Goal: Entertainment & Leisure: Consume media (video, audio)

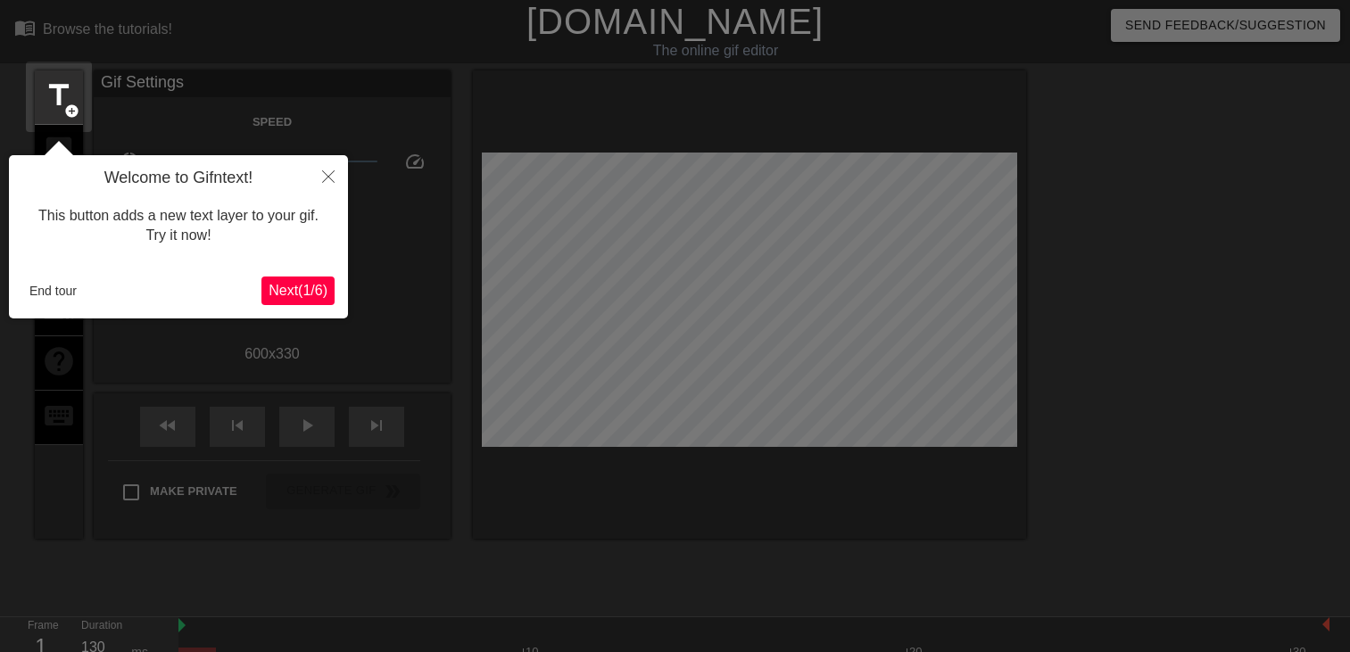
scroll to position [43, 0]
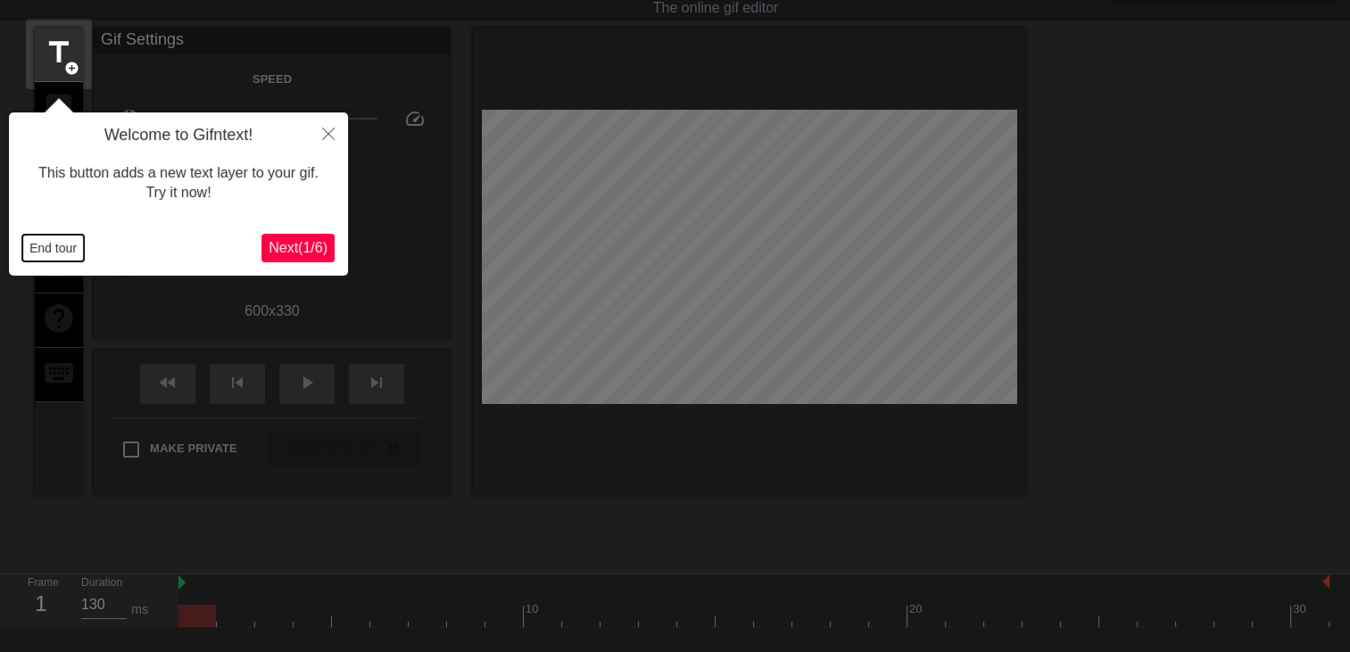
click at [62, 255] on button "End tour" at bounding box center [53, 248] width 62 height 27
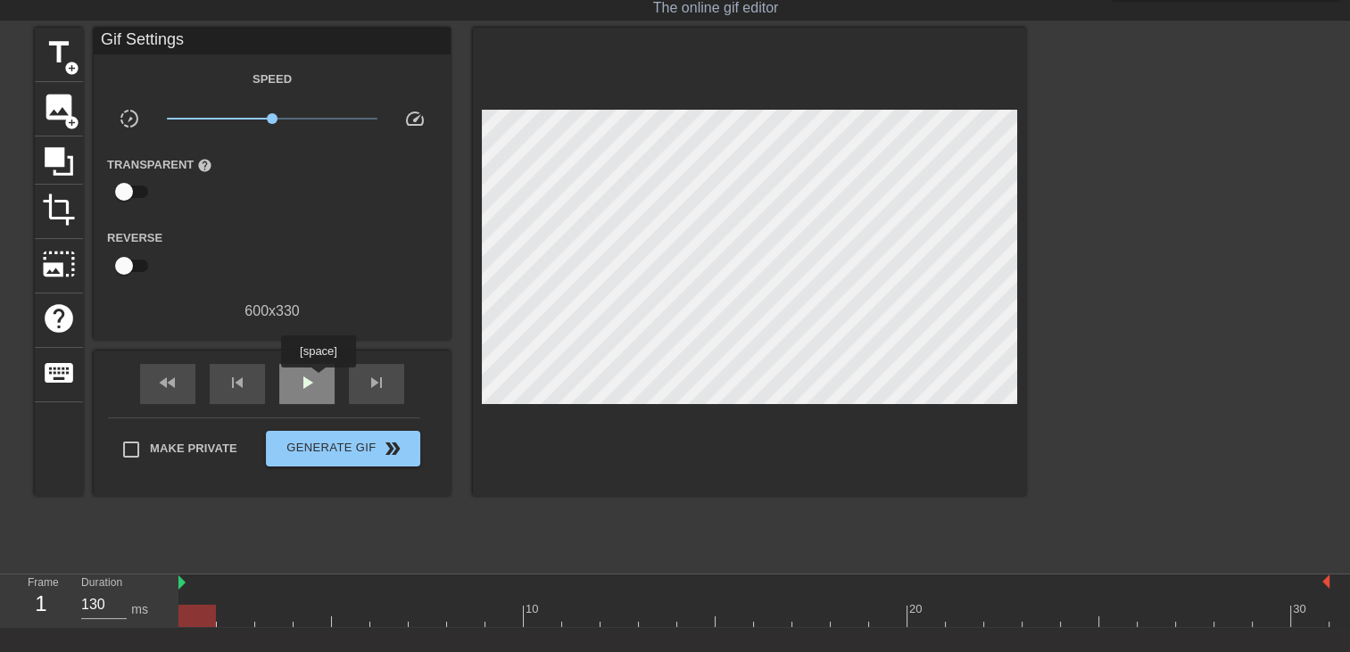
click at [318, 380] on div "play_arrow" at bounding box center [306, 384] width 55 height 40
click at [40, 60] on div "title add_circle" at bounding box center [59, 55] width 48 height 54
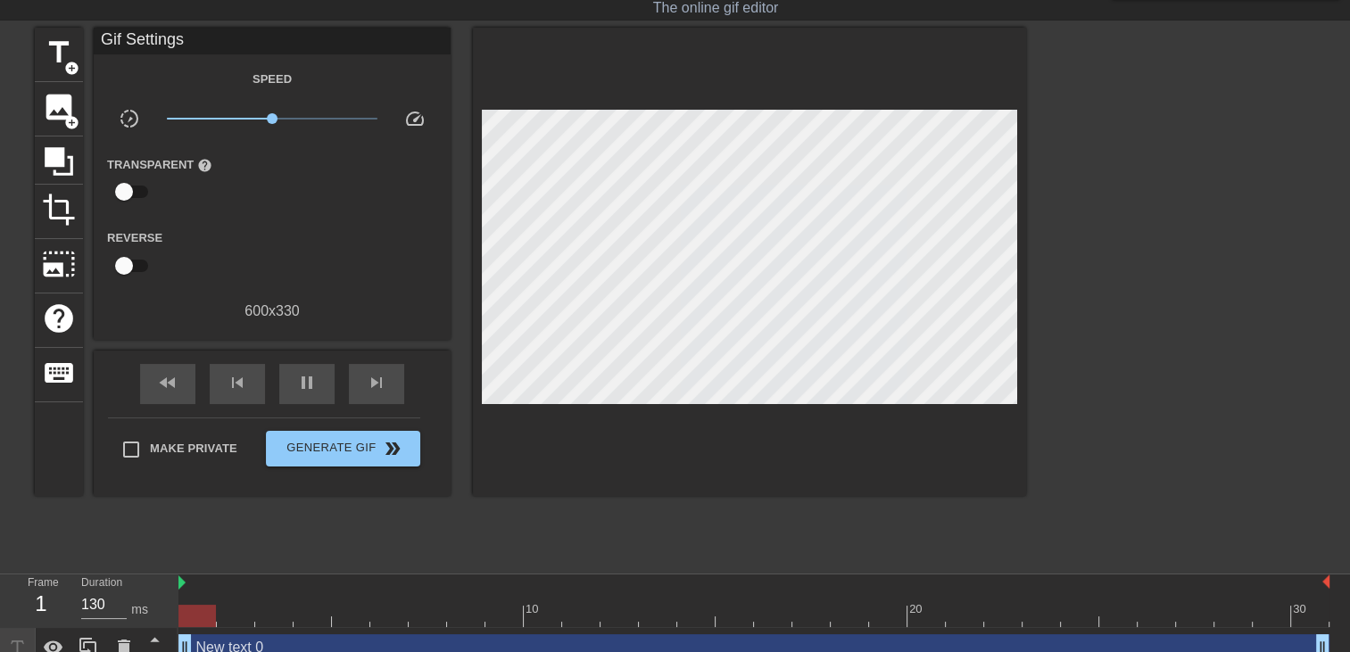
drag, startPoint x: 950, startPoint y: 641, endPoint x: 11, endPoint y: 354, distance: 982.1
click at [0, 366] on html "menu_book Browse the tutorials! Gifntext.com The online gif editor Send Feedbac…" at bounding box center [675, 312] width 1350 height 711
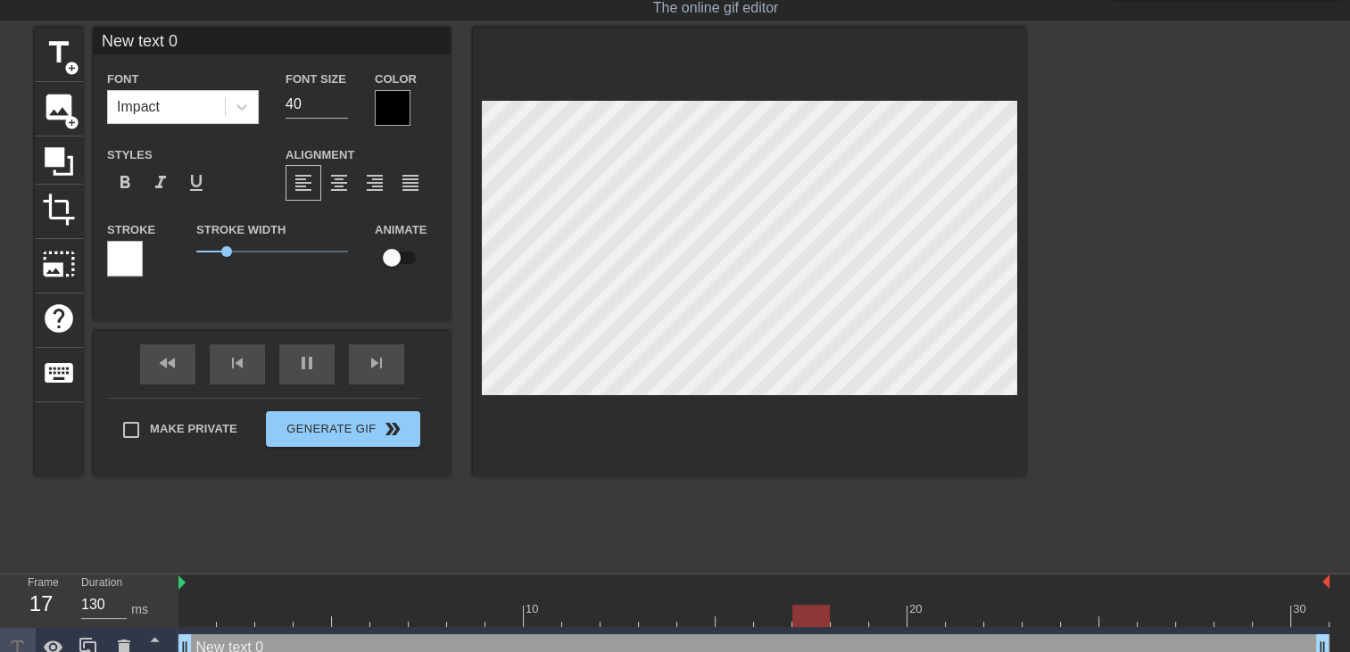
type input "New text"
type textarea "New text"
type input "New text"
type textarea "New text"
type input "New tex"
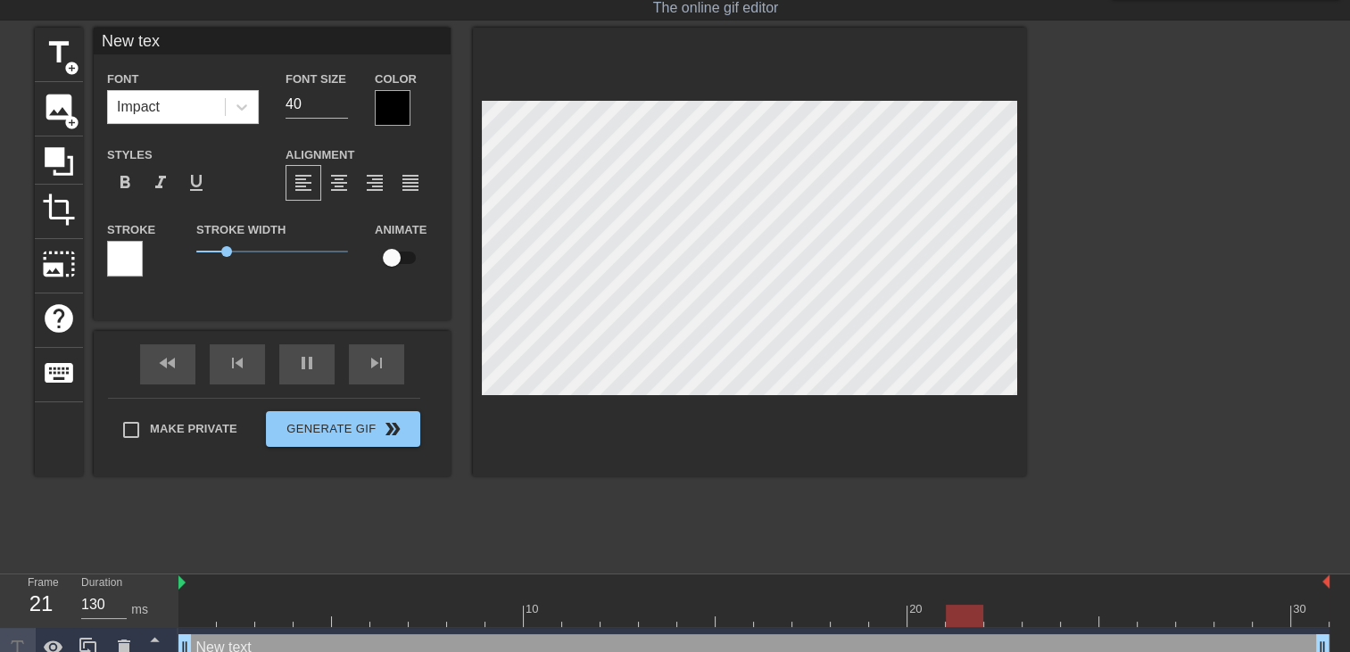
type textarea "New tex"
type input "New te"
type textarea "New te"
type input "New t"
type textarea "New t"
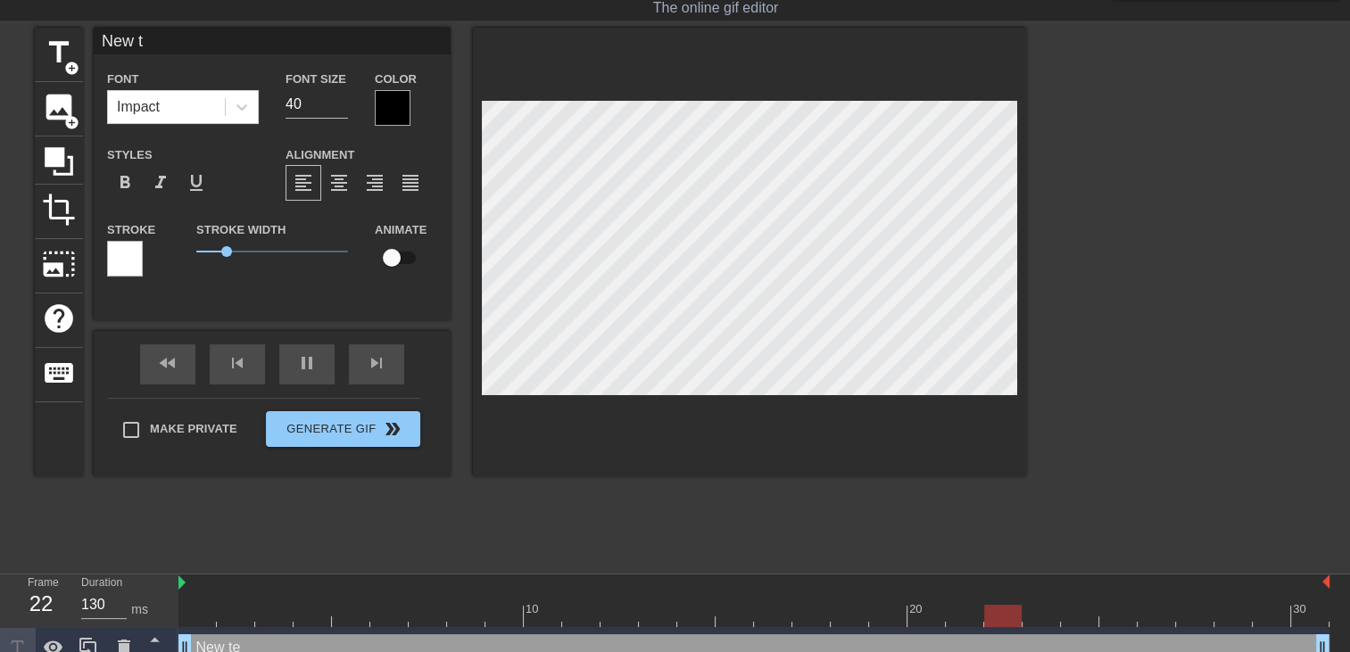
type input "New"
type textarea "New"
type input "New"
type textarea "New"
type input "Ne"
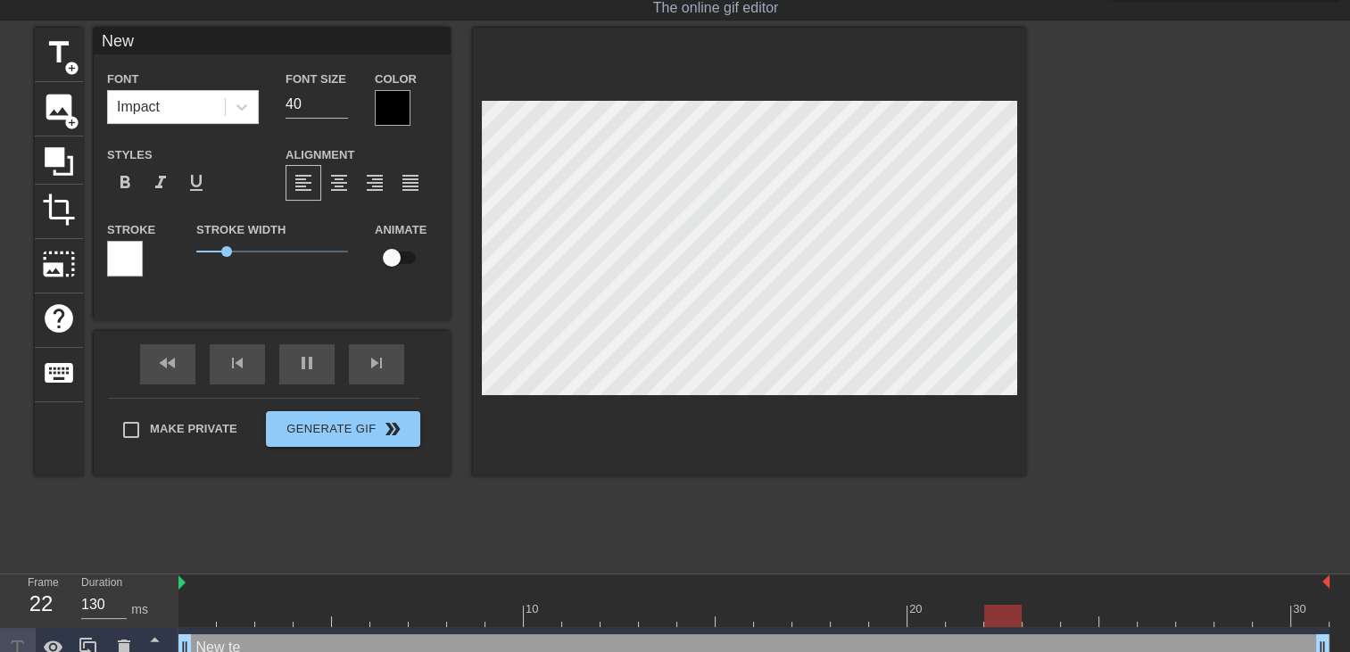
type textarea "Ne"
type input "N"
type textarea "N"
type input "L"
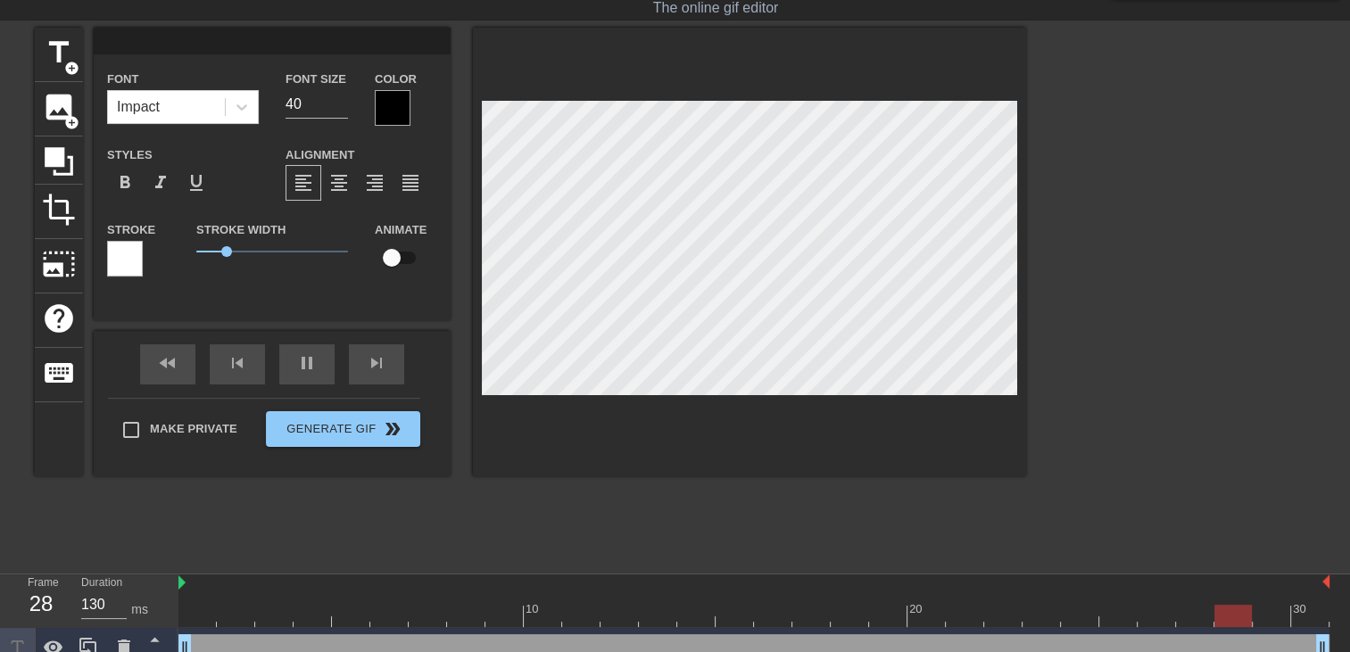
type textarea "L"
type input "LA"
type textarea "LA"
type input "L"
type textarea "L"
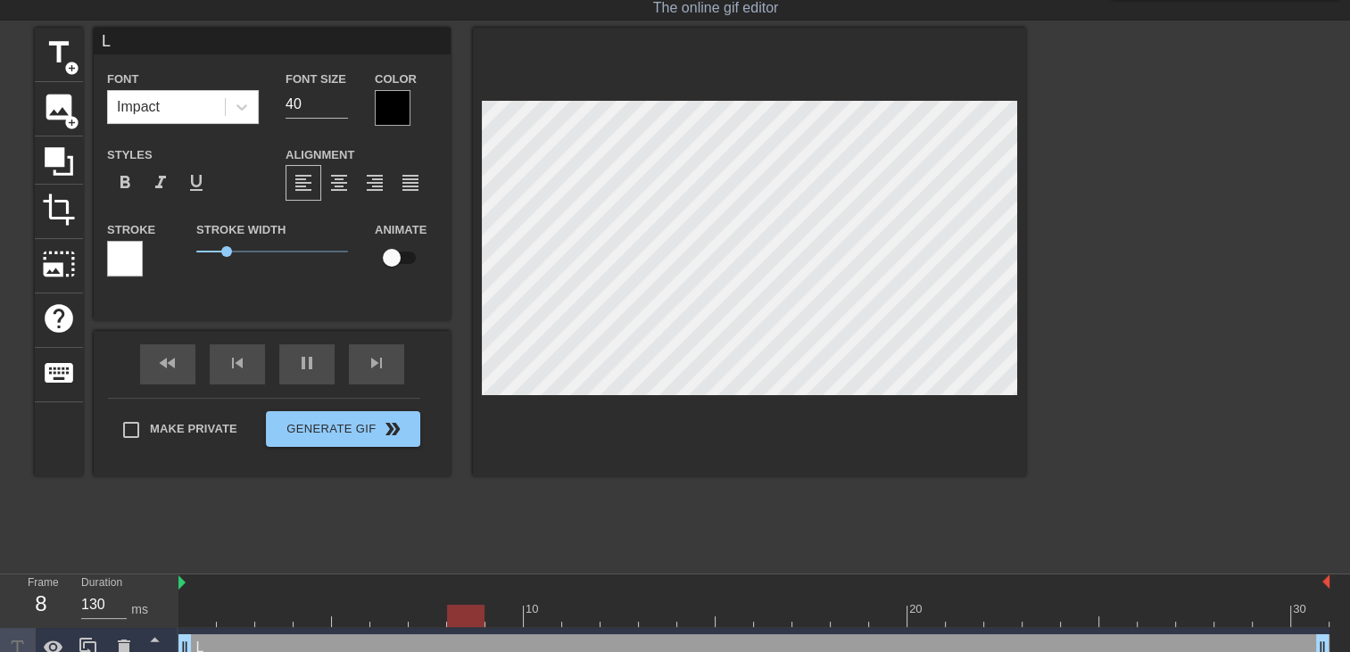
type input "La"
type textarea "La"
type input "La"
type textarea "La"
type input "La c"
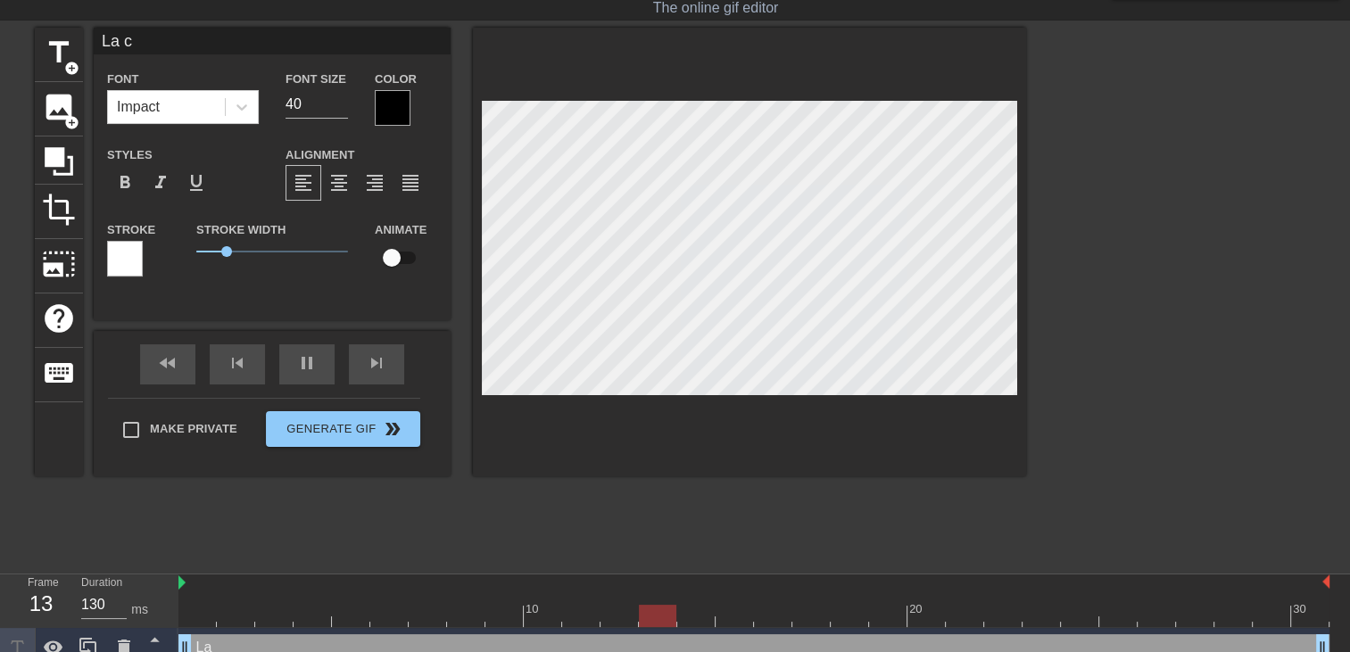
type textarea "La c"
type input "La co"
type textarea "La co"
type input "La cop"
type textarea "La cop"
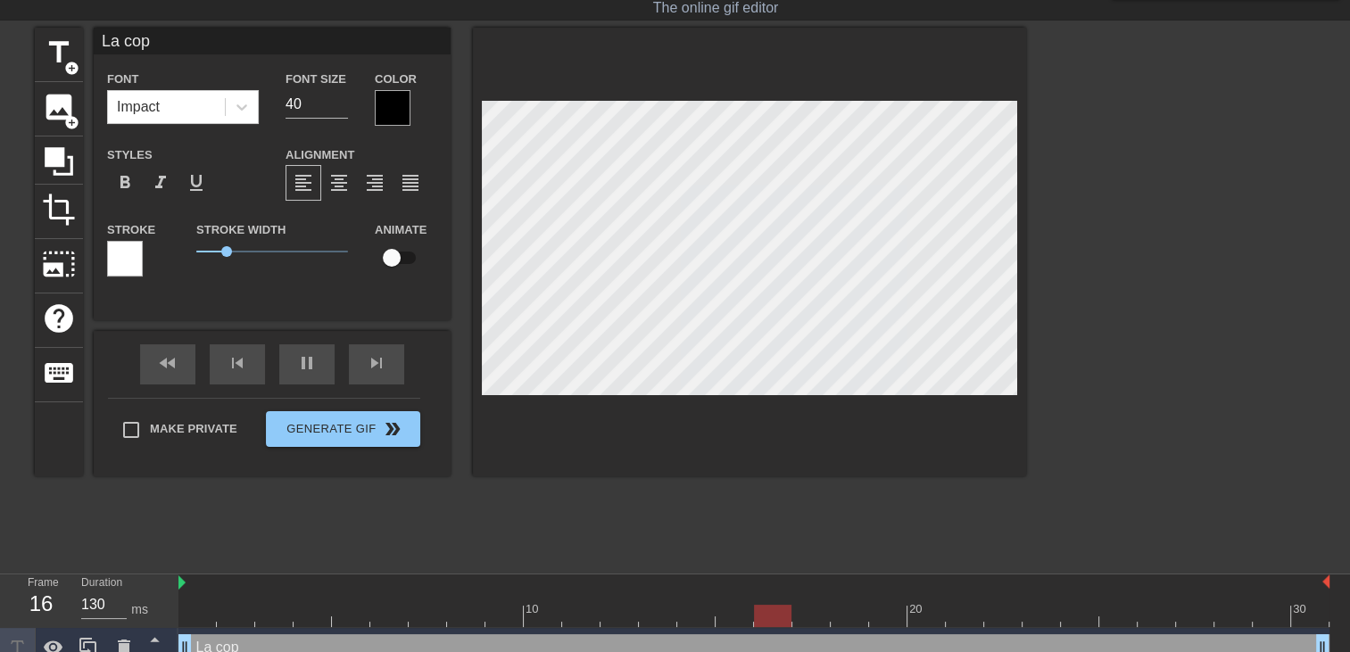
type input "La copi"
type textarea "La copi"
type input "La copin"
type textarea "La copin"
type input "La copine"
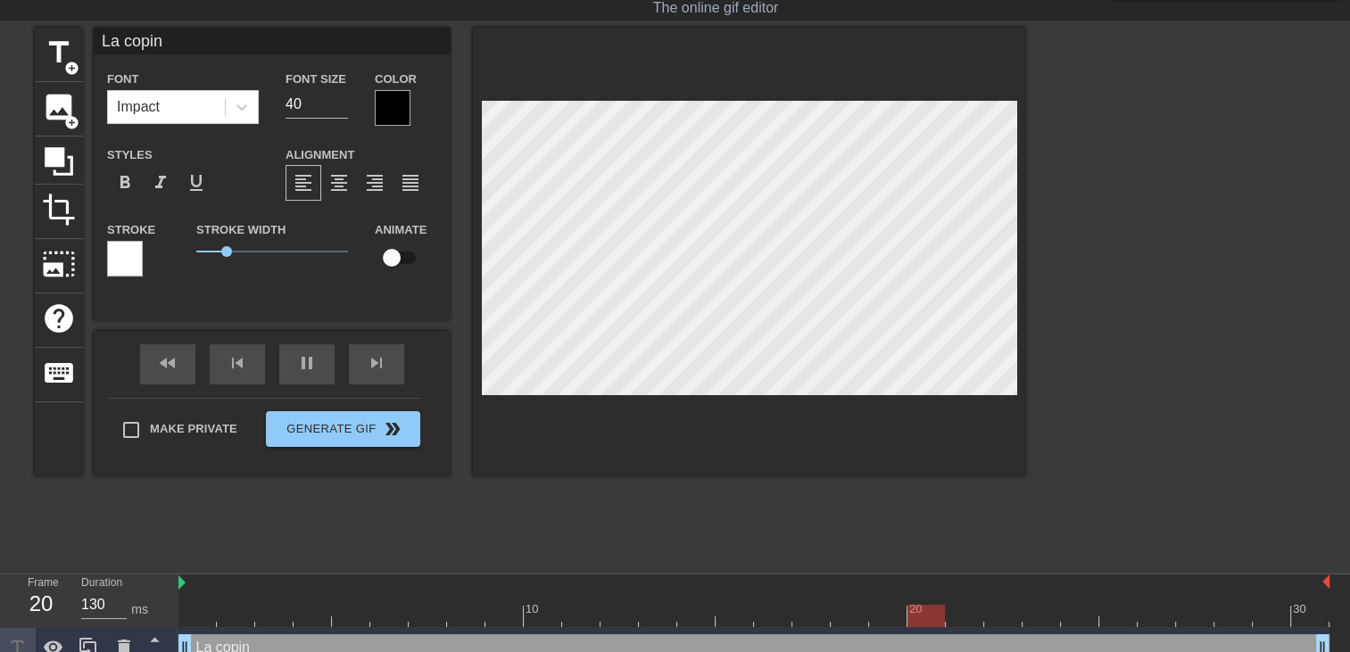
type textarea "La copine"
type input "La copine"
type textarea "La copine"
type input "La copine d"
type textarea "La copine d"
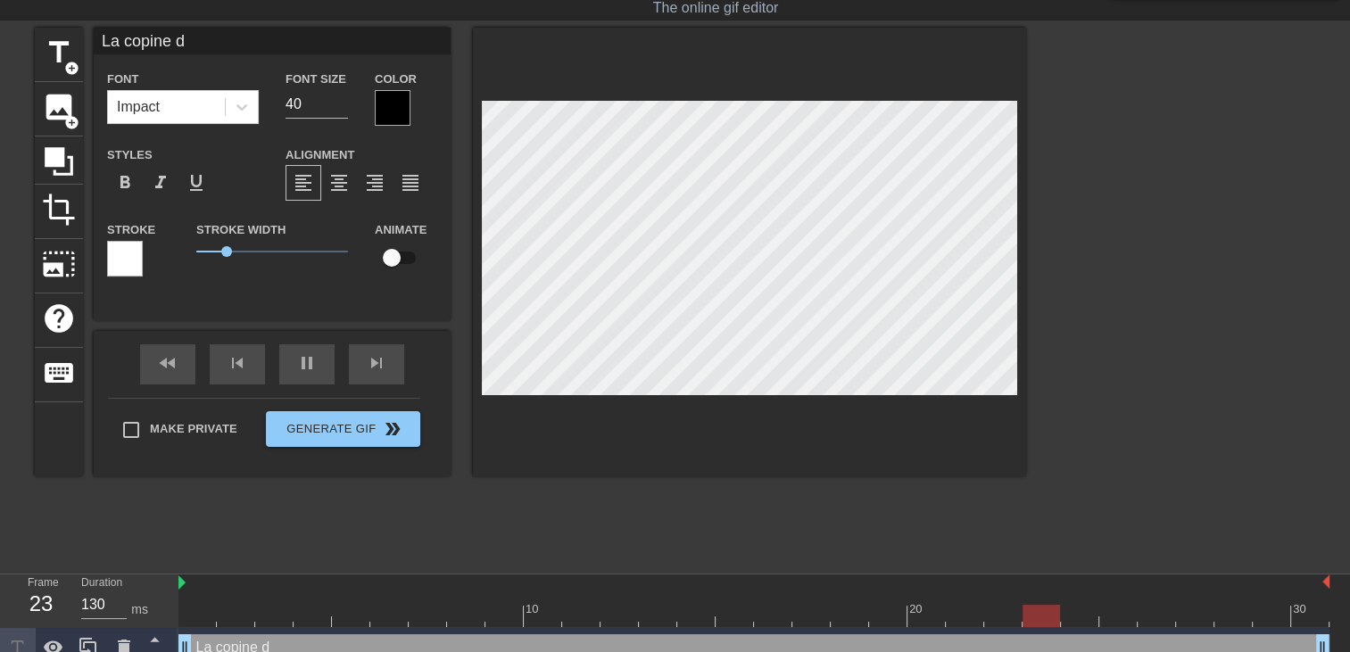
type input "La copine de"
type textarea "La copine de"
type input "La copine de"
type textarea "La copine de"
type input "La copine de t"
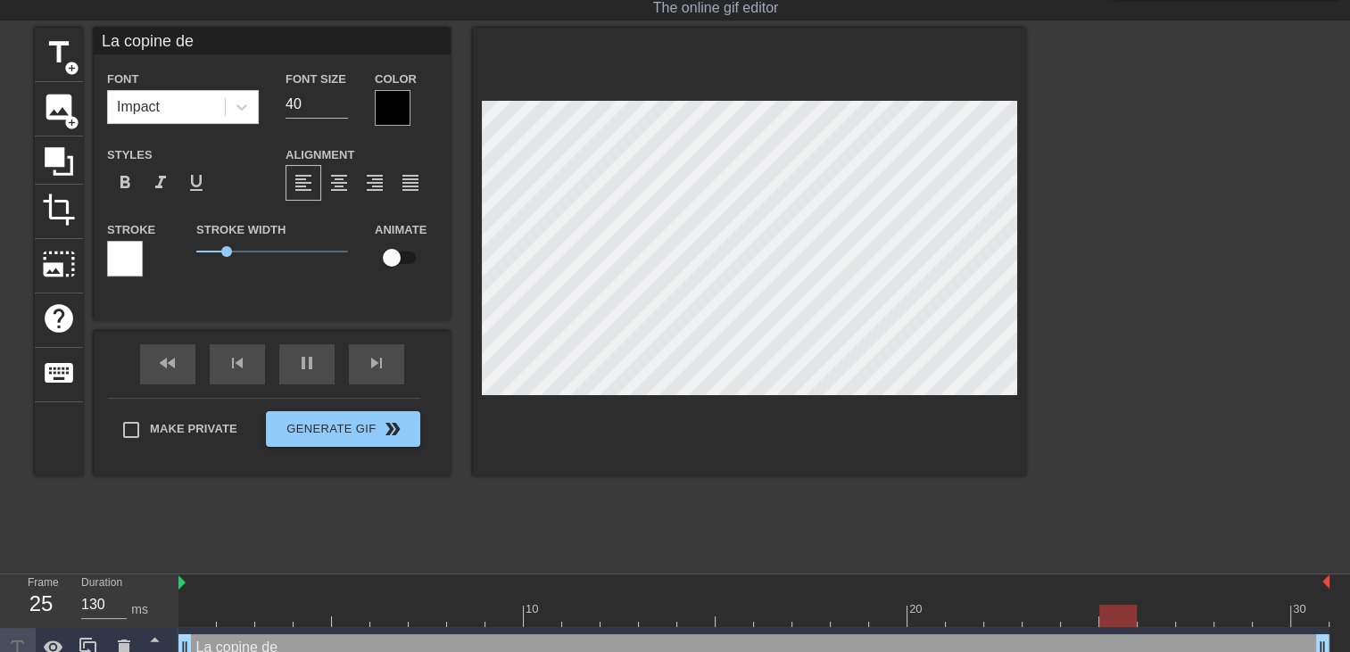
type textarea "La copine de t"
type input "La copine de ta"
type textarea "La copine de ta"
type input "La copine de ta"
type textarea "La copine de ta"
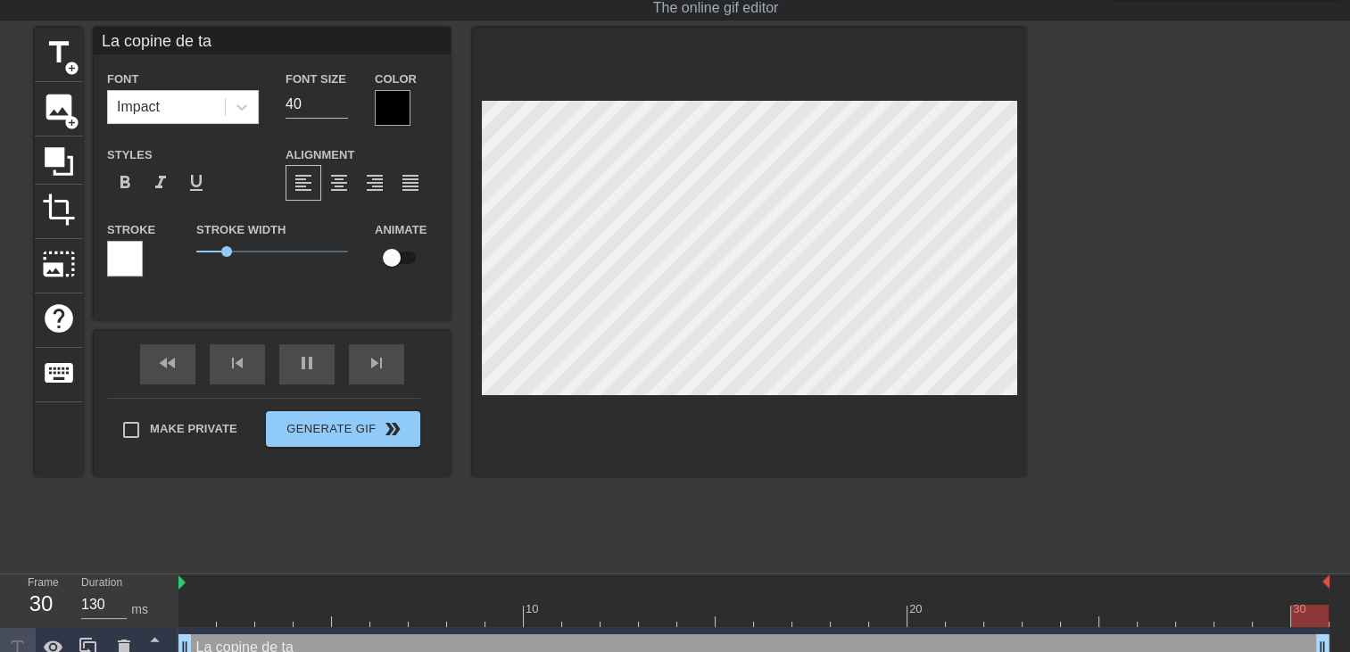
type input "La copine de ta f"
type textarea "La copine de ta f"
type input "La copine de ta fi"
type textarea "La copine de ta fi"
type input "La copine de ta fil"
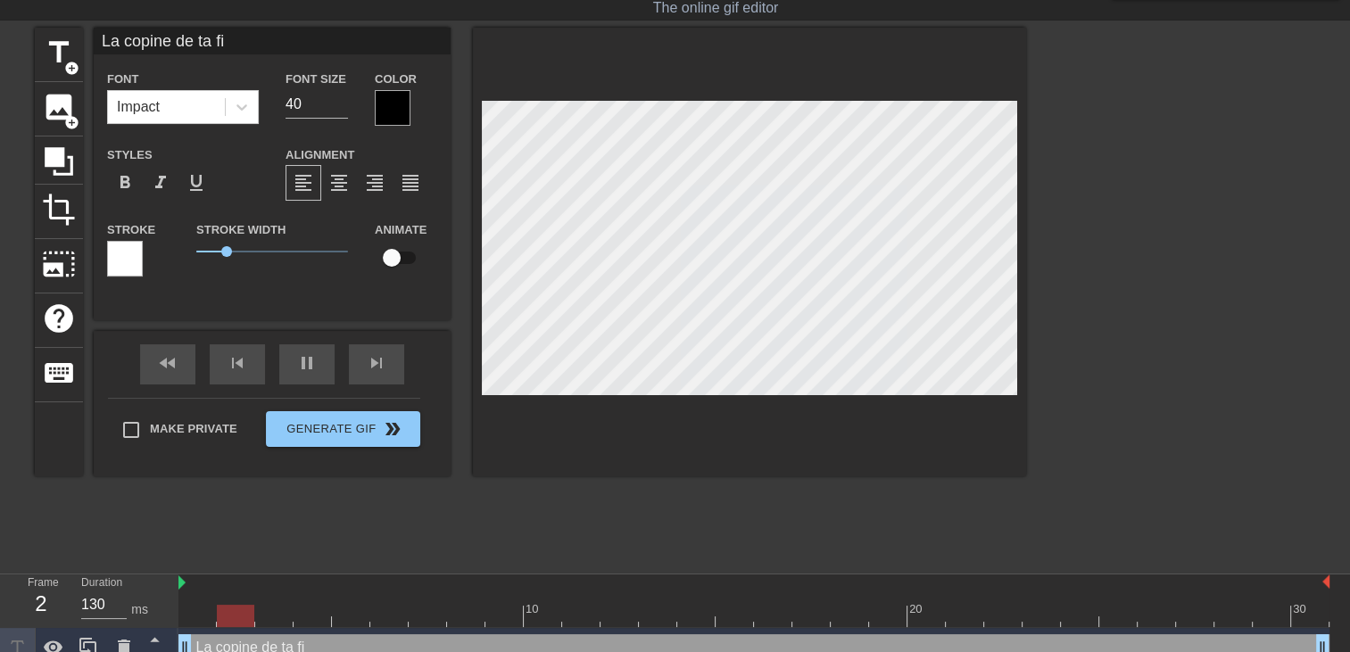
type textarea "La copine de ta fil"
type input "La copine de ta fill"
type textarea "La copine de ta fill"
type input "La copine de ta fille"
type textarea "La copine de ta fille"
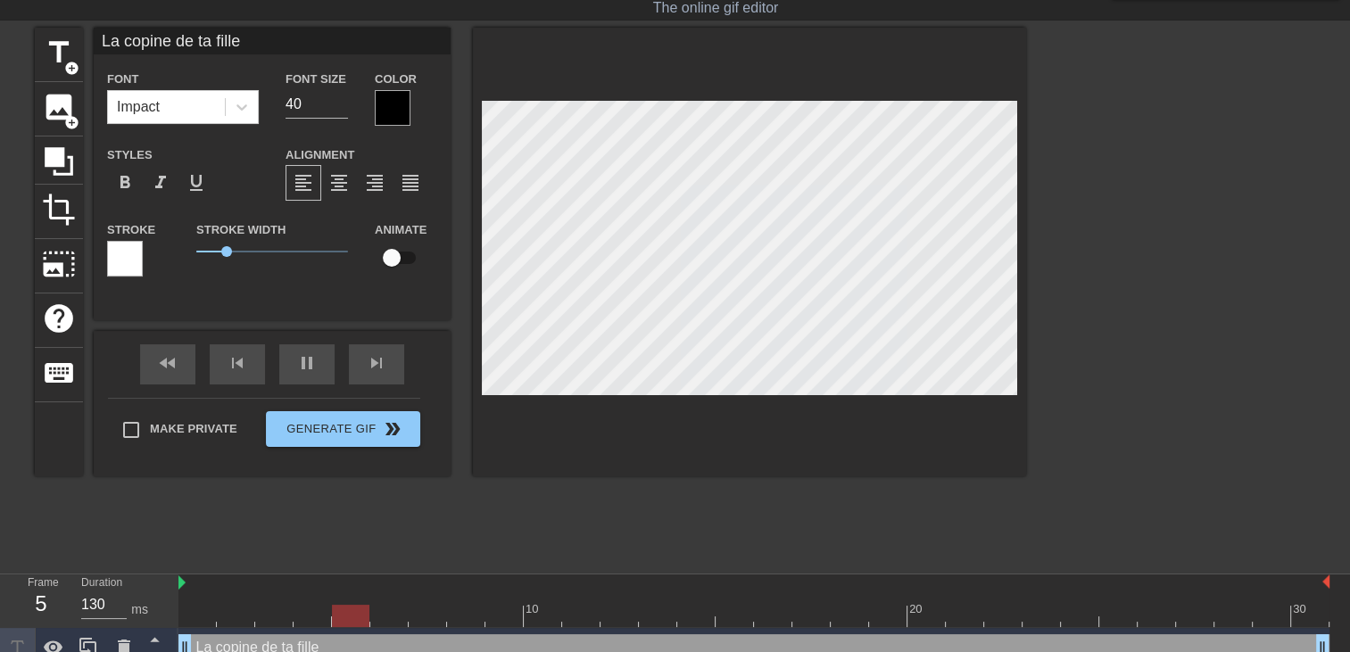
type input "La copine de ta fille"
type textarea "La copine de ta fille"
type input "La copine de ta fille t"
type textarea "La copine de ta fille t"
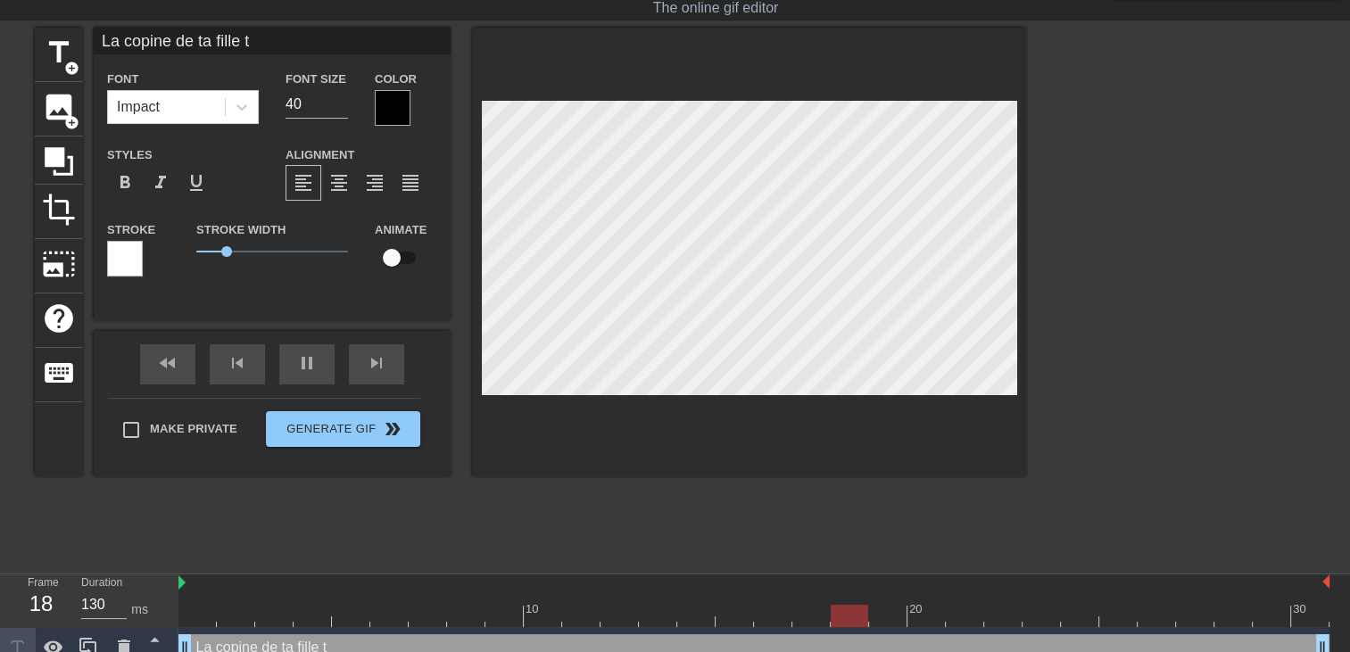
type input "La copine de ta fille"
type textarea "La copine de ta fille"
type input "La copine de ta fille t"
type textarea "La copine de ta fille t"
type input "La copine de ta fille te"
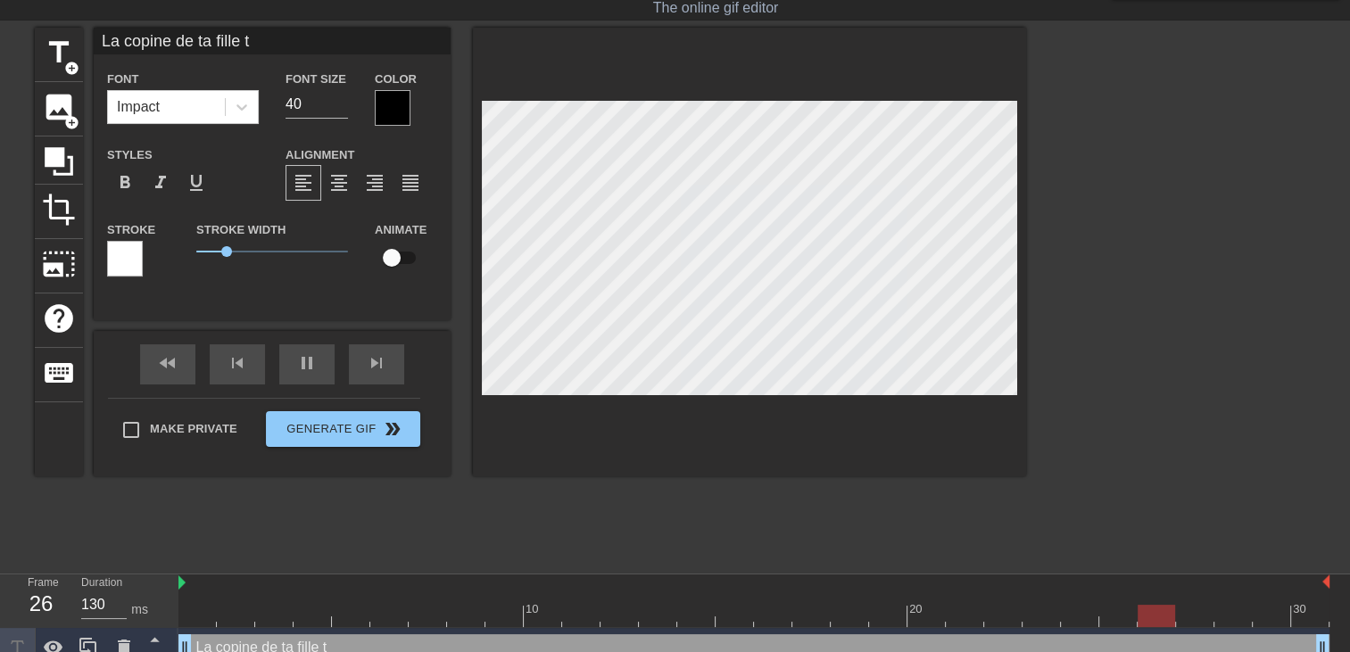
type textarea "La copine de ta fille te"
type input "La copine de ta fille te"
type textarea "La copine de ta fille te"
type input "La copine de ta fille te c"
type textarea "La copine de ta fille te c"
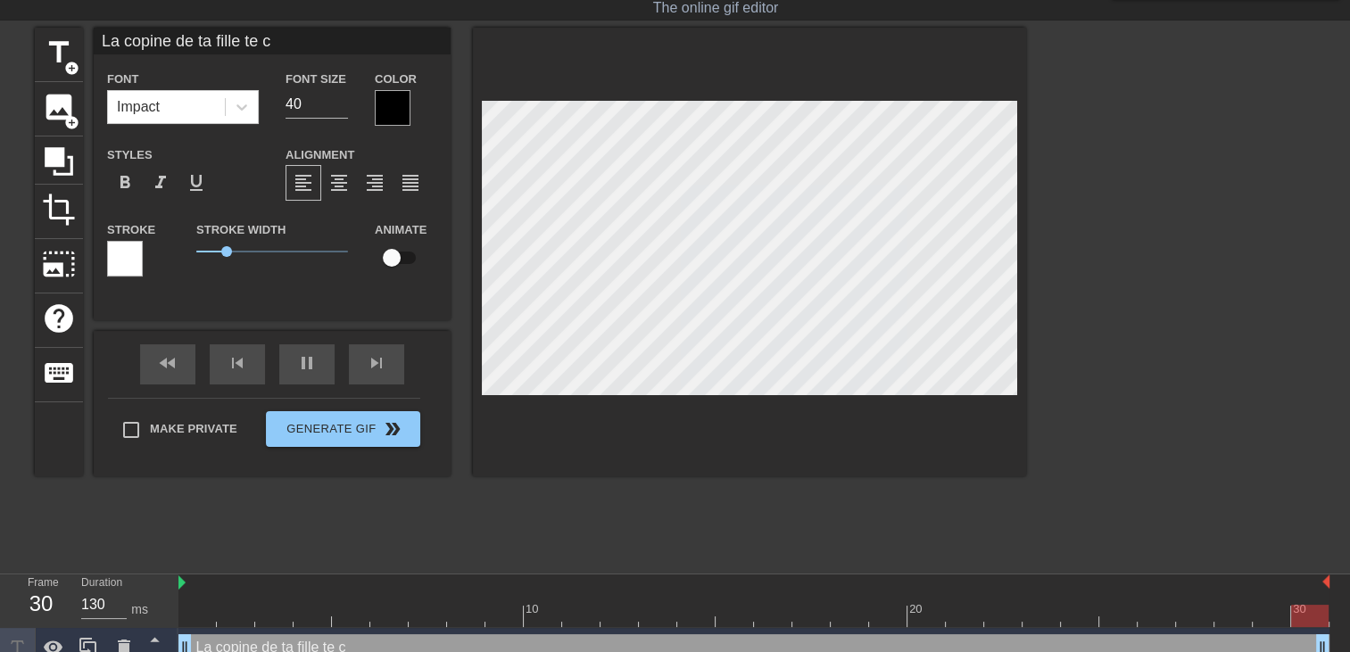
type input "La copine de ta fille te ch"
type textarea "La copine de ta fille te cha"
type input "La copine de ta fille te chau"
type textarea "La copine de ta fille te chau"
type input "La copine de ta fille te chauf"
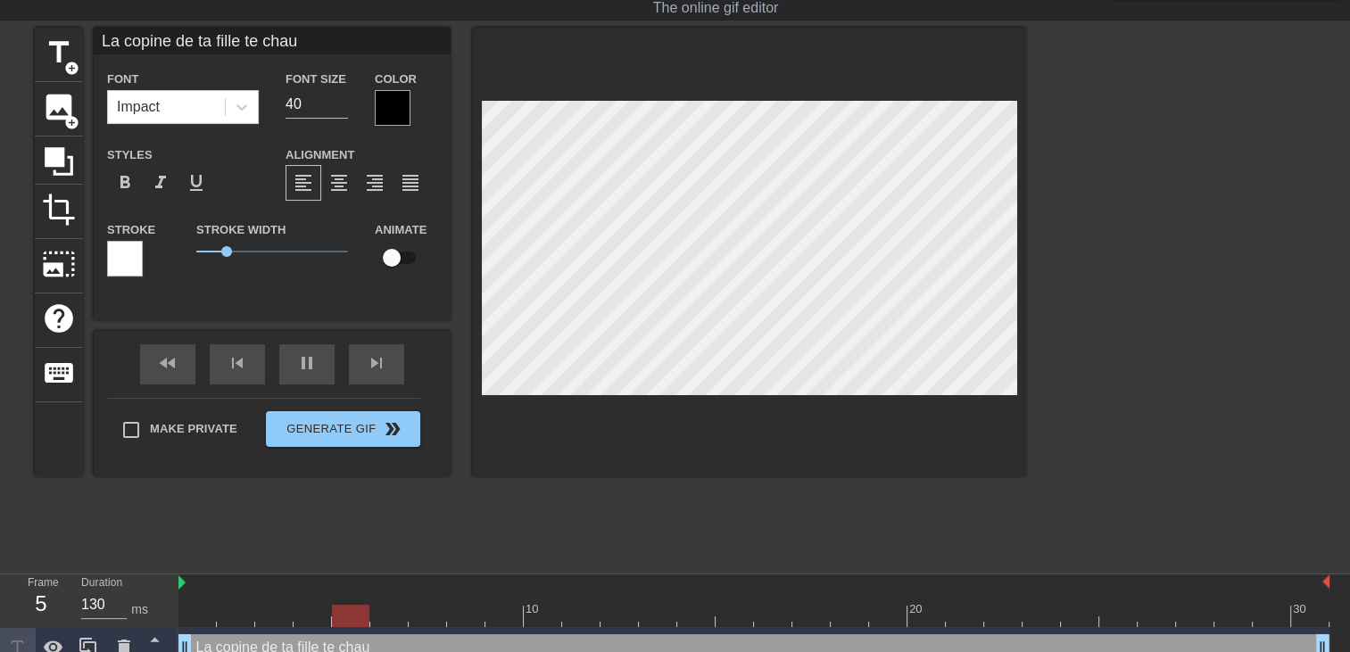
type textarea "La copine de ta fille te chauf"
type input "La copine de ta fille te chauff"
type textarea "La copine de ta fille te chauff"
type input "La copine de ta fille te chauffe"
type textarea "La copine de ta fille te chauffe"
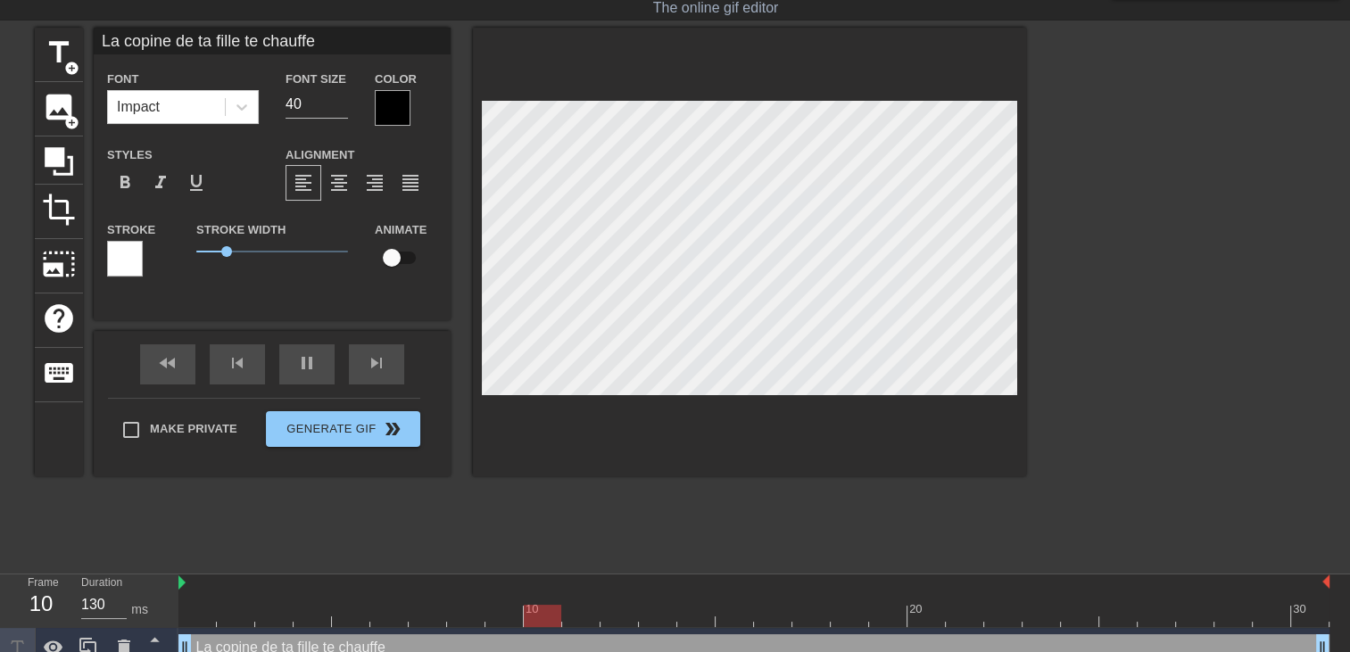
type input "La copine de ta fille te chauffe"
type textarea "La copine de ta fille te chauffe"
type input "La copine de ta fille te chauffe d"
type textarea "La copine de ta fille te chauffe d"
type input "La copine de ta fille te chauffe de"
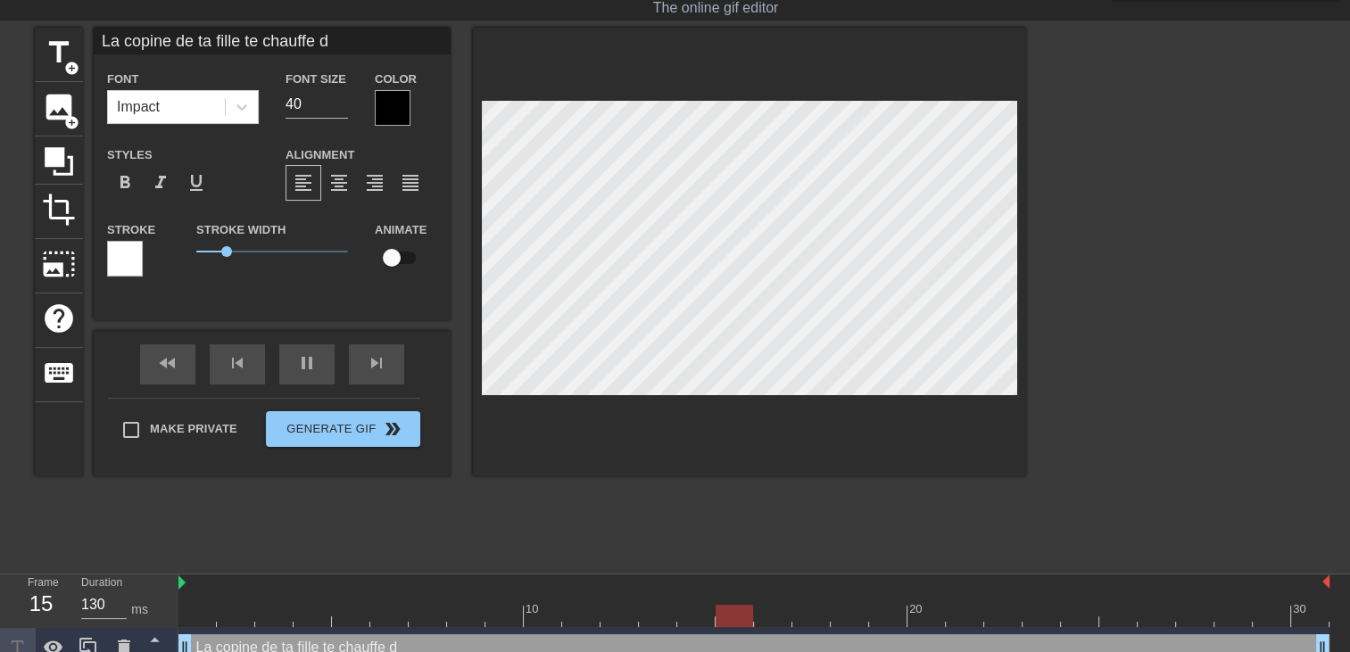
type textarea "La copine de ta fille te chauffe de"
type input "La copine de ta fille te chauffe dep"
type textarea "La copine de ta fille te chauffe dep"
type input "La copine de ta fille te chauffe depu"
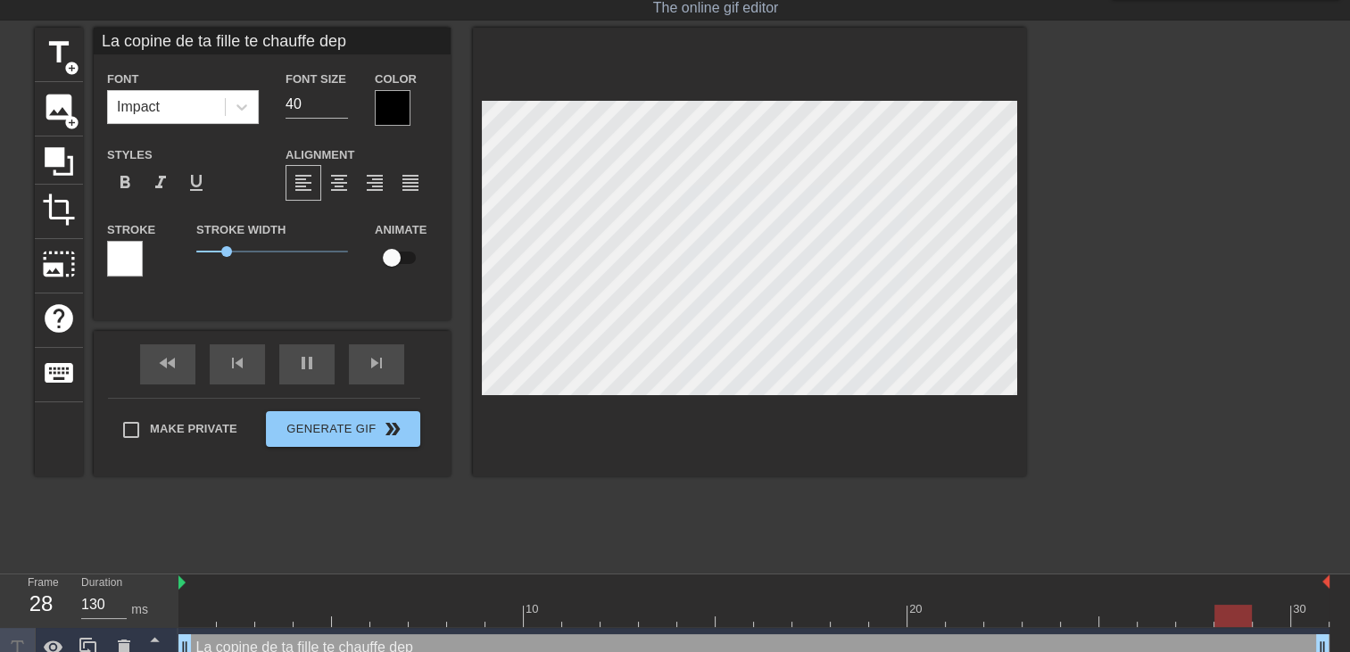
type textarea "La copine de ta fille te chauffe depu"
type input "La copine de ta fille te chauffe depui"
type textarea "La copine de ta fille te chauffe depui"
type input "La copine de ta fille te chauffe depuis"
type textarea "La copine de ta fille te chauffe depuis"
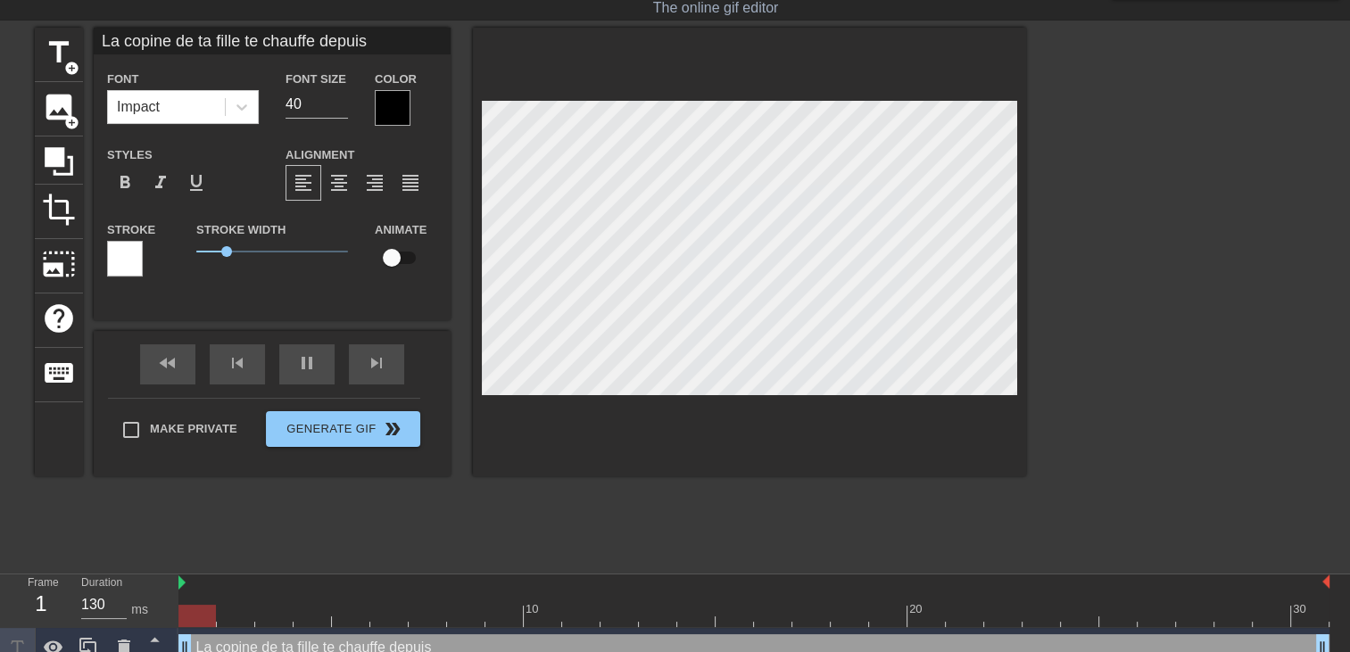
type input "La copine de ta fille te chauffe depuis"
type textarea "La copine de ta fille te chauffe depuis"
type input "La copine de ta fille te chauffe depuisq"
type textarea "La copine de ta fille te chauffe depuis q"
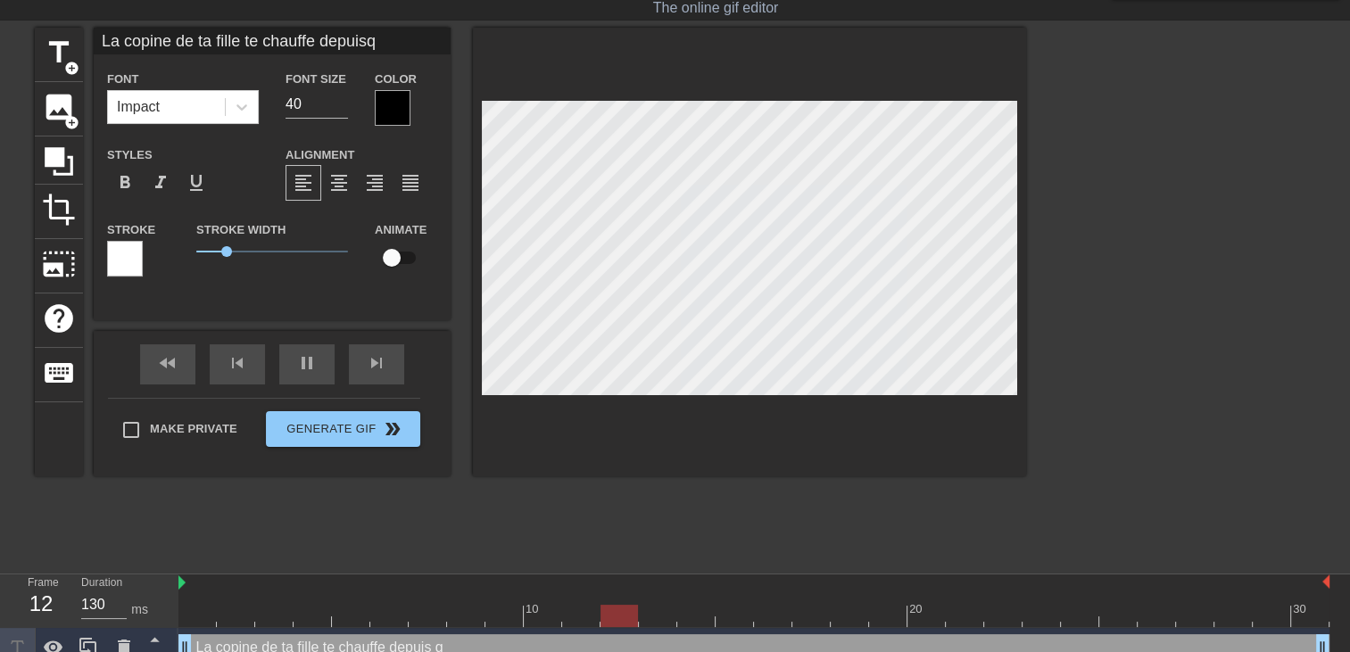
type input "La copine de ta fille te chauffe depuisqu"
type textarea "La copine de ta fille te chauffe depuis qu"
type input "La copine de ta fille te chauffe depuisque"
type textarea "La copine de ta fille te chauffe depuis que"
type input "La copine de ta fille te chauffe depuisquel"
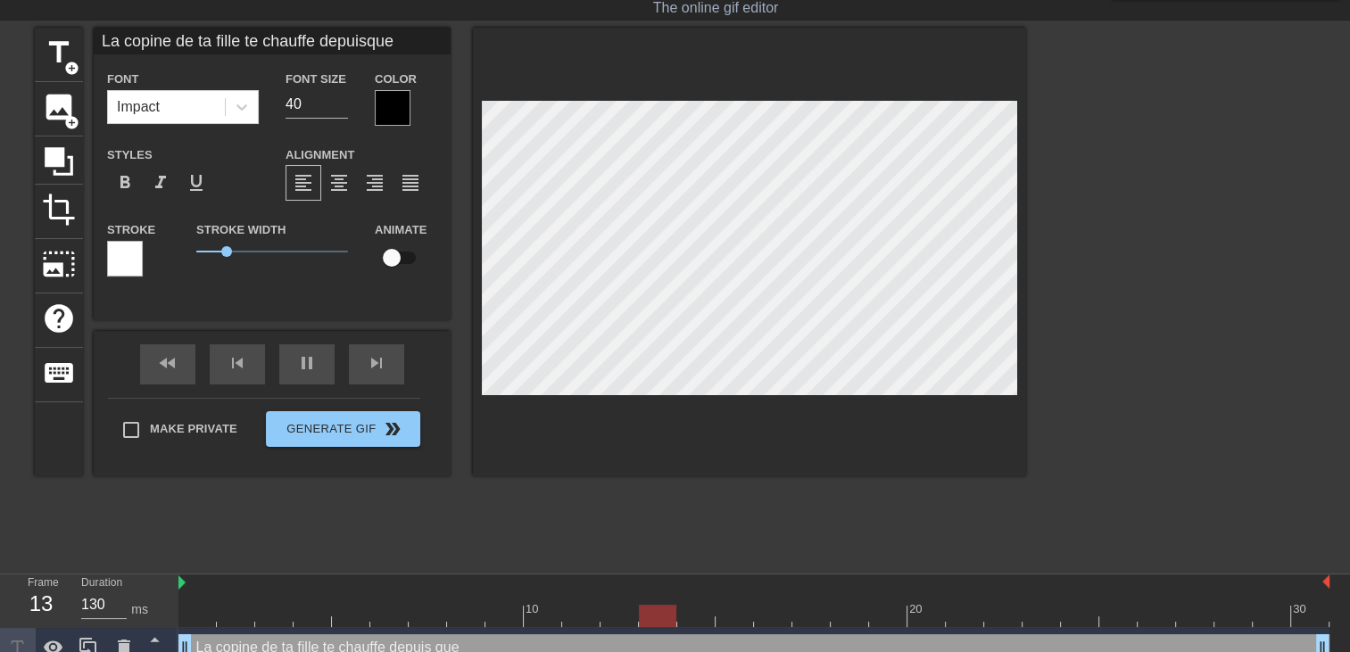
type textarea "La copine de ta fille te chauffe depuis quel"
type input "La copine de ta fille te chauffe depuisquelq"
type textarea "La copine de ta fille te chauffe depuis quelq"
type input "La copine de ta fille te chauffe depuisquelqu"
type textarea "La copine de ta fille te chauffe depuis quelqu"
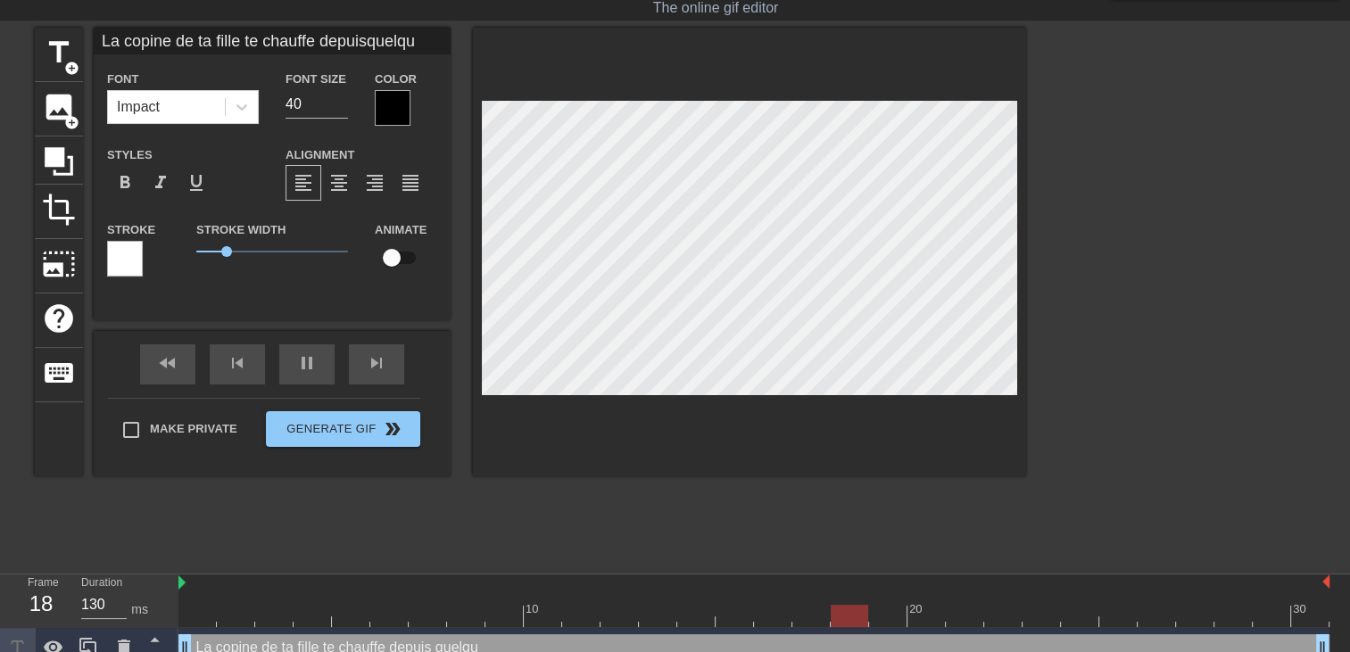
type input "La copine de ta fille te chauffe depuisquelque"
type textarea "La copine de ta fille te chauffe depuis quelque"
type input "La copine de ta fille te chauffe depuisquelques"
type textarea "La copine de ta fille te chauffe depuis quelques"
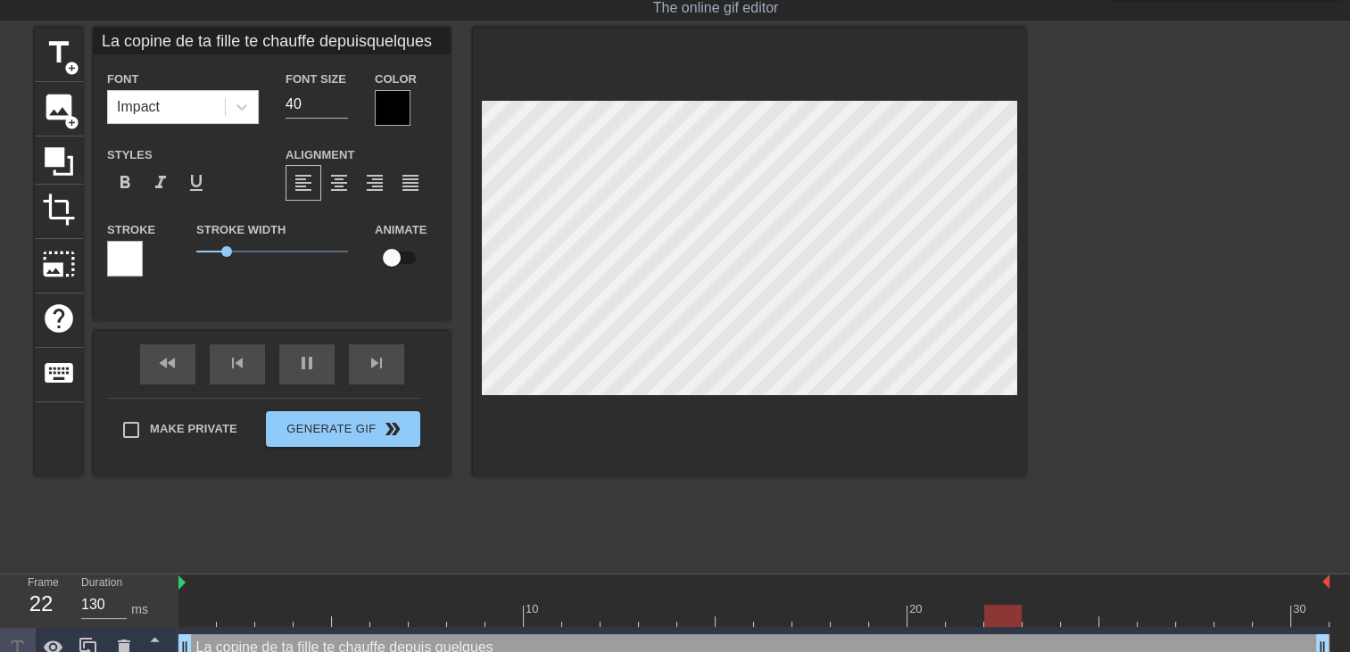
type input "La copine de ta fille te chauffe depuisquelques"
type textarea "La copine de ta fille te chauffe depuis quelques"
type input "La copine de ta fille te chauffe depuisquelques a"
type textarea "La copine de ta fille te chauffe depuis quelques a"
type input "La copine de ta fille te chauffe depuisquelques an"
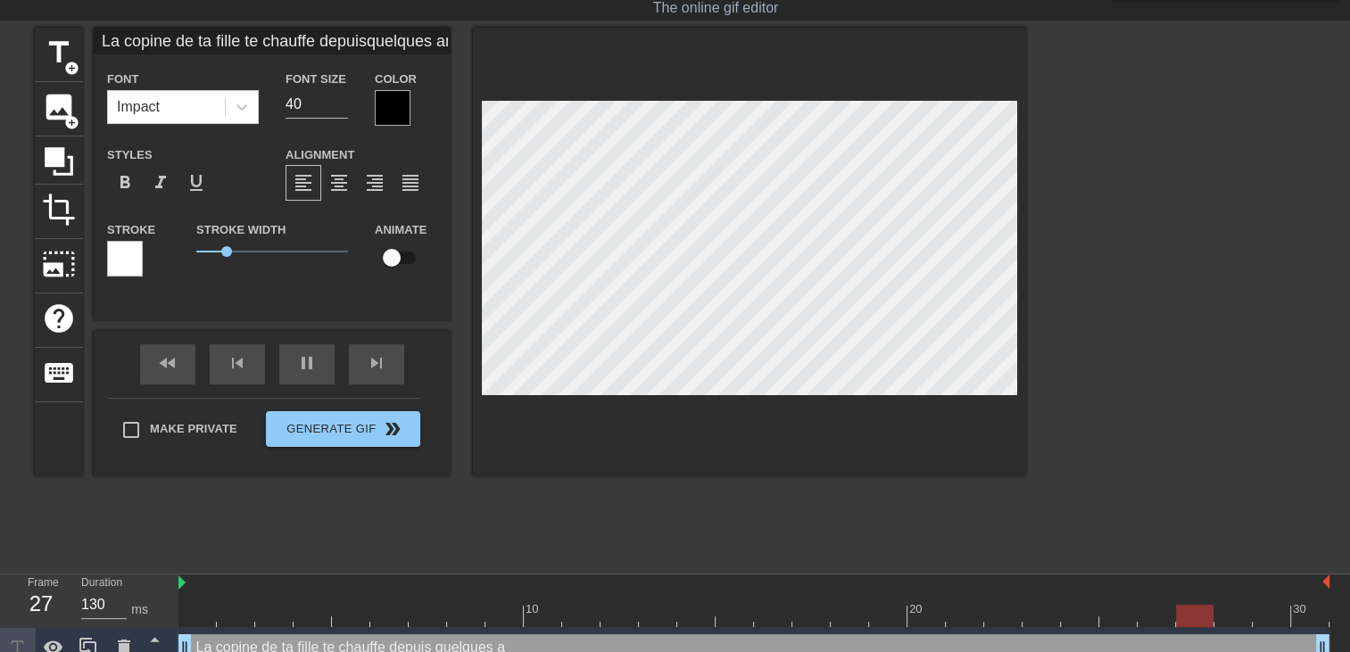
type textarea "La copine de ta fille te chauffe depuis quelques an"
type input "La copine de ta fille te chauffe depuisquelques ann"
type textarea "La copine de ta fille te chauffe depuis quelques ann"
type input "La copine de ta fille te chauffe depuisquelques anné"
type textarea "La copine de ta fille te chauffe depuis quelques anné"
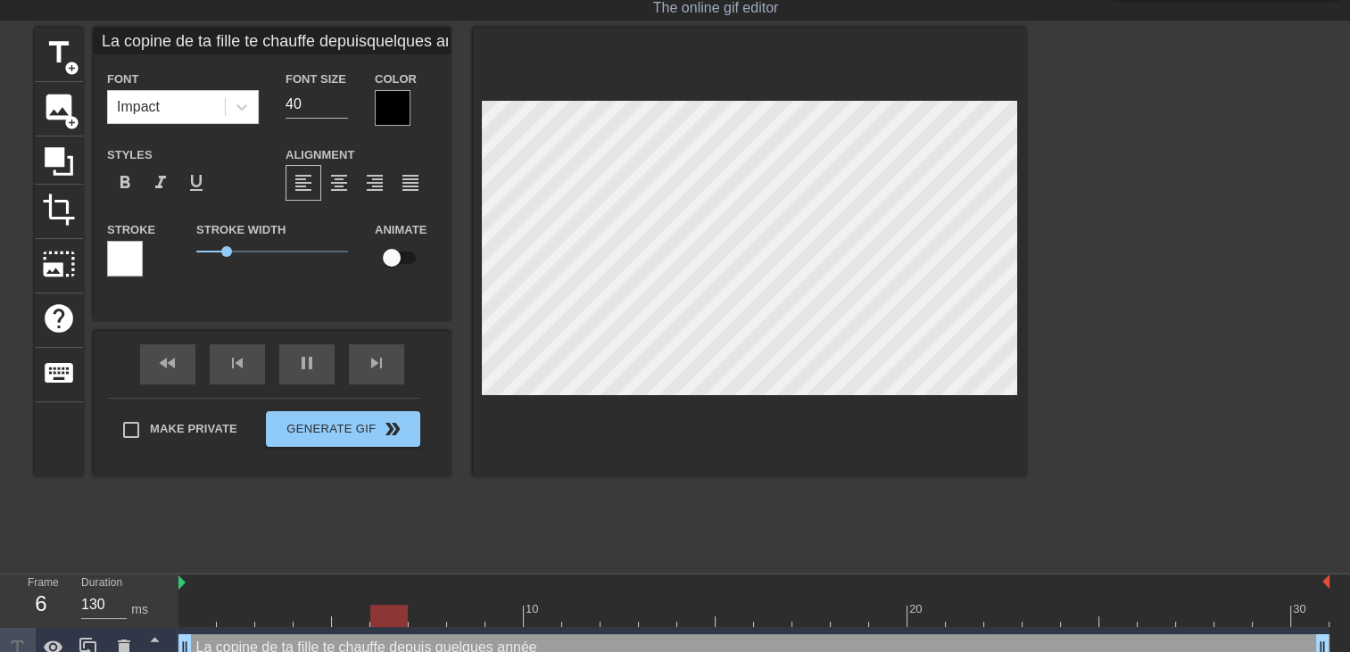
type input "La copine de ta fille te chauffe depuisquelques année"
type textarea "La copine de ta fille te chauffe depuis quelques année"
type input "La copine de ta fille te chauffe depuisquelques année"
type textarea "La copine de ta fille te chauffe depuis quelques année"
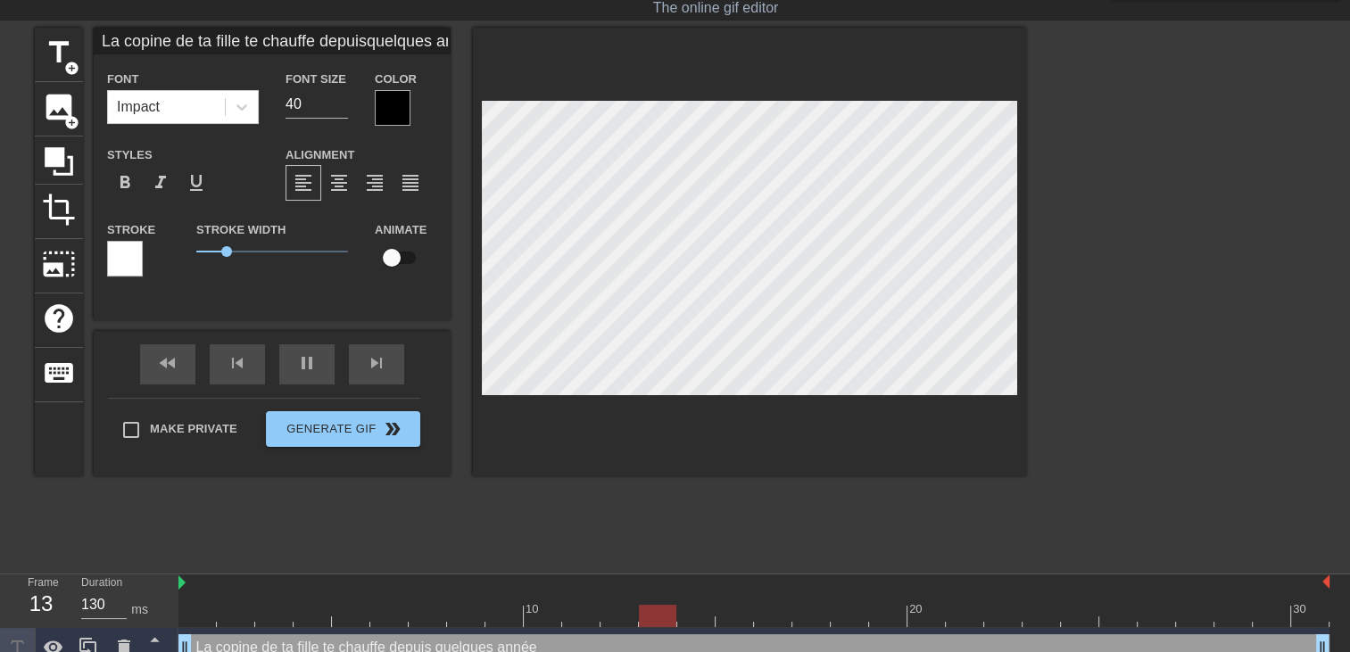
type input "La copine de ta fille te chauffe depuisquelques année"
type textarea "La copine de ta fille te chauffe depuis quelques année"
type input "La copine de ta fille te chauffe depuisquelques années"
type textarea "La copine de ta fille te chauffe depuis quelques années"
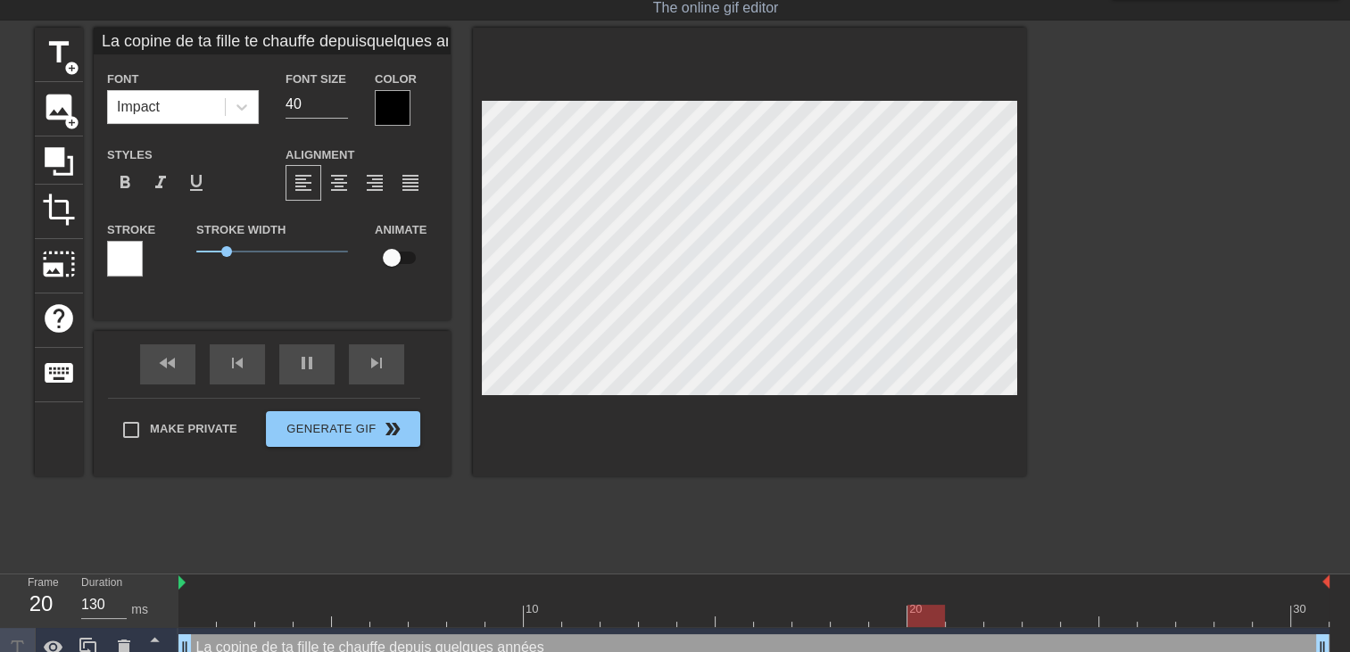
type input "La copine de ta fille te chauffe depuisquelques années"
type textarea "La copine de ta fille te chauffe depuis quelques années"
type input "La copine de ta fille te chauffe depuisquelques années i"
type textarea "La copine de ta fille te chauffe depuis quelques années i"
type input "La copine de ta fille te chauffe depuisquelques années il"
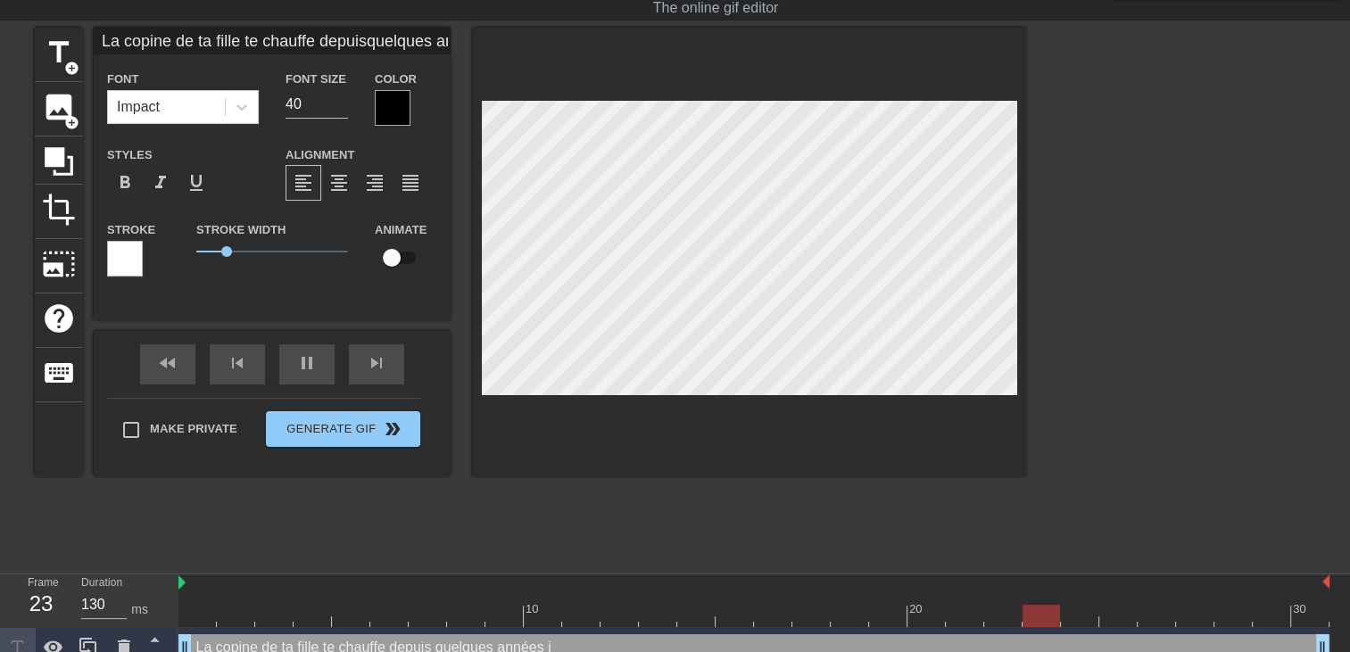
type textarea "La copine de ta fille te chauffe depuis quelques années il"
type input "La copine de ta fille te chauffe depuisquelques années il"
type textarea "La copine de ta fille te chauffe depuis quelques années il"
type input "La copine de ta fille te chauffe depuisquelques années il v"
type textarea "La copine de ta fille te chauffe depuis quelques années il v"
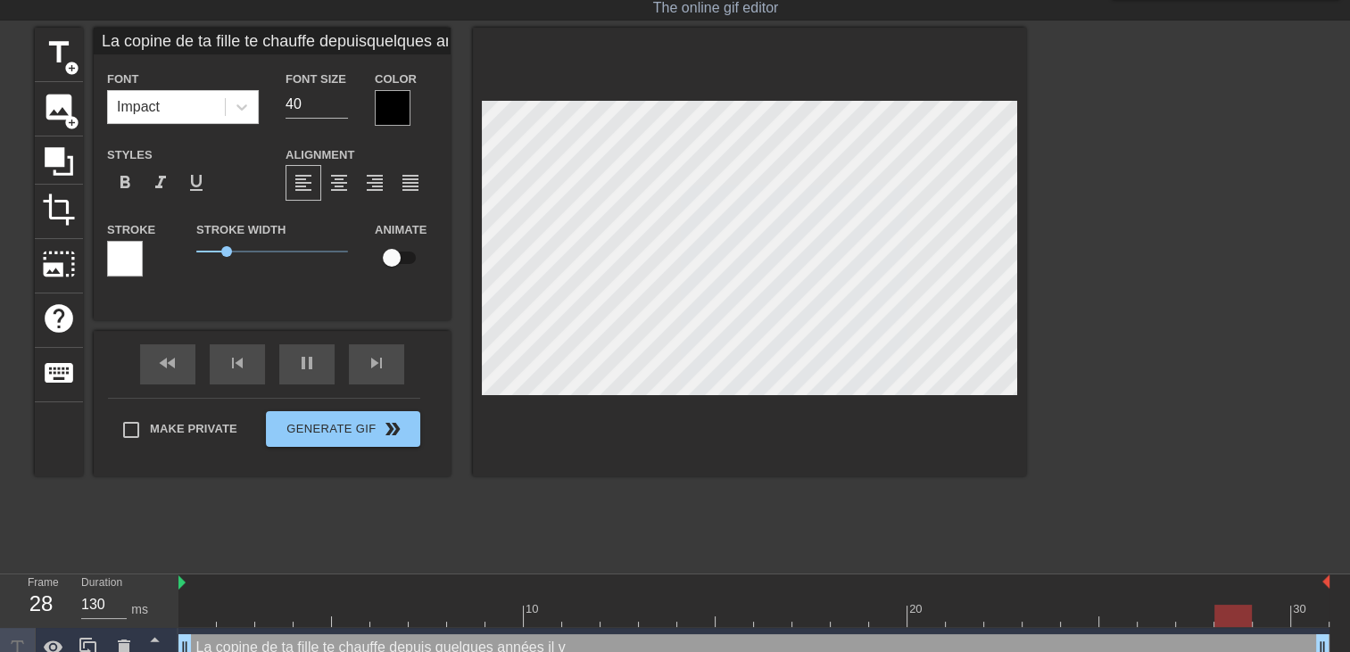
type input "La copine de ta fille te chauffe depuisquelques années il va"
type textarea "La copine de ta fille te chauffe depuis quelques années il va"
type input "La copine de ta fille te chauffe depuisquelques années il va"
type textarea "La copine de ta fille te chauffe depuis quelques années il va"
type input "La copine de ta fille te chauffe depuisquelques années il va f"
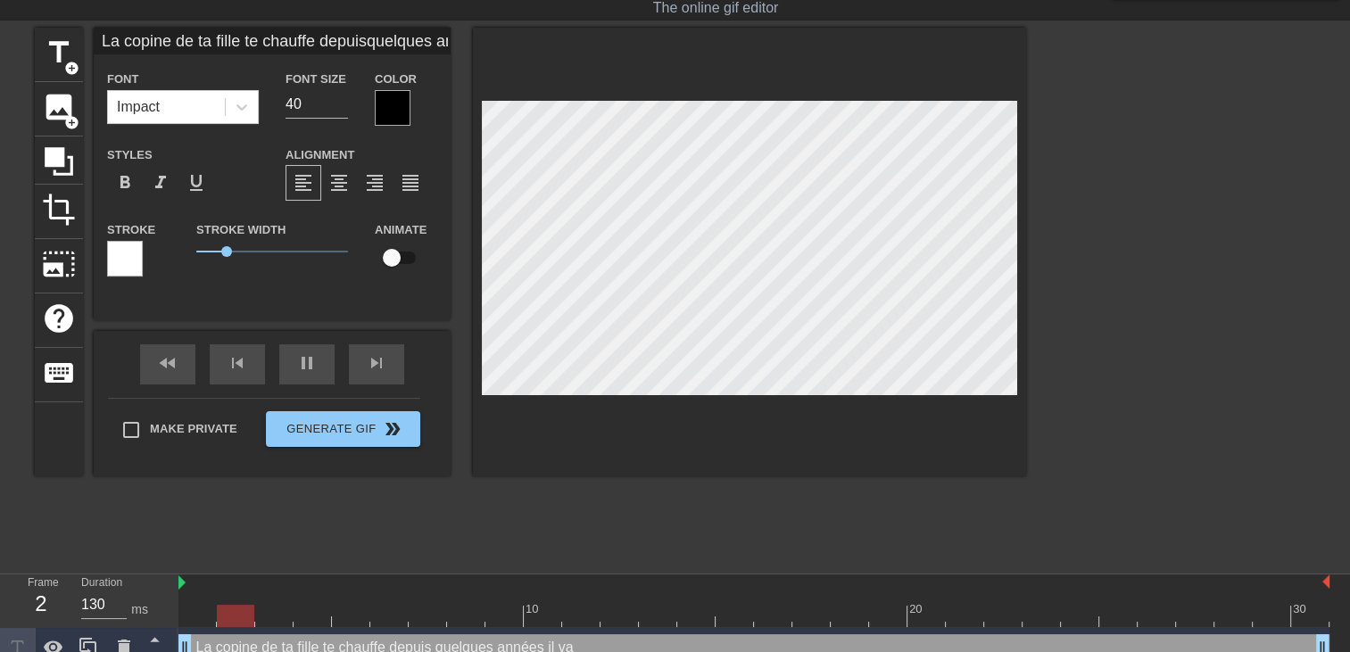
type textarea "La copine de ta fille te chauffe depuis quelques années il va f"
type input "La copine de ta fille te chauffe depuisquelques années il va fa"
type textarea "La copine de ta fille te chauffe depuis quelques années il va fa"
type input "La copine de ta fille te chauffe depuisquelques années il va fal"
type textarea "La copine de ta fille te chauffe depuis quelques années il va fal"
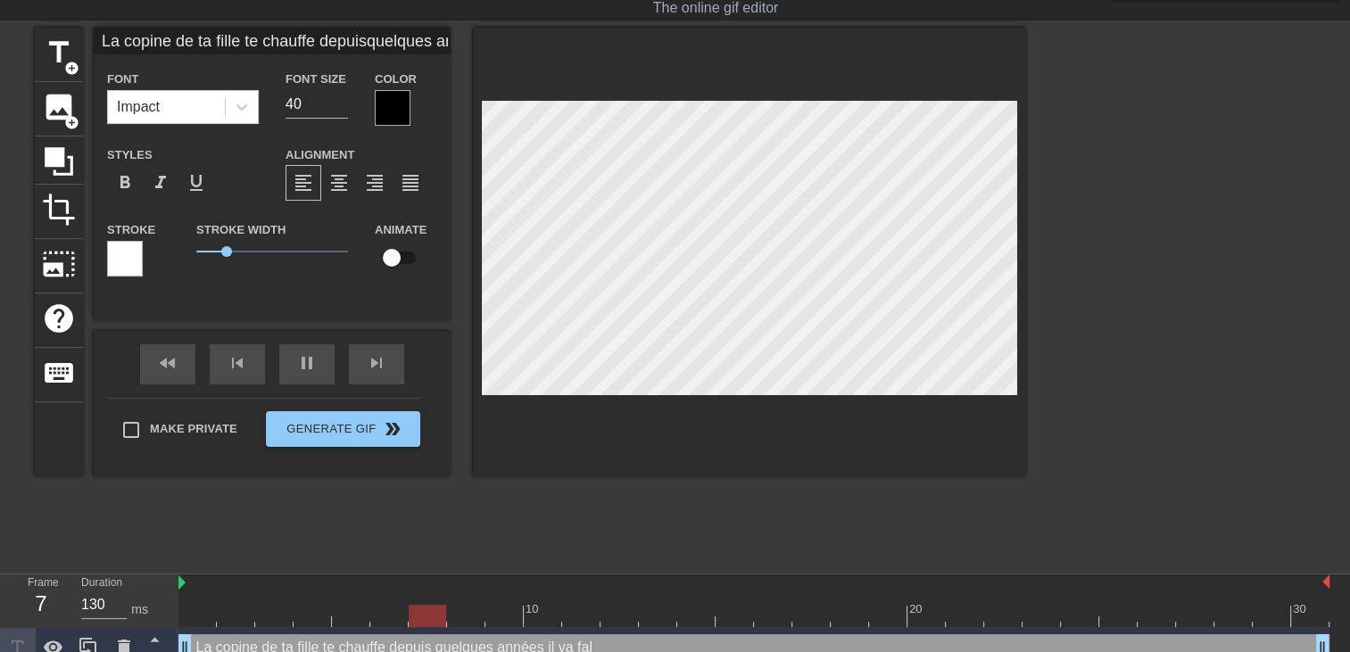
type input "La copine de ta fille te chauffe depuisquelques années il va fall"
type textarea "La copine de ta fille te chauffe depuis quelques années il va fall"
type input "La copine de ta fille te chauffe depuisquelques années il va fallo"
type textarea "La copine de ta fille te chauffe depuis quelques années il va fallo"
type input "La copine de ta fille te chauffe depuisquelques années il va falloi"
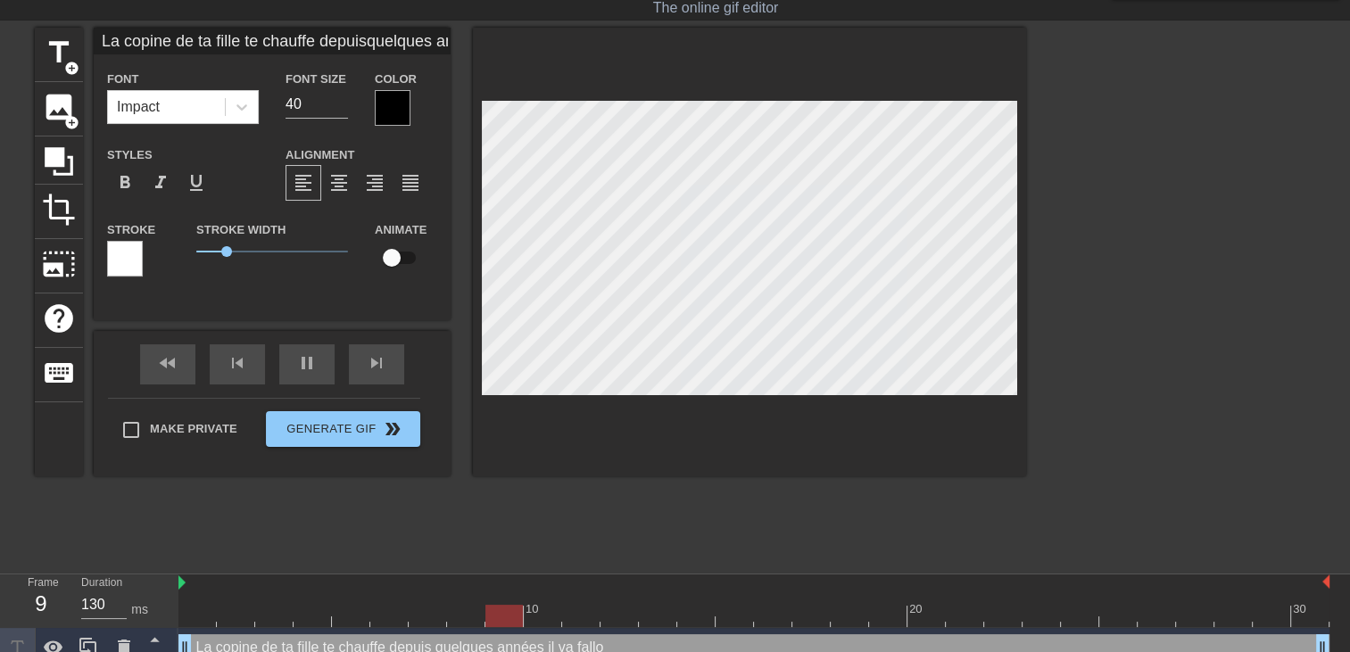
type textarea "La copine de ta fille te chauffe depuis quelques années il va falloi"
type input "La copine de ta fille te chauffe depuisquelques années il va falloir"
type textarea "La copine de ta fille te chauffe depuis quelques années il va falloir"
type input "La copine de ta fille te chauffe depuisquelques années il va falloir"
type textarea "La copine de ta fille te chauffe depuis quelques années il va falloir"
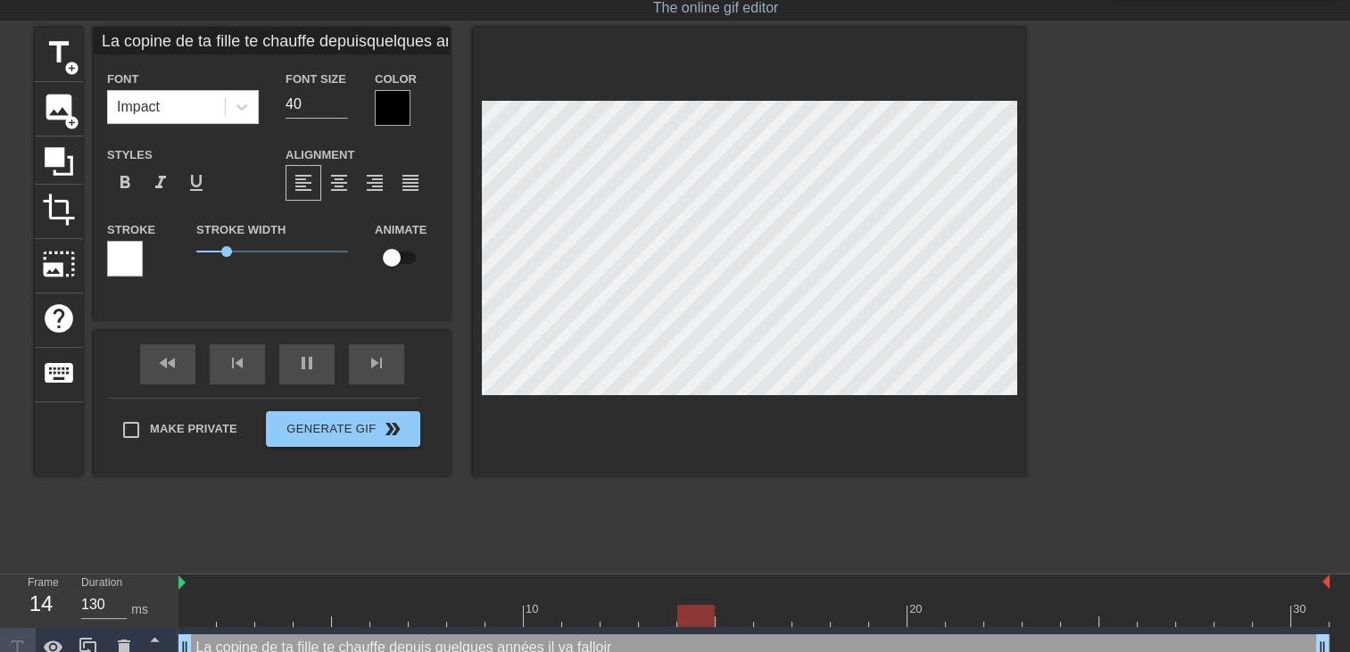
type input "La copine de ta fille te chauffe depuisquelques années il va falloir q"
type textarea "La copine de ta fille te chauffe depuis quelques années il va falloir q"
type input "La copine de ta fille te chauffe depuisquelques années il va falloir qu"
type textarea "La copine de ta fille te chauffe depuis quelques années il va falloir qu"
type input "La copine de ta fille te chauffe depuisquelques années il va falloir qu""
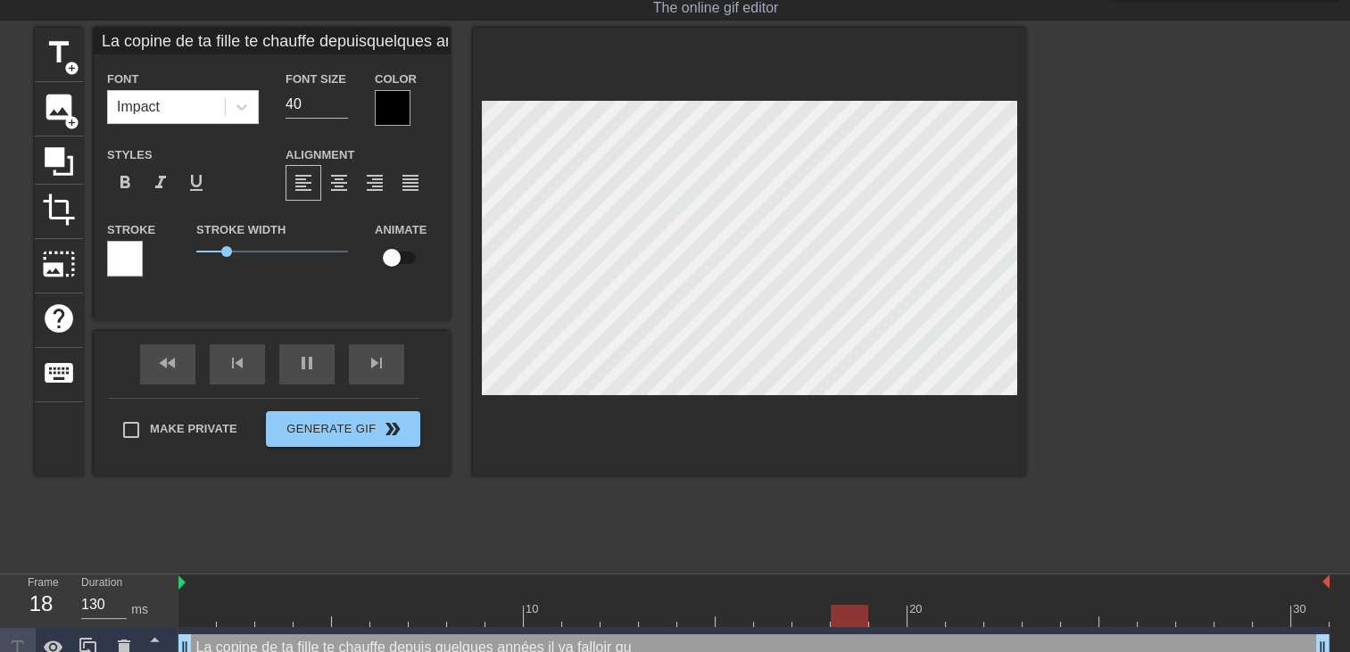
type textarea "La copine de ta fille te chauffe depuis quelques années il va falloir qu""
type input "La copine de ta fille te chauffe depuisquelques années il va falloir qu"
type textarea "La copine de ta fille te chauffe depuis quelques années il va falloir qu"
type input "La copine de ta fille te chauffe depuisquelques années il va falloir qu'"
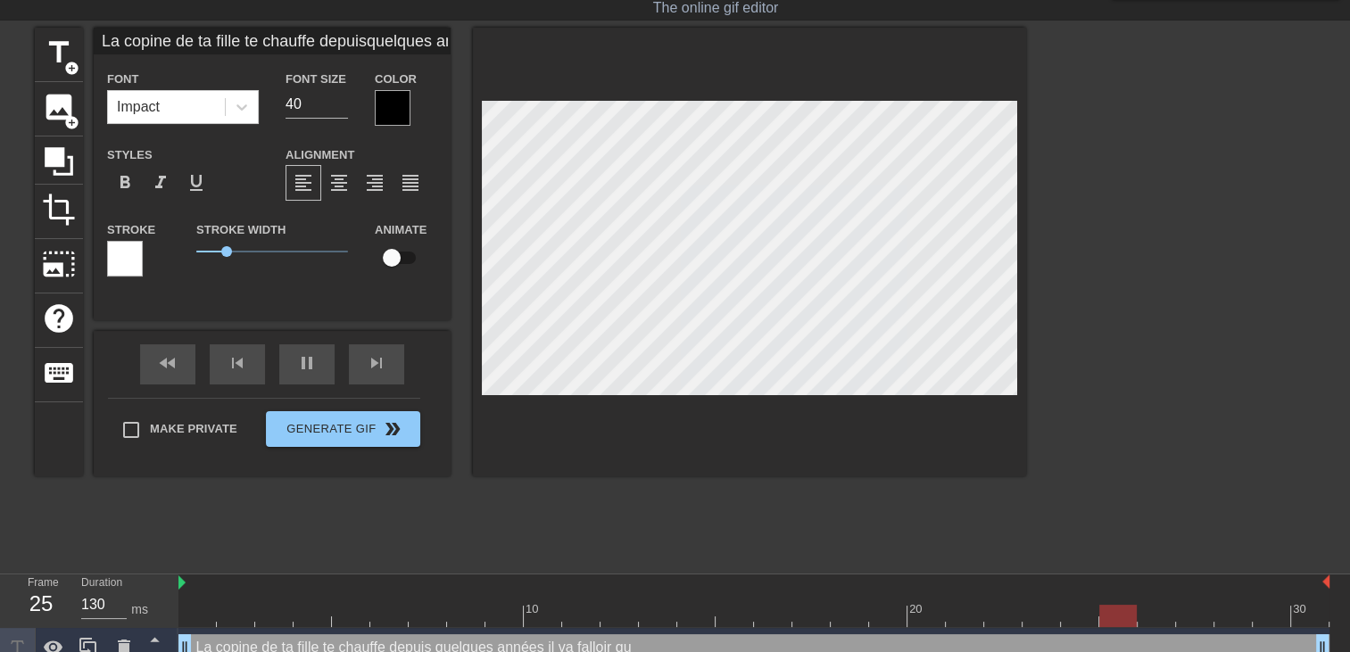
type textarea "La copine de ta fille te chauffe depuis quelques années il va falloir qu'"
type input "La copine de ta fille te chauffe depuisquelques années il va falloir qu'e"
type textarea "La copine de ta fille te chauffe depuis quelques années il va falloir qu'e"
type input "La copine de ta fille te chauffe depuisquelques années il va falloir qu'el"
type textarea "La copine de ta fille te chauffe depuis quelques années il va falloir qu'el"
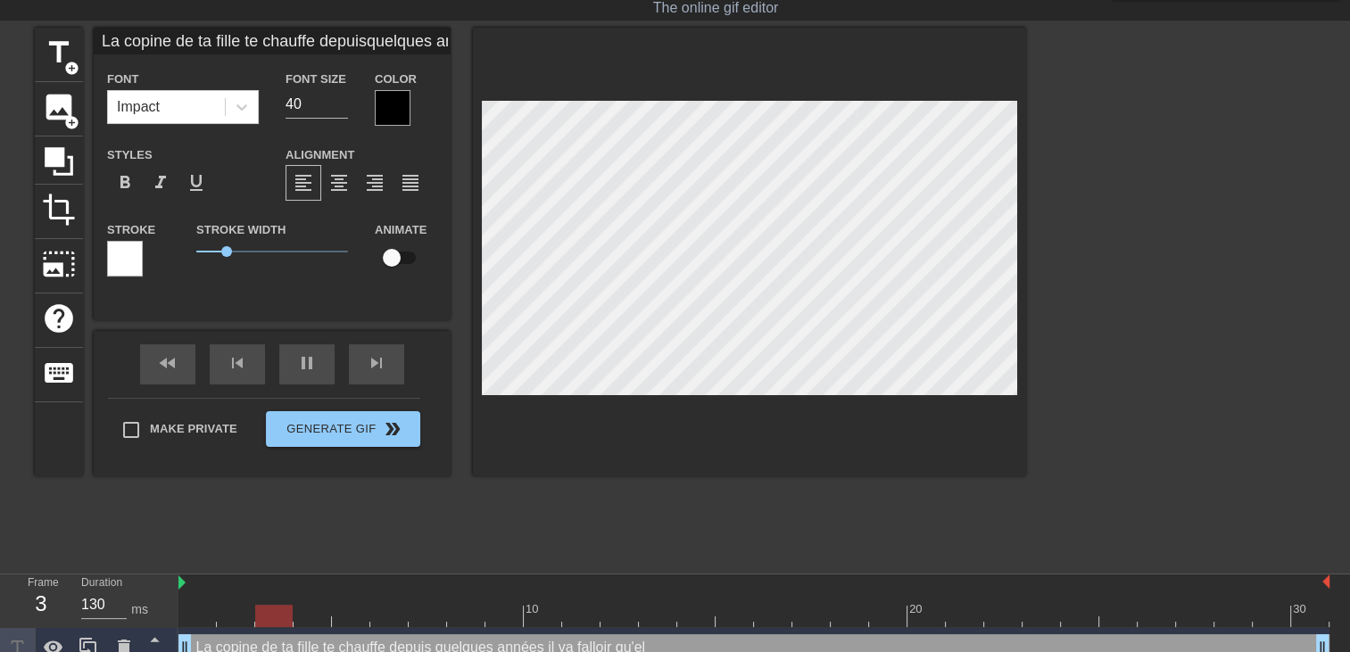
type input "La copine de ta fille te chauffe depuisquelques années il va falloir qu'ell"
type textarea "La copine de ta fille te chauffe depuis quelques années il va falloir qu'ell"
type input "La copine de ta fille te chauffe depuisquelques années il va falloir qu'elle"
type textarea "La copine de ta fille te chauffe depuis quelques années il va falloir qu'elle"
type input "La copine de ta fille te chauffe depuisquelques années il va falloir qu'elle"
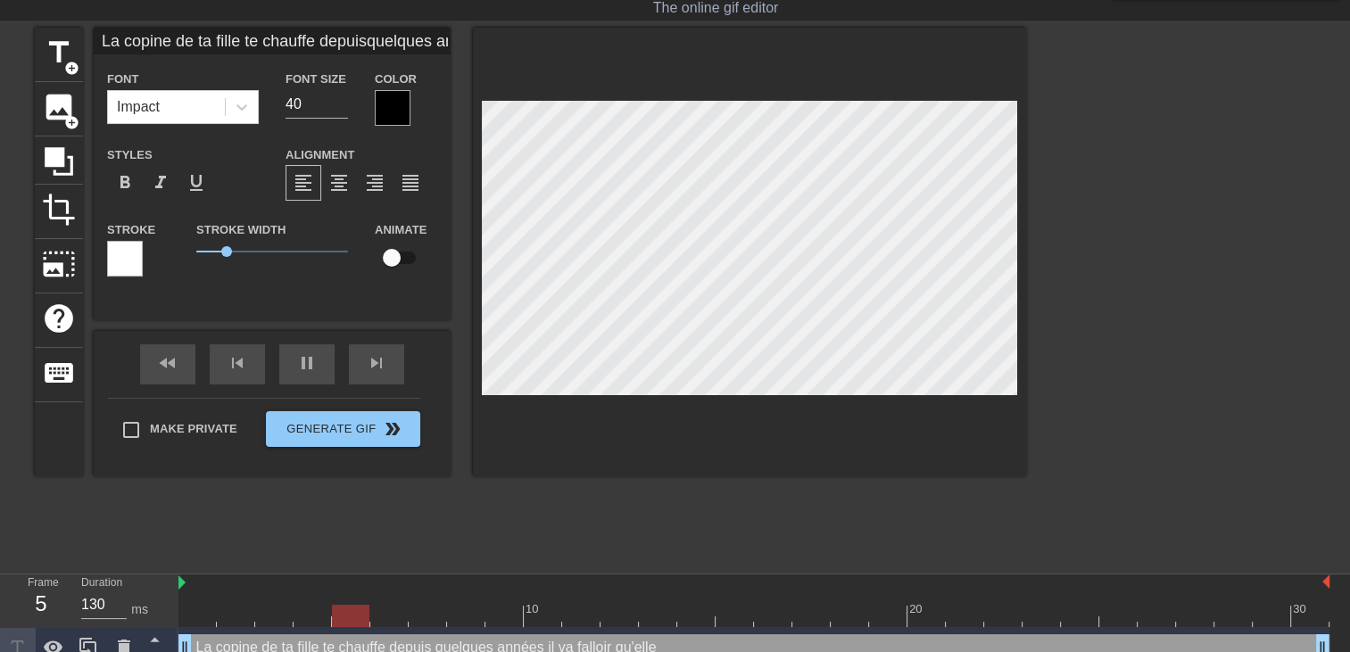
type textarea "La copine de ta fille te chauffe depuis quelques années il va falloir qu'elle"
type input "La copine de ta fille te chauffe depuisquelques années il va falloir qu'elle"
type textarea "La copine de ta fille te chauffe depuis quelques années il va falloir qu'elle"
type input "La copine de ta fille te chauffe depuisquelques années il va falloir qu'elle a"
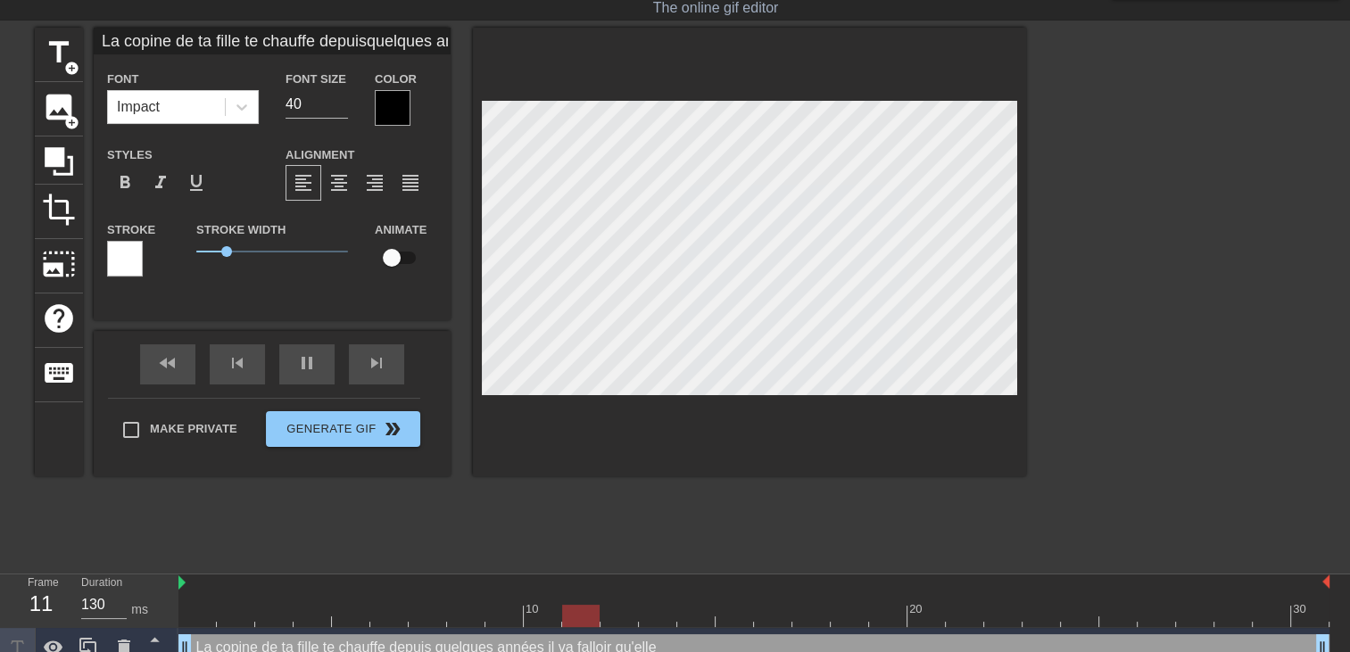
type textarea "La copine de ta fille te chauffe depuis quelques années il va falloir qu'elle a"
type input "La copine de ta fille te chauffe depuisquelques années il va falloir qu'elle as"
type textarea "La copine de ta fille te chauffe depuis quelques années il va falloir qu'elle as"
type input "La copine de ta fille te chauffe depuisquelques années il va falloir qu'elle ass"
type textarea "La copine de ta fille te chauffe depuis quelques années il va falloir qu'elle a…"
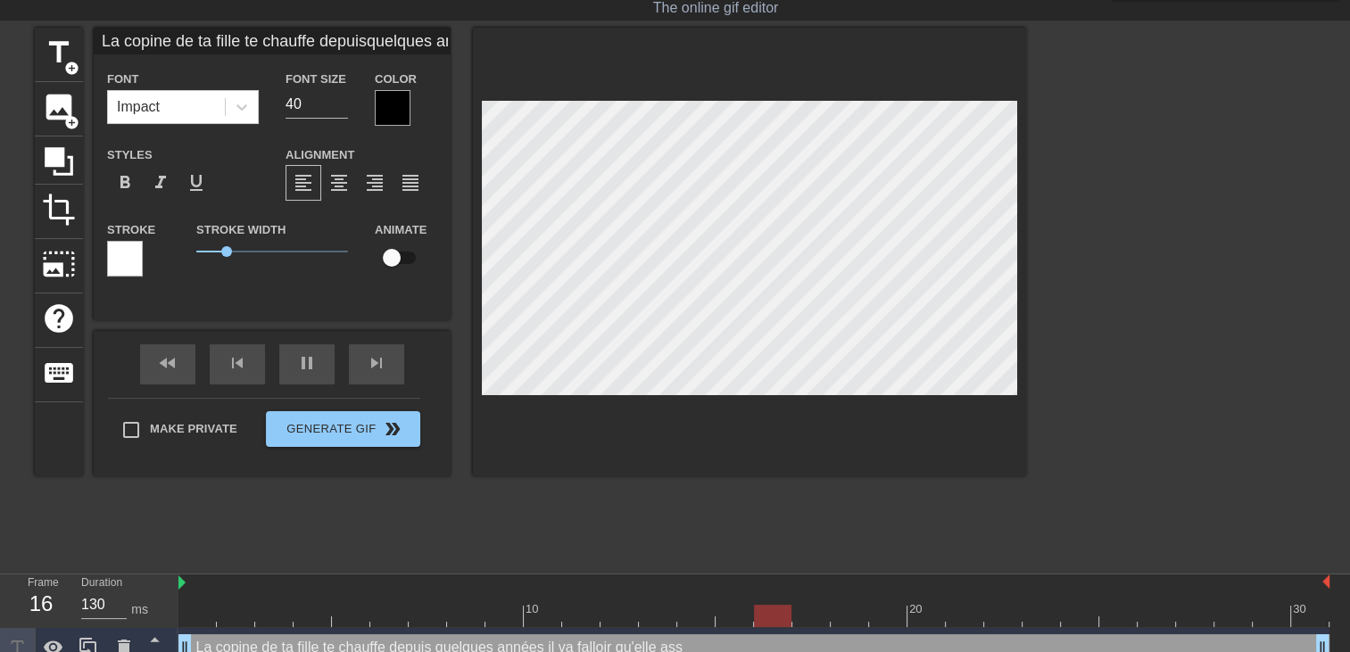
type input "La copine de ta fille te chauffe depuisquelques années il va falloir qu'elle as…"
type textarea "La copine de ta fille te chauffe depuis quelques années il va falloir qu'elle a…"
type input "La copine de ta fille te chauffe depuisquelques années il va falloir qu'elle as…"
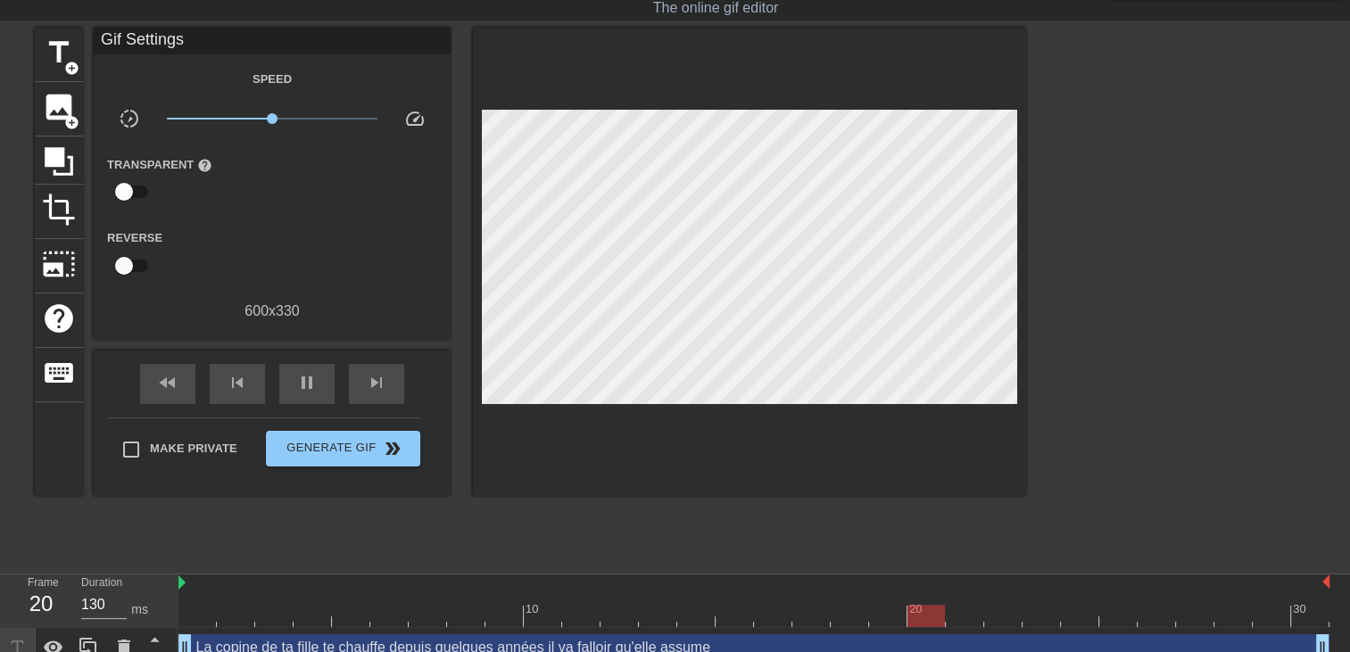
click at [913, 396] on div at bounding box center [749, 262] width 553 height 468
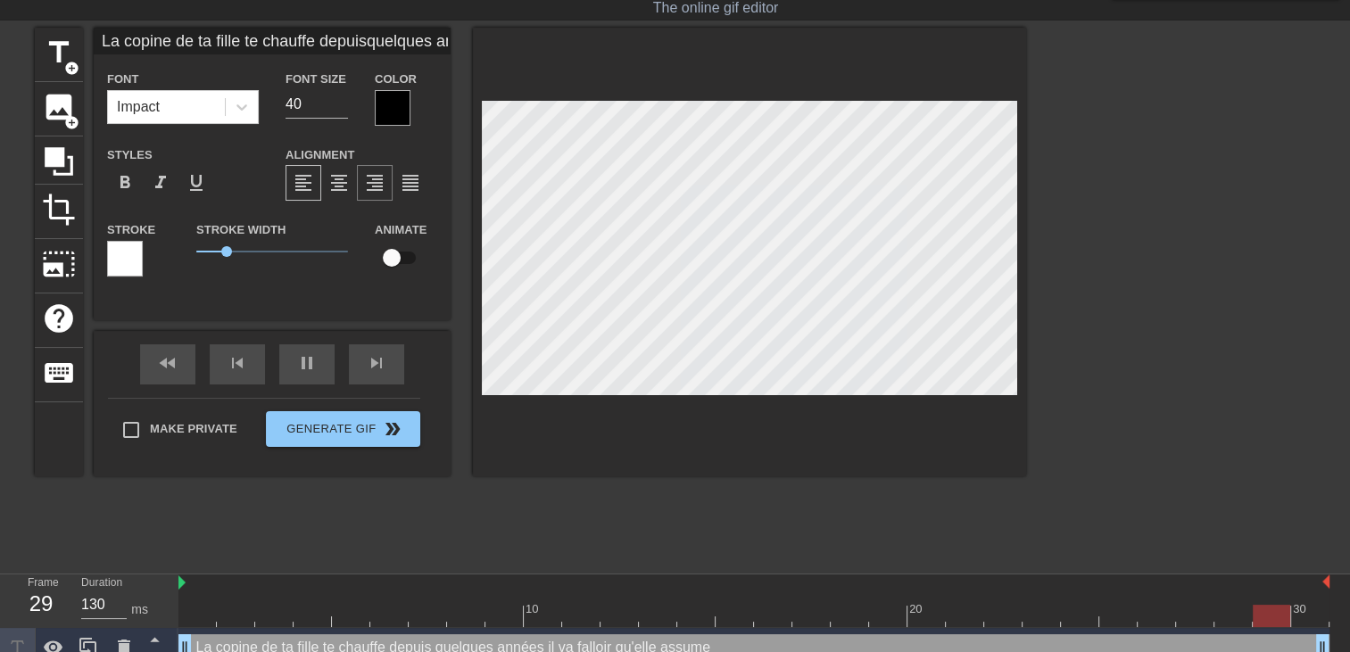
click at [383, 185] on span "format_align_right" at bounding box center [374, 182] width 21 height 21
click at [395, 120] on div at bounding box center [393, 108] width 36 height 36
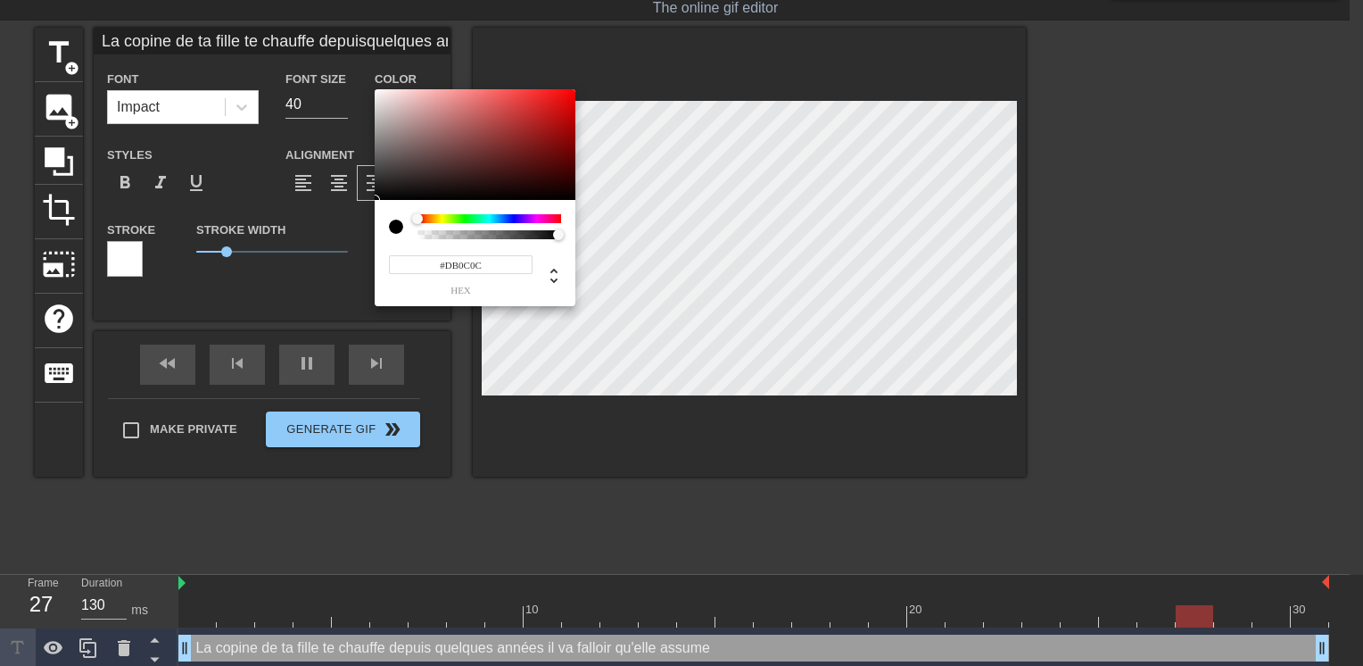
click at [565, 104] on div at bounding box center [475, 144] width 201 height 111
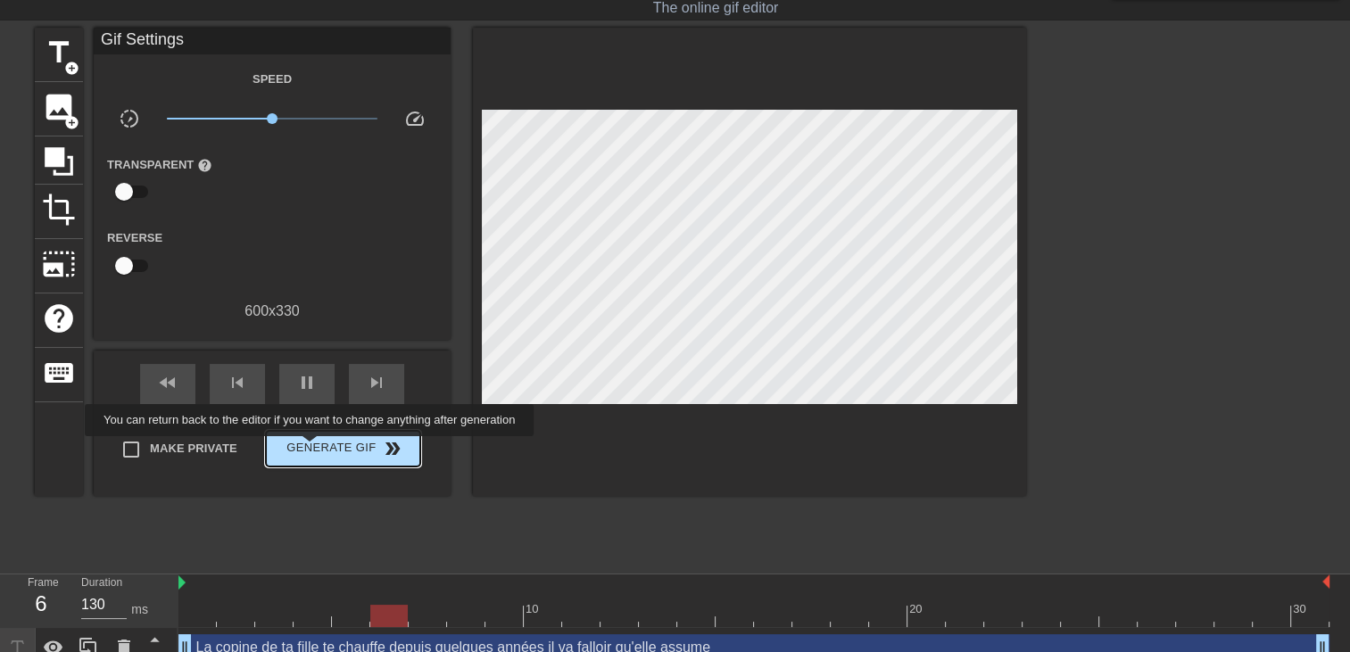
click at [309, 451] on span "Generate Gif double_arrow" at bounding box center [343, 448] width 140 height 21
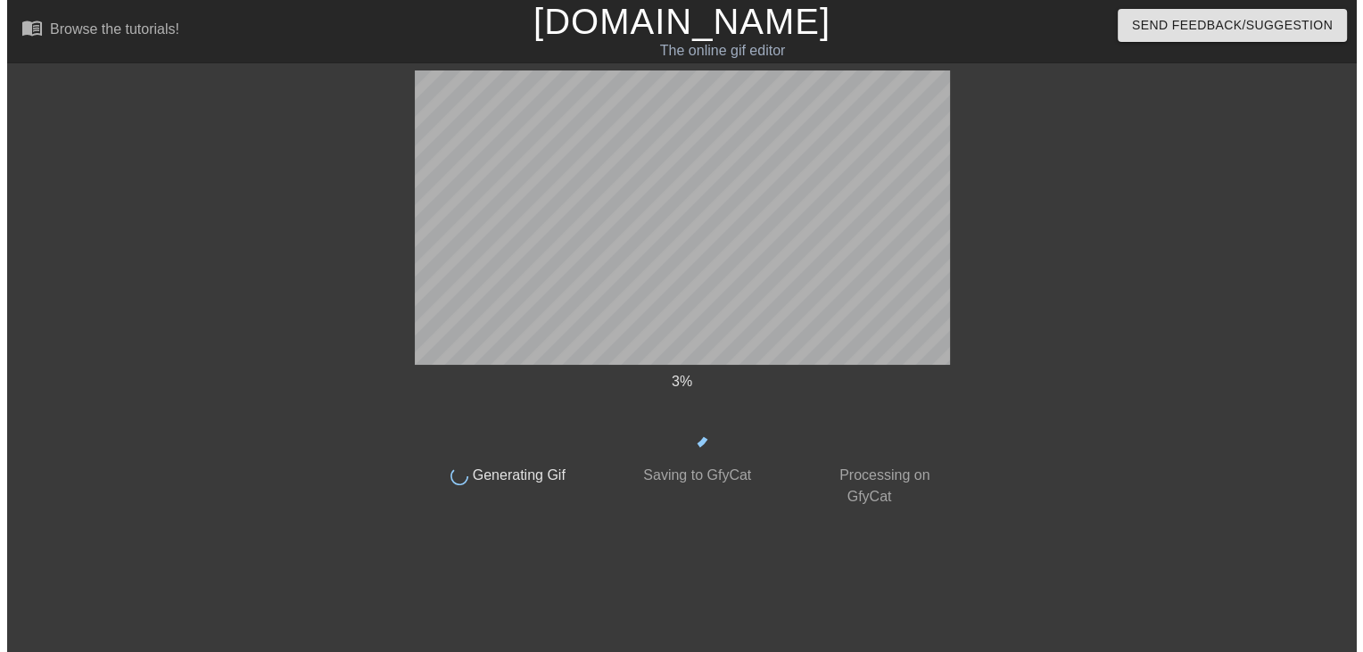
scroll to position [0, 0]
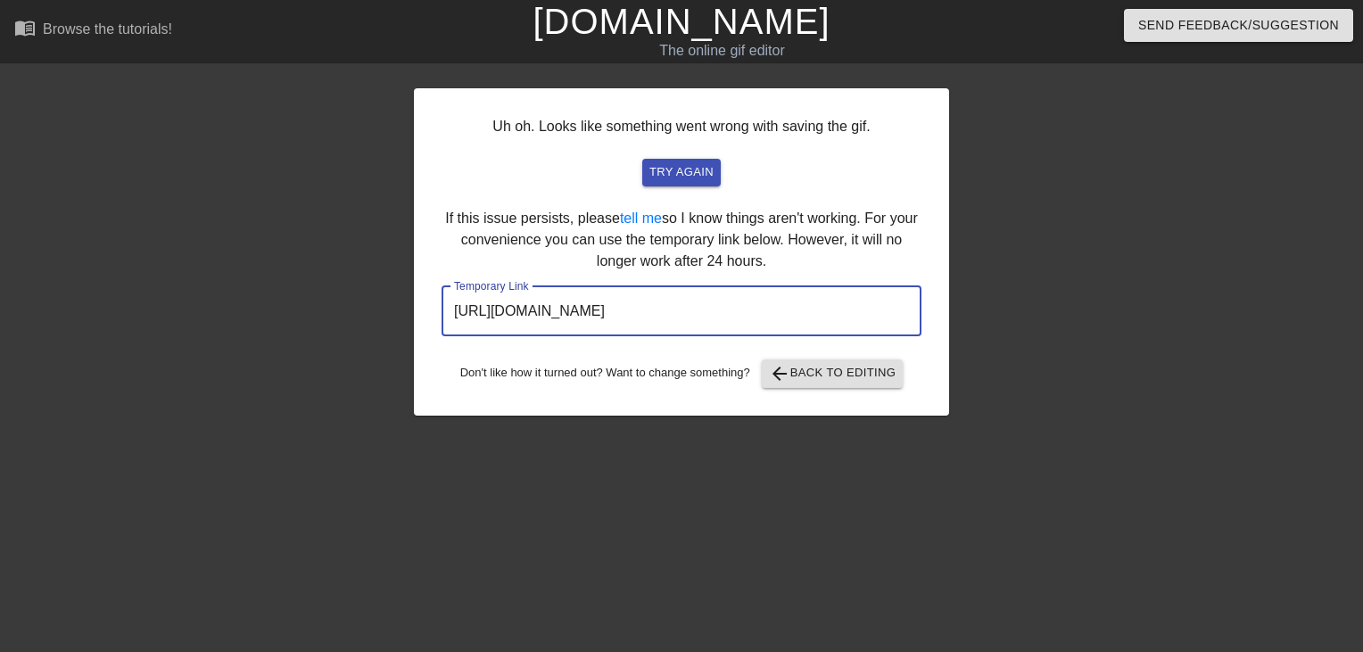
drag, startPoint x: 841, startPoint y: 307, endPoint x: 141, endPoint y: 391, distance: 705.3
click at [141, 391] on div "Uh oh. Looks like something went wrong with saving the gif. try again If this i…" at bounding box center [681, 337] width 1363 height 535
click at [633, 41] on link "[DOMAIN_NAME]" at bounding box center [681, 21] width 297 height 39
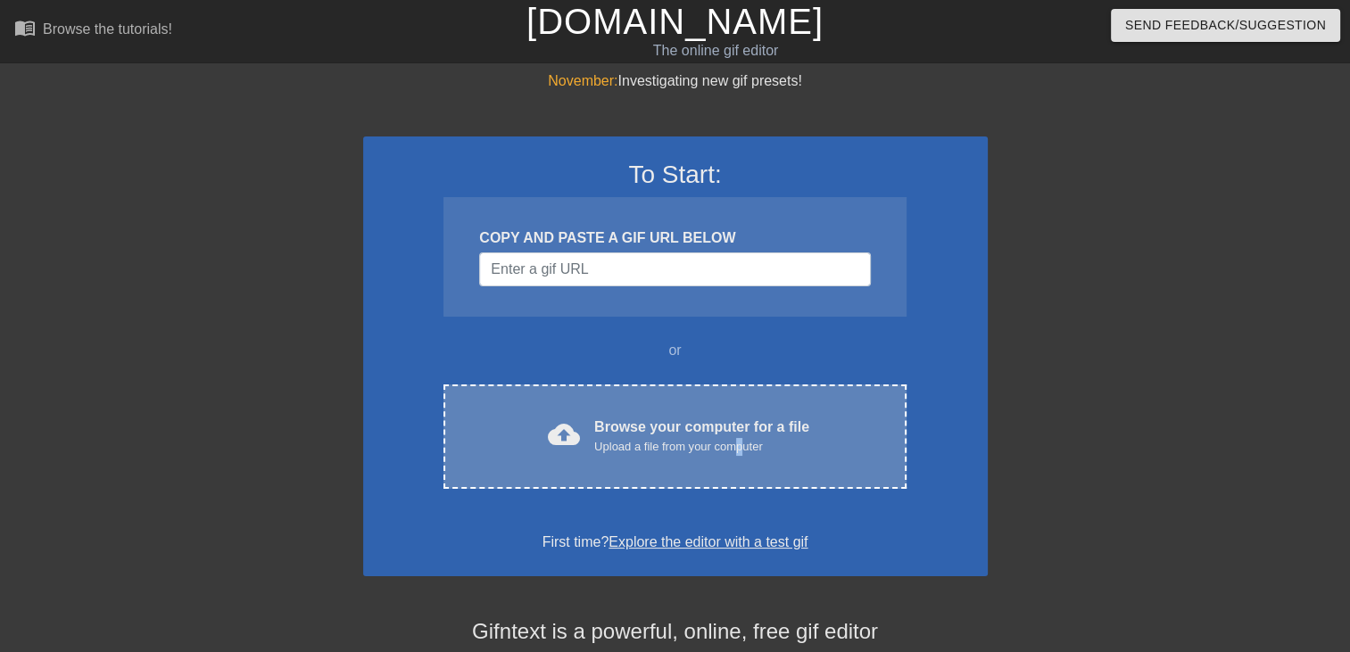
click at [740, 440] on div "Upload a file from your computer" at bounding box center [701, 447] width 215 height 18
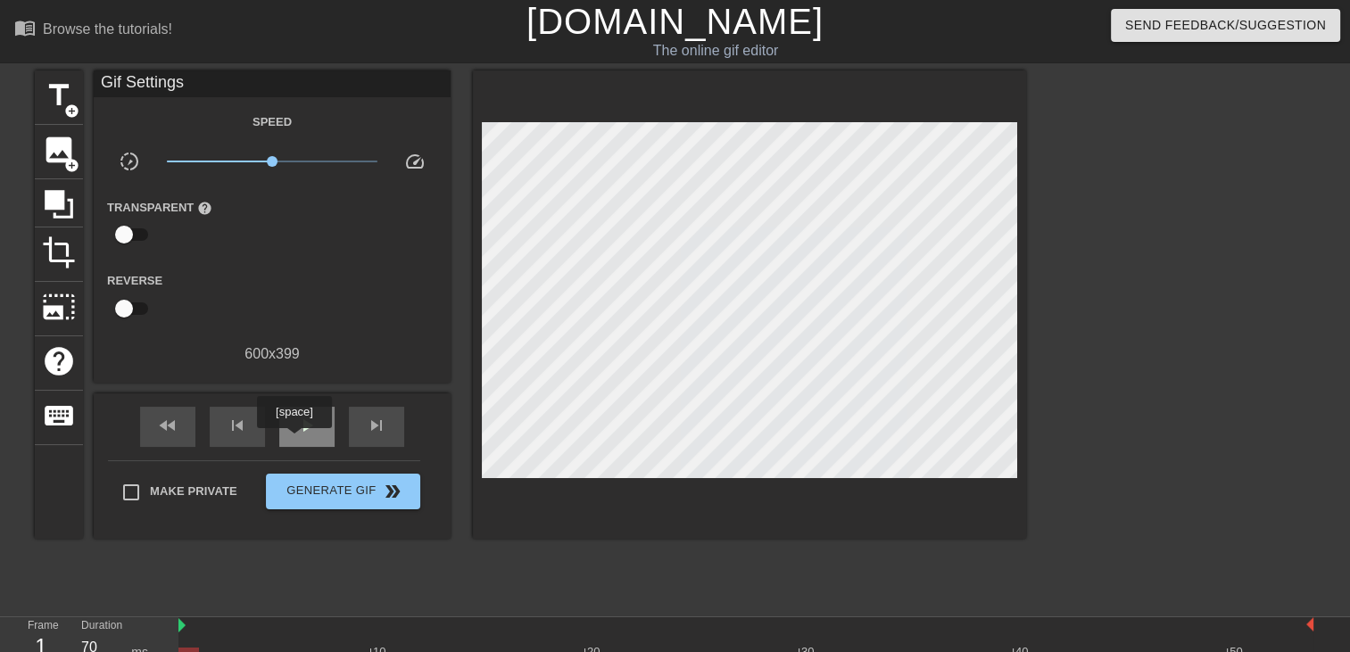
click at [294, 441] on div "play_arrow" at bounding box center [306, 427] width 55 height 40
click at [64, 93] on span "title" at bounding box center [59, 96] width 34 height 34
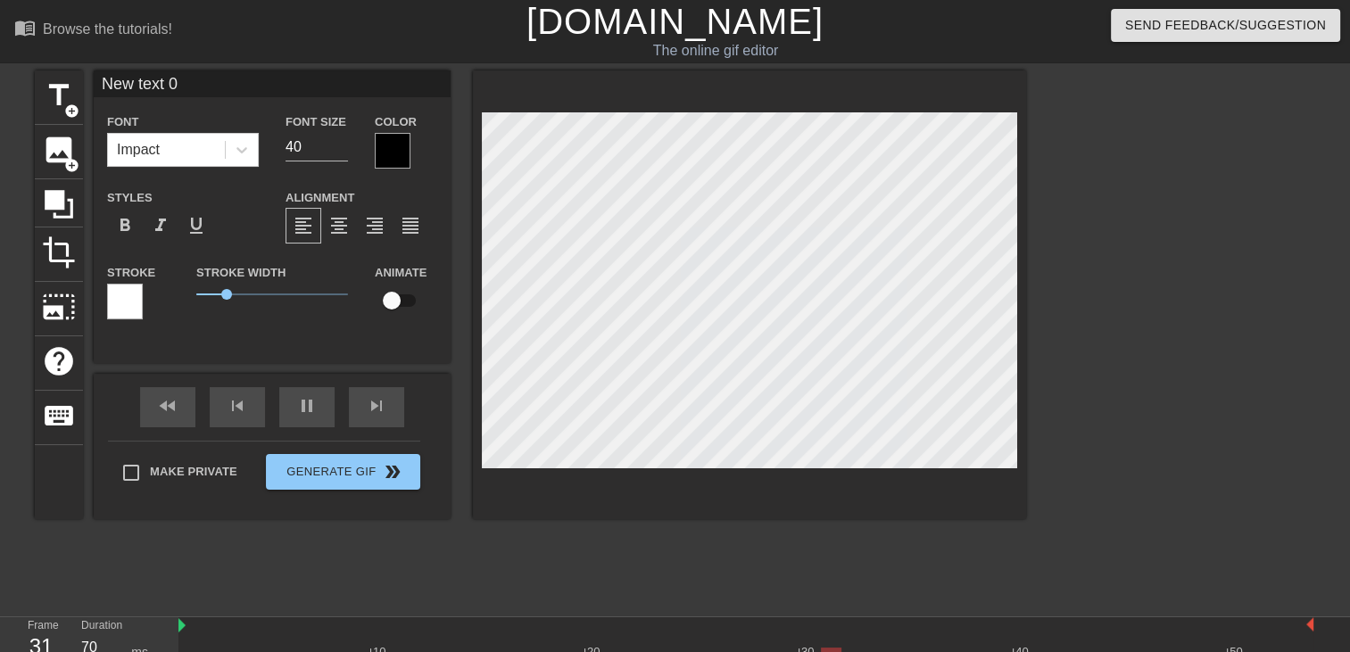
scroll to position [2, 4]
type input "New text"
type textarea "New text"
type input "New text"
type textarea "New text"
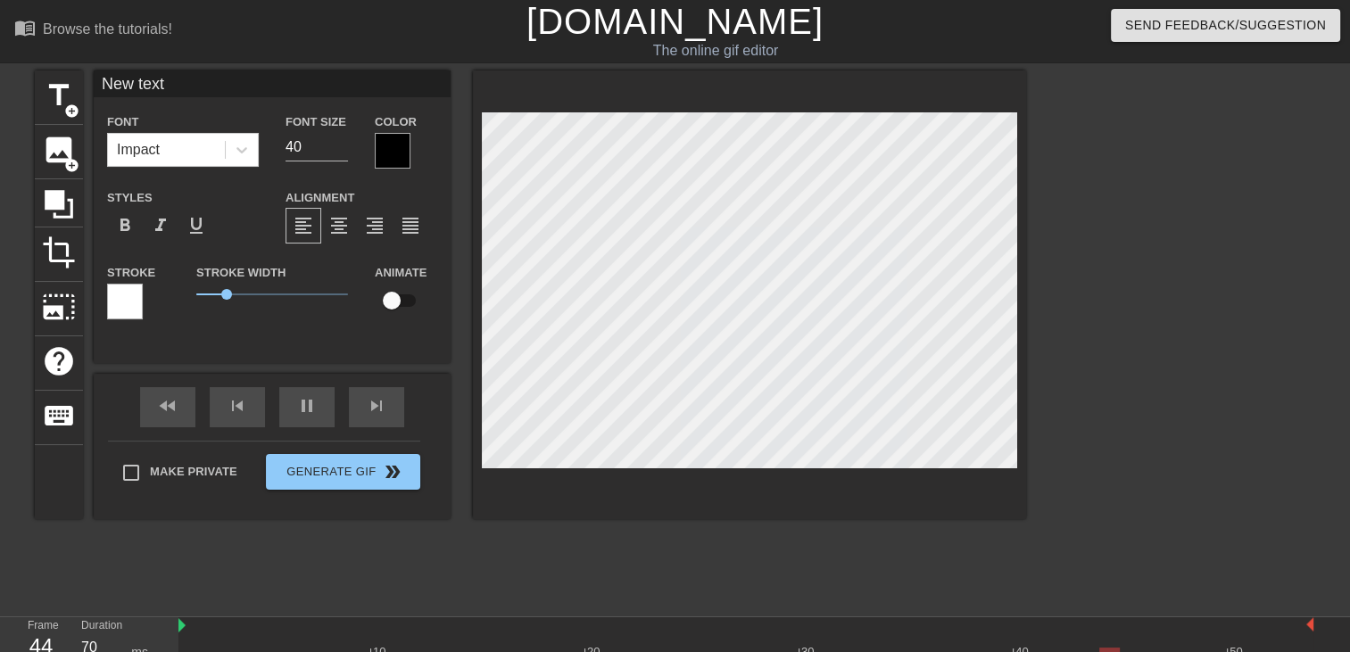
type input "New tex"
type textarea "New tex"
type input "New te"
type textarea "New te"
type input "New t"
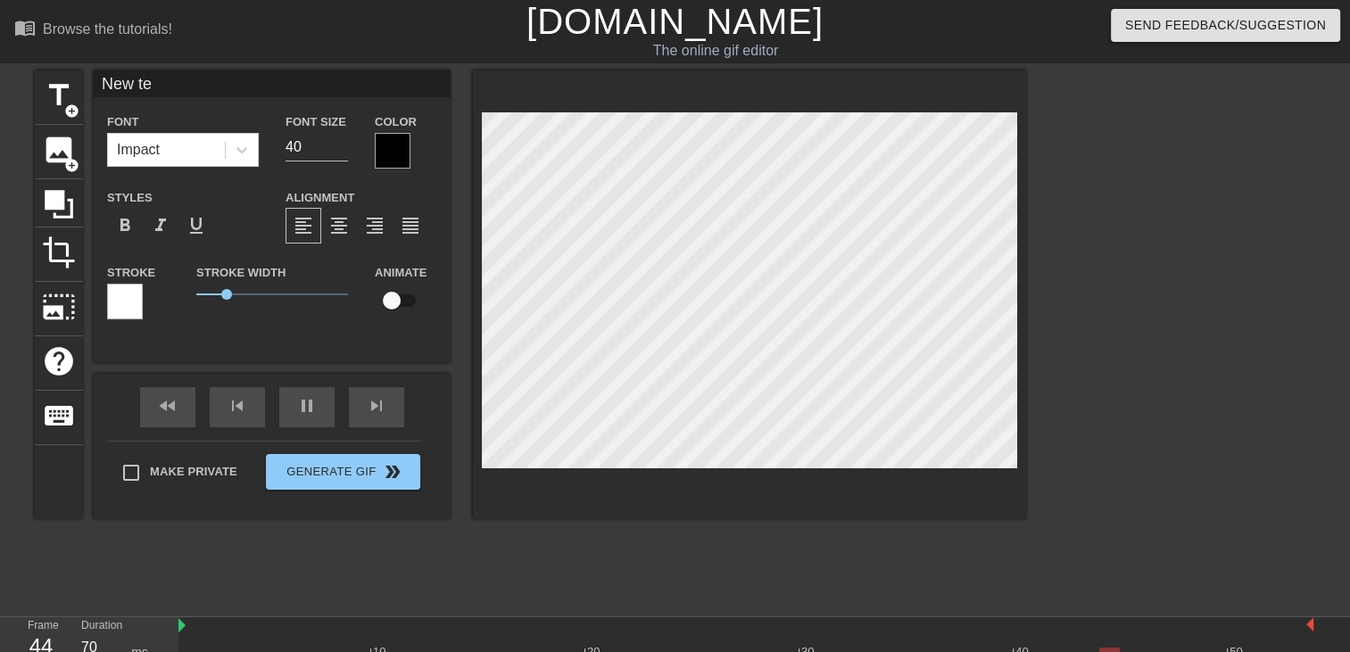
type textarea "New t"
type input "New"
type textarea "New"
type input "New"
type textarea "New"
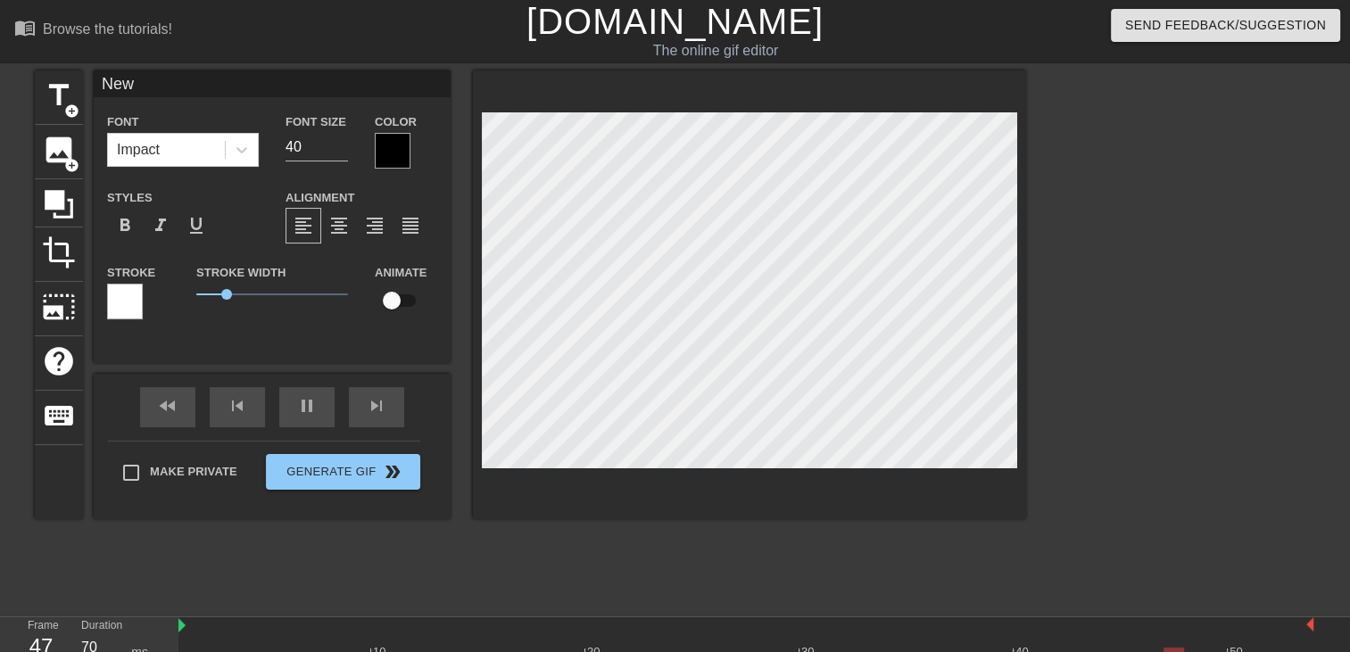
type input "Ne"
type textarea "Ne"
type input "N"
type textarea "N"
type input "J"
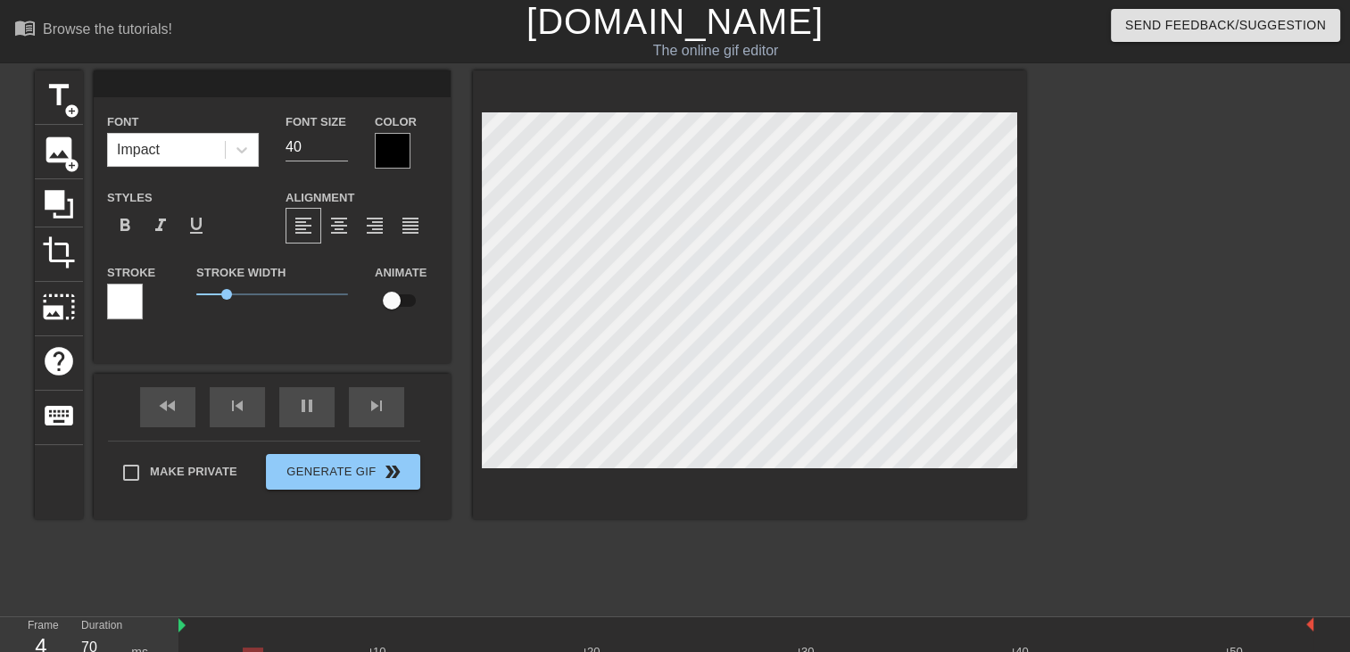
type textarea "J"
type input "J'"
type textarea "J'"
type input "J'a"
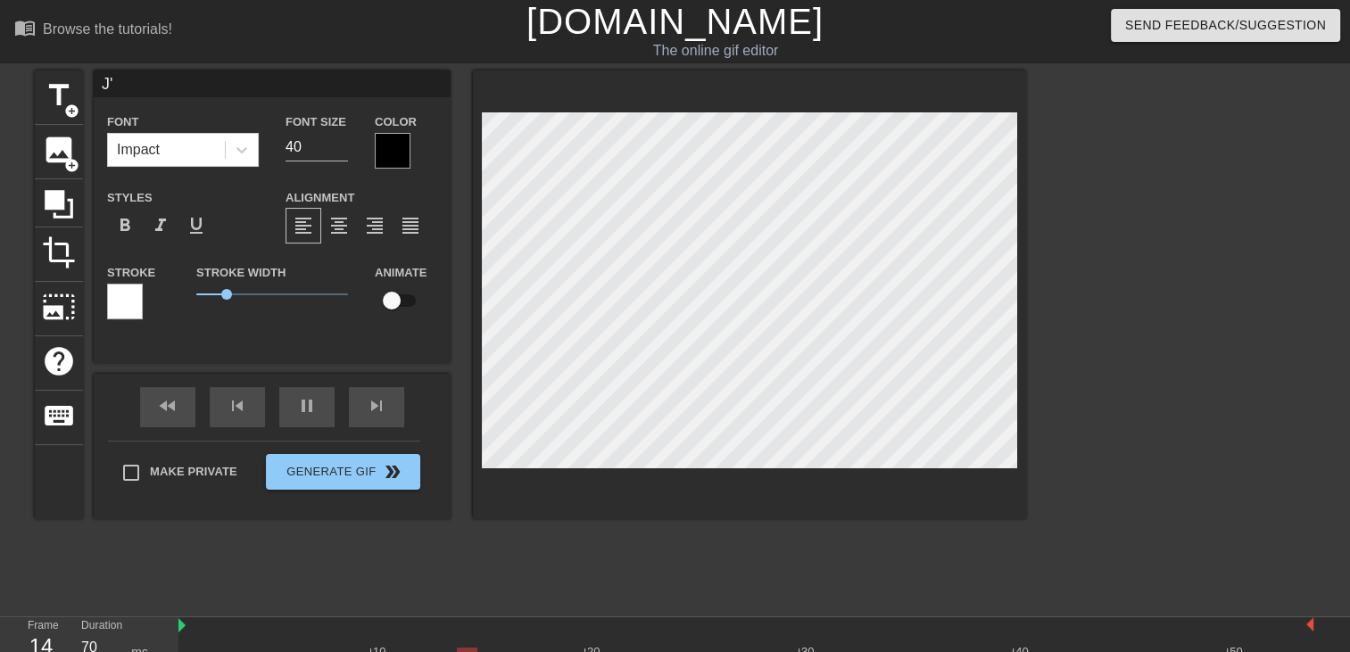
type textarea "J'a"
type input "J'ai"
type textarea "J'ai"
type input "J'ai"
type textarea "J'ai"
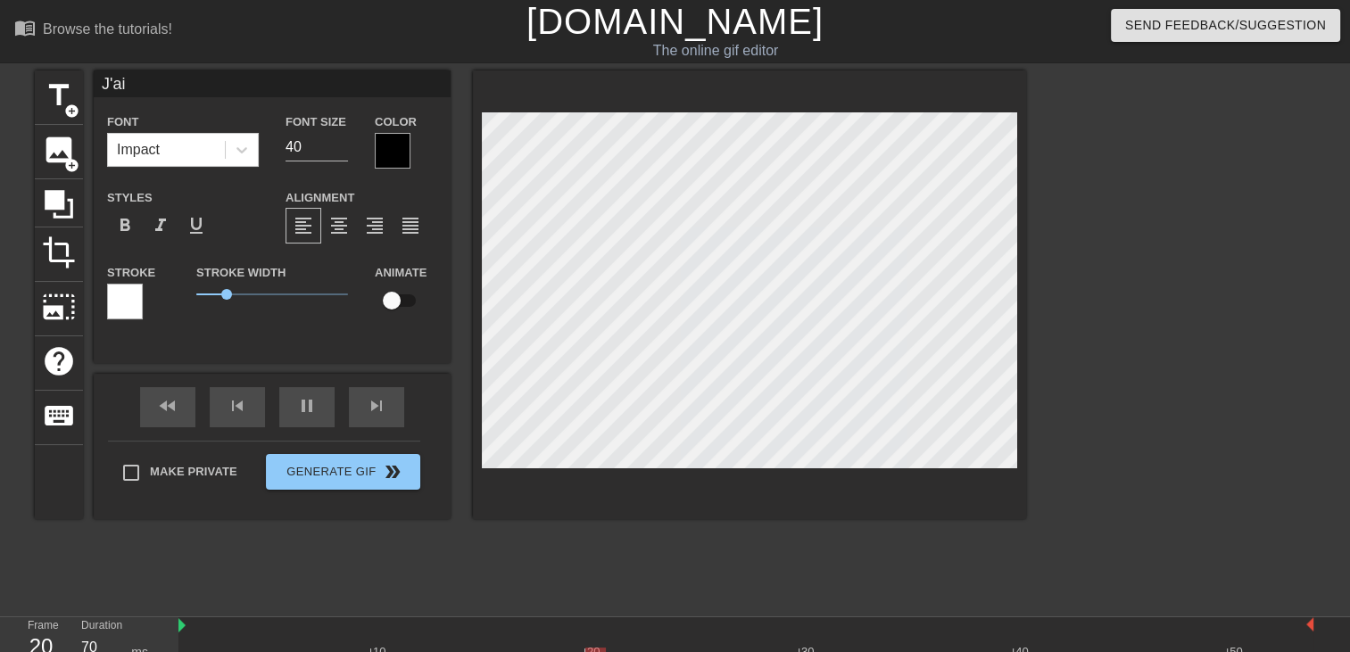
type input "J'ai b"
type textarea "J'ai b"
type input "J'ai bi"
type textarea "J'ai bi"
type input "J'ai bie"
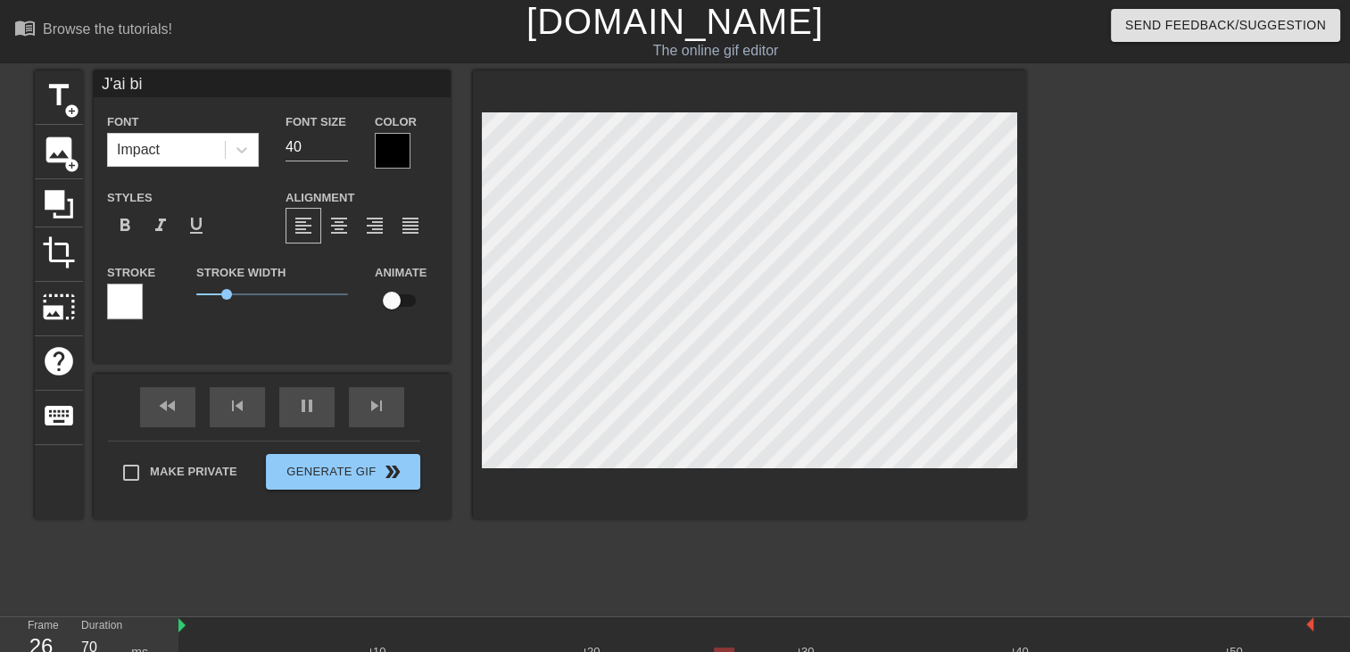
type textarea "J'ai bie"
type input "J'ai bien"
type textarea "J'ai bien"
type input "J'ai bien"
type textarea "J'ai bien"
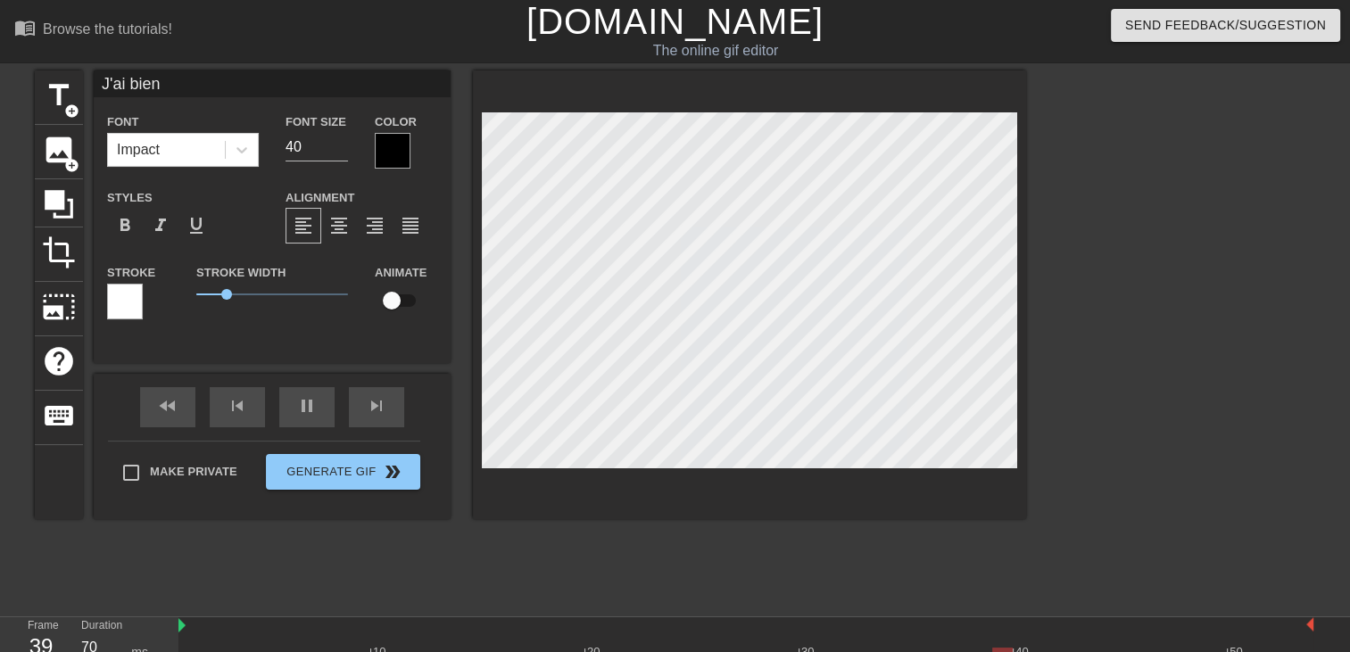
type input "J'ai bien f"
type textarea "J'ai bien f"
type input "J'ai bien fa"
type textarea "J'ai bien fa"
type input "J'ai bien fai"
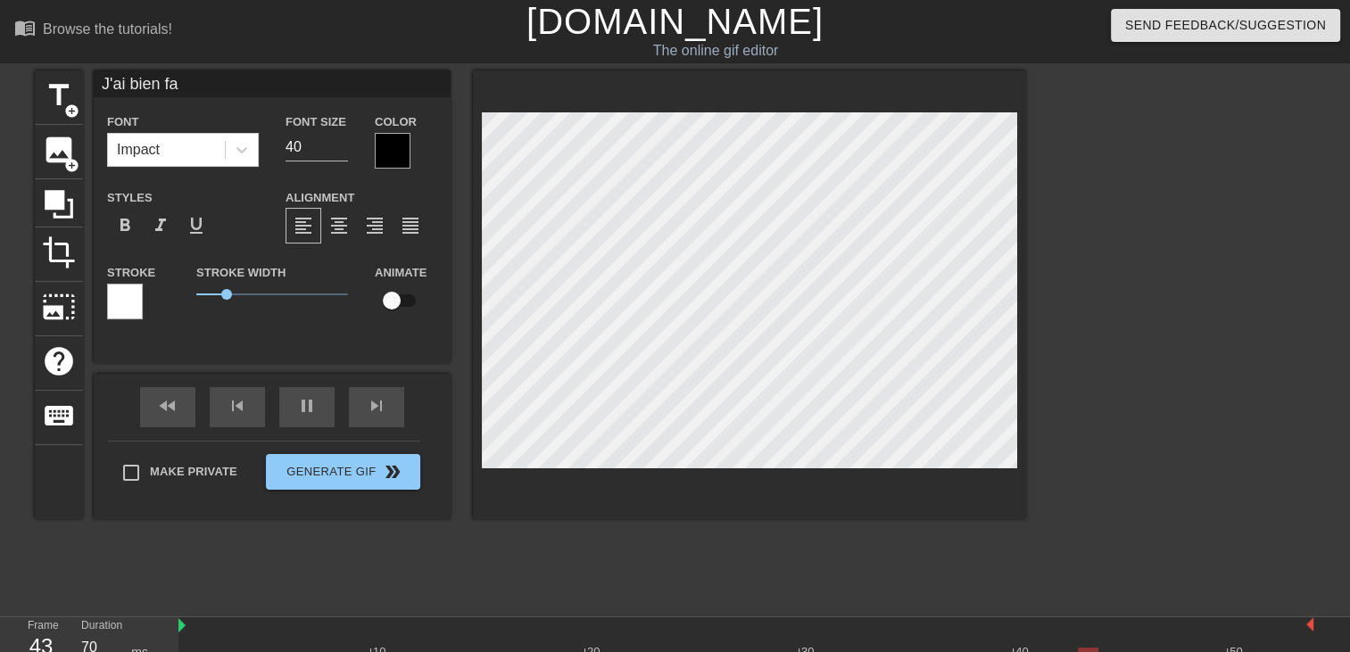
type textarea "J'ai bien fai"
type input "J'ai bien fais"
type textarea "J'ai bien fais"
type input "J'ai bien fais"
type textarea "J'ai bien fais"
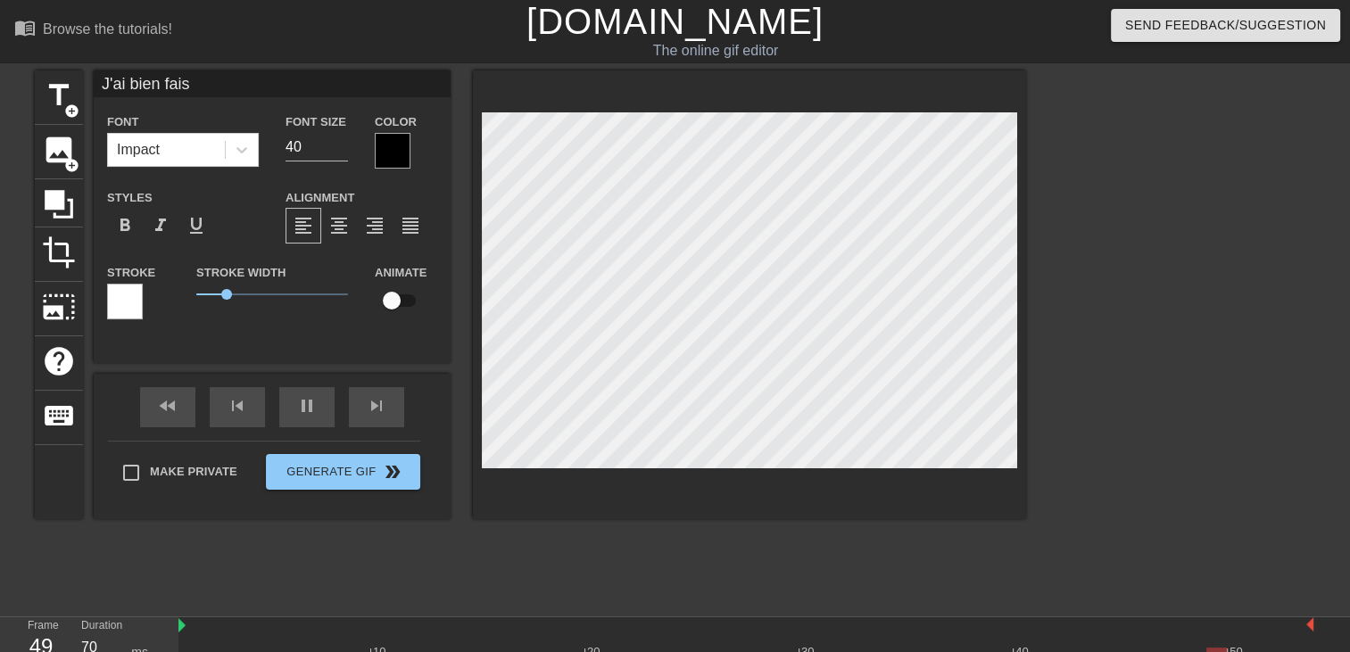
type input "J'ai bien fais d"
type textarea "J'ai bien fais d"
type input "J'ai bien fais de"
type textarea "J'ai bien fais de"
type input "J'ai bien fais de"
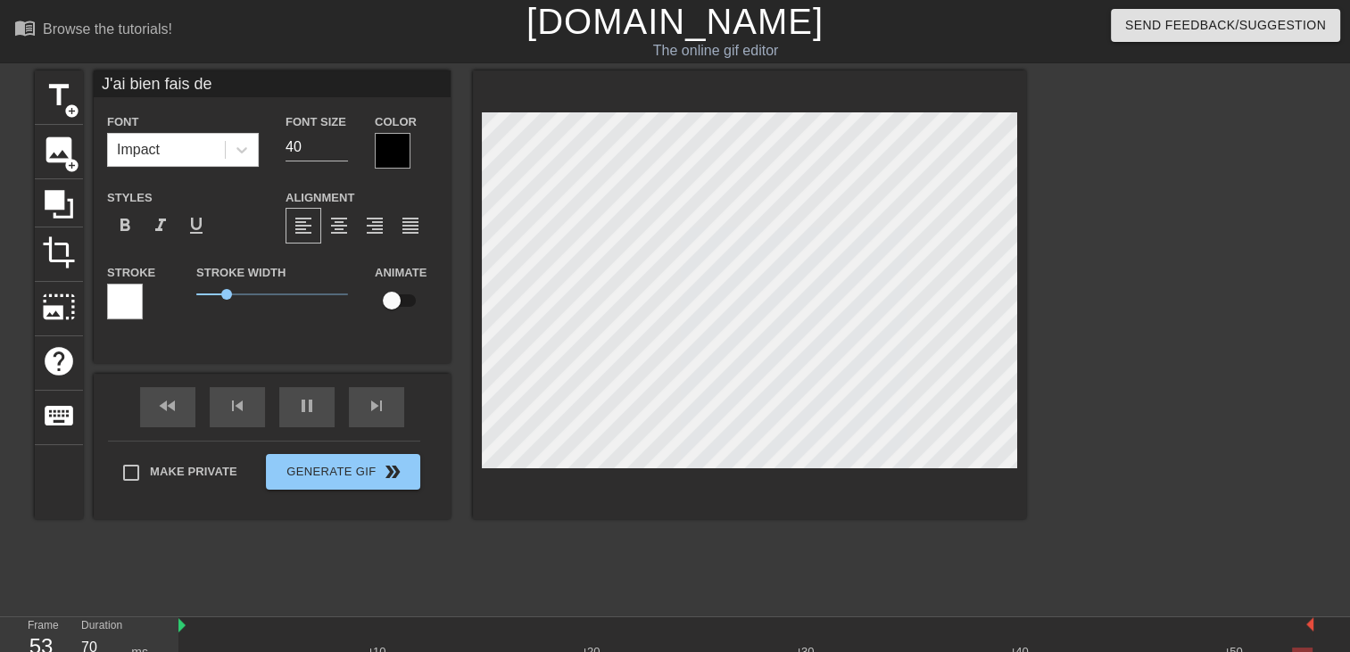
type textarea "J'ai bien fais de"
type input "J'ai bien fais de v"
type textarea "J'ai bien fais de v"
type input "J'ai bien fais de ve"
type textarea "J'ai bien fais de ve"
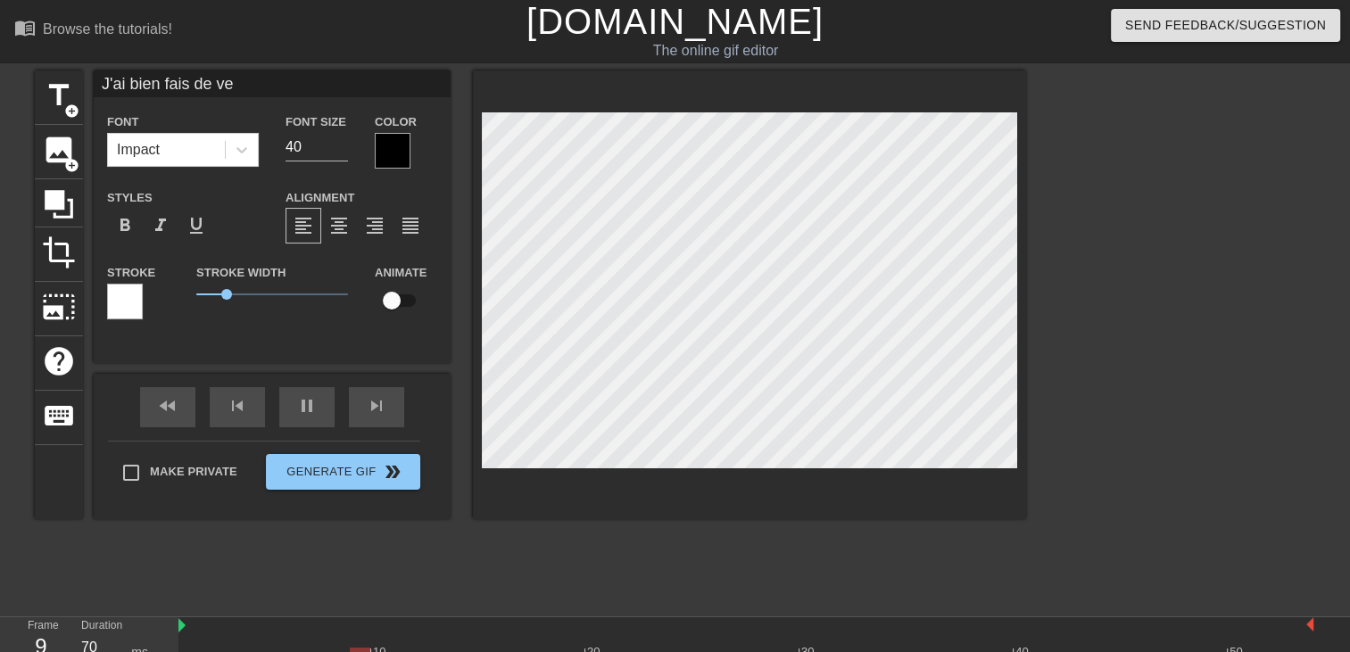
type input "J'ai bien fais de ven"
type textarea "J'ai bien fais de ven"
type input "J'ai bien fais de veni"
type textarea "J'ai bien fais de veni"
type input "J'ai bien fais de venir"
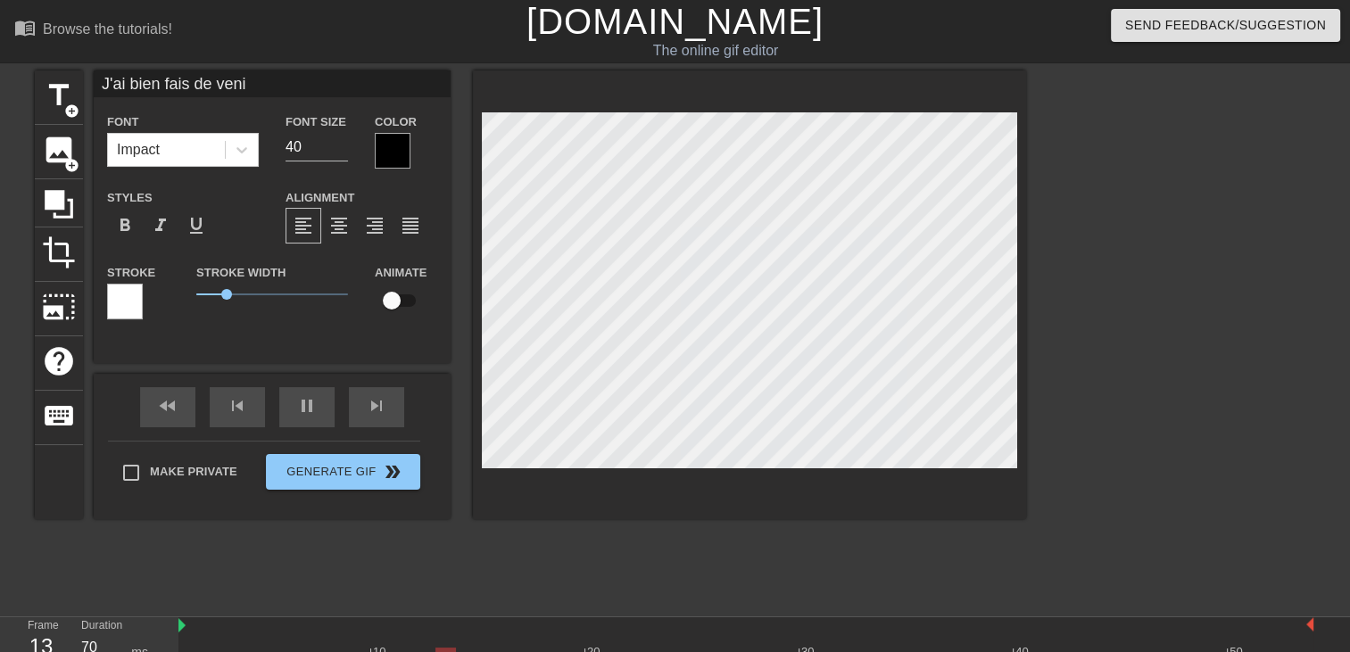
type textarea "J'ai bien fais de venir"
type input "J'ai bien fais de venir"
type textarea "J'ai bien fais de venir"
type input "J'ai bien fais de venir a"
type textarea "J'ai bien fais de venir a"
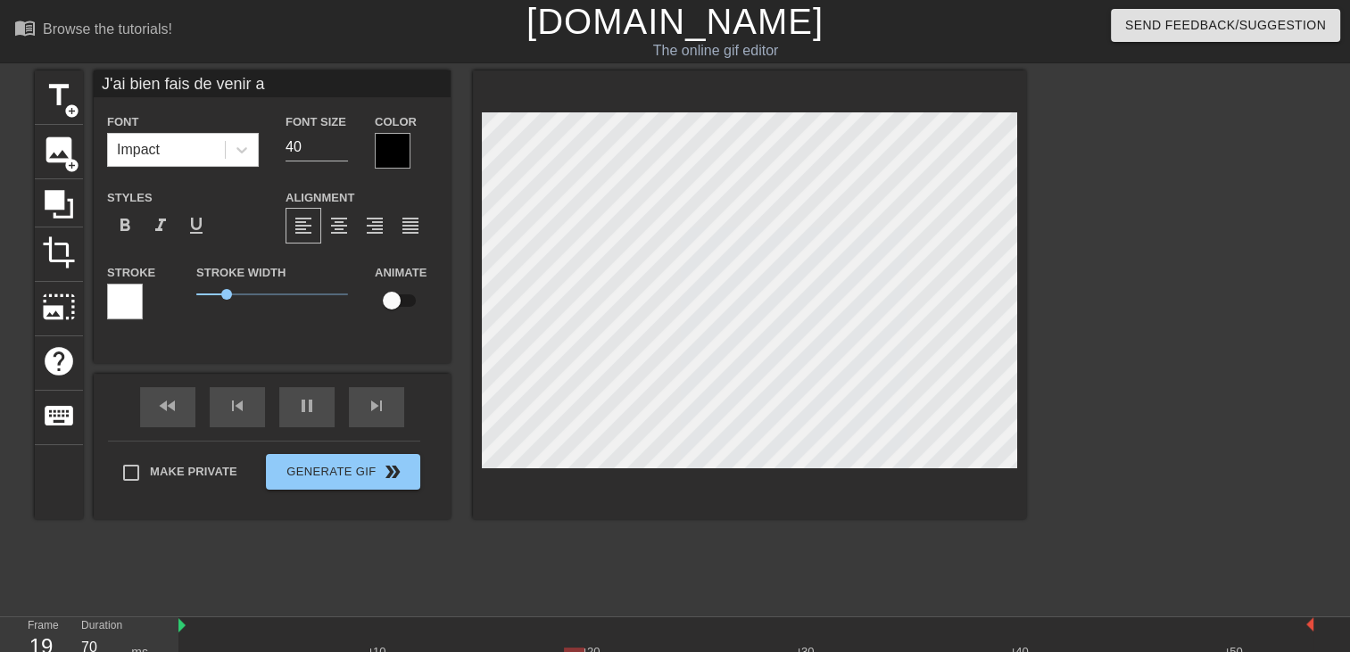
type input "J'ai bien fais de venir au"
type textarea "J'ai bien fais de venir au"
type input "J'ai bien fais de venir au"
type textarea "J'ai bien fais de venir au"
type input "J'ai bien fais de venir au"
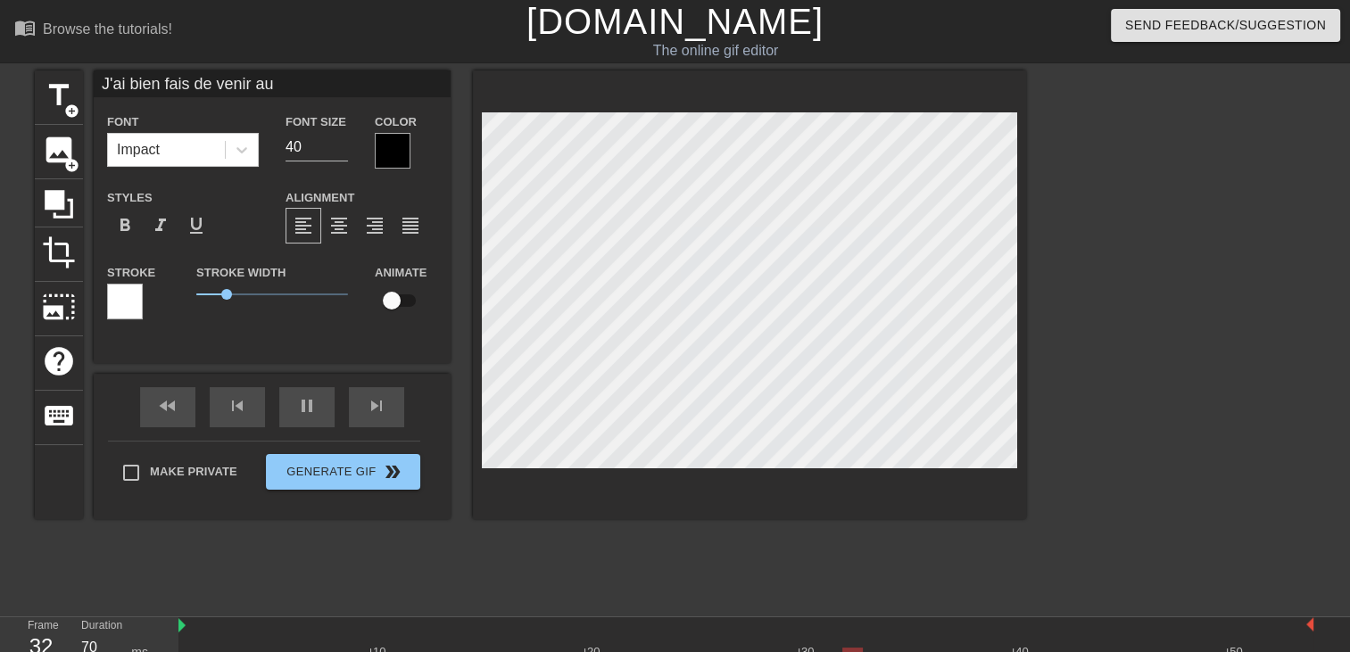
type textarea "J'ai bien fais de venir au"
type input "J'ai bien fais de venir au b"
type textarea "J'ai bien fais de venir au b"
type input "J'ai bien fais de venir au ba"
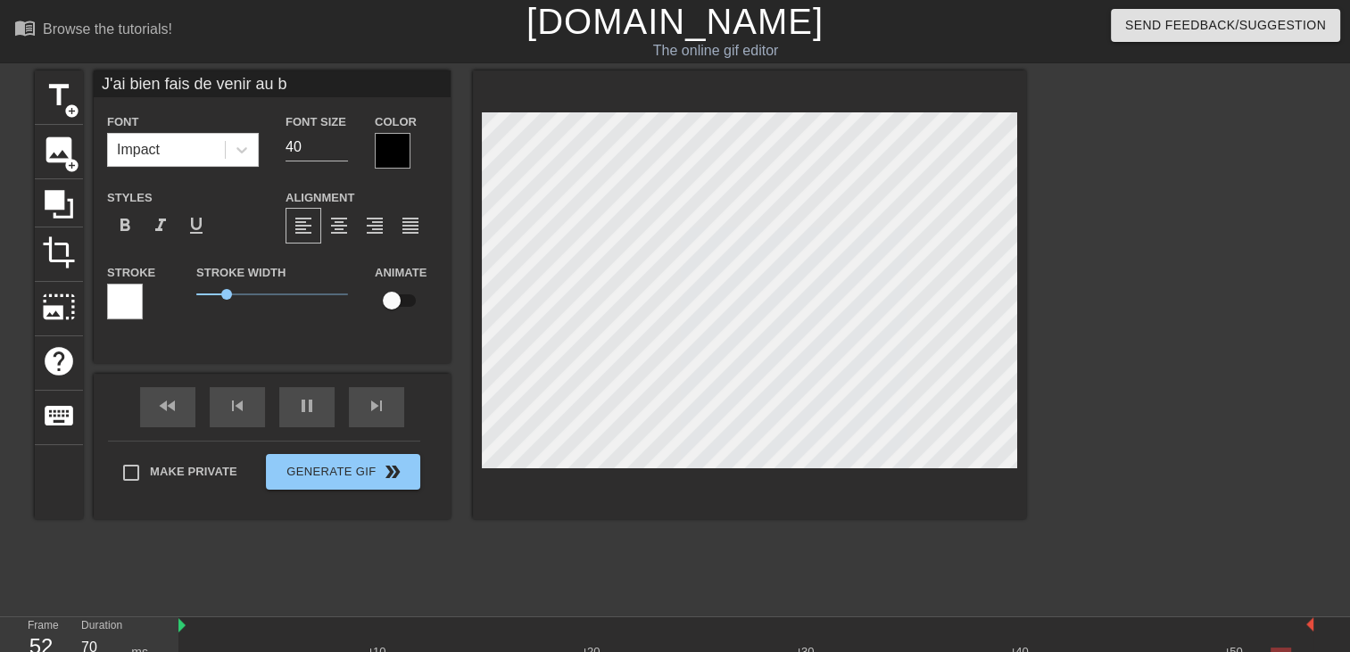
type textarea "J'ai bien fais de venir au ba"
type input "J'ai bien fais de venir au bap"
type textarea "J'ai bien fais de venir au bap"
type input "J'ai bien fais de venir au bapt"
type textarea "J'ai bien fais de venir au bapt"
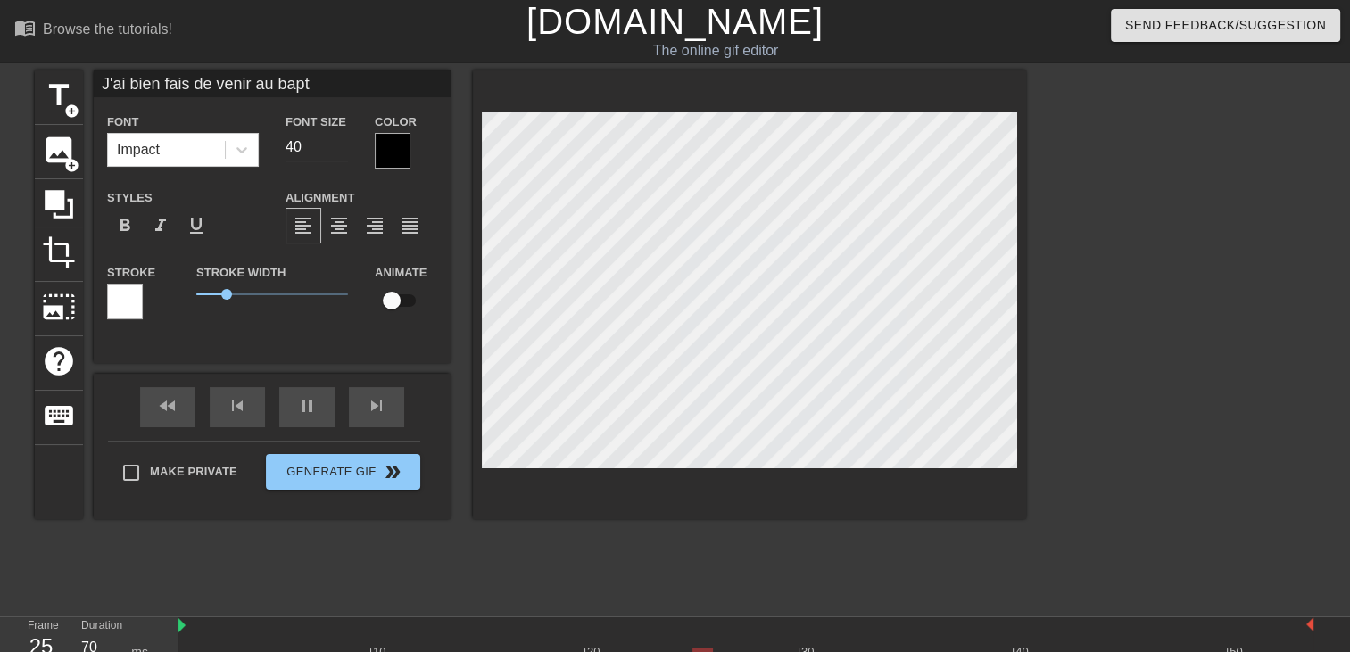
type input "J'ai bien fais de venir au bapte"
type textarea "J'ai bien fais de venir au bapte"
type input "J'ai bien fais de venir au baptem"
type textarea "J'ai bien fais de venir au baptem"
type input "J'ai bien fais de venir au bapteme"
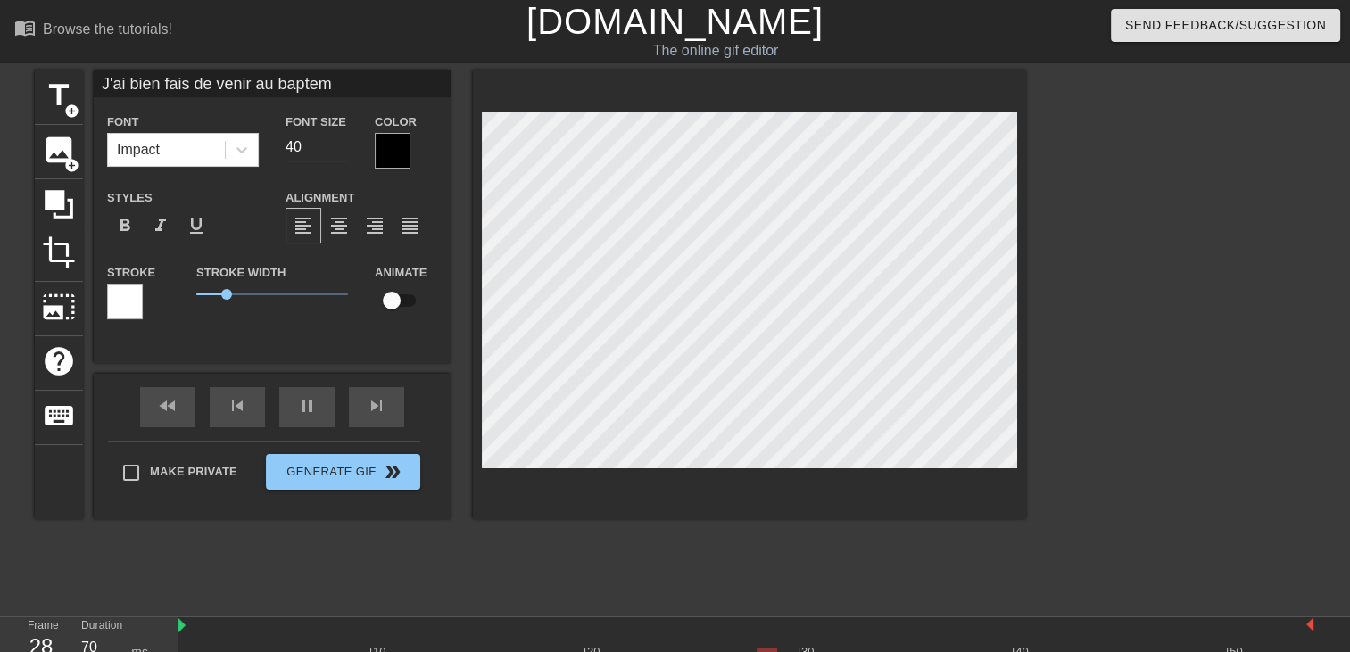
type textarea "J'ai bien fais de venir au bapteme"
type input "J'ai bien fais de venir au bapteme"
type textarea "J'ai bien fais de venir au bapteme"
type input "J'ai bien fais de venir au bapteme"
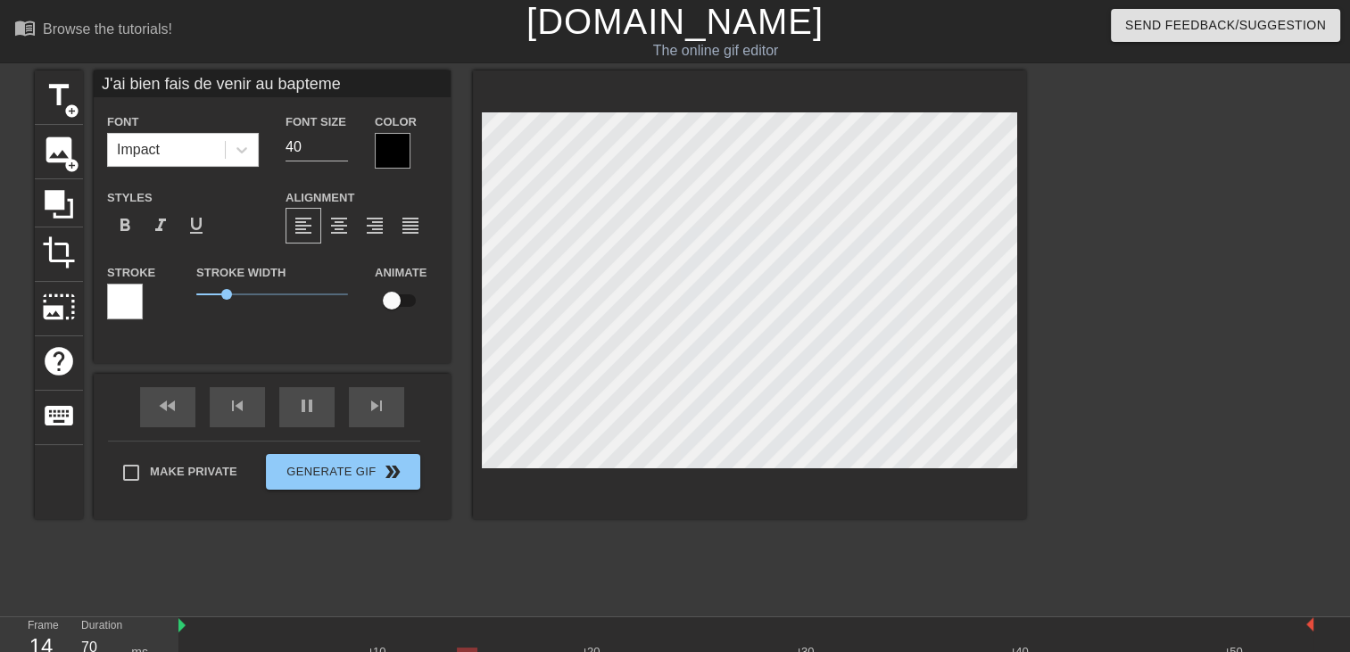
type textarea "J'ai bien fais de venir au bapteme"
type input "J'ai bien fais de venir au bapteme l"
type textarea "J'ai bien fais de venir au bapteme l"
type input "J'ai bien fais de venir au bapteme la"
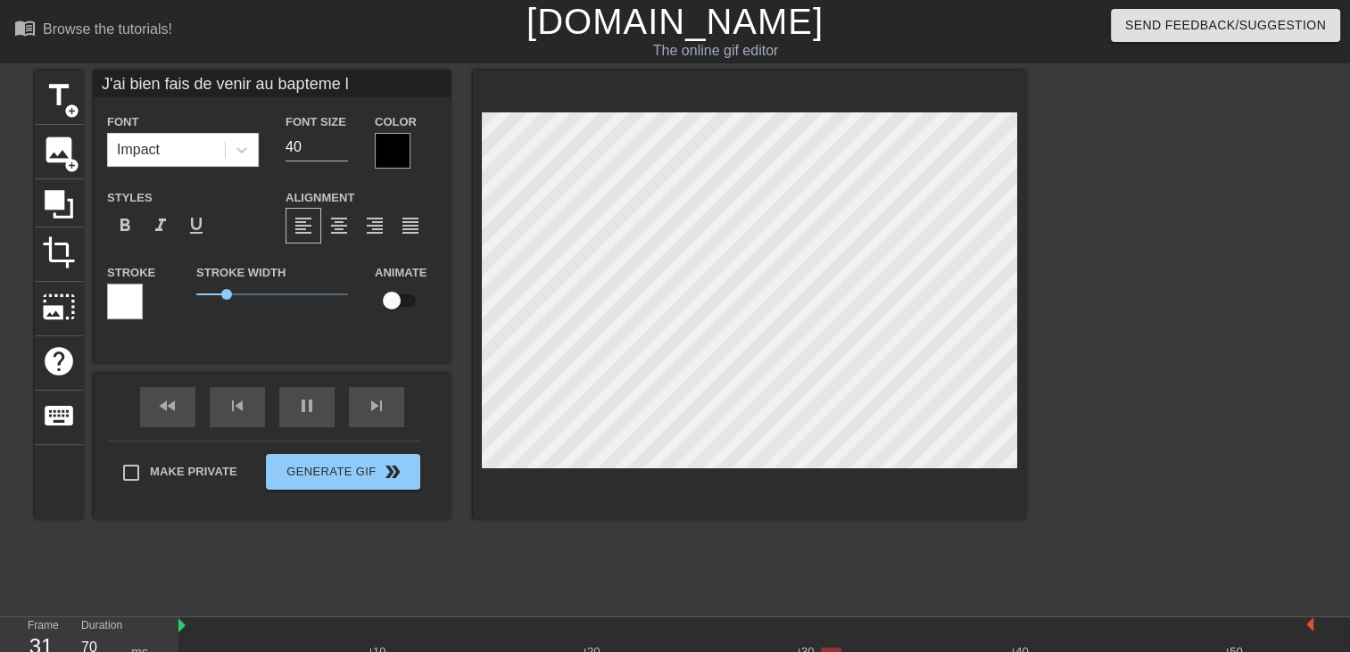
type textarea "J'ai bien fais de venir au bapteme la"
type input "J'ai bien fais de venir au bapteme la"
type textarea "J'ai bien fais de venir au bapteme la"
type input "J'ai bien fais de venir au bapteme la m"
type textarea "J'ai bien fais de venir au bapteme la m"
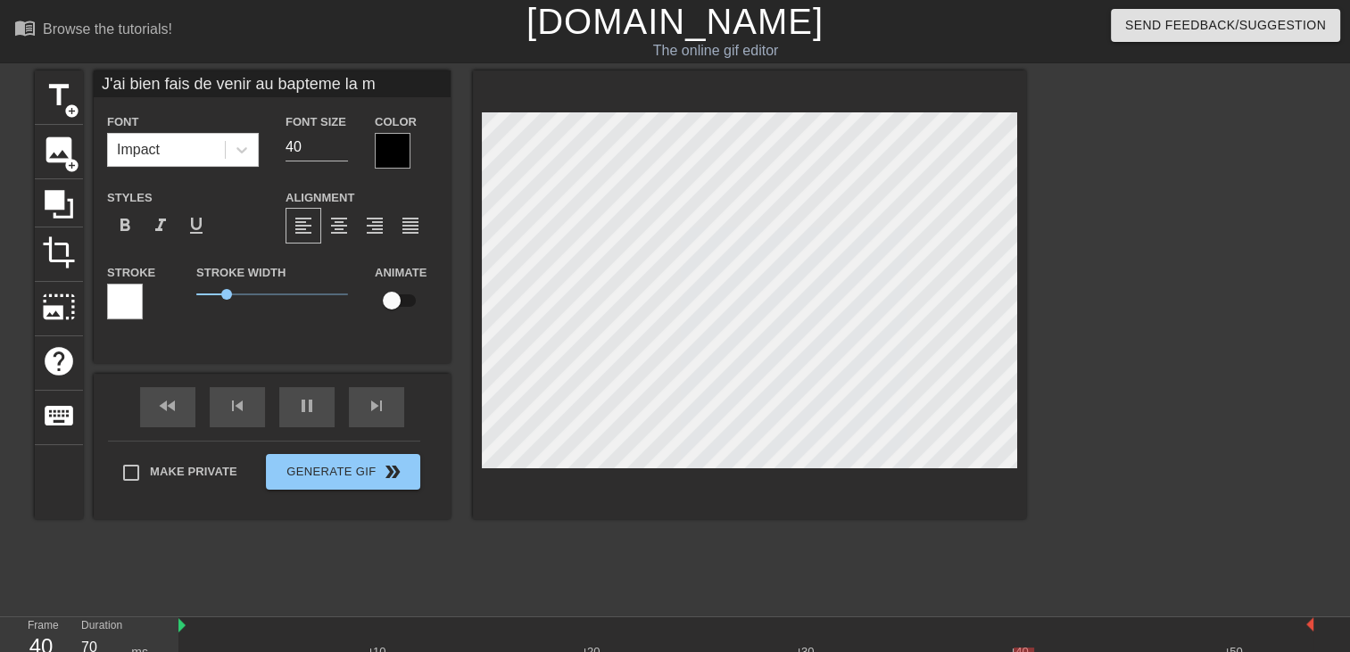
scroll to position [4, 2]
type input "J'ai bien fais de venir au bapteme la ma"
type textarea "J'ai bien fais de venir au bapteme la ma"
type input "J'ai bien fais de venir au bapteme la mar"
type textarea "J'ai bien fais de venir au bapteme la mar"
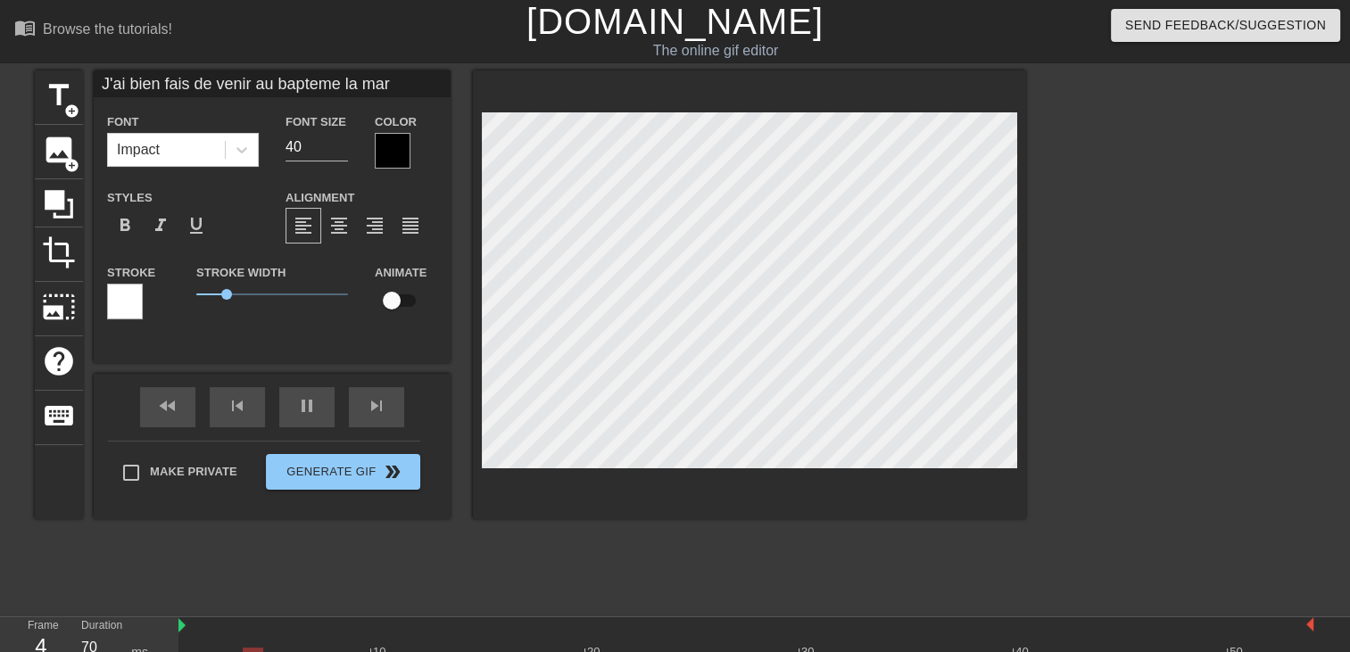
type input "J'ai bien fais de venir au bapteme la marr"
type textarea "J'ai bien fais de venir au bapteme la marr"
type input "J'ai bien fais de venir au bapteme la marra"
type textarea "J'ai bien fais de venir au bapteme la marra"
type input "J'ai bien fais de venir au bapteme la marrai"
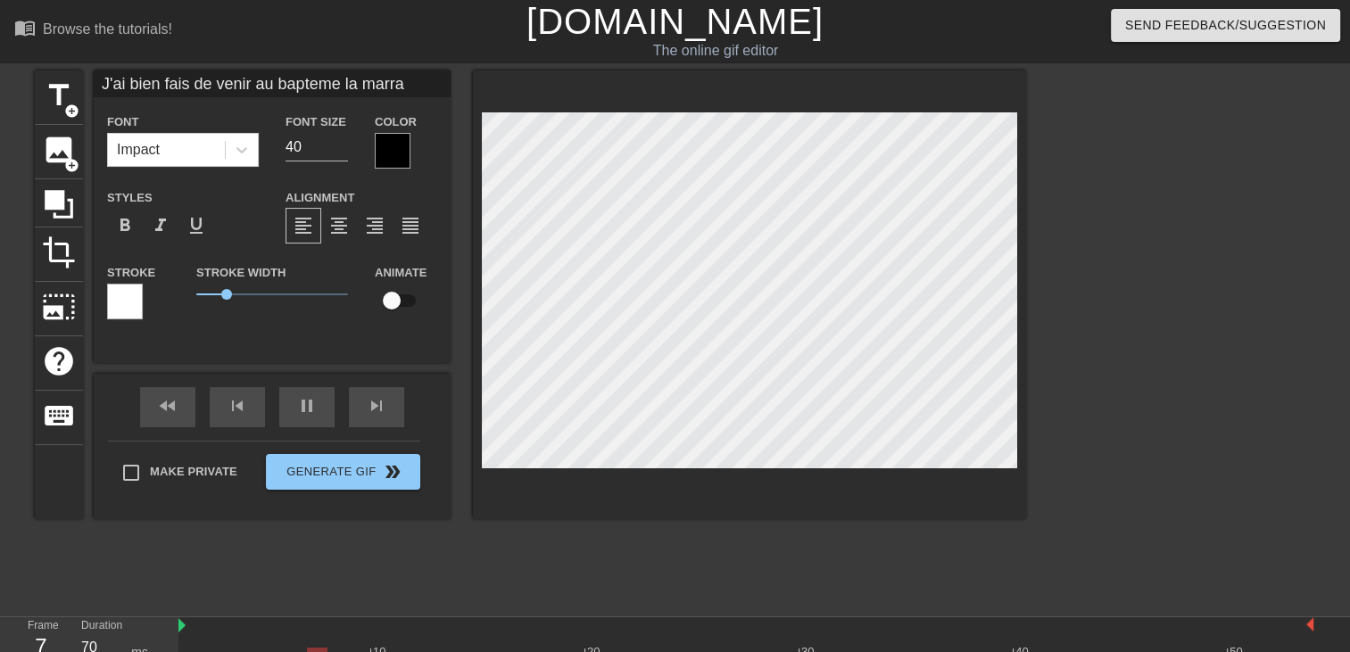
type textarea "J'ai bien fais de venir au bapteme la marrai"
type input "J'ai bien fais de venir au bapteme la marrain"
type textarea "J'ai bien fais de venir au bapteme la marrain"
type input "J'ai bien fais de venir au bapteme la marraine"
type textarea "J'ai bien fais de venir au bapteme la marraine"
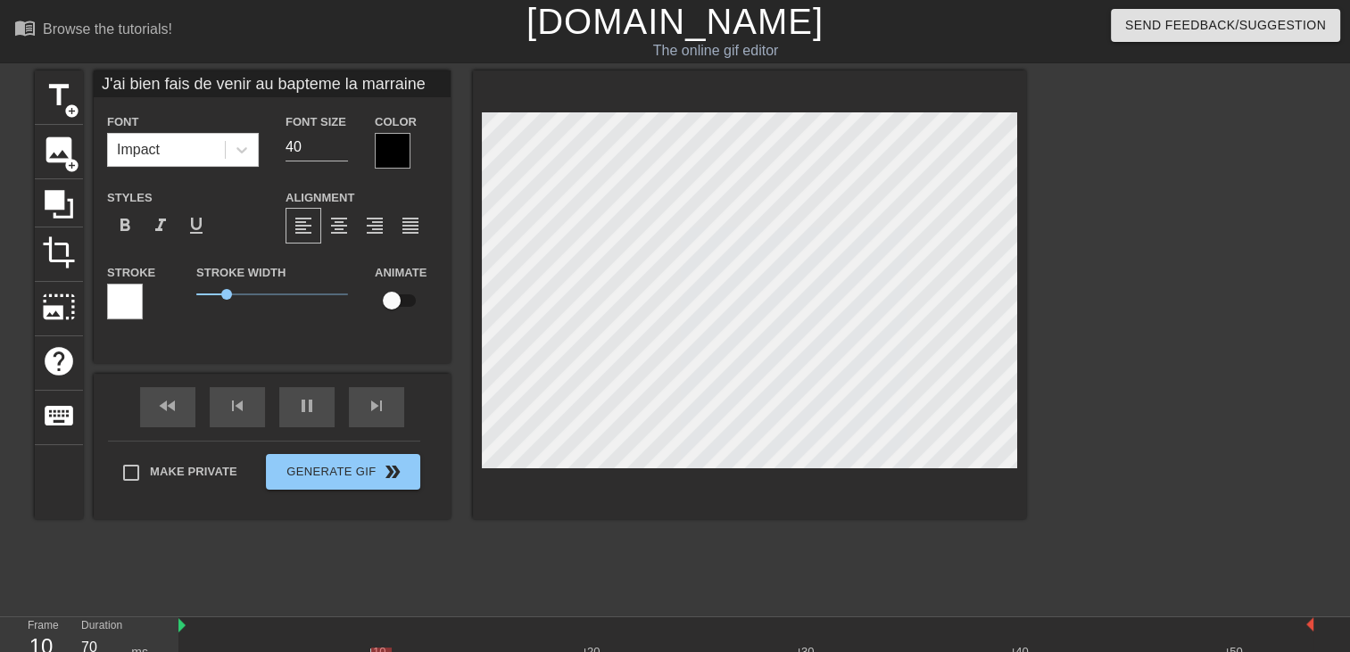
type input "J'ai bien fais de venir au bapteme la marraine"
type textarea "J'ai bien fais de venir au bapteme la marraine"
type input "J'ai bien fais de venir au bapteme la marraine u"
type textarea "J'ai bien fais de venir au bapteme la marraine u"
type input "J'ai bien fais de venir au bapteme la marraine un"
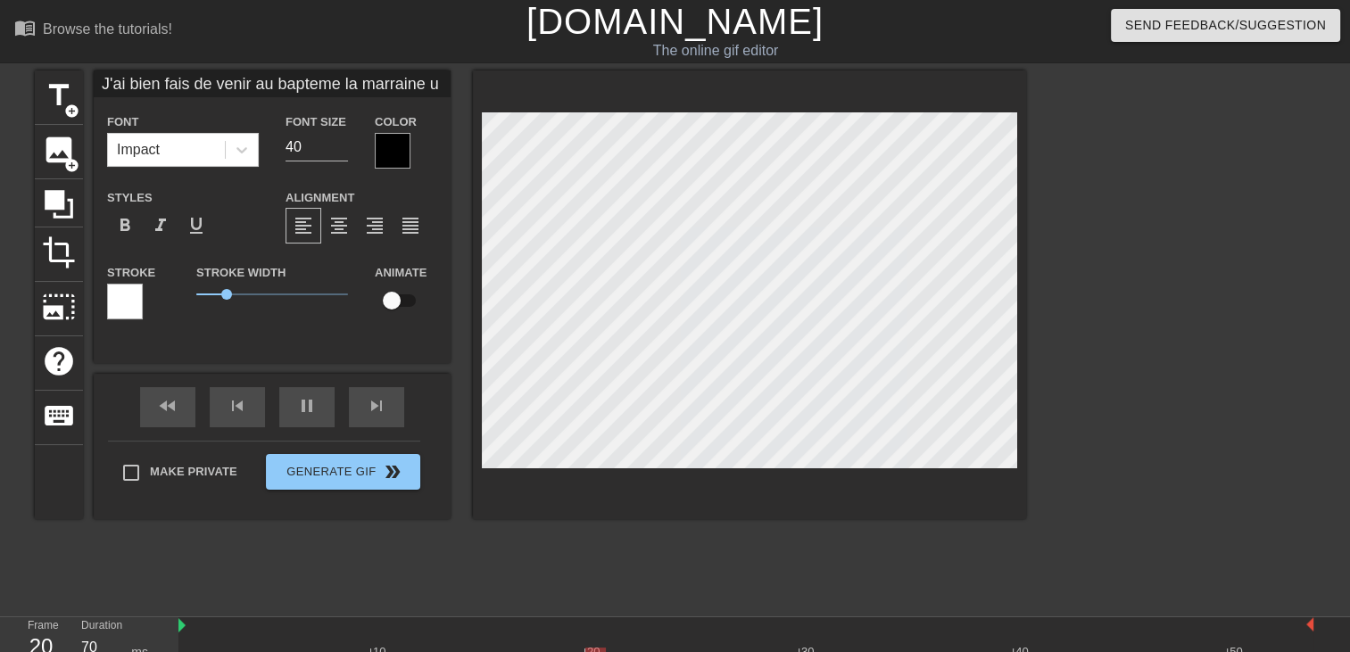
type textarea "J'ai bien fais de venir au bapteme la marraine un"
type input "J'ai bien fais de venir au bapteme la marraine une"
type textarea "J'ai bien fais de venir au bapteme la marraine une"
type input "J'ai bien fais de venir au bapteme la marraine une"
type textarea "J'ai bien fais de venir au bapteme la marraine une"
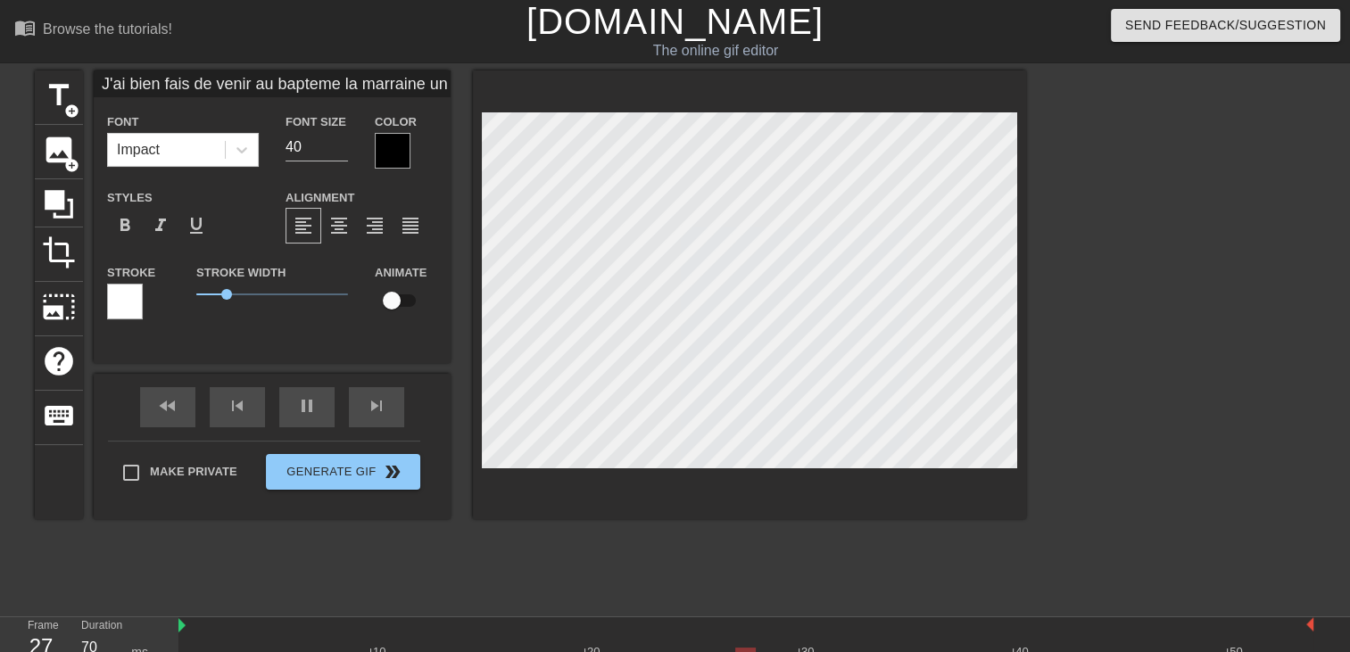
type input "J'ai bien fais de venir au bapteme la marraine une"
type textarea "J'ai bien fais de venir au bapteme la marraine une"
type input "J'ai bien fais de venir au bapteme la marraine une v"
type textarea "J'ai bien fais de venir au bapteme la marraine une v"
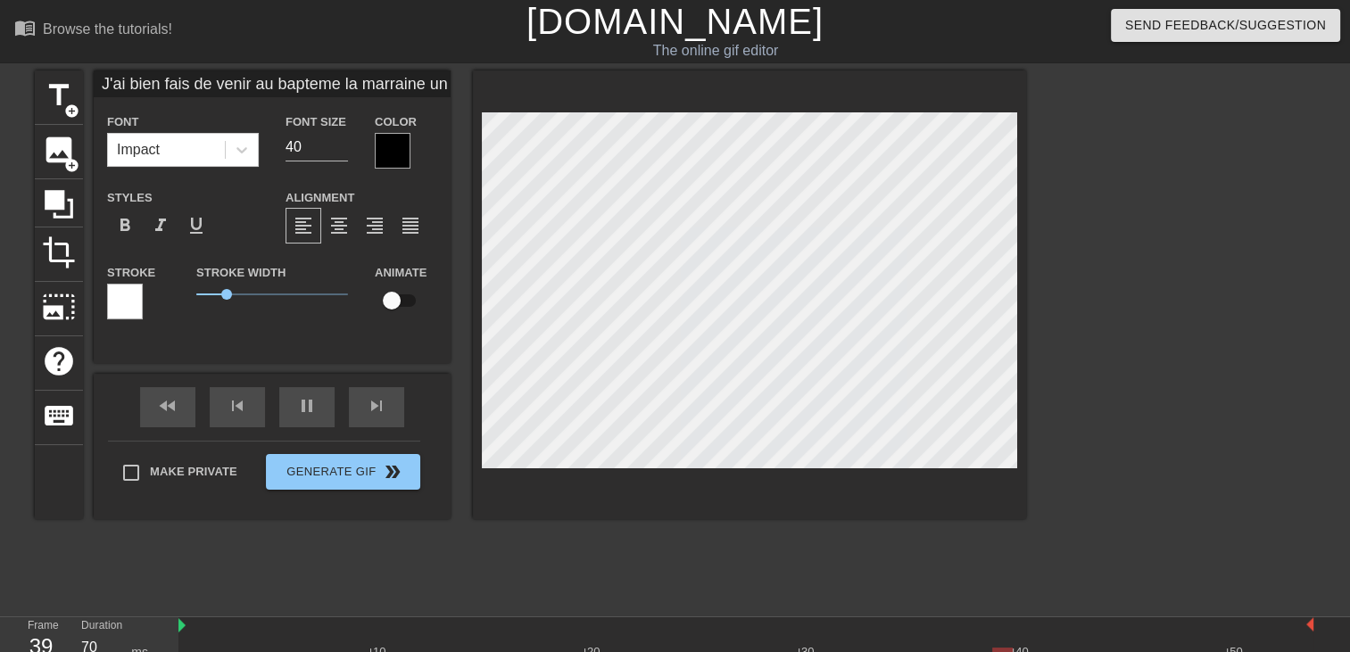
type input "J'ai bien fais de venir au bapteme la marraine une vr"
type textarea "J'ai bien fais de venir au bapteme la marraine une vr"
type input "J'ai bien fais de venir au bapteme la marraine une vri"
type textarea "J'ai bien fais de venir au bapteme la marraine une vri"
type input "J'ai bien fais de venir au bapteme la marraine une vrie"
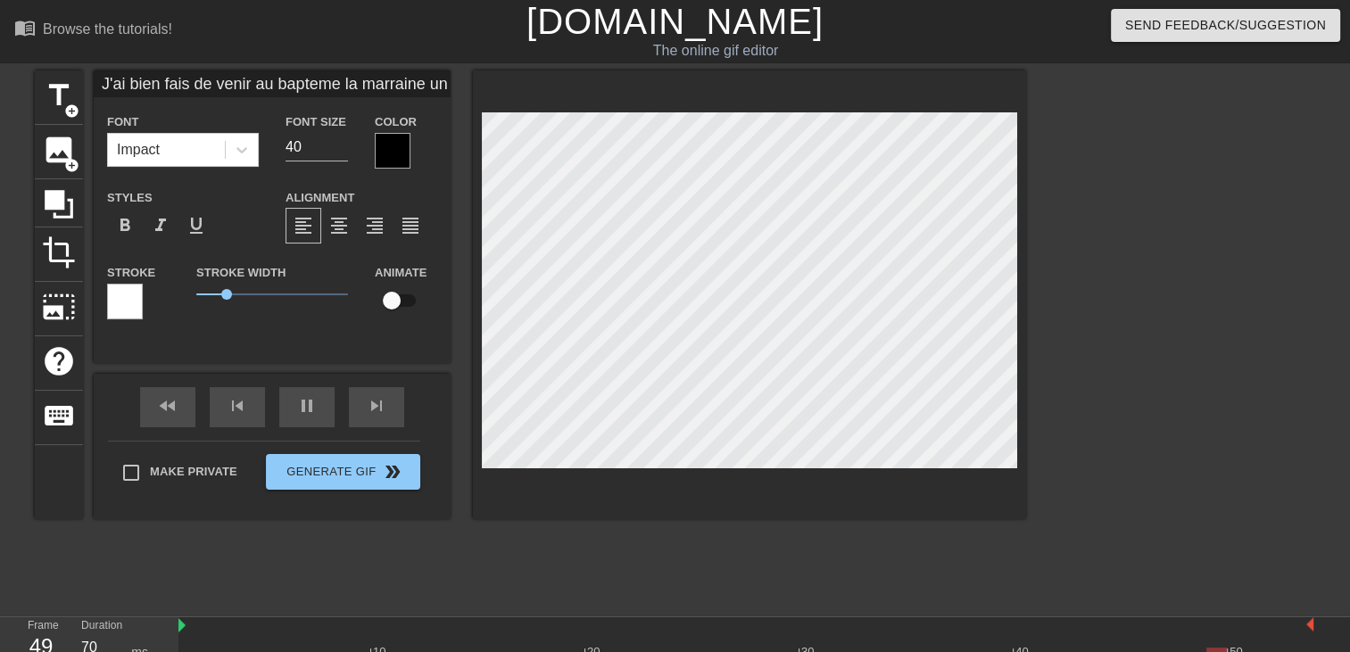
type textarea "J'ai bien fais de venir au bapteme la marraine une vrie"
type input "J'ai bien fais de venir au bapteme la marraine une vri"
type textarea "J'ai bien fais de venir au bapteme la marraine une vri"
type input "J'ai bien fais de venir au bapteme la marraine une vr"
type textarea "J'ai bien fais de venir au bapteme la marraine une vr"
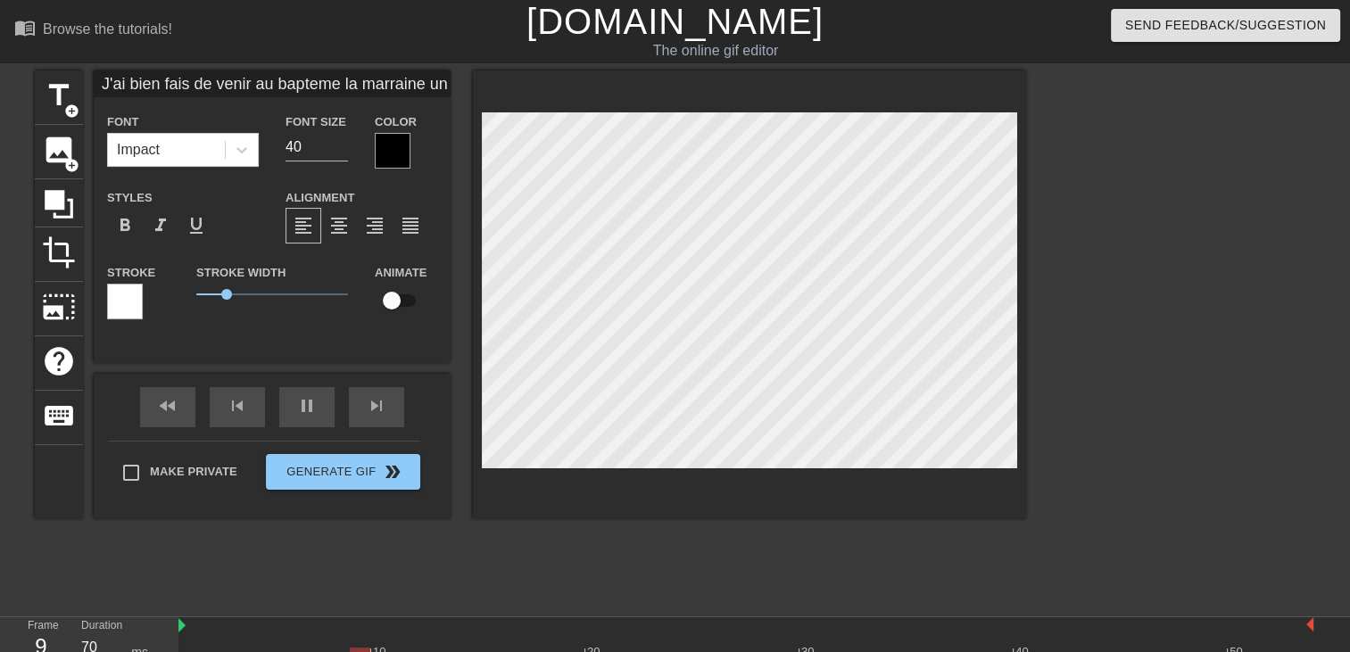
type input "J'ai bien fais de venir au bapteme la marraine une v"
type textarea "J'ai bien fais de venir au bapteme la marraine une v"
type input "J'ai bien fais de venir au bapteme la marraine une va"
type textarea "J'ai bien fais de venir au bapteme la marraine une va"
type input "J'ai bien fais de venir au bapteme la marraine une v"
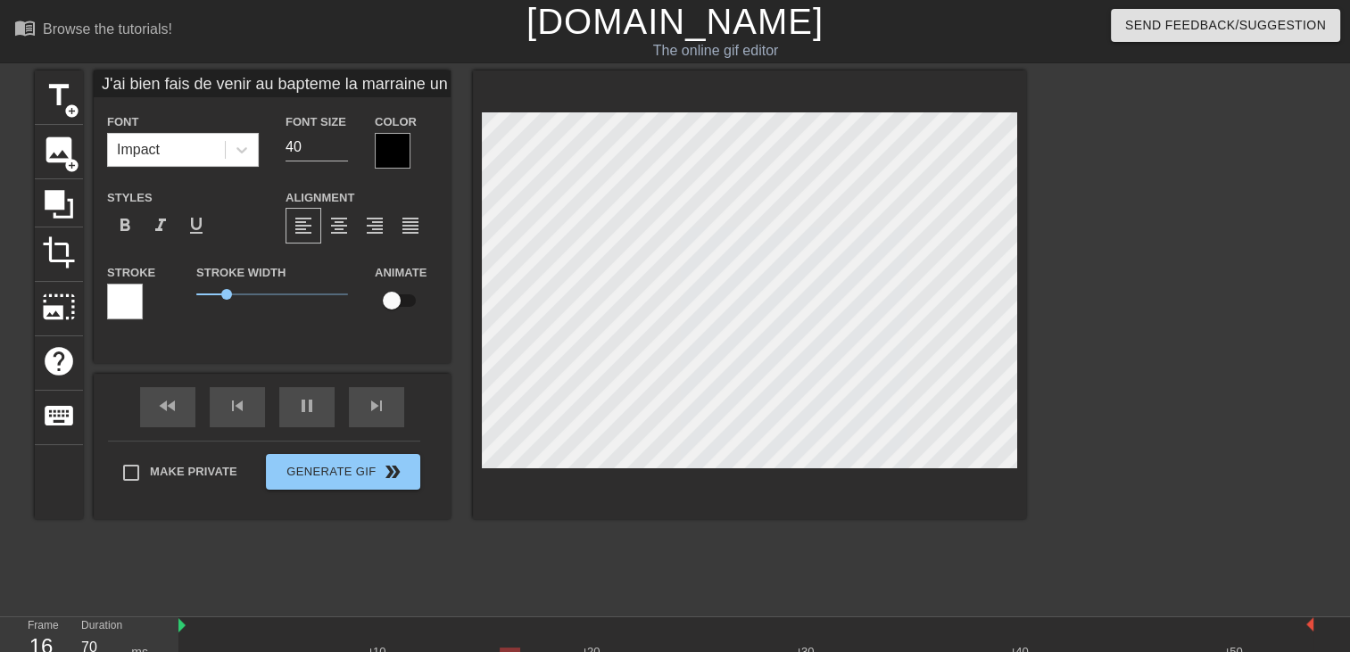
type textarea "J'ai bien fais de venir au bapteme la marraine une v"
type input "J'ai bien fais de venir au bapteme la marraine une vr"
type textarea "J'ai bien fais de venir au bapteme la marraine une vr"
type input "J'ai bien fais de venir au bapteme la marraine une vra"
type textarea "J'ai bien fais de venir au bapteme la marraine une vra"
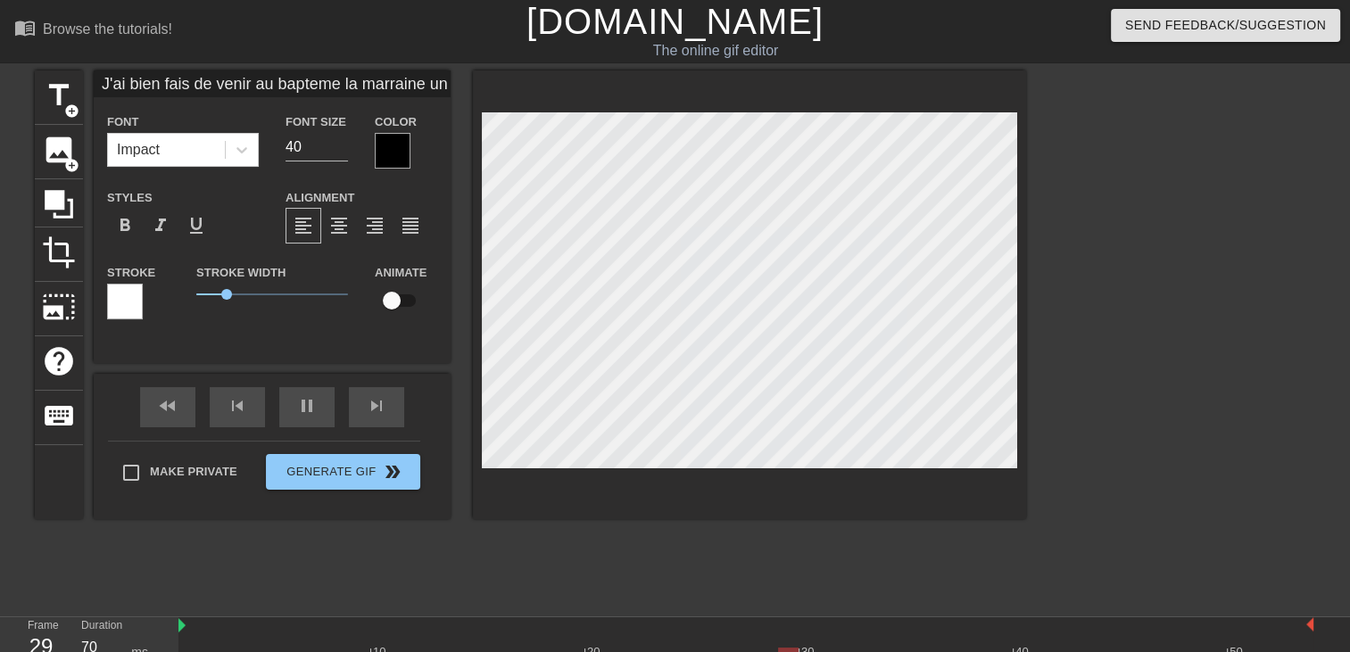
type input "J'ai bien fais de venir au bapteme la marraine une vrai"
type textarea "J'ai bien fais de venir au bapteme la marraine une vrai"
type input "J'ai bien fais de venir au bapteme la marraine une vraie"
type textarea "J'ai bien fais de venir au bapteme la marraine une vraie"
type input "J'ai bien fais de venir au bapteme la marraine une vraie"
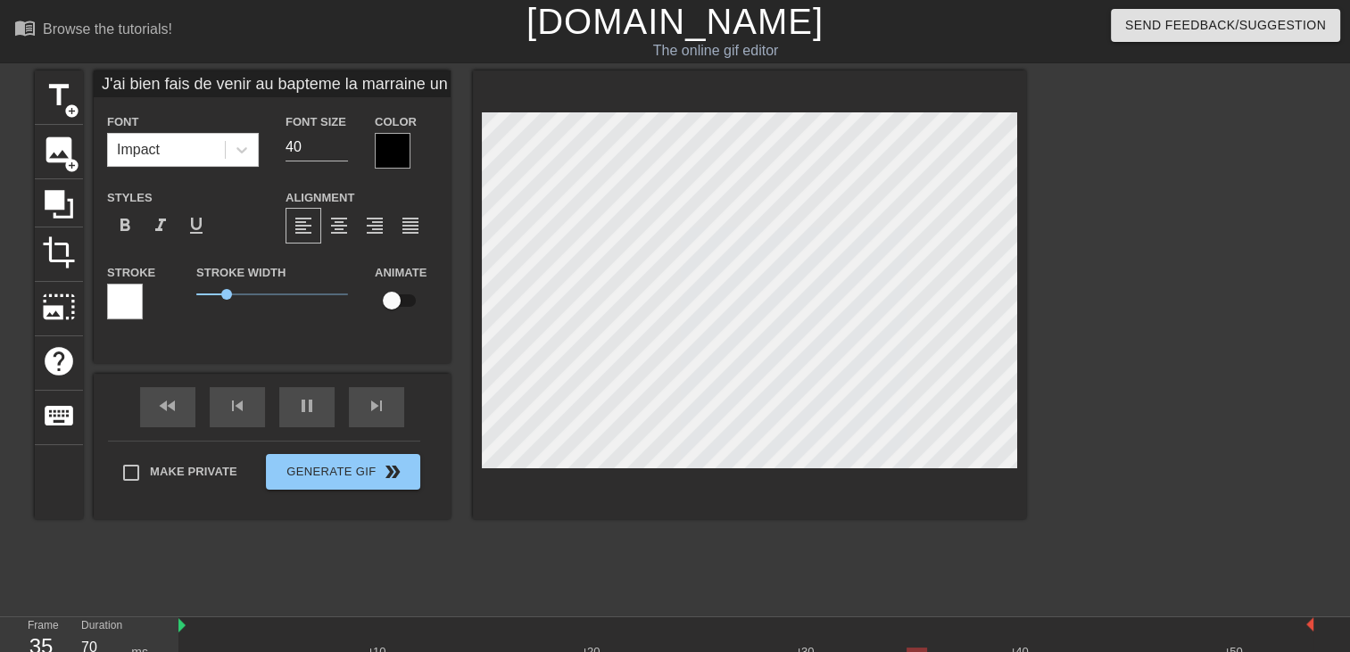
type textarea "J'ai bien fais de venir au bapteme la marraine une vraie"
type input "J'ai bien fais de venir au bapteme la marraine une vraie s"
type textarea "J'ai bien fais de venir au bapteme la marraine une vraie s"
type input "J'ai bien fais de venir au bapteme la marraine une vraie sa"
type textarea "J'ai bien fais de venir au bapteme la marraine une vraie sa"
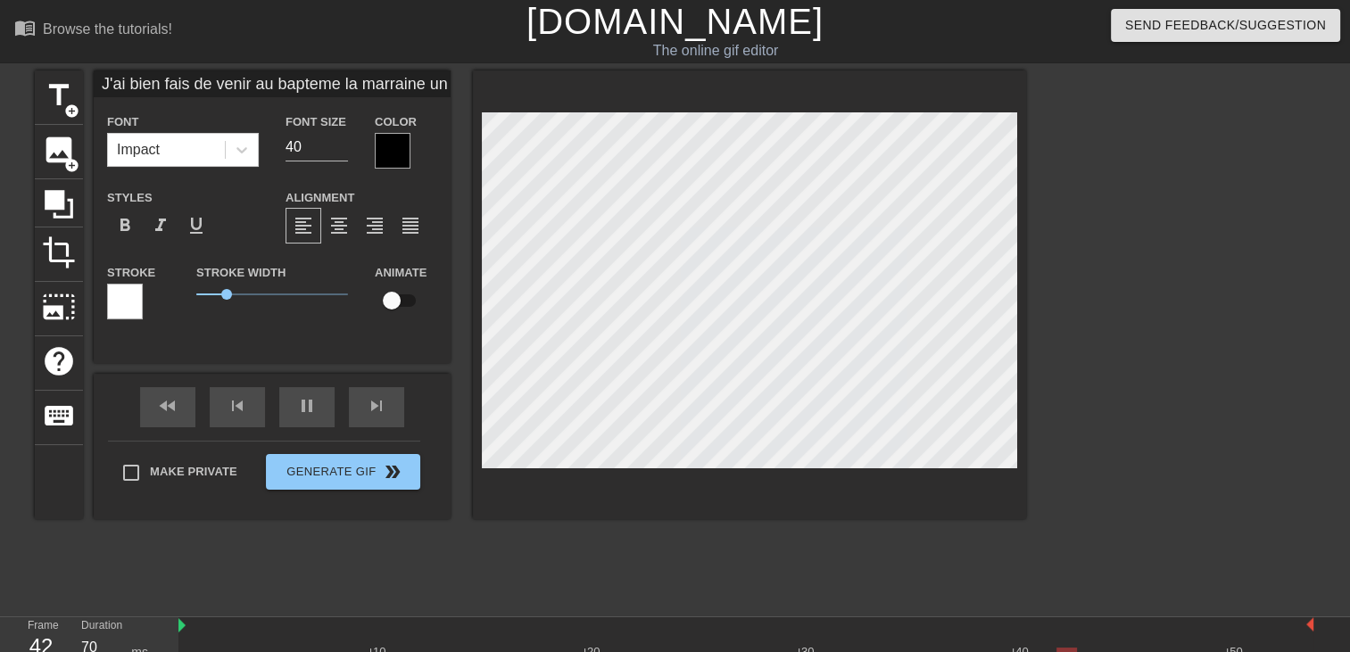
type input "J'ai bien fais de venir au bapteme la marraine une vraie sal"
type textarea "J'ai bien fais de venir au bapteme la marraine une vraie sal"
type input "J'ai bien fais de venir au bapteme la marraine une vraie salo"
type textarea "J'ai bien fais de venir au bapteme la marraine une vraie salo"
type input "J'ai bien fais de venir au bapteme la marraine une vraie salop"
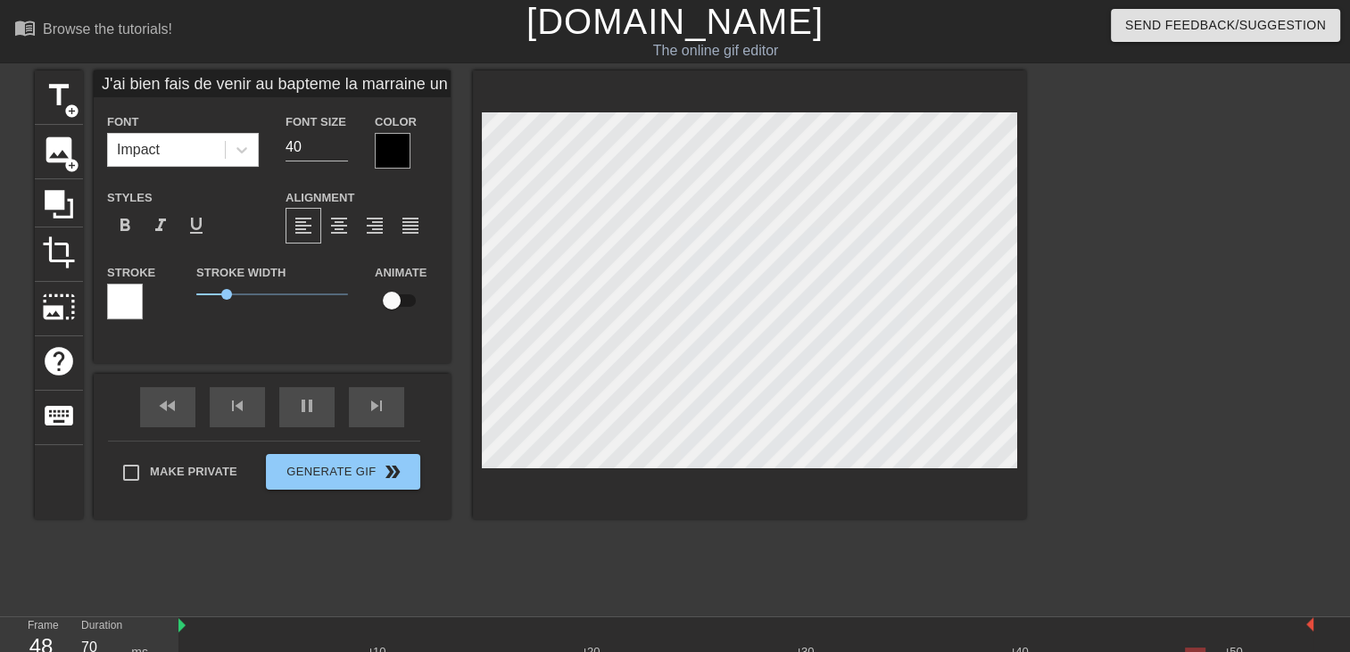
type textarea "J'ai bien fais de venir au bapteme la marraine une vraie salop"
type input "J'ai bien fais de venir au bapteme la marraine une vraie salope"
type textarea "J'ai bien fais de venir au bapteme la marraine une vraie salope"
click at [478, 442] on div at bounding box center [749, 294] width 553 height 449
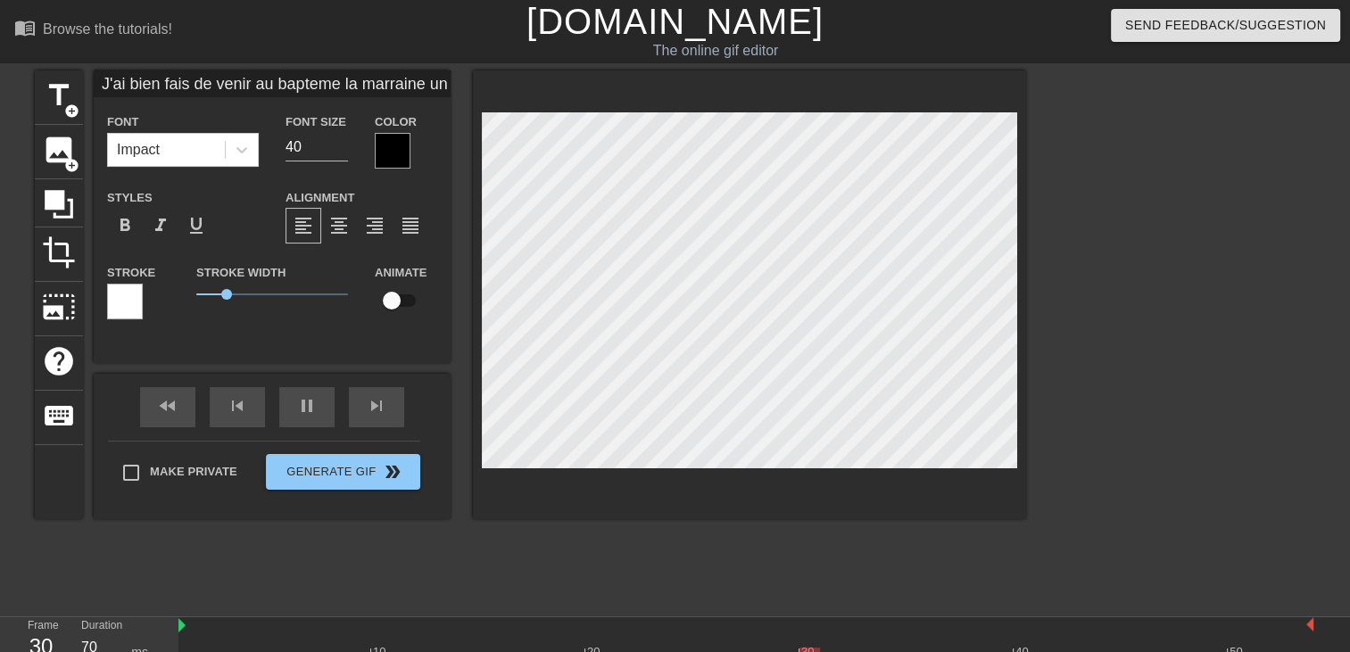
click at [389, 145] on div at bounding box center [393, 151] width 36 height 36
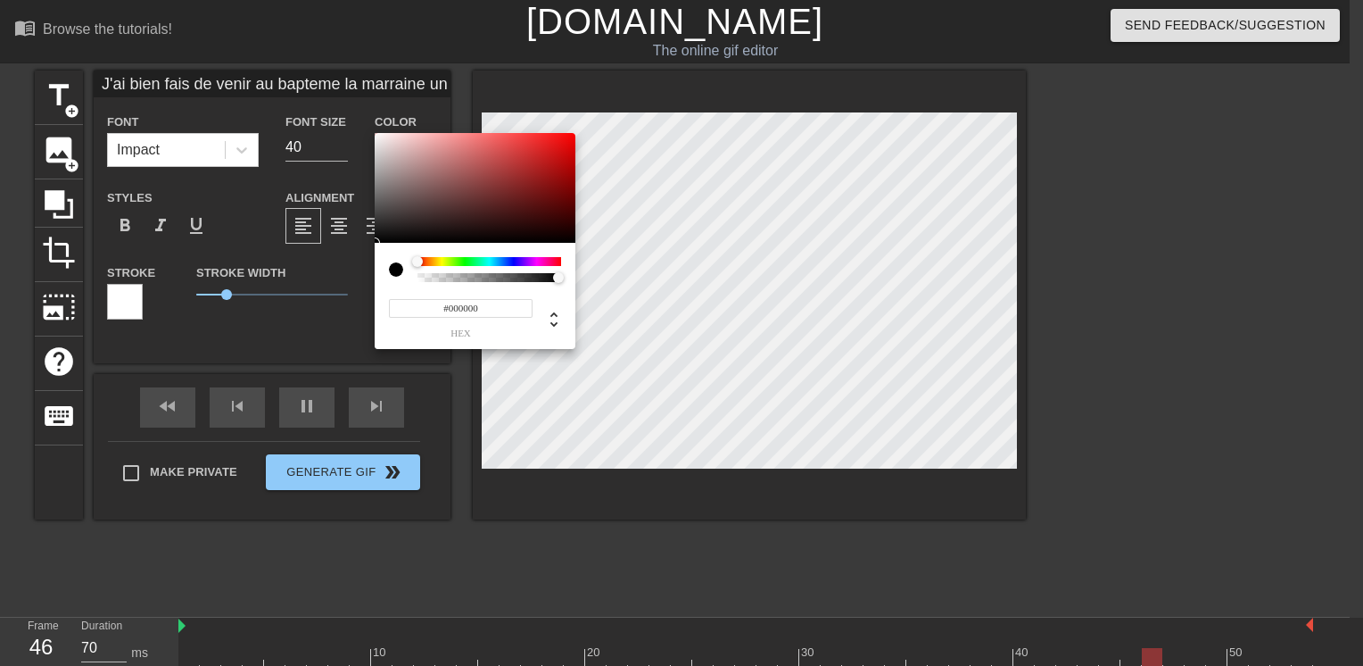
click at [500, 261] on div at bounding box center [490, 261] width 144 height 9
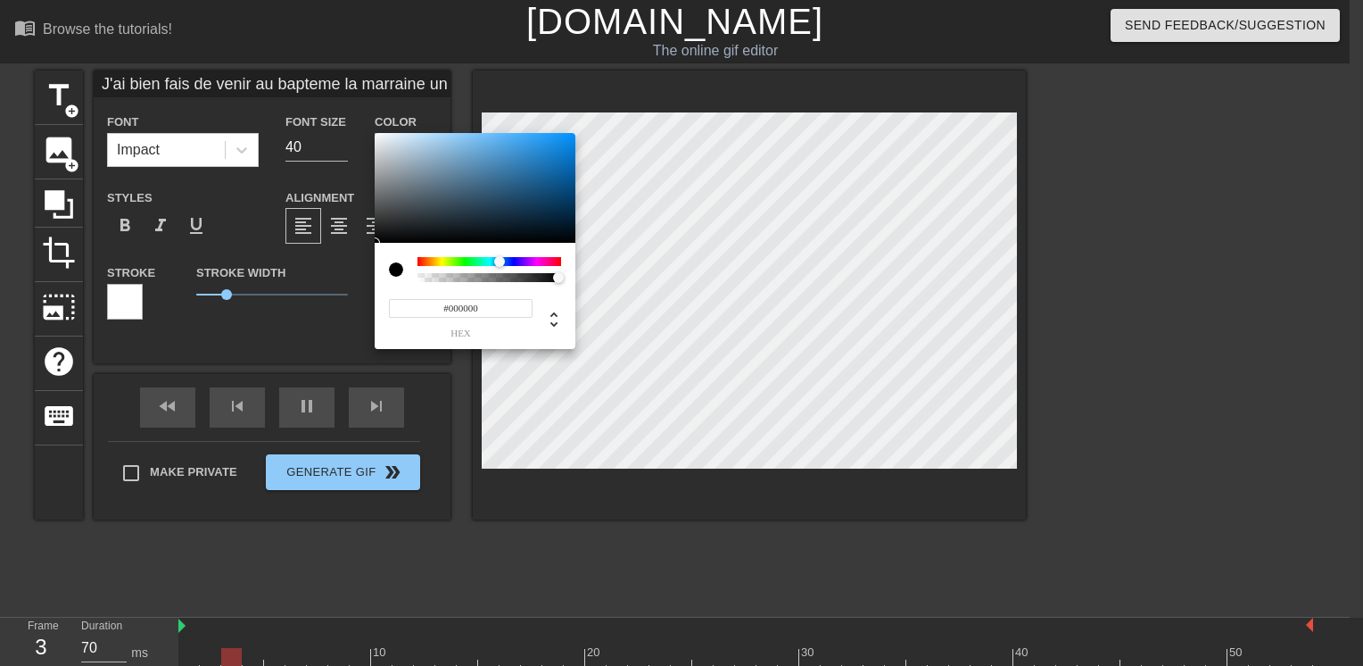
type input "J'ai bien fais de venir au bapteme la marraine une vraie salope"
type input "#0F79C9"
click at [560, 156] on div at bounding box center [475, 188] width 201 height 111
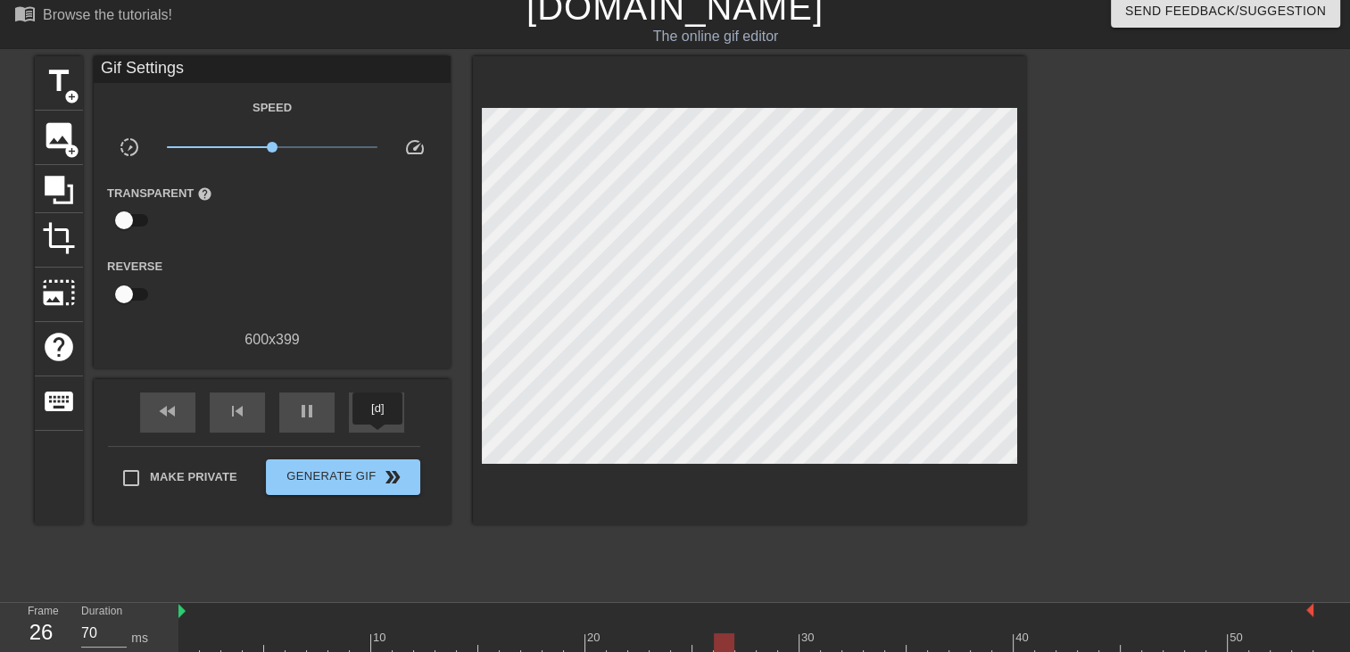
scroll to position [62, 0]
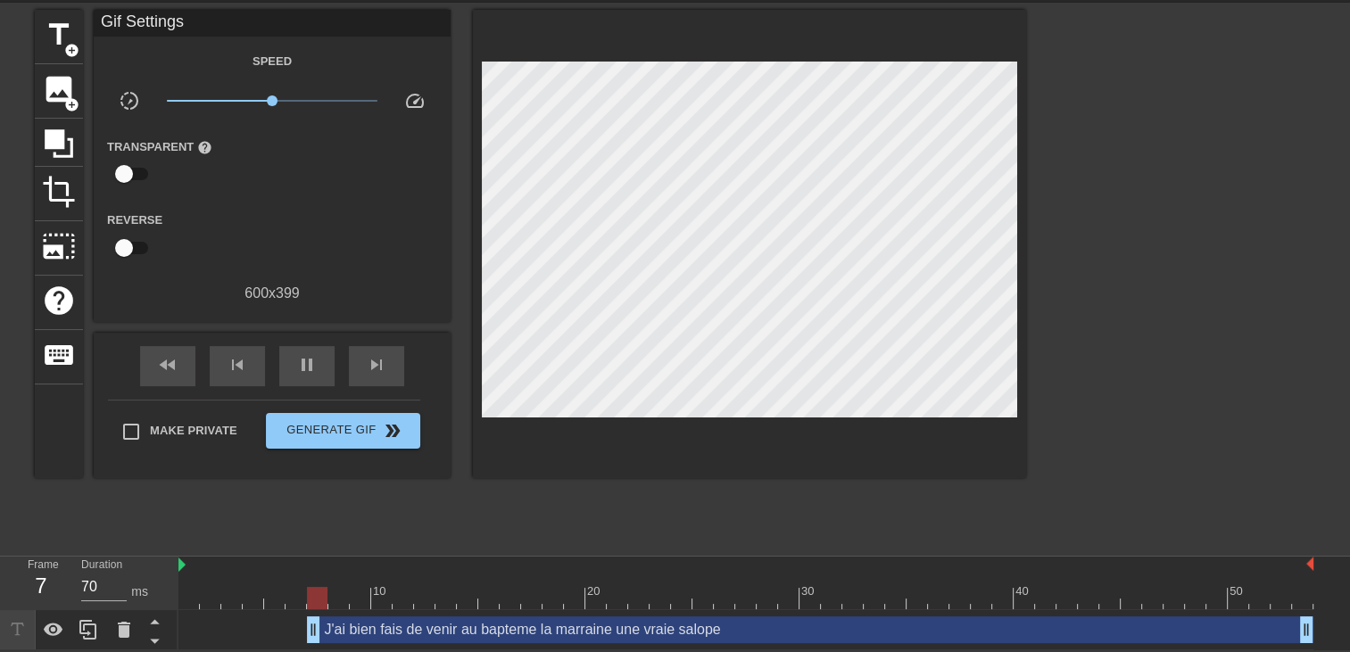
drag, startPoint x: 317, startPoint y: 633, endPoint x: 0, endPoint y: 626, distance: 316.8
click at [0, 626] on html "menu_book Browse the tutorials! Gifntext.com The online gif editor Send Feedbac…" at bounding box center [675, 294] width 1350 height 711
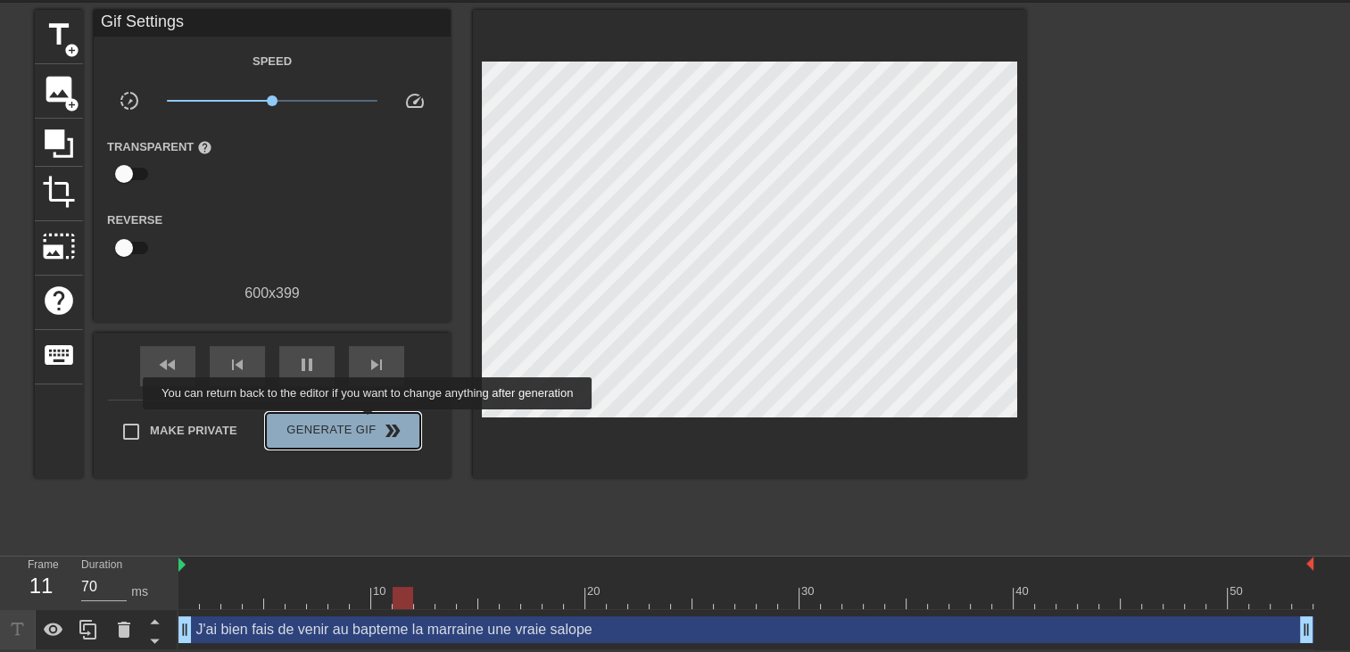
click at [369, 422] on span "Generate Gif double_arrow" at bounding box center [343, 430] width 140 height 21
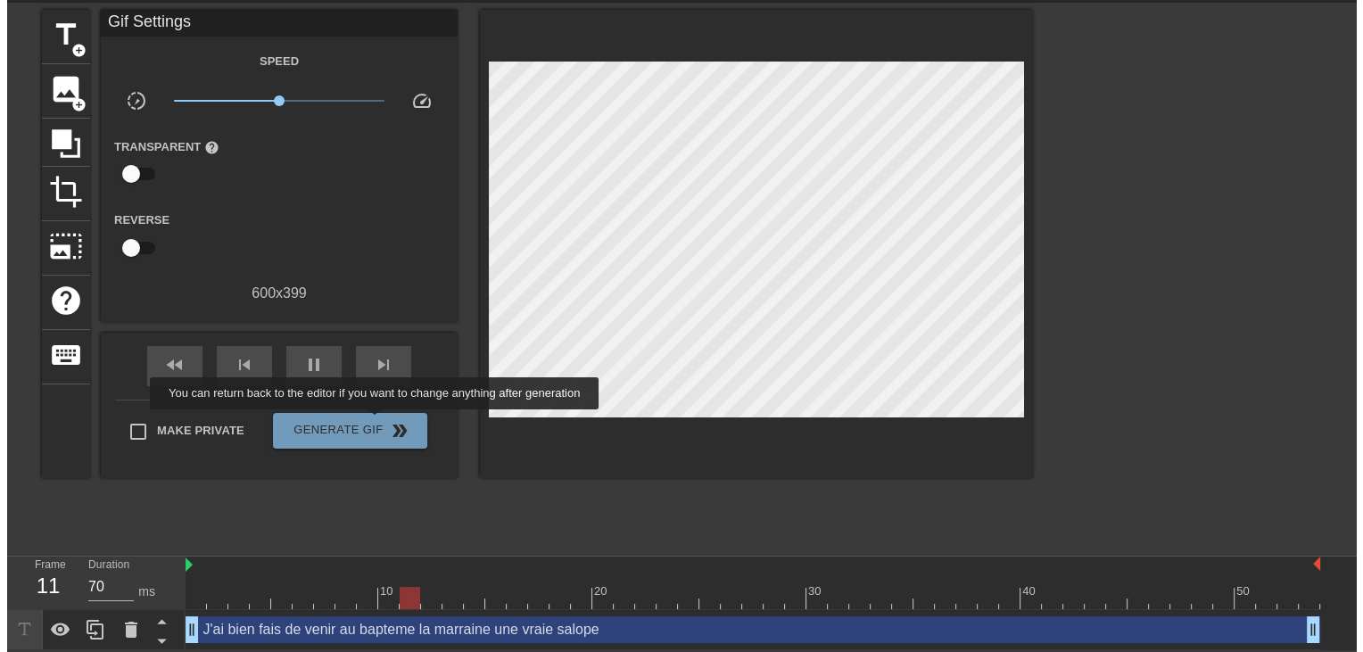
scroll to position [0, 0]
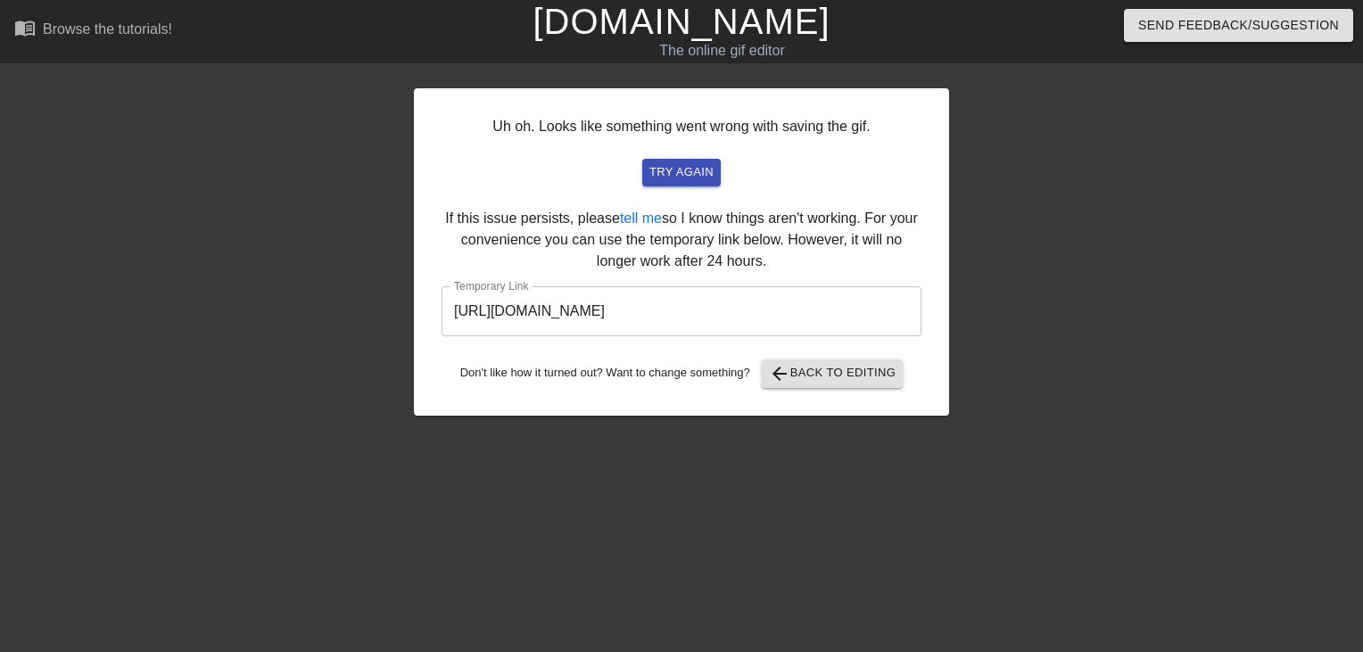
drag, startPoint x: 858, startPoint y: 318, endPoint x: -4, endPoint y: 366, distance: 863.1
click at [0, 366] on html "menu_book Browse the tutorials! Gifntext.com The online gif editor Send Feedbac…" at bounding box center [681, 307] width 1363 height 614
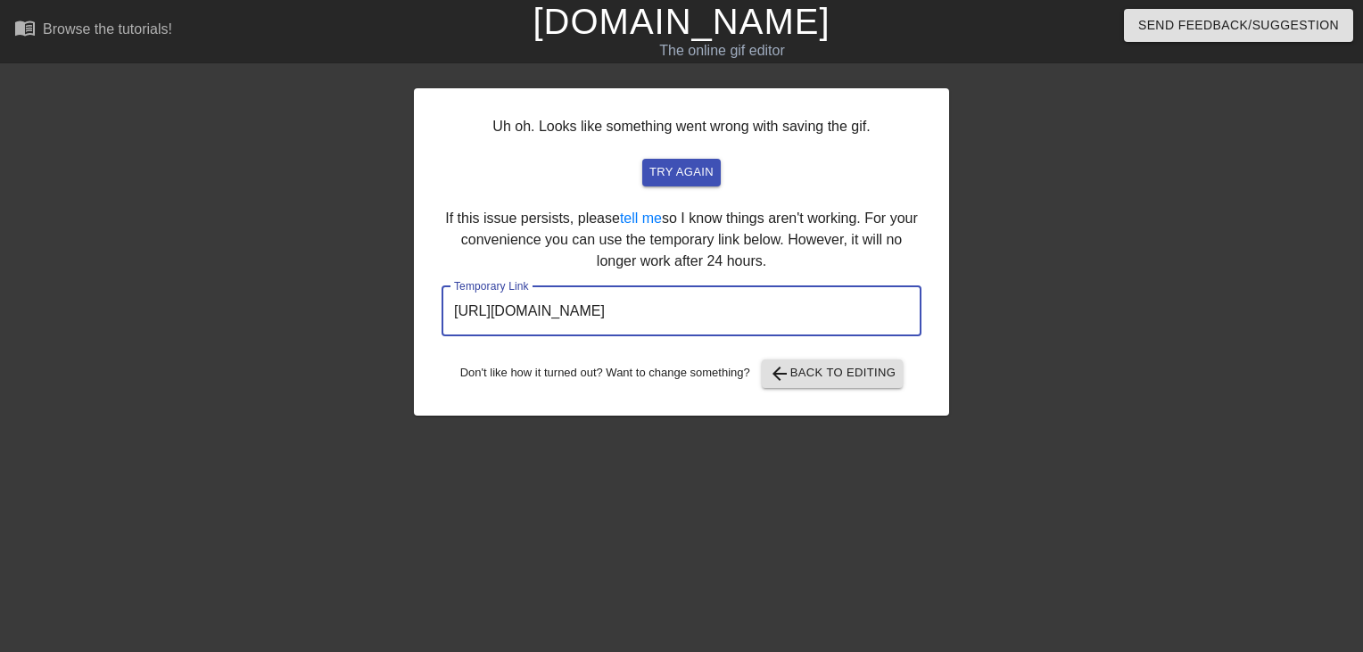
click at [724, 21] on link "[DOMAIN_NAME]" at bounding box center [681, 21] width 297 height 39
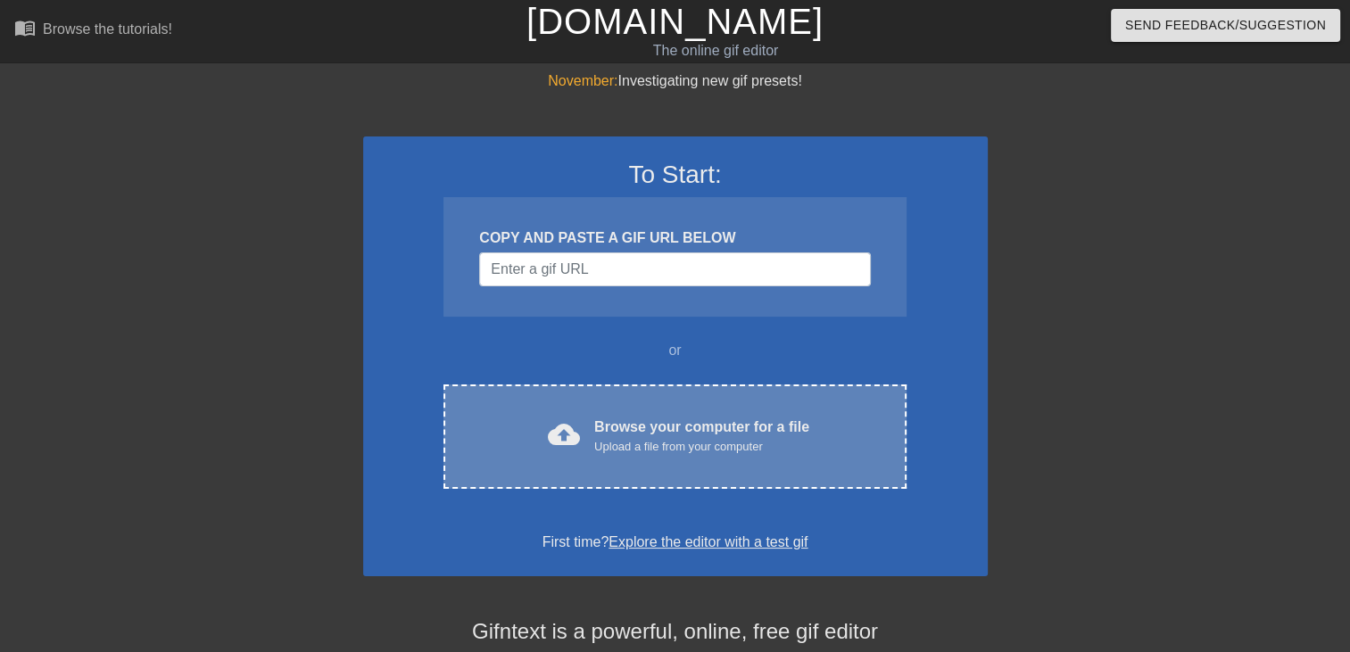
click at [665, 428] on div "Browse your computer for a file Upload a file from your computer" at bounding box center [701, 436] width 215 height 39
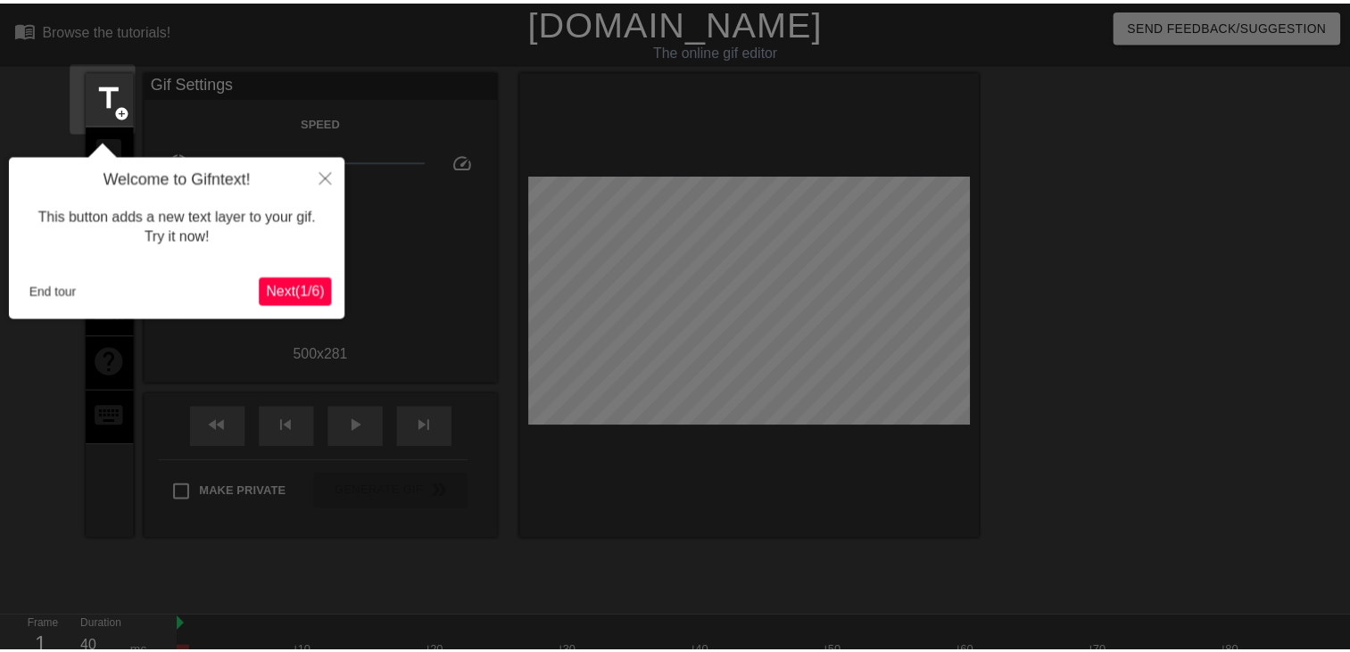
scroll to position [43, 0]
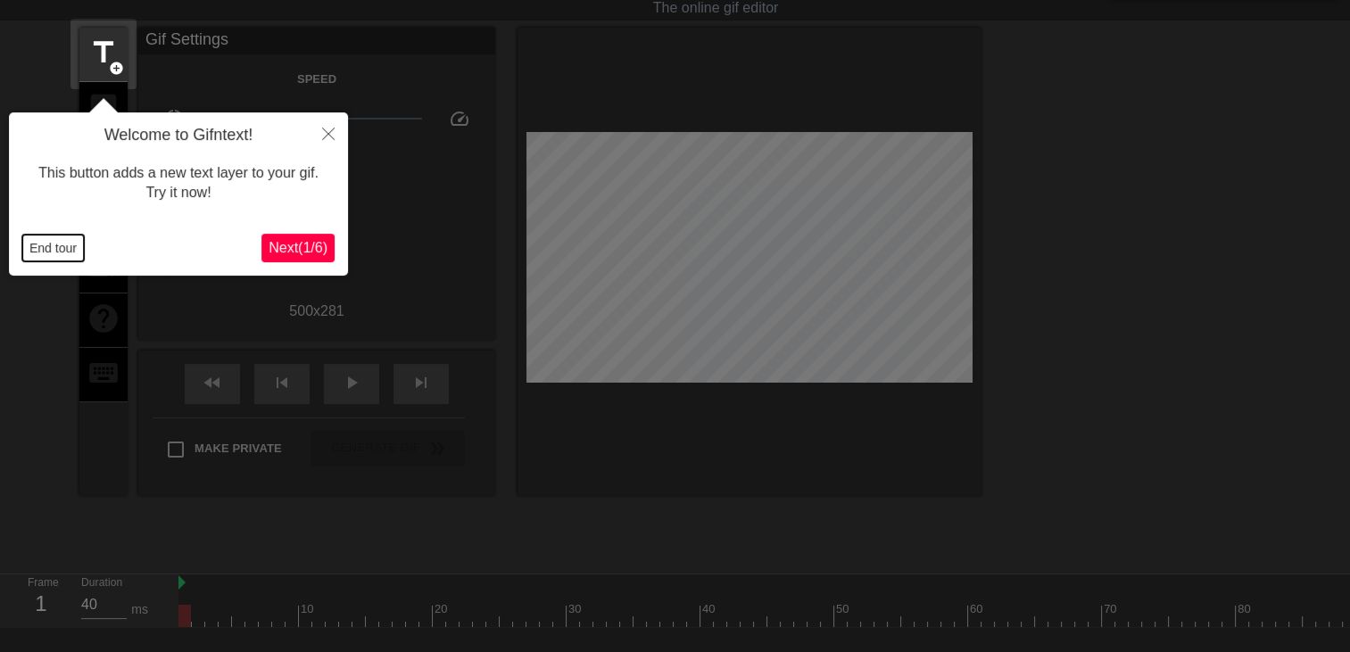
click at [45, 242] on button "End tour" at bounding box center [53, 248] width 62 height 27
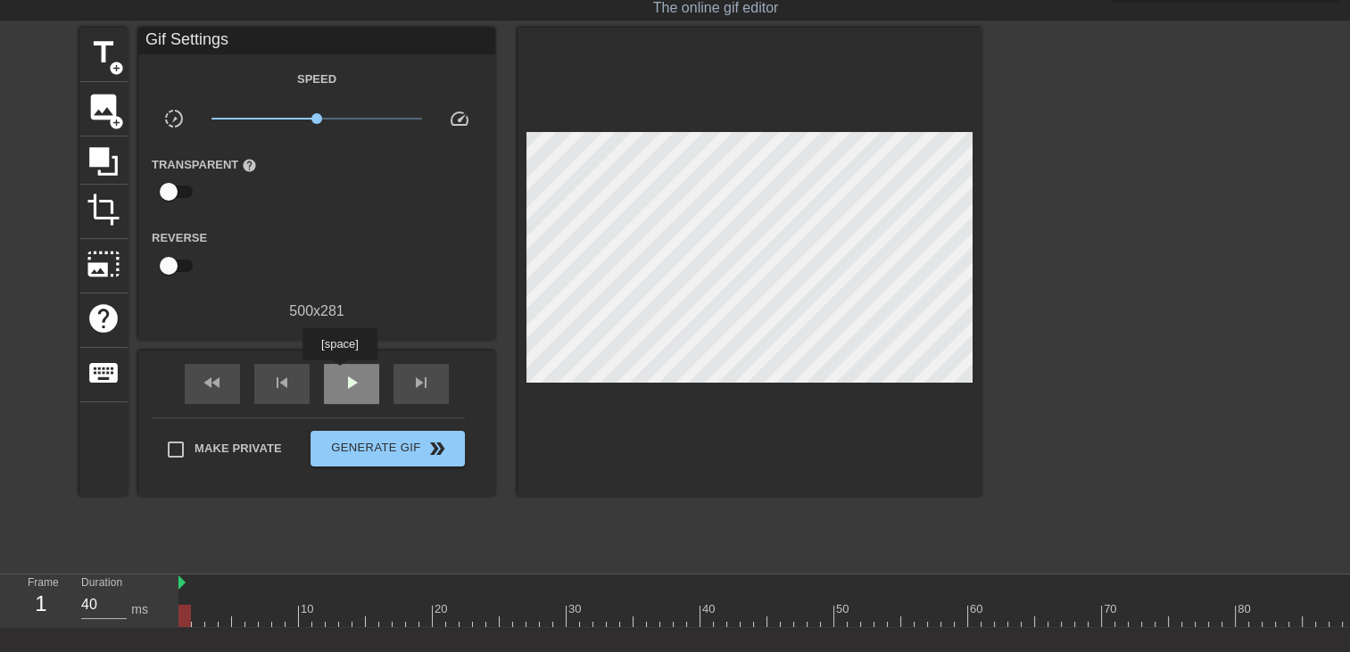
click at [344, 372] on span "play_arrow" at bounding box center [351, 382] width 21 height 21
click at [110, 64] on span "add_circle" at bounding box center [116, 68] width 15 height 15
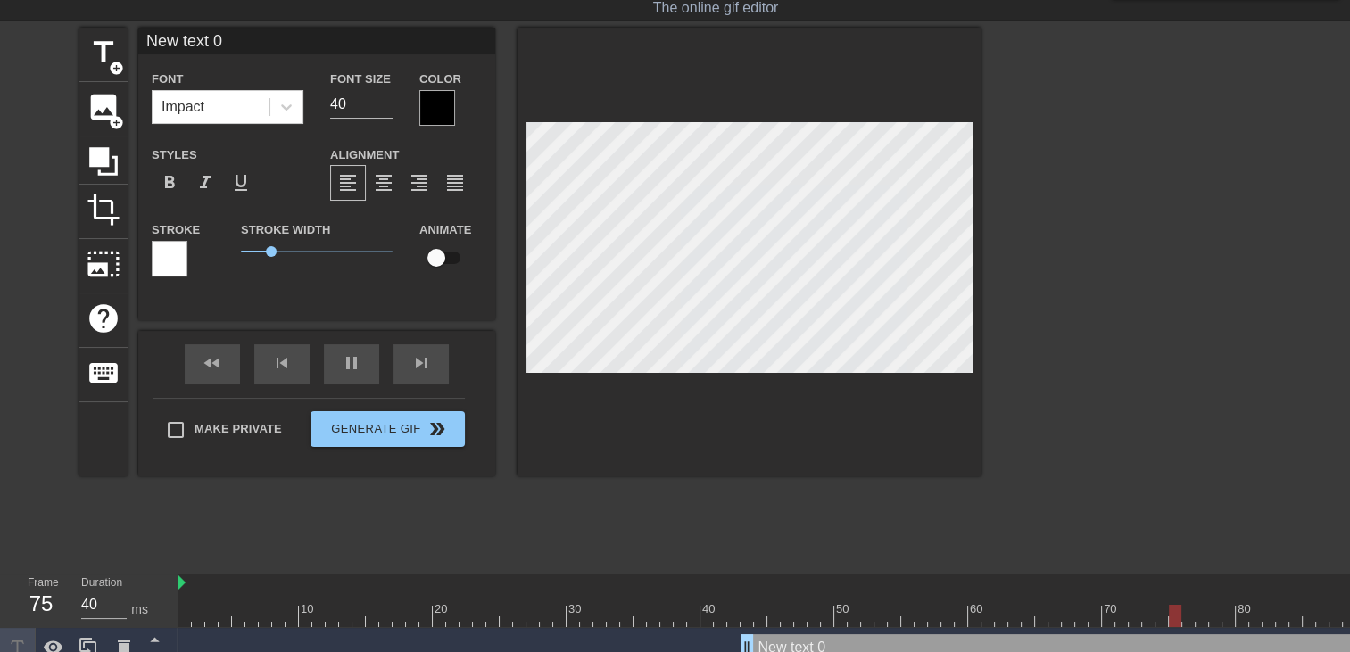
scroll to position [2, 4]
type input "New text"
type textarea "New text"
type input "New text"
type textarea "New text"
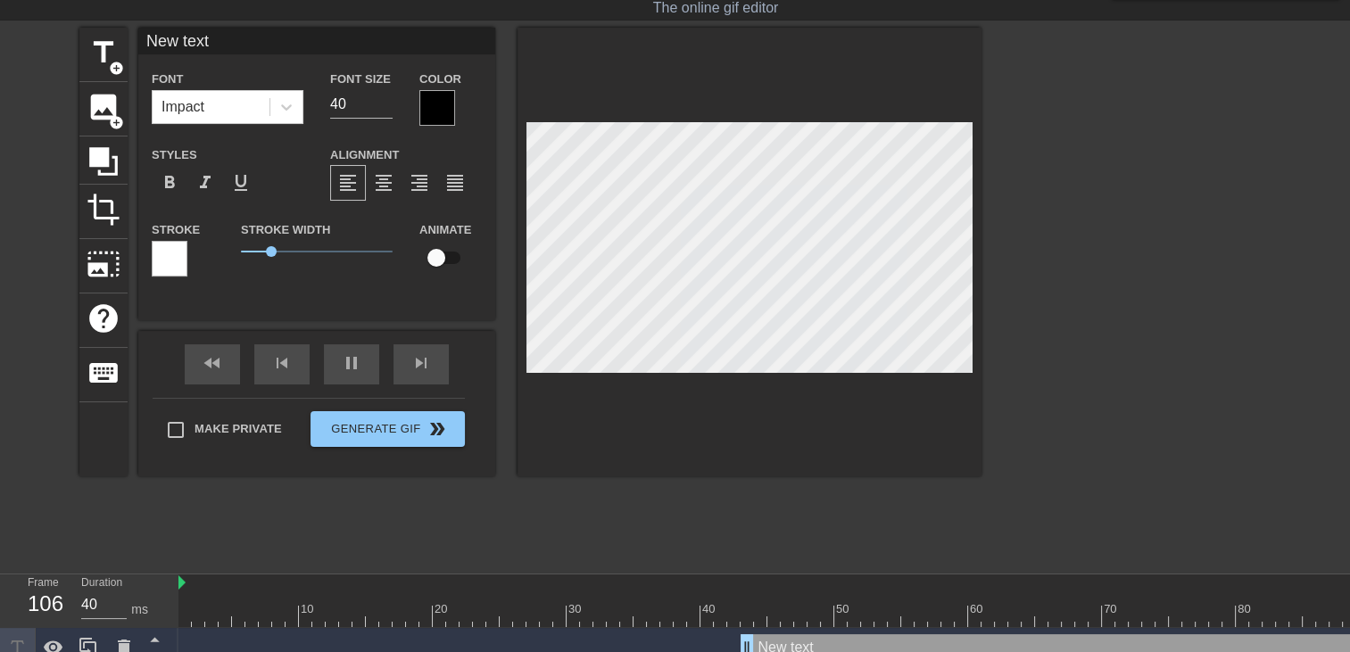
type input "New tex"
type textarea "New tex"
type input "New te"
type textarea "New te"
type input "New t"
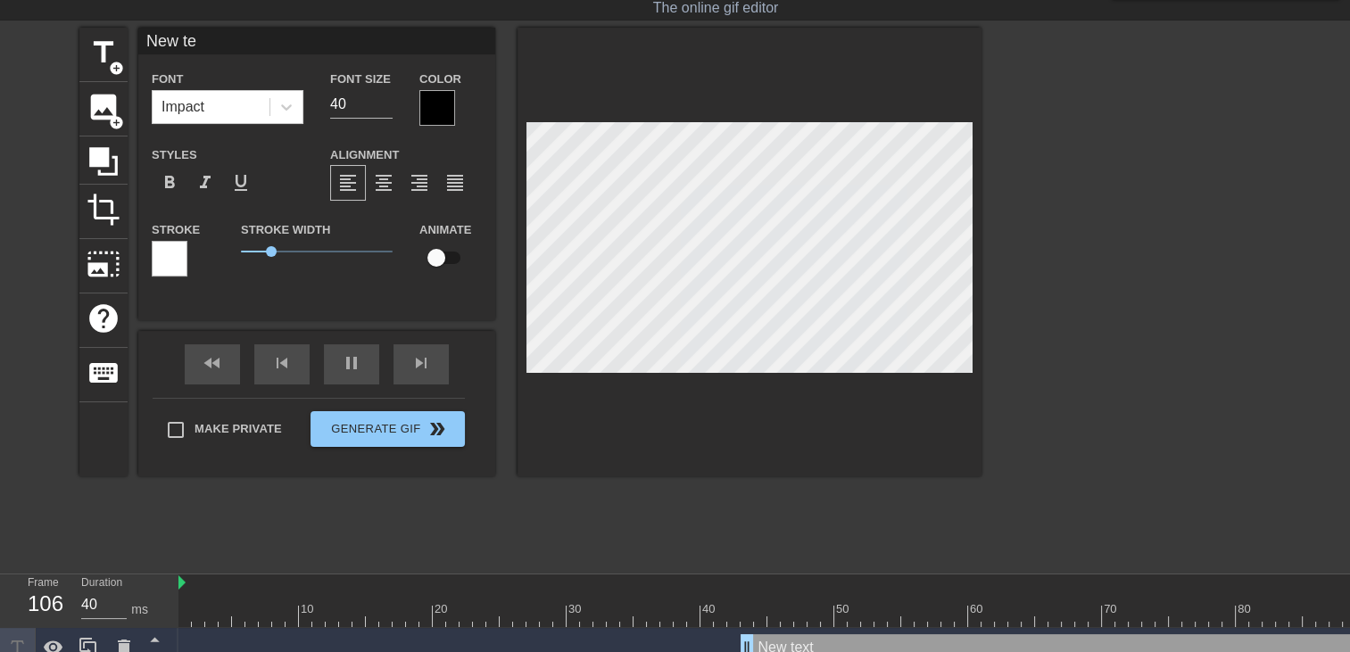
type textarea "New t"
type input "New"
type textarea "New"
type input "New"
type textarea "New"
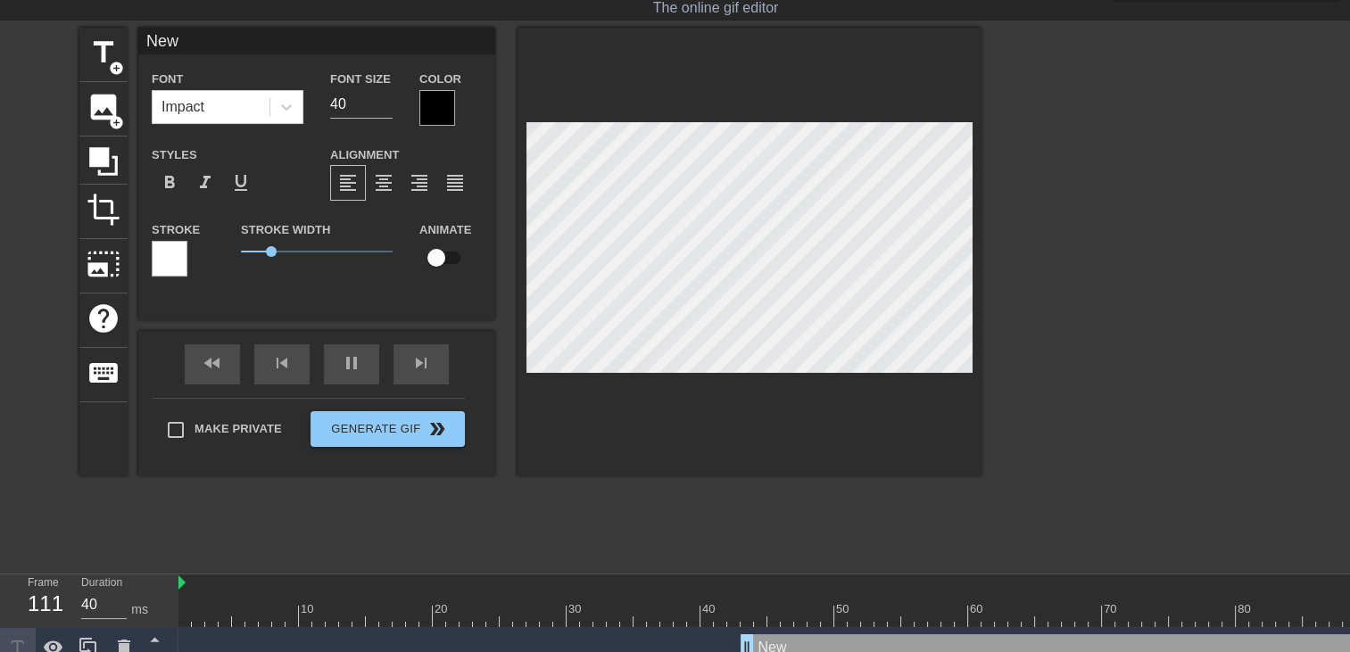
type input "Ne"
type textarea "Ne"
type input "N"
type textarea "N"
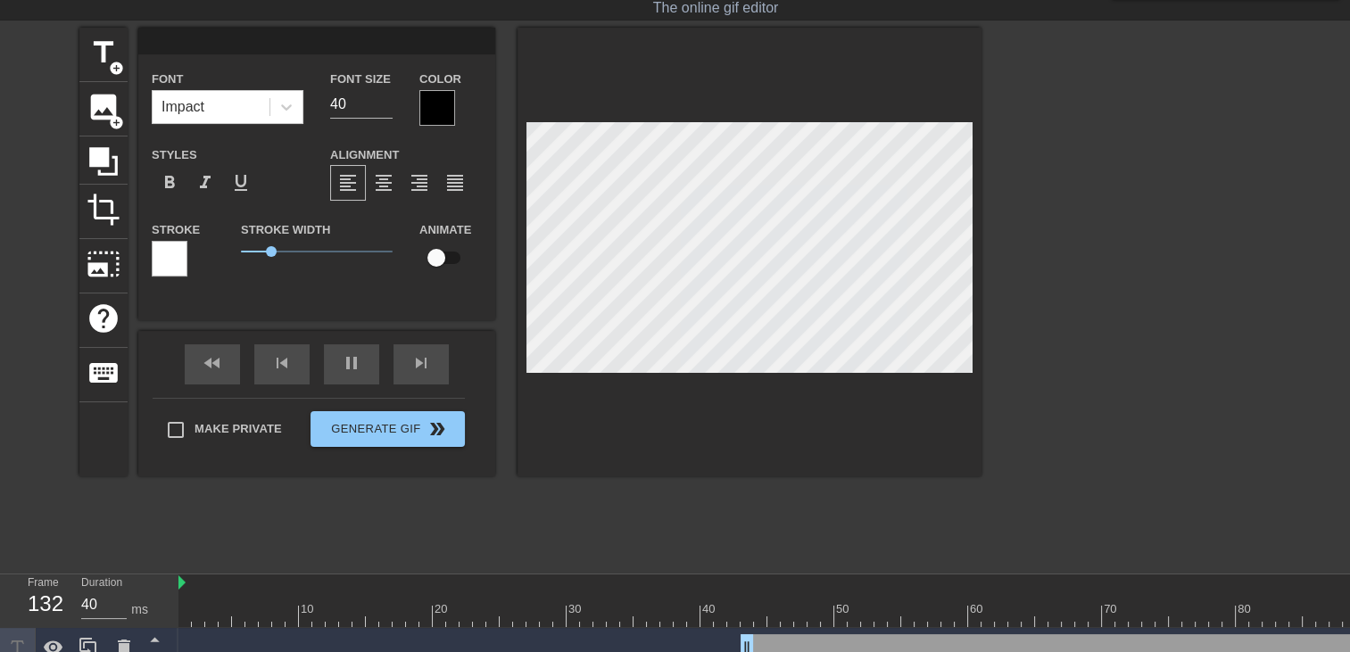
type input "Q"
type textarea "Q"
type input "Qu"
type textarea "Qu"
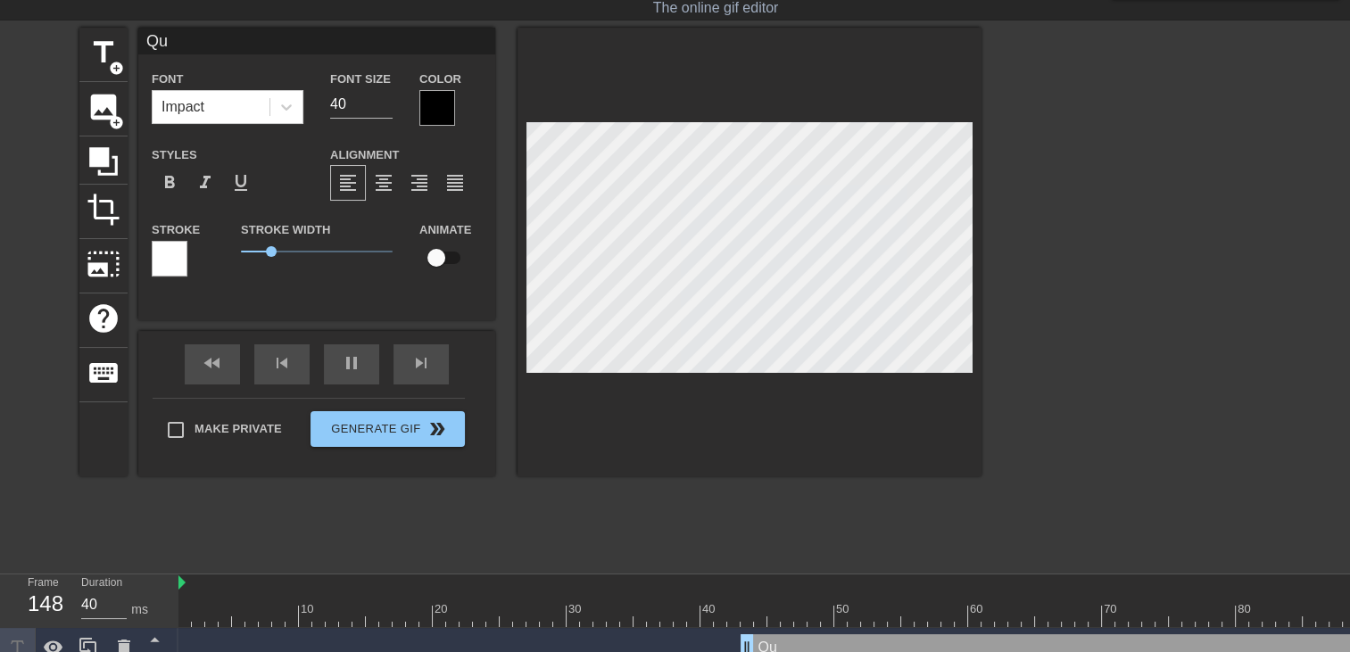
type input "Qua"
type textarea "Qua"
type input "Quan"
type textarea "Quan"
type input "Quand"
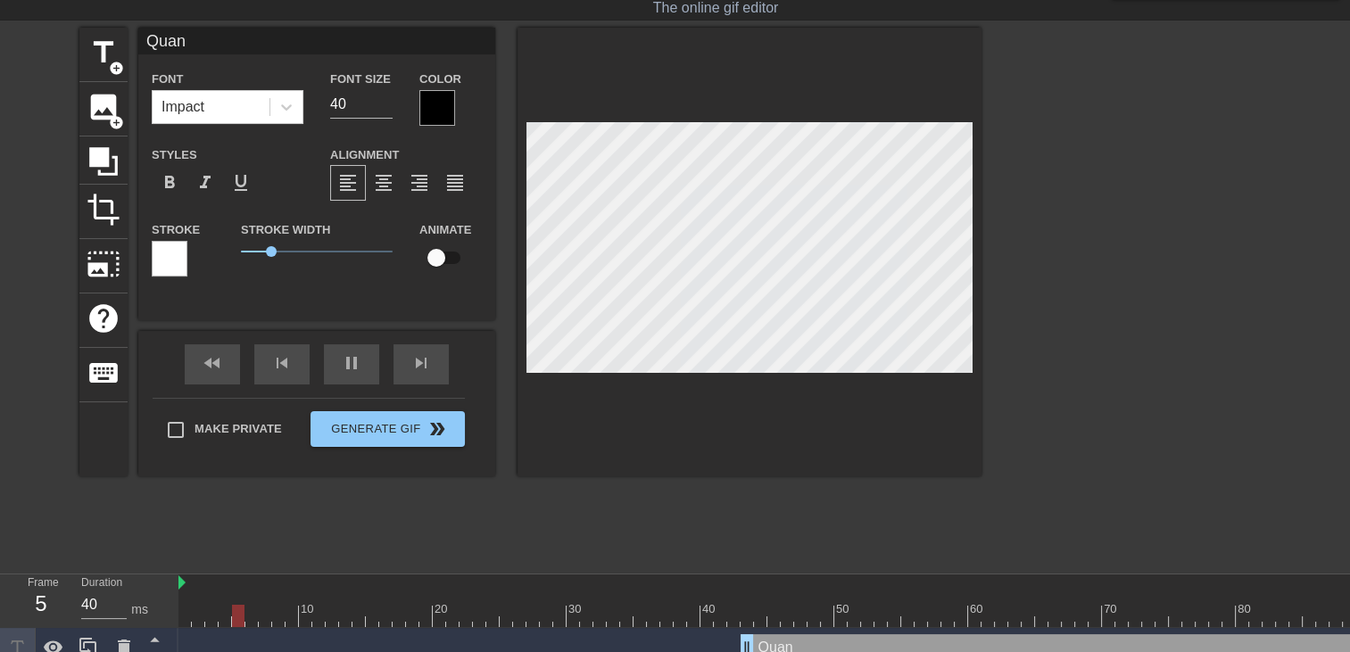
type textarea "Quand"
type input "Quand"
type textarea "Quand"
type input "Quand l"
type textarea "Quand l"
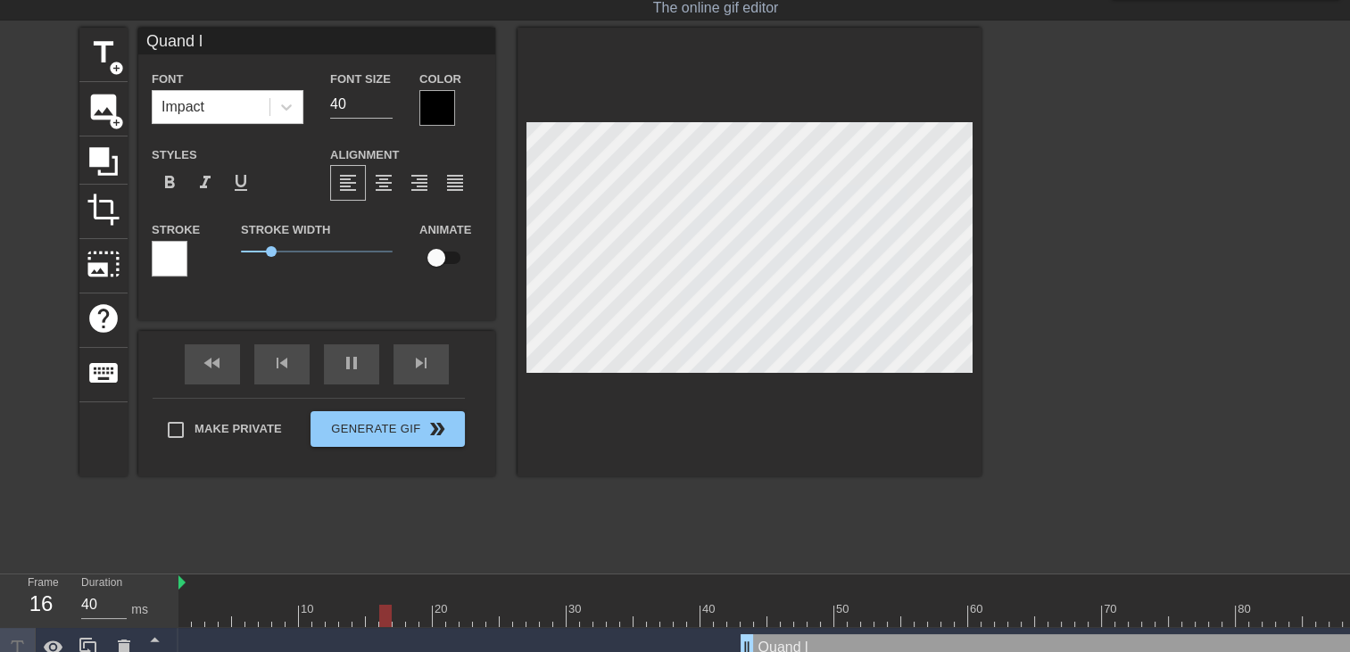
type input "Quand la"
type textarea "Quand la"
type input "Quand la"
type textarea "Quand la"
type input "Quand la s"
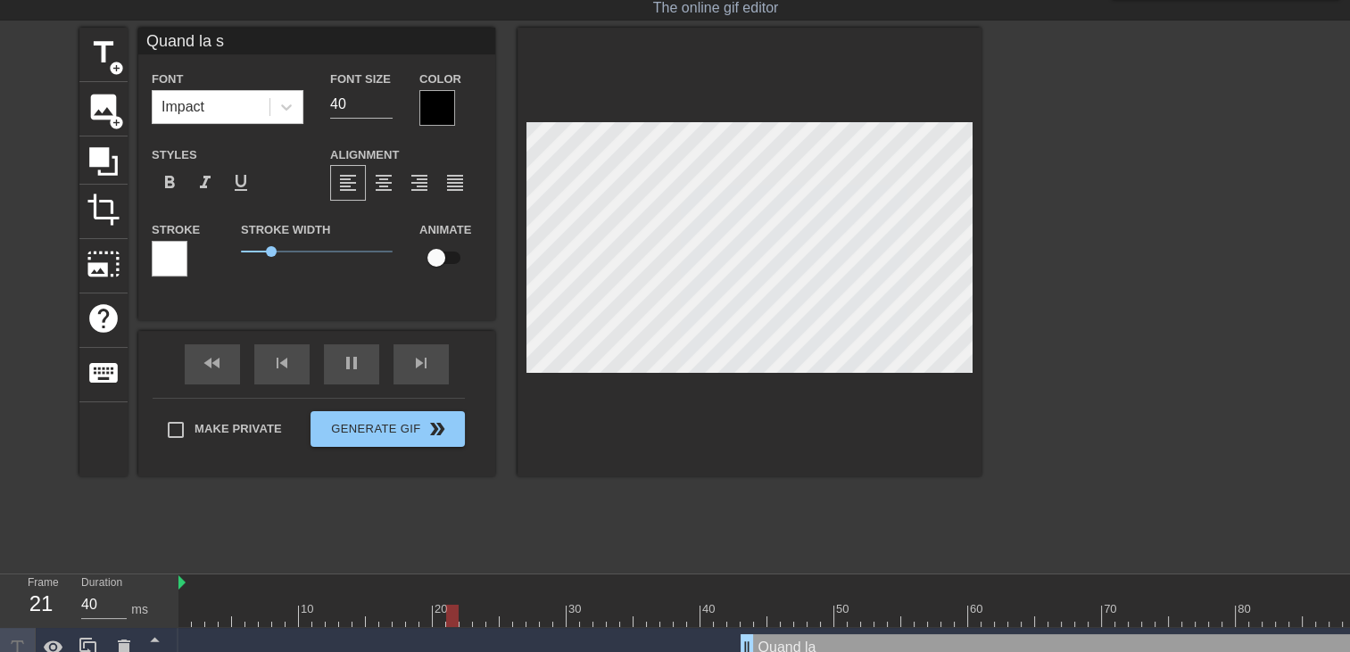
type textarea "Quand la s"
type input "Quand la se"
type textarea "Quand la se"
type input "Quand la sec"
type textarea "Quand la sec"
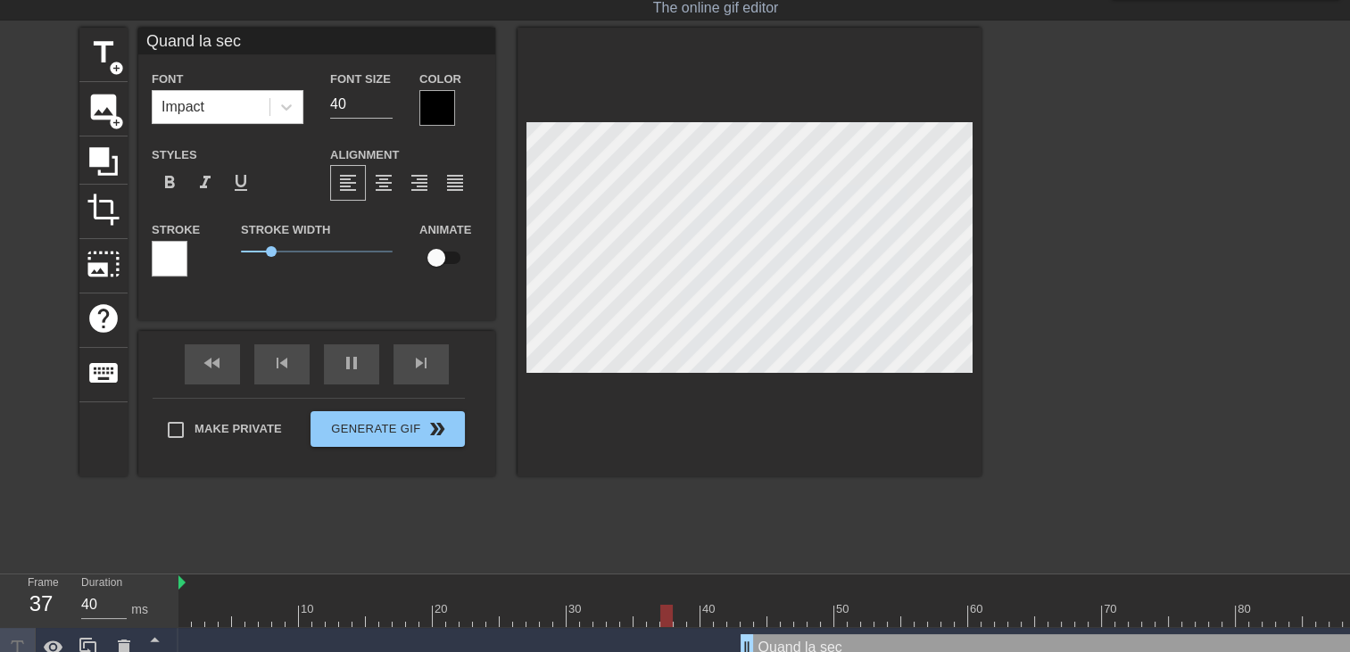
type input "Quand la secu"
type textarea "Quand la secu"
type input "Quand la secu"
type textarea "Quand la secu"
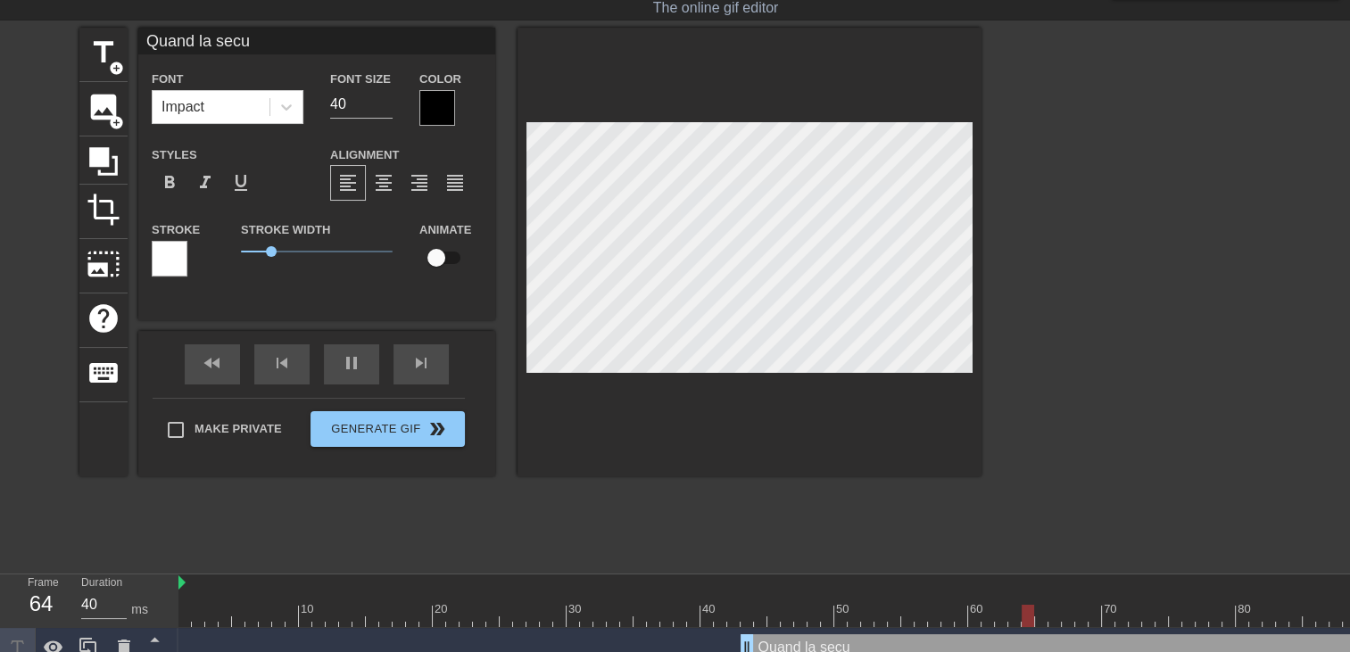
type input "Quand la secu n"
type textarea "Quand la secu n"
type input "Quand la secu ne"
type textarea "Quand la secu ne"
type input "Quand la secu ne"
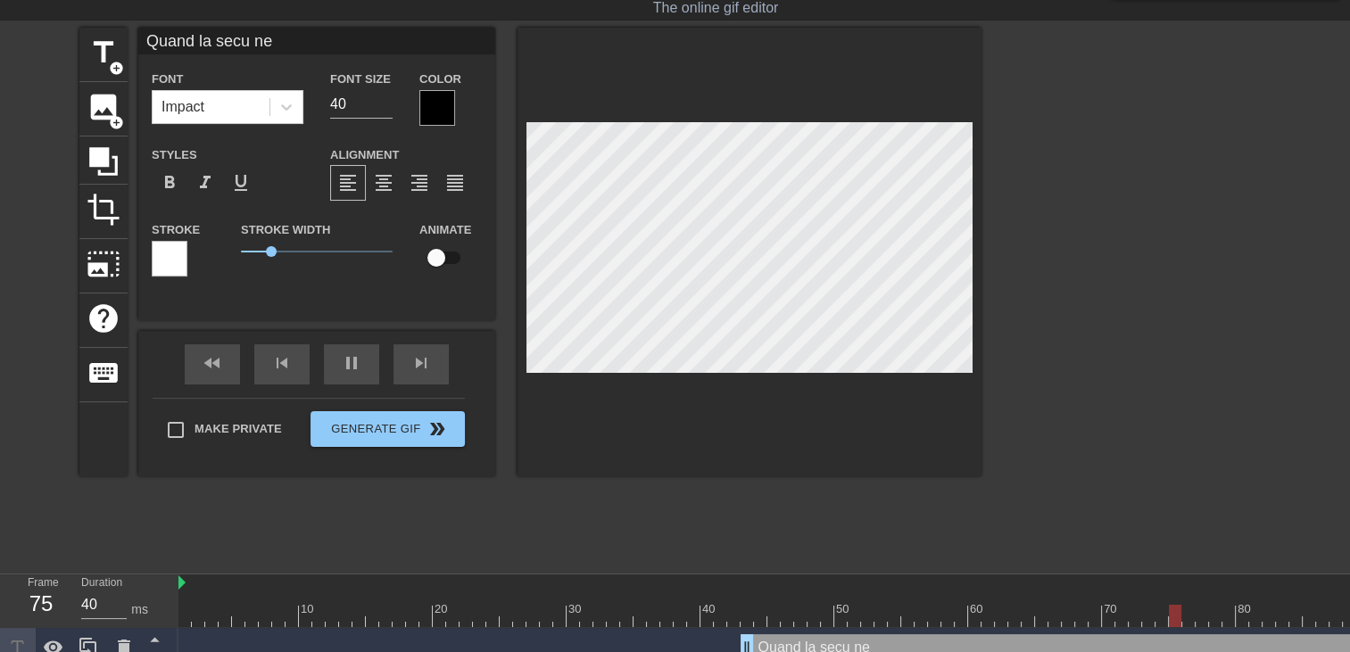
type textarea "Quand la secu ne"
type input "Quand la secu ne v"
type textarea "Quand la secu ne v"
type input "Quand la secu ne"
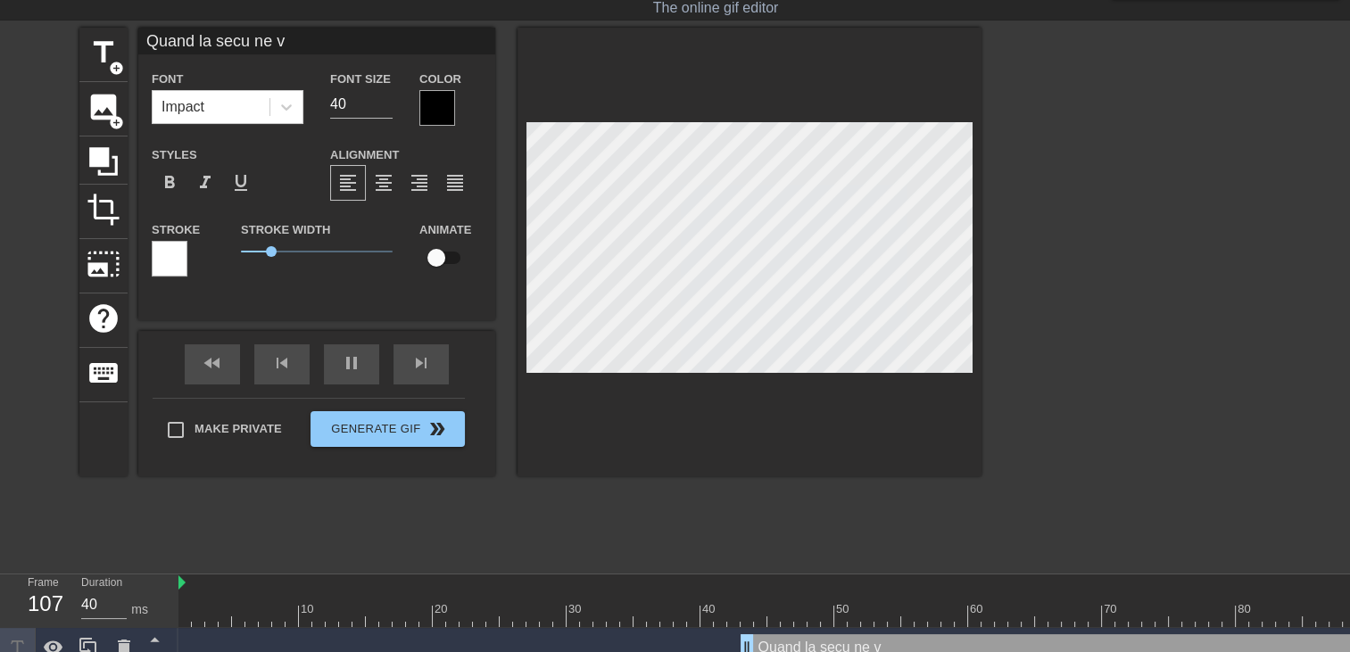
type textarea "Quand la secu ne"
type input "Quand la secu ne"
type textarea "Quand la secu ne"
type input "Quand la secu n"
type textarea "Quand la secu n"
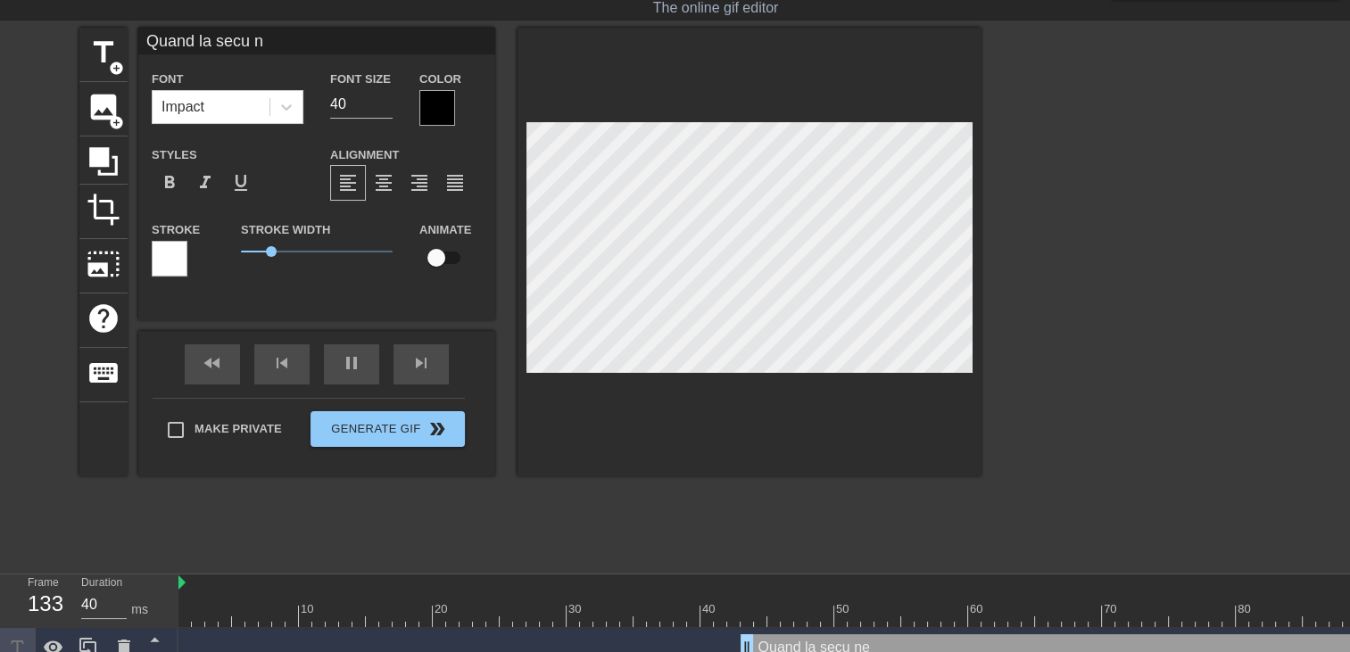
type input "Quand la secu"
type textarea "Quand la secu"
type input "Quand la secu"
type textarea "Quand la secu"
type input "Quand la sec"
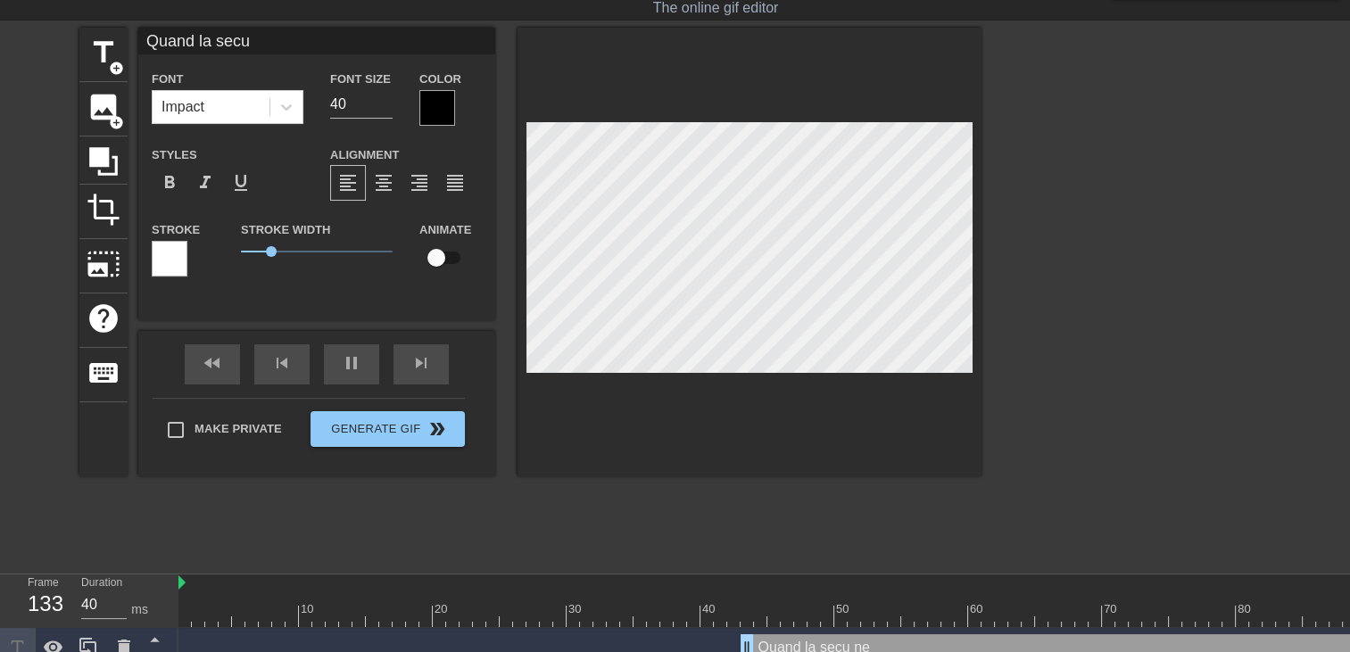
type textarea "Quand la sec"
type input "Quand la se"
type textarea "Quand la se"
type input "Quand la s"
type textarea "Quand la s"
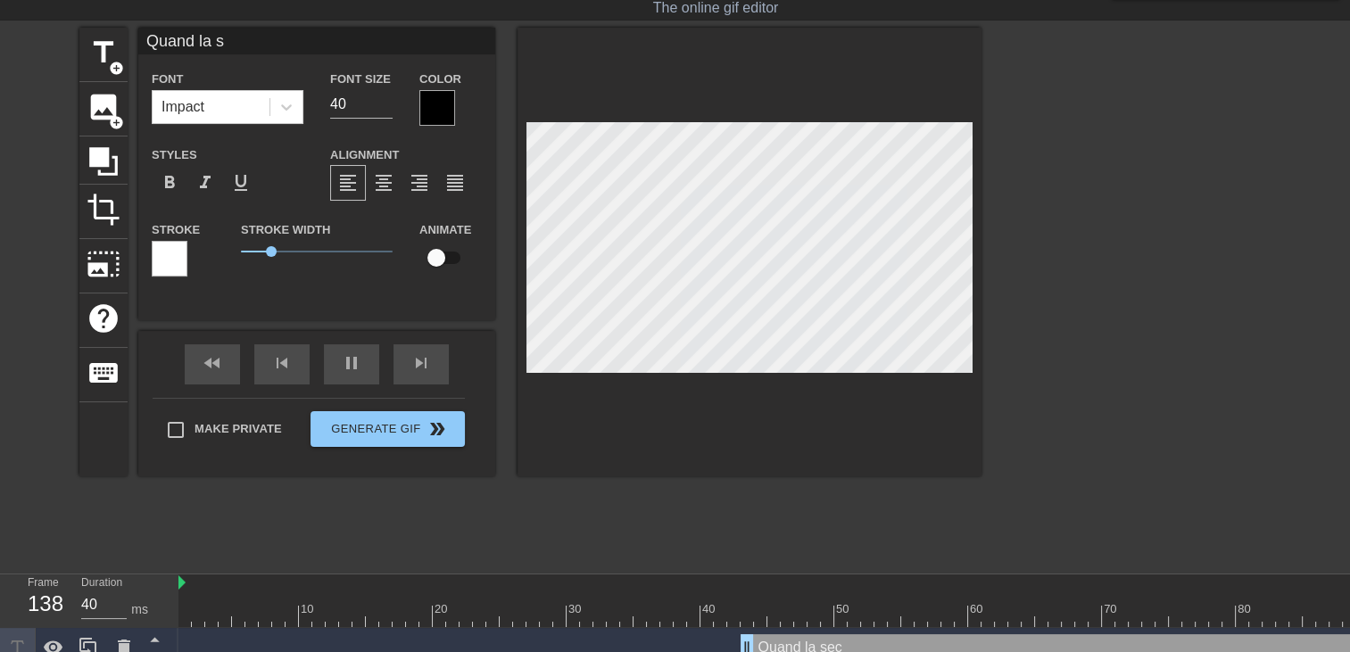
type input "Quand la"
type textarea "Quand la"
type input "Quand la"
type textarea "Quand la"
type input "Quand l"
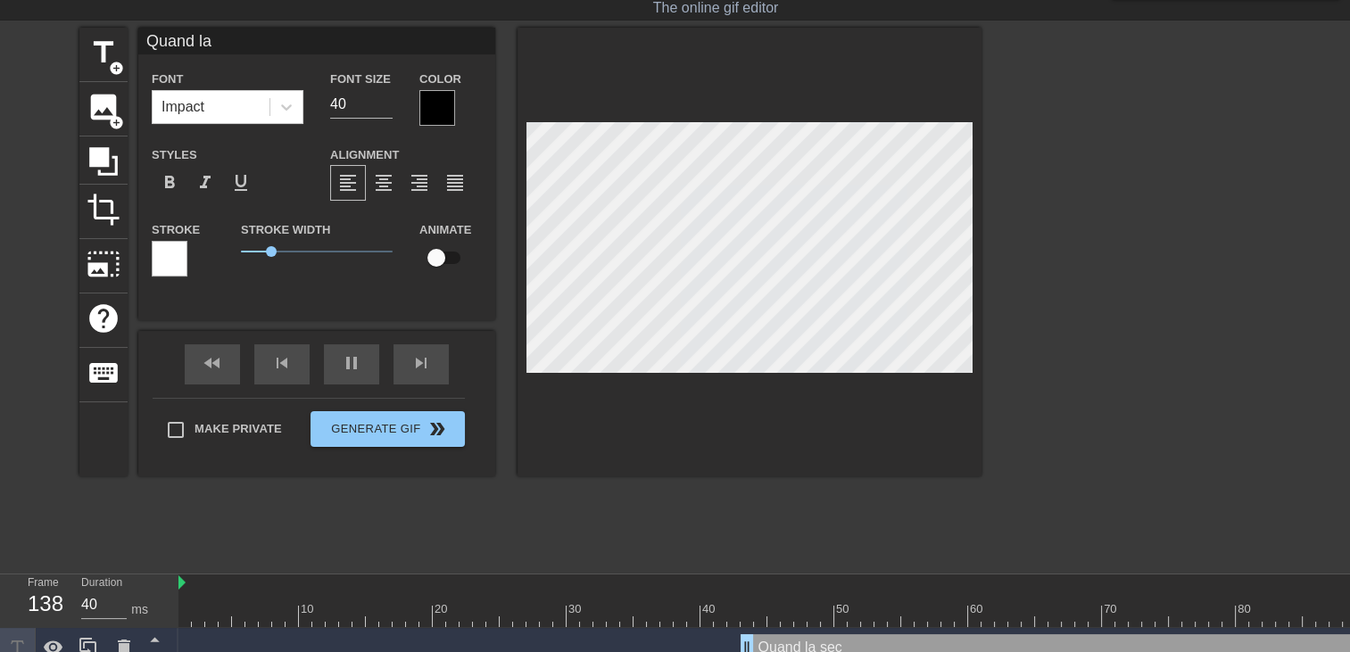
type textarea "Quand l"
type input "Quand"
type textarea "Quand"
type input "Quand"
type textarea "Quand"
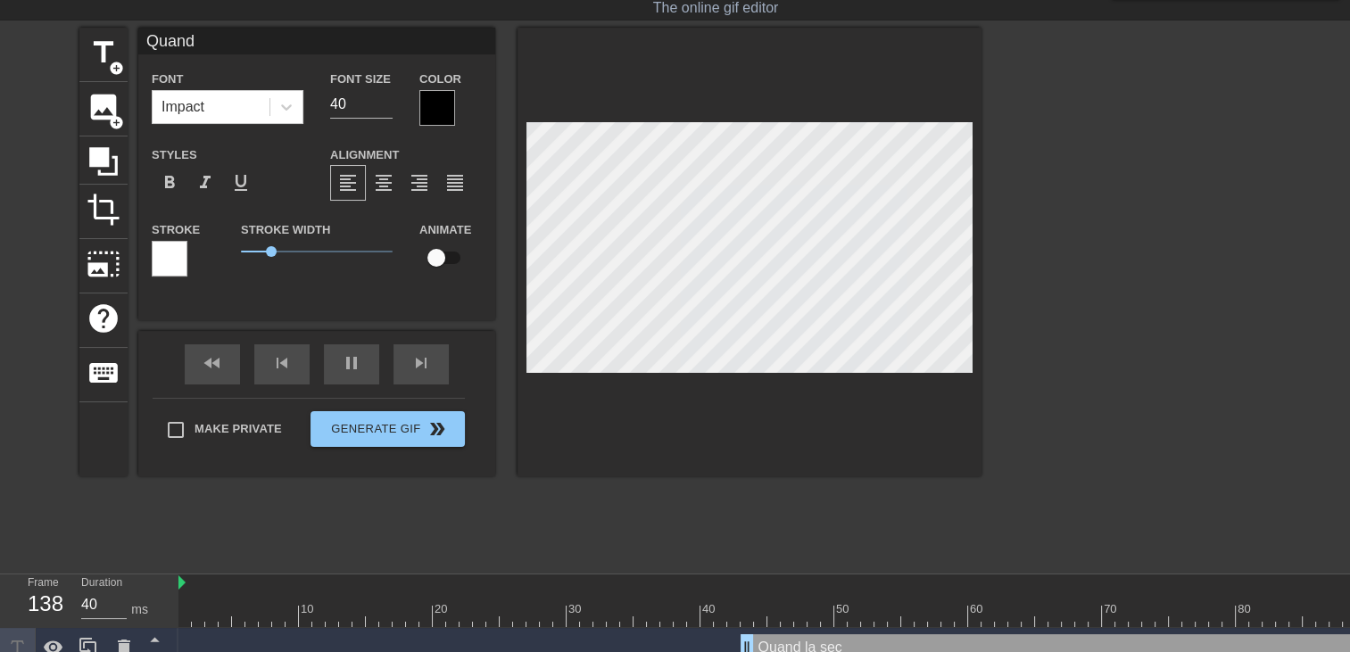
type input "Quan"
type textarea "Quan"
type input "Qua"
type textarea "Qua"
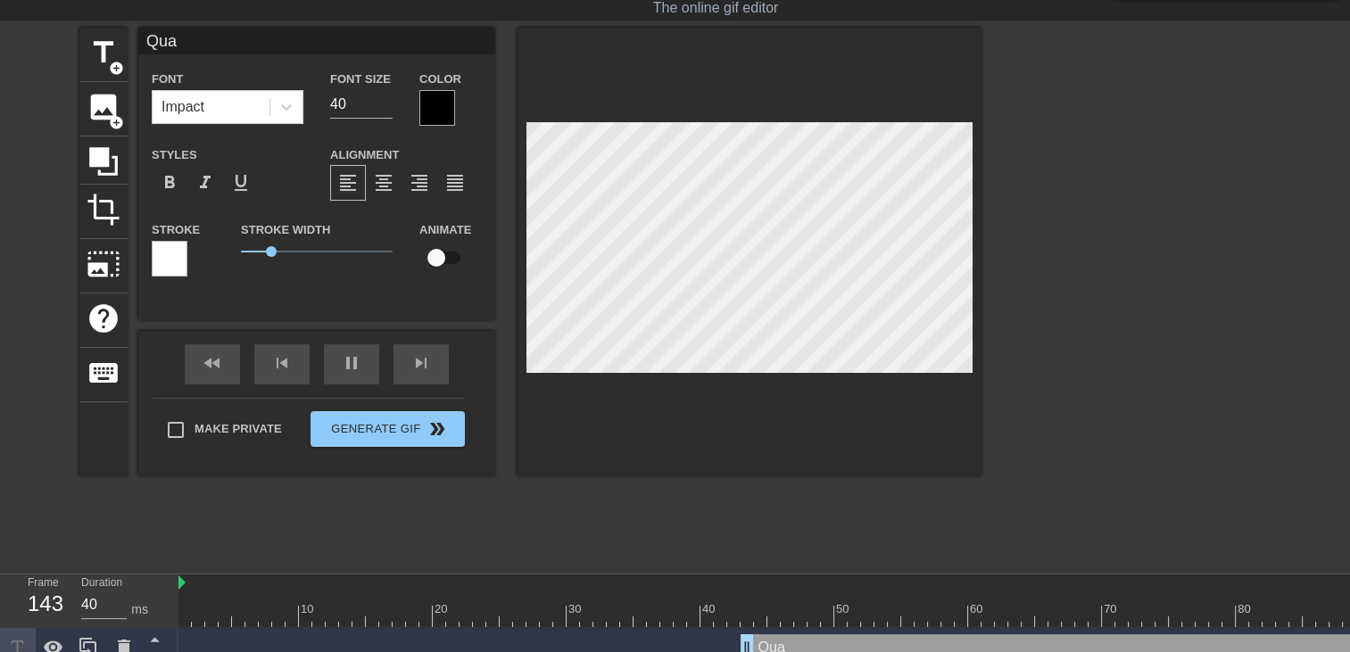
type input "Qu"
type textarea "Qu"
type input "Q"
type textarea "Q"
type input "o"
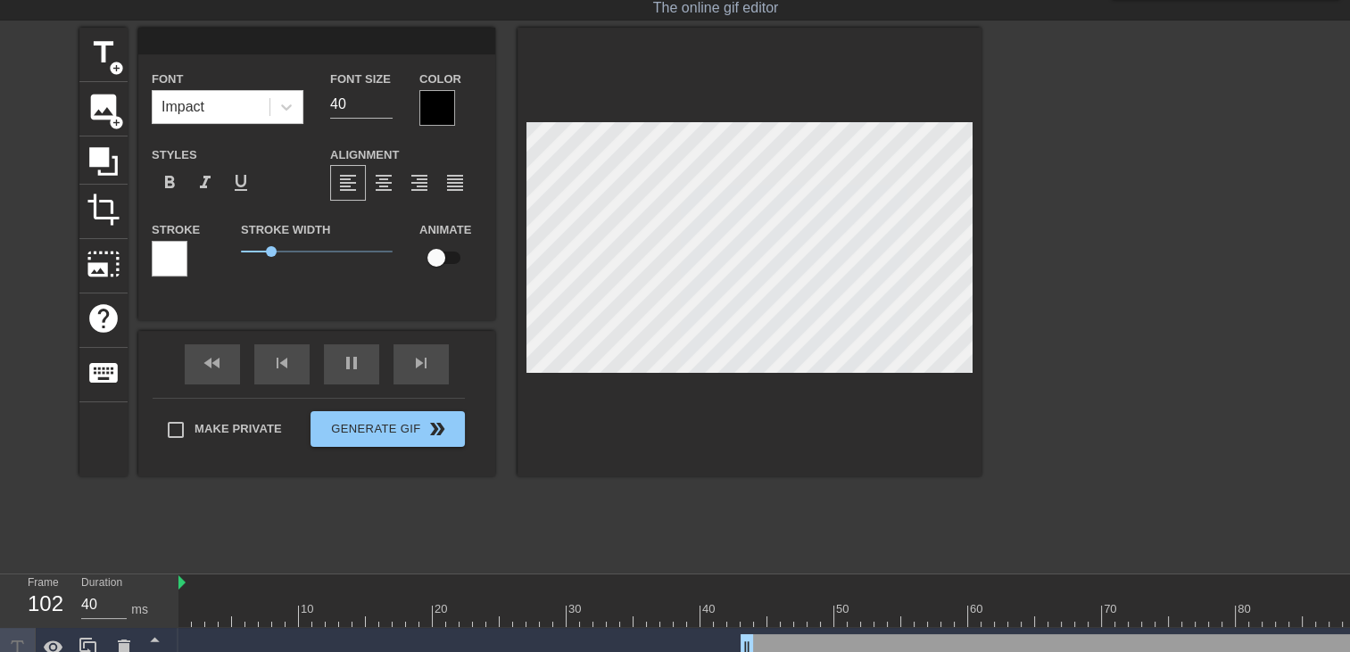
type textarea "o"
type input "oo"
type textarea "oo"
type input "ooo"
type textarea "ooo"
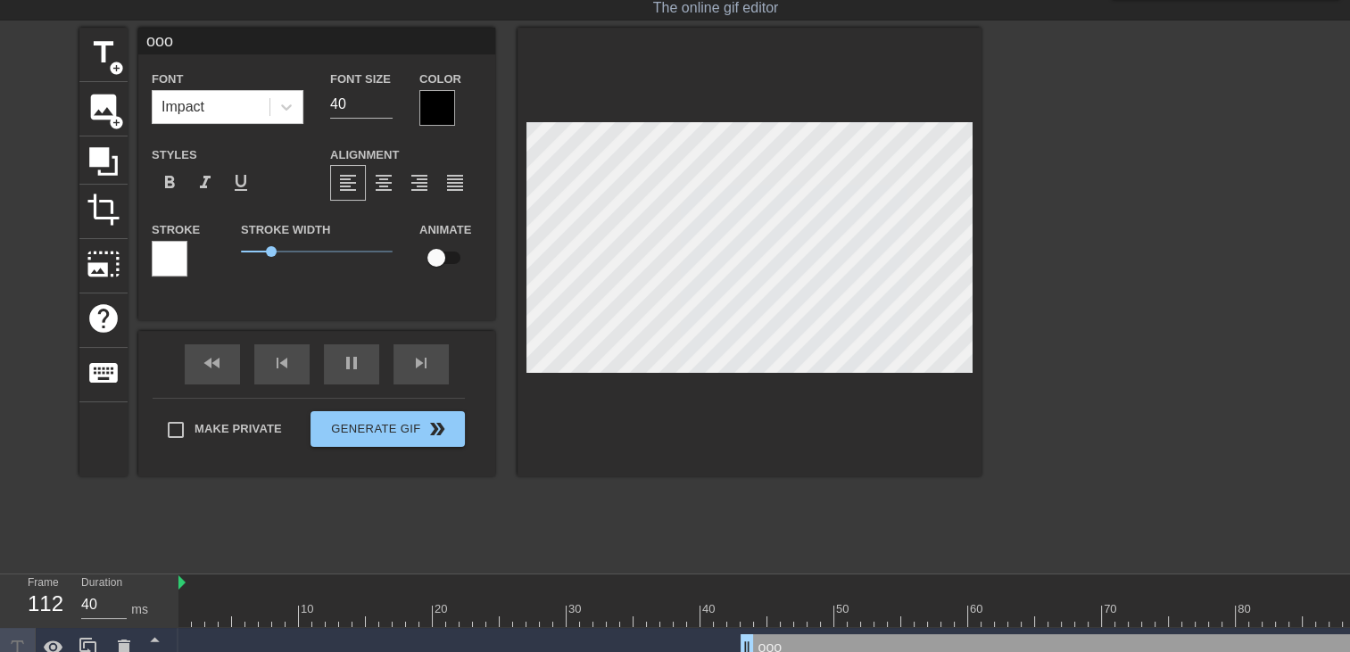
type input "oooo"
type textarea "oooo"
type input "ooooh"
type textarea "ooooh"
type input "ooooh"
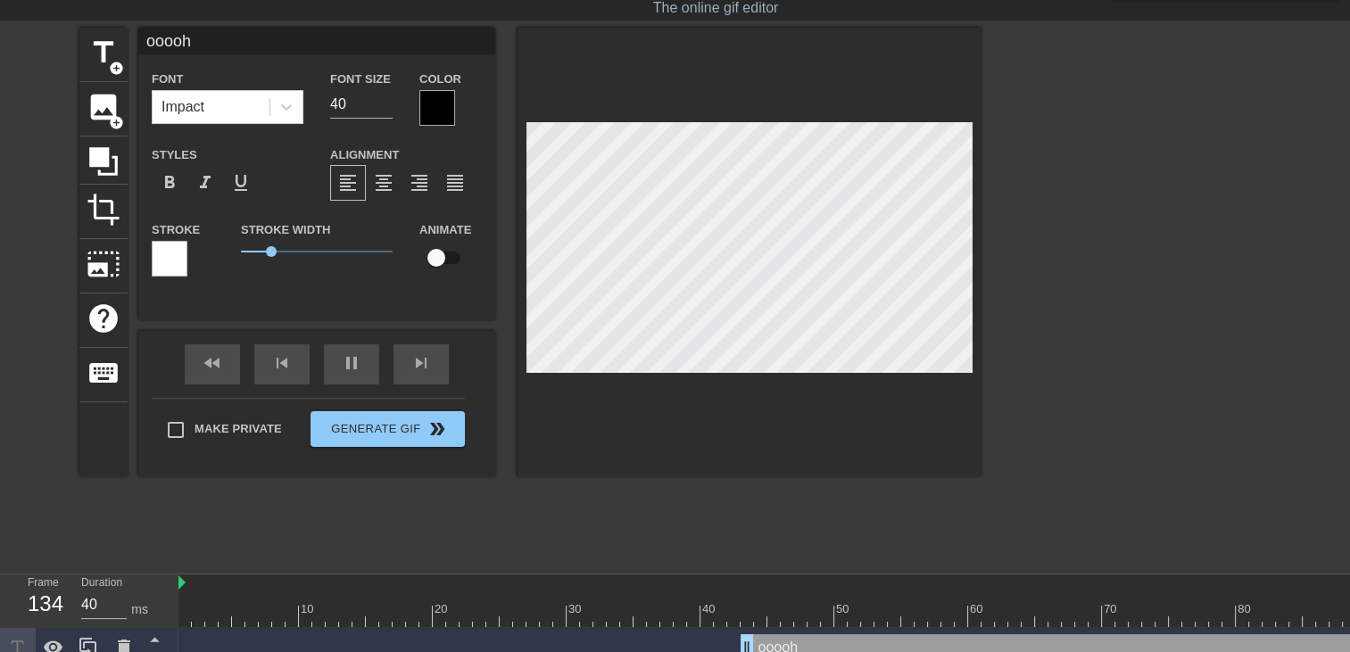
type textarea "ooooh"
type input "ooooh s"
type textarea "ooooh s"
type input "ooooh sa"
type textarea "ooooh sa"
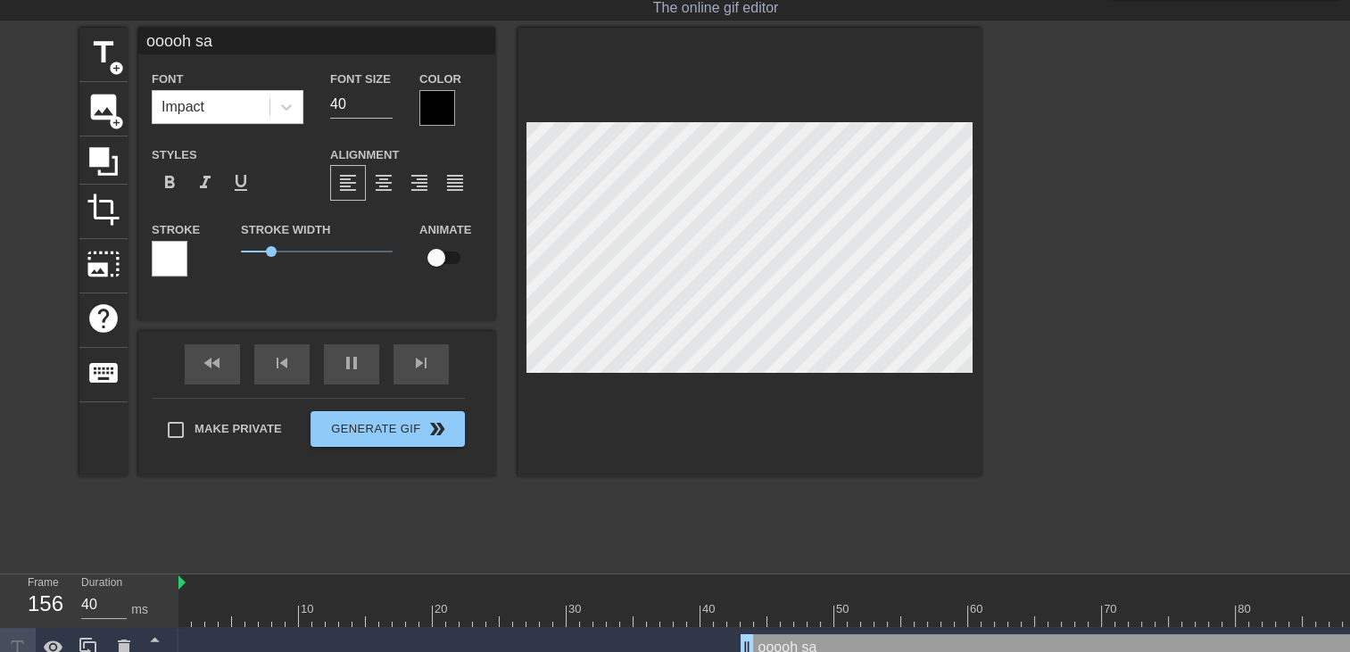
type input "ooooh sal"
type textarea "ooooh sal"
type input "ooooh sall"
type textarea "ooooh sall"
type input "ooooh sal"
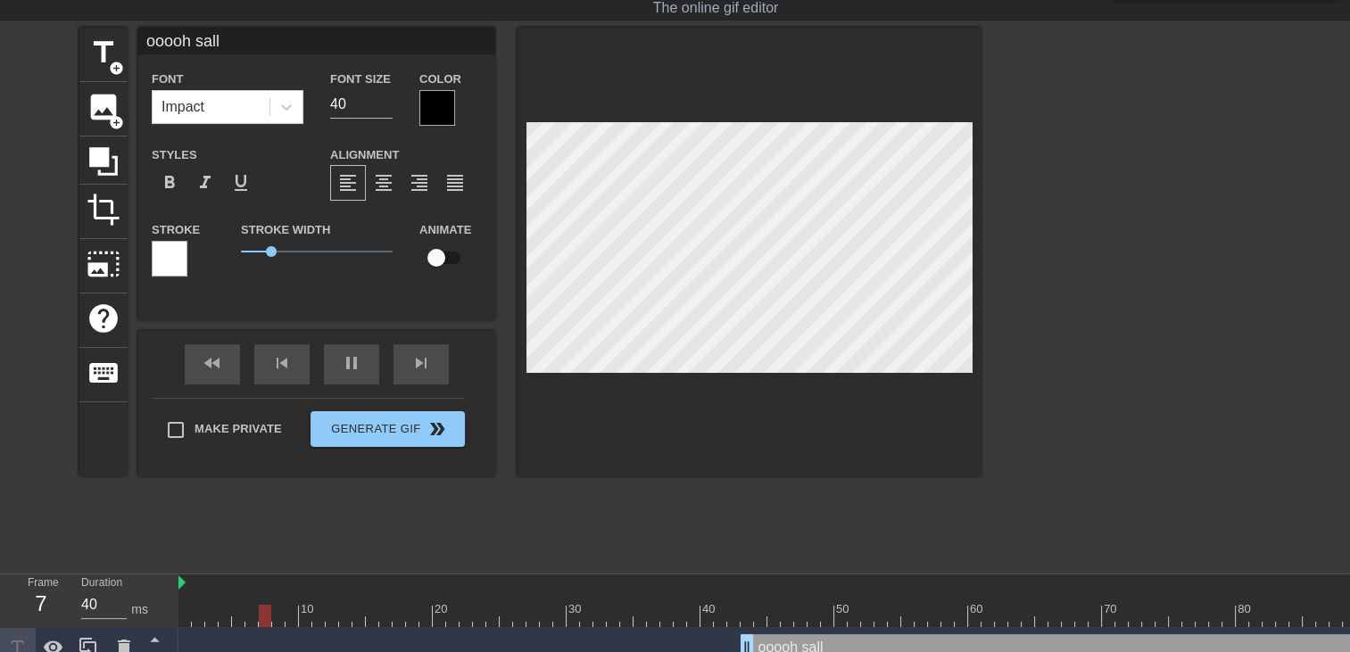
type textarea "ooooh sal"
type input "ooooh sale"
type textarea "ooooh sale"
type input "ooooh sale"
type textarea "ooooh sale"
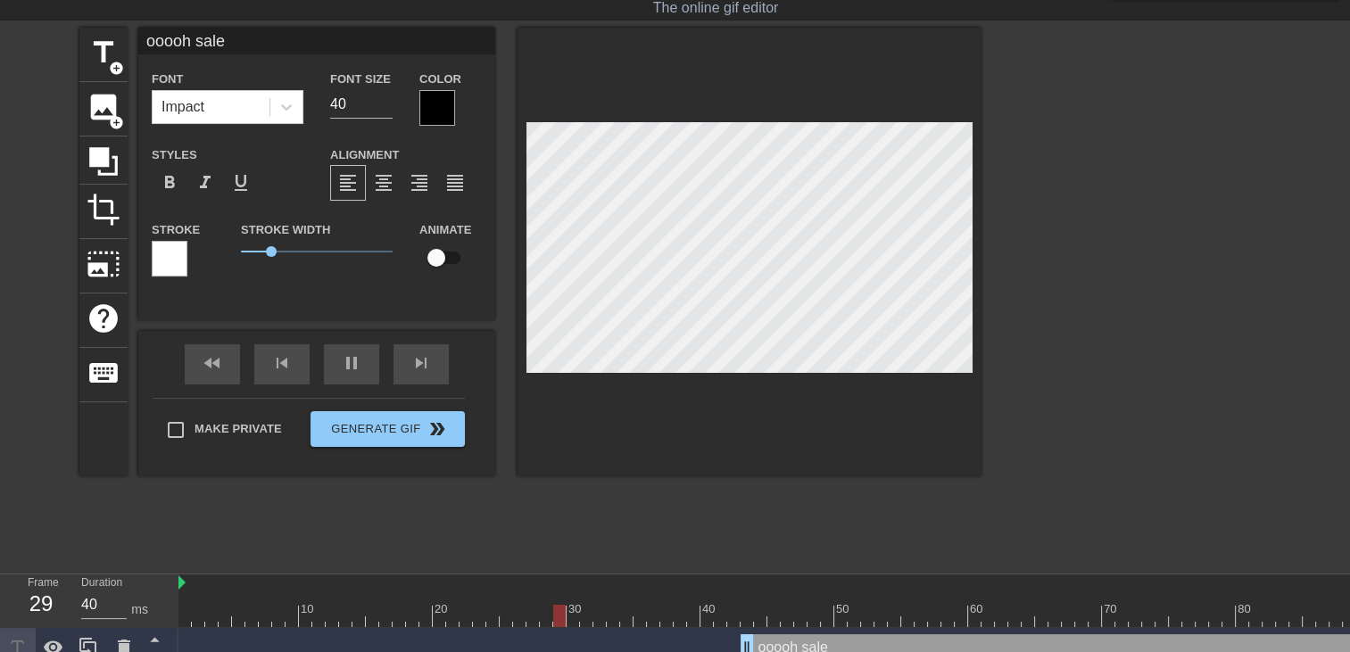
type input "ooooh sale c"
type textarea "ooooh sale c"
type input "ooooh sale ch"
type textarea "ooooh sale ch"
type input "ooooh sale chi"
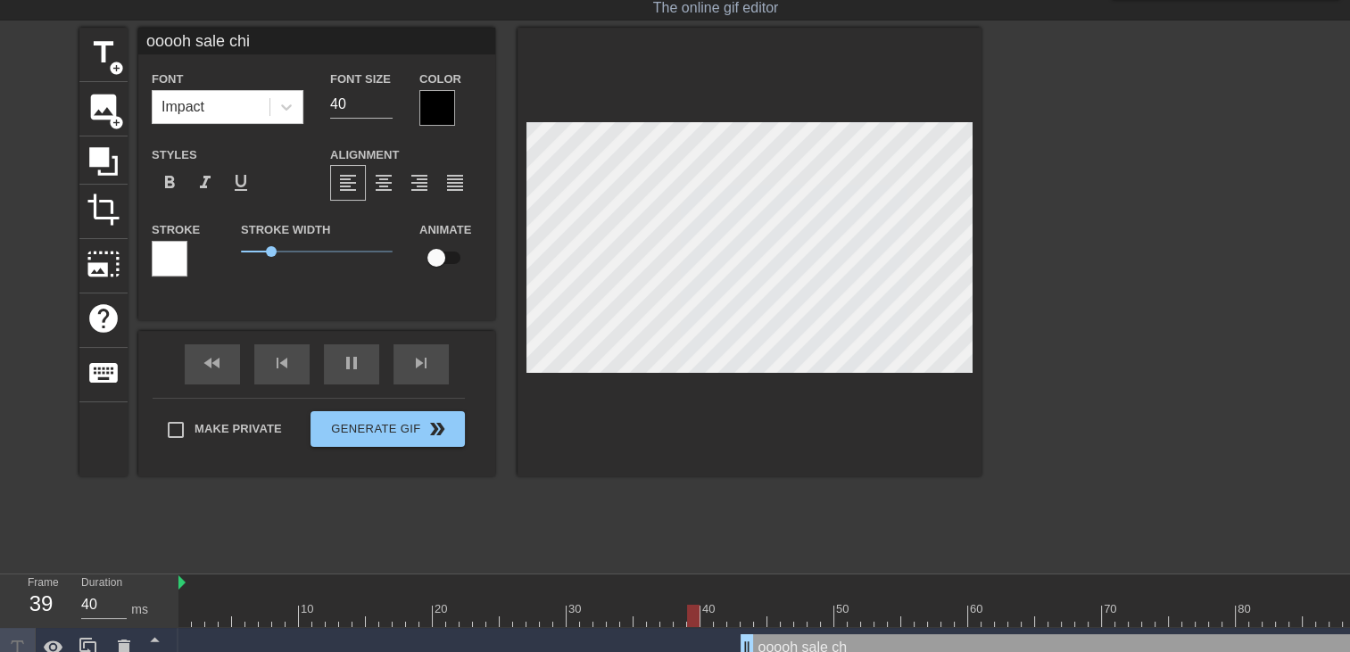
type textarea "ooooh sale chi"
type input "ooooh sale chie"
type textarea "ooooh sale chie"
type input "ooooh sale chien"
type textarea "ooooh sale chien"
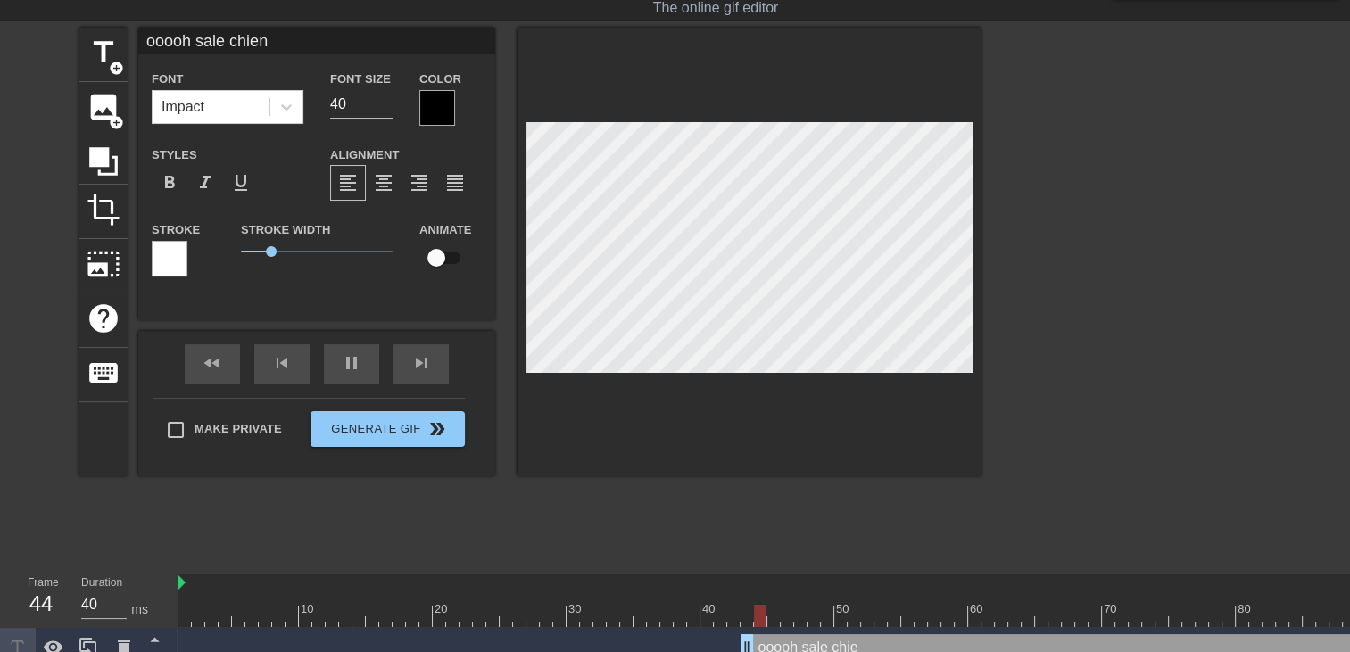
type input "ooooh sale chienn"
type textarea "ooooh sale chienn"
type input "ooooh sale chienne"
type textarea "ooooh sale chienne"
type input "ooooh sale chienne"
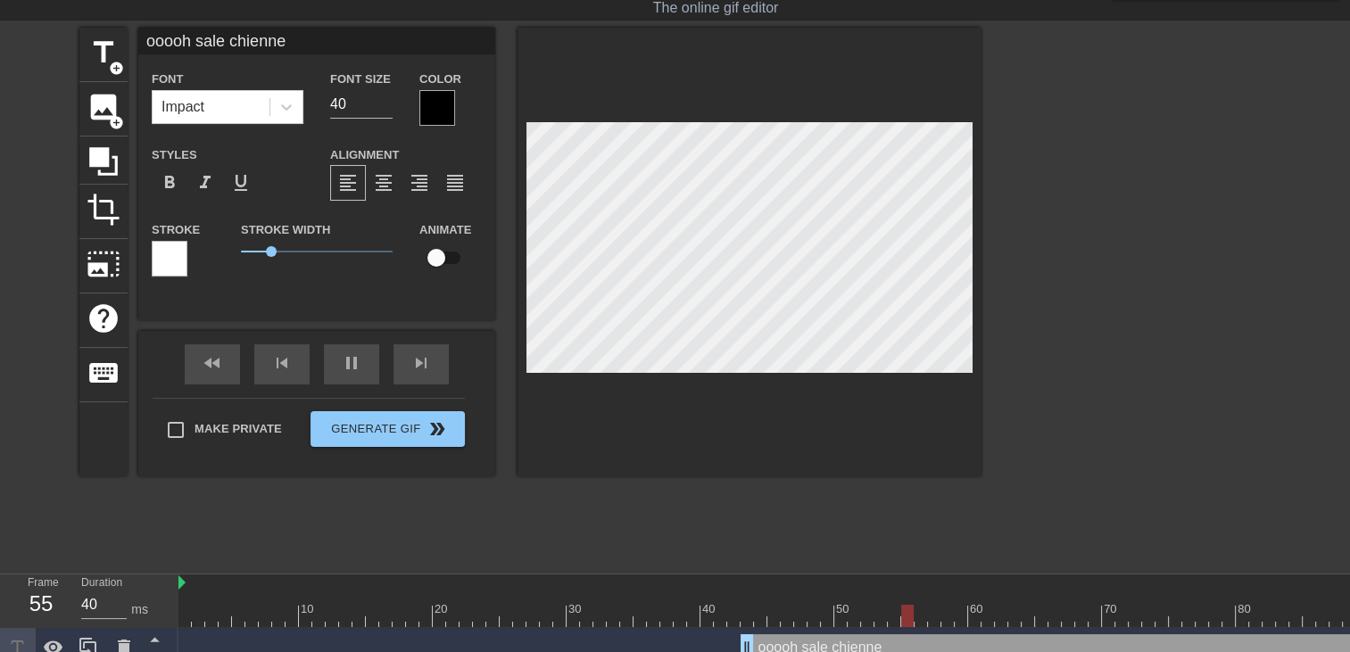
type textarea "ooooh sale chienne"
type input "ooooh sale chienne"
type textarea "ooooh sale chienne"
type input "ooooh sale chienne s"
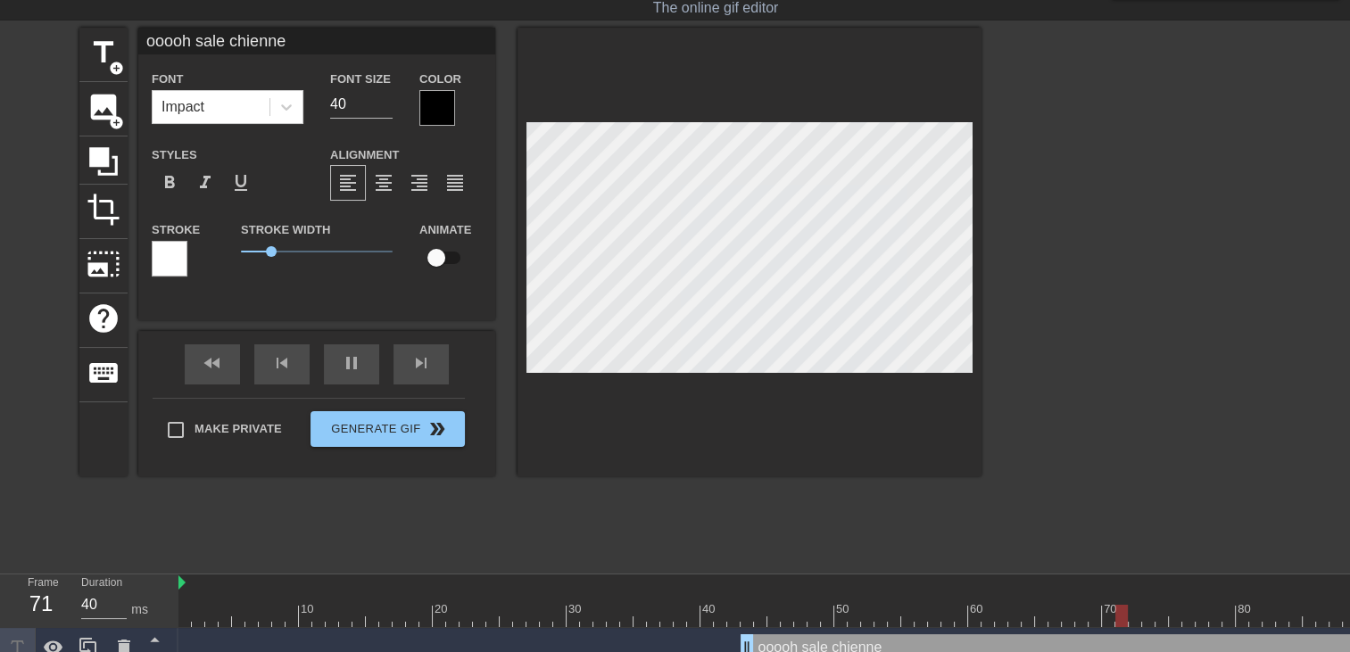
type textarea "ooooh sale chienne s"
type input "ooooh sale chienne si"
type textarea "ooooh sale chienne si"
type input "ooooh sale chienne si"
type textarea "ooooh sale chienne si"
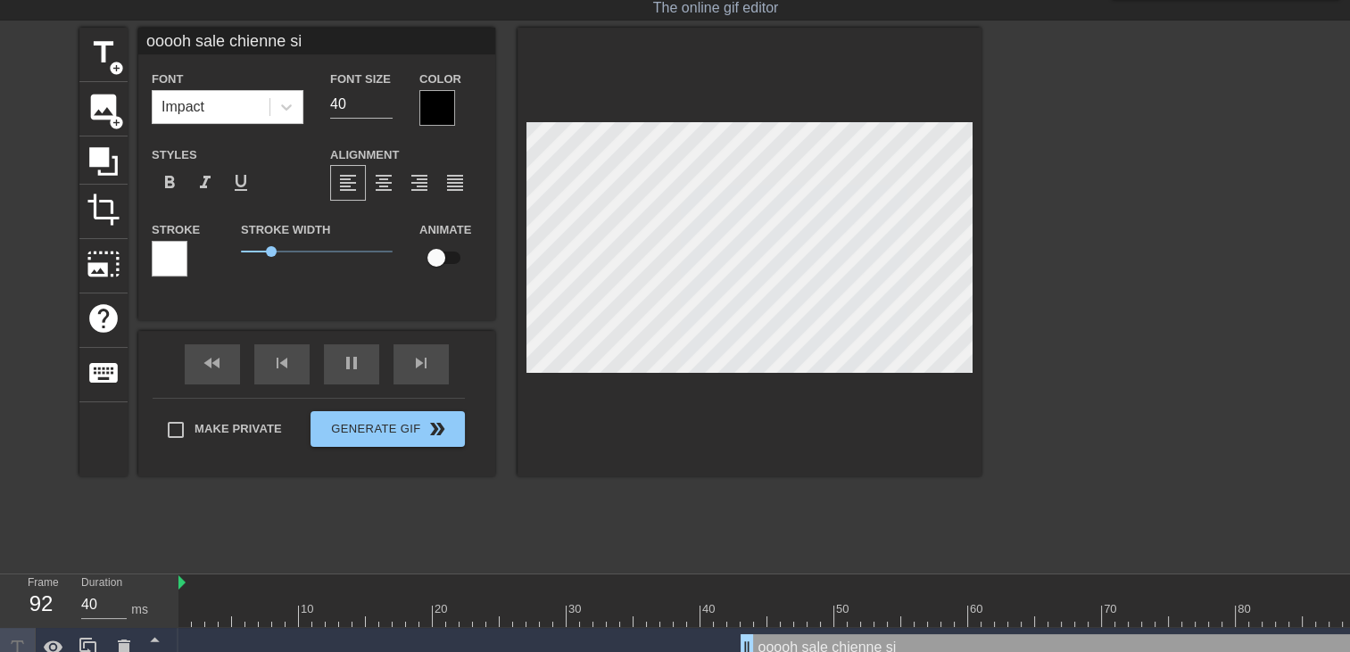
type input "ooooh sale chienne si t"
type textarea "ooooh sale chienne si t"
type input "ooooh sale chienne si to"
type textarea "ooooh sale chienne si to"
type input "ooooh sale chienne si ton"
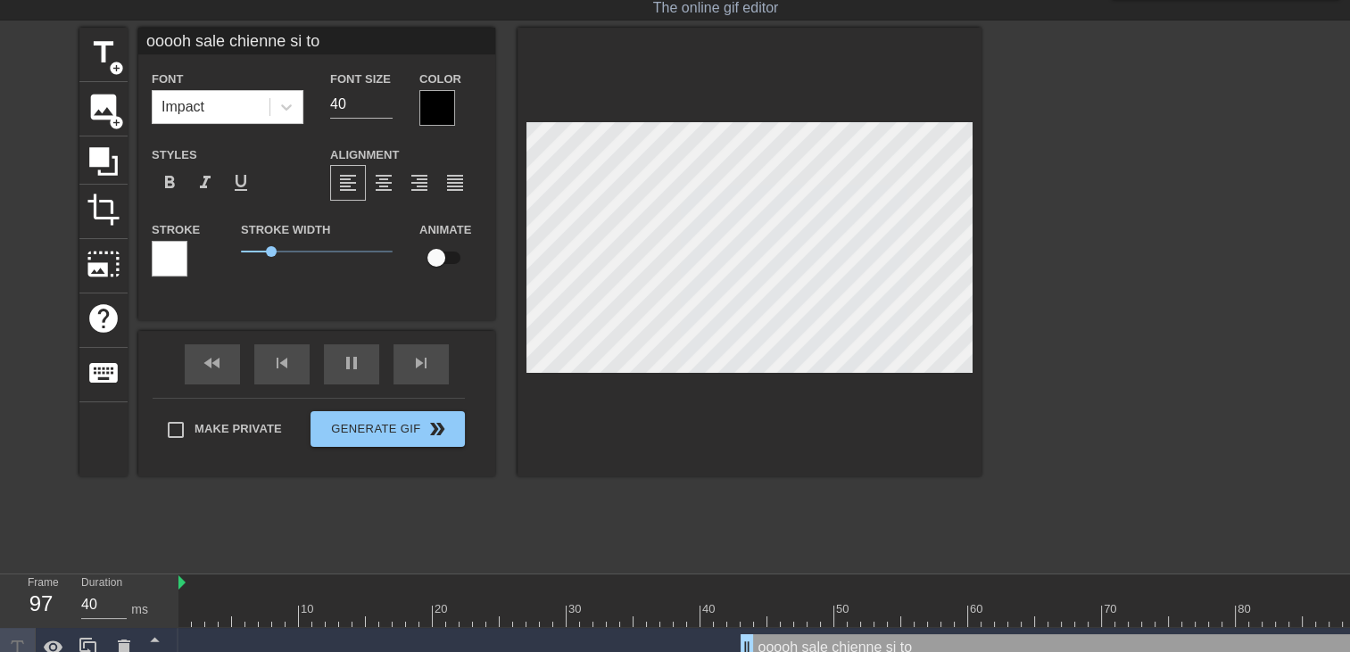
type textarea "ooooh sale chienne si ton"
type input "ooooh sale chienne si ton"
type textarea "ooooh sale chienne si ton"
type input "ooooh sale chienne si ton p"
type textarea "ooooh sale chienne si ton p"
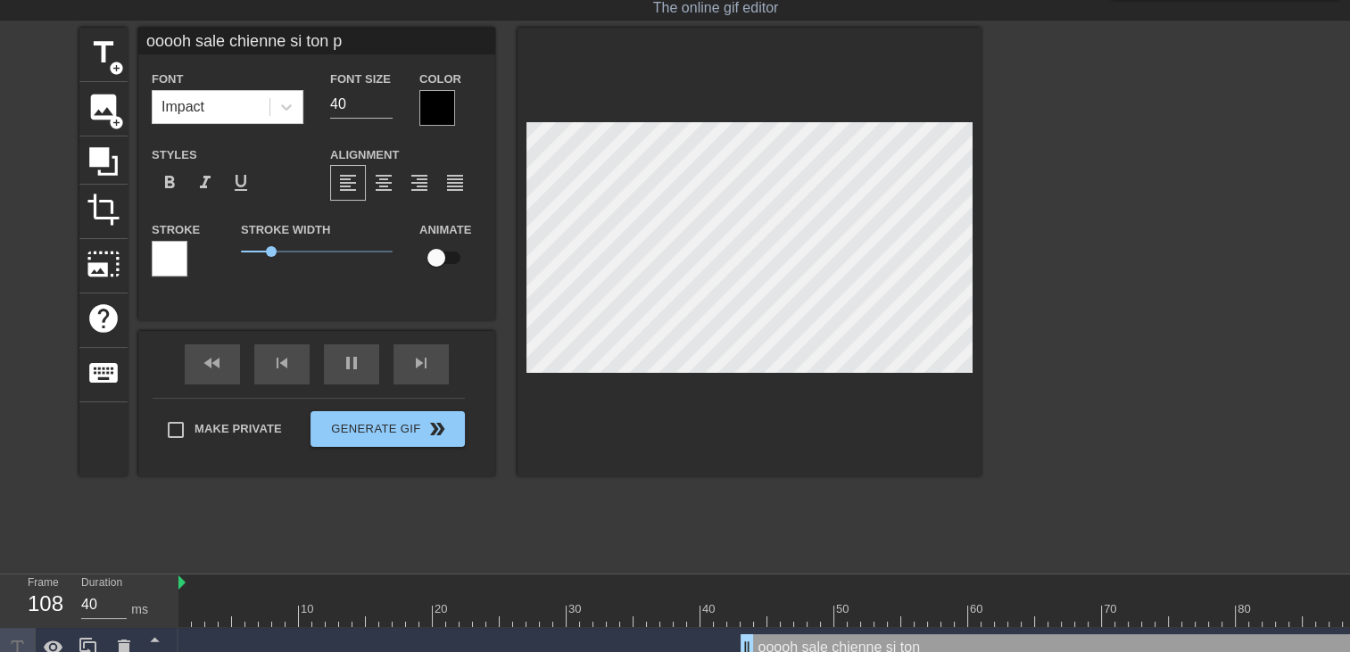
type input "ooooh sale chienne si ton pe"
type textarea "ooooh sale chienne si ton pe"
type input "ooooh sale chienne si ton per"
type textarea "ooooh sale chienne si ton per"
type input "ooooh sale chienne si ton pere"
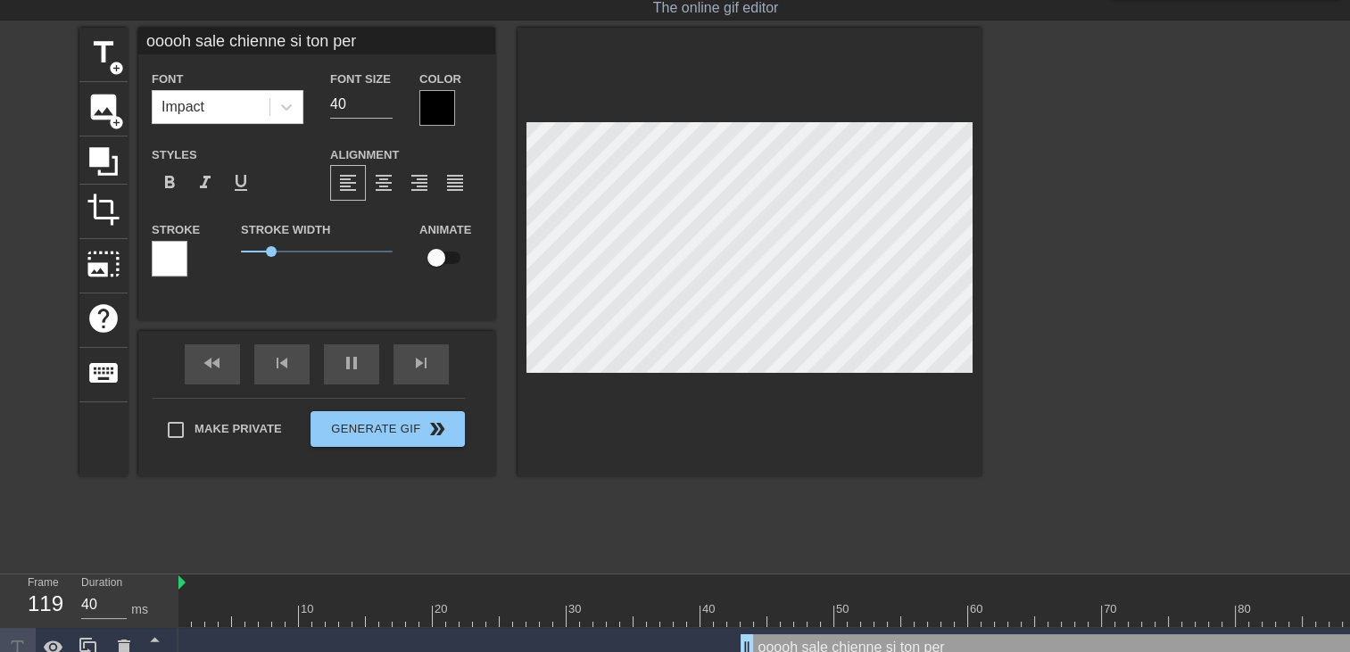
type textarea "ooooh sale chienne si ton pere"
type input "ooooh sale chienne si ton pere"
type textarea "ooooh sale chienne si ton pere"
type input "ooooh sale chienne si ton pere s"
type textarea "ooooh sale chienne si ton pere s"
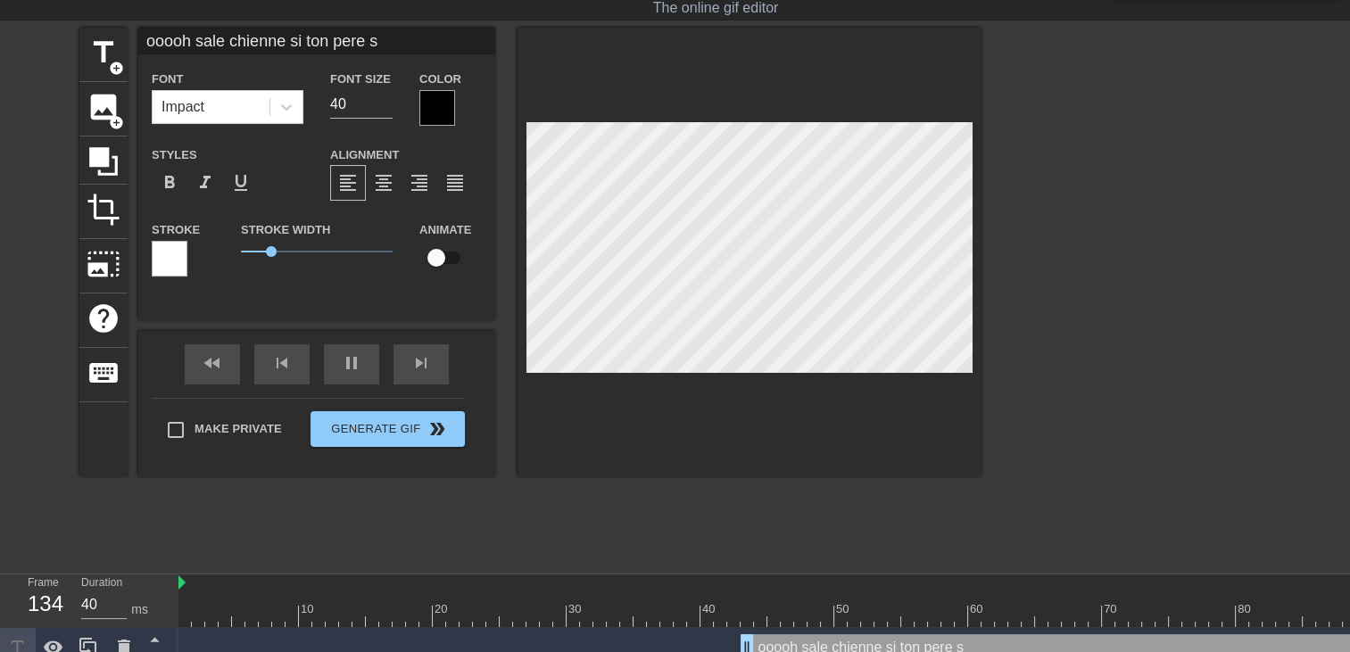
type input "ooooh sale chienne si ton pere sa"
type textarea "ooooh sale chienne si ton pere sa"
type input "ooooh sale chienne si ton pere sav"
type textarea "ooooh sale chienne si ton pere sav"
type input "ooooh sale chienne si ton pere sava"
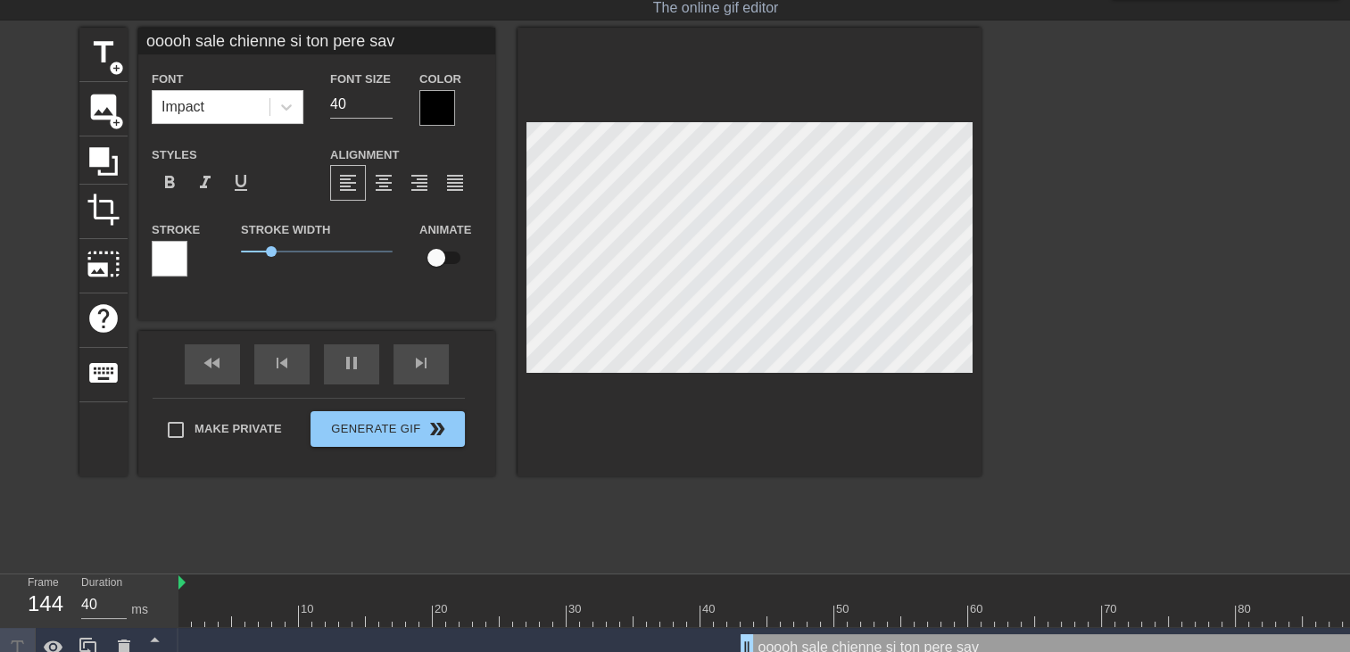
type textarea "ooooh sale chienne si ton pere sava"
type input "ooooh sale chienne si ton pere savai"
type textarea "ooooh sale chienne si ton pere savai"
type input "ooooh sale chienne si ton pere savais"
type textarea "ooooh sale chienne si ton pere savais"
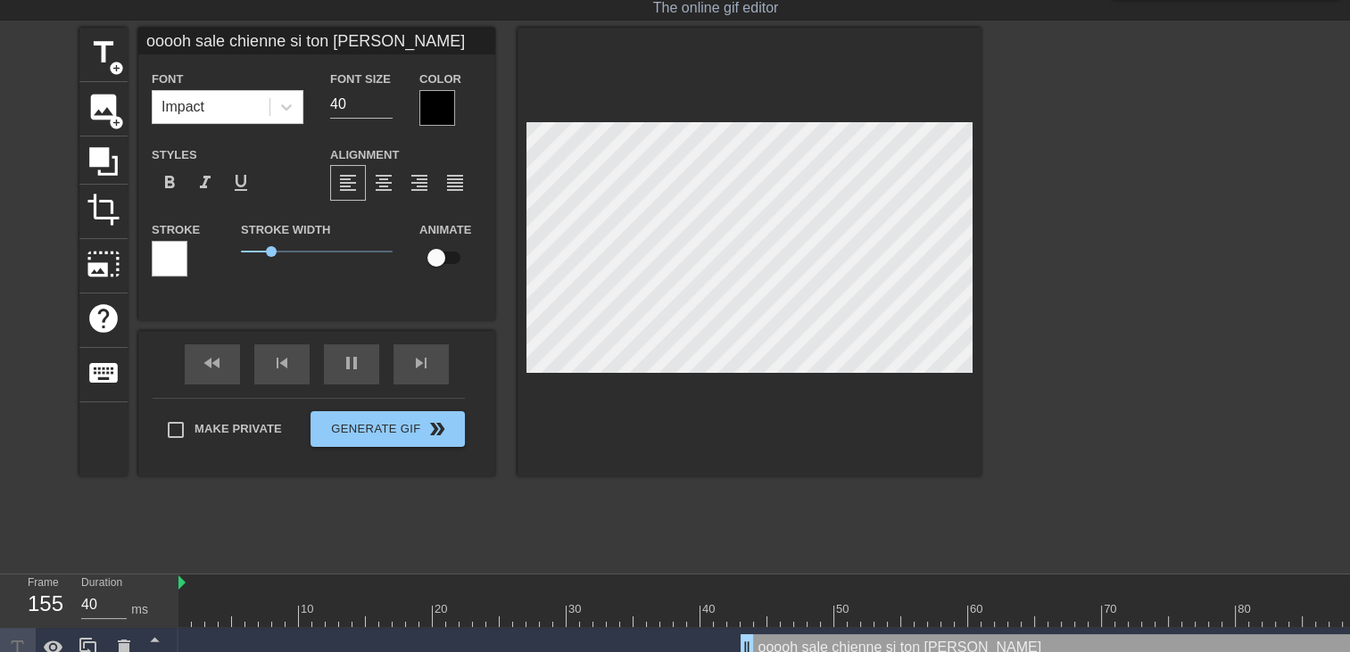
scroll to position [3, 7]
type input "ooooh sale chienne si ton pere savais"
type textarea "ooooh sale chienne si ton pere savais"
type input "ooooh sale chienne si ton pere savais q"
type textarea "ooooh sale chienne si ton pere savais q"
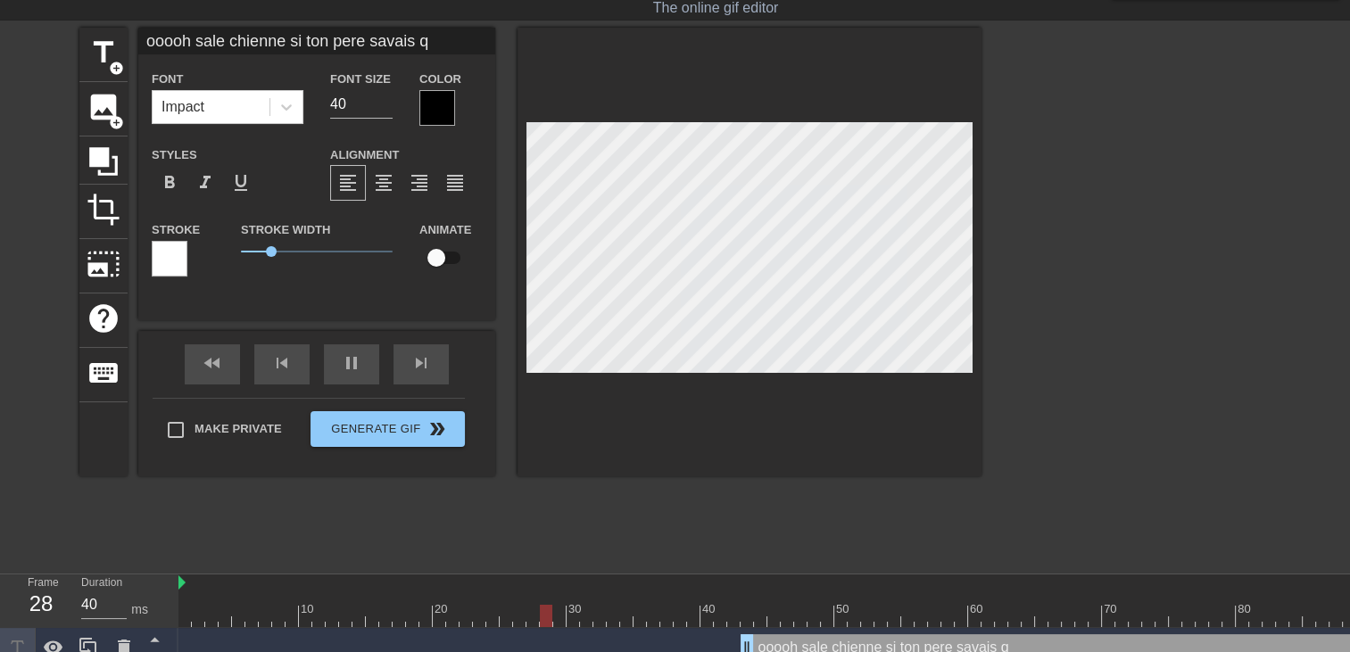
type input "ooooh sale chienne si ton pere savais qu"
type textarea "ooooh sale chienne si ton pere savais qu"
type input "ooooh sale chienne si ton pere savais que"
type textarea "ooooh sale chienne si ton pere savais que"
type input "ooooh sale chienne si ton pere savais que"
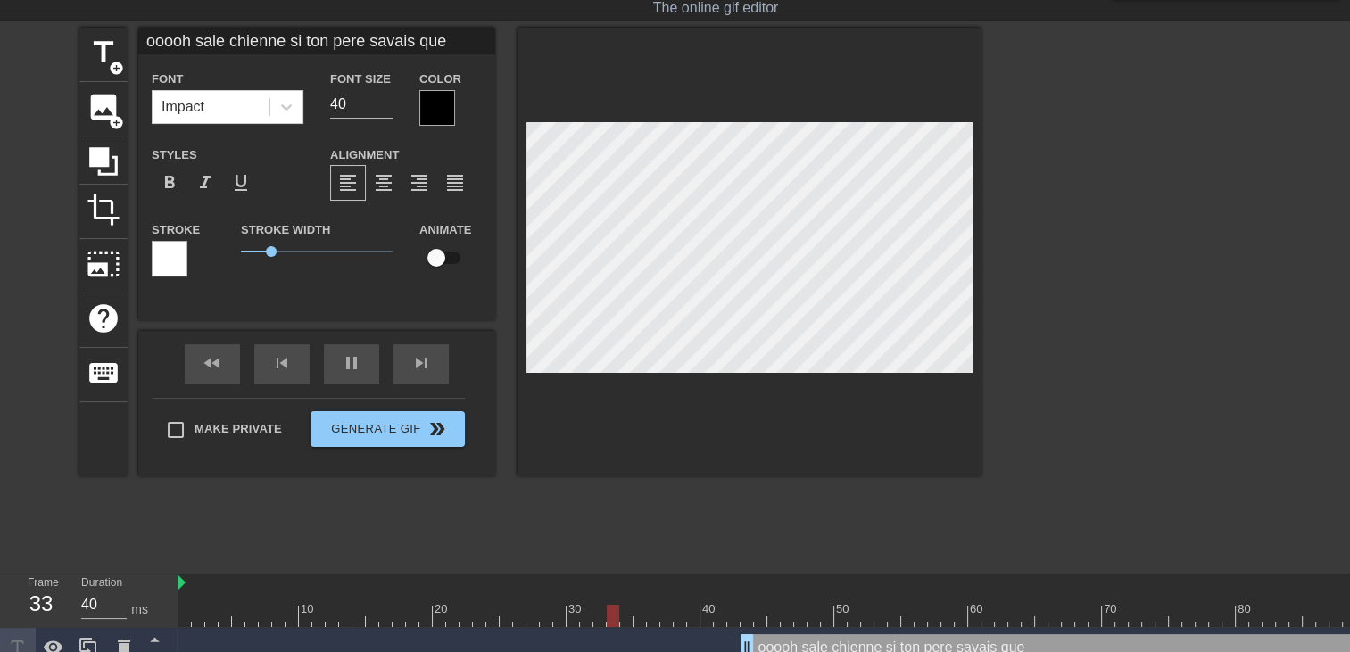
type textarea "ooooh sale chienne si ton pere savais que"
type input "ooooh sale chienne si ton pere savais que"
type textarea "ooooh sale chienne si ton pere savais que"
type input "ooooh sale chienne si ton pere savais que j"
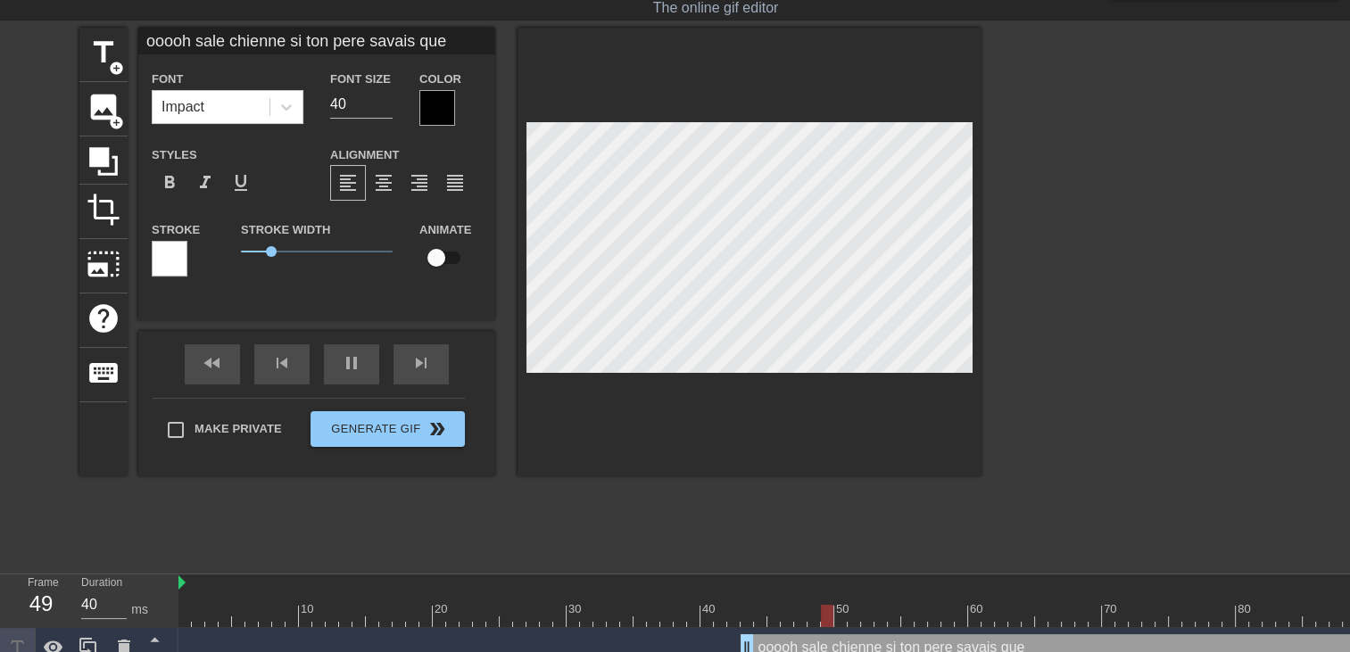
type textarea "ooooh sale chienne si ton pere savais que j"
type input "ooooh sale chienne si ton pere savais que je"
type textarea "ooooh sale chienne si ton pere savais que je"
type input "ooooh sale chienne si ton pere savais que je"
type textarea "ooooh sale chienne si ton pere savais que je"
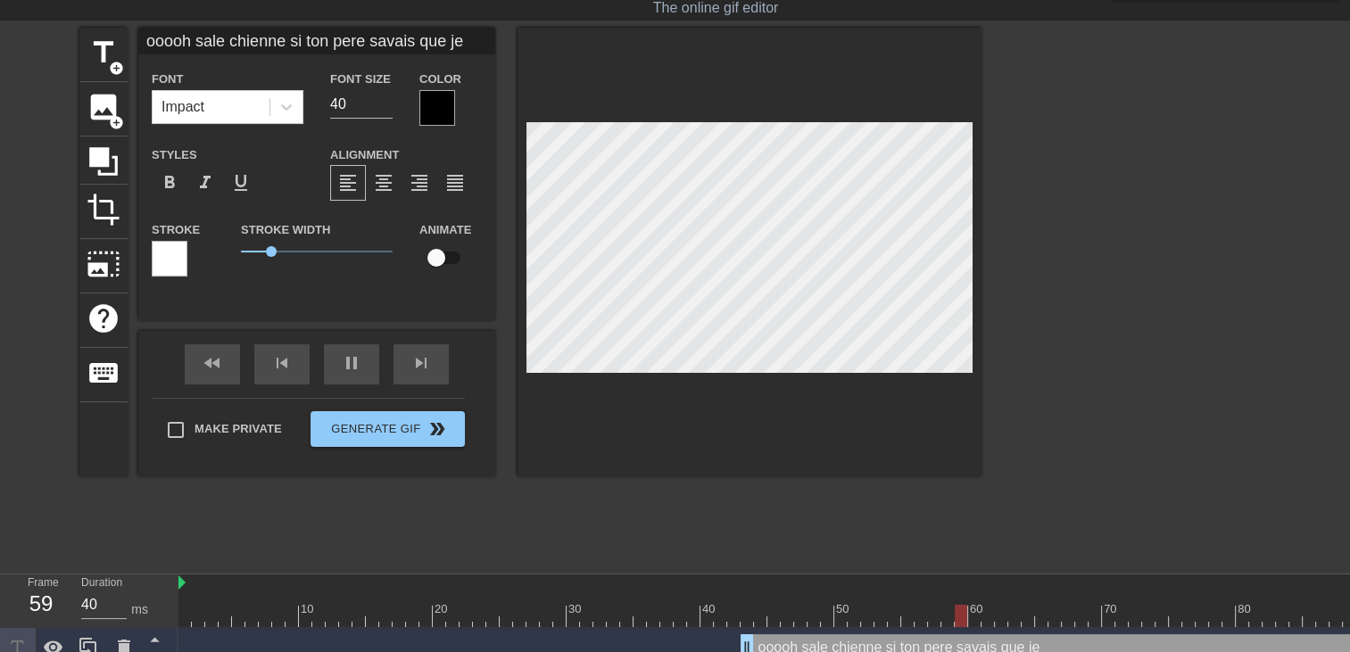
type input "ooooh sale chienne si ton pere savais que je t"
type textarea "ooooh sale chienne si ton pere savais que je t"
type input "ooooh sale chienne si ton pere savais que je te"
type textarea "ooooh sale chienne si ton pere savais que je te"
type input "ooooh sale chienne si ton pere savais que je te"
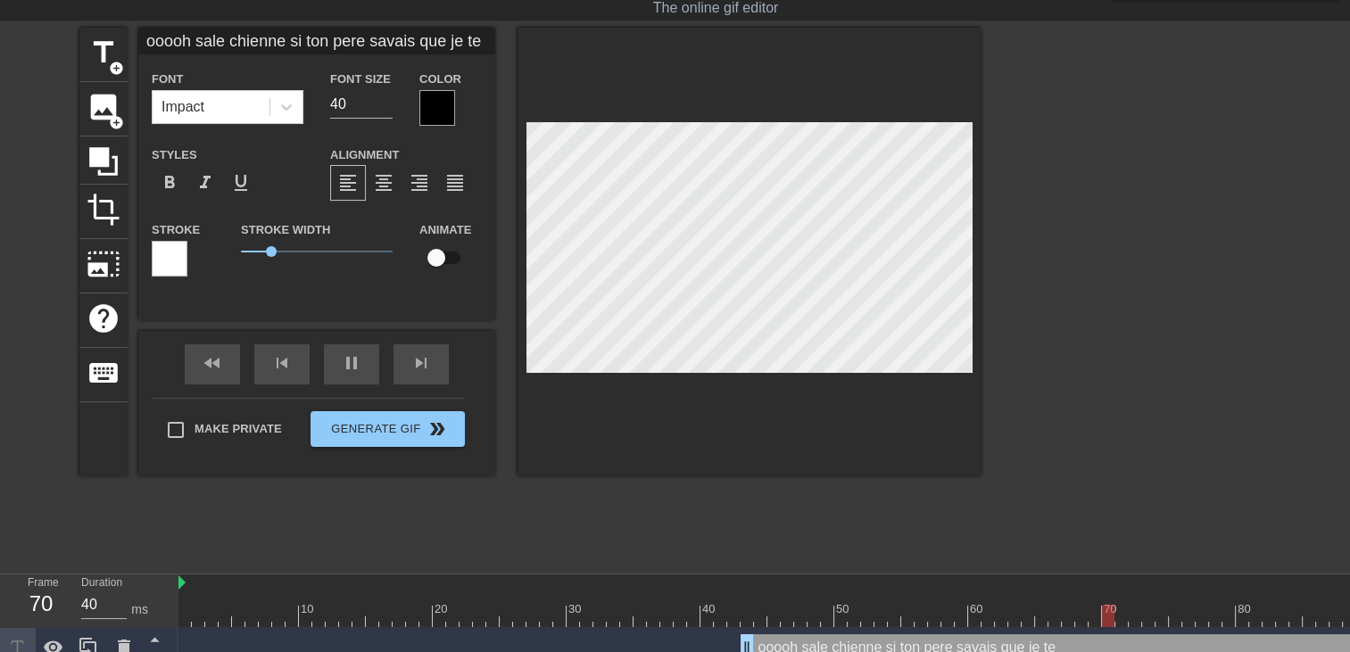
type textarea "ooooh sale chienne si ton pere savais que je te"
type input "ooooh sale chienne si ton pere savais que je te b"
type textarea "ooooh sale chienne si ton pere savais que je te b"
type input "ooooh sale chienne si ton pere savais que je te ba"
type textarea "ooooh sale chienne si ton pere savais que je te ba"
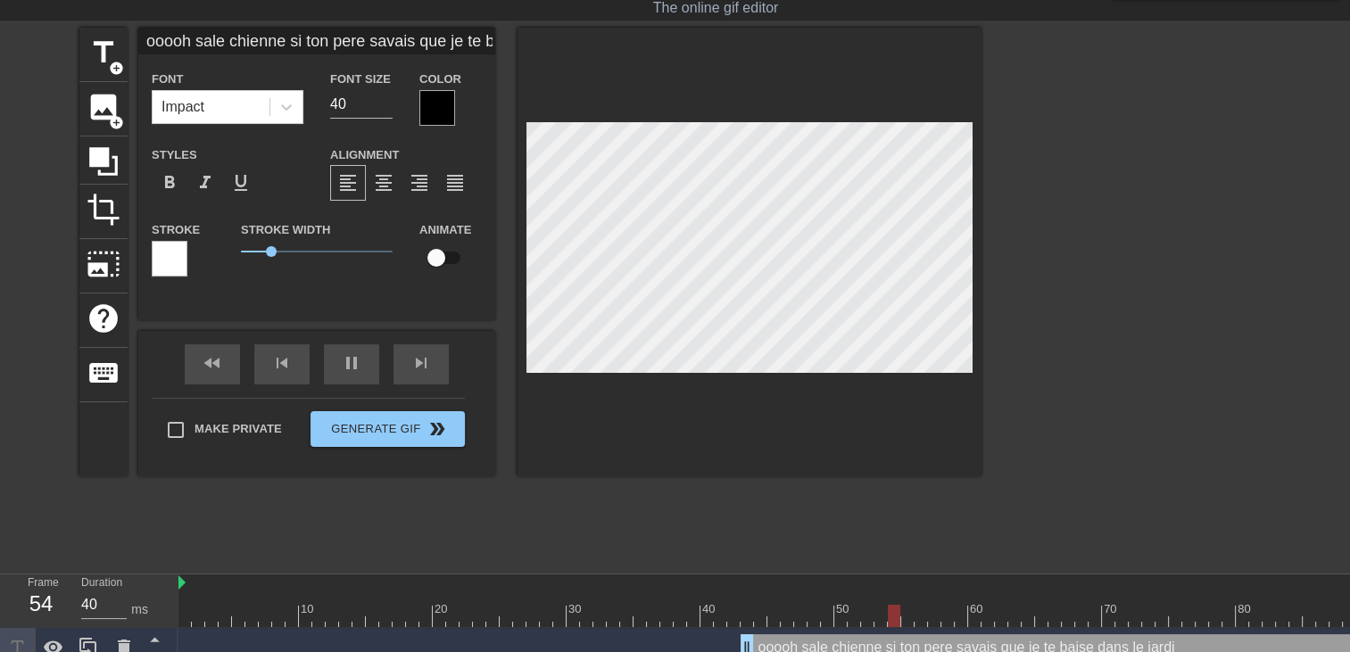
scroll to position [4, 10]
drag, startPoint x: 688, startPoint y: 459, endPoint x: 722, endPoint y: 385, distance: 80.6
click at [688, 460] on div at bounding box center [749, 252] width 464 height 449
click at [412, 187] on span "format_align_right" at bounding box center [419, 182] width 21 height 21
drag, startPoint x: 743, startPoint y: 644, endPoint x: -4, endPoint y: 500, distance: 760.4
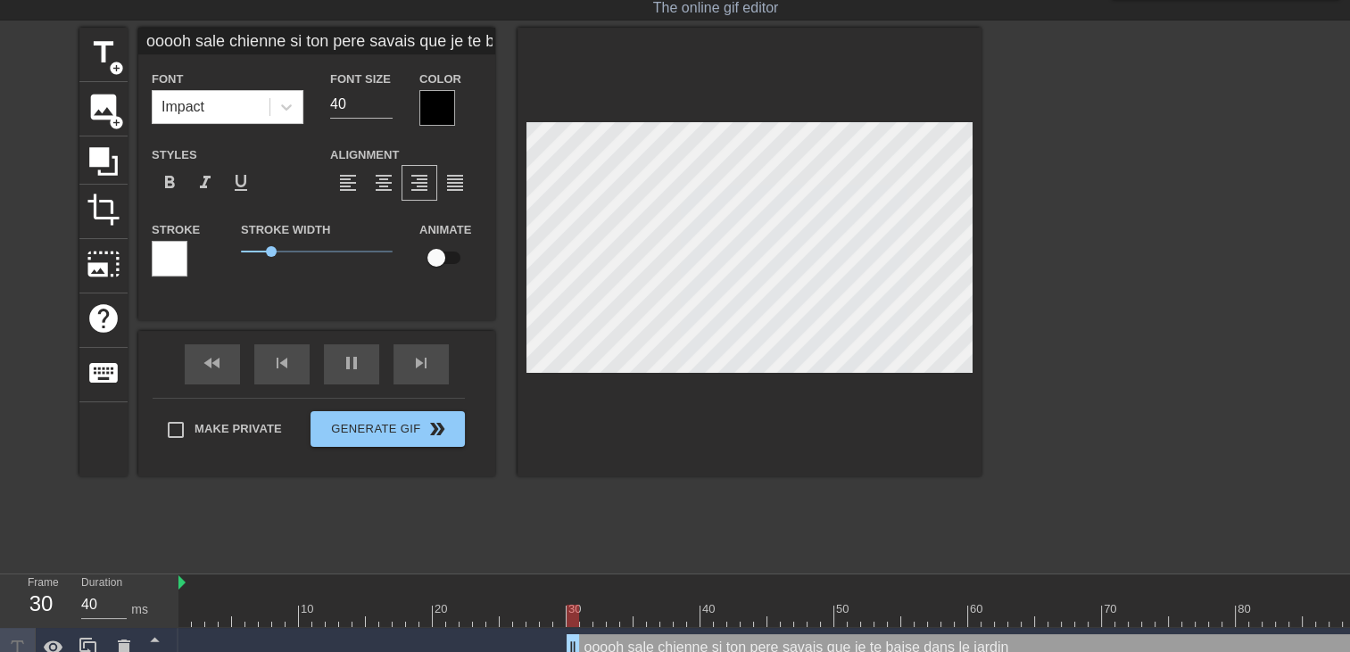
click at [0, 500] on html "menu_book Browse the tutorials! Gifntext.com The online gif editor Send Feedbac…" at bounding box center [675, 312] width 1350 height 711
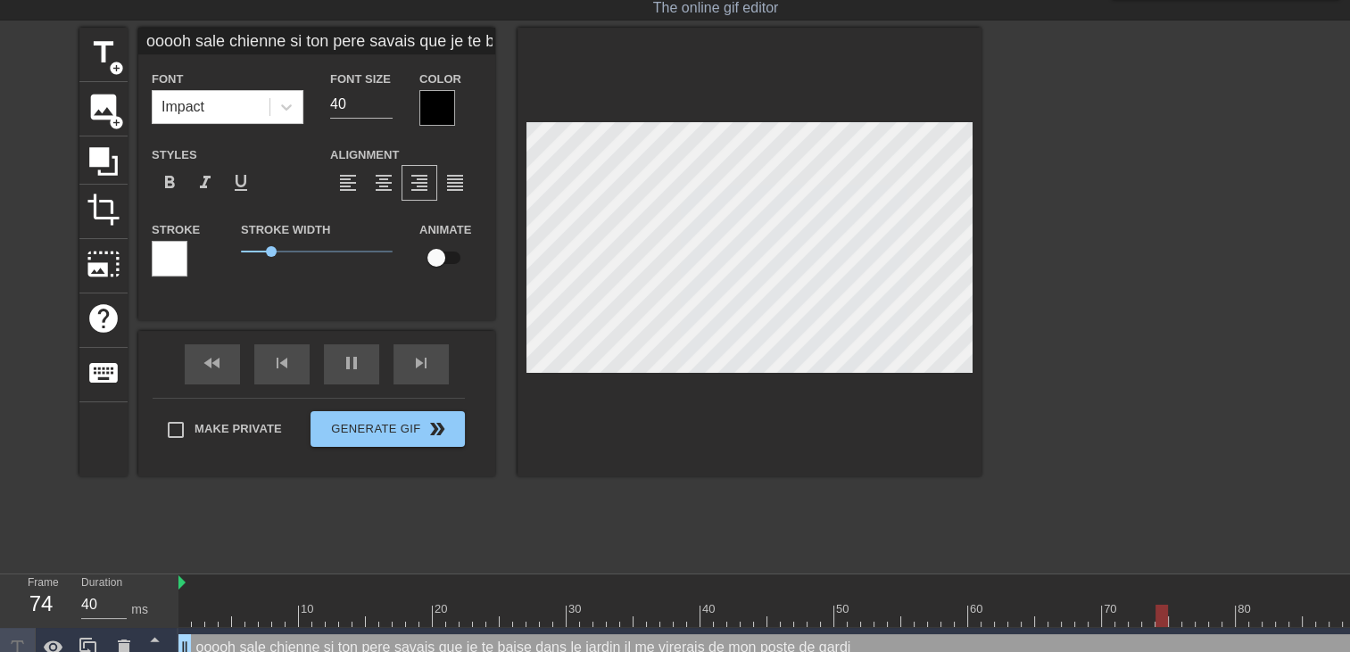
scroll to position [5, 14]
drag, startPoint x: 981, startPoint y: 392, endPoint x: 961, endPoint y: 396, distance: 21.0
click at [980, 393] on div "title add_circle image add_circle crop photo_size_select_large help keyboard oo…" at bounding box center [675, 295] width 1350 height 535
click at [429, 110] on div at bounding box center [437, 108] width 36 height 36
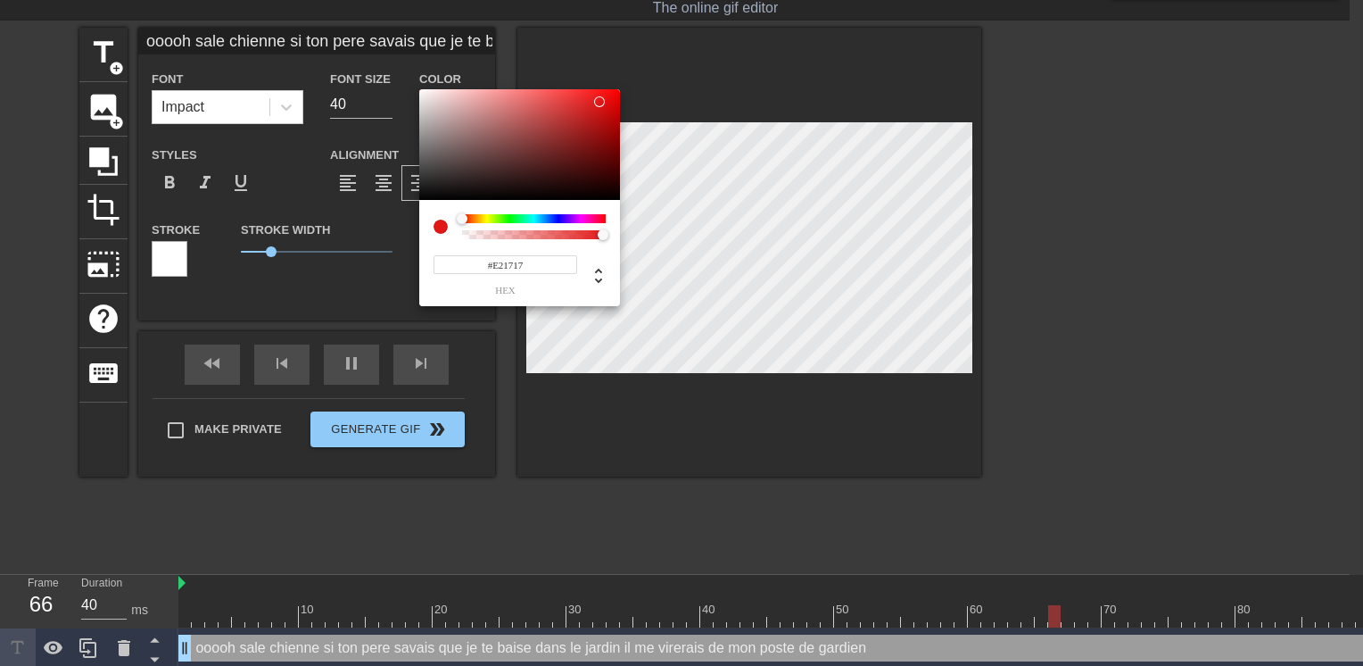
click at [600, 102] on div at bounding box center [519, 144] width 201 height 111
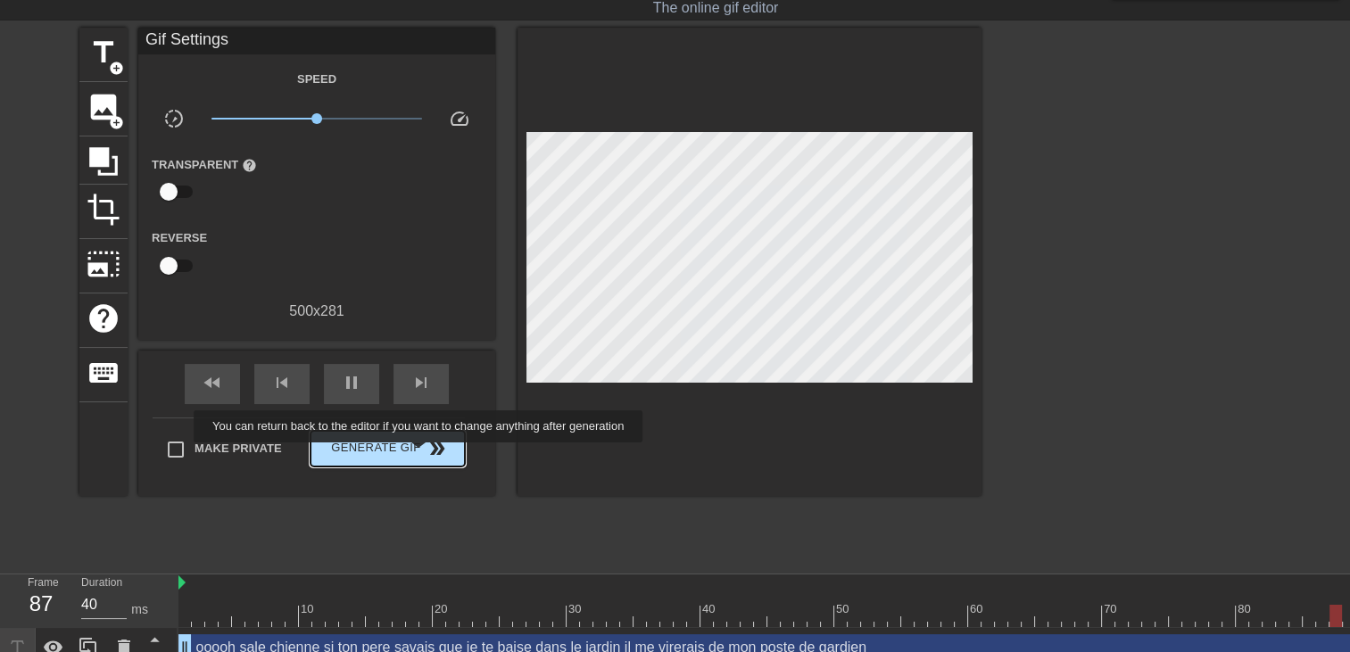
click at [410, 453] on span "Generate Gif double_arrow" at bounding box center [388, 448] width 140 height 21
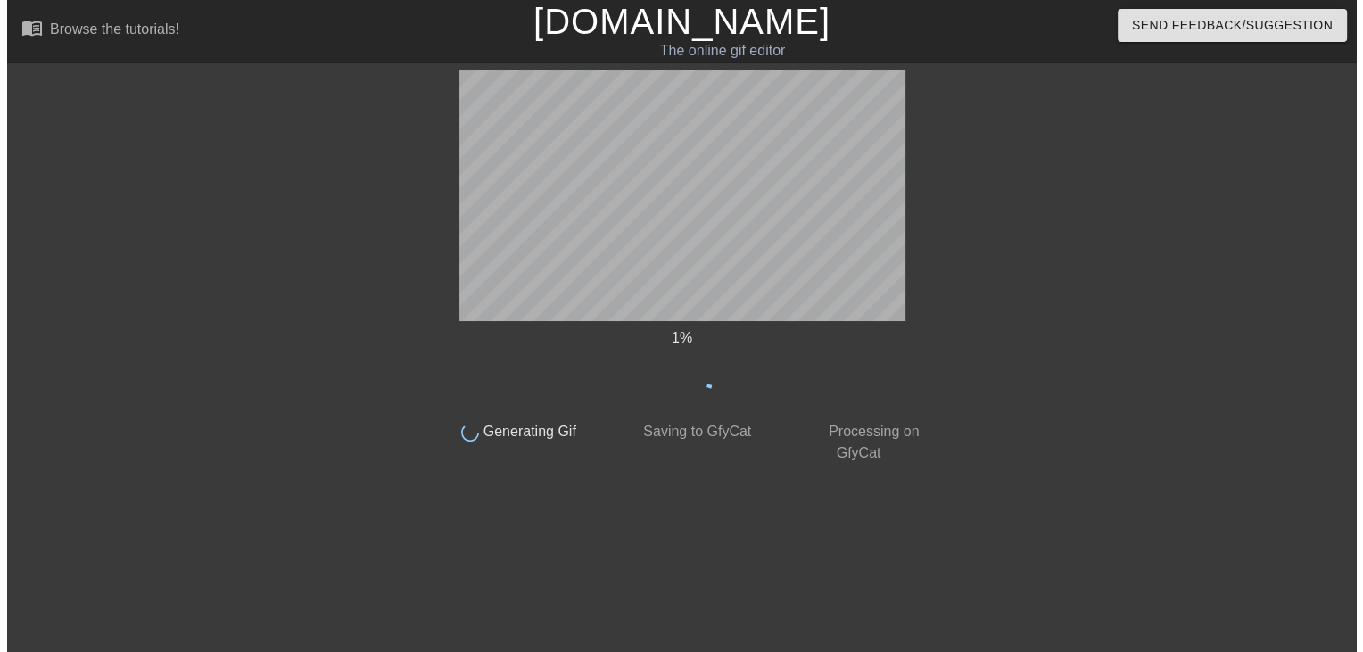
scroll to position [0, 0]
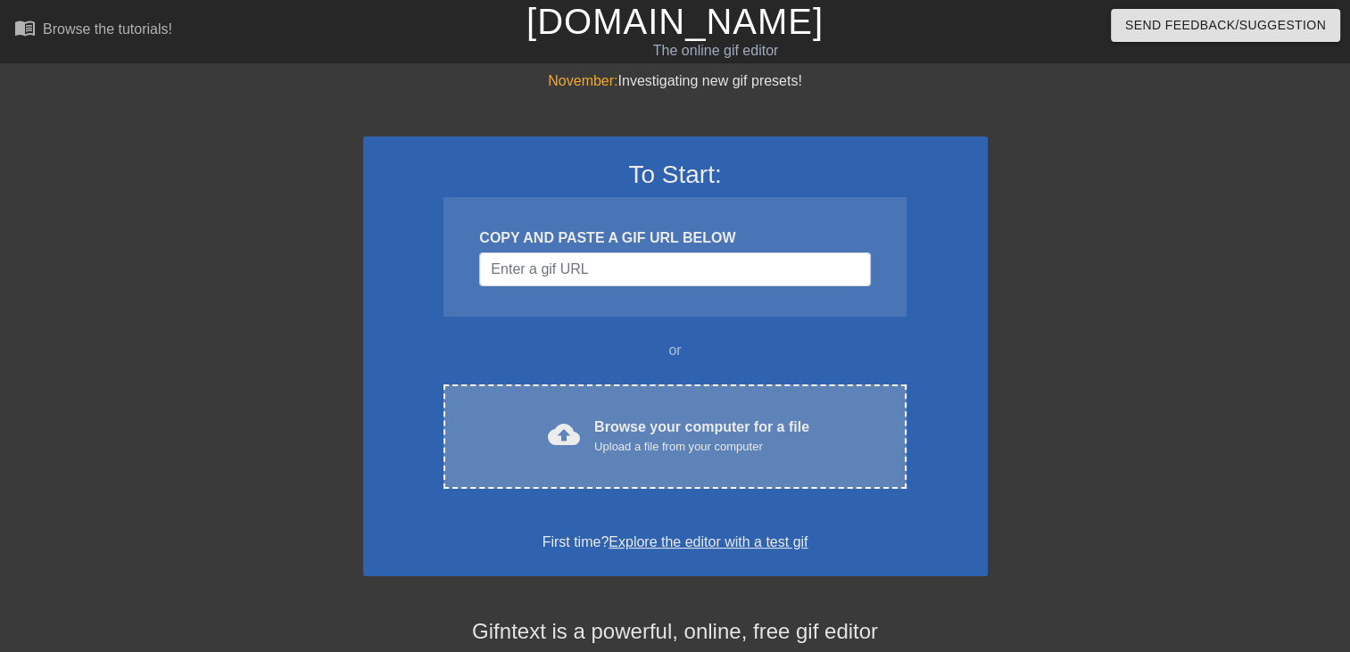
drag, startPoint x: 0, startPoint y: 0, endPoint x: 676, endPoint y: 431, distance: 801.9
click at [677, 431] on div "Browse your computer for a file Upload a file from your computer" at bounding box center [701, 436] width 215 height 39
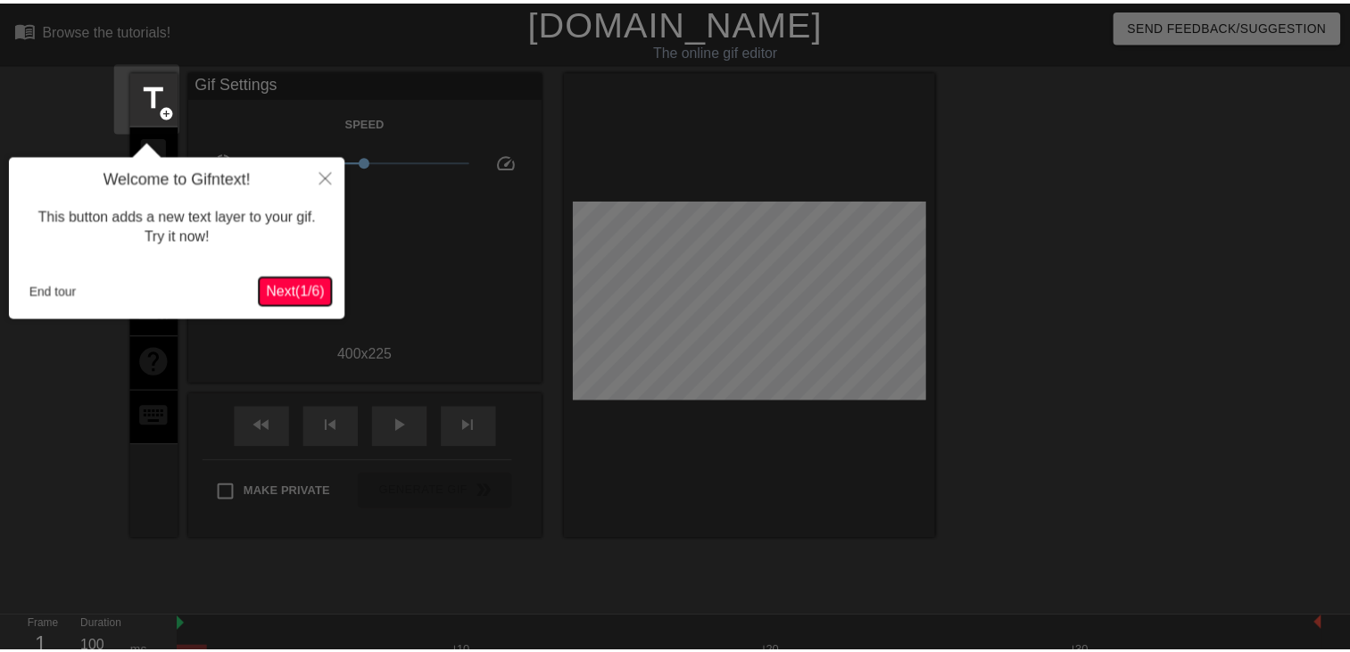
scroll to position [43, 0]
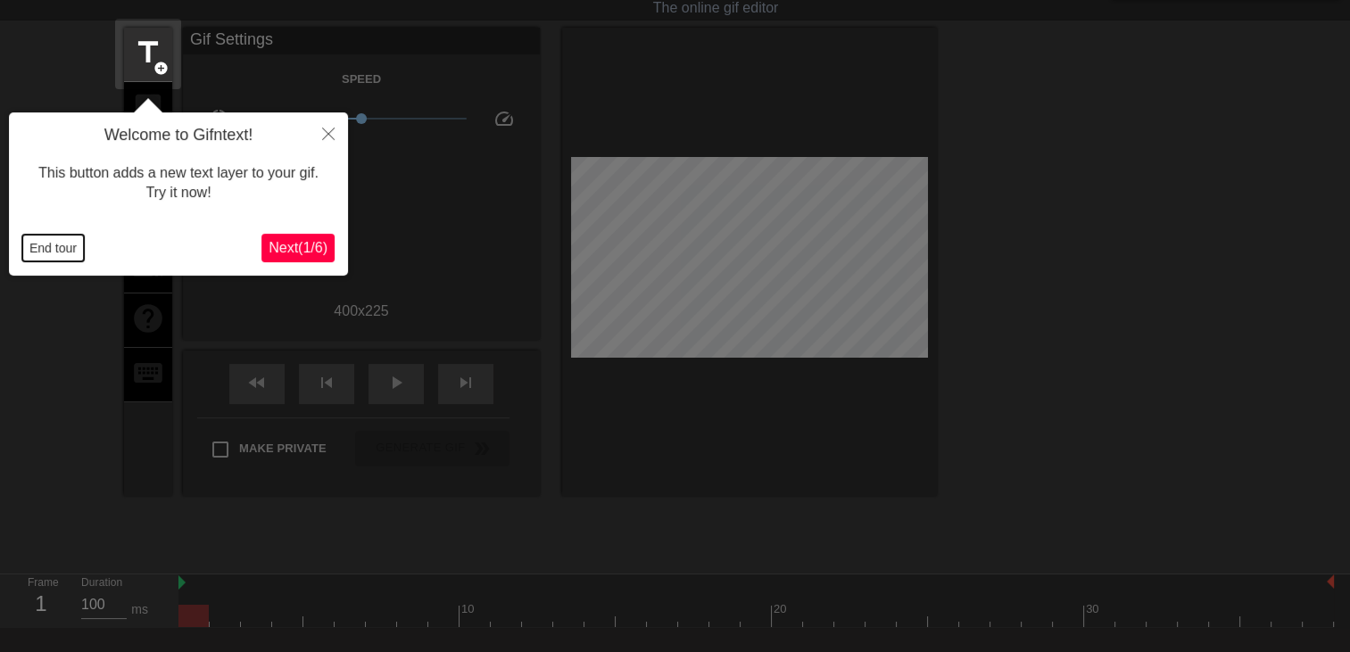
click at [56, 254] on button "End tour" at bounding box center [53, 248] width 62 height 27
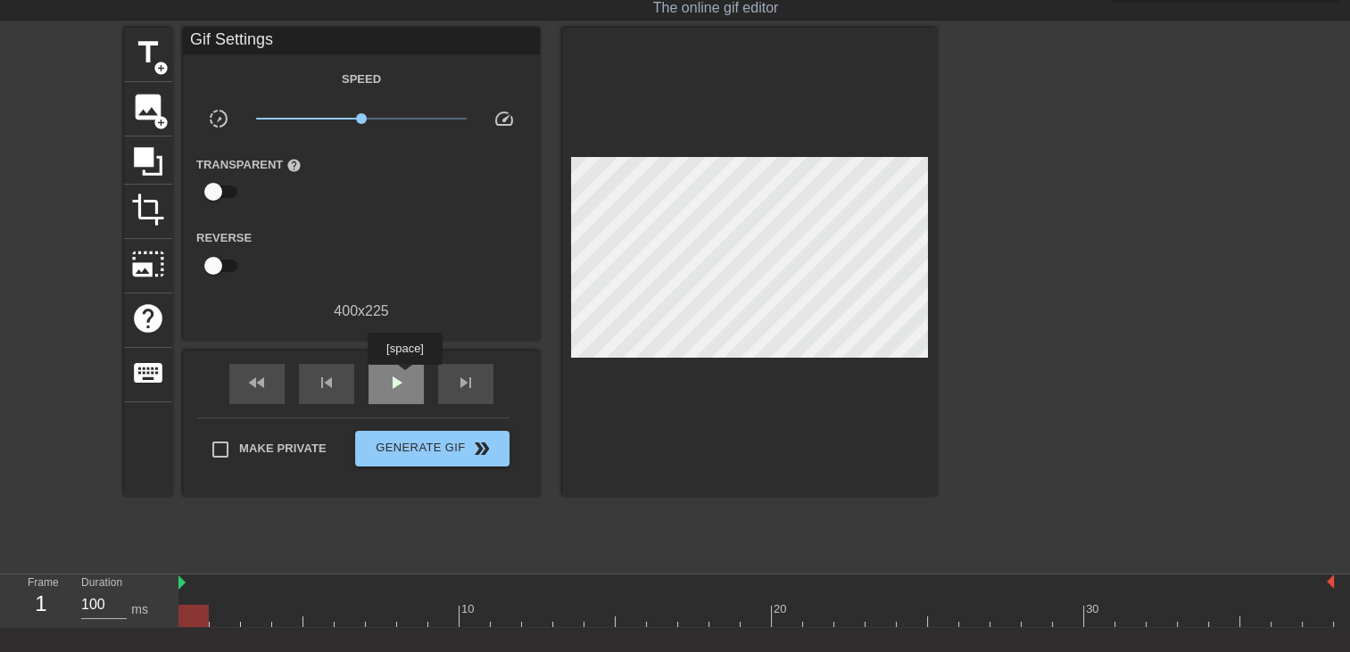
click at [404, 377] on span "play_arrow" at bounding box center [395, 382] width 21 height 21
click at [154, 54] on span "title" at bounding box center [148, 53] width 34 height 34
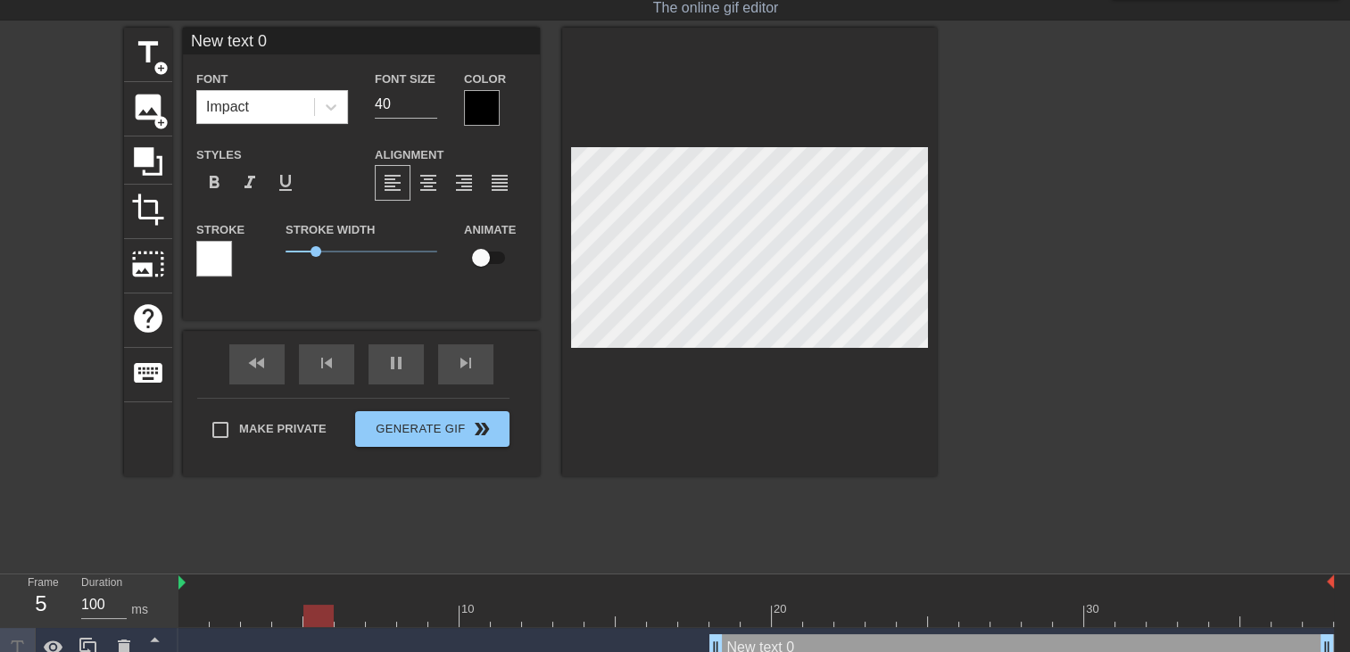
type input "New text"
type textarea "New text"
type input "New text"
type textarea "New text"
type input "New tex"
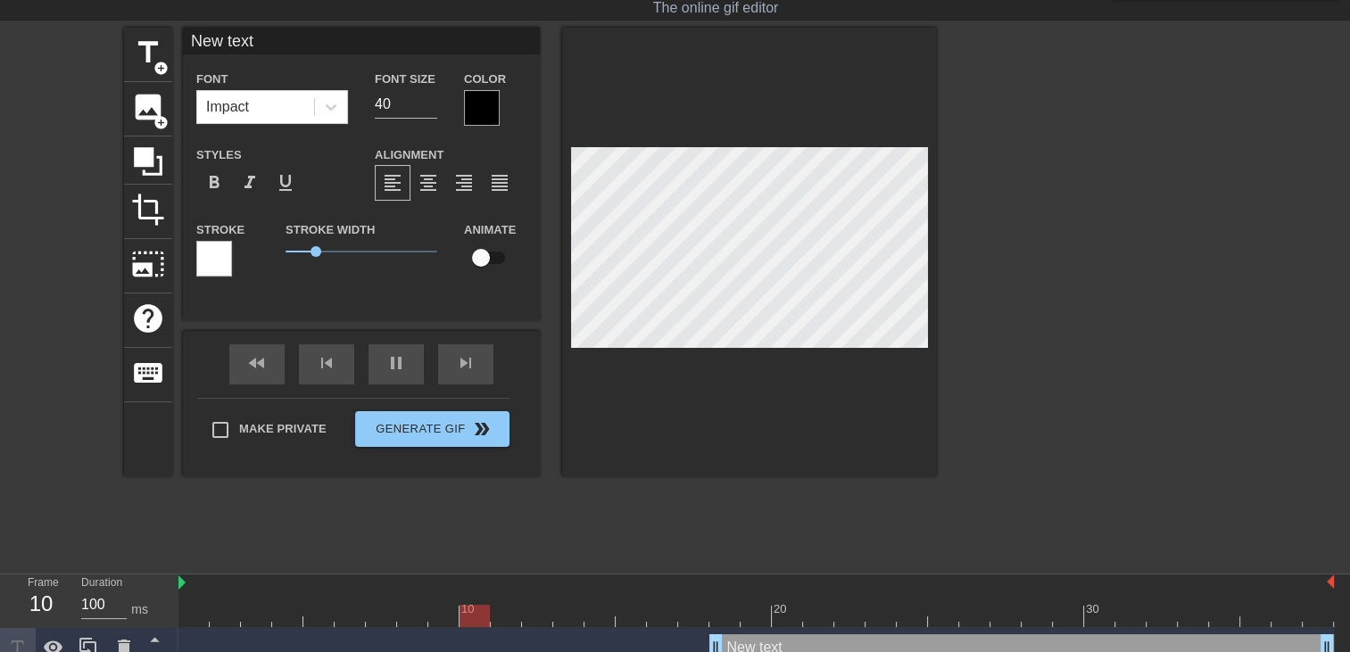
type textarea "New tex"
type input "New te"
type textarea "New te"
type input "New t"
type textarea "New t"
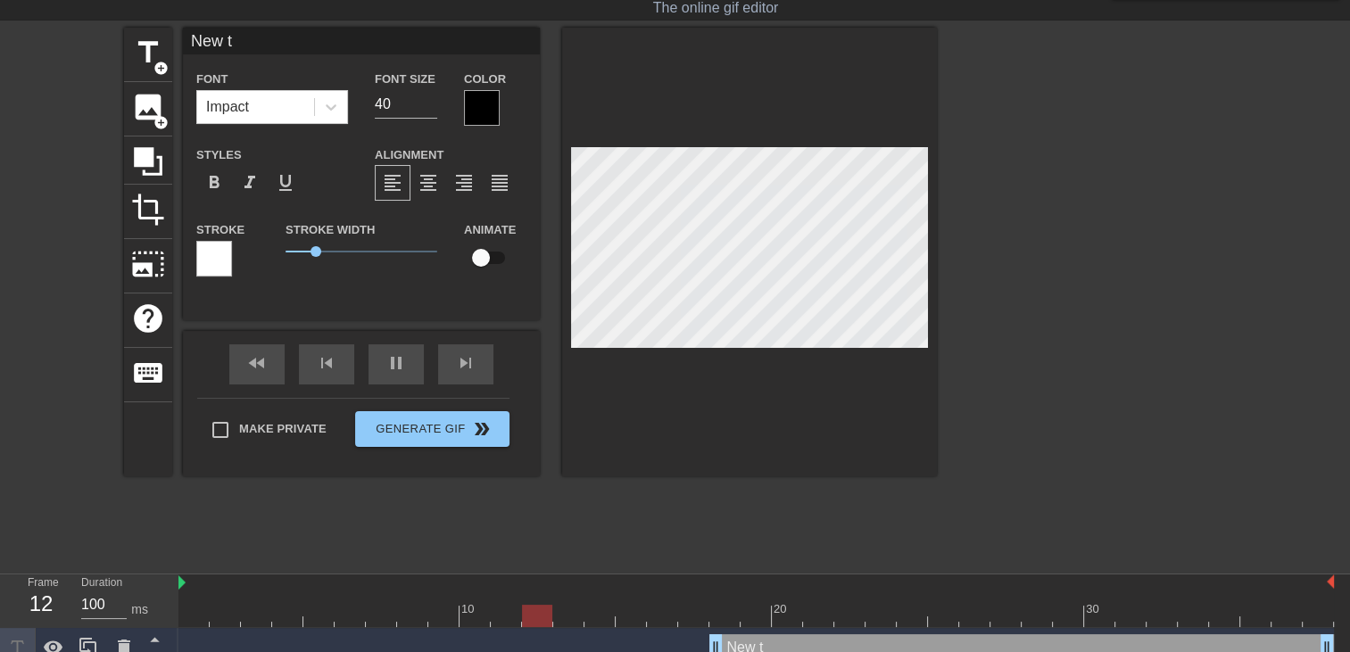
type input "New"
type textarea "New"
type input "New"
type textarea "New"
type input "Ne"
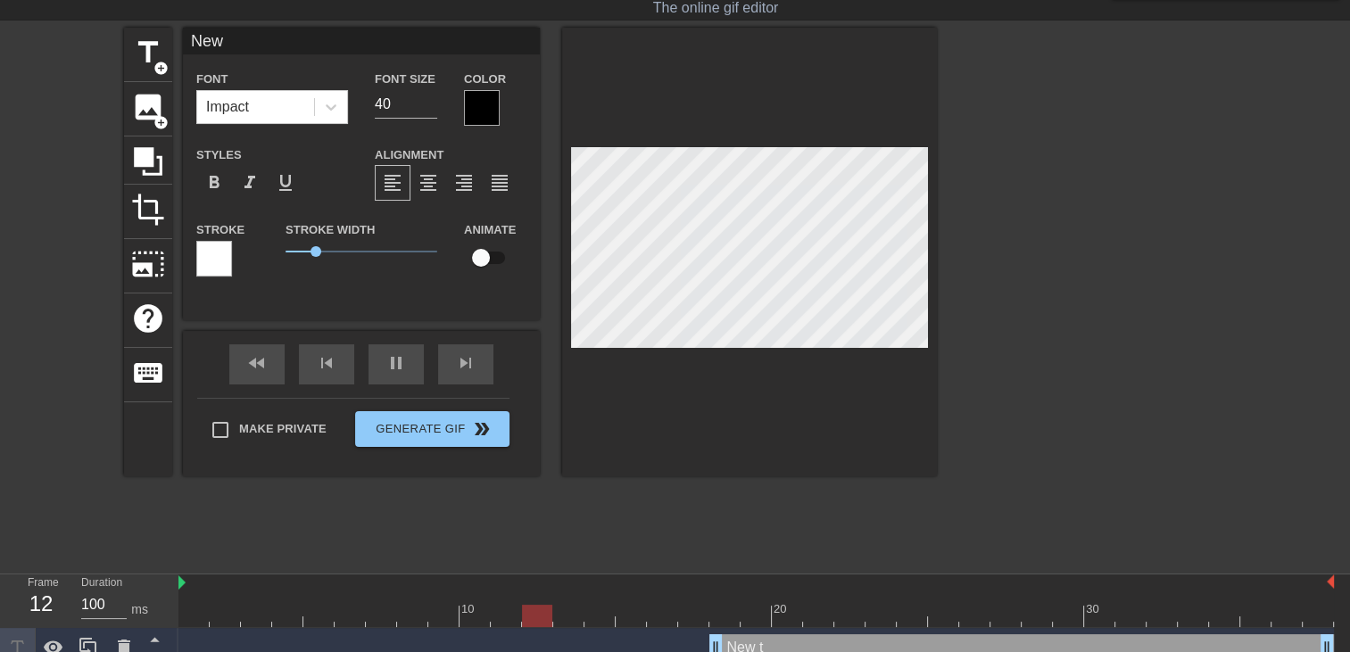
type textarea "Ne"
type input "N"
type textarea "N"
type input "O"
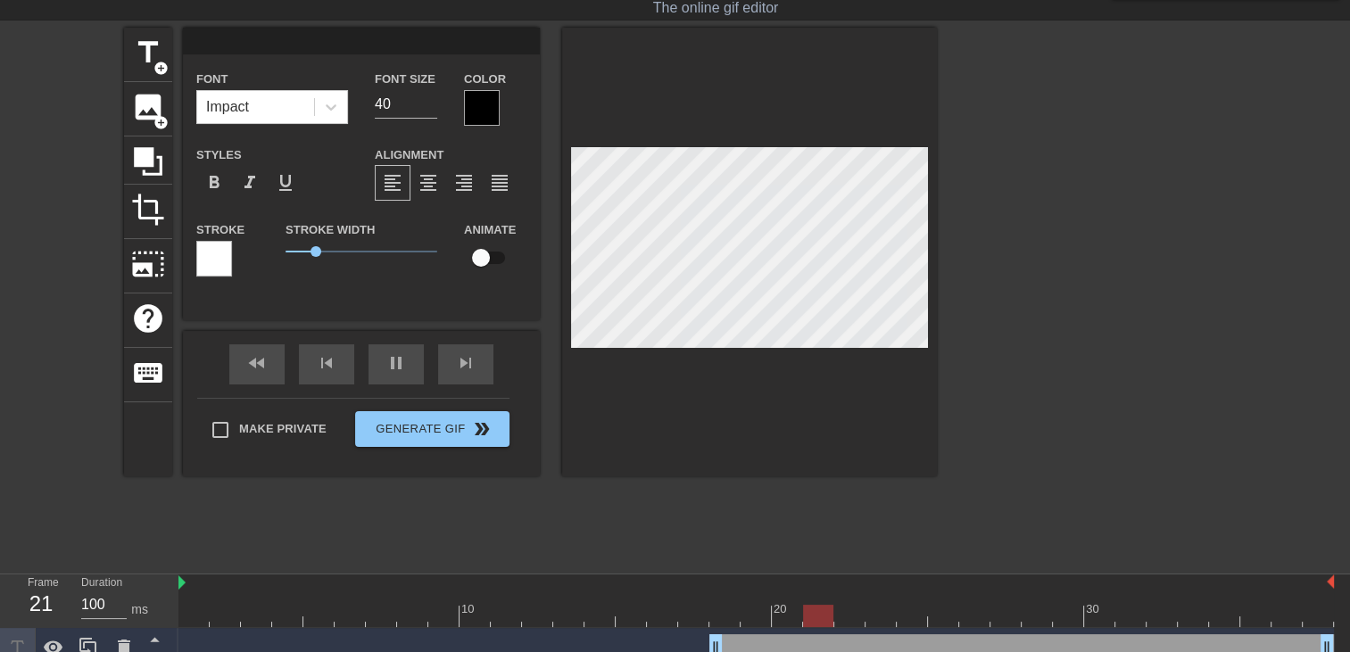
type textarea "O"
type input "Ou"
type textarea "Ou"
type input "Oui"
type textarea "Oui"
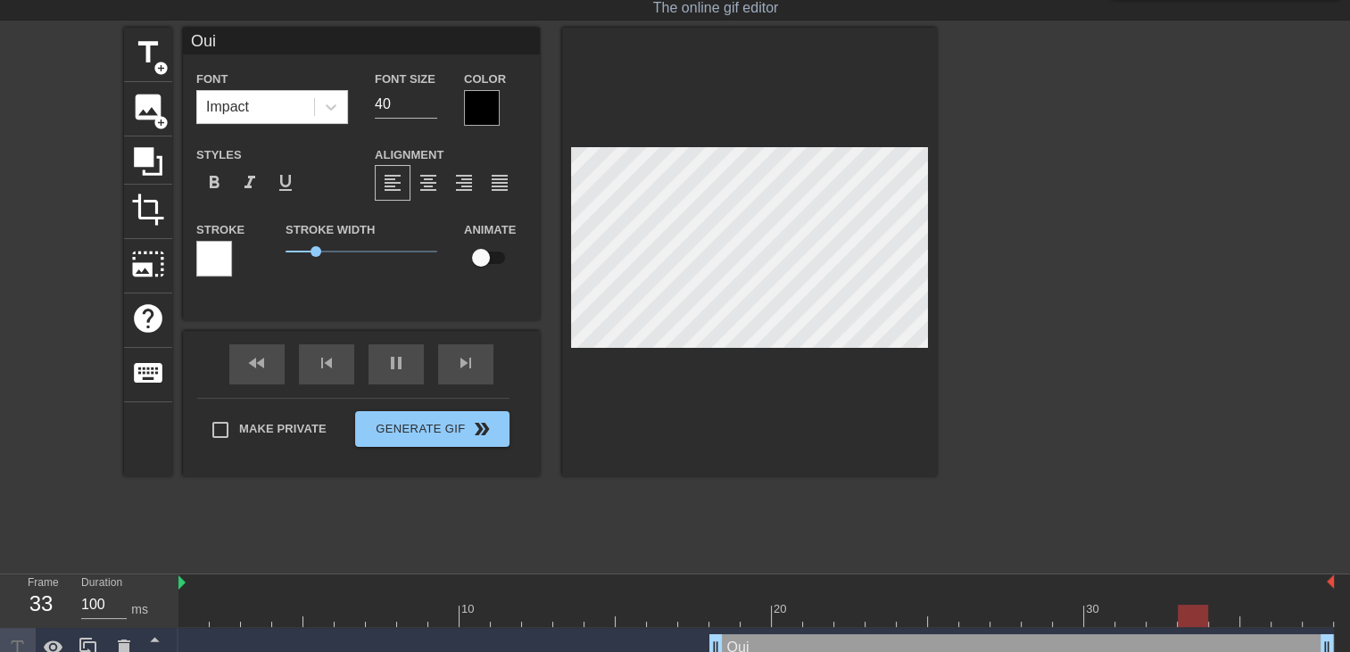
type input "Oui"
type textarea "Oui"
type input "Oui c"
type textarea "Oui c"
type input "Oui ch"
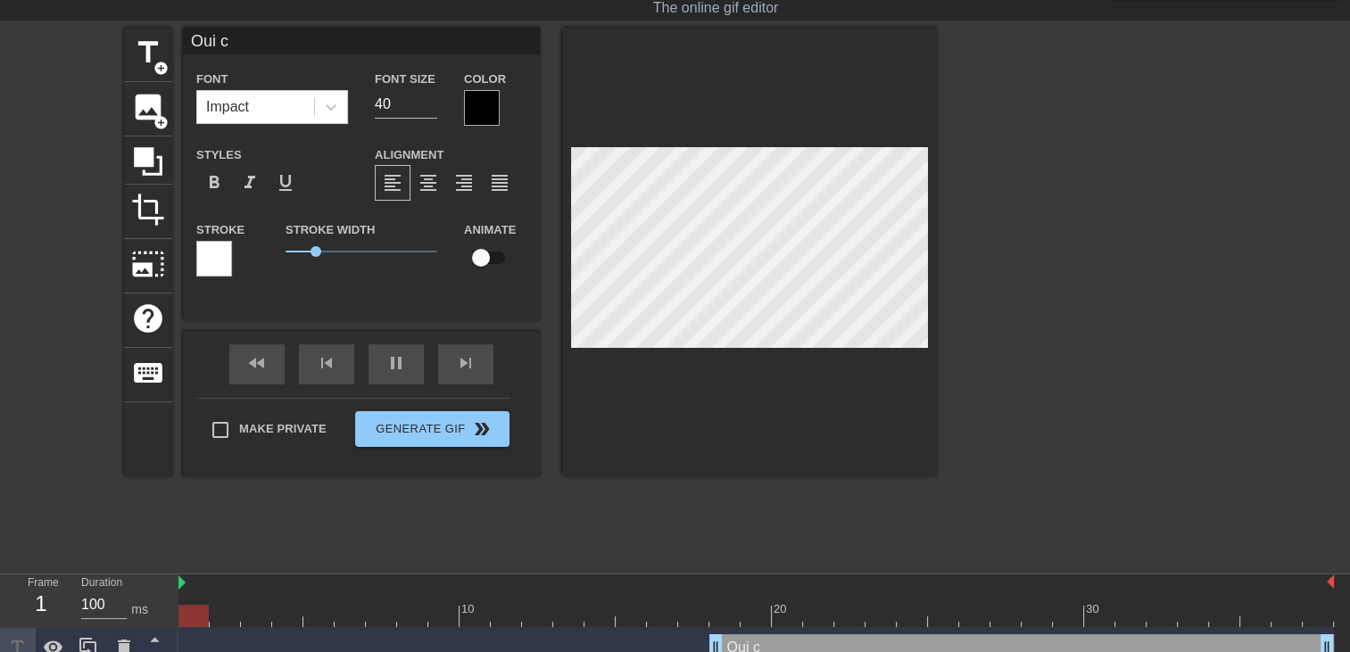
type textarea "Oui ch"
type input "Oui che"
type textarea "Oui che"
type input "Oui cher"
type textarea "Oui cher"
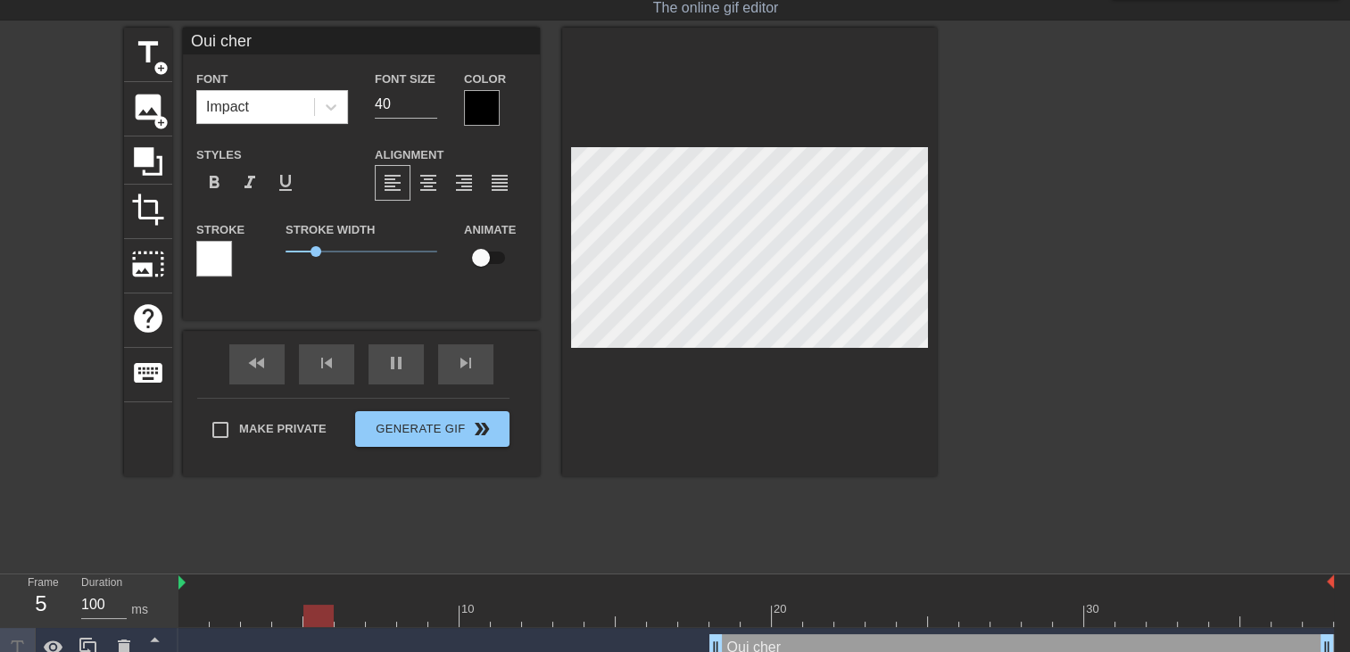
type input "Oui cheri"
type textarea "Oui cheri"
type input "Oui cheri"
type textarea "Oui cheri"
type input "Oui cheri s"
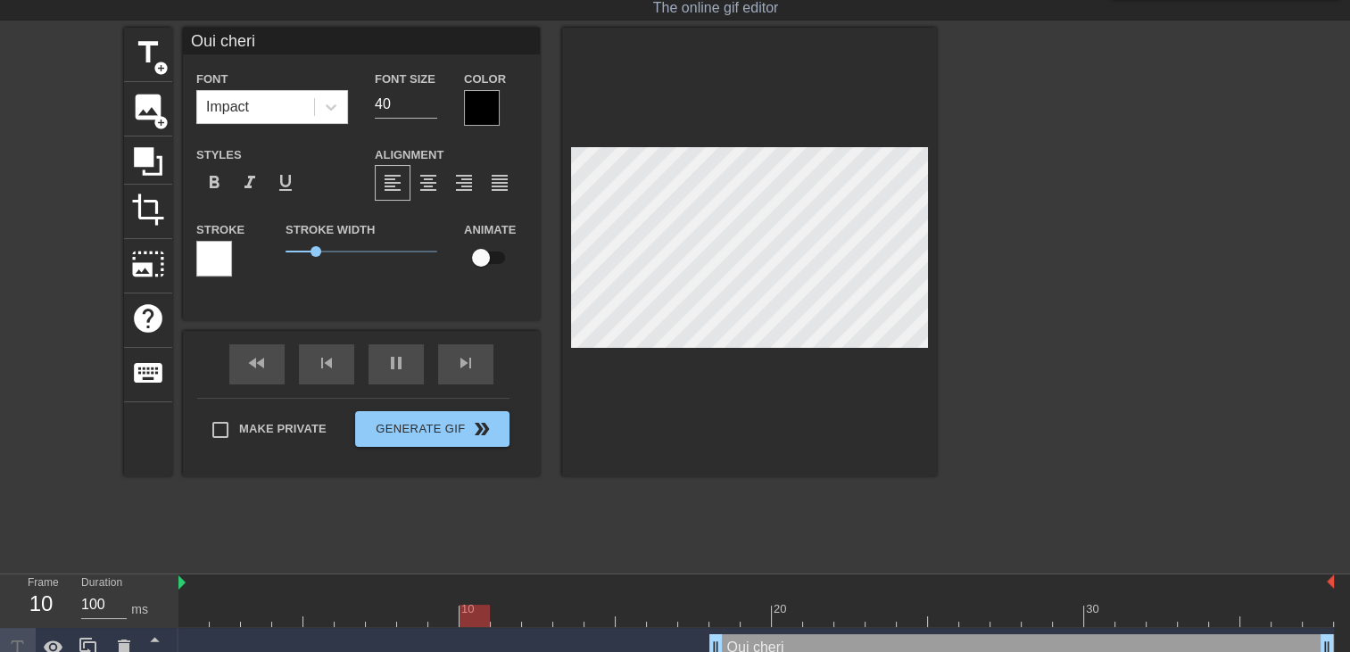
type textarea "Oui cheri s"
type input "Oui cheri so"
type textarea "Oui cheri so"
type input "Oui cheri soi"
type textarea "Oui cheri soi"
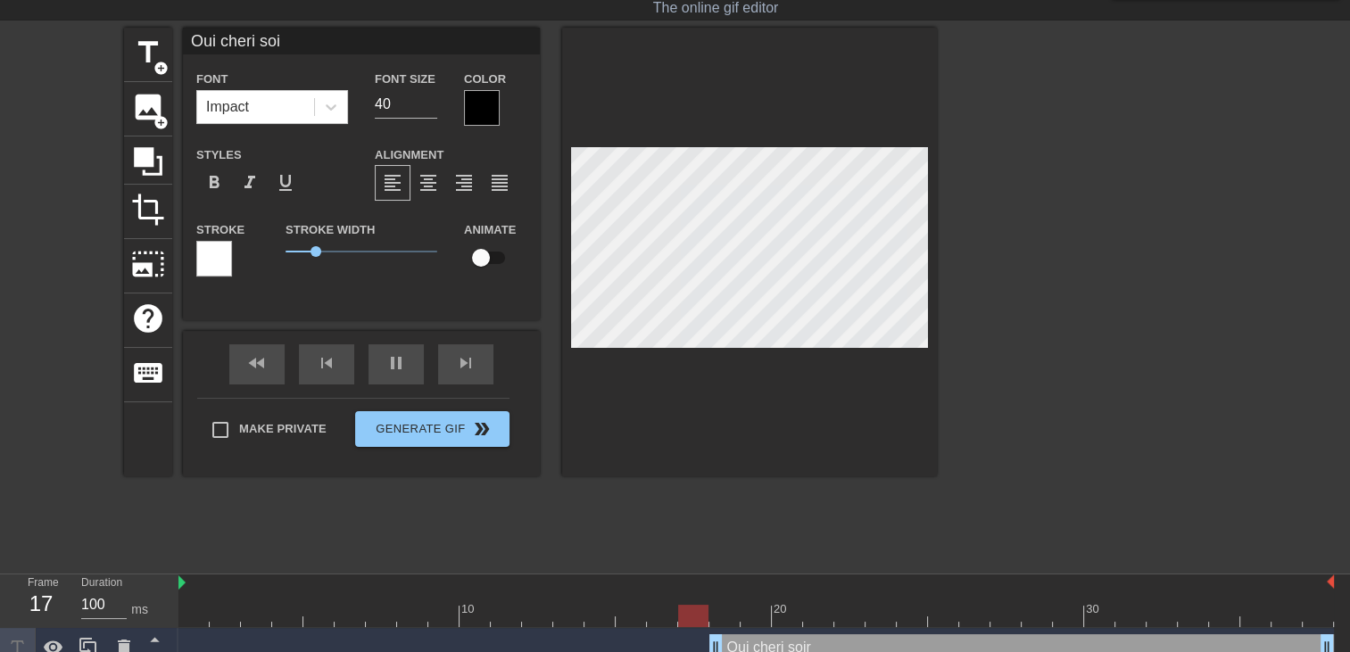
type input "Oui cheri soir"
type textarea "Oui cheri soir"
type input "Oui cheri soiré"
type textarea "Oui cheri soiré"
type input "Oui cheri soirée"
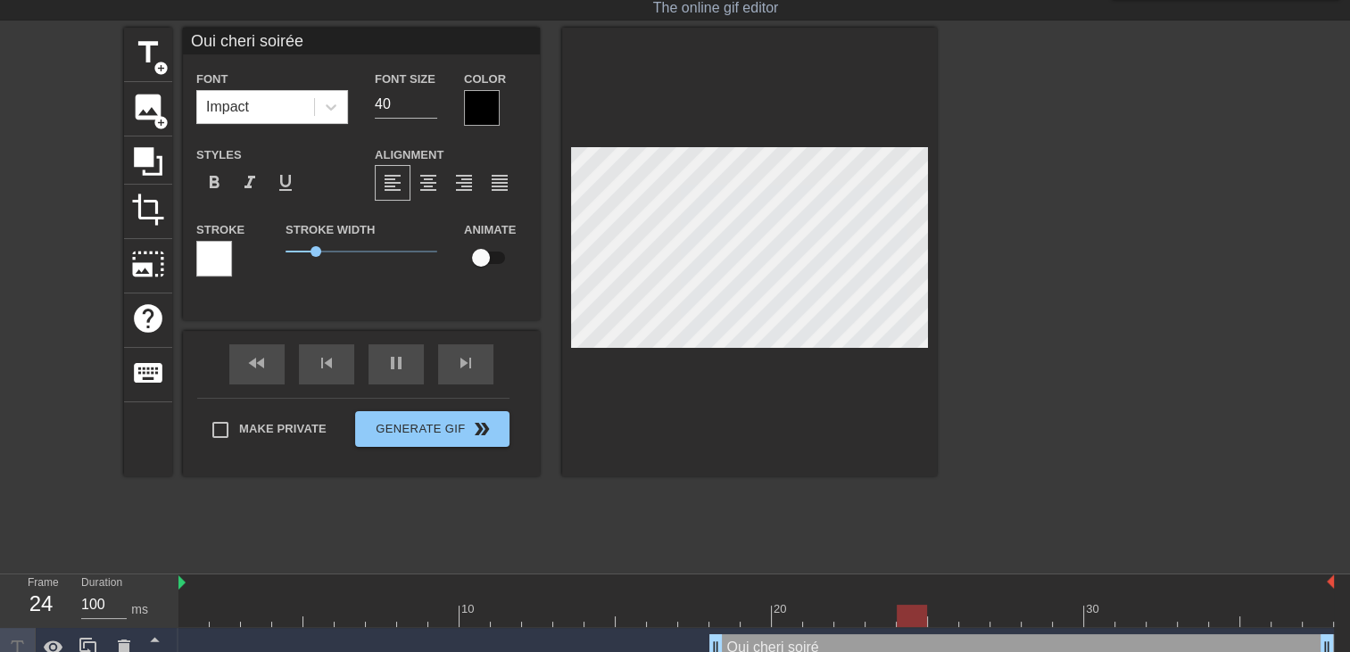
type textarea "Oui cheri soirée"
type input "Oui cheri soirée"
type textarea "Oui cheri soirée"
type input "Oui cheri soirée t"
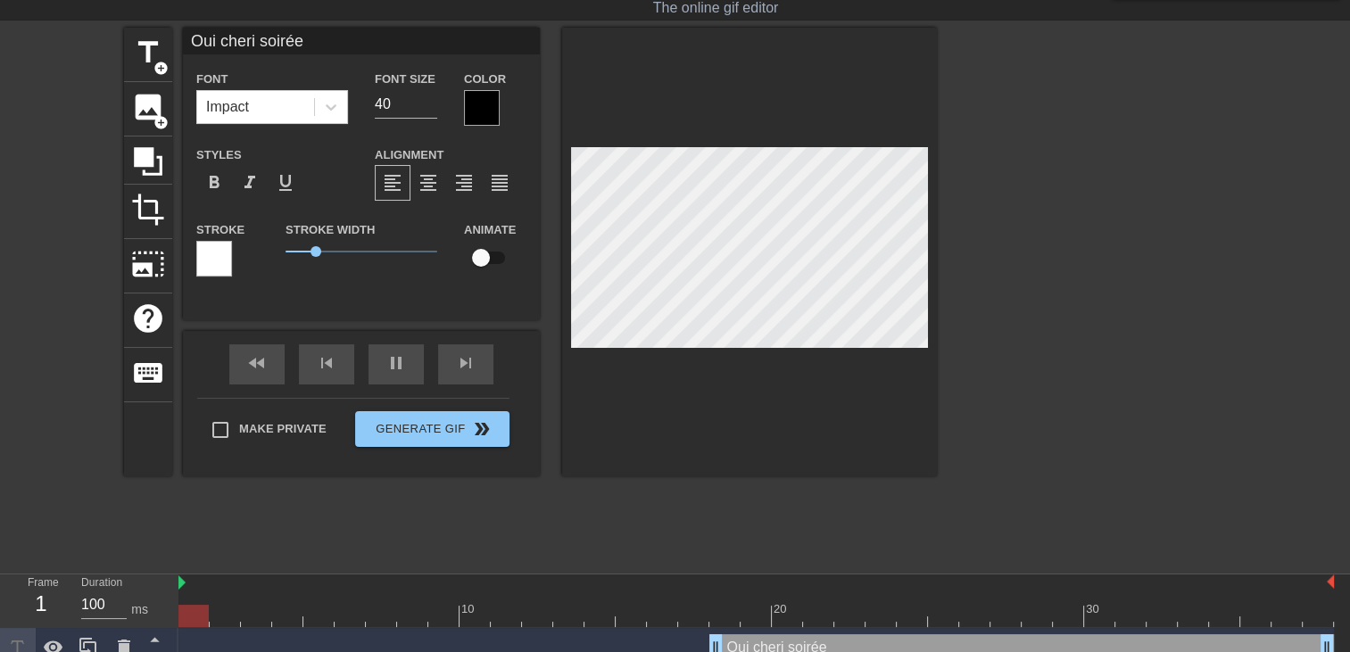
type textarea "Oui cheri soirée t"
type input "Oui cheri soirée tr"
type textarea "Oui cheri soirée tr"
type input "Oui cheri soirée tra"
type textarea "Oui cheri soirée tra"
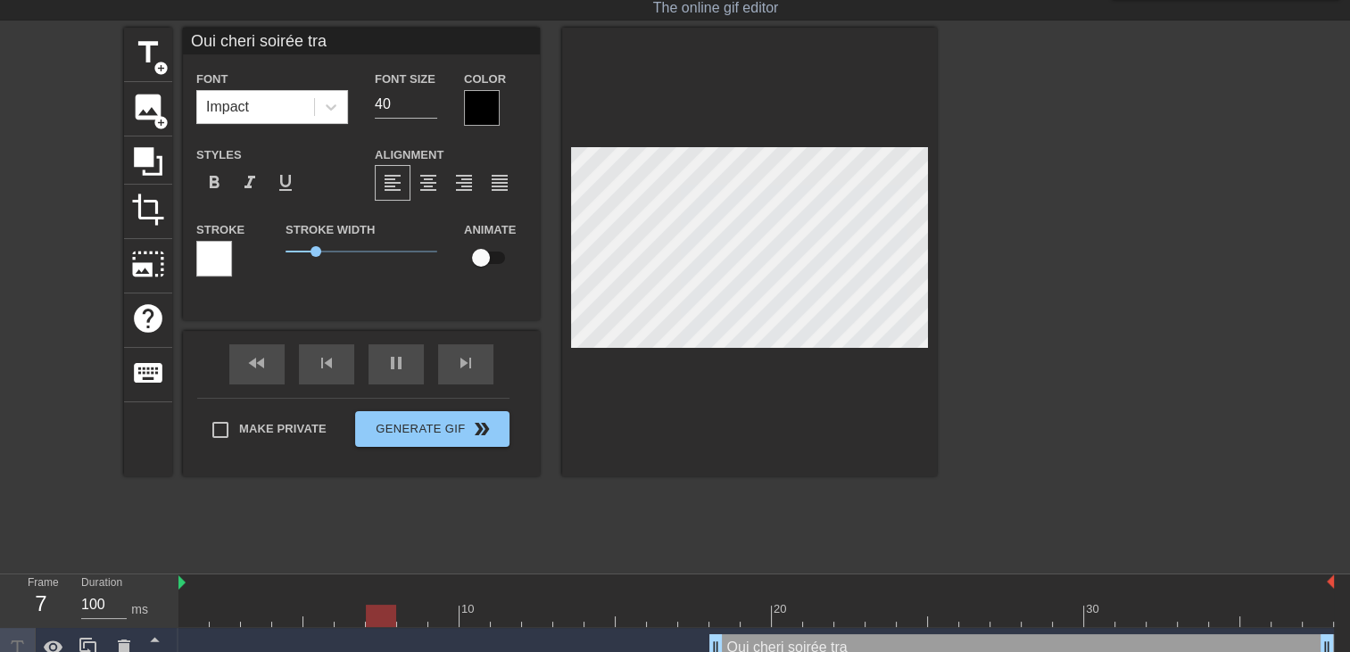
scroll to position [2, 7]
type input "Oui cheri soirée tran"
type textarea "Oui cheri soirée tran"
type input "Oui cheri soirée tranq"
type textarea "Oui cheri soirée tranq"
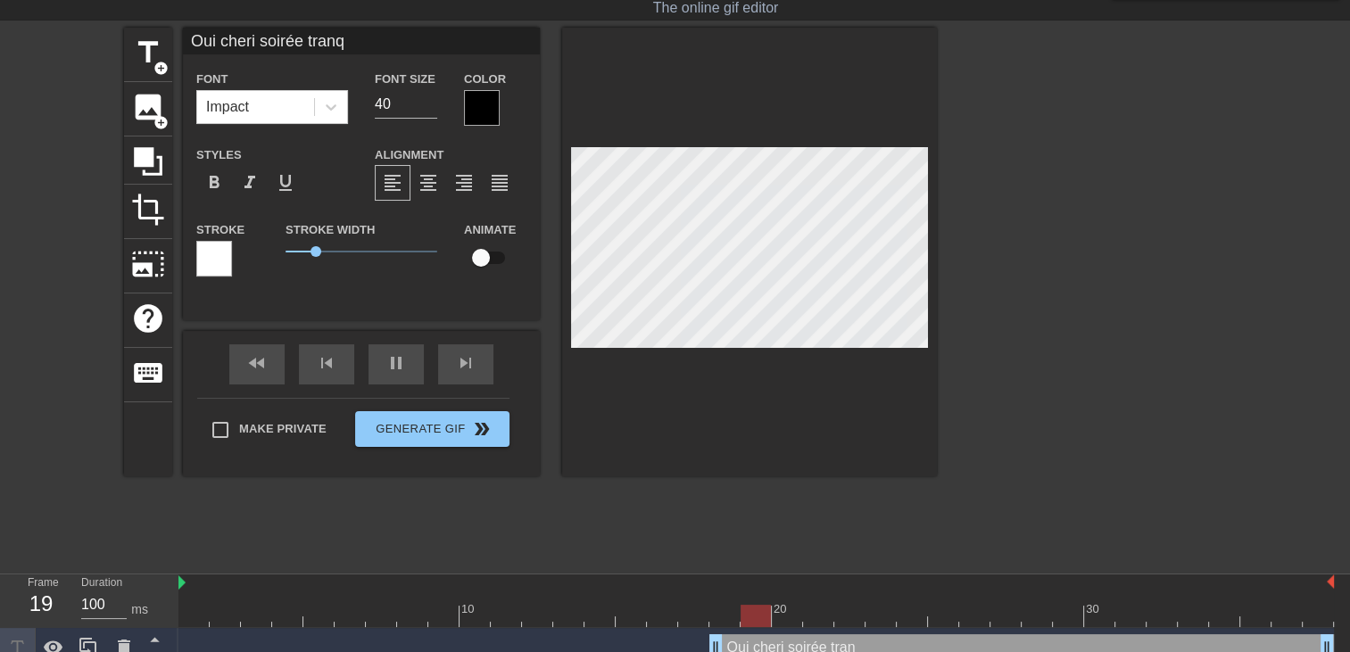
type input "Oui cheri soirée tranqu"
type textarea "Oui cheri soirée tranqu"
type input "Oui cheri soirée tranqui"
type textarea "Oui cheri soirée tranqui"
type input "Oui cheri soirée tranquie"
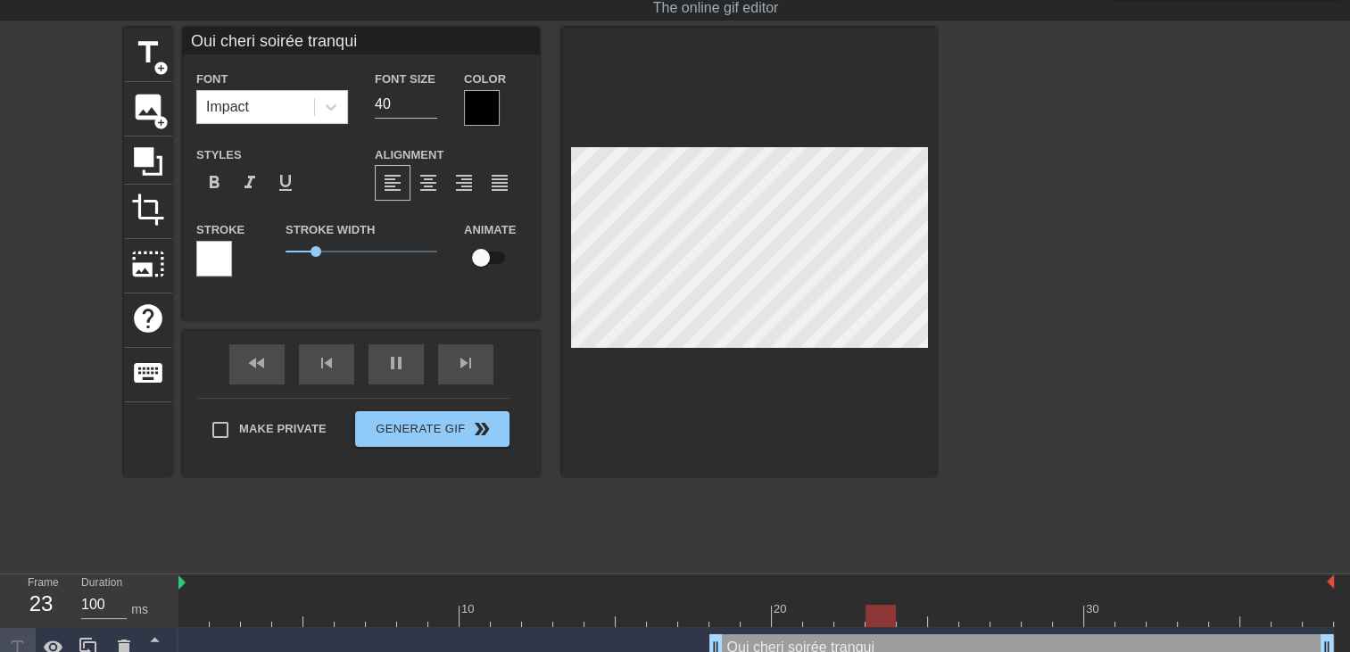
type textarea "Oui cheri soirée tranquie"
type input "Oui cheri soirée tranquiel"
type textarea "Oui cheri soirée tranquiel"
type input "Oui cheri soirée tranquiell"
type textarea "Oui cheri soirée tranquiell"
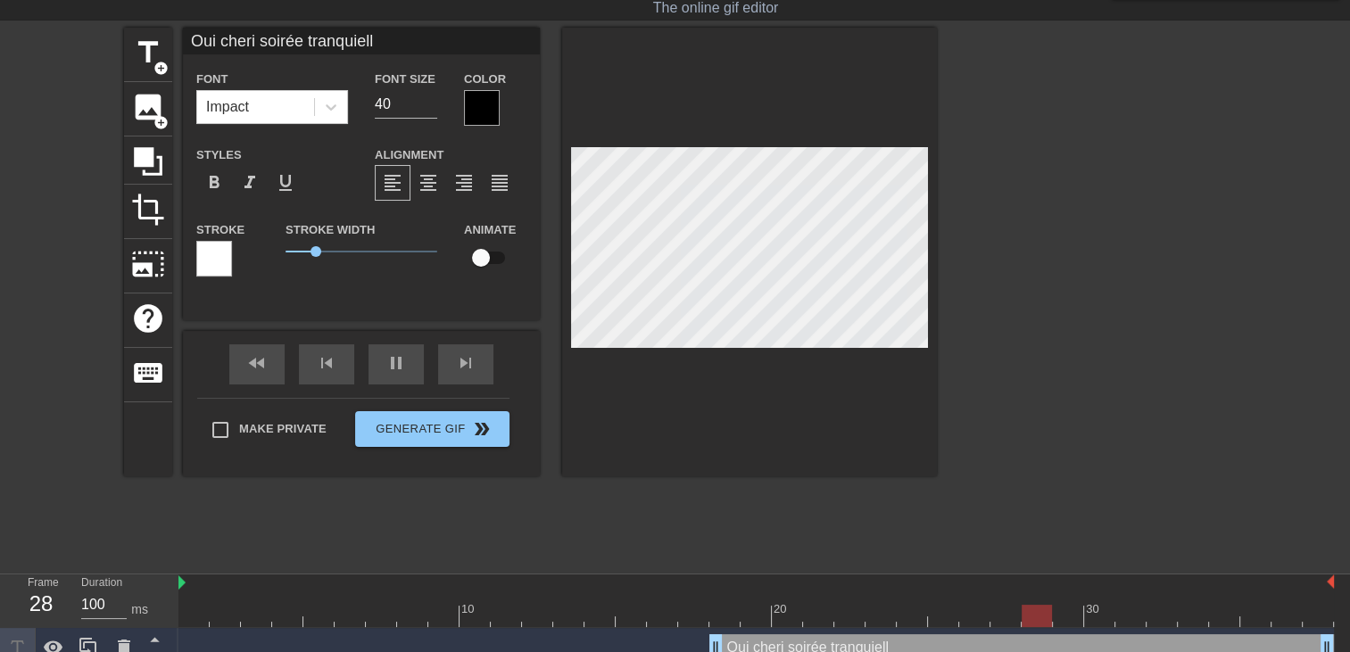
type input "Oui cheri soirée tranquielle"
type textarea "Oui cheri soirée tranquielle"
type input "Oui cheri soirée tranquiell"
type textarea "Oui cheri soirée tranquiell"
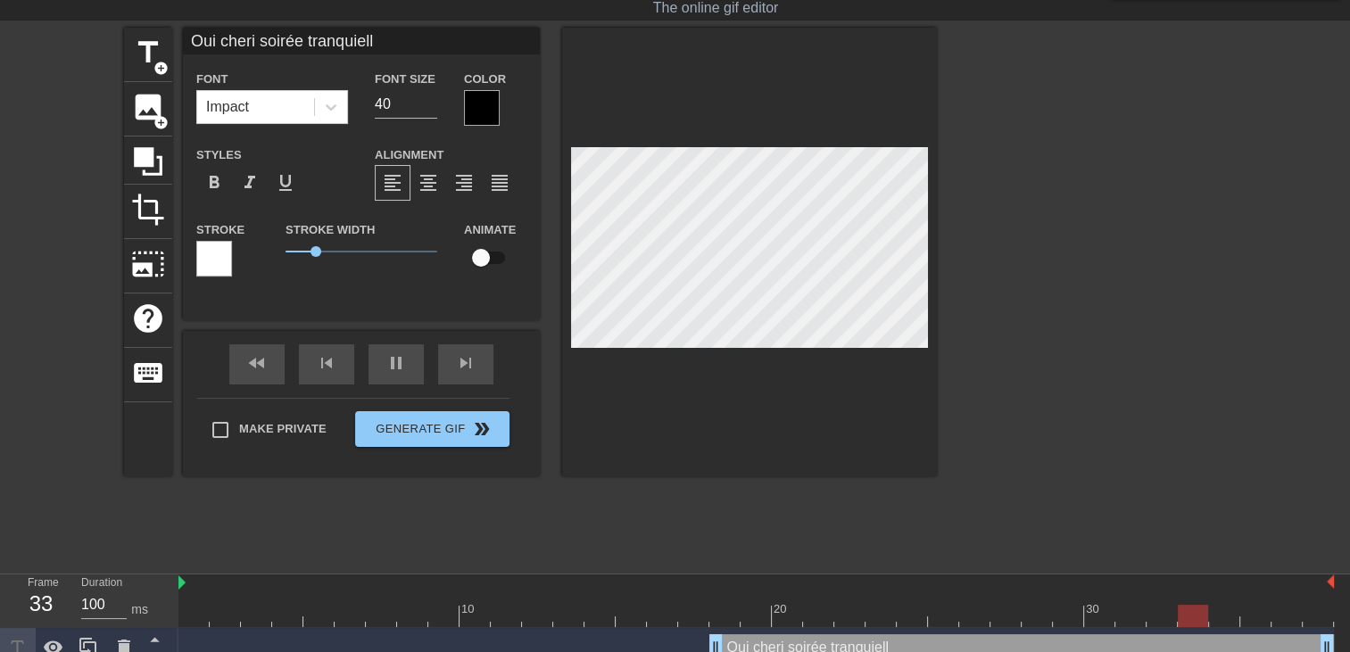
type input "Oui cheri soirée tranquiel"
type textarea "Oui cheri soirée tranquiel"
type input "Oui cheri soirée tranquie"
type textarea "Oui cheri soirée tranquie"
type input "Oui cheri soirée tranqui"
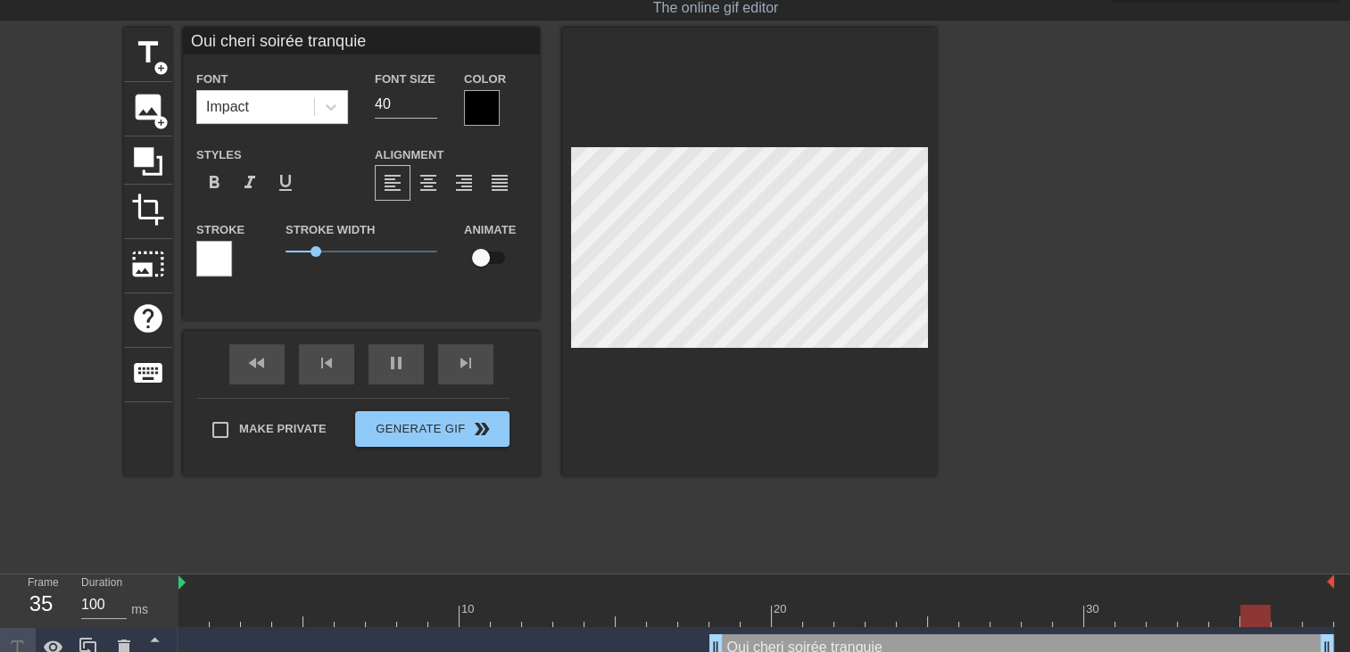
type textarea "Oui cheri soirée tranqui"
type input "Oui cheri soirée tranqu"
type textarea "Oui cheri soirée tranqu"
type input "Oui cheri soirée tranqui"
type textarea "Oui cheri soirée tranqui"
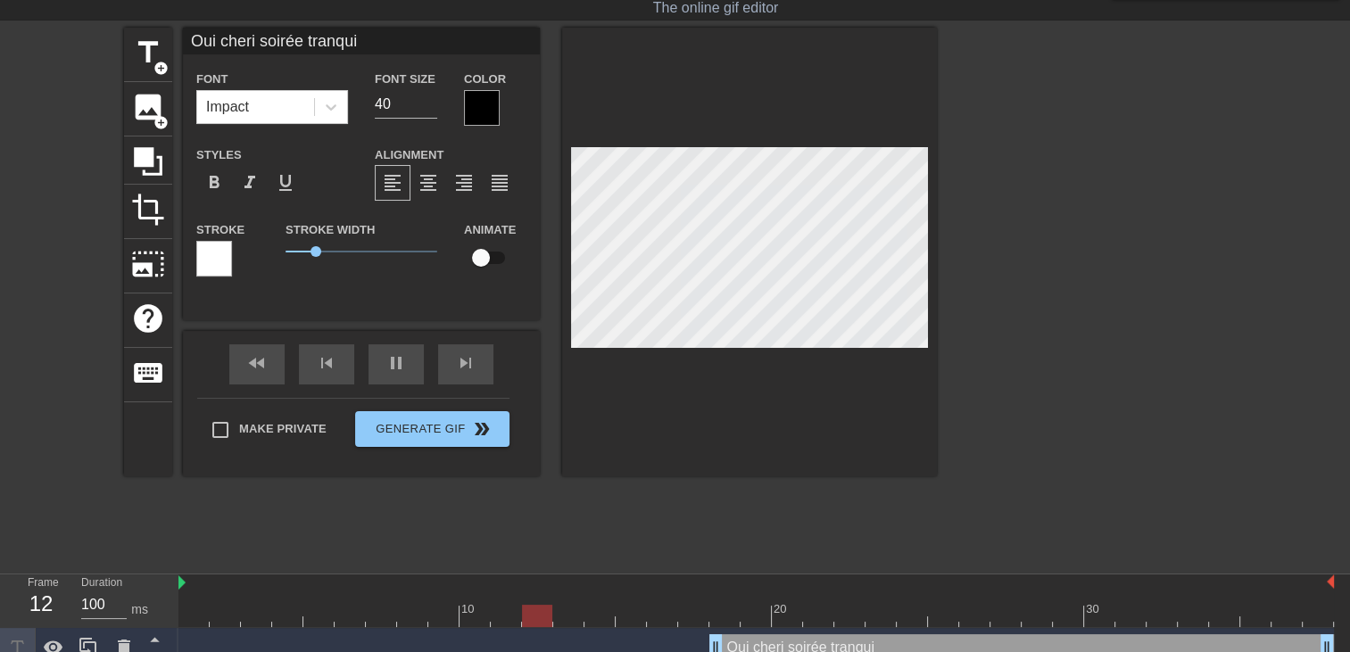
type input "Oui cheri soirée tranquil"
type textarea "Oui cheri soirée tranquil"
type input "Oui cheri soirée tranquill"
type textarea "Oui cheri soirée tranquill"
type input "Oui cheri soirée tranquille"
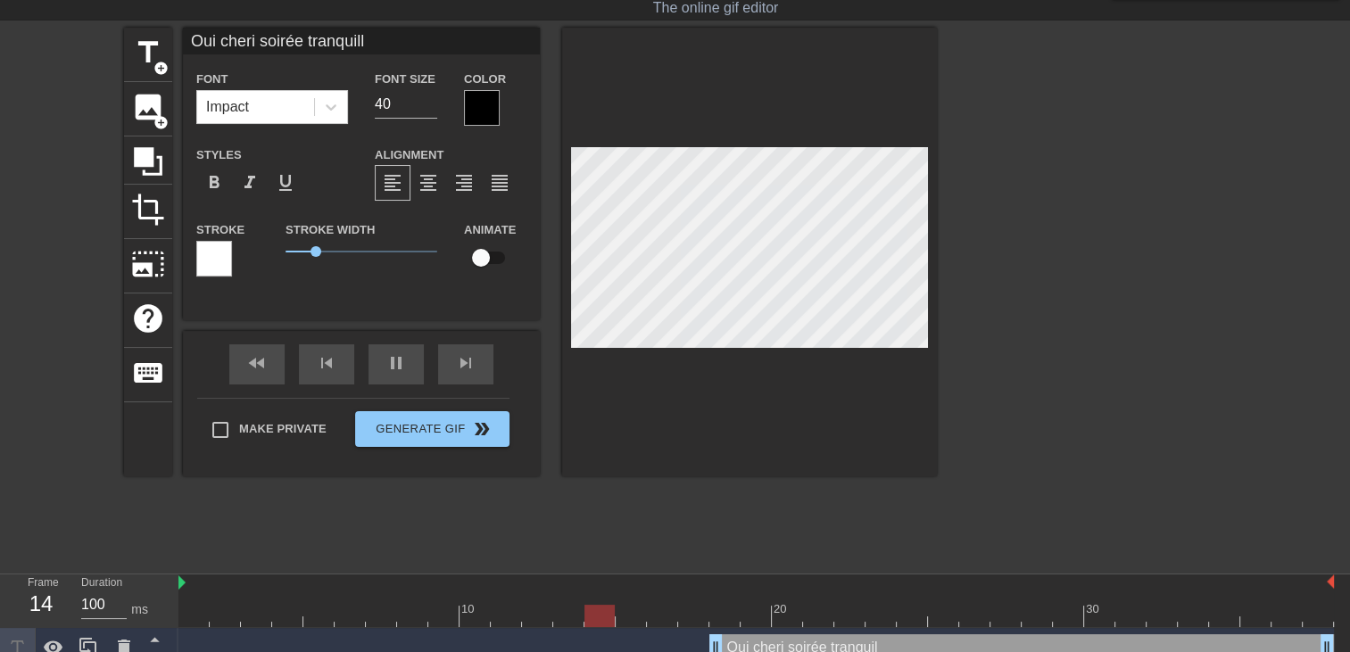
type textarea "Oui cheri soirée tranquille"
type input "Oui cheri soirée tranquille"
type textarea "Oui cheri soirée tranquille"
type input "Oui cheri soirée tranquille"
type textarea "Oui cheri soirée tranquille"
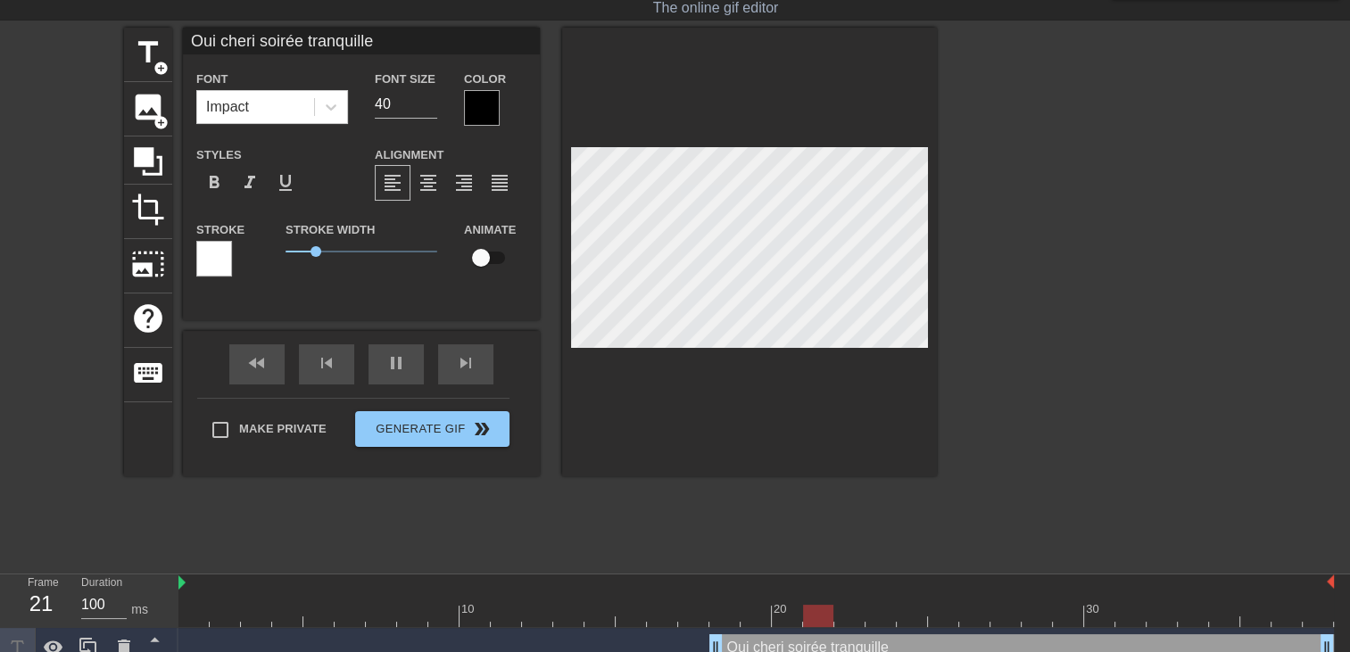
scroll to position [3, 1]
type input "Oui cheri soirée tranquille a"
type textarea "Oui cheri soirée tranquille a"
type input "Oui cheri soirée tranquille a"
type textarea "Oui cheri soirée tranquille a"
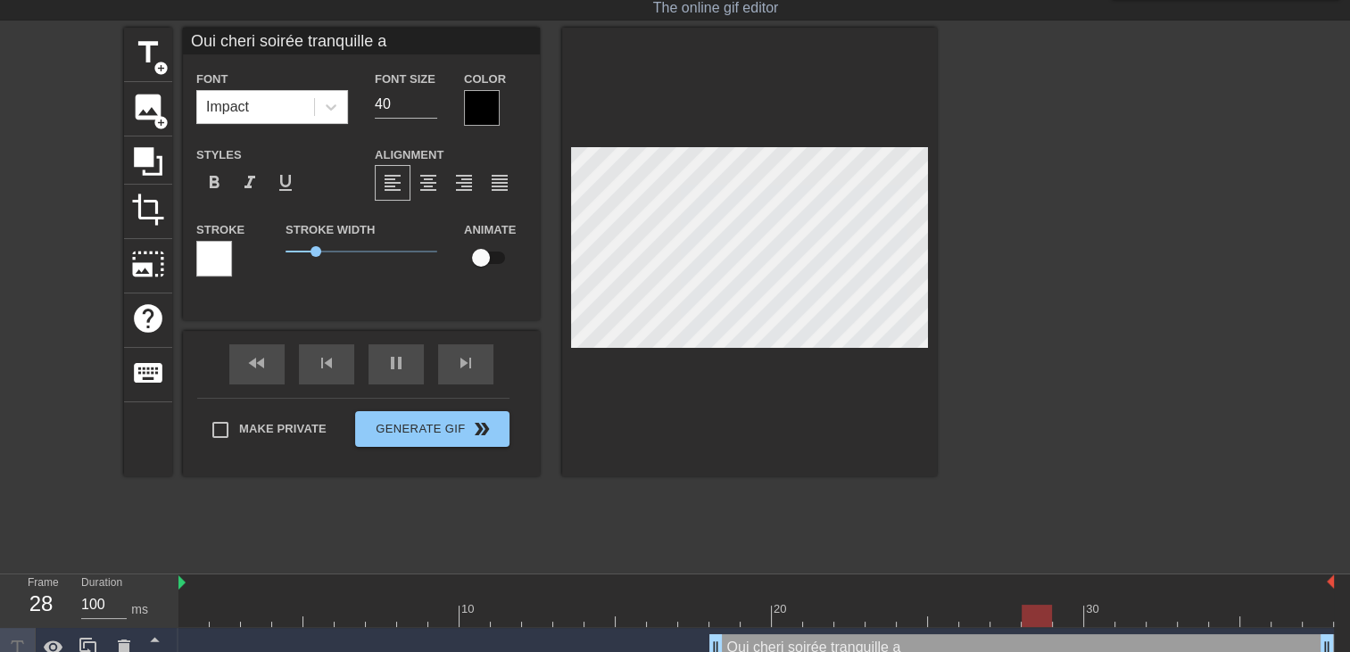
type input "Oui cheri soirée tranquille a l"
type textarea "Oui cheri soirée tranquille a l"
type input "Oui cheri soirée tranquille a la"
type textarea "Oui cheri soirée tranquille a la"
type input "Oui cheri soirée tranquille a la"
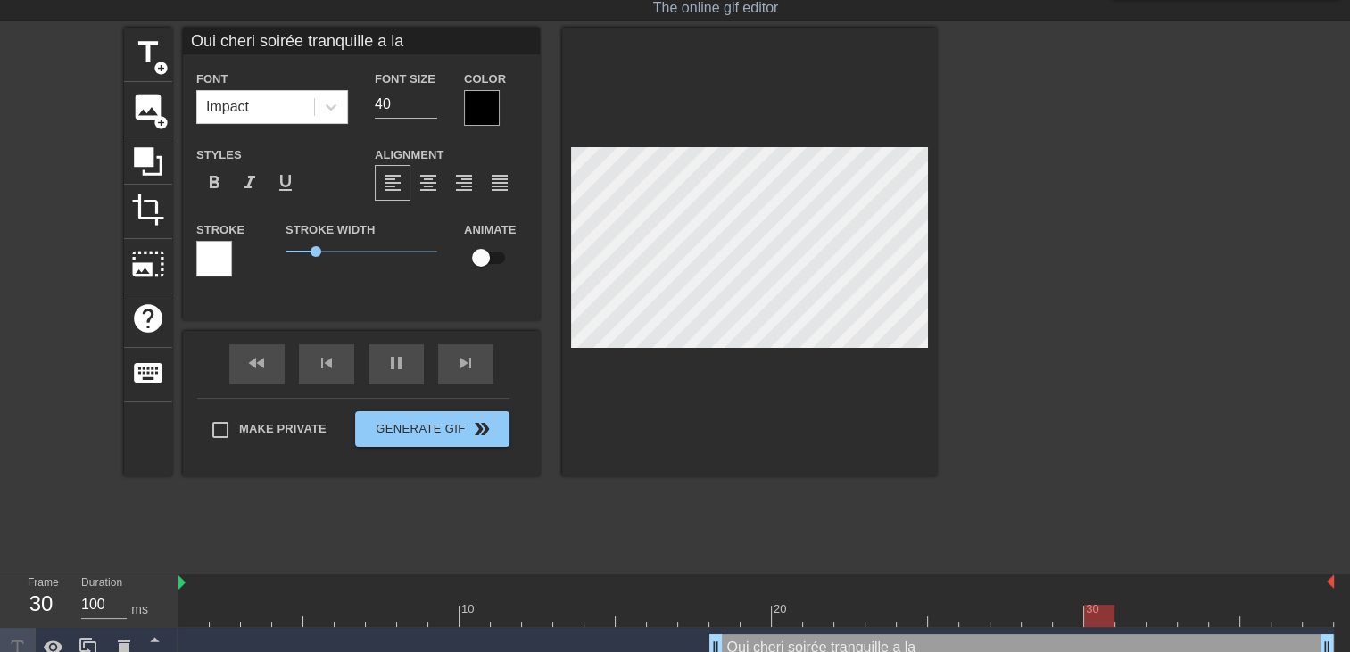
type textarea "Oui cheri soirée tranquille a la"
type input "Oui cheri soirée tranquille a la m"
type textarea "Oui cheri soirée tranquille a la m"
type input "Oui cheri soirée tranquille a la ma"
type textarea "Oui cheri soirée tranquille a la ma"
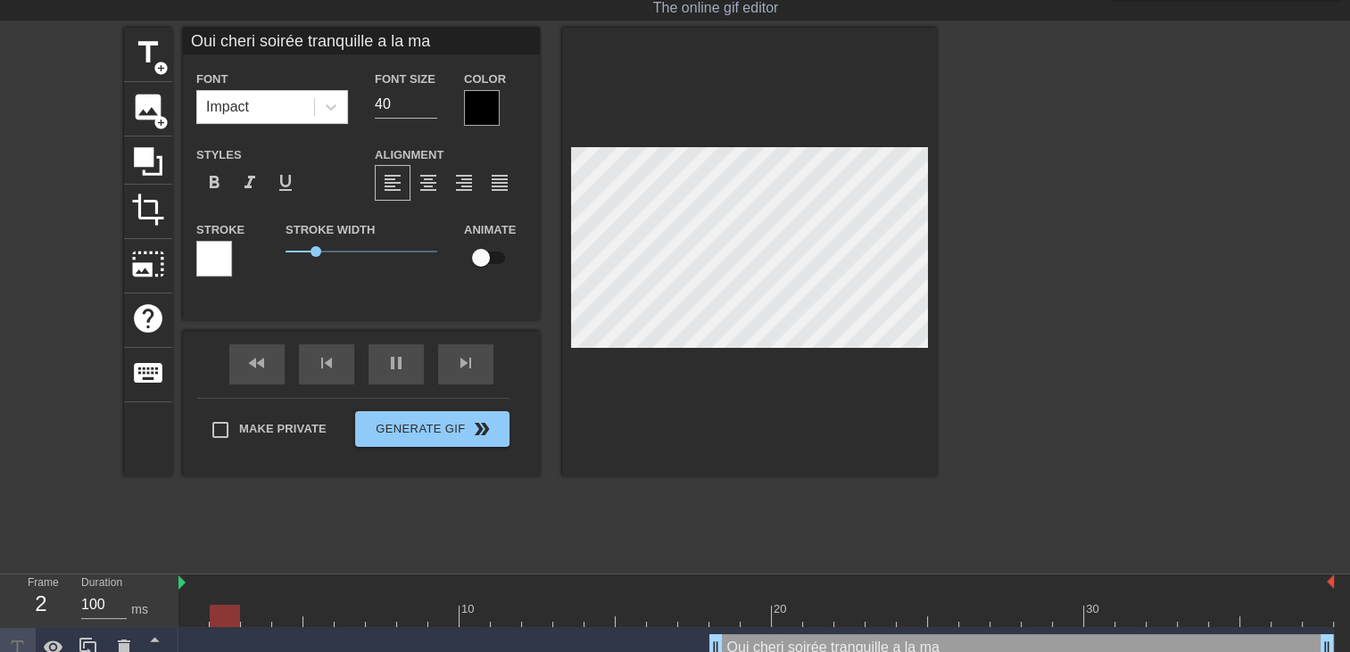
type input "Oui cheri soirée tranquille a la mai"
type textarea "Oui cheri soirée tranquille a la mai"
type input "Oui cheri soirée tranquille a la mais"
type textarea "Oui cheri soirée tranquille a la mais"
type input "Oui cheri soirée tranquille a la maiso"
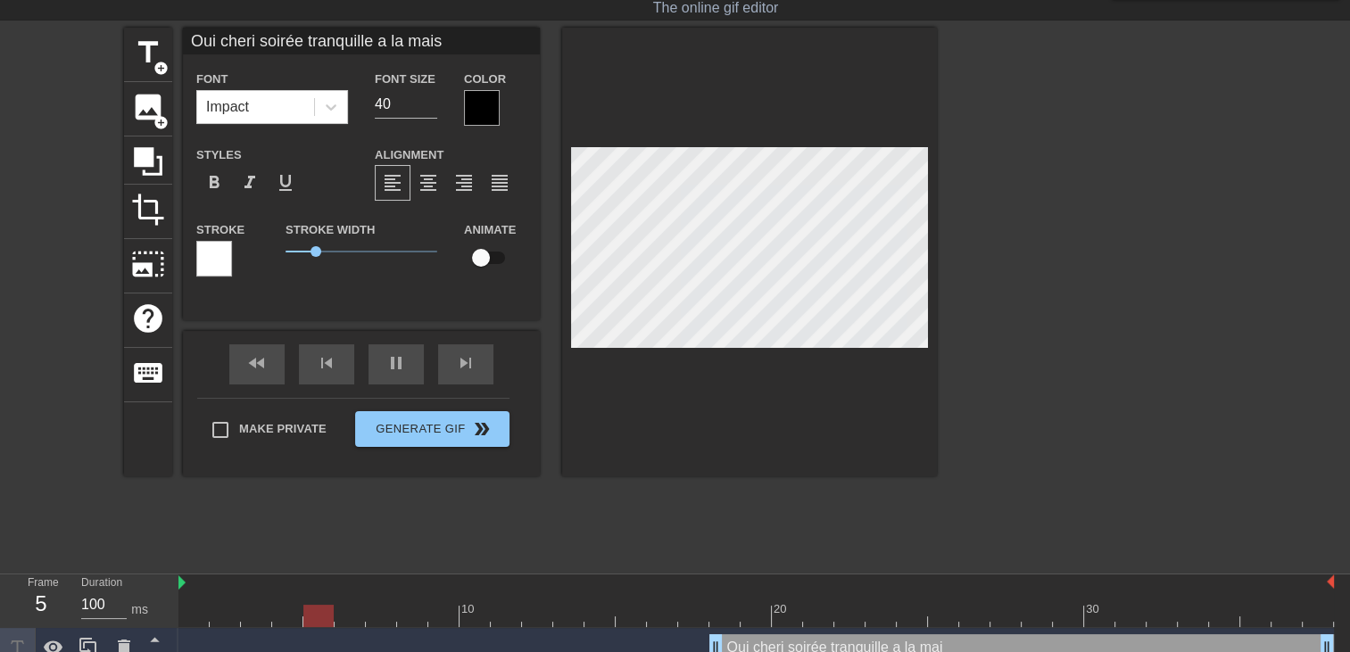
type textarea "Oui cheri soirée tranquille a la maiso"
type input "Oui cheri soirée tranquille a la maison"
type textarea "Oui cheri soirée tranquille a la maison"
type input "Oui cheri soirée tranquille a la maison"
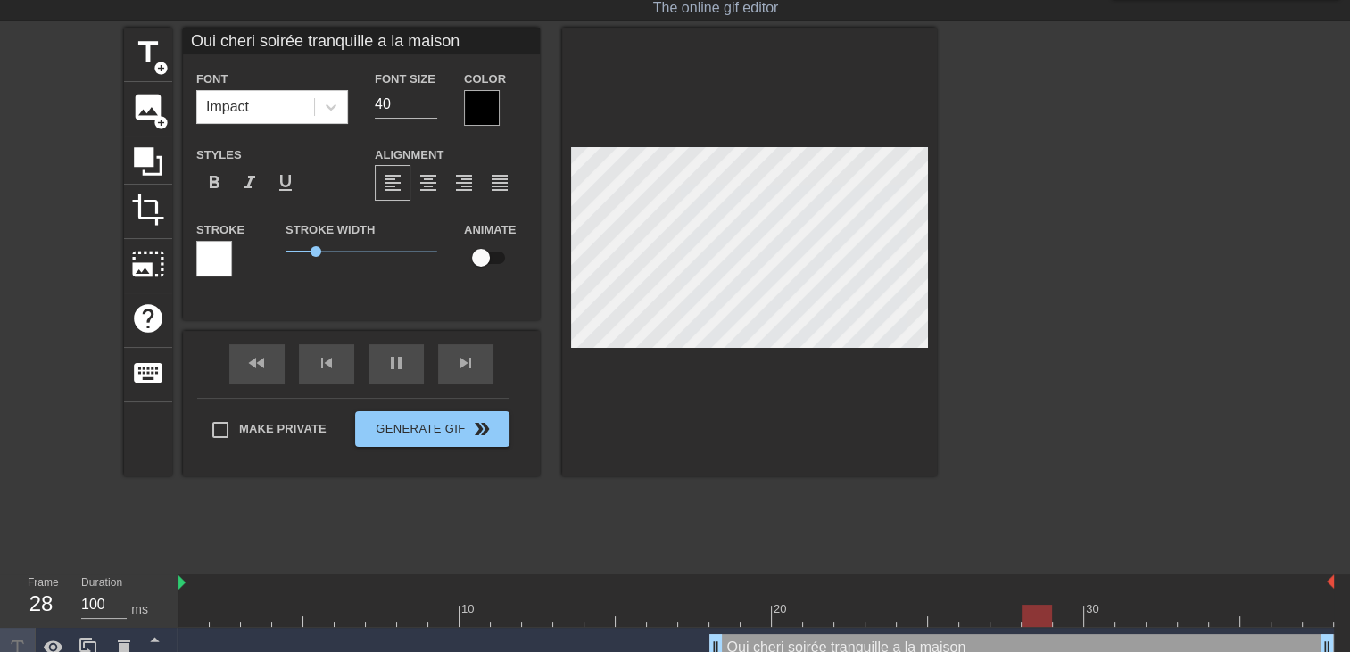
scroll to position [4, 1]
type textarea "Oui cheri soirée tranquille a la maison"
drag, startPoint x: 714, startPoint y: 645, endPoint x: 30, endPoint y: 562, distance: 688.4
click at [31, 562] on div "menu_book Browse the tutorials! Gifntext.com The online gif editor Send Feedbac…" at bounding box center [675, 312] width 1350 height 711
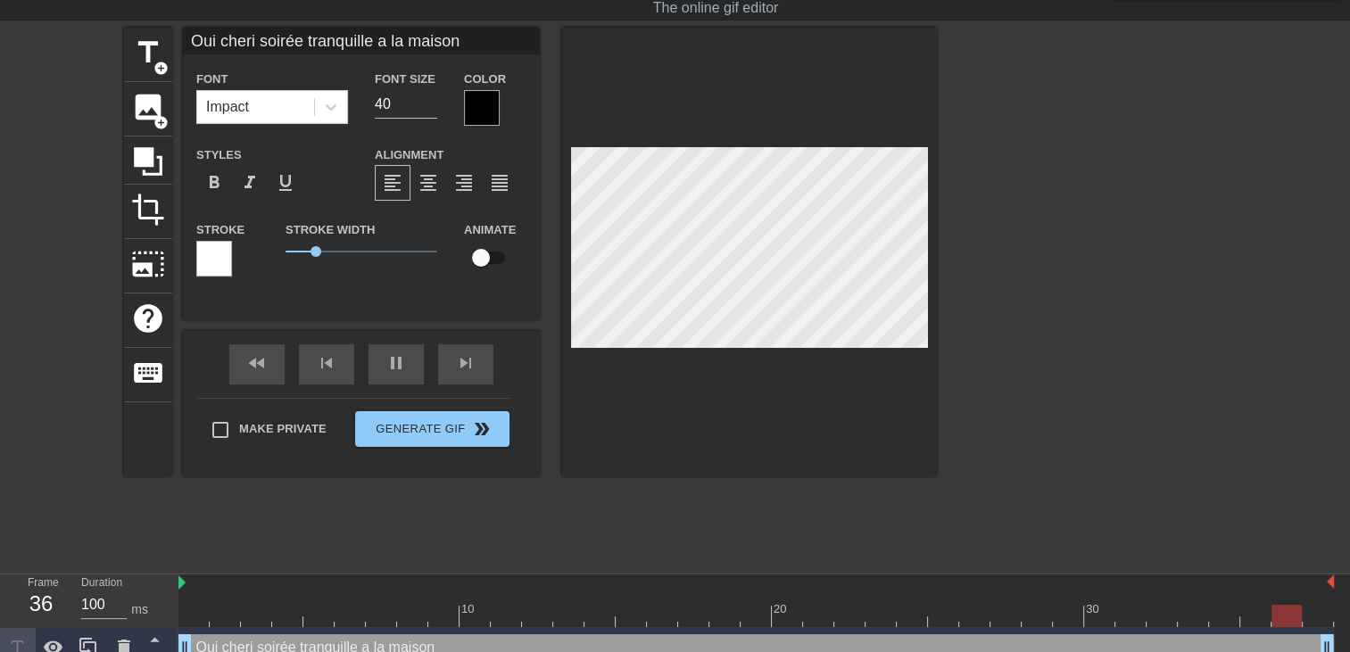
click at [929, 207] on div at bounding box center [749, 252] width 375 height 449
type input "Oui cheri soirée tranquille a la maison"
type textarea "Oui cheri soirée tranquille a la maison"
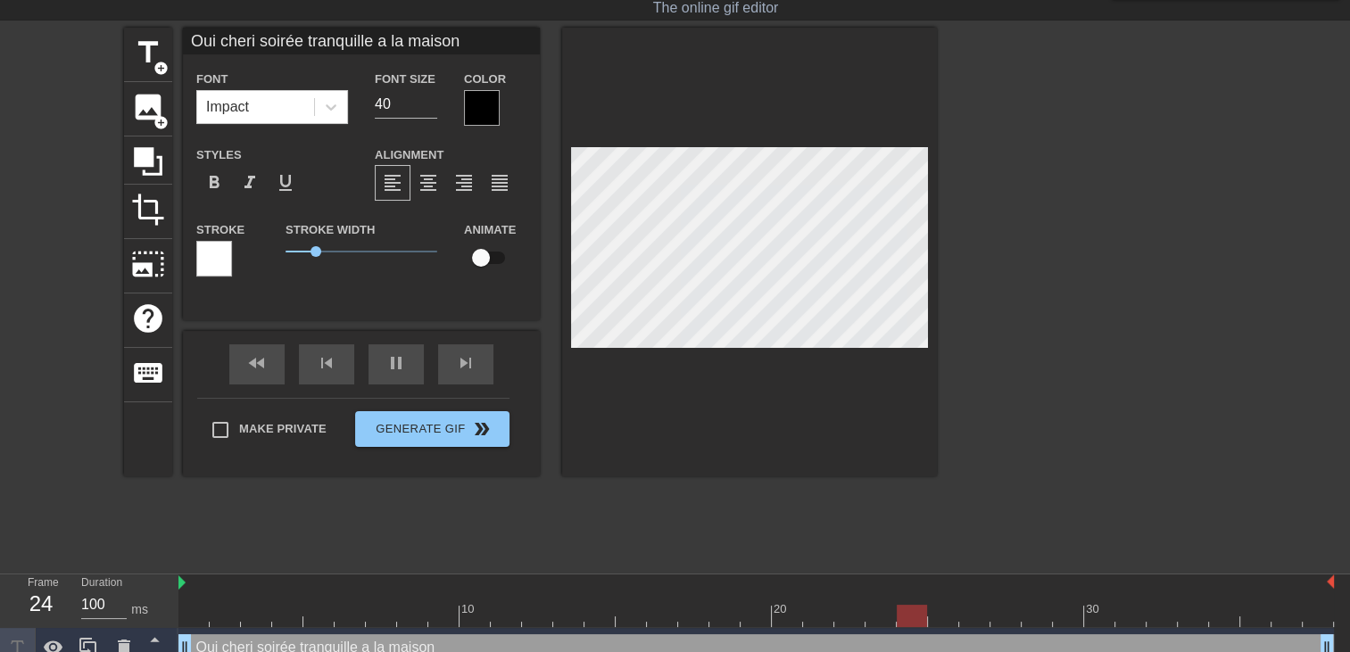
type input "Oui cheri soirée tranquille a la maisonN"
type textarea "Oui cheri soirée tranquille a la maison N"
type input "Oui cheri soirée tranquille a la maisonNO"
type textarea "Oui cheri soirée tranquille a la maison NO"
type input "Oui cheri soirée tranquille a la maisonNOn"
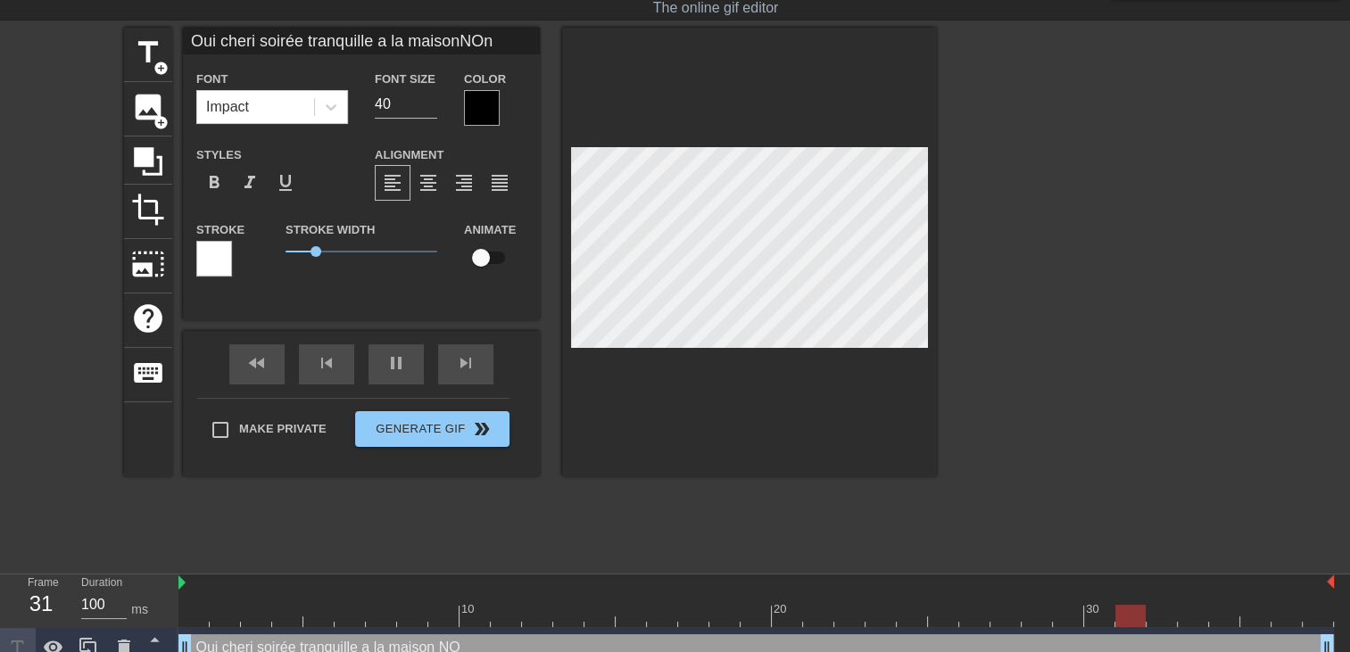
type textarea "Oui cheri soirée tranquille a la maison NOn"
type input "Oui cheri soirée tranquille a la maisonNO"
type textarea "Oui cheri soirée tranquille a la maison NO"
type input "Oui cheri soirée tranquille a la maisonN"
type textarea "Oui cheri soirée tranquille a la maison N"
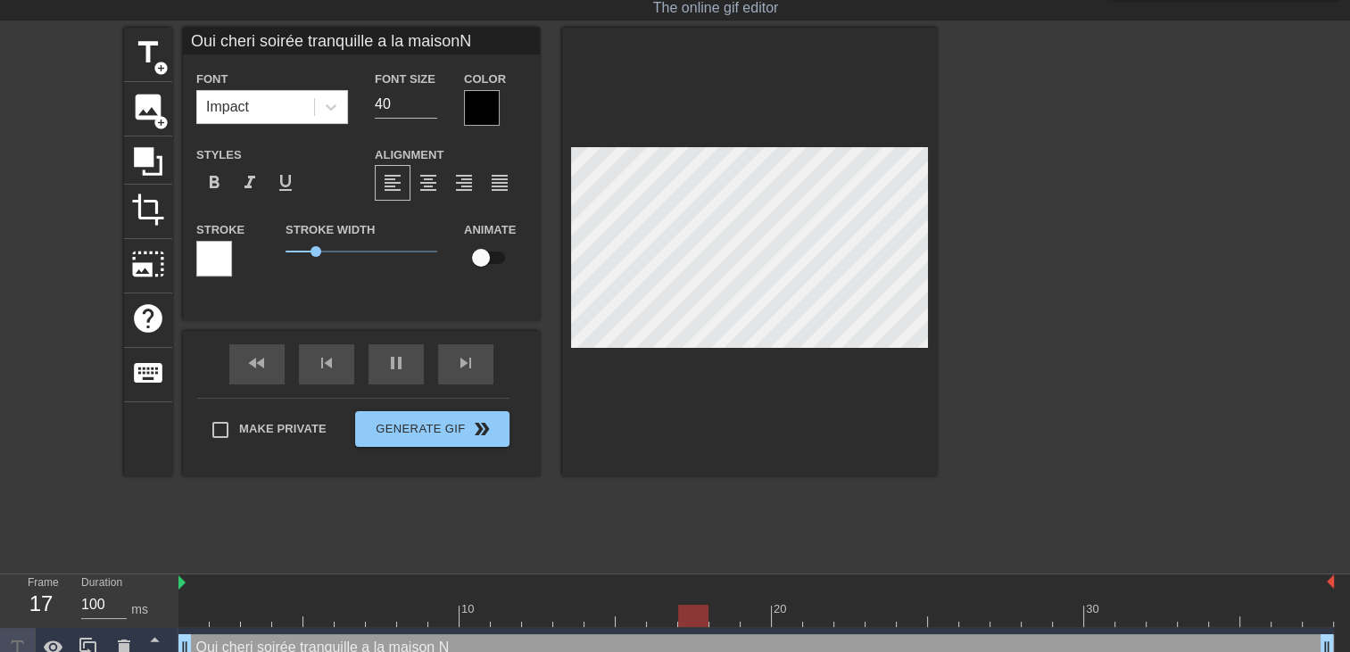
type input "Oui cheri soirée tranquille a la maisonNM"
type textarea "Oui cheri soirée tranquille a la maison NM"
type input "Oui cheri soirée tranquille a la maisonNME"
type textarea "Oui cheri soirée tranquille a la maison NME"
type input "Oui cheri soirée tranquille a la maisonNME"
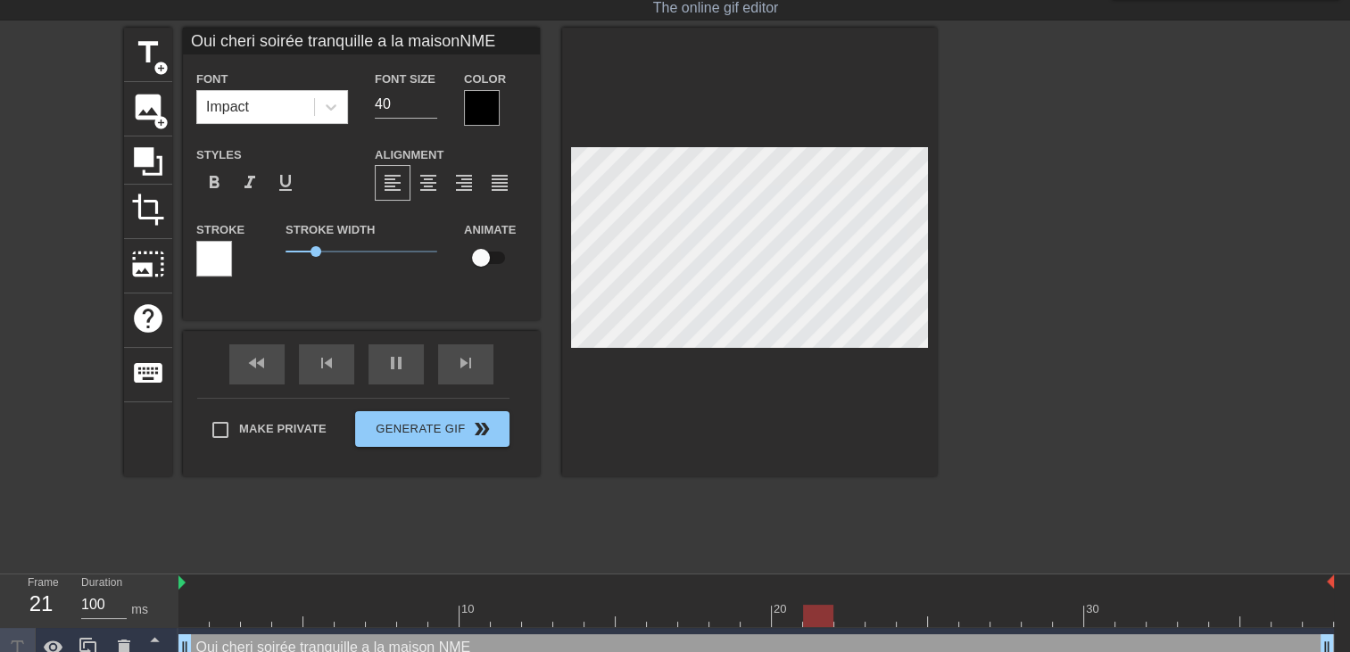
type textarea "Oui cheri soirée tranquille a la maison NME"
type input "Oui cheri soirée tranquille a la maisonNME S"
type textarea "Oui cheri soirée tranquille a la maison NME S"
type input "Oui cheri soirée tranquille a la maisonNME"
type textarea "Oui cheri soirée tranquille a la maison NME"
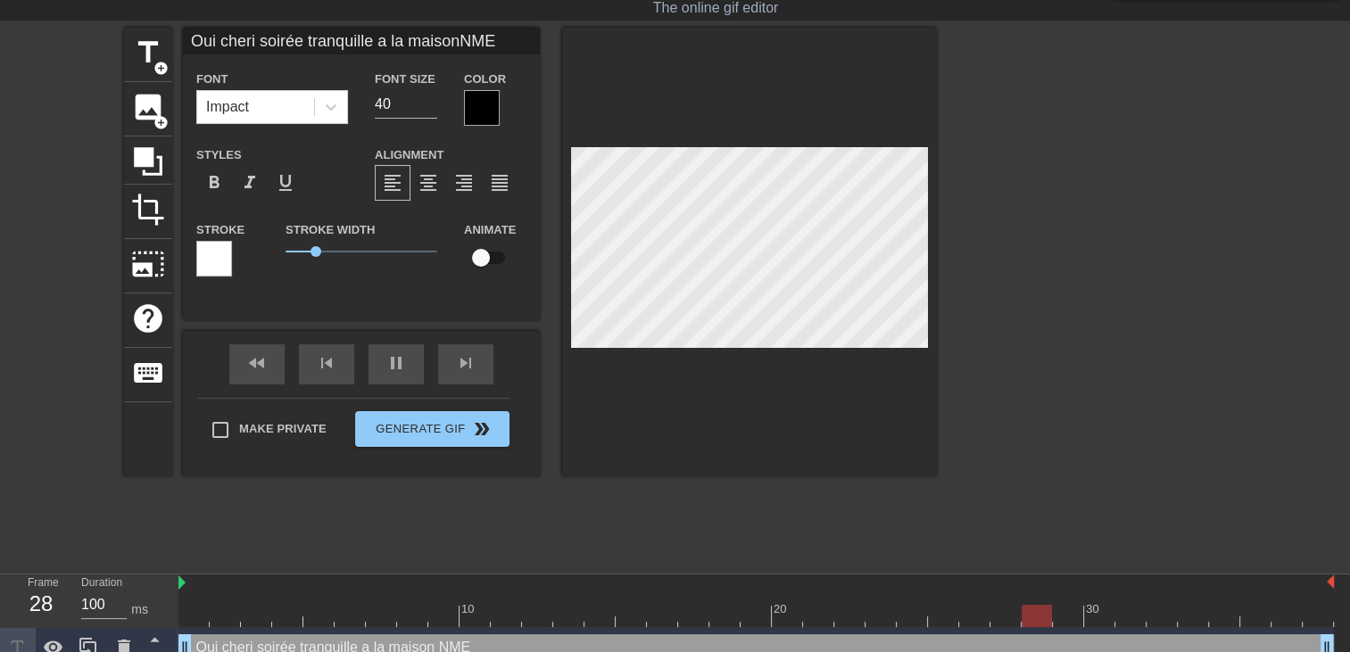
type input "Oui cheri soirée tranquille a la maisonNME"
type textarea "Oui cheri soirée tranquille a la maison NME"
type input "Oui cheri soirée tranquille a la maisonNM"
type textarea "Oui cheri soirée tranquille a la maison NM"
type input "Oui cheri soirée tranquille a la maisonN"
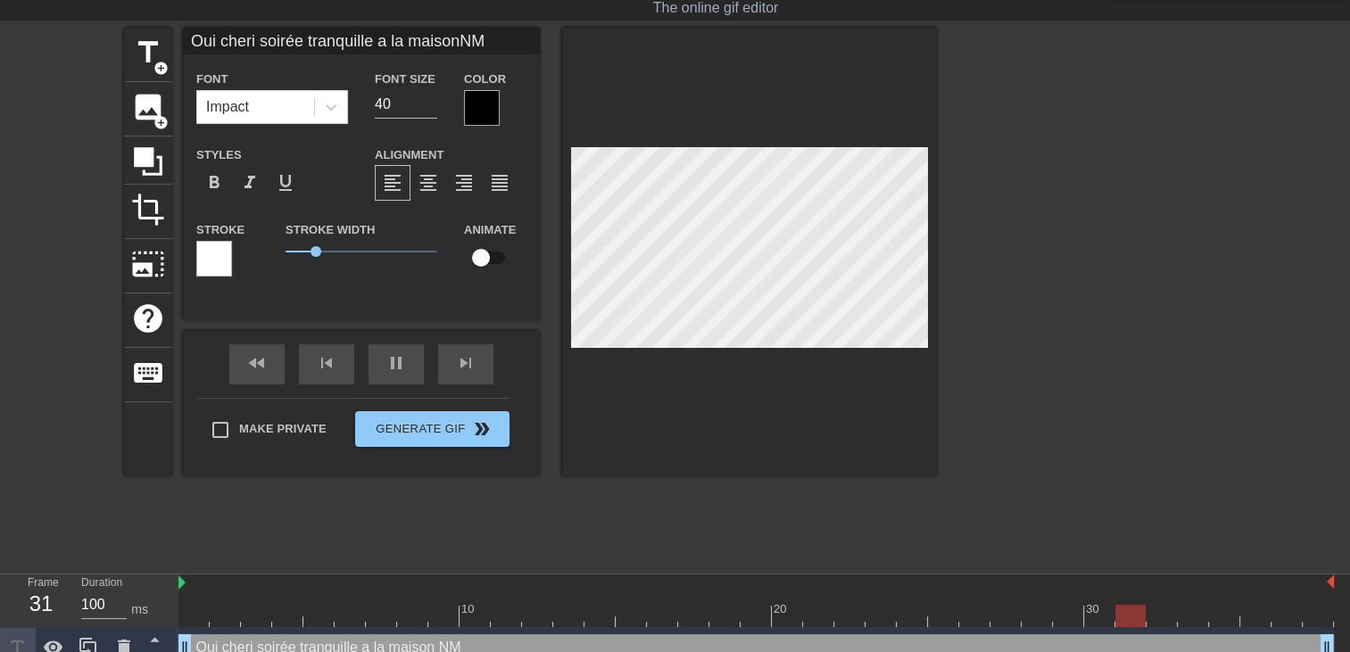
type textarea "Oui cheri soirée tranquille a la maison N"
type input "Oui cheri soirée tranquille a la maison"
type textarea "Oui cheri soirée tranquille a la maison"
type input "Oui cheri soirée tranquille a la maisonm"
type textarea "Oui cheri soirée tranquille a la maison m"
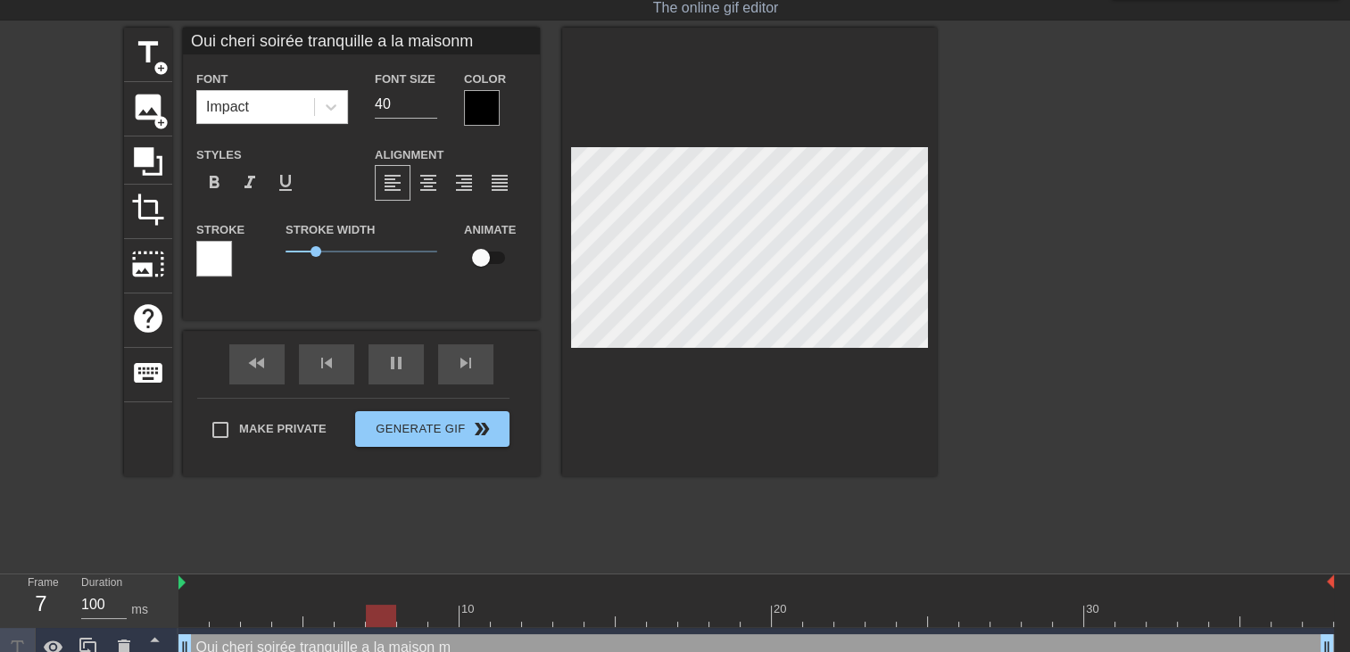
type input "Oui cheri soirée tranquille a la maisonmE"
type textarea "Oui cheri soirée tranquille a la maison mE"
type input "Oui cheri soirée tranquille a la maisonmE"
type textarea "Oui cheri soirée tranquille a la maison mE"
type input "Oui cheri soirée tranquille a la maisonmE S"
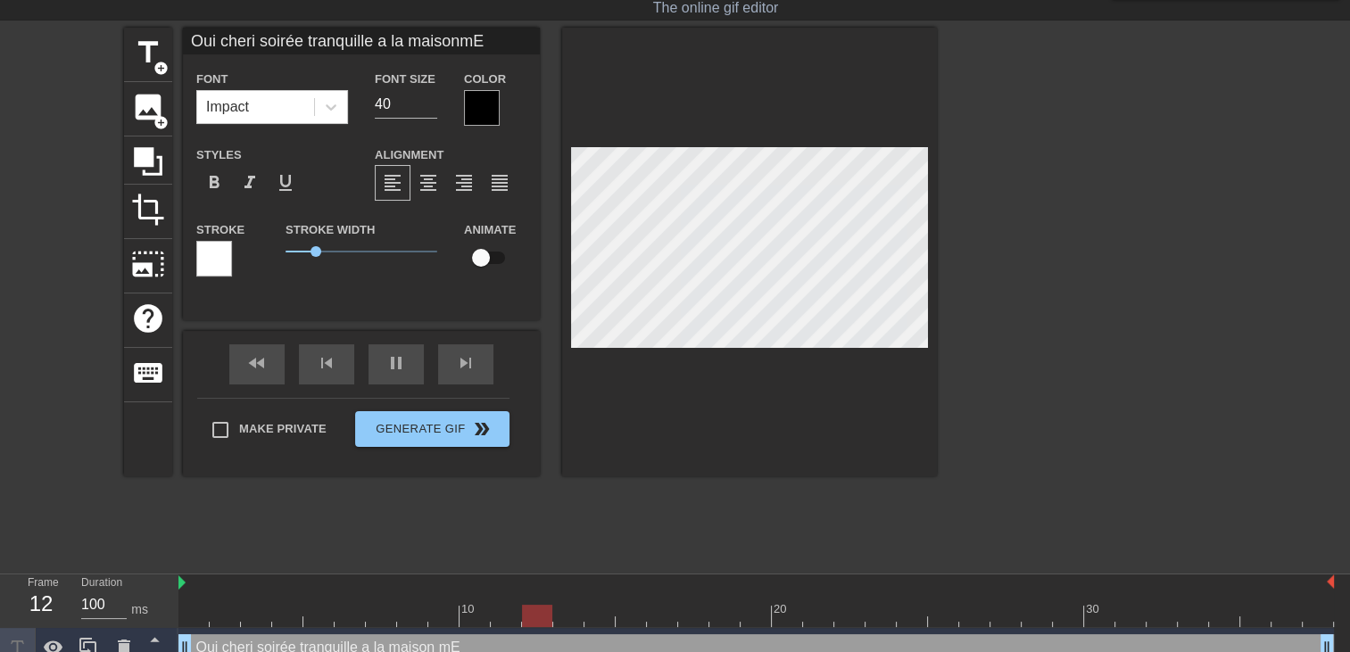
type textarea "Oui cheri soirée tranquille a la maison mE S"
type input "Oui cheri soirée tranquille a la maisonmE SU"
type textarea "Oui cheri soirée tranquille a la maison mE SU"
type input "Oui cheri soirée tranquille a la maisonmE SUI"
type textarea "Oui cheri soirée tranquille a la maison mE SUI"
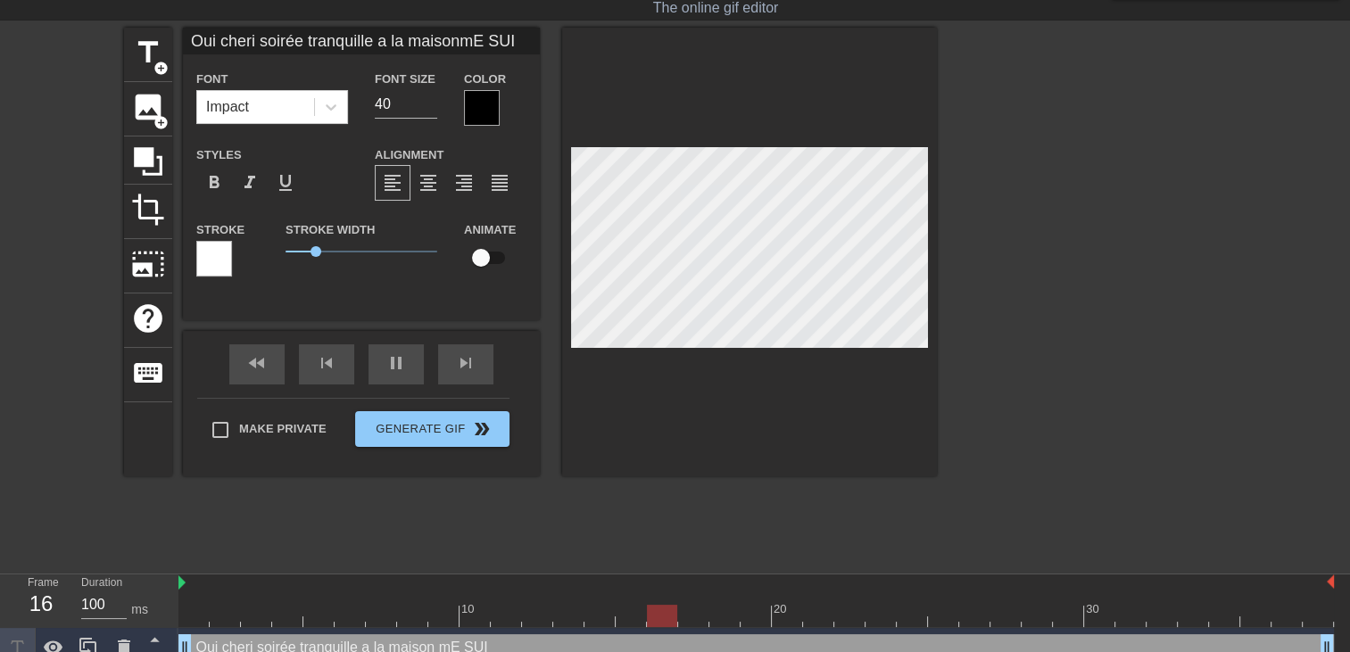
type input "Oui cheri soirée tranquille a la maisonmE SUIS"
type textarea "Oui cheri soirée tranquille a la maison mE SUIS"
type input "Oui cheri soirée tranquille a la maisonmE SUIS"
type textarea "Oui cheri soirée tranquille a la maison mE SUIS"
type input "Oui cheri soirée tranquille a la maisonmE SUIS E"
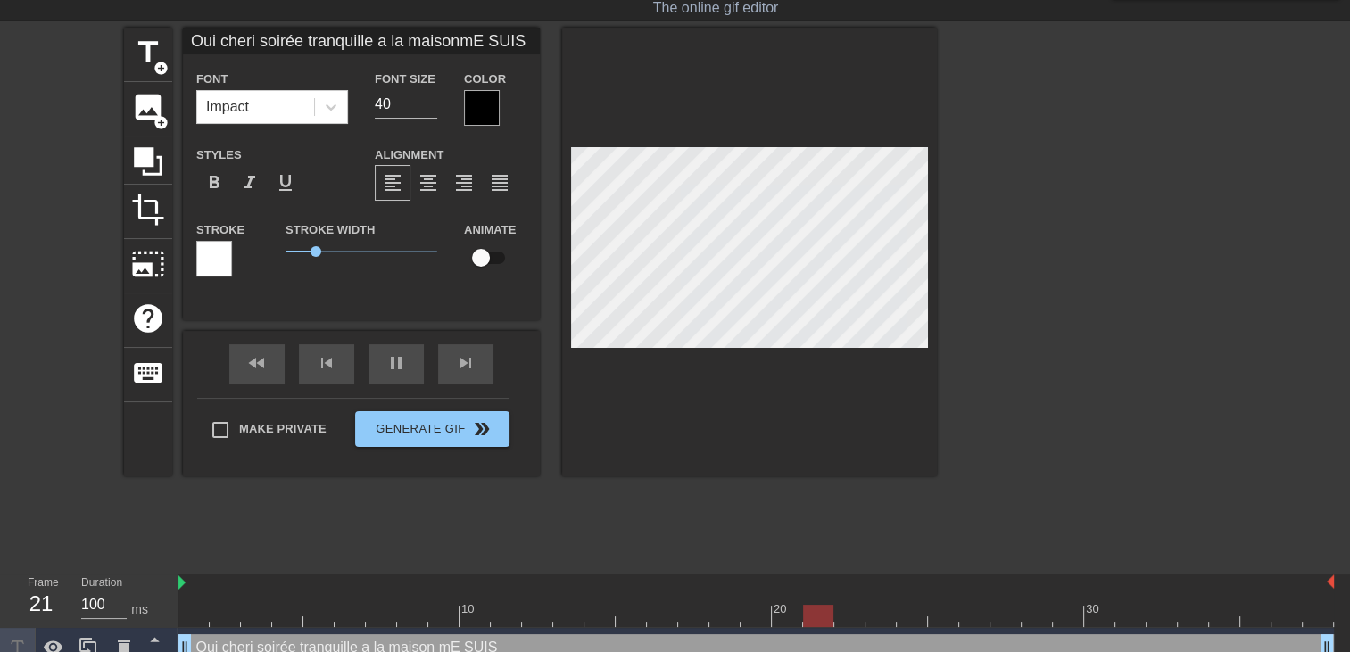
type textarea "Oui cheri soirée tranquille a la maison mE SUIS E"
type input "Oui cheri soirée tranquille a la maisonmE SUIS EN"
type textarea "Oui cheri soirée tranquille a la maison mE SUIS EN"
type input "Oui cheri soirée tranquille a la maisonmE SUIS END"
type textarea "Oui cheri soirée tranquille a la maison mE SUIS END"
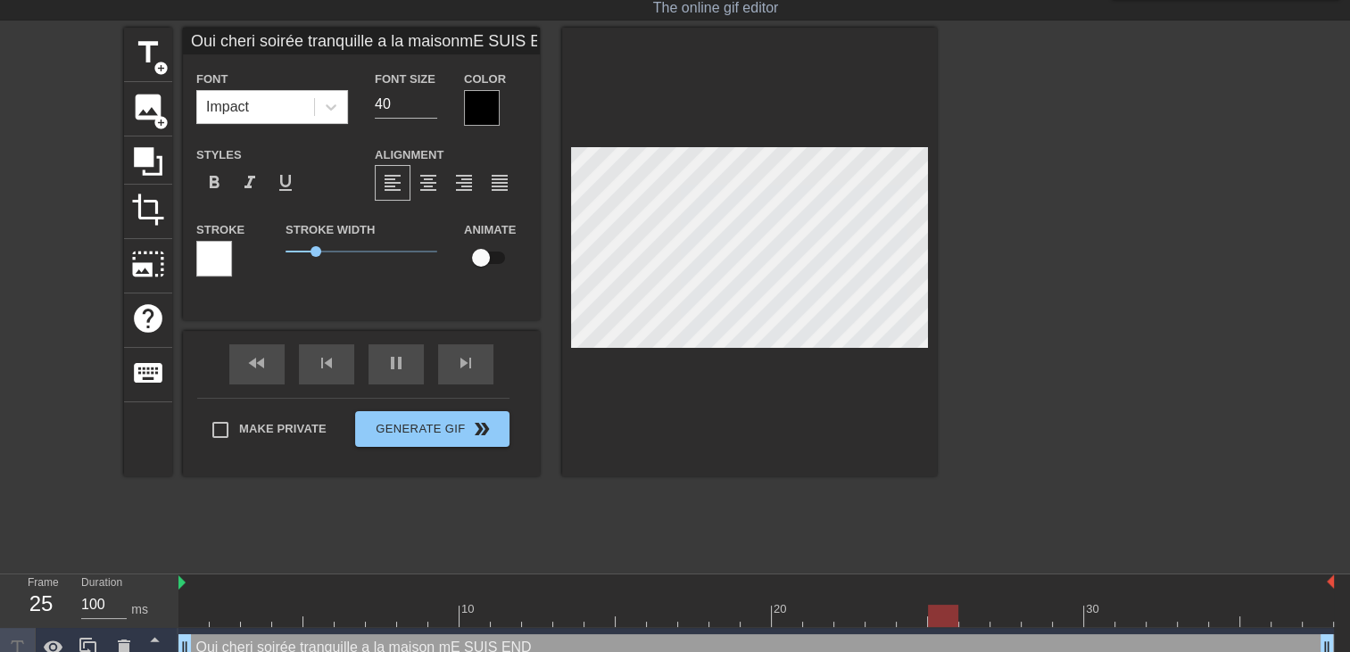
type input "Oui cheri soirée tranquille a la maisonmE SUIS ENDO"
type textarea "Oui cheri soirée tranquille a la maison mE SUIS ENDO"
type input "Oui cheri soirée tranquille a la maisonmE SUIS ENDOR"
type textarea "Oui cheri soirée tranquille a la maison mE SUIS ENDOR"
type input "Oui cheri soirée tranquille a la maisonmE SUIS ENDORM"
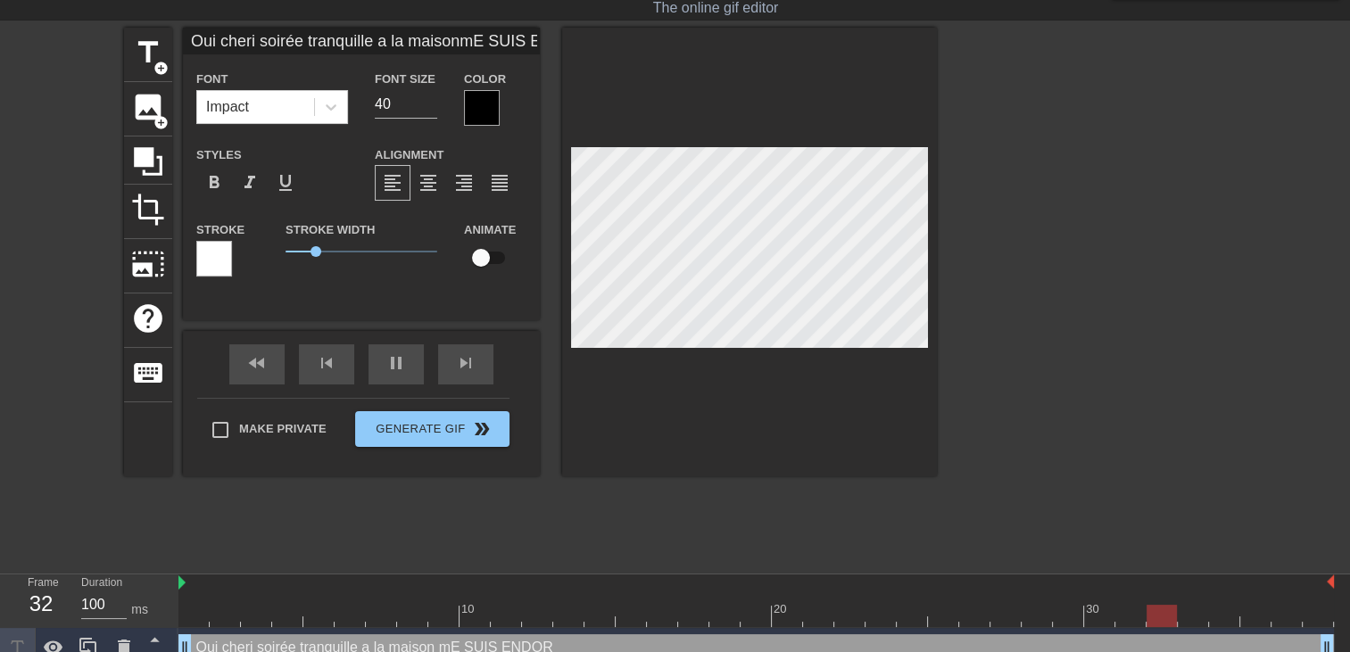
type textarea "Oui cheri soirée tranquille a la maison mE SUIS ENDORM"
type input "Oui cheri soirée tranquille a la maisonmE SUIS ENDORMI"
type textarea "Oui cheri soirée tranquille a la maison mE SUIS ENDORMI"
type input "Oui cheri soirée tranquille a la maisonmE SUIS ENDORM"
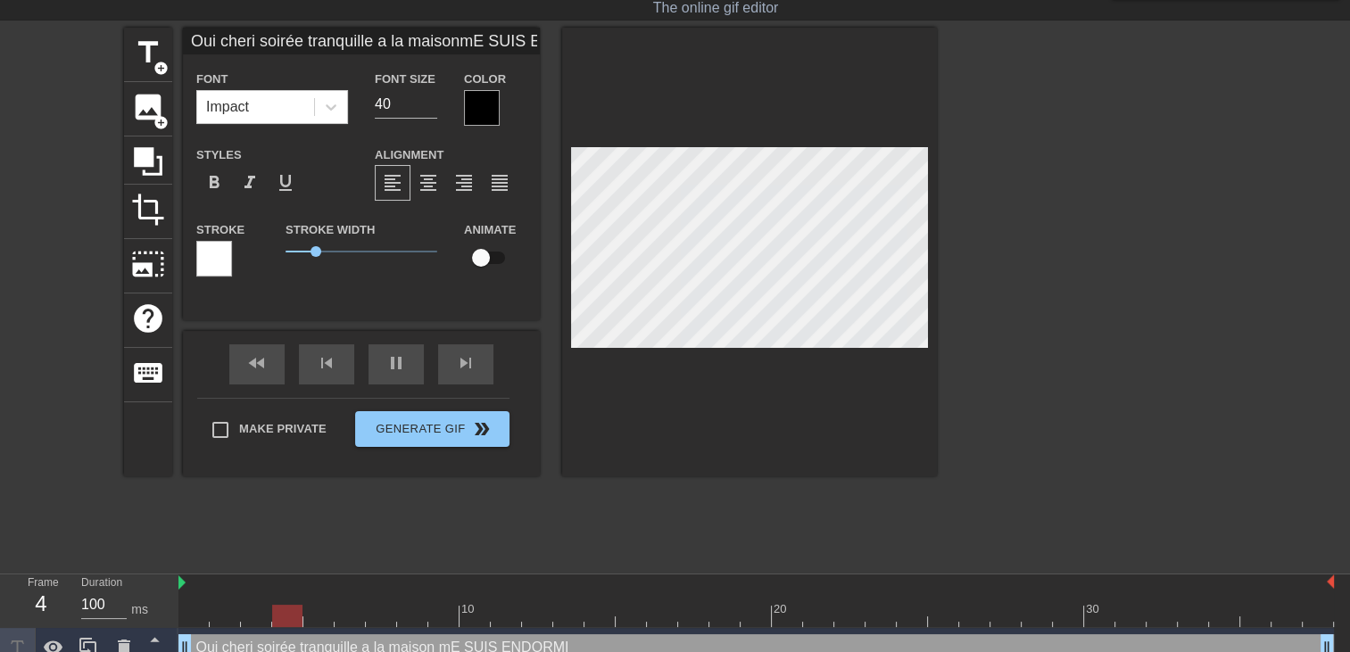
type textarea "Oui cheri soirée tranquille a la maison mE SUIS ENDORM"
type input "Oui cheri soirée tranquille a la maisonmE SUIS ENDOR"
type textarea "Oui cheri soirée tranquille a la maison mE SUIS ENDOR"
type input "Oui cheri soirée tranquille a la maisonmE SUIS ENDO"
type textarea "Oui cheri soirée tranquille a la maison mE SUIS ENDO"
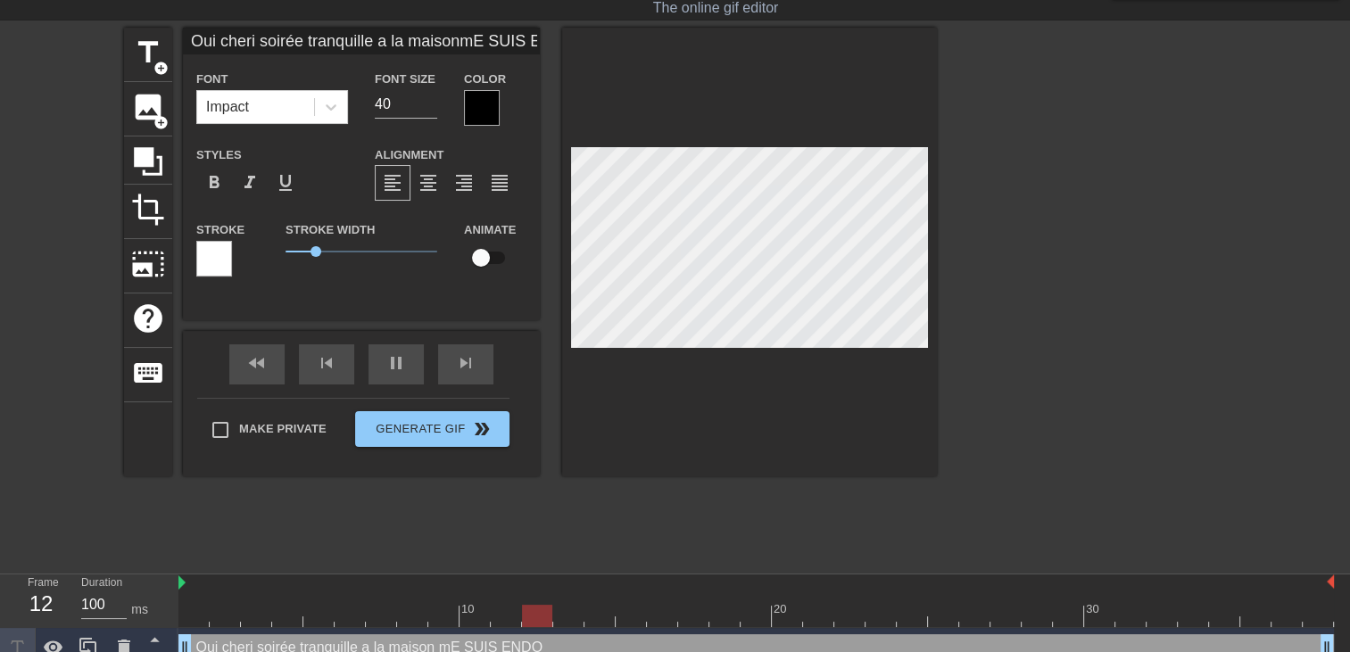
type input "Oui cheri soirée tranquille a la maisonmE SUIS END"
type textarea "Oui cheri soirée tranquille a la maison mE SUIS END"
type input "Oui cheri soirée tranquille a la maisonmE SUIS EN"
type textarea "Oui cheri soirée tranquille a la maison mE SUIS EN"
type input "Oui cheri soirée tranquille a la maisonmE SUIS E"
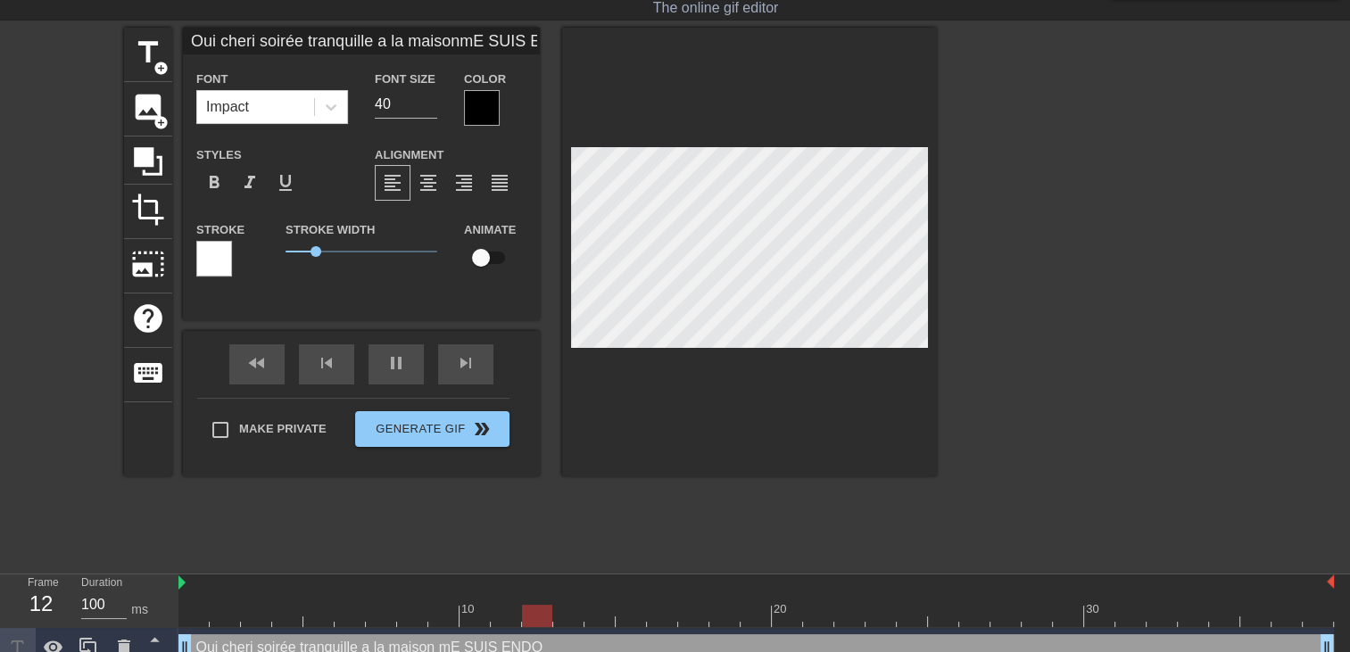
type textarea "Oui cheri soirée tranquille a la maison mE SUIS E"
type input "Oui cheri soirée tranquille a la maisonmE SUIS"
type textarea "Oui cheri soirée tranquille a la maison mE SUIS"
type input "Oui cheri soirée tranquille a la maisonmE SUI"
type textarea "Oui cheri soirée tranquille a la maison mE SUI"
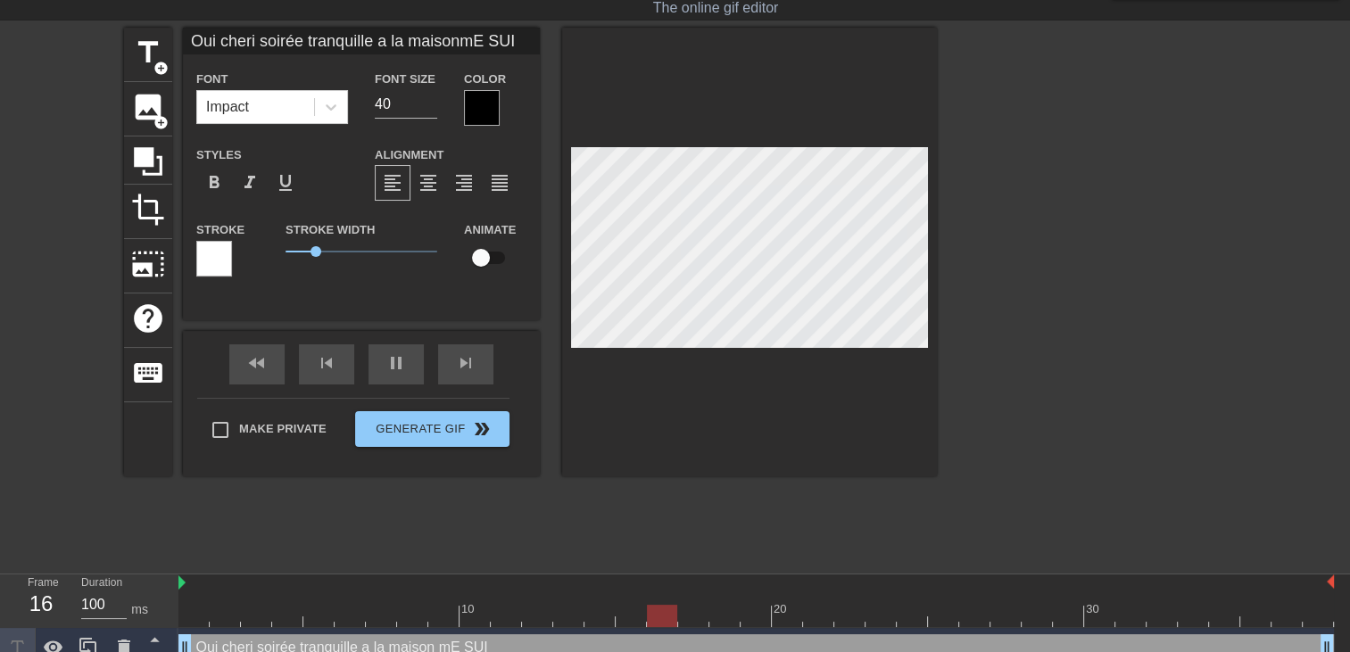
type input "Oui cheri soirée tranquille a la maisonmE SU"
type textarea "Oui cheri soirée tranquille a la maison mE SU"
click at [705, 396] on div at bounding box center [749, 252] width 375 height 449
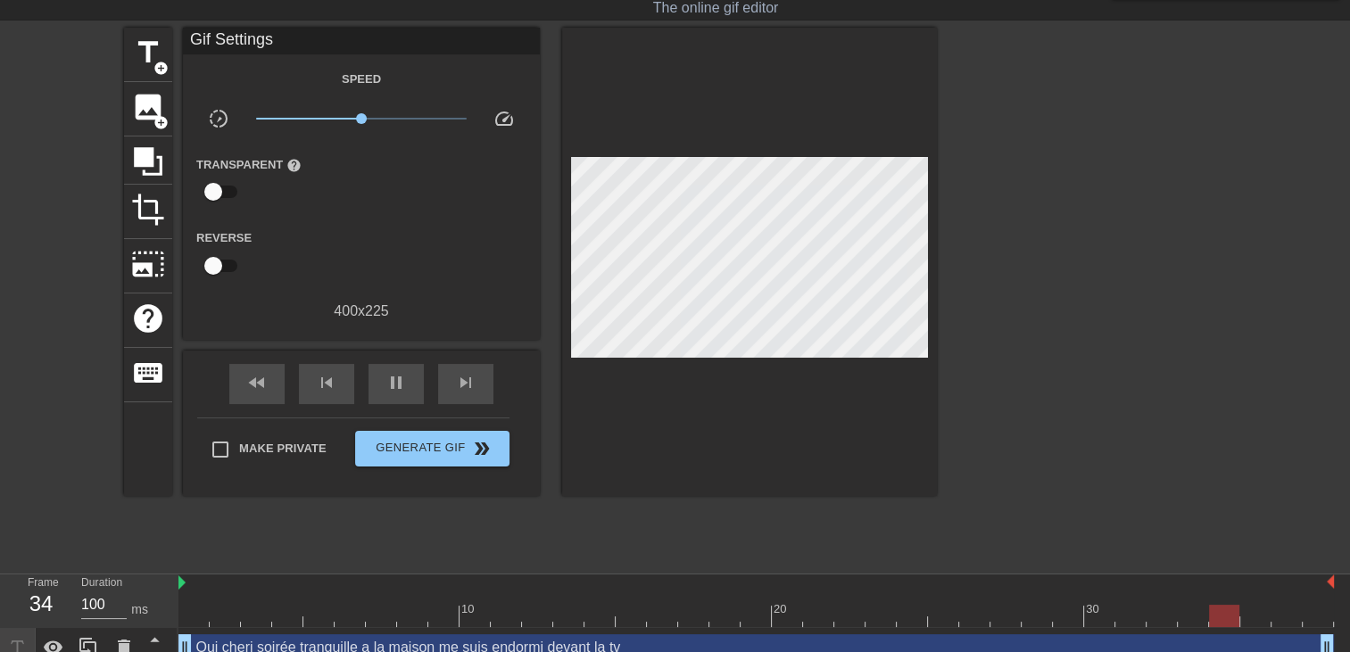
click at [976, 369] on div at bounding box center [1092, 295] width 268 height 535
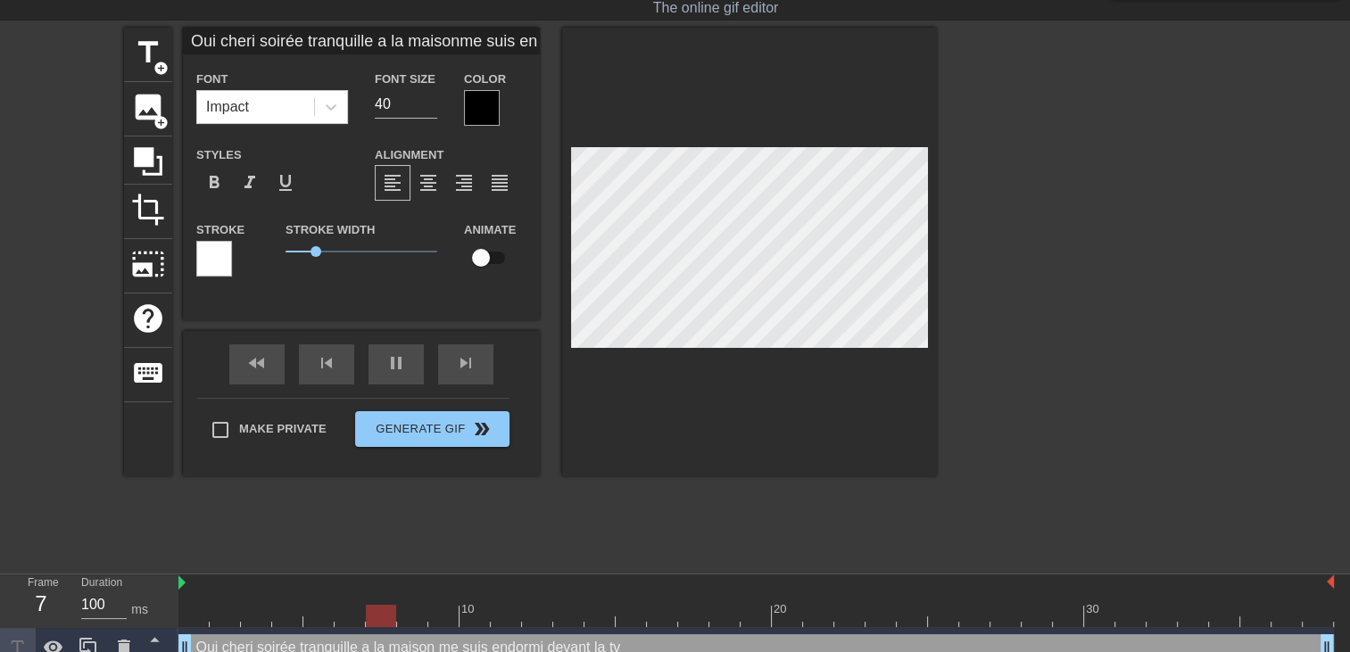
scroll to position [2, 2]
click at [897, 385] on div at bounding box center [749, 252] width 375 height 449
click at [498, 110] on div at bounding box center [482, 108] width 36 height 36
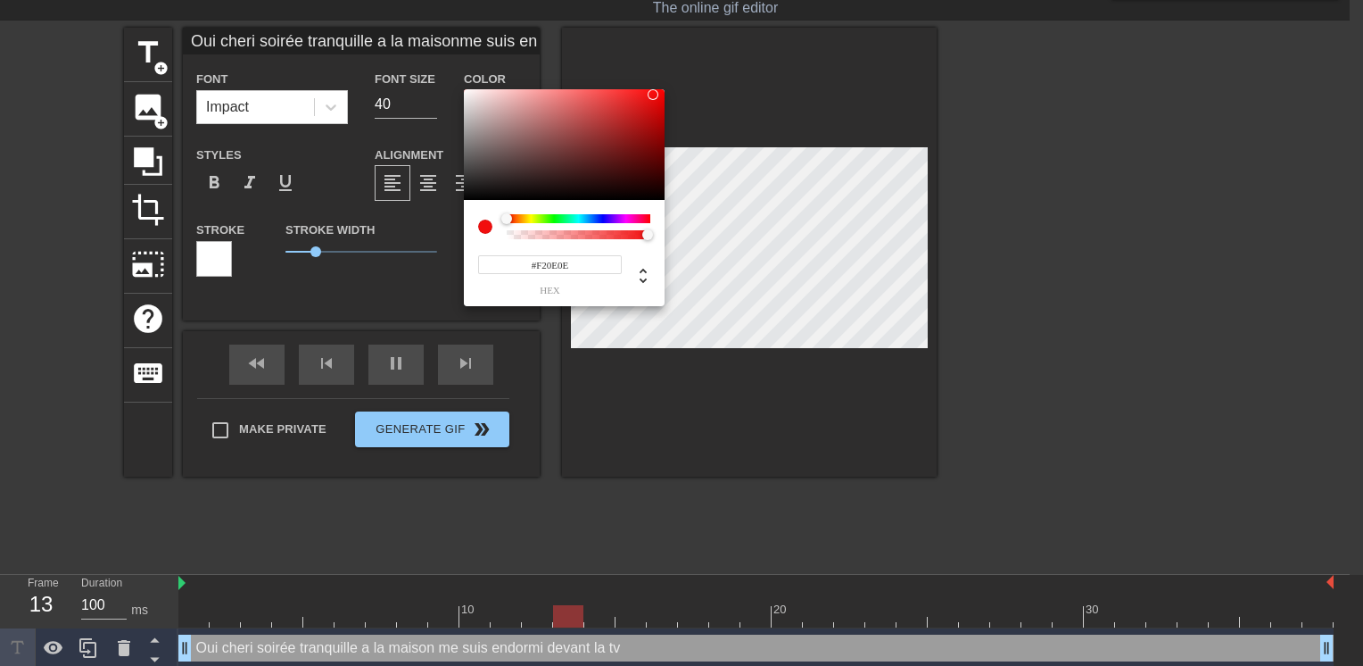
click at [653, 95] on div at bounding box center [564, 144] width 201 height 111
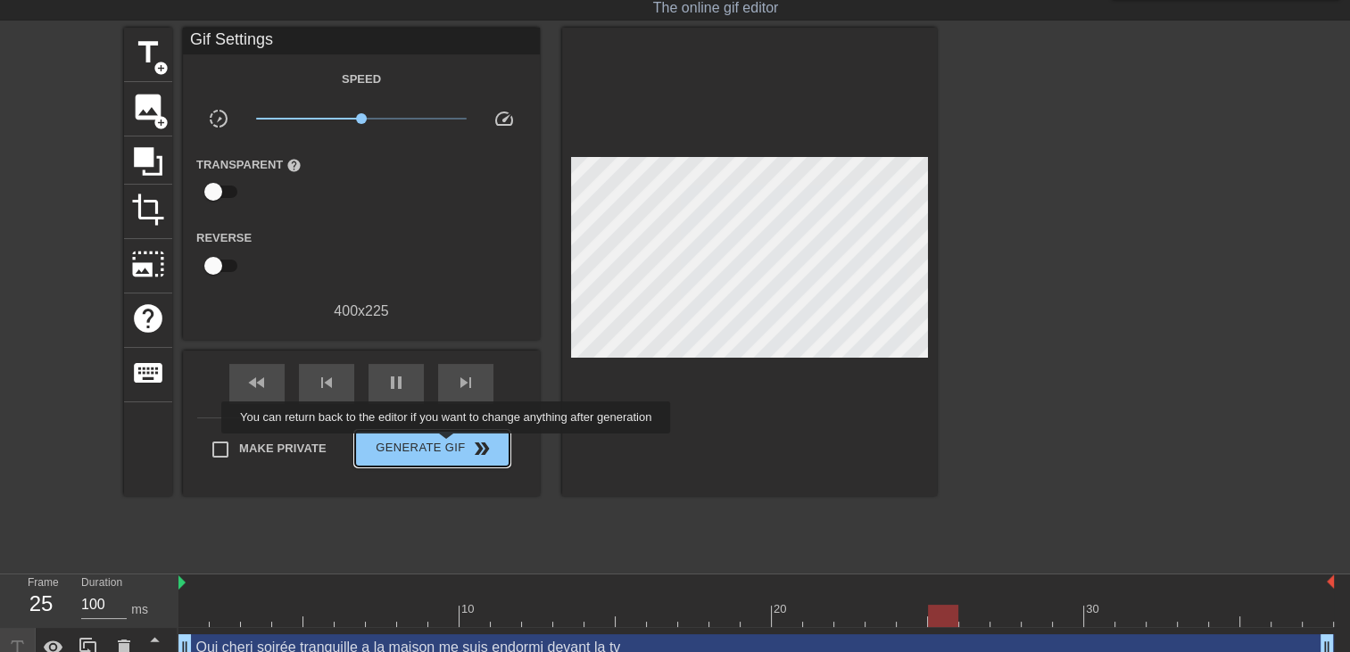
click at [446, 446] on span "Generate Gif double_arrow" at bounding box center [432, 448] width 140 height 21
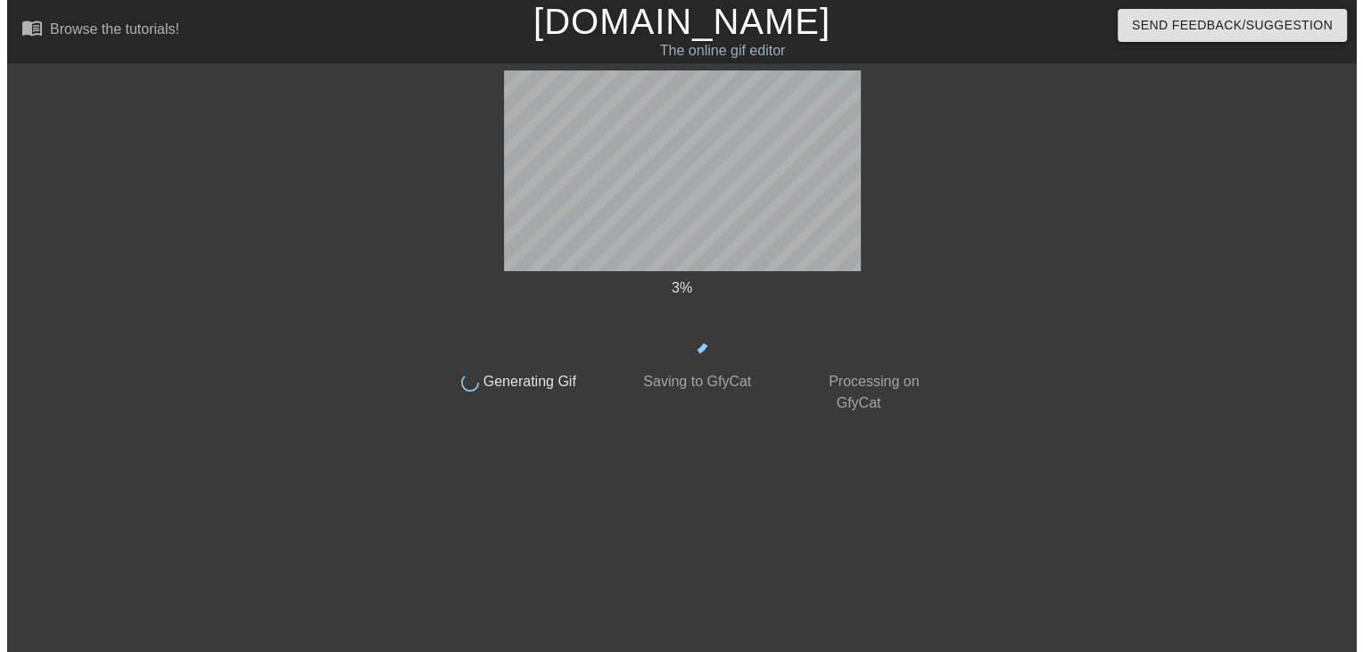
scroll to position [0, 0]
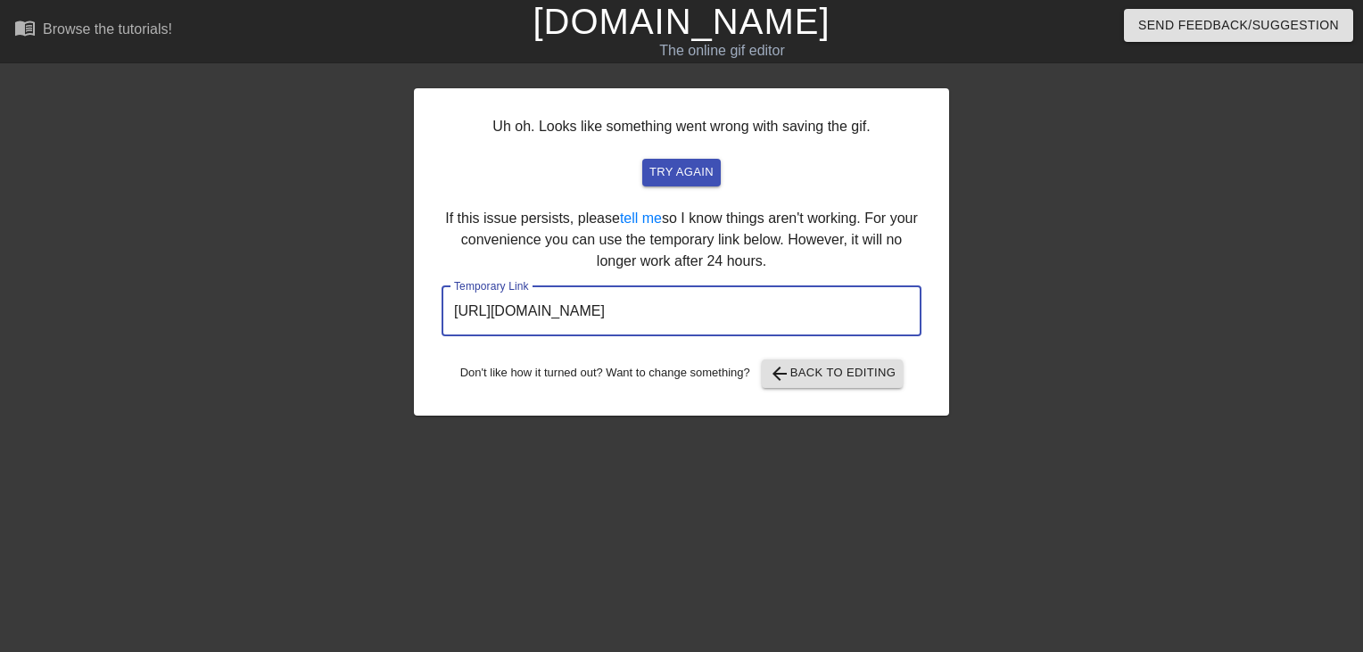
drag, startPoint x: 860, startPoint y: 315, endPoint x: 138, endPoint y: 323, distance: 721.8
click at [138, 323] on div "Uh oh. Looks like something went wrong with saving the gif. try again If this i…" at bounding box center [681, 337] width 1363 height 535
click at [728, 22] on link "[DOMAIN_NAME]" at bounding box center [681, 21] width 297 height 39
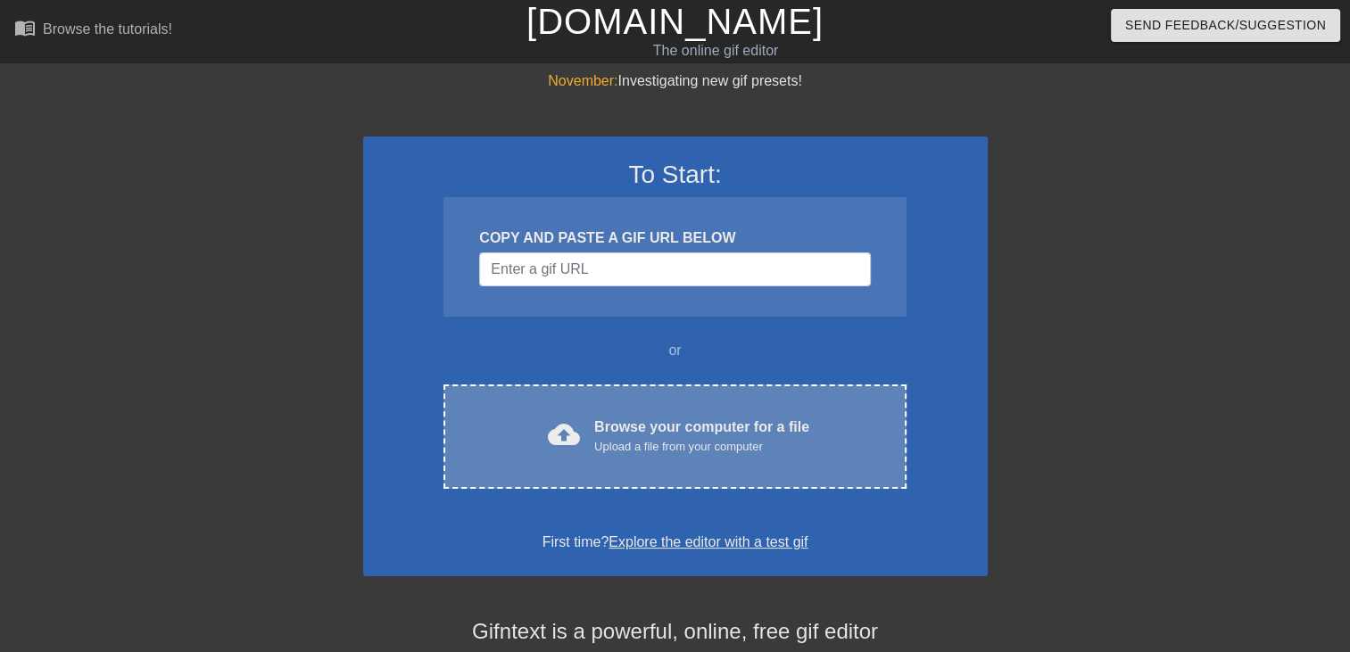
click at [679, 448] on div "Upload a file from your computer" at bounding box center [701, 447] width 215 height 18
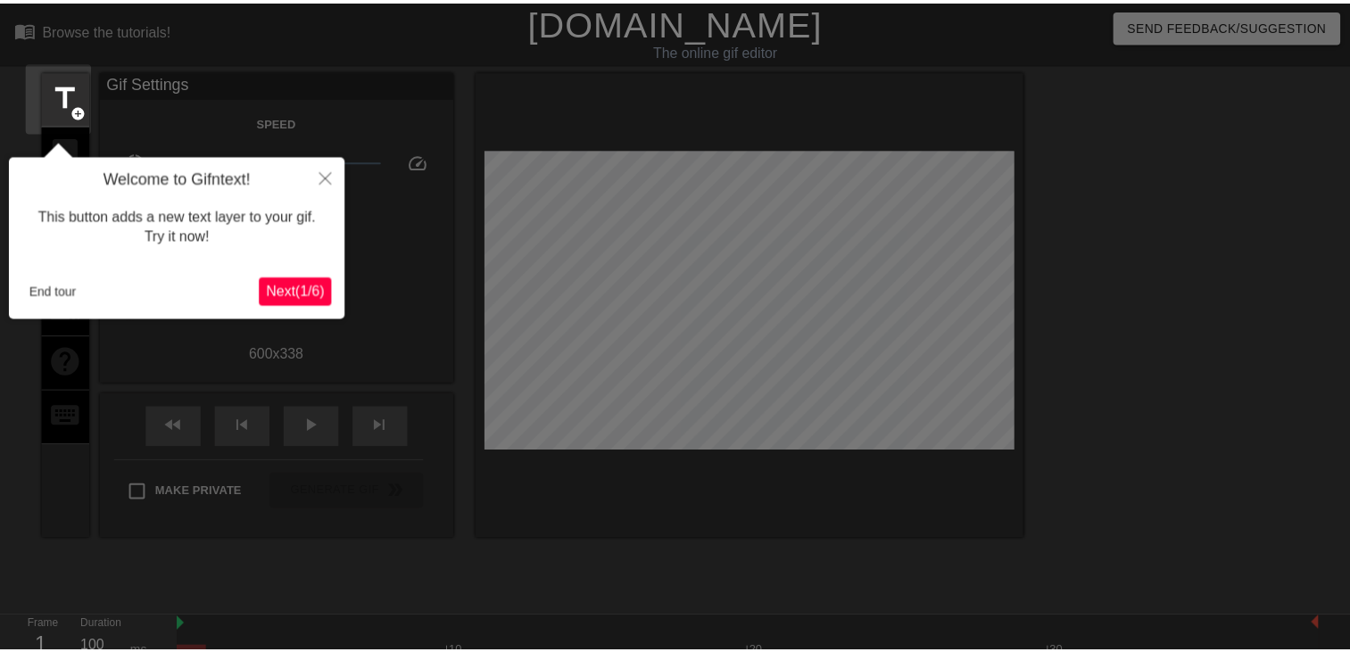
scroll to position [43, 0]
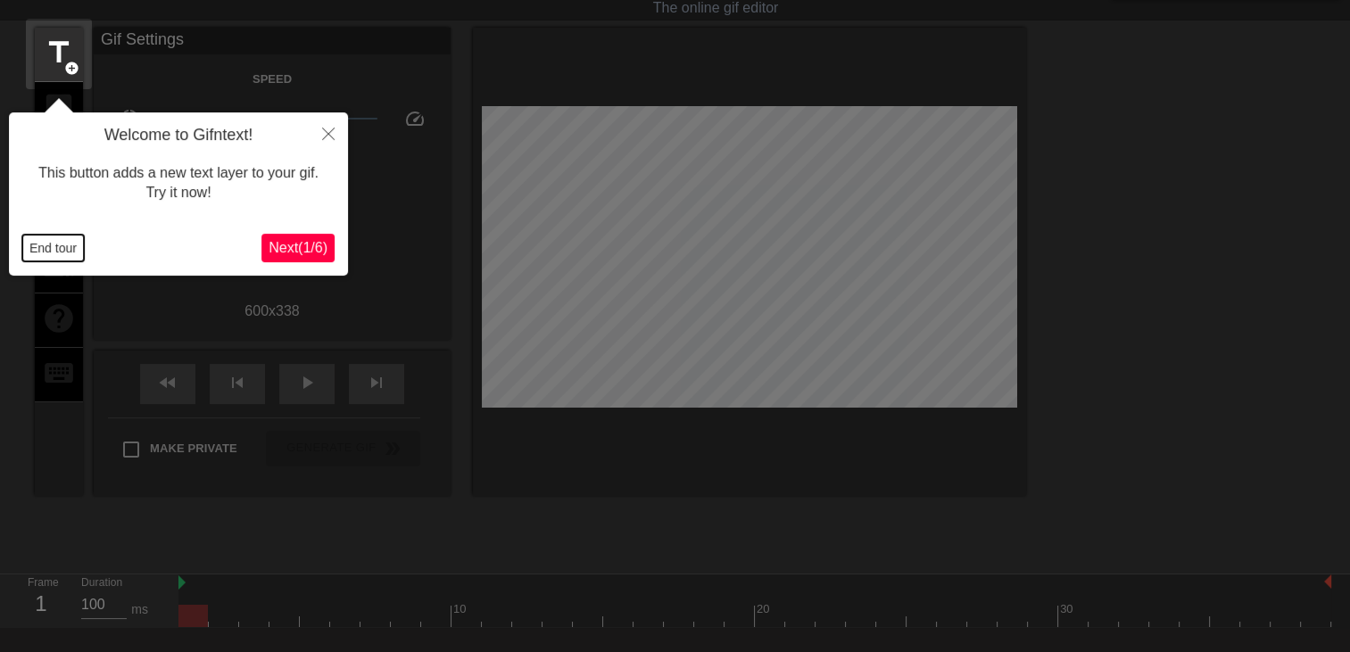
click at [61, 252] on button "End tour" at bounding box center [53, 248] width 62 height 27
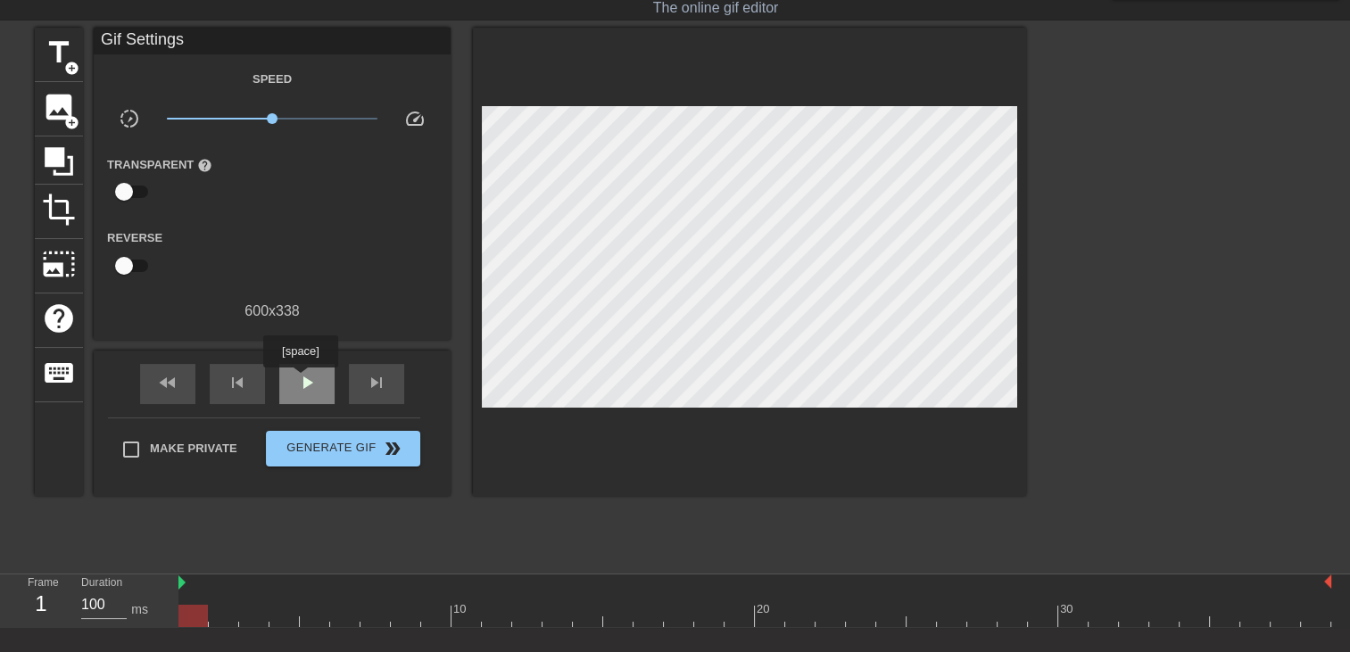
click at [300, 380] on span "play_arrow" at bounding box center [306, 382] width 21 height 21
click at [57, 60] on span "title" at bounding box center [59, 53] width 34 height 34
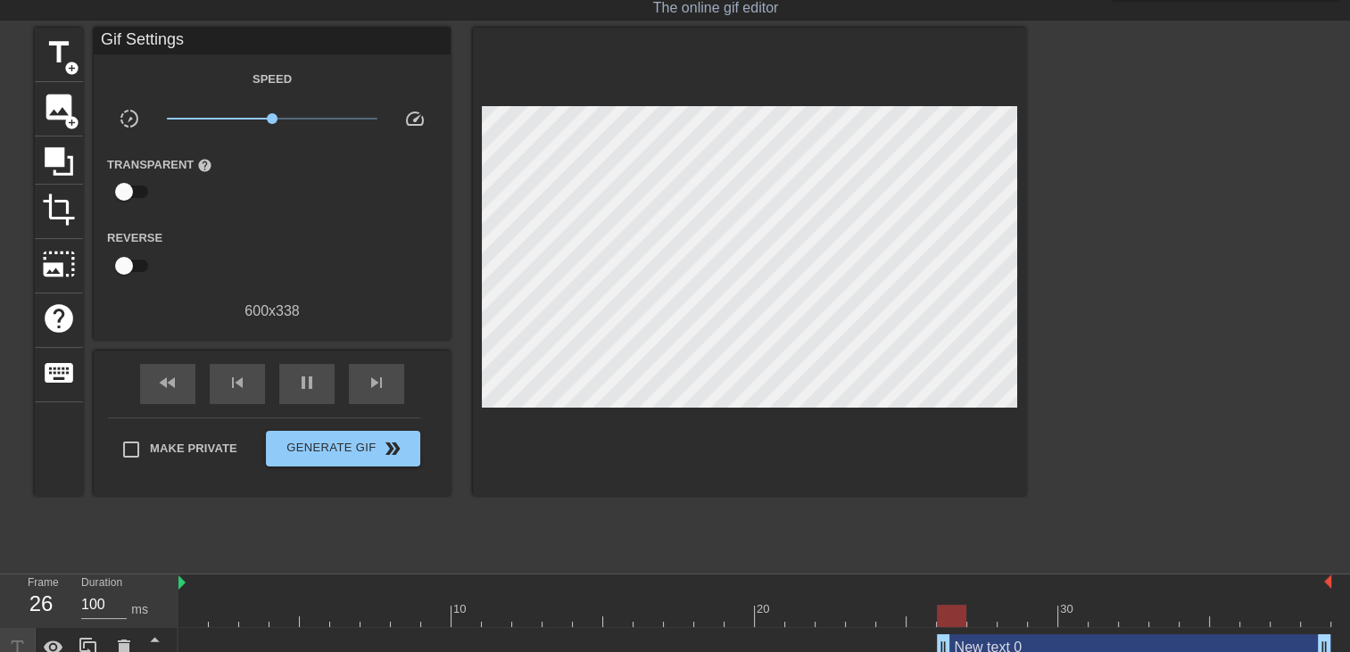
drag, startPoint x: 941, startPoint y: 642, endPoint x: 0, endPoint y: 608, distance: 941.9
click at [0, 608] on html "menu_book Browse the tutorials! Gifntext.com The online gif editor Send Feedbac…" at bounding box center [675, 312] width 1350 height 711
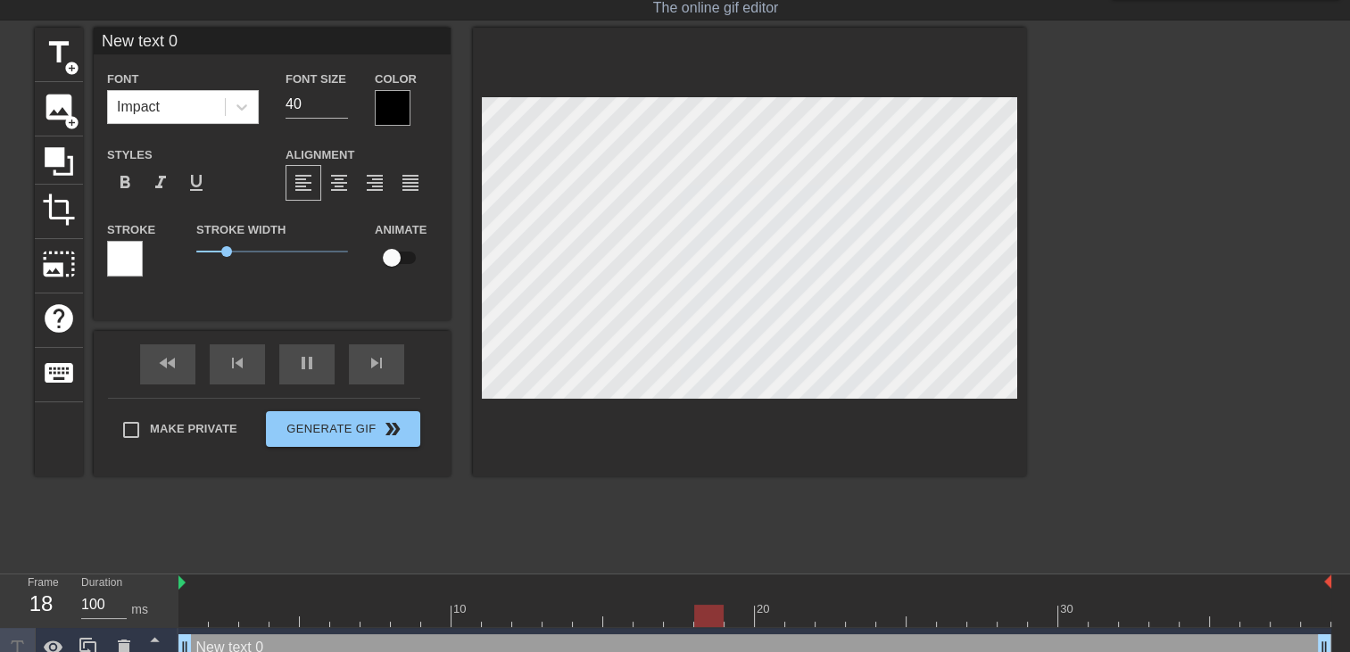
type input "New text"
type textarea "New text"
type input "New text"
type textarea "New text"
type input "New tex"
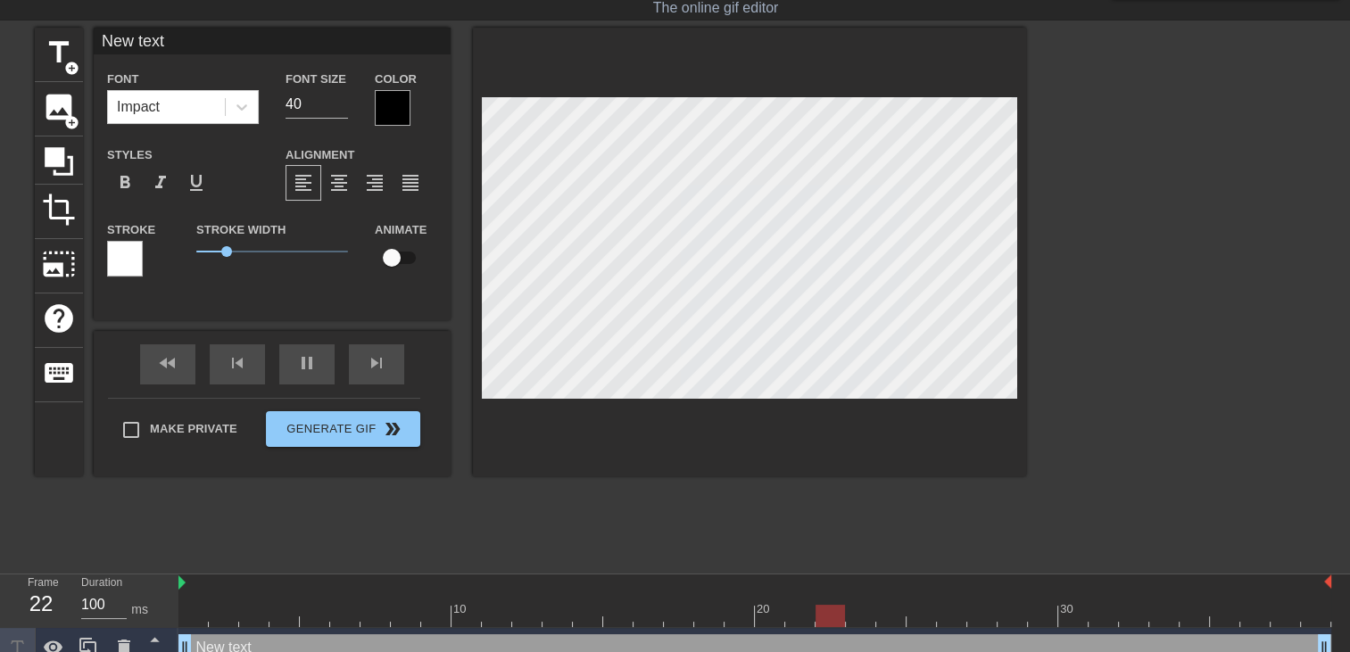
type textarea "New tex"
type input "New te"
type textarea "New te"
type input "New t"
type textarea "New t"
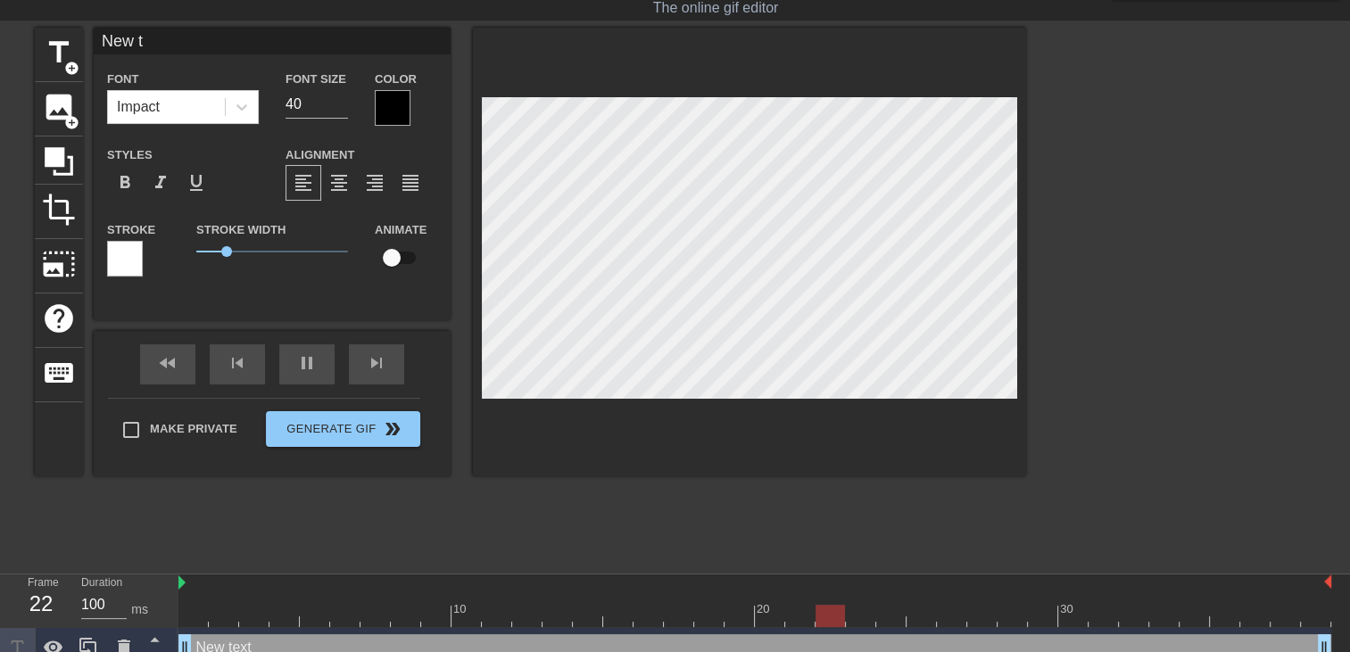
type input "New"
type textarea "New"
type input "New"
type textarea "New"
type input "Ne"
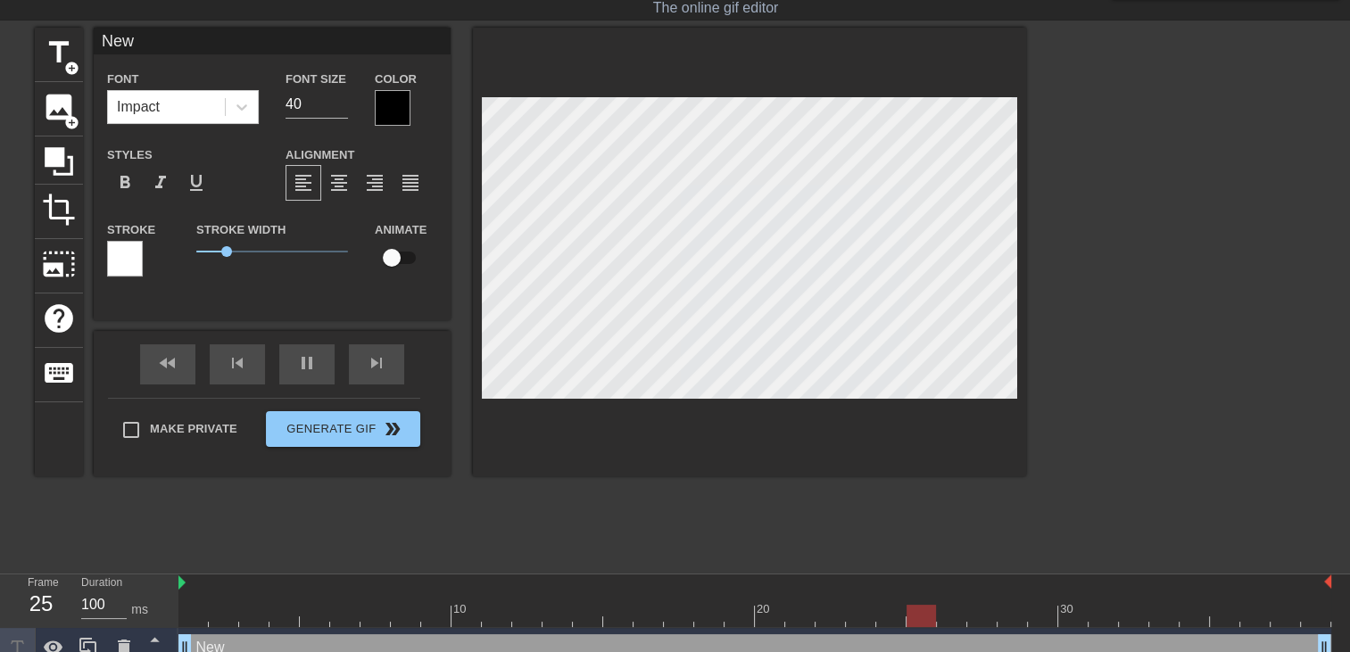
type textarea "Ne"
type input "N"
type textarea "N"
type input "B"
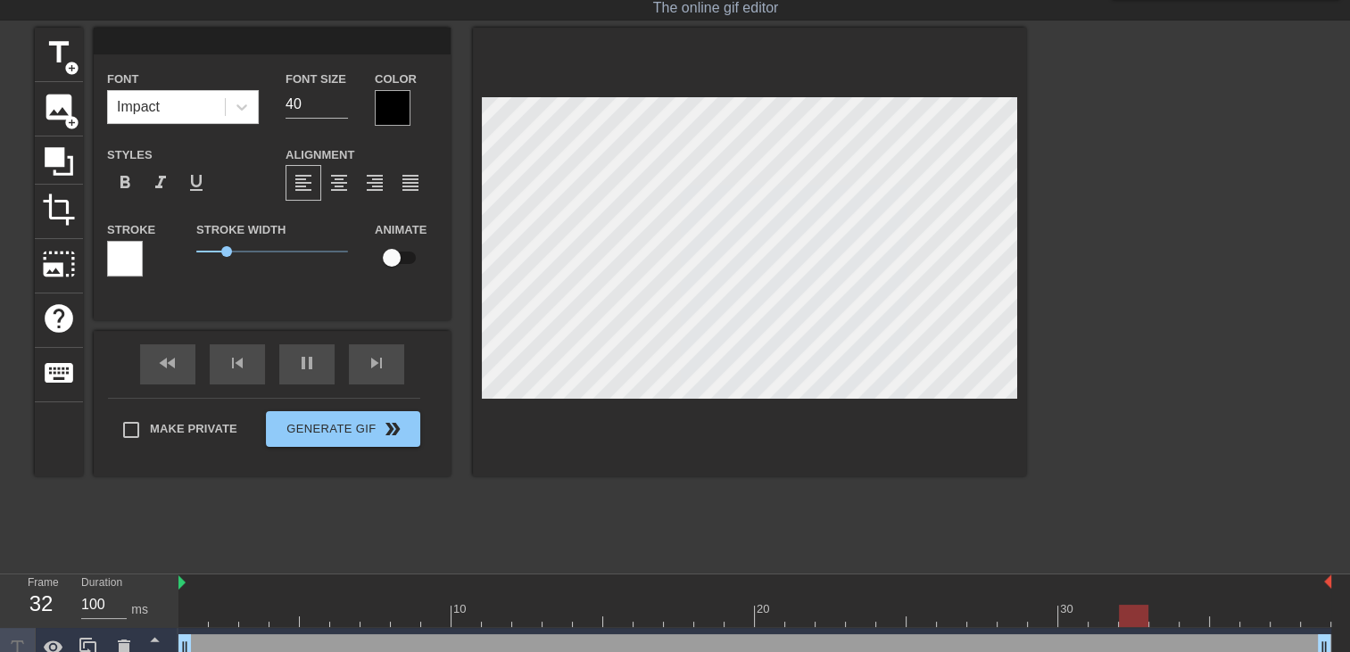
type textarea "B"
type input "Bb"
type textarea "Bb"
type input "Bbé"
type textarea "Bbé"
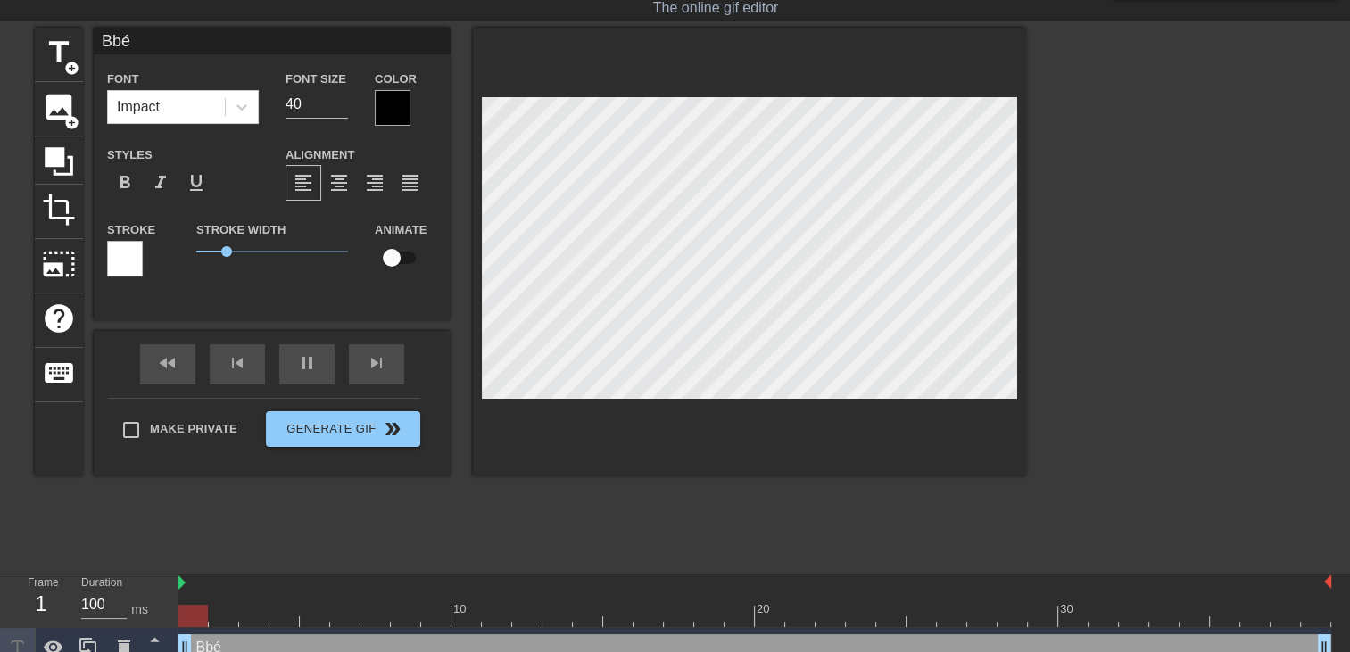
type input "Bbéb"
type textarea "Bbéb"
type input "Bbébé"
type textarea "Bbébé"
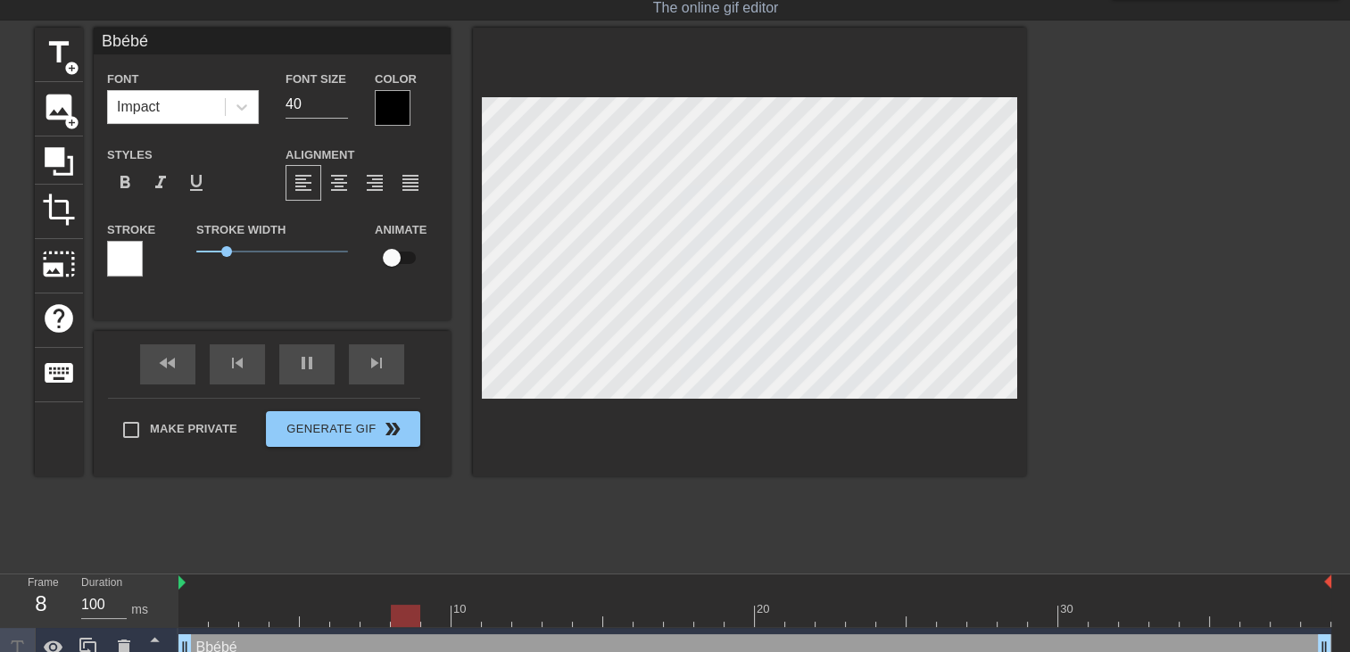
type input "Bbéb"
type textarea "Bbéb"
type input "Bbé"
type textarea "Bbé"
type input "Bb"
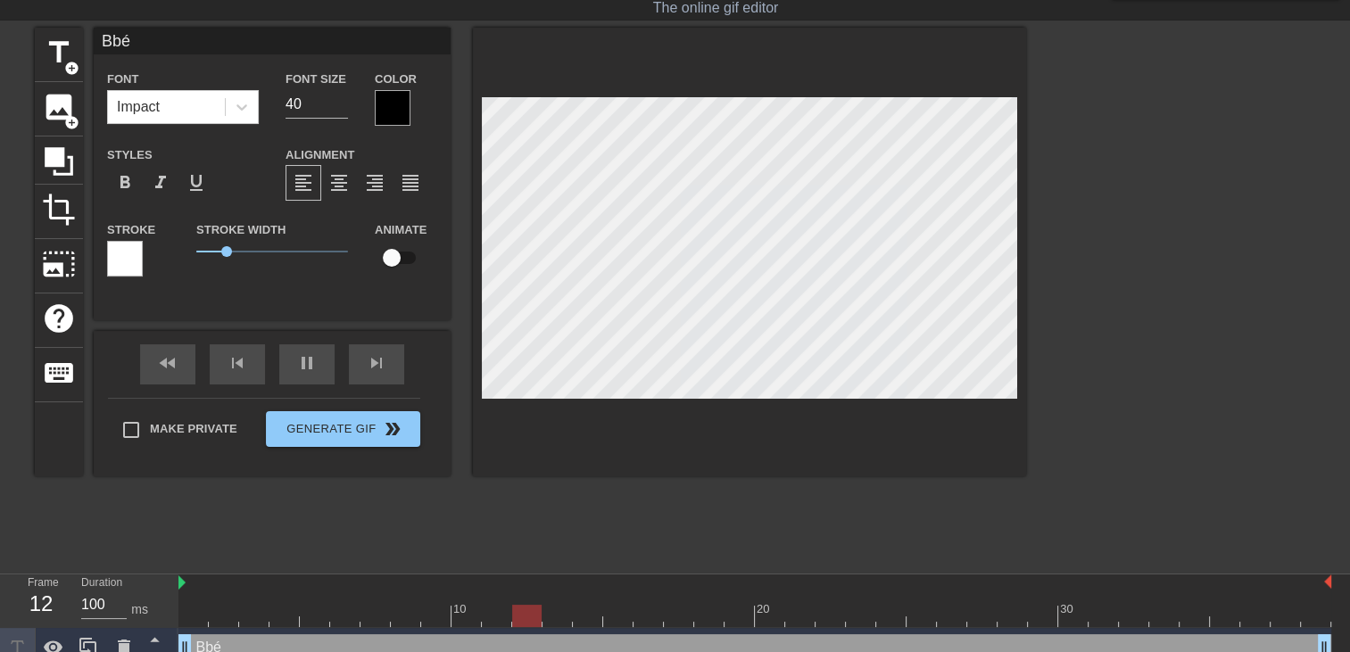
type textarea "Bb"
type input "B"
type textarea "B"
type input "Bé"
type textarea "Bé"
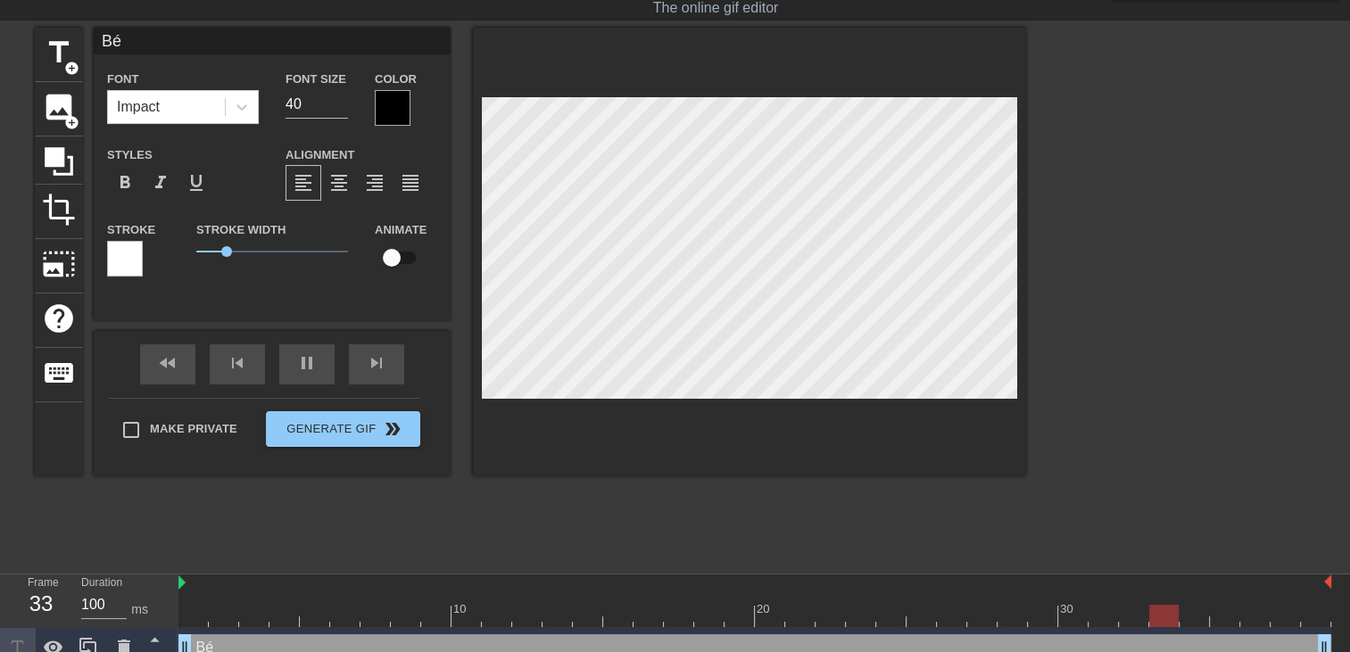
type input "Béb"
type textarea "Béb"
type input "Bébé"
type textarea "Bébé"
type input "Bébé"
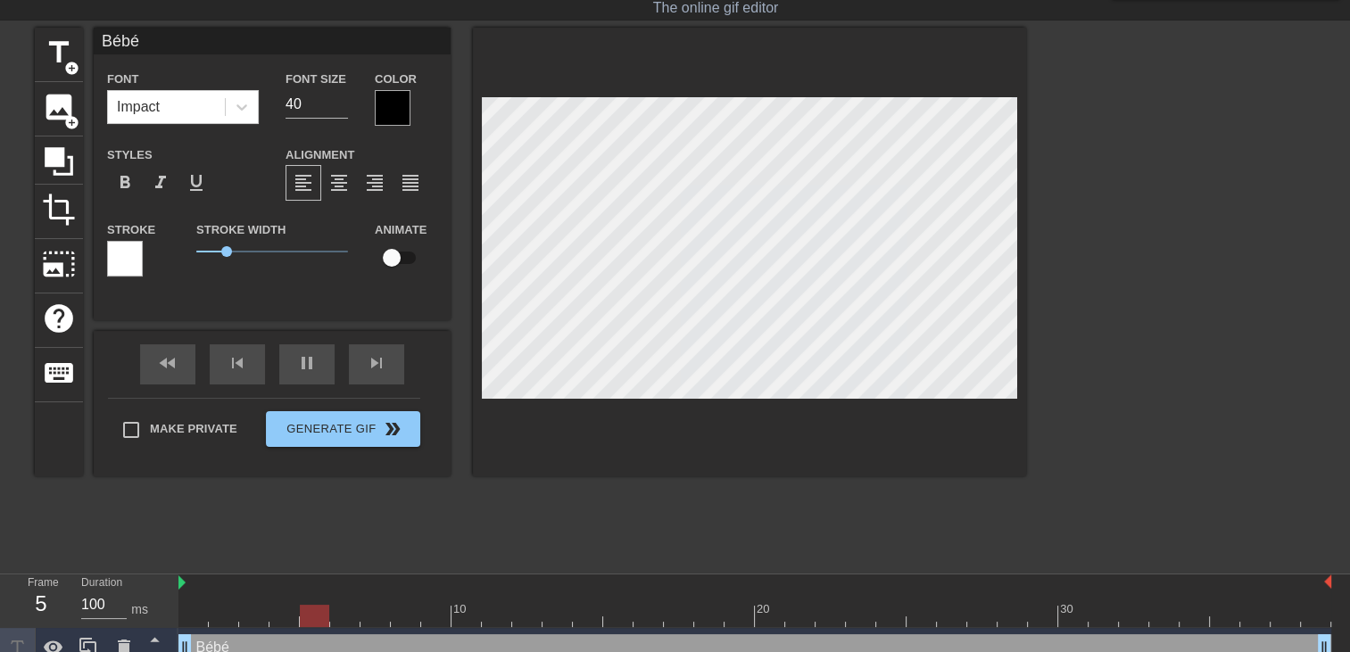
type textarea "Bébé"
type input "Bébé m"
type textarea "Bébé m"
type input "Bébé mo"
type textarea "Bébé mo"
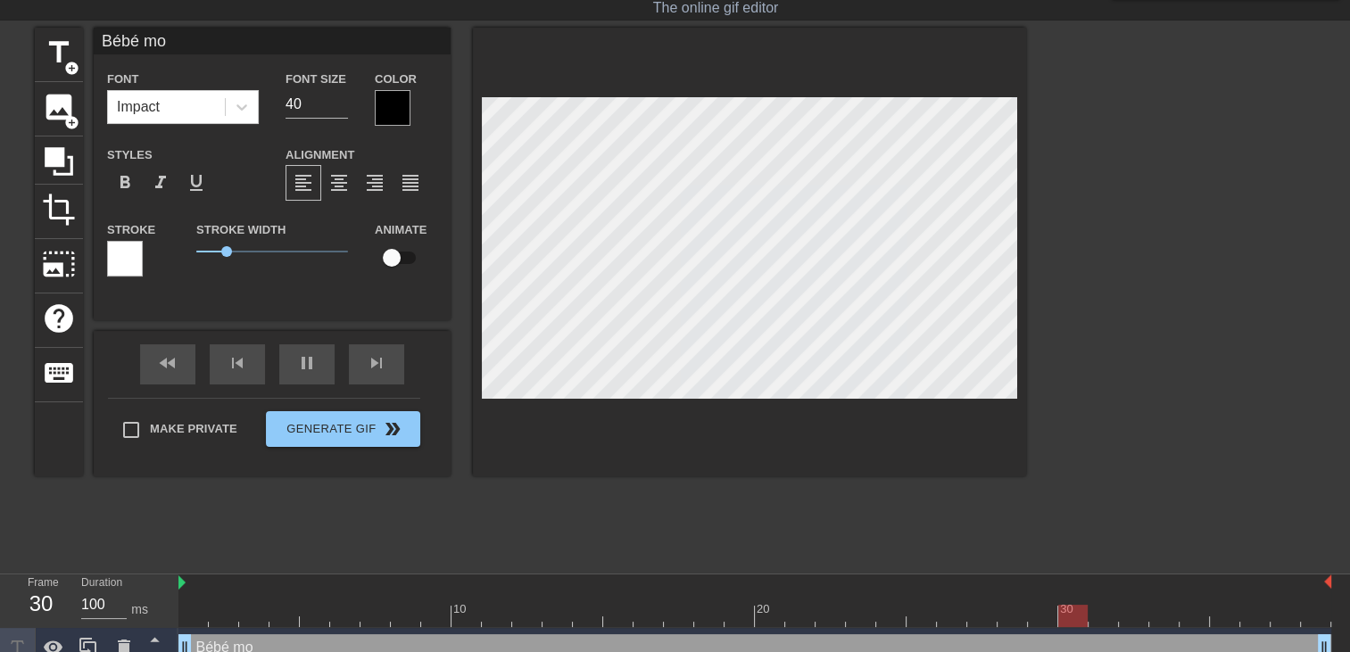
type input "Bébé mon"
type textarea "Bébé mon"
type input "Bébé mon"
type textarea "Bébé mon"
type input "Bébé mon p"
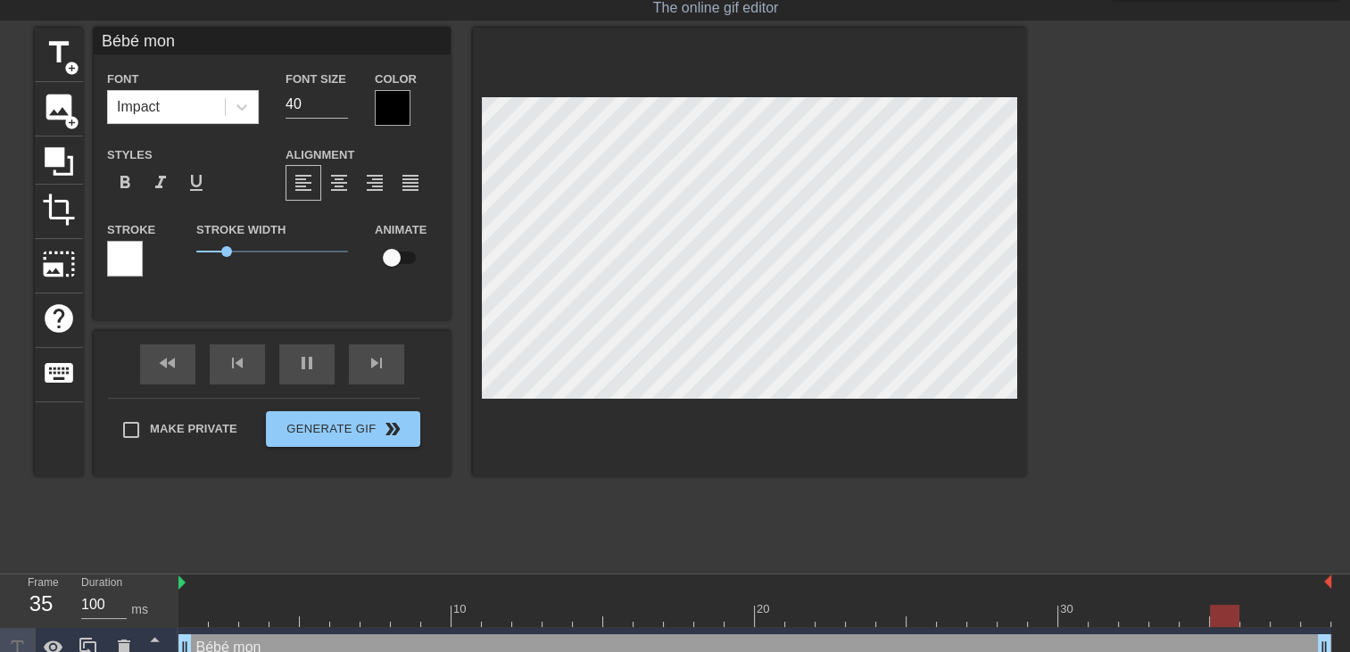
type textarea "Bébé mon p"
type input "Bébé mon pa"
type textarea "Bébé mon pa"
type input "Bébé mon pat"
type textarea "Bébé mon pat"
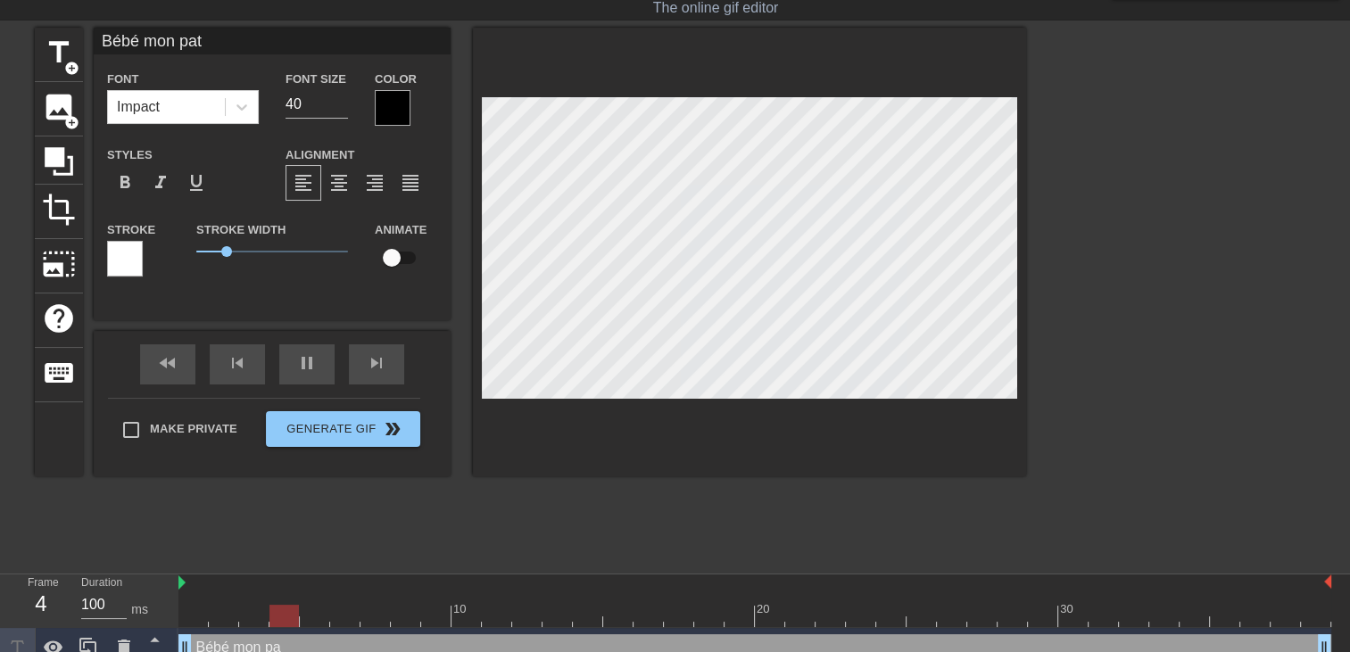
type input "Bébé mon patr"
type textarea "Bébé mon patr"
type input "Bébé mon patro"
type textarea "Bébé mon patro"
type input "Bébé mon patron"
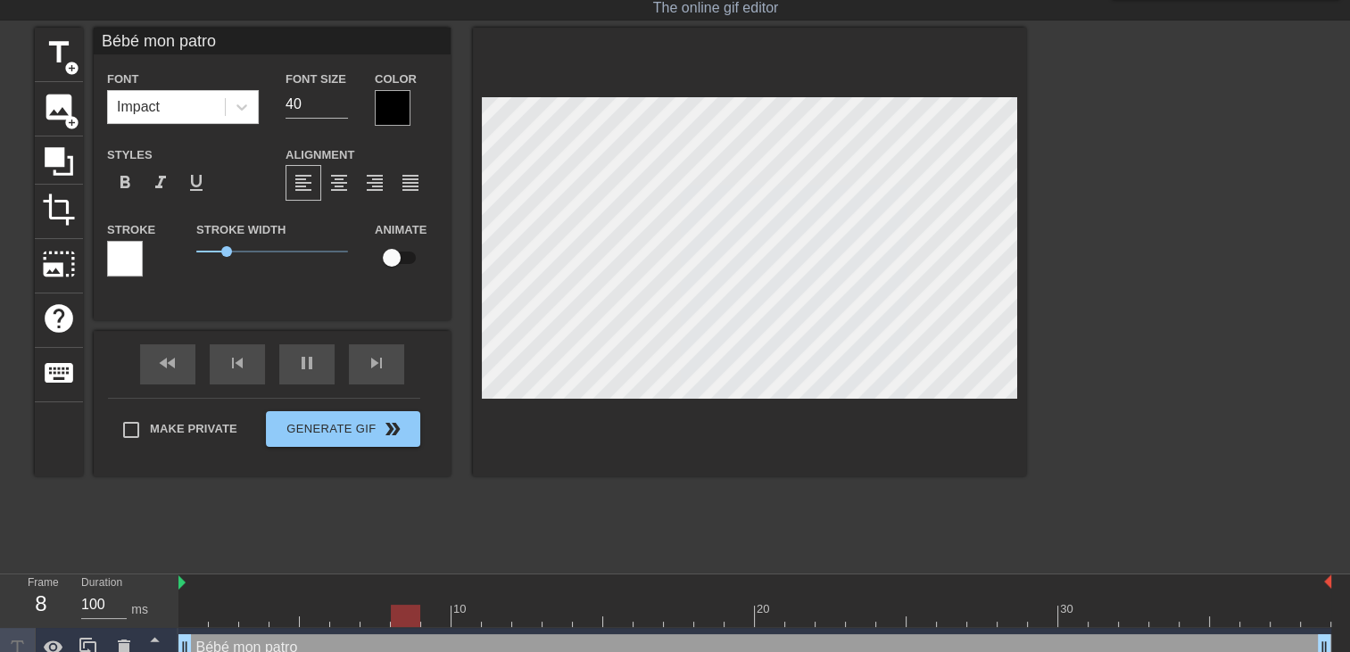
type textarea "Bébé mon patron"
type input "Bébé mon patron"
type textarea "Bébé mon patron"
type input "Bébé mon patron m"
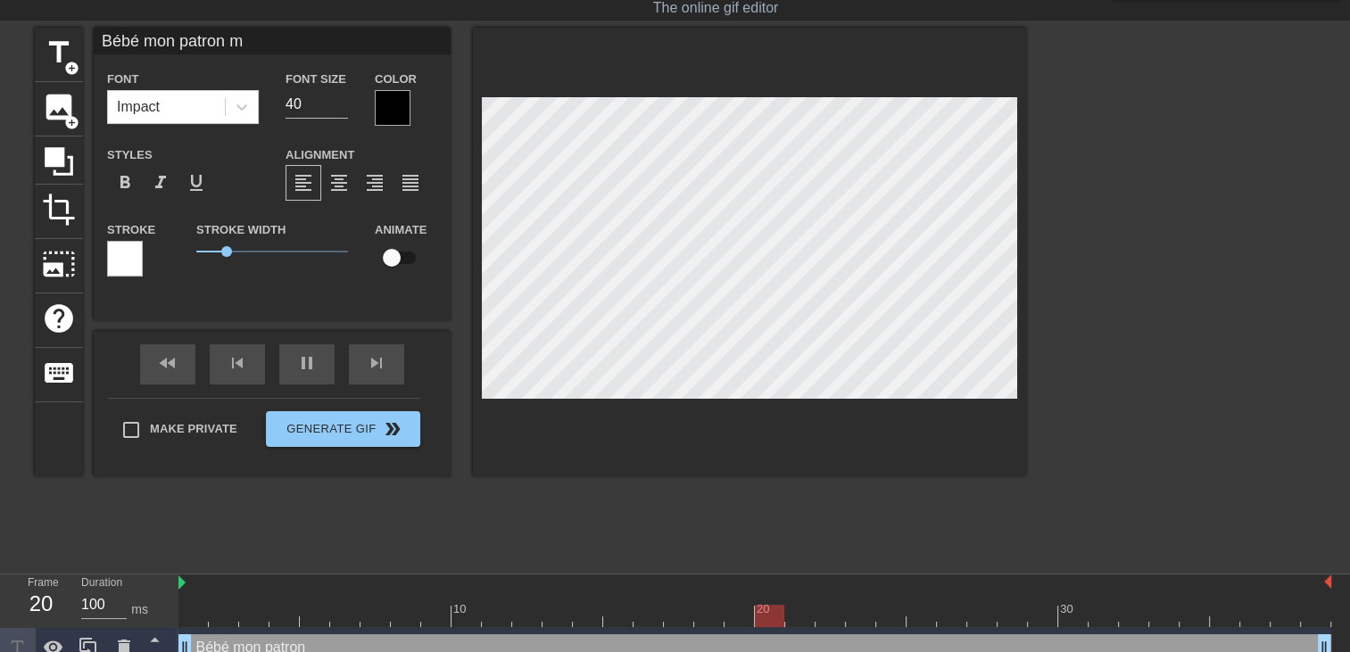
type textarea "Bébé mon patron m"
type input "Bébé mon patron m""
type textarea "Bébé mon patron m""
type input "Bébé mon patron m"
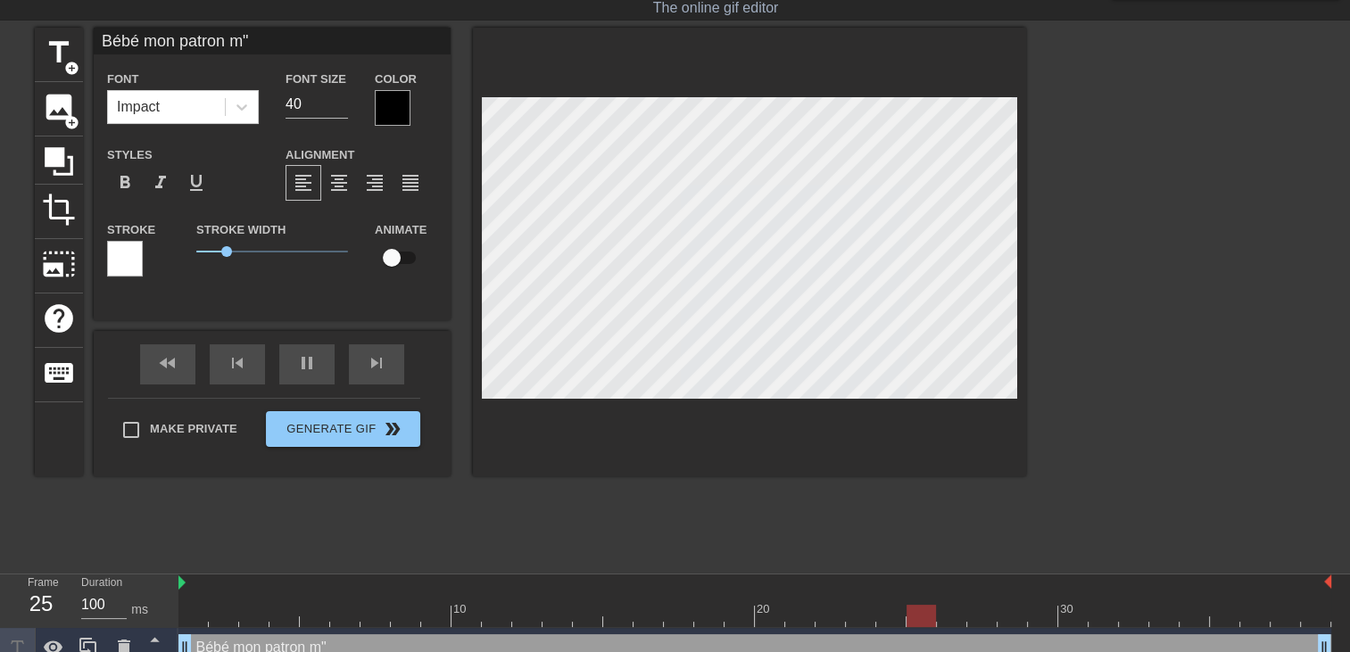
type textarea "Bébé mon patron m"
type input "Bébé mon patron m'"
type textarea "Bébé mon patron m'"
type input "Bébé mon patron m'a"
type textarea "Bébé mon patron m'a"
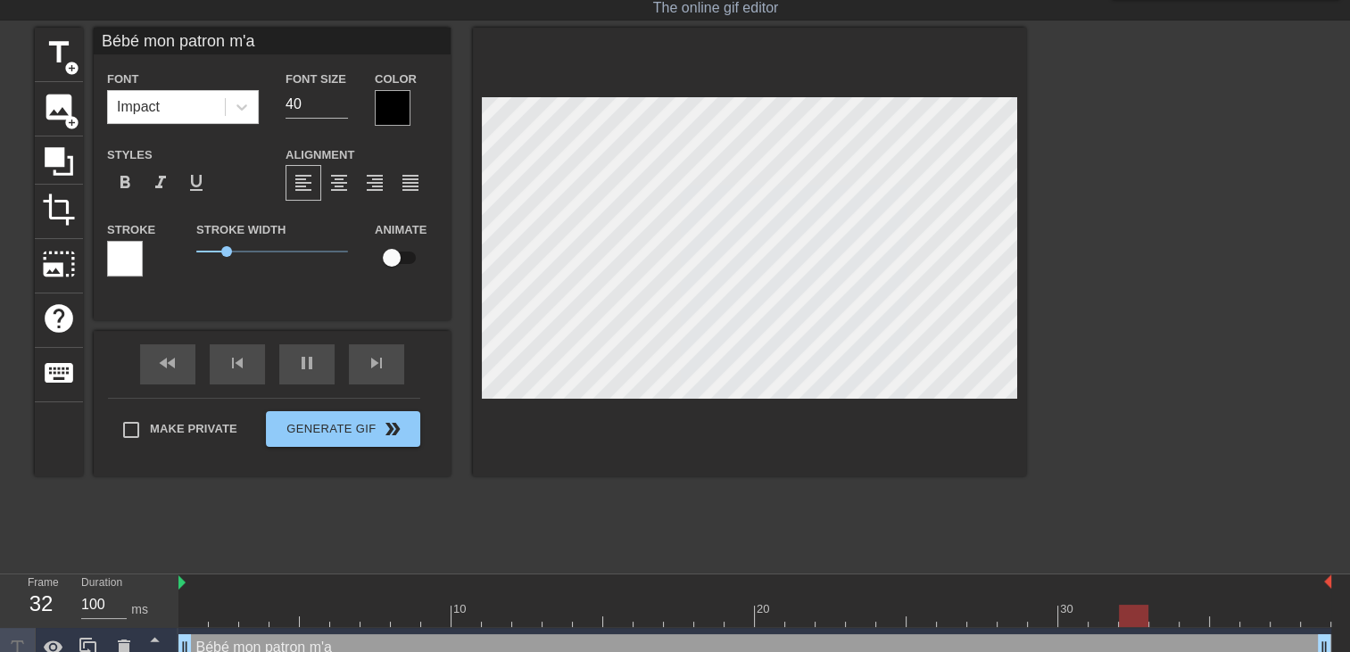
type input "Bébé mon patron m'a"
type textarea "Bébé mon patron m'a"
type input "Bébé mon patron m'a i"
type textarea "Bébé mon patron m'a i"
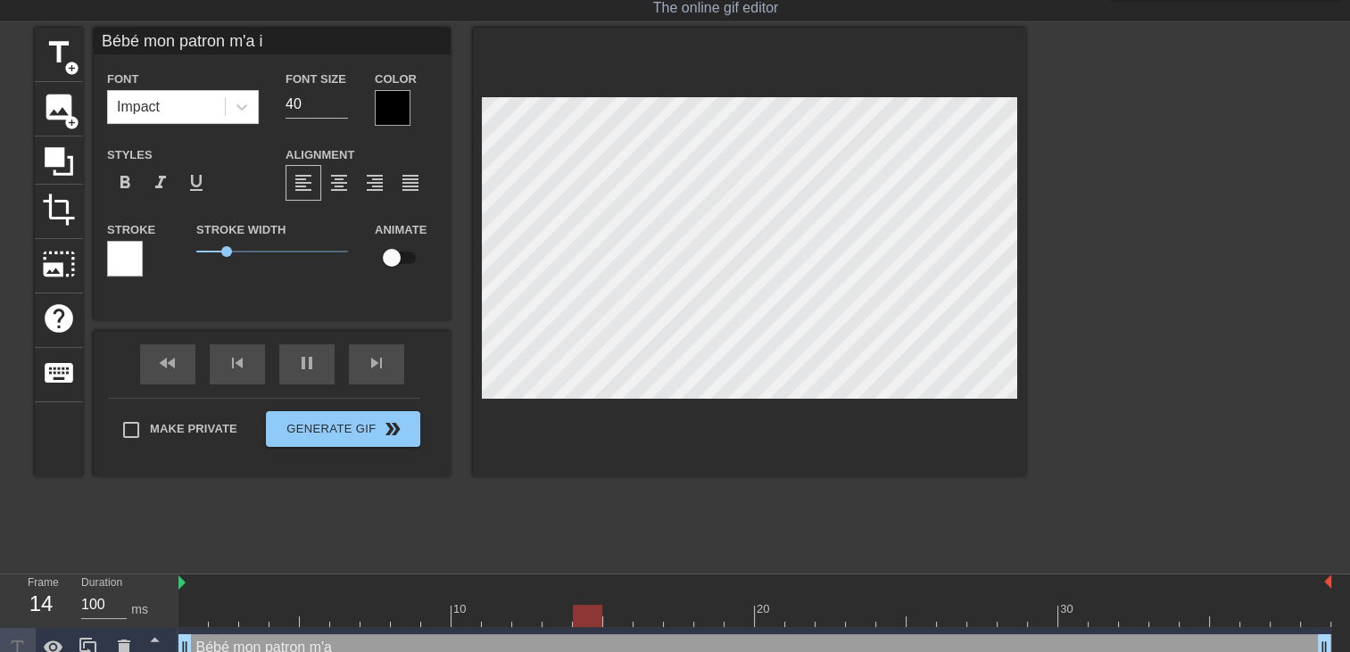
type input "Bébé mon patron m'a in"
type textarea "Bébé mon patron m'a in"
type input "Bébé mon patron m'a inv"
type textarea "Bébé mon patron m'a inv"
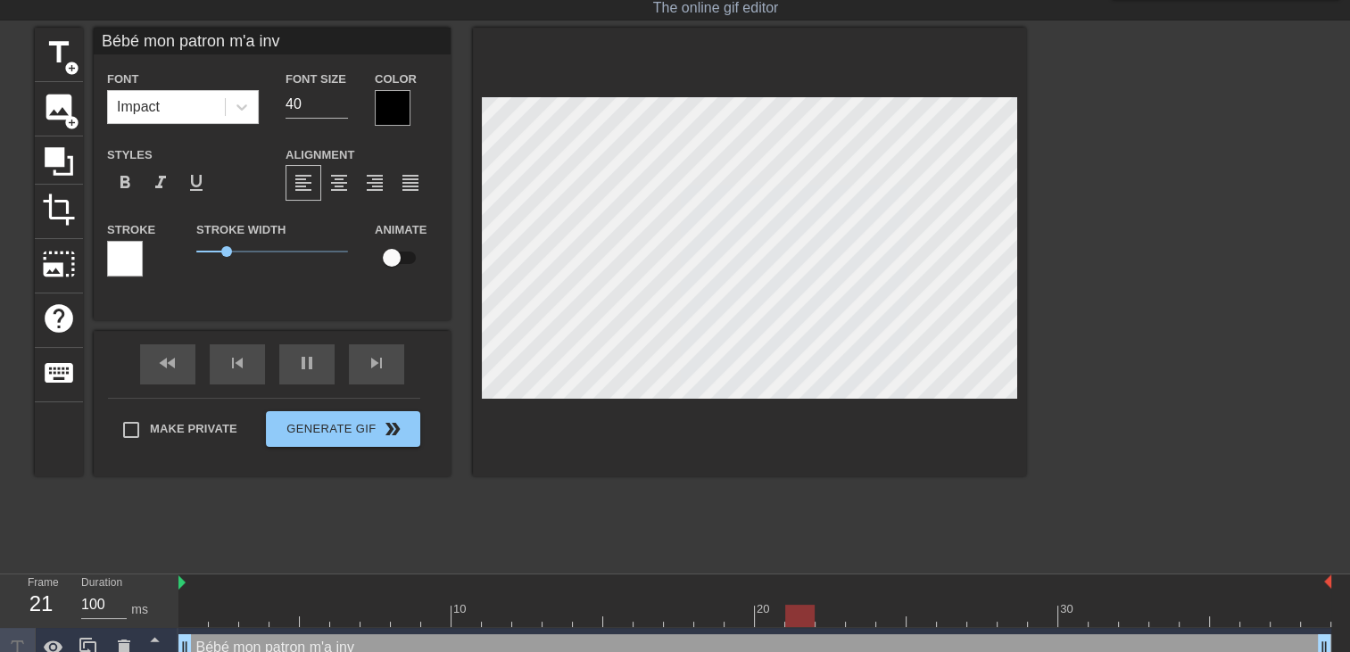
type input "Bébé mon patron m'a invi"
type textarea "Bébé mon patron m'a invi"
type input "Bébé mon patron m'a invit"
type textarea "Bébé mon patron m'a invit"
type input "Bébé mon patron m'a invité"
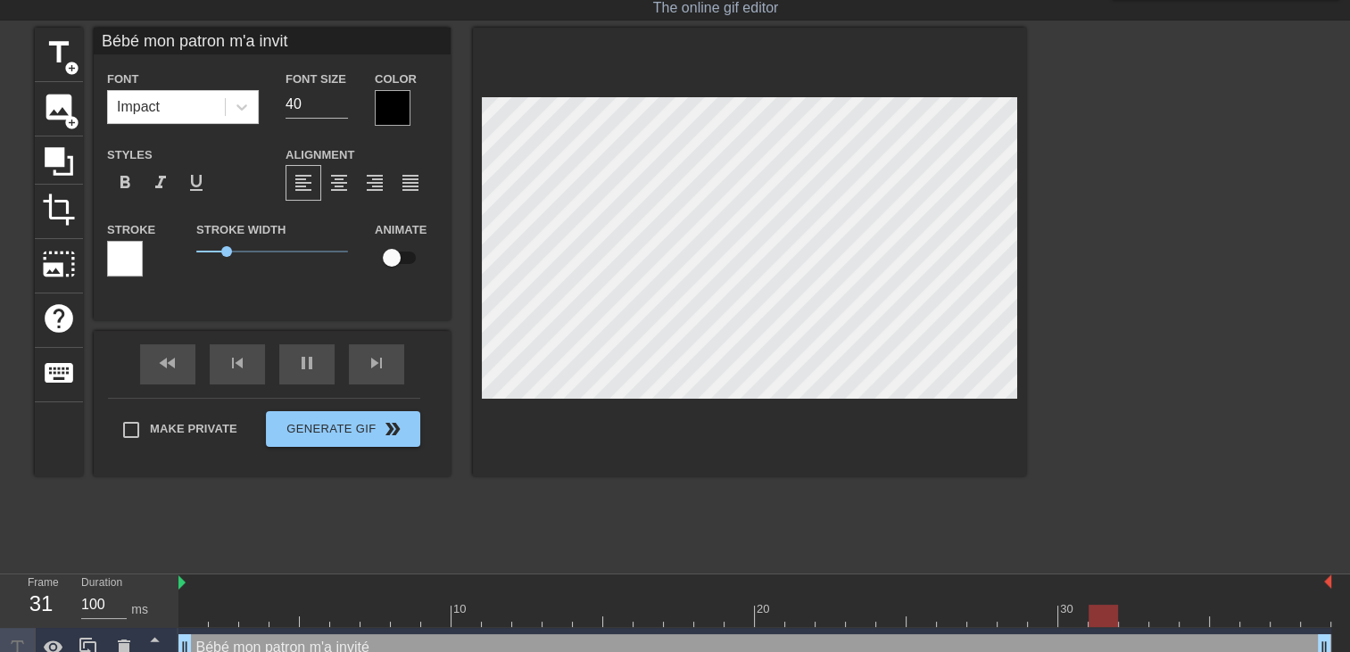
type textarea "Bébé mon patron m'a invité"
type input "Bébé mon patron m'a invité"
type textarea "Bébé mon patron m'a invité"
type input "Bébé mon patron m'a invité d"
type textarea "Bébé mon patron m'a invité d"
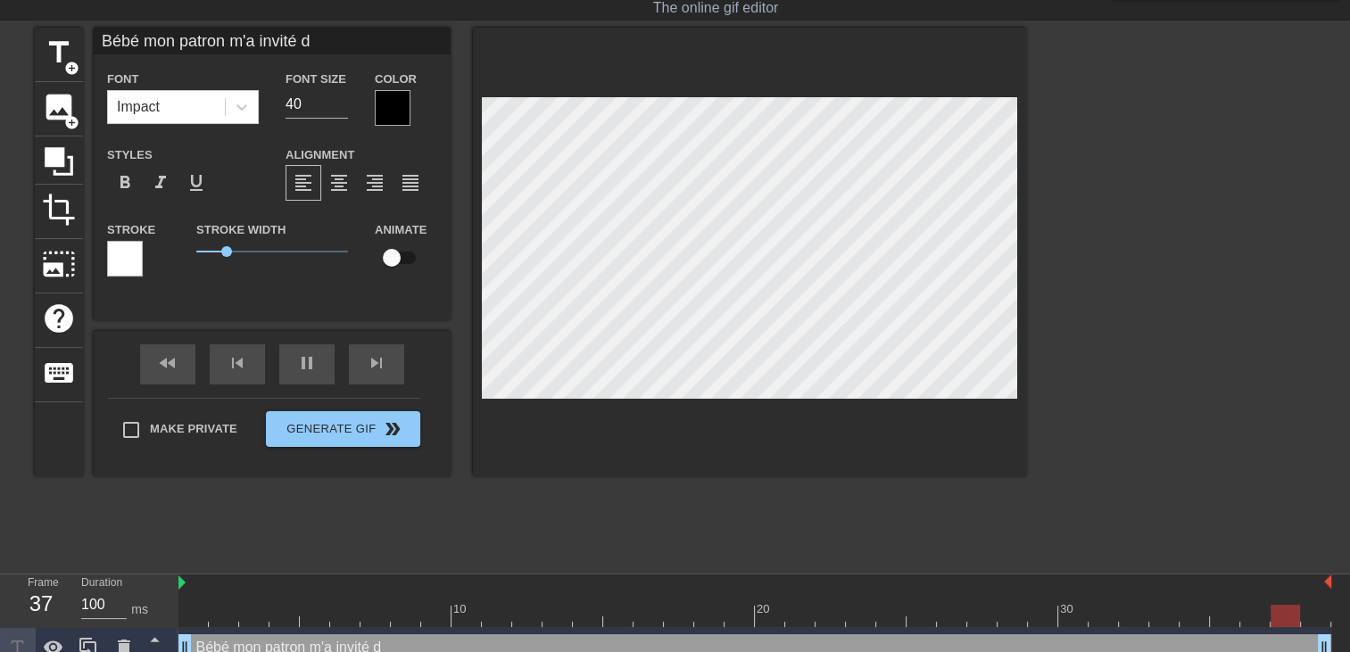
type input "Bébé mon patron m'a invité da"
type textarea "Bébé mon patron m'a invité da"
type input "Bébé mon patron m'a invité dan"
type textarea "Bébé mon patron m'a invité dan"
type input "Bébé mon patron m'a invité dans"
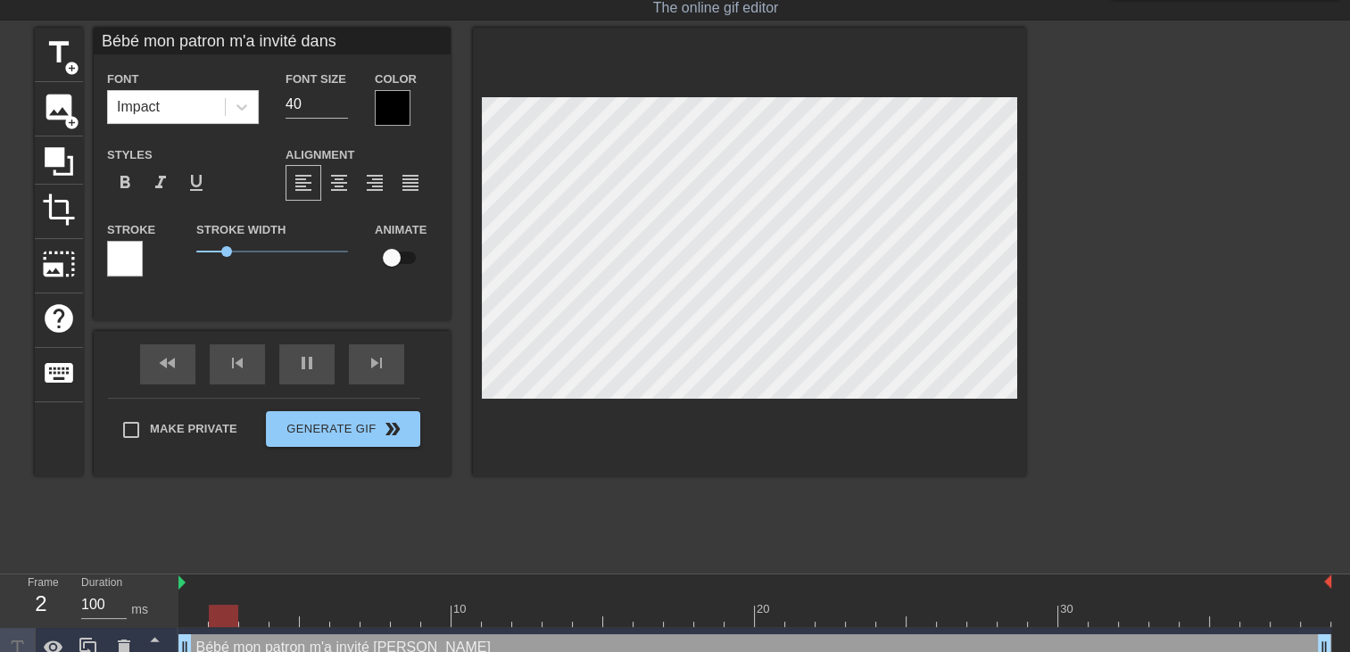
type textarea "Bébé mon patron m'a invité dans"
type input "Bébé mon patron m'a invité dans"
type textarea "Bébé mon patron m'a invité dans"
type input "Bébé mon patron m'a invité dans s"
type textarea "Bébé mon patron m'a invité dans s"
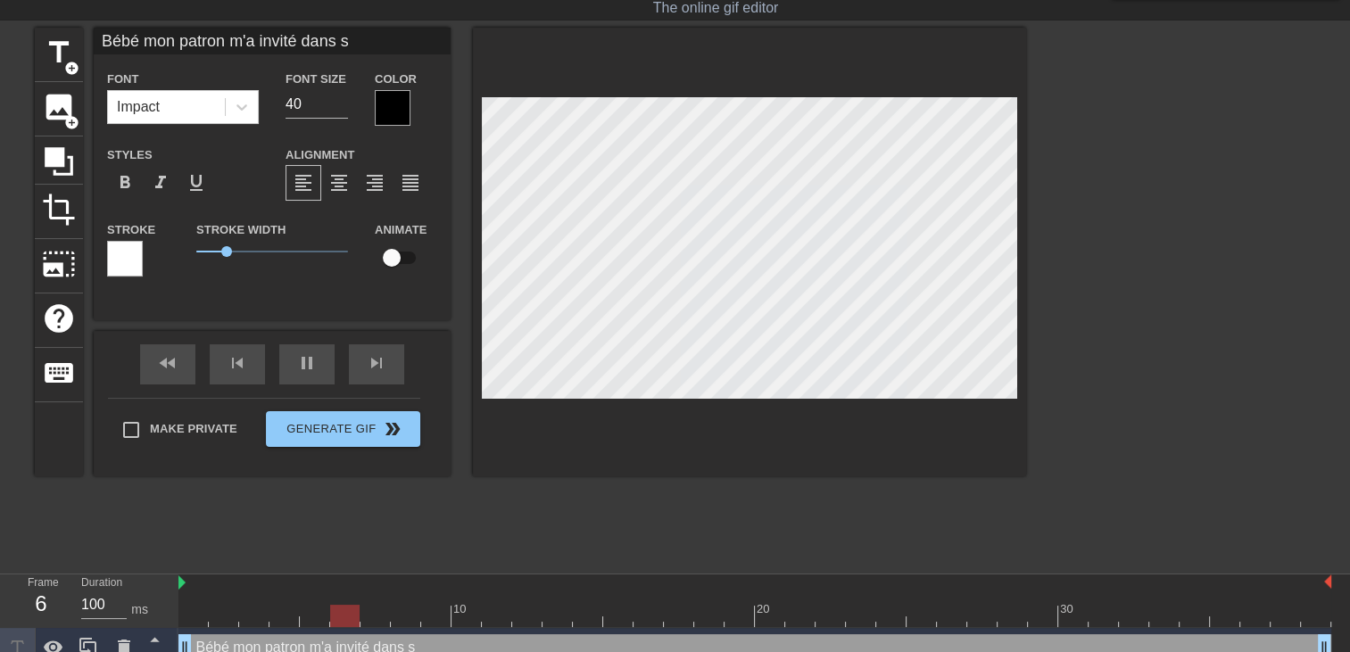
type input "Bébé mon patron m'a invité dans sa"
type textarea "Bébé mon patron m'a invité dans sa"
type input "Bébé mon patron m'a invité dans sa"
type textarea "Bébé mon patron m'a invité dans sa"
type input "Bébé mon patron m'a invité dans sa"
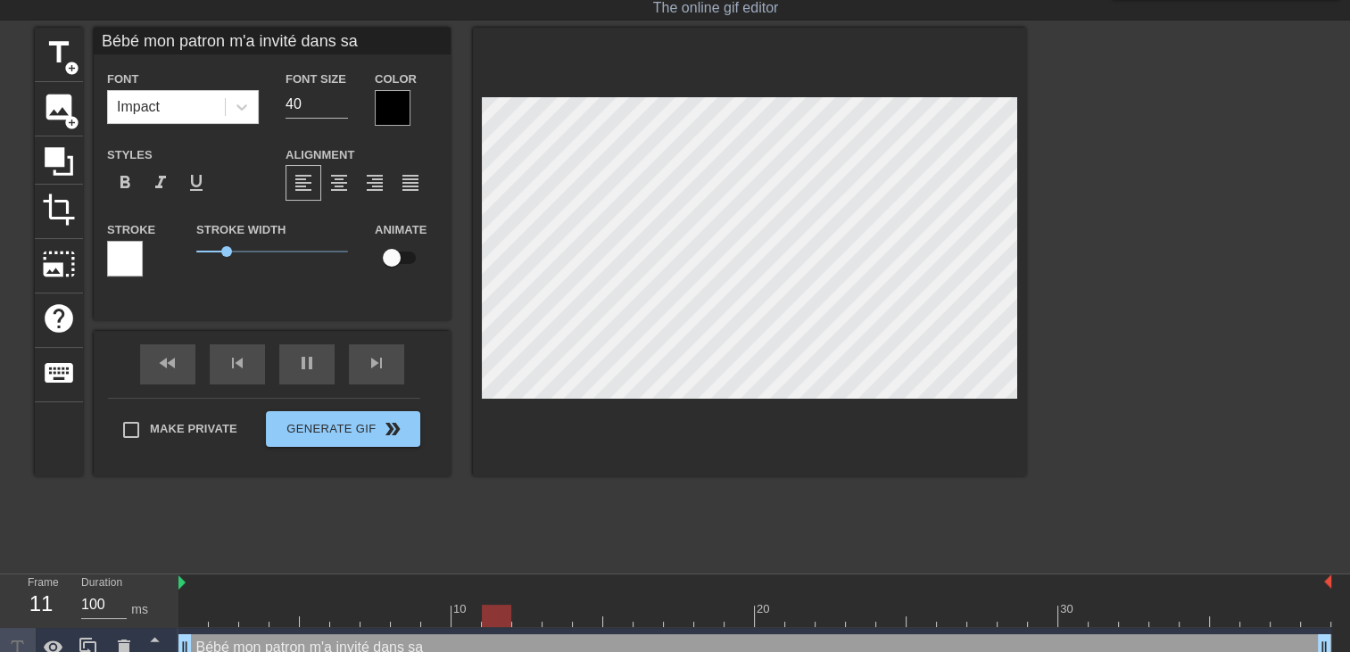
type textarea "Bébé mon patron m'a invité dans sa"
type input "Bébé mon patron m'a invité dans sa v"
type textarea "Bébé mon patron m'a invité dans sa v"
type input "Bébé mon patron m'a invité dans sa vi"
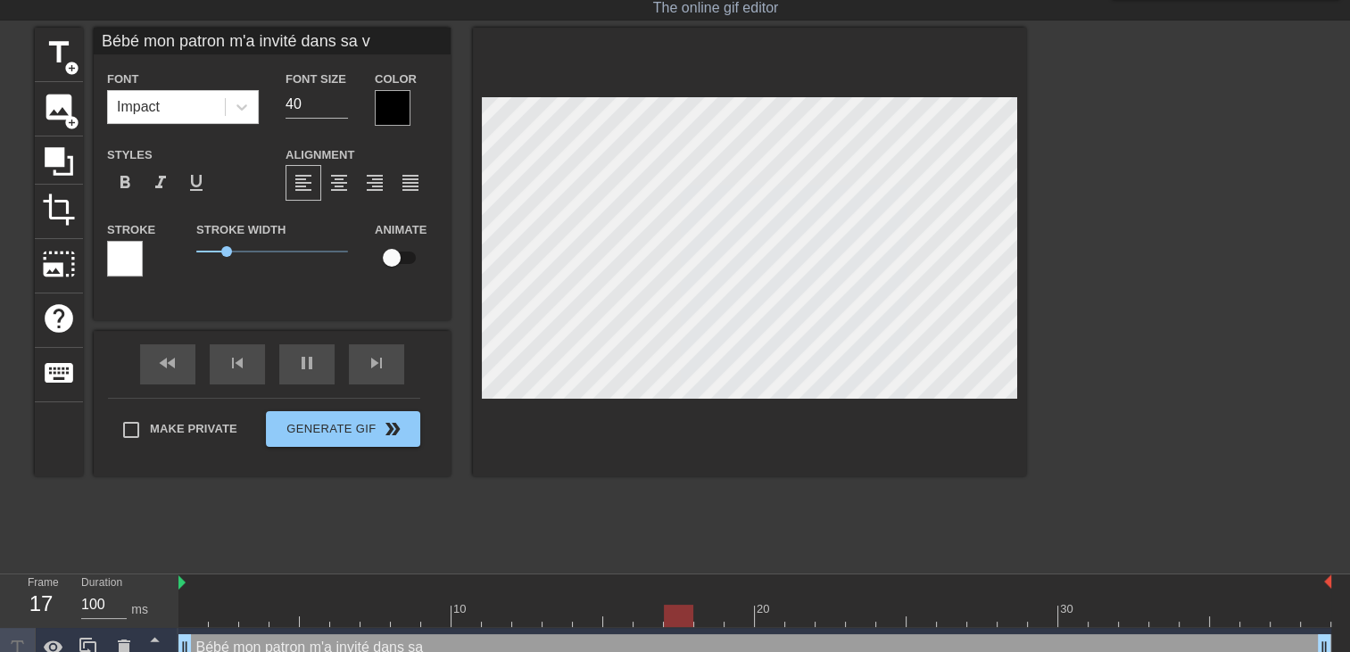
type textarea "Bébé mon patron m'a invité dans sa vi"
type input "Bébé mon patron m'a invité dans sa vil"
type textarea "Bébé mon patron m'a invité dans sa vil"
type input "Bébé mon patron m'a invité dans sa vill"
type textarea "Bébé mon patron m'a invité dans sa vill"
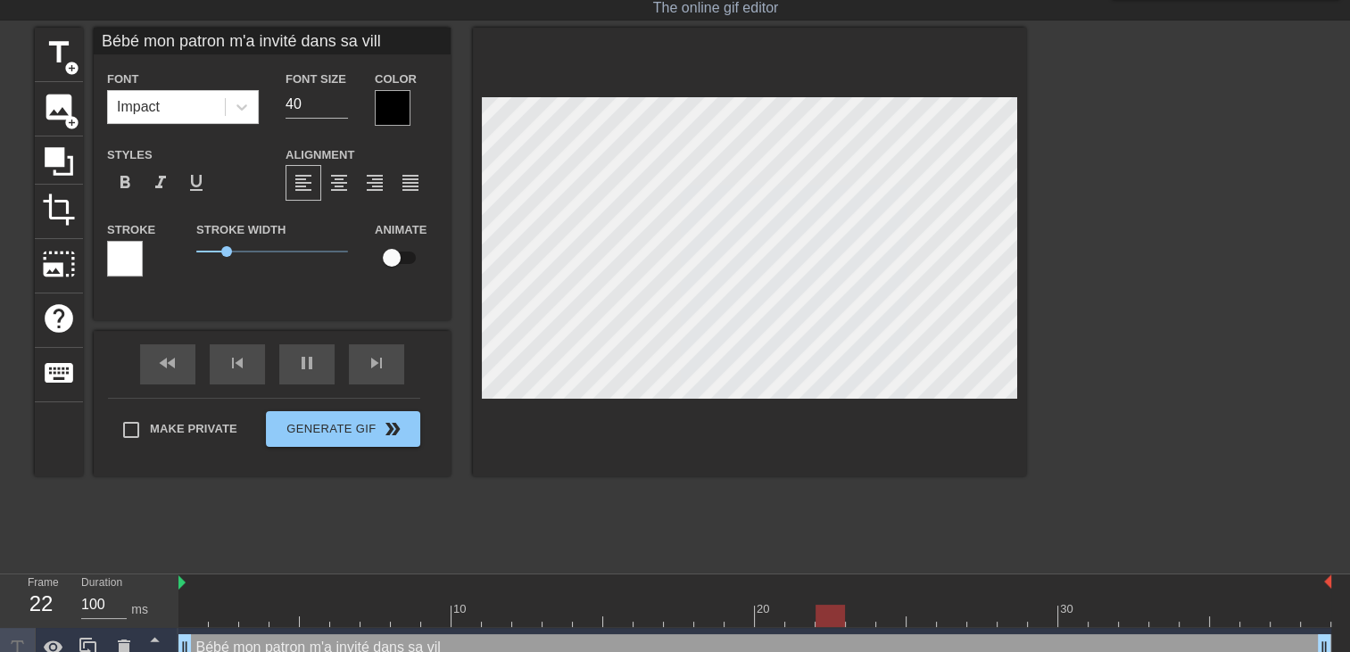
type input "Bébé mon patron m'a invité dans sa villa"
type textarea "Bébé mon patron m'a invité dans sa villa"
type input "Bébé mon patron m'a invité dans sa villa"
type textarea "Bébé mon patron m'a invité dans sa villa"
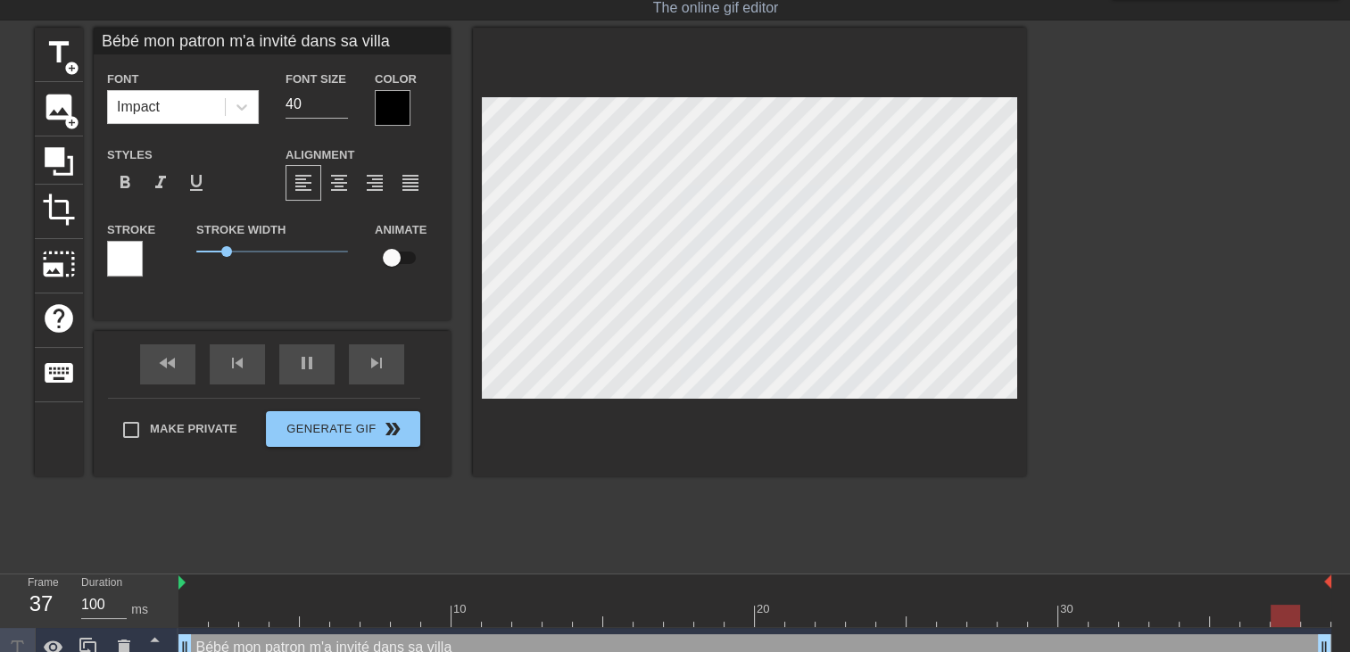
type input "Bébé mon patron m'a invité dans sa villa a"
type textarea "Bébé mon patron m'a invité dans sa villa a"
type input "Bébé mon patron m'a invité dans sa villa a"
type textarea "Bébé mon patron m'a invité dans sa villa a"
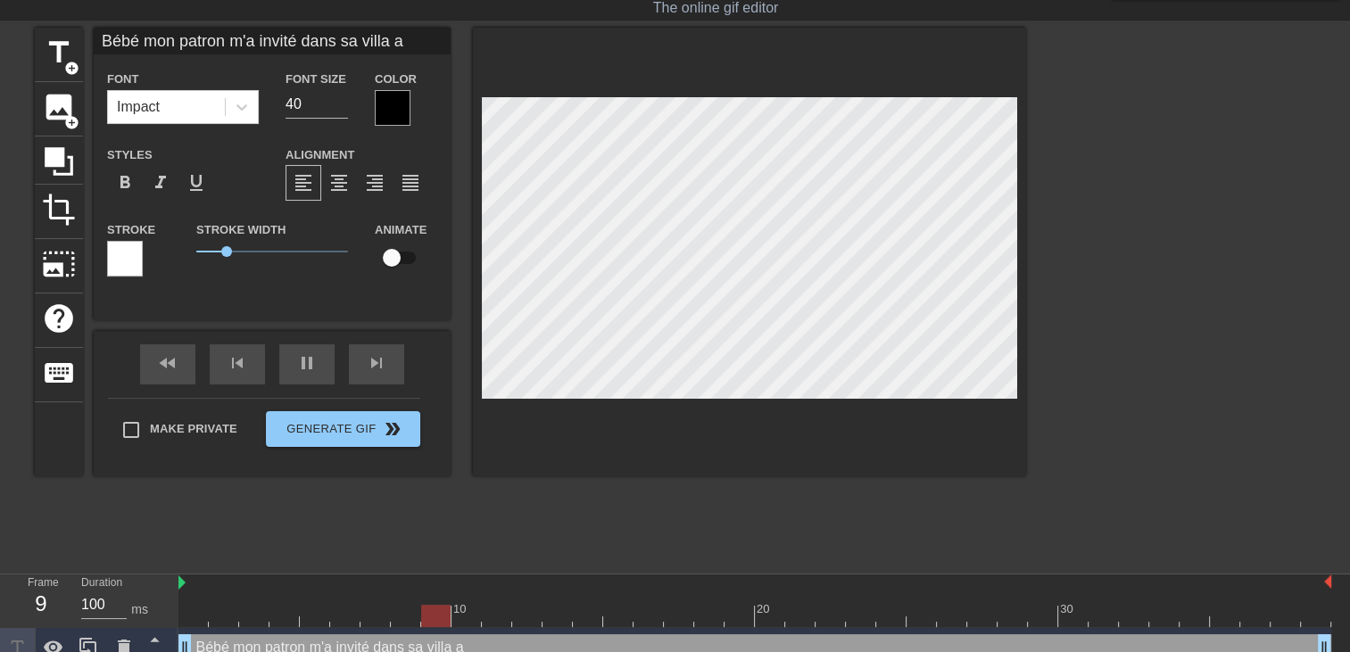
type input "Bébé mon patron m'a invité dans sa villa a"
type textarea "Bébé mon patron m'a invité dans sa villa a"
type input "Bébé mon patron m'a invité dans sa villa"
type textarea "Bébé mon patron m'a invité dans sa villa"
type input "Bébé mon patron m'a invité dans sa villa e"
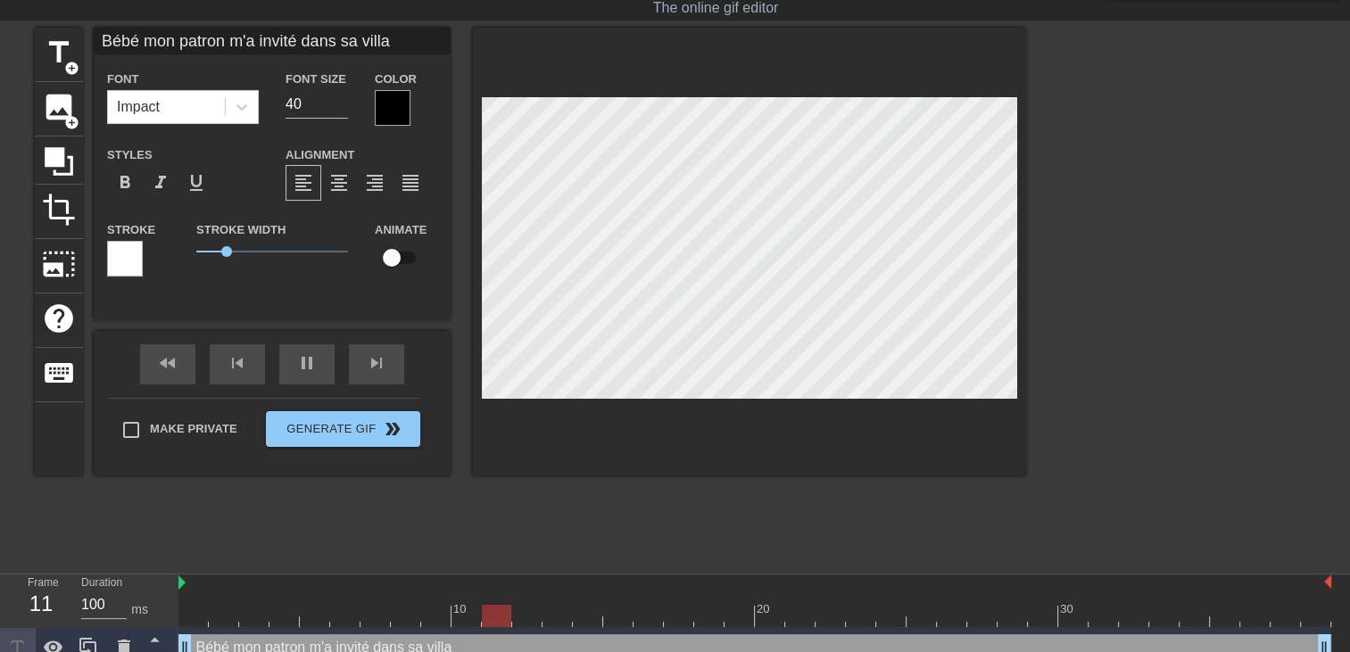
type textarea "Bébé mon patron m'a invité dans sa villa e"
type input "Bébé mon patron m'a invité dans sa villa en"
type textarea "Bébé mon patron m'a invité dans sa villa en"
type input "Bébé mon patron m'a invité dans sa villa en"
type textarea "Bébé mon patron m'a invité dans sa villa en"
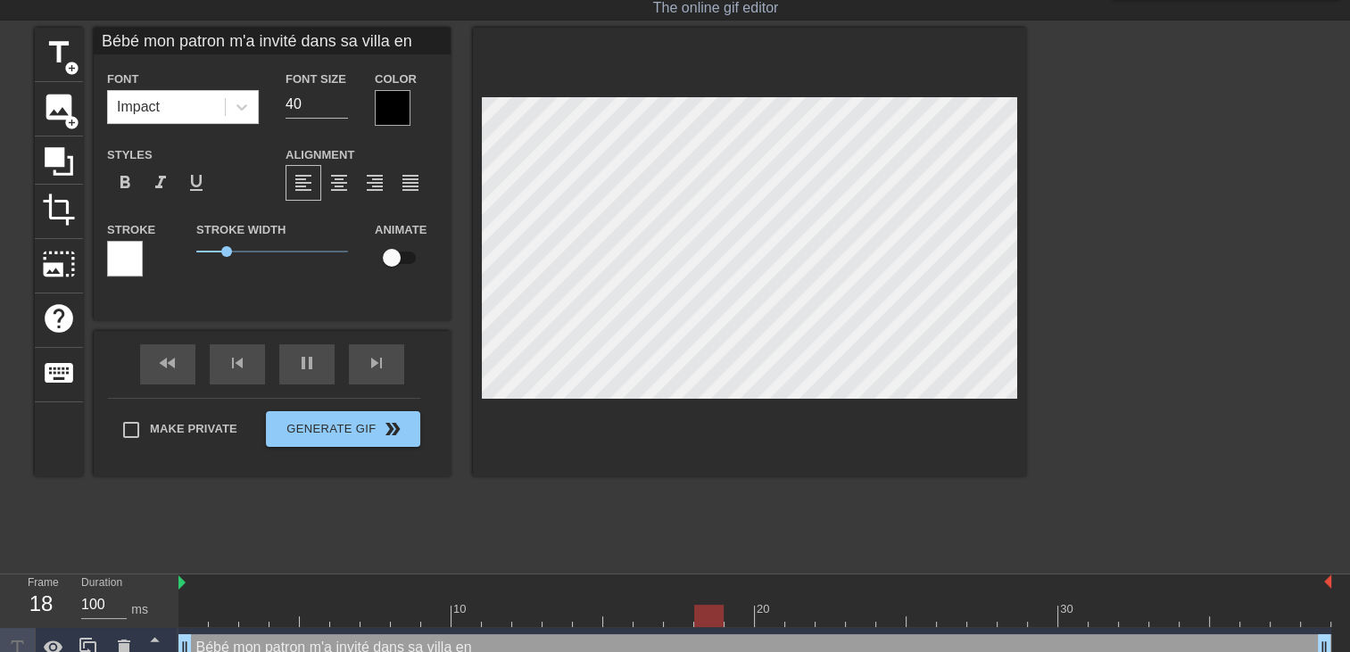
type input "Bébé mon patron m'a invité dans sa villa en c"
type textarea "Bébé mon patron m'a invité dans sa villa en c"
type input "Bébé mon patron m'a invité dans sa villa en co"
type textarea "Bébé mon patron m'a invité dans sa villa en co"
type input "Bébé mon patron m'a invité dans sa villa en cor"
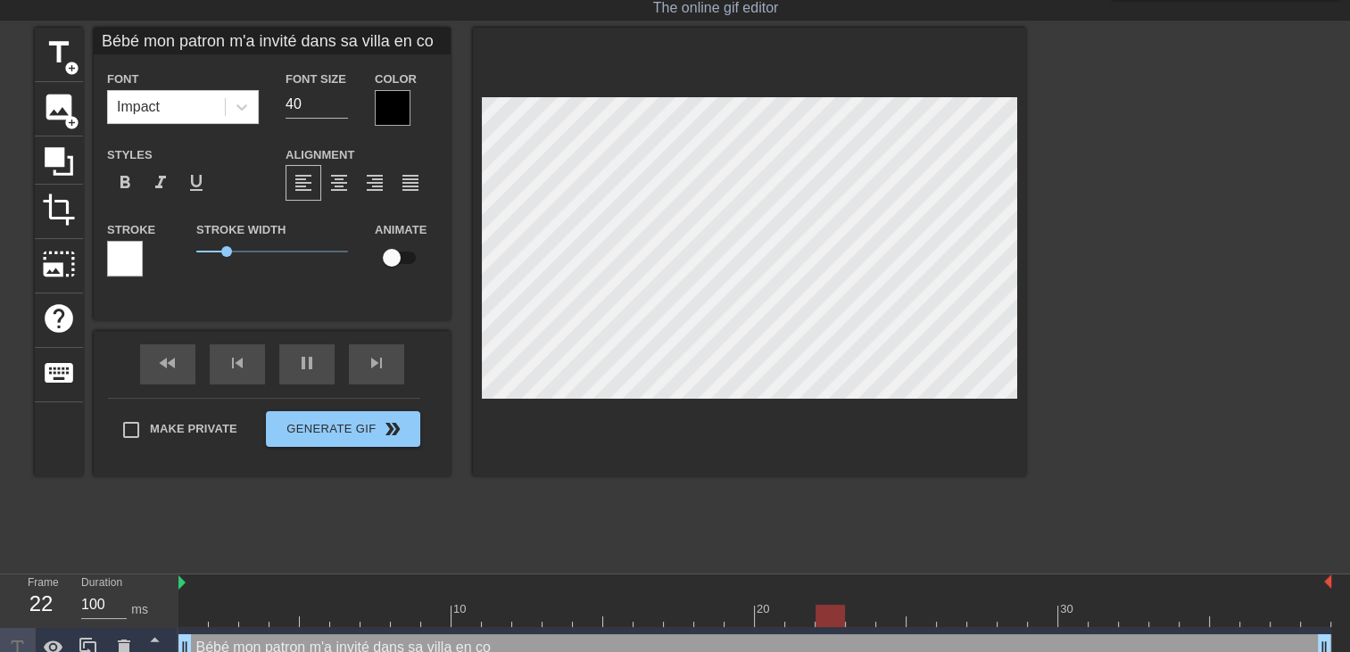
type textarea "Bébé mon patron m'a invité dans sa villa en cor"
type input "Bébé mon patron m'a invité dans sa villa en cors"
type textarea "Bébé mon patron m'a invité dans sa villa en cors"
type input "Bébé mon patron m'a invité dans sa villa en corse"
type textarea "Bébé mon patron m'a invité dans sa villa en corse"
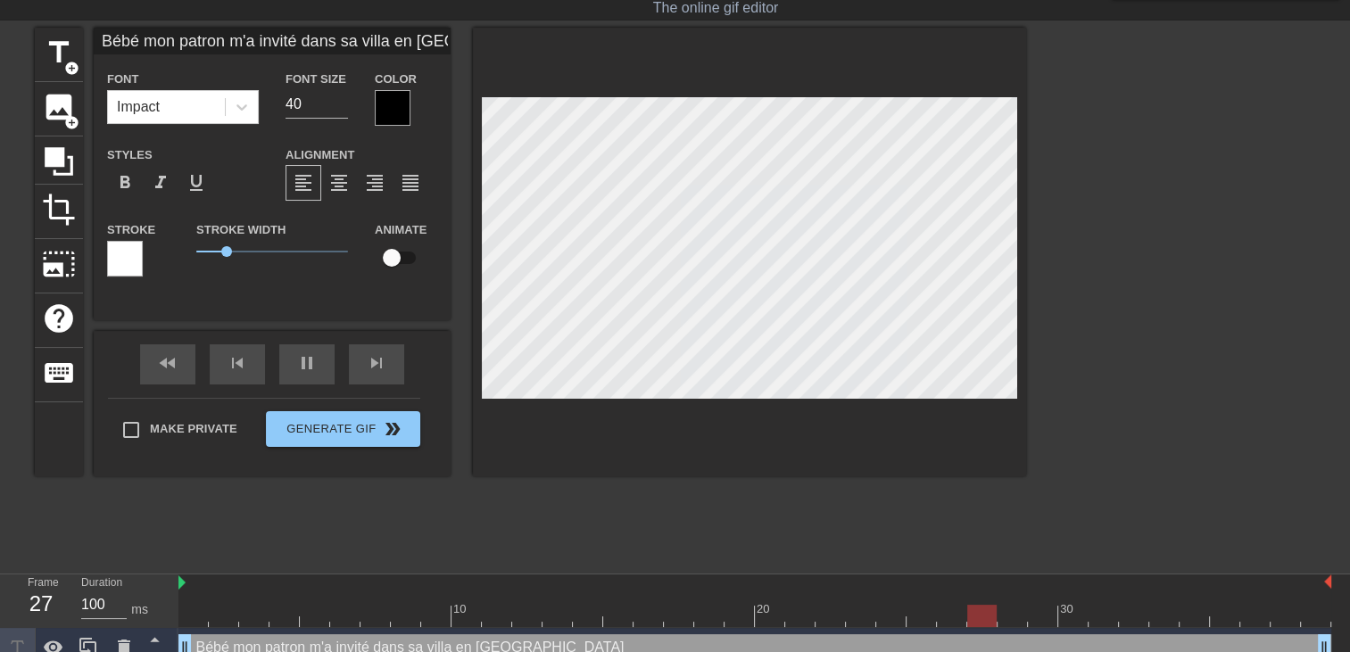
type input "Bébé mon patron m'a invité dans sa villa en corse"
type textarea "Bébé mon patron m'a invité dans sa villa en corse"
type input "Béb mon patron m'a invité dans sa villa en corse"
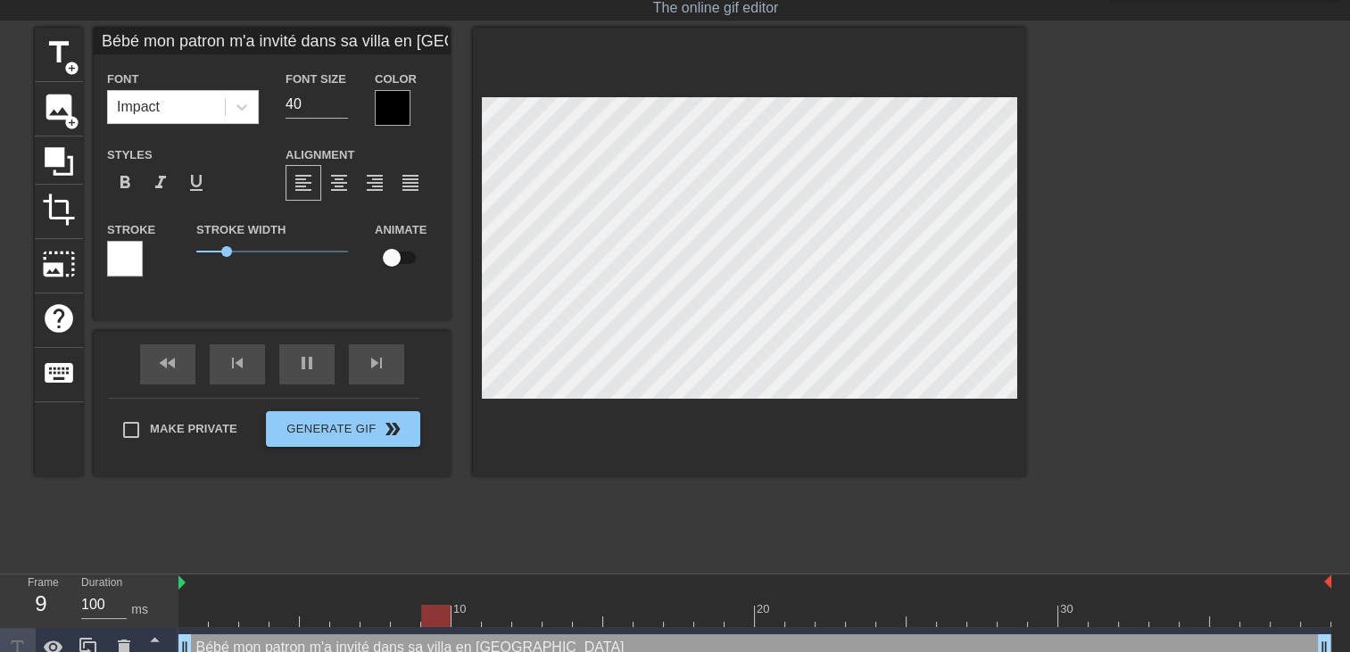
type textarea "Béb mon patron m'a invité dans sa villa en corse"
type input "Bé mon patron m'a invité dans sa villa en corse"
type textarea "Bé mon patron m'a invité dans sa villa en corse"
type input "B mon patron m'a invité dans sa villa en corse"
type textarea "B mon patron m'a invité dans sa villa en corse"
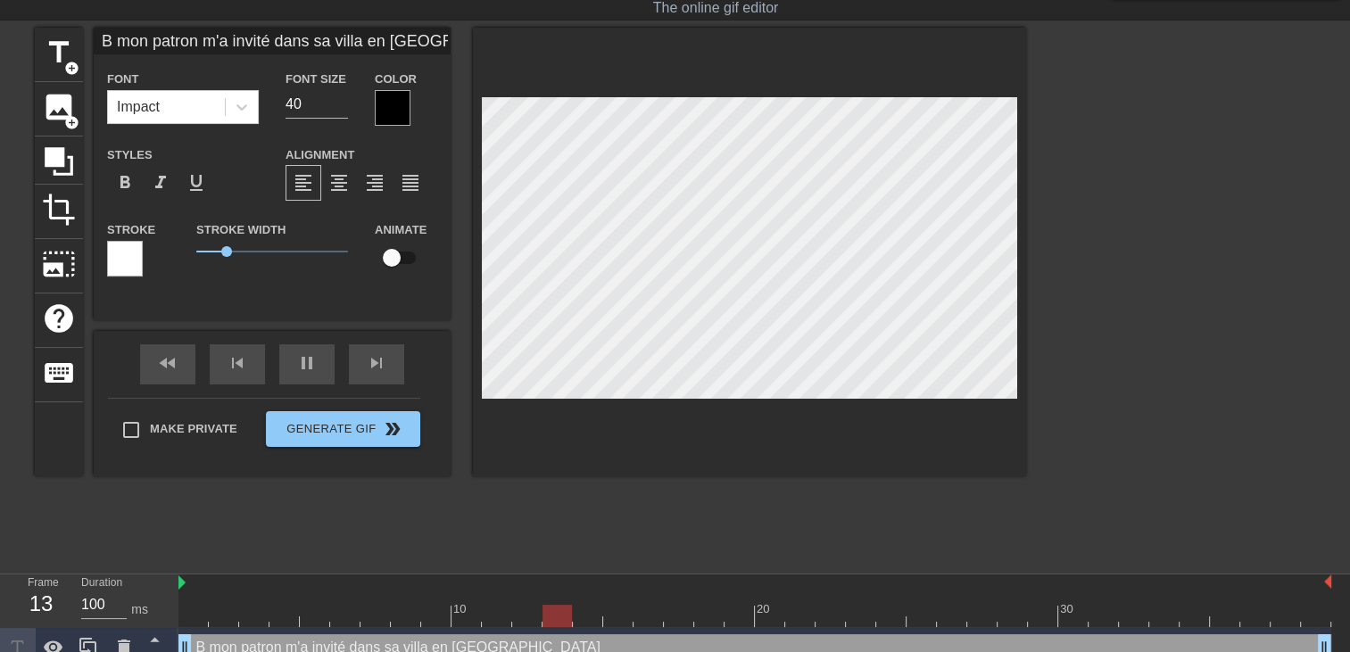
scroll to position [2, 3]
type input "mon patron m'a invité dans sa villa en corse"
type textarea "mon patron m'a invité dans sa villa en corse"
type input "mon patron m'a invité dans sa villa en corse"
type textarea "mon patron m'a invité dans sa villa en corse"
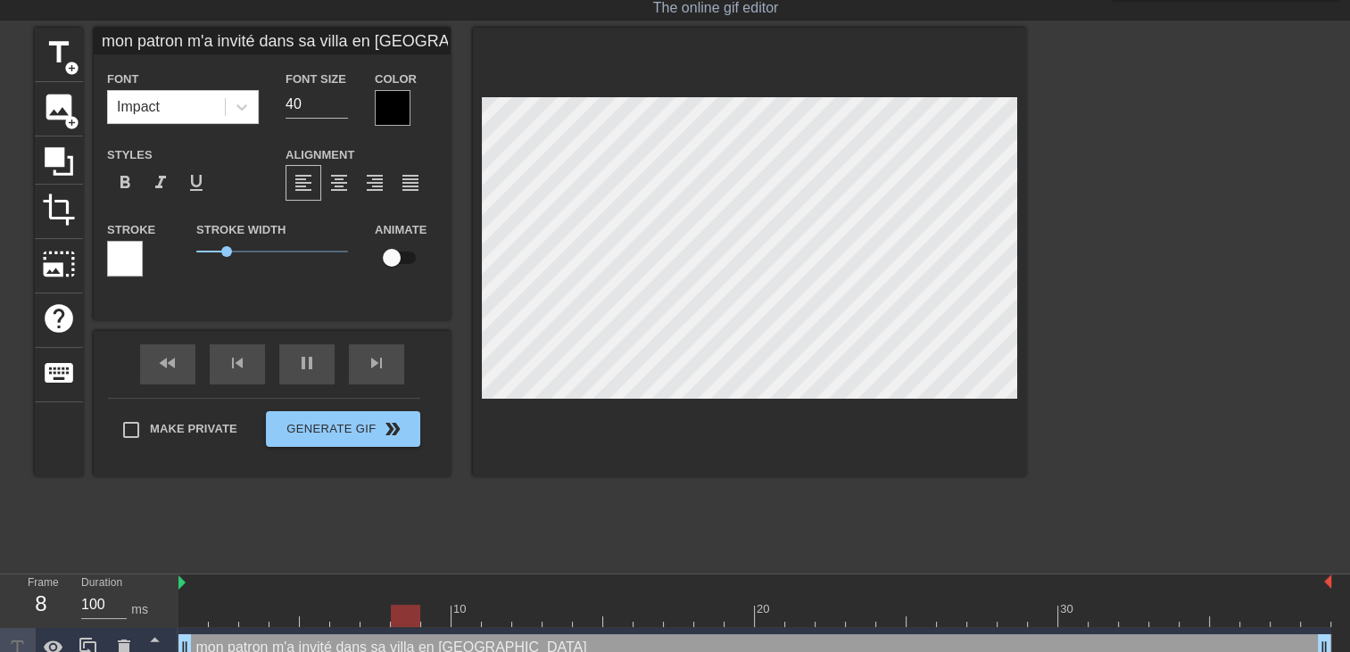
scroll to position [4, 2]
type input "mon patron m'a invité dans sa villa en corse e"
type textarea "mon patron m'a invité dans sa villa en corse e"
type input "mon patron m'a invité dans sa villa en corse et"
type textarea "mon patron m'a invité dans sa villa en corse et"
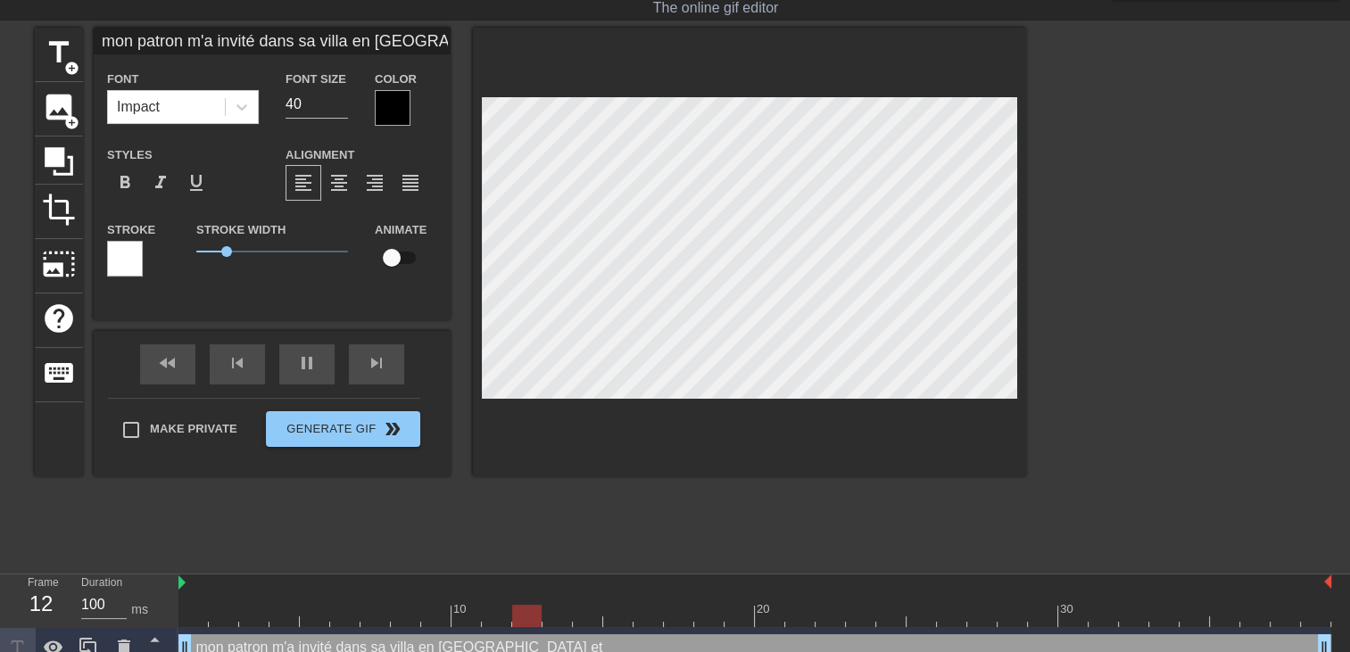
type input "mon patron m'a invité dans sa villa en corse et"
type textarea "mon patron m'a invité dans sa villa en corse et"
type input "mon patron m'a invité dans sa villa en corse et j"
type textarea "mon patron m'a invité dans sa villa en corse et j"
type input "mon patron m'a invité dans sa villa en corse et j'"
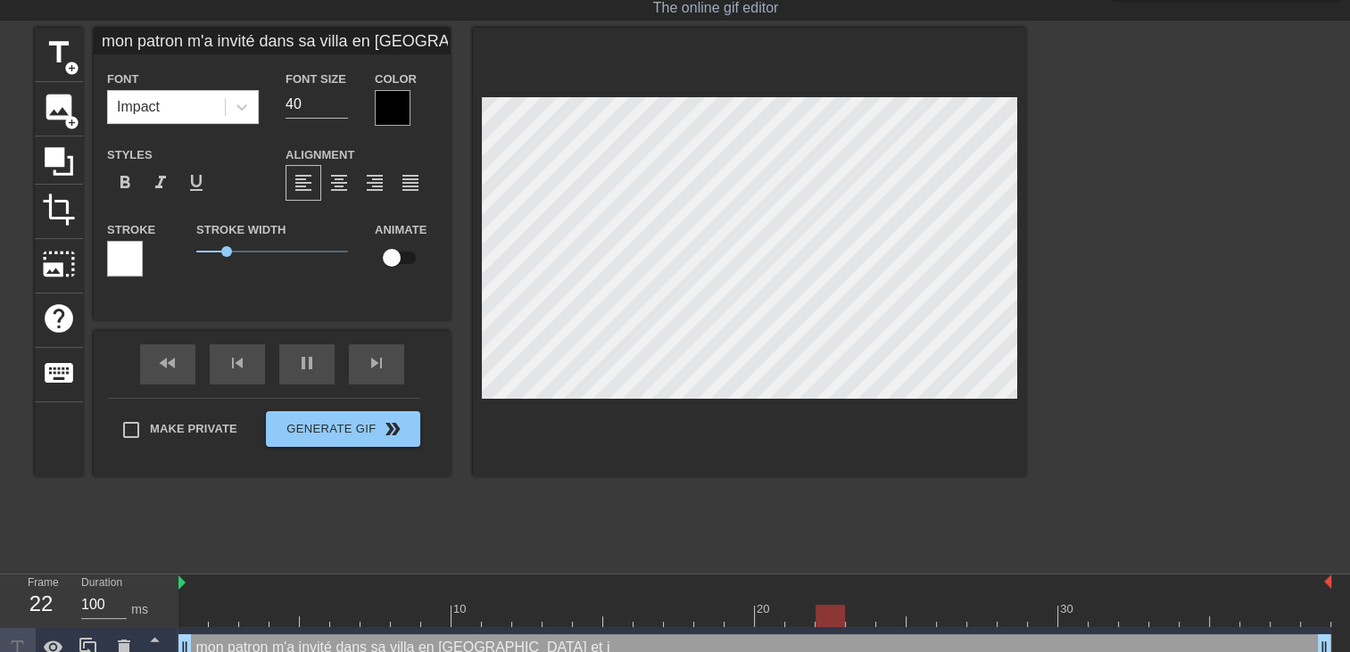
type textarea "mon patron m'a invité dans sa villa en corse et j'"
type input "mon patron m'a invité dans sa villa en corse et j'a"
type textarea "mon patron m'a invité dans sa villa en corse et j'a"
type input "mon patron m'a invité dans sa villa en corse et j'ai"
type textarea "mon patron m'a invité dans sa villa en corse et j'ai"
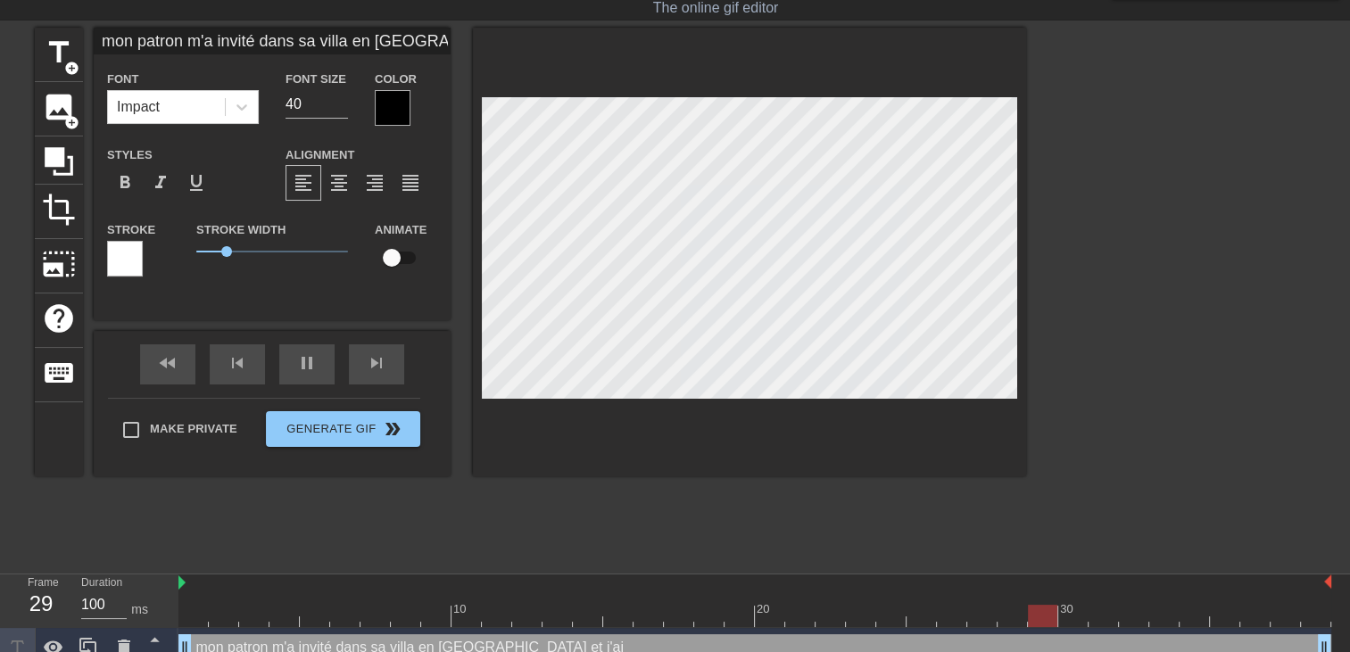
type input "mon patron m'a invité dans sa villa en corse et j'ai"
type textarea "mon patron m'a invité dans sa villa en corse et j'ai"
type input "mon patron m'a invité dans sa villa en corse et j'ai d"
type textarea "mon patron m'a invité dans sa villa en corse et j'ai d"
type input "mon patron m'a invité dans sa villa en corse et j'ai di"
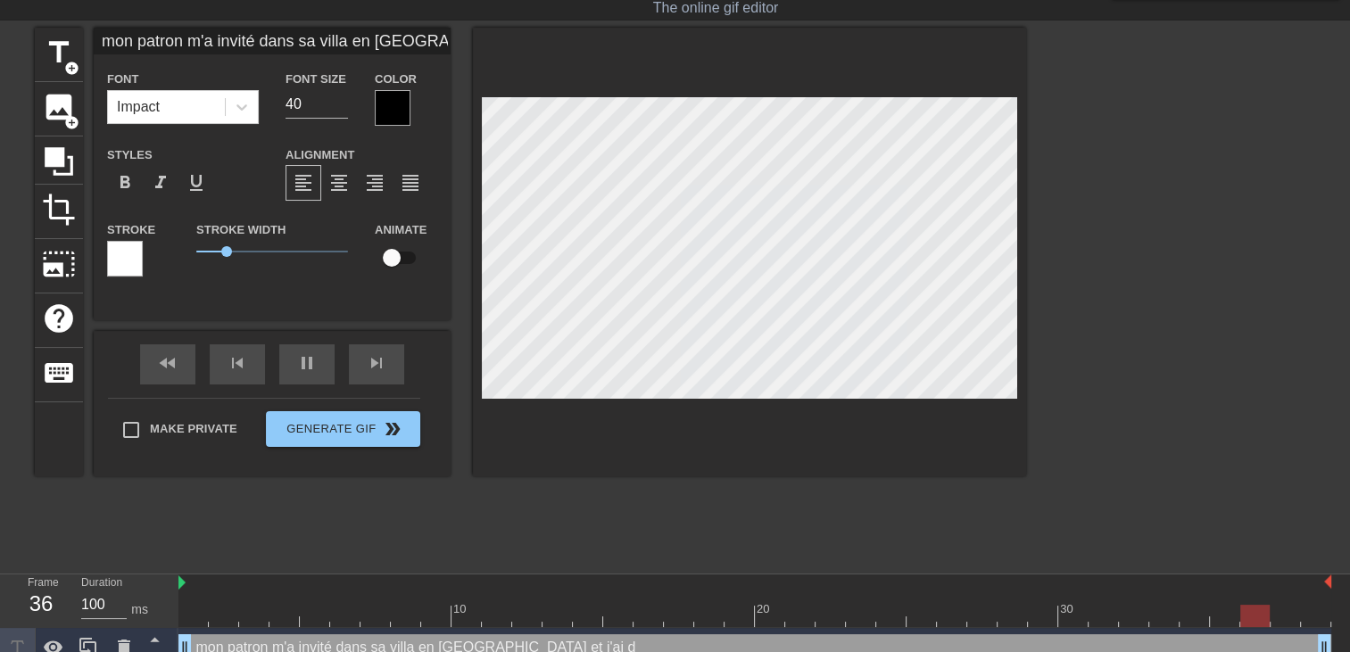
type textarea "mon patron m'a invité dans sa villa en corse et j'ai di"
type input "mon patron m'a invité dans sa villa en corse et j'ai dis"
type textarea "mon patron m'a invité dans sa villa en corse et j'ai dis"
type input "mon patron m'a invité dans sa villa en corse et j'ai dis"
type textarea "mon patron m'a invité dans sa villa en corse et j'ai dis"
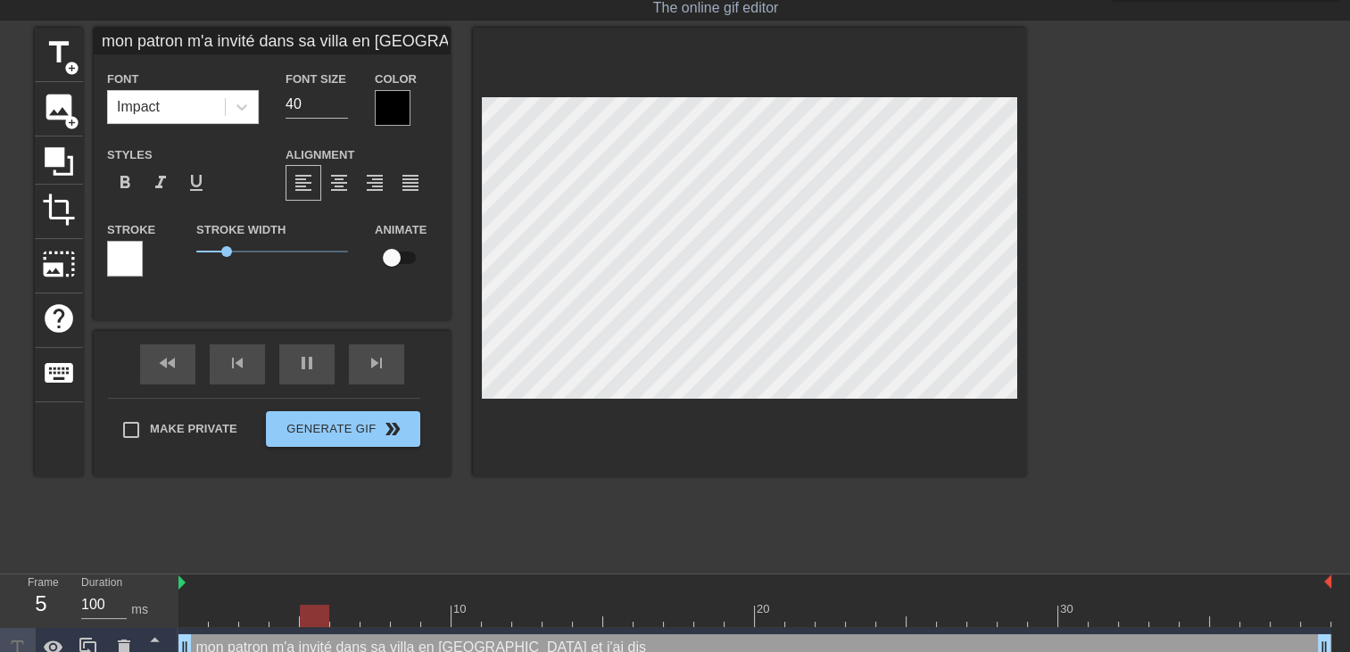
type input "mon patron m'a invité dans sa villa en corse et j'ai dis a"
type textarea "mon patron m'a invité dans sa villa en corse et j'ai dis a"
type input "mon patron m'a invité dans sa villa en corse et j'ai dis a"
type textarea "mon patron m'a invité dans sa villa en corse et j'ai dis a"
type input "mon patron m'a invité dans sa villa en corse et j'ai dis a m"
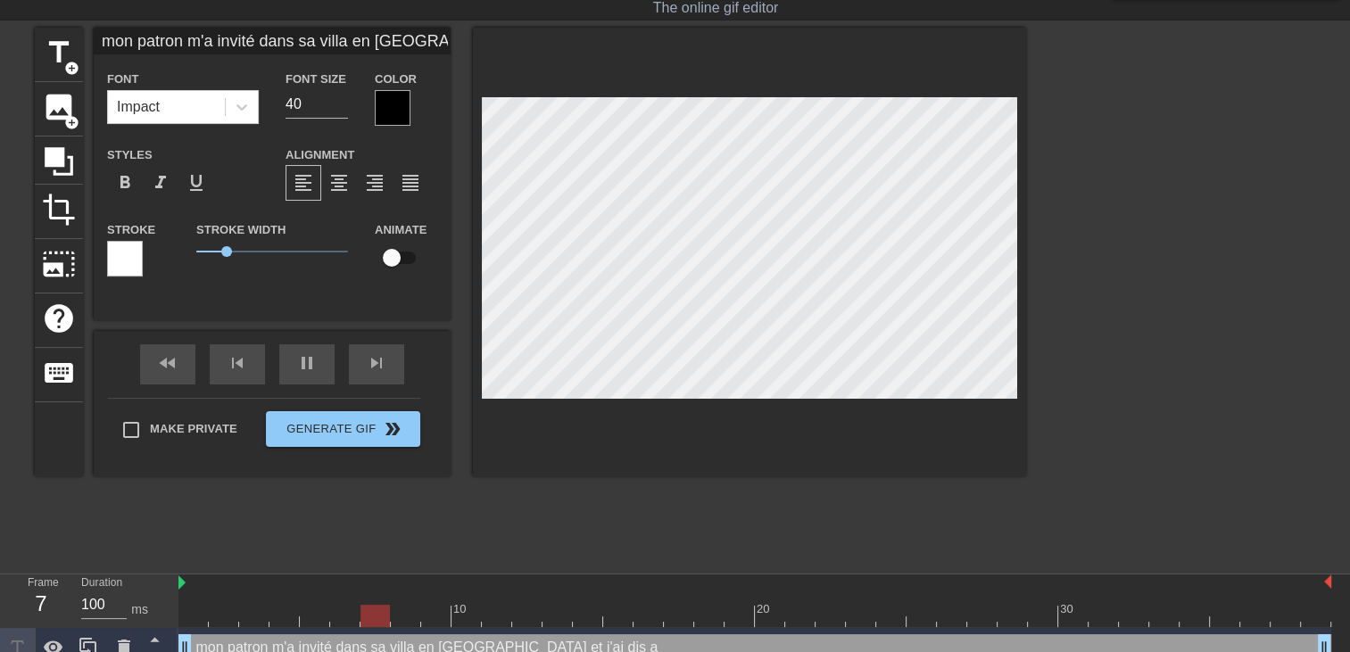
type textarea "mon patron m'a invité dans sa villa en corse et j'ai dis a m"
type input "mon patron m'a invité dans sa villa en corse et j'ai dis a mo"
type textarea "mon patron m'a invité dans sa villa en corse et j'ai dis a mo"
type input "mon patron m'a invité dans sa villa en corse et j'ai dis a mon"
type textarea "mon patron m'a invité dans sa villa en corse et j'ai dis a mon"
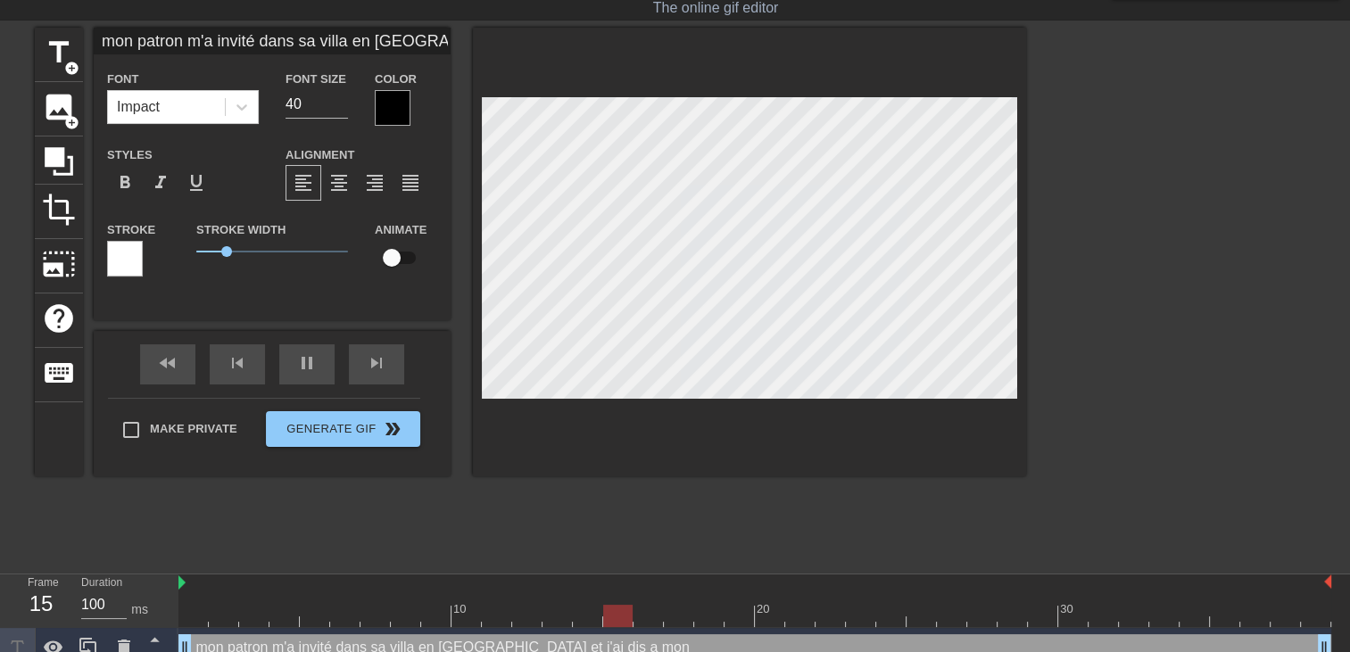
type input "mon patron m'a invité dans sa villa en corse et j'ai dis a mon"
type textarea "mon patron m'a invité dans sa villa en corse et j'ai dis a mon"
type input "mon patron m'a invité dans sa villa en corse et j'ai dis a mon m"
type textarea "mon patron m'a invité dans sa villa en corse et j'ai dis a mon m"
type input "mon patron m'a invité dans sa villa en corse et j'ai dis a mon me"
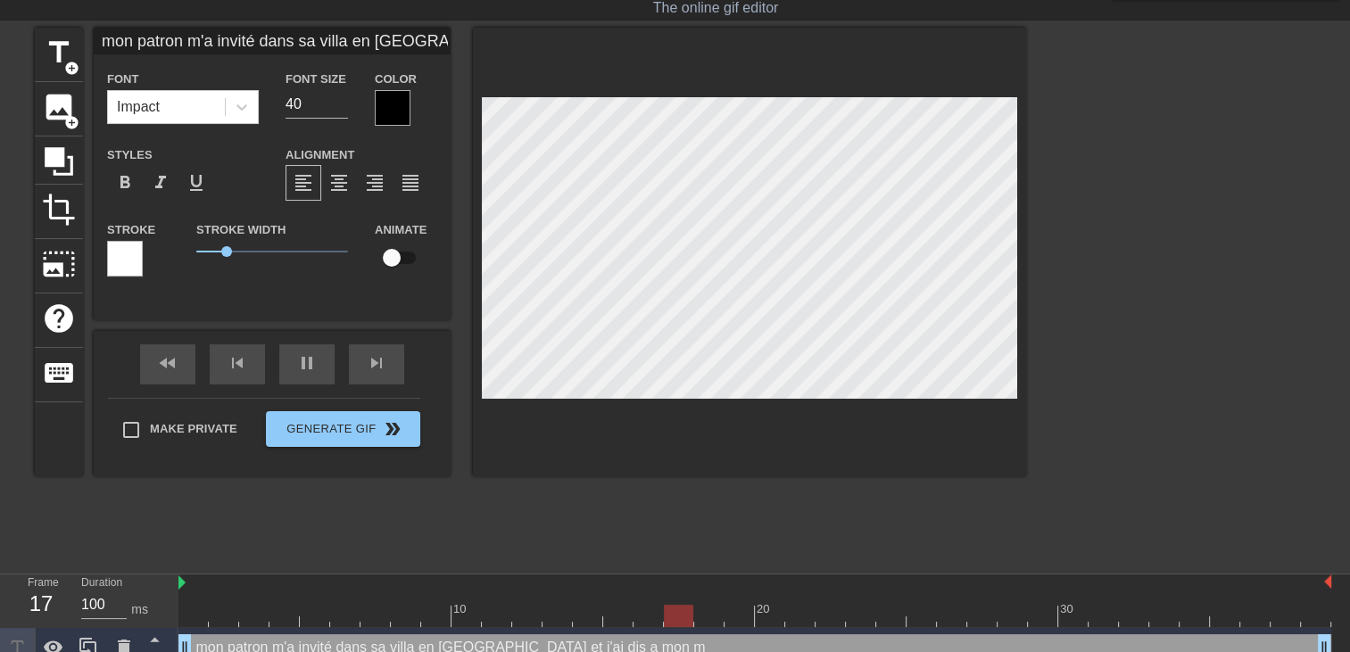
type textarea "mon patron m'a invité dans sa villa en corse et j'ai dis a mon me"
click at [906, 423] on div at bounding box center [749, 252] width 553 height 449
click at [712, 403] on div at bounding box center [749, 252] width 553 height 449
click at [393, 112] on div at bounding box center [393, 108] width 36 height 36
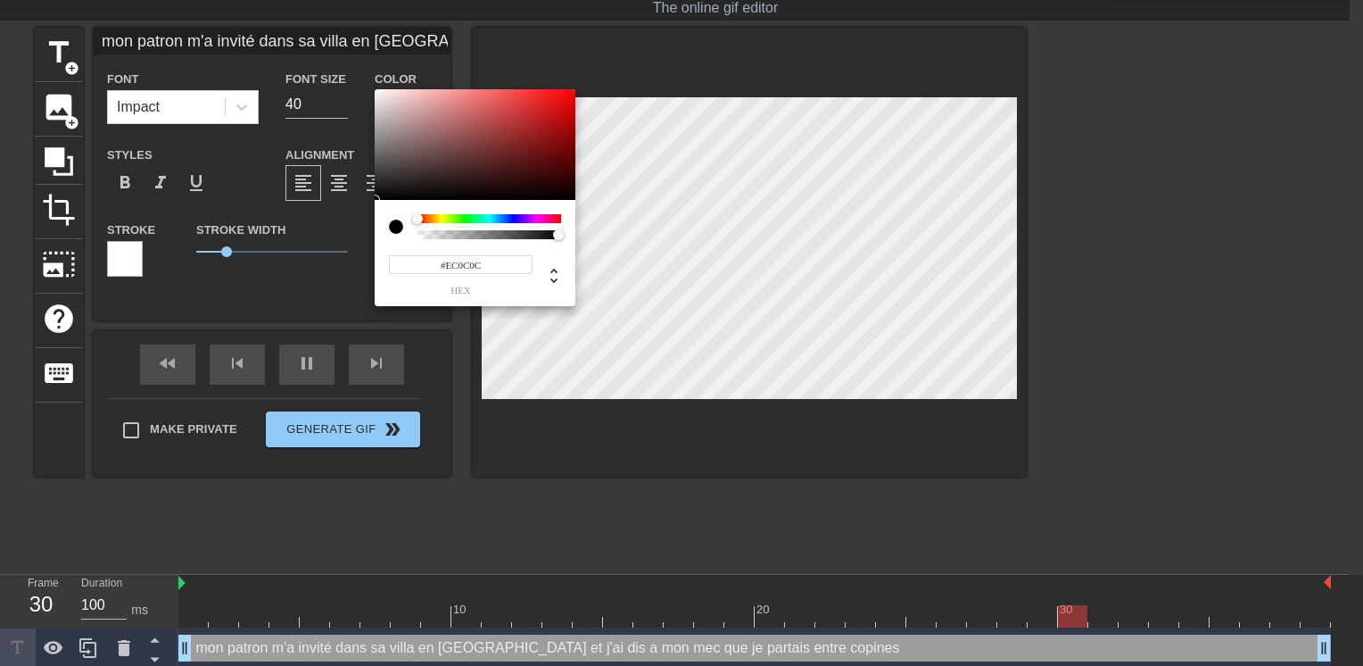
click at [566, 97] on div at bounding box center [475, 144] width 201 height 111
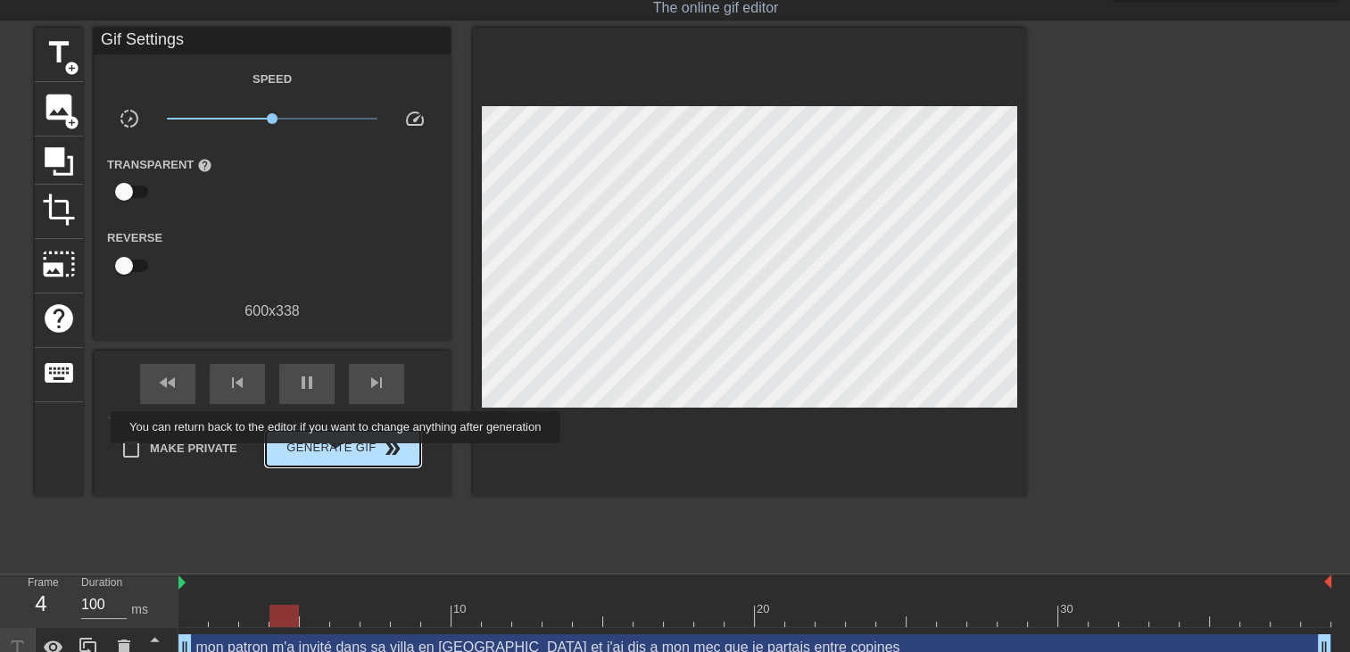
click at [339, 450] on span "Generate Gif double_arrow" at bounding box center [343, 448] width 140 height 21
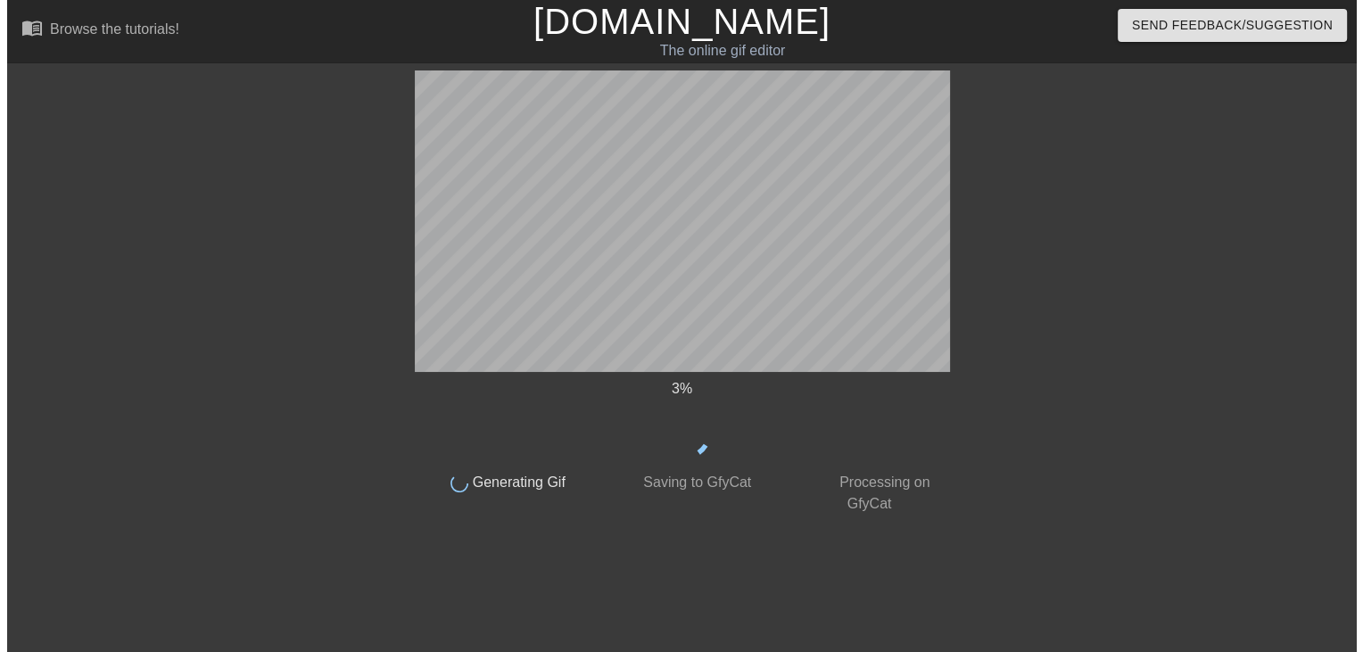
scroll to position [0, 0]
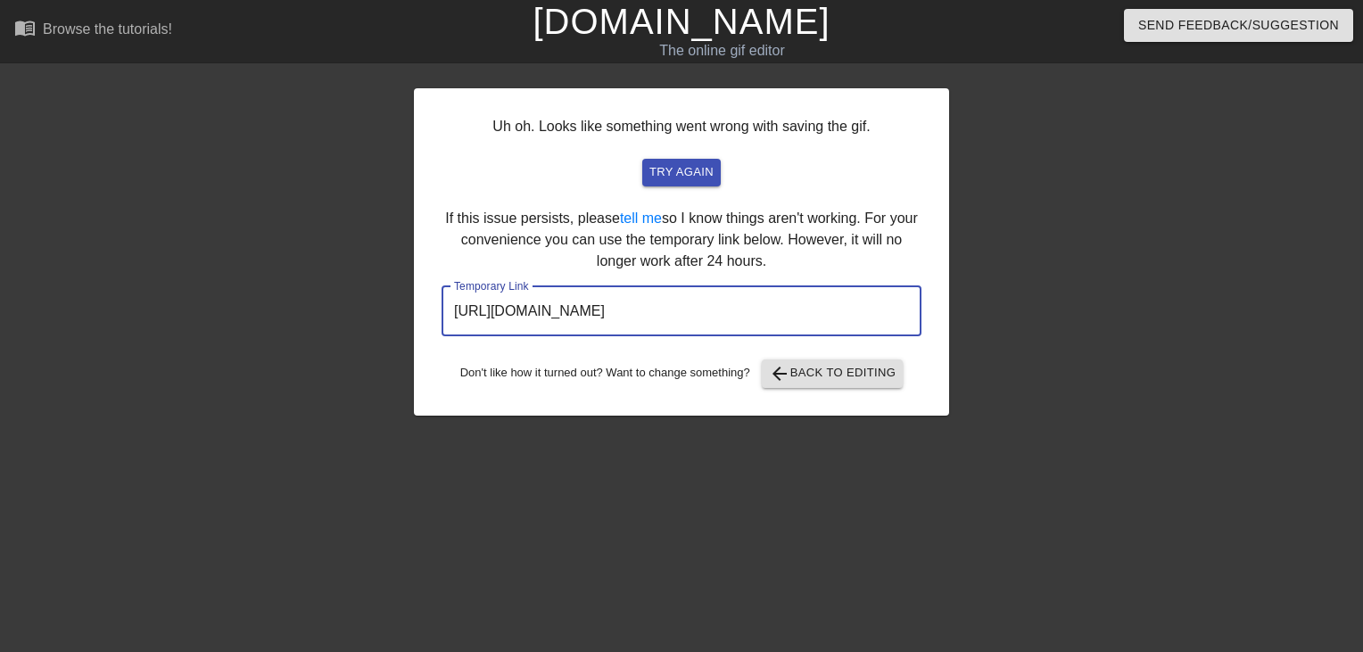
drag, startPoint x: 625, startPoint y: 311, endPoint x: -4, endPoint y: 312, distance: 628.1
click at [0, 312] on html "menu_book Browse the tutorials! Gifntext.com The online gif editor Send Feedbac…" at bounding box center [681, 307] width 1363 height 614
click at [862, 311] on input "https://www.gifntext.com/temp_generations/BP6ABcGl.gif" at bounding box center [682, 311] width 480 height 50
drag, startPoint x: 862, startPoint y: 311, endPoint x: 322, endPoint y: 310, distance: 539.8
click at [318, 311] on div "Uh oh. Looks like something went wrong with saving the gif. try again If this i…" at bounding box center [681, 337] width 1363 height 535
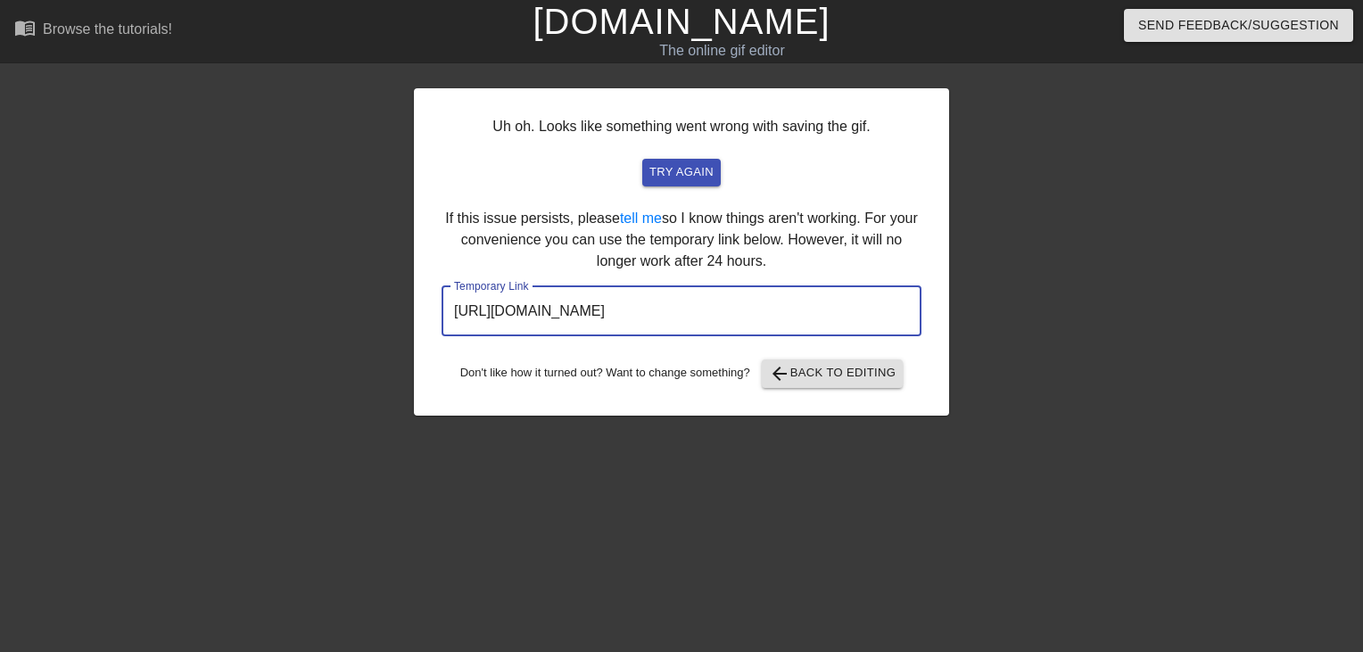
click at [682, 20] on link "[DOMAIN_NAME]" at bounding box center [681, 21] width 297 height 39
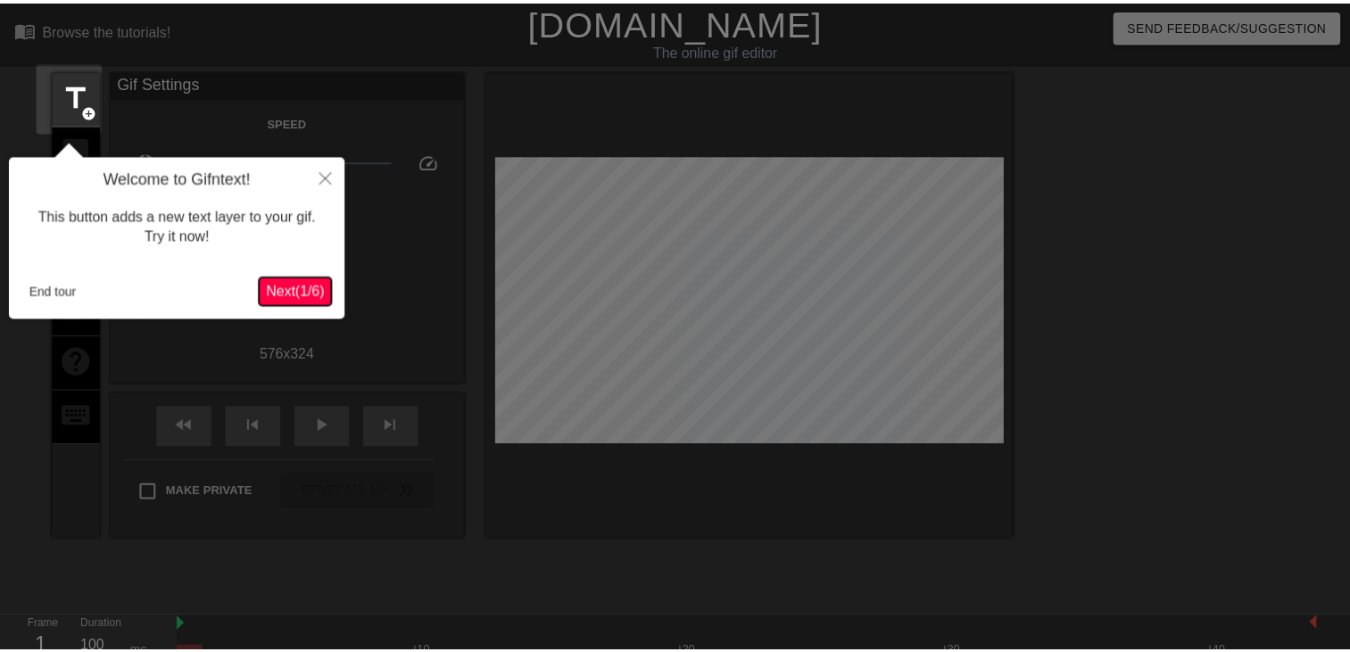
scroll to position [43, 0]
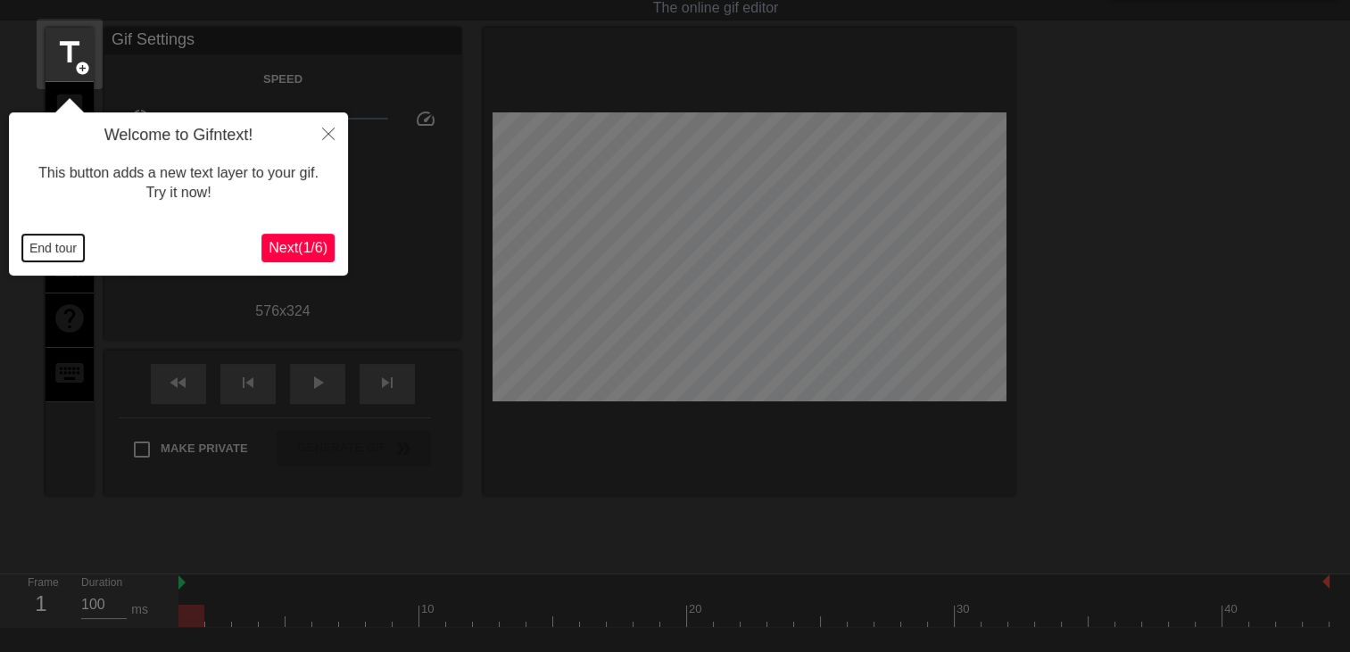
click at [46, 248] on button "End tour" at bounding box center [53, 248] width 62 height 27
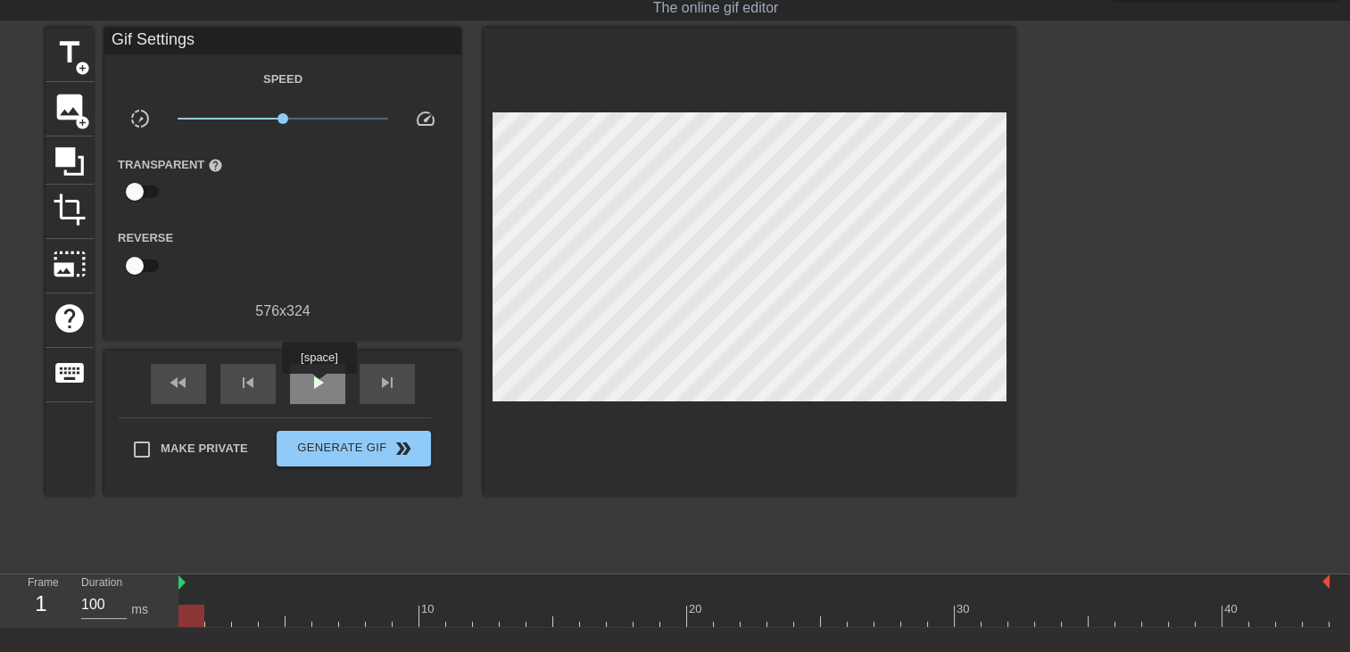
click at [318, 386] on span "play_arrow" at bounding box center [317, 382] width 21 height 21
click at [70, 58] on span "title" at bounding box center [70, 53] width 34 height 34
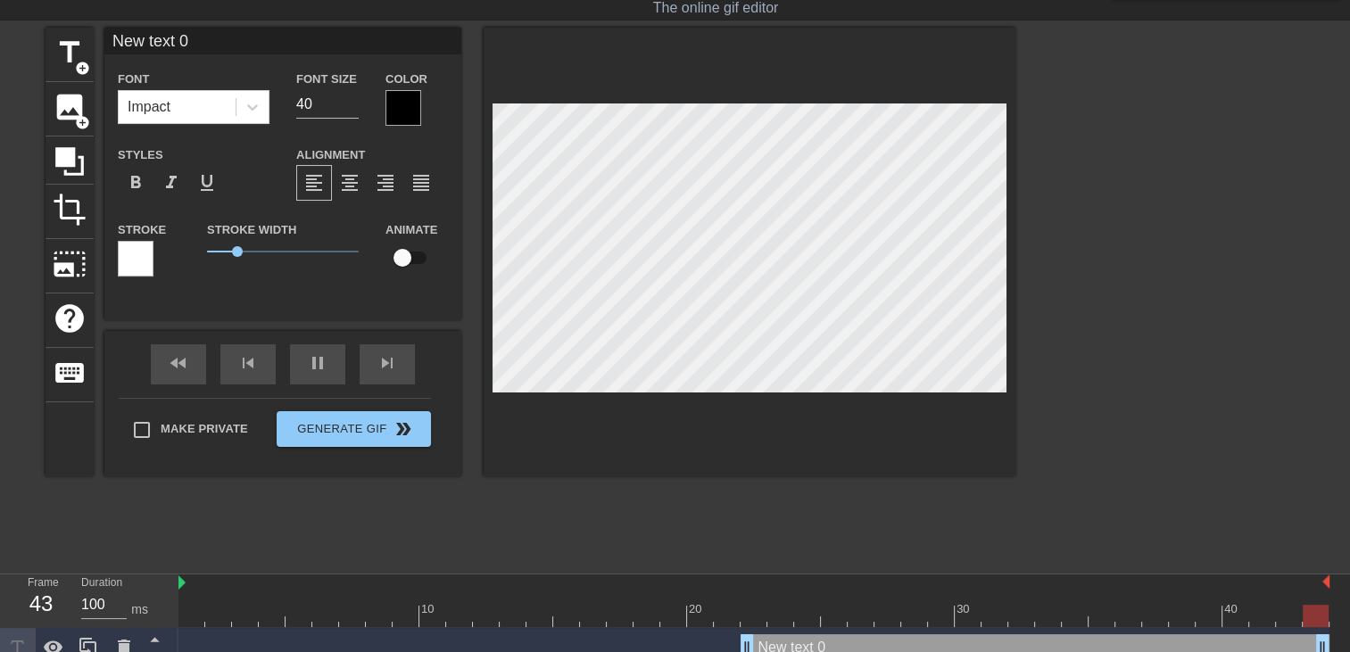
scroll to position [2, 4]
type input "50"
type input "New text"
type textarea "New text"
type input "New text"
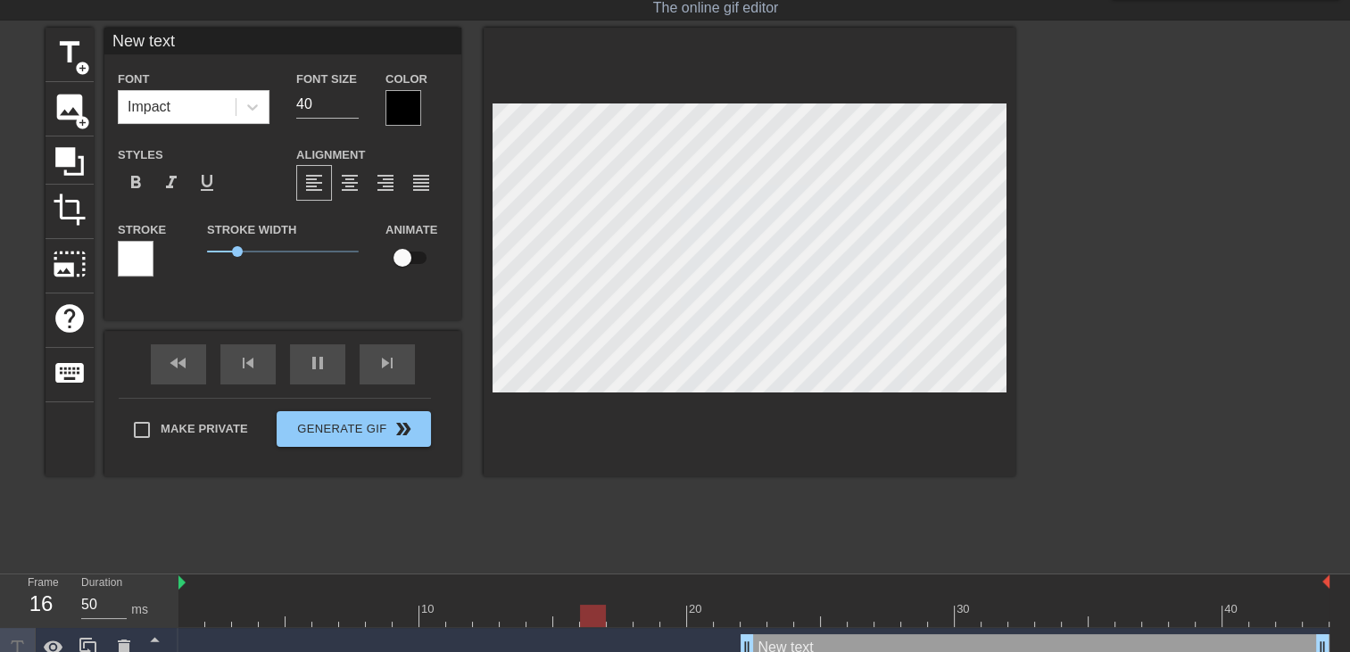
type textarea "New text"
type input "New tex"
type textarea "New tex"
type input "New te"
type textarea "New te"
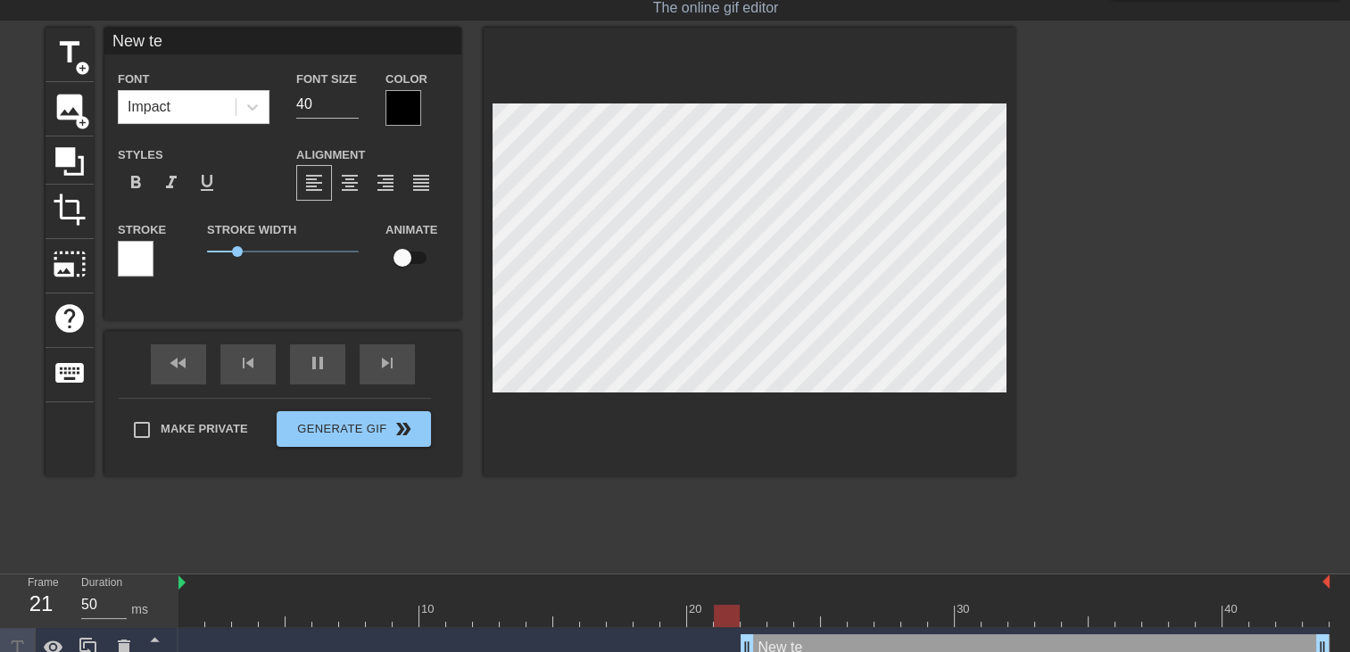
type input "New t"
type textarea "New t"
type input "New"
type textarea "New"
type input "New"
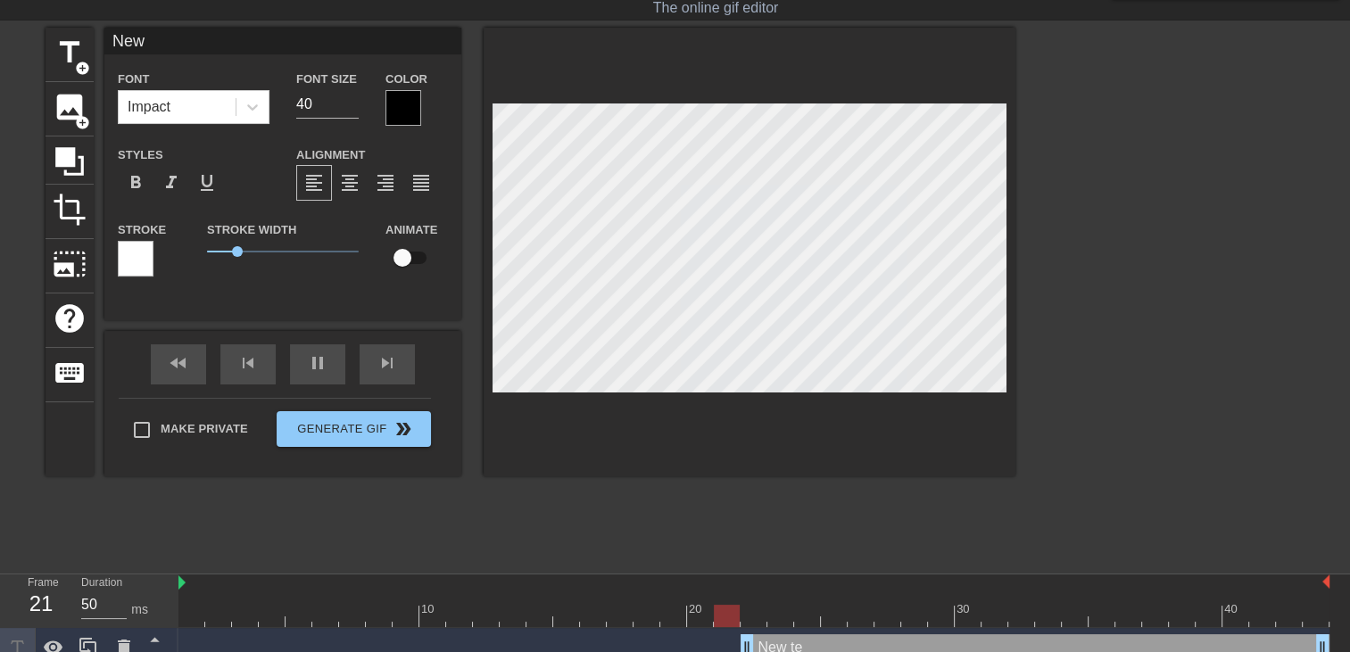
type textarea "New"
type input "Ne"
type textarea "Ne"
type input "N"
type textarea "N"
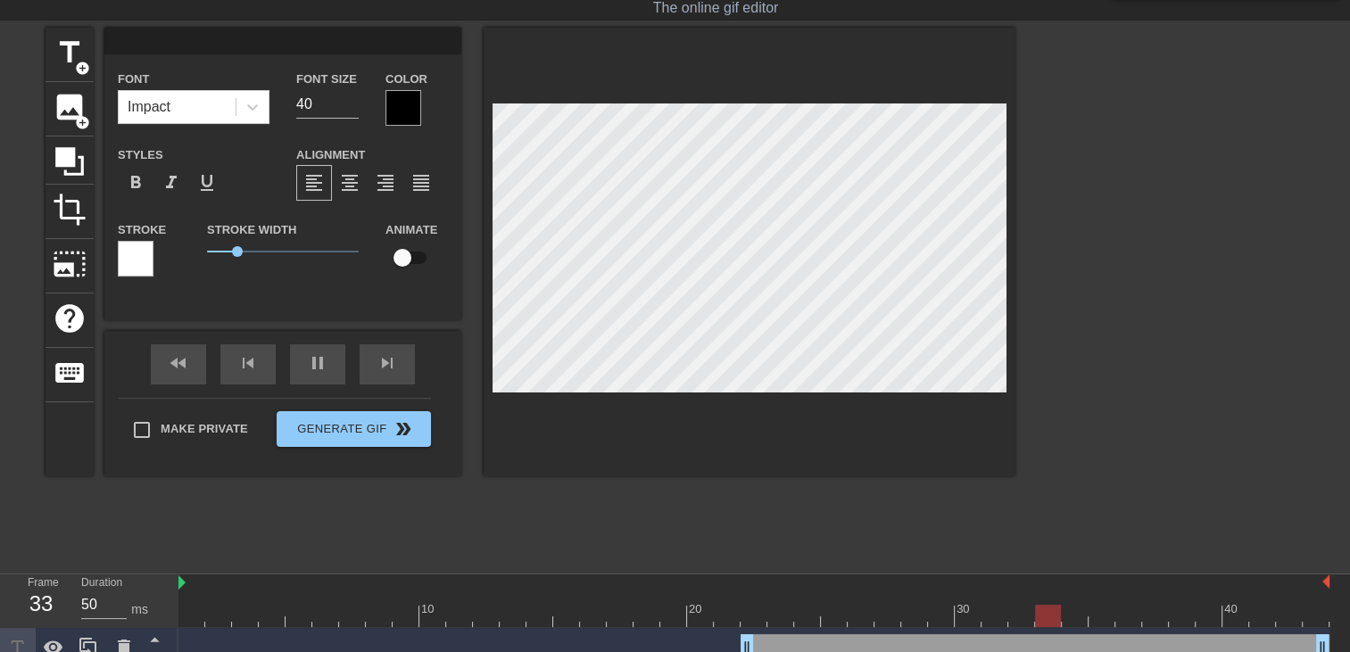
type input "O"
type textarea "O"
type input "100"
type input "P"
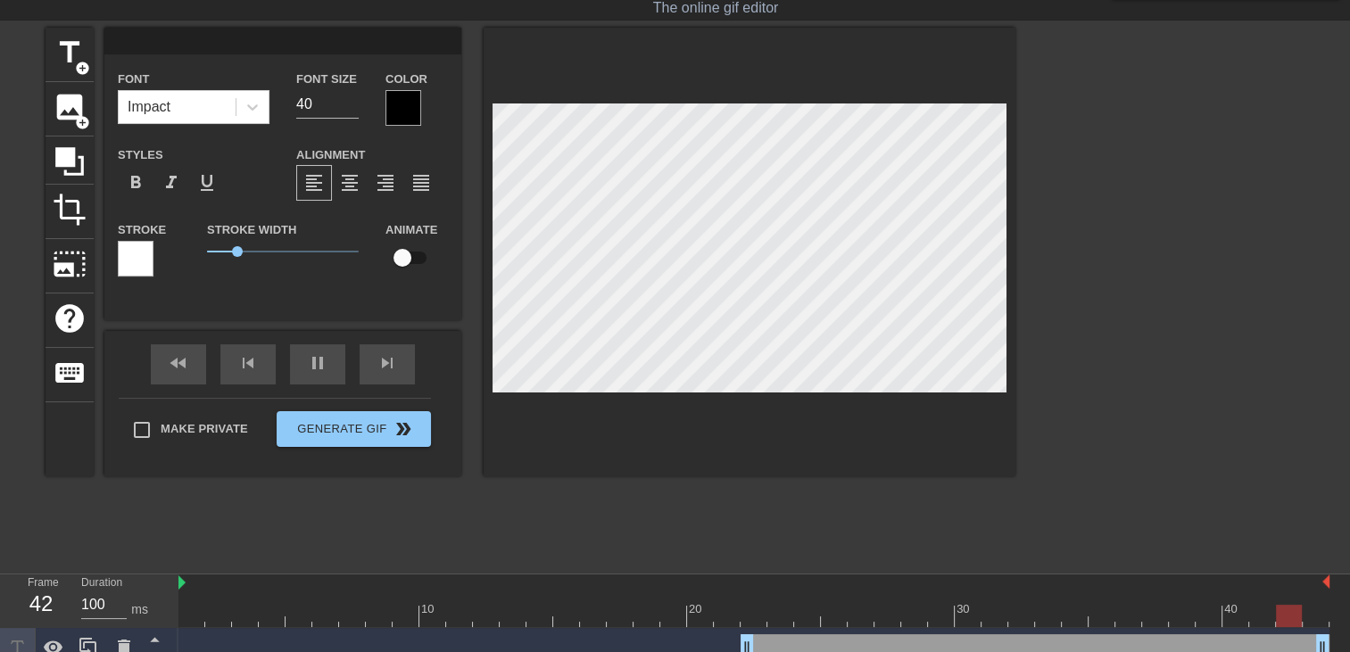
type textarea "P"
type input "50"
type input "o"
type textarea "o"
type input "oo"
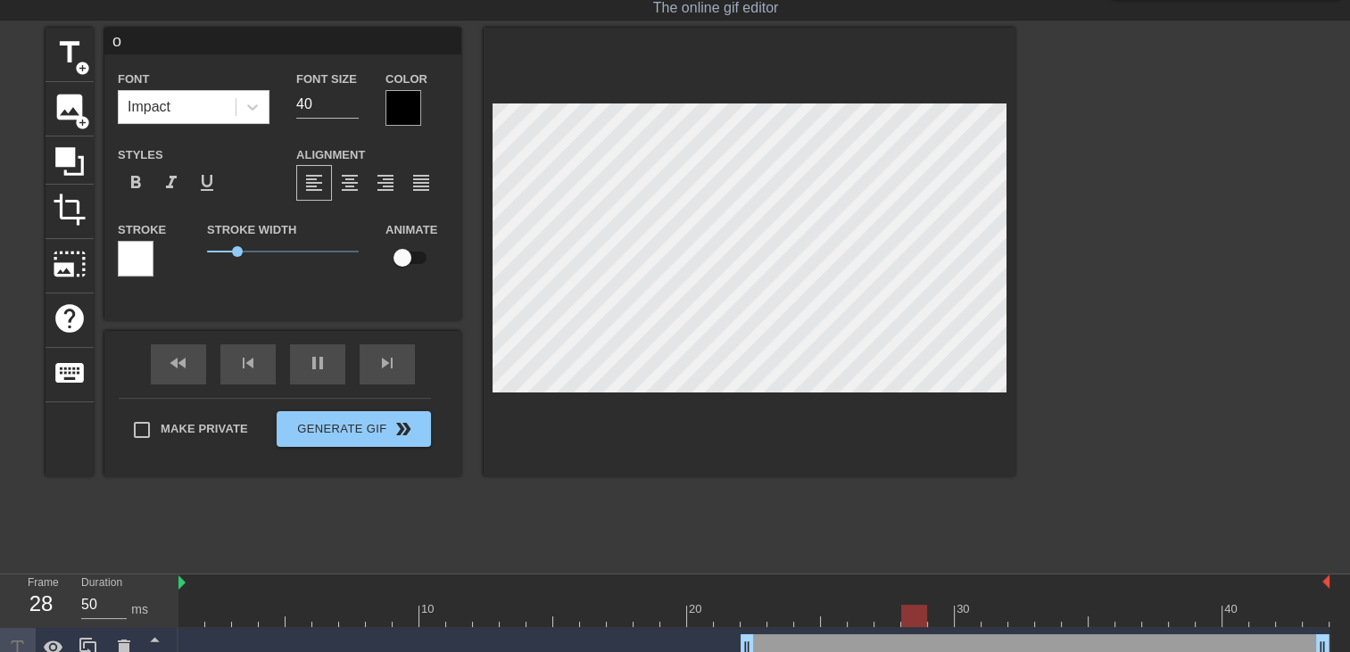
type textarea "oo"
type input "ooo"
type textarea "ooo"
type input "oooo"
type textarea "oooo"
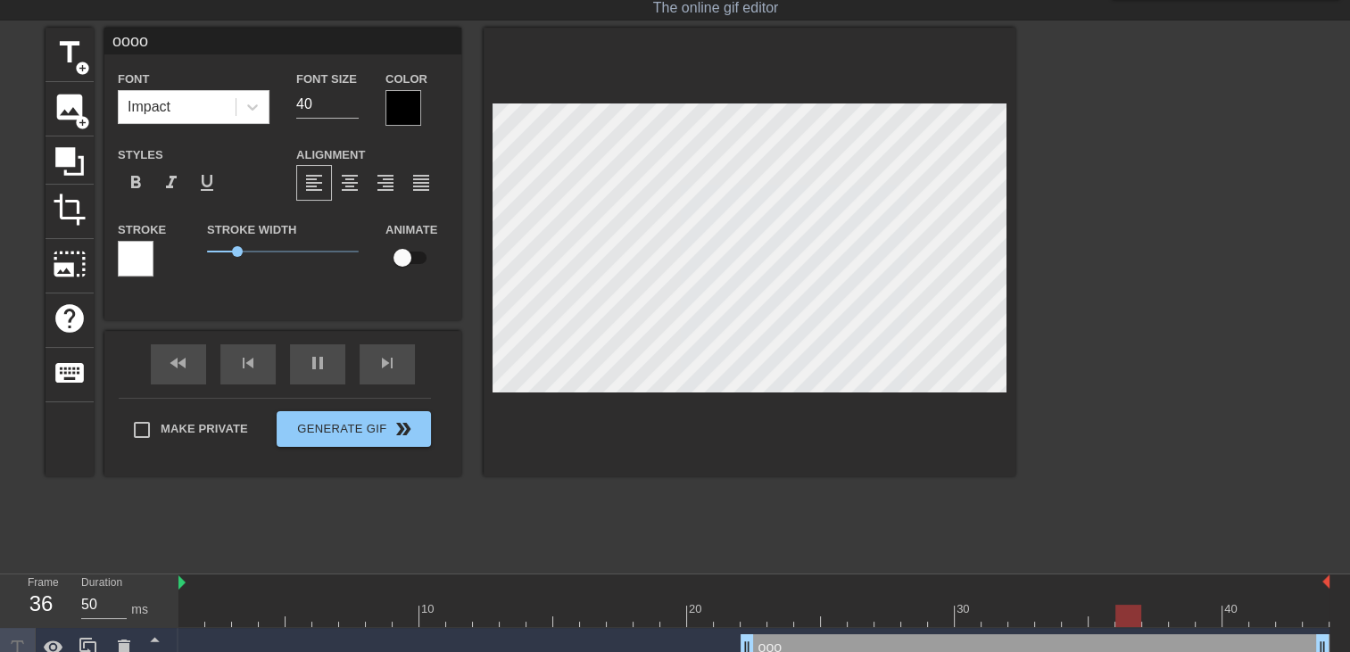
scroll to position [1, 2]
type input "50"
type input "ooooh"
type textarea "ooooh"
type input "ooooh"
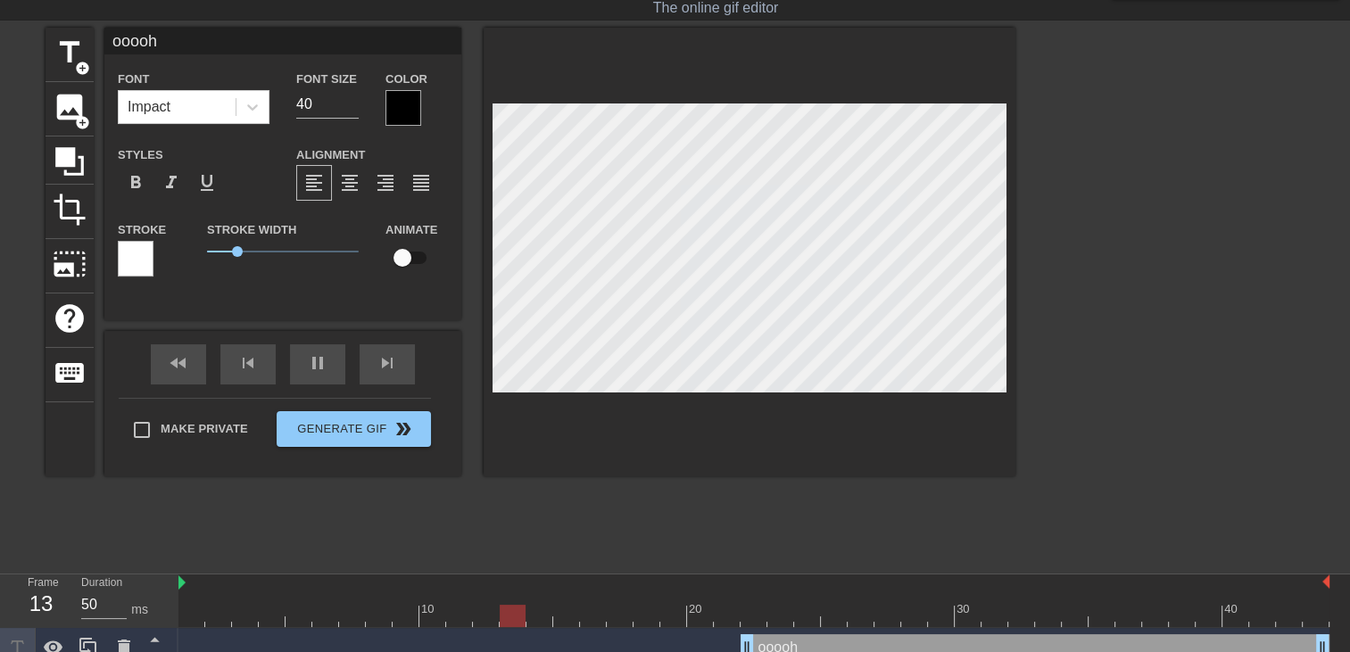
type textarea "ooooh"
type input "ooooh m"
type textarea "ooooh m"
type input "ooooh mm"
type textarea "ooooh mmm"
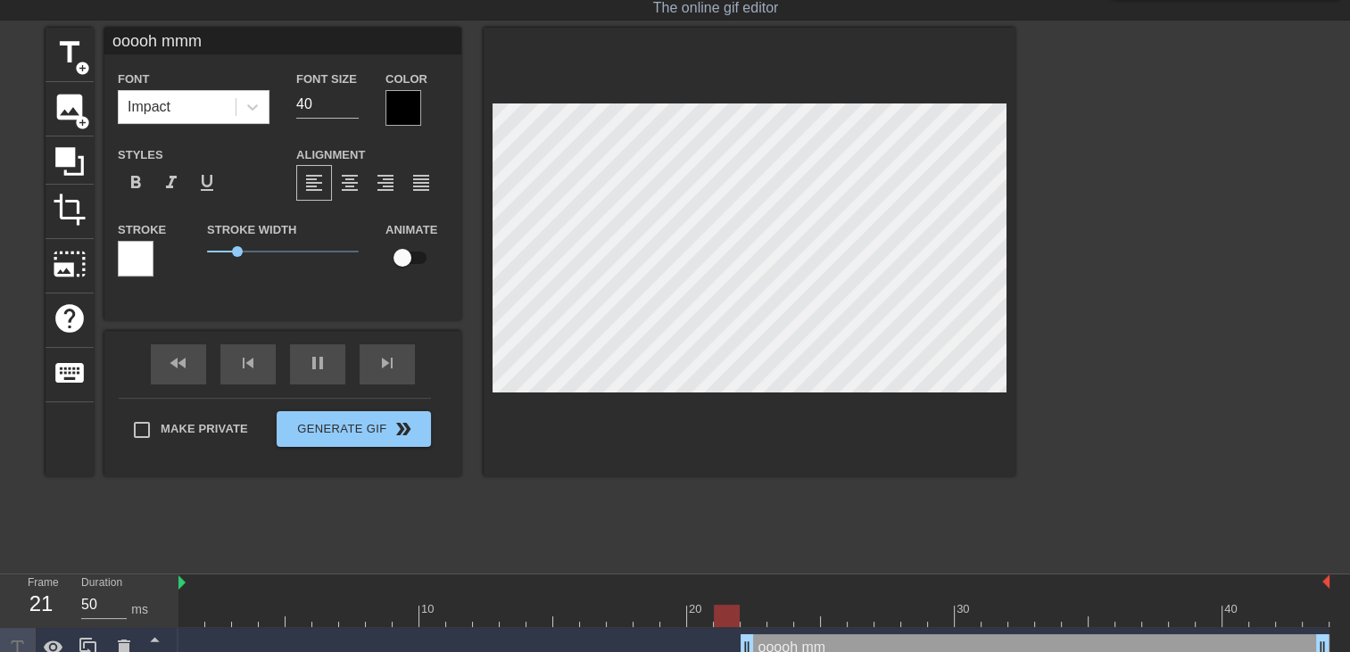
type input "ooooh mmmm"
type textarea "ooooh mmmm"
type input "ooooh mmmm"
type textarea "ooooh mmmm"
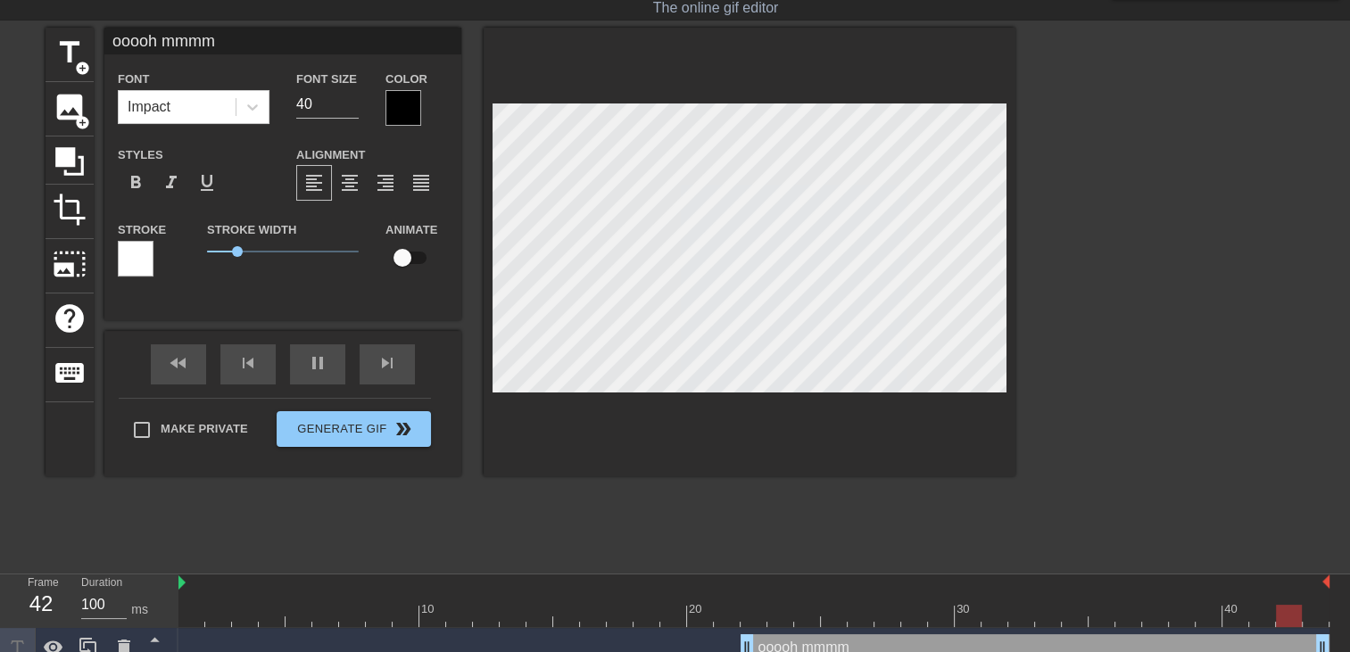
type input "50"
type input "ooooh mmmm P"
type textarea "ooooh mmmm P"
type input "ooooh mmmm PU"
type textarea "ooooh mmmm PU"
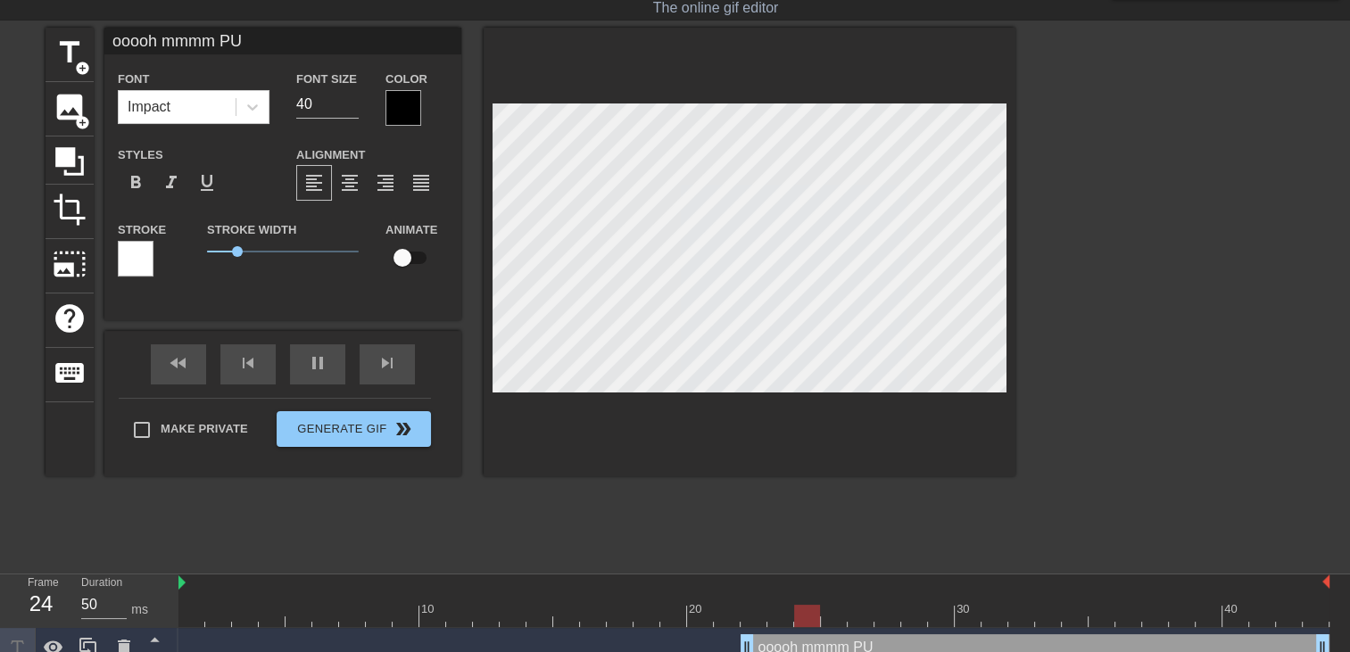
type input "ooooh mmmm PUT"
type textarea "ooooh mmmm PUT"
type input "ooooh mmmm PUTA"
type textarea "ooooh mmmm PUTA"
type input "ooooh mmmm PUTAI"
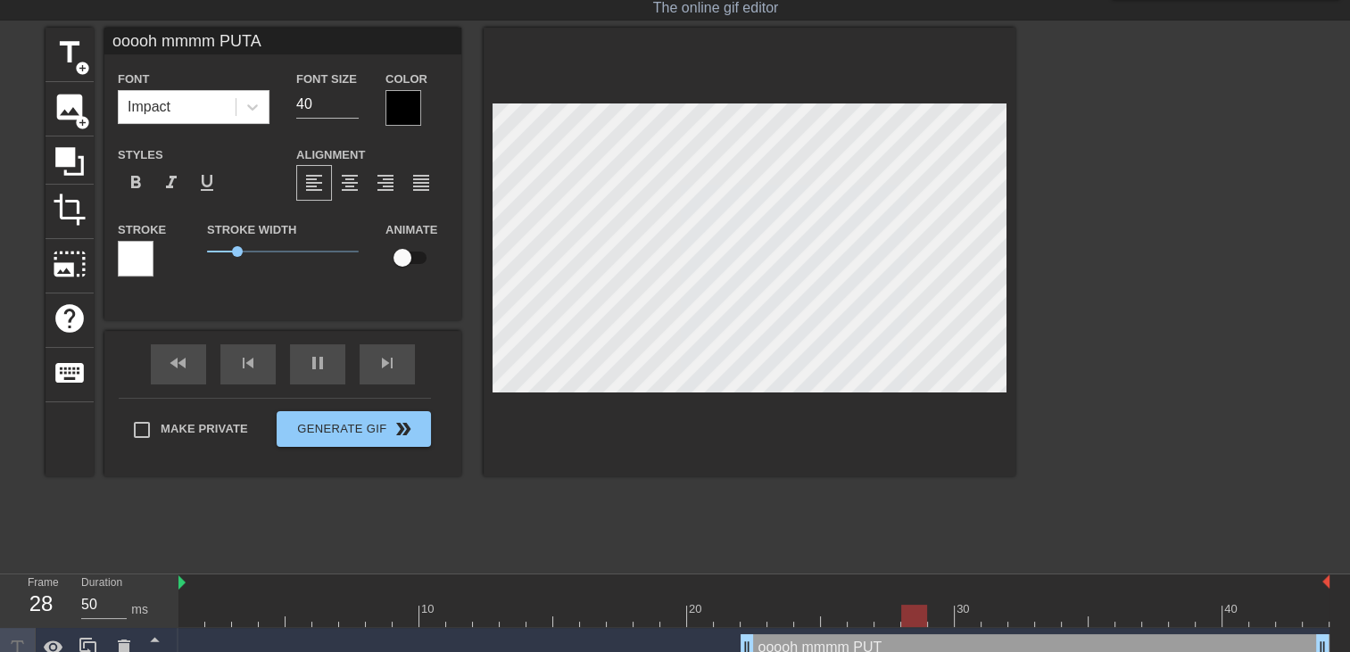
type textarea "ooooh mmmm PUTAI"
type input "ooooh mmmm PUTAIN"
type textarea "ooooh mmmm PUTAIN"
type input "50"
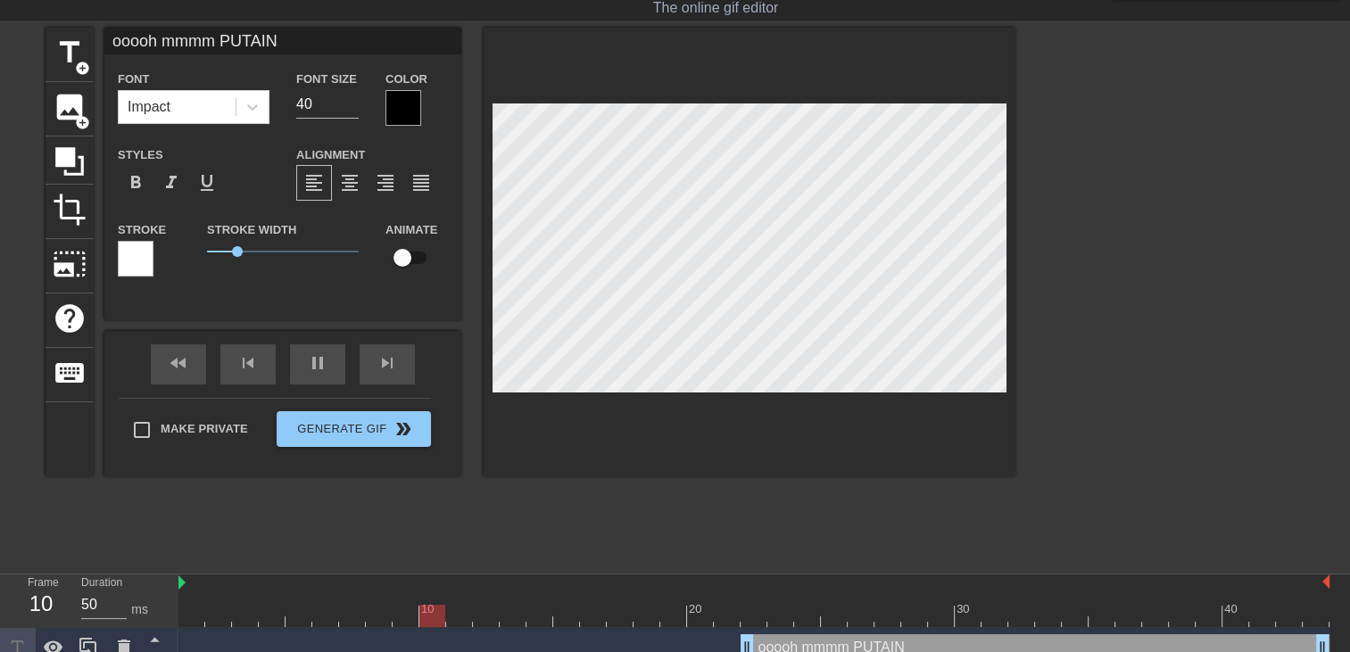
type input "ooooh mmmm PUTAIN"
type textarea "ooooh mmmm PUTAIN"
type input "ooooh mmmm PUTAINc"
type textarea "ooooh mmmm PUTAIN c"
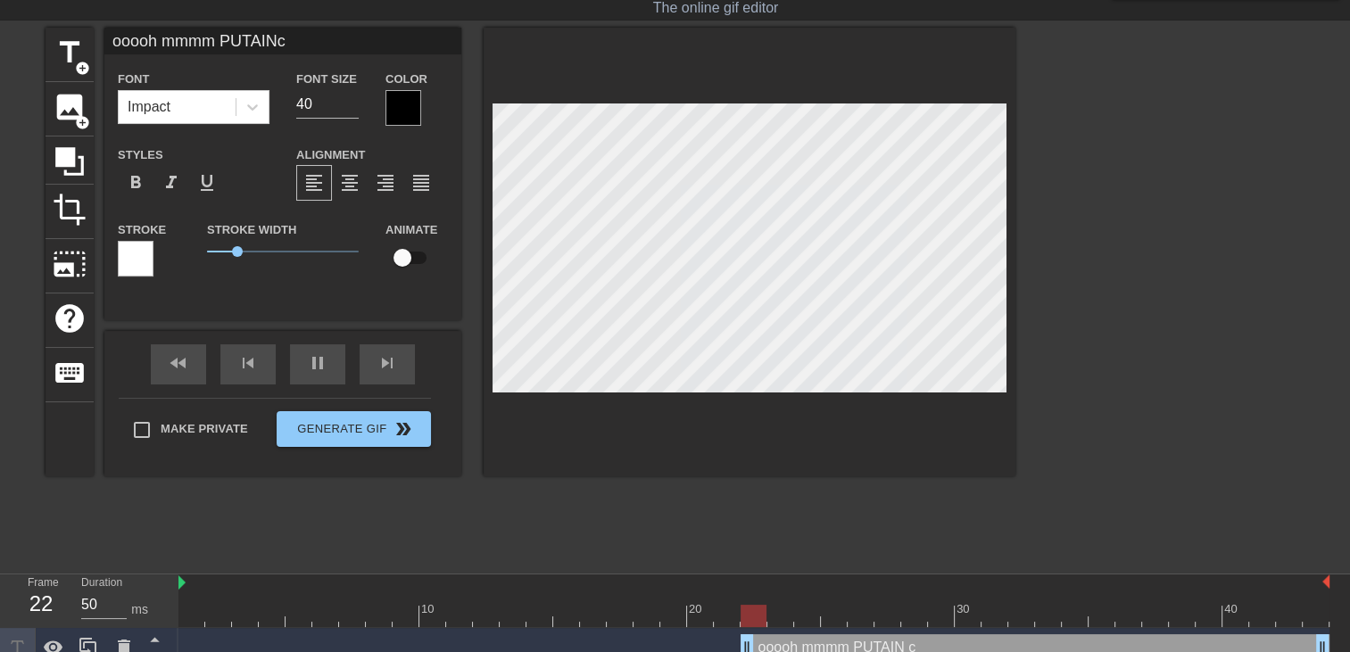
type input "ooooh mmmm PUTAINc'"
type textarea "ooooh mmmm PUTAIN c'"
type input "ooooh mmmm PUTAINc'e"
type textarea "ooooh mmmm PUTAIN c'e"
type input "ooooh mmmm PUTAINc'es"
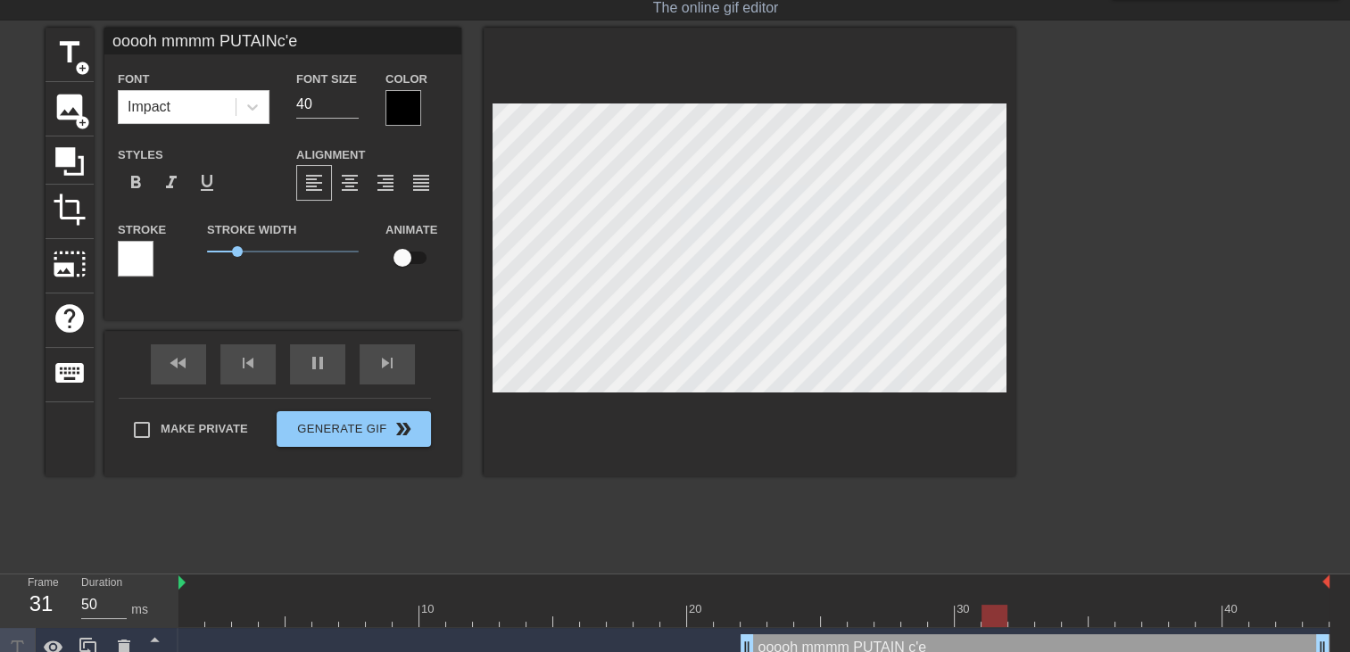
type textarea "ooooh mmmm PUTAIN c'es"
type input "ooooh mmmm PUTAINc'est"
type textarea "ooooh mmmm PUTAIN c'est"
type input "ooooh mmmm PUTAINc'est"
type textarea "ooooh mmmm PUTAIN c'est"
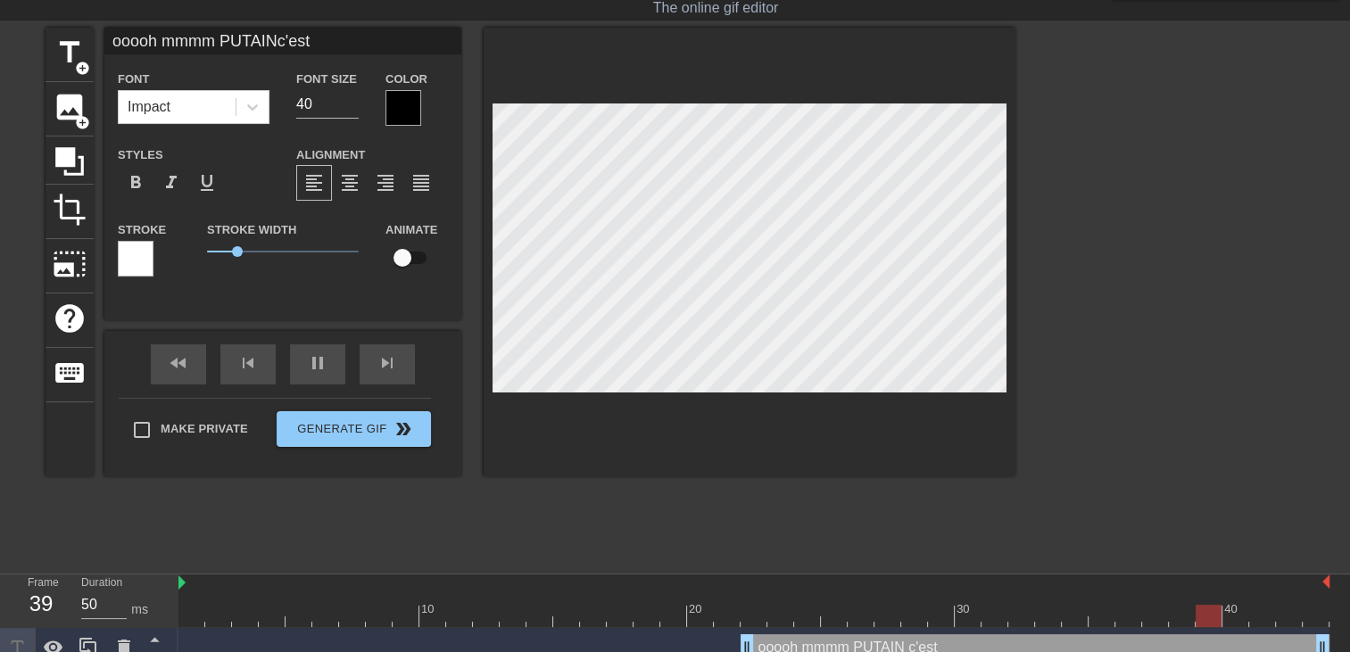
type input "ooooh mmmm PUTAINc'est m"
type textarea "ooooh mmmm PUTAIN c'est m"
type input "100"
type input "ooooh mmmm PUTAINc'est mo"
type textarea "ooooh mmmm PUTAIN c'est mo"
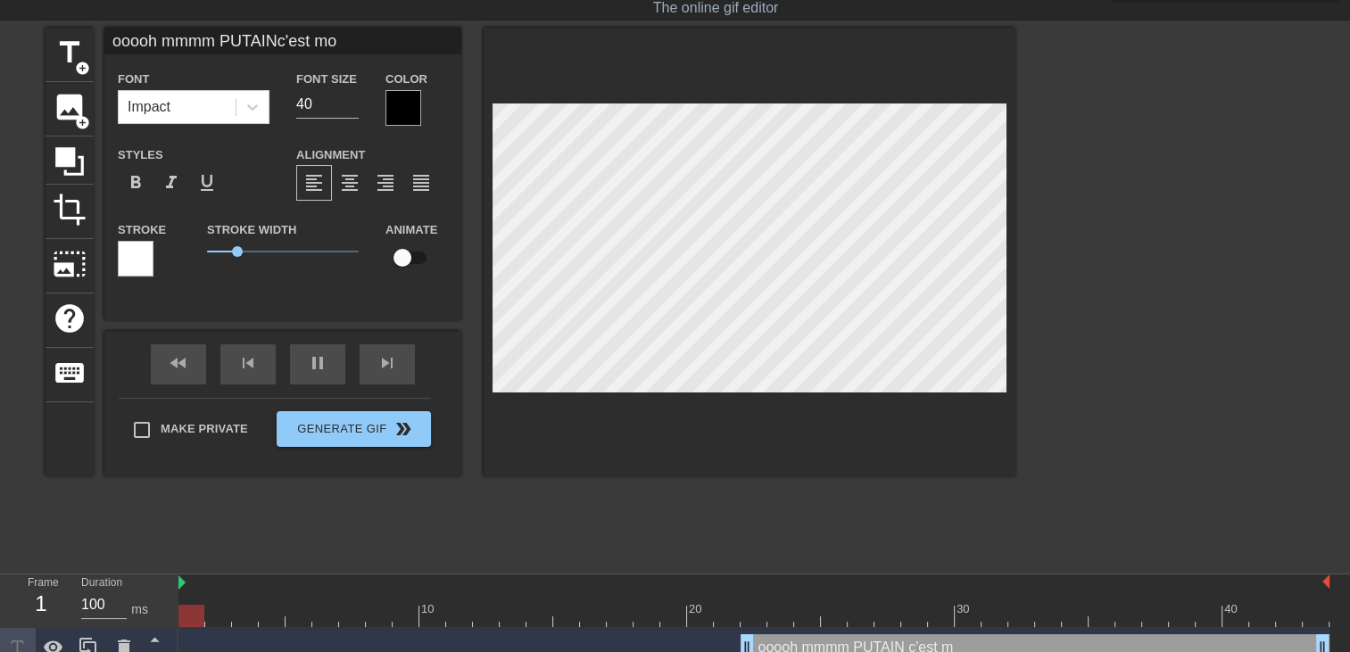
type input "50"
type input "ooooh mmmm PUTAINc'est mon"
type textarea "ooooh mmmm PUTAIN c'est mon"
type input "ooooh mmmm PUTAINc'est mon"
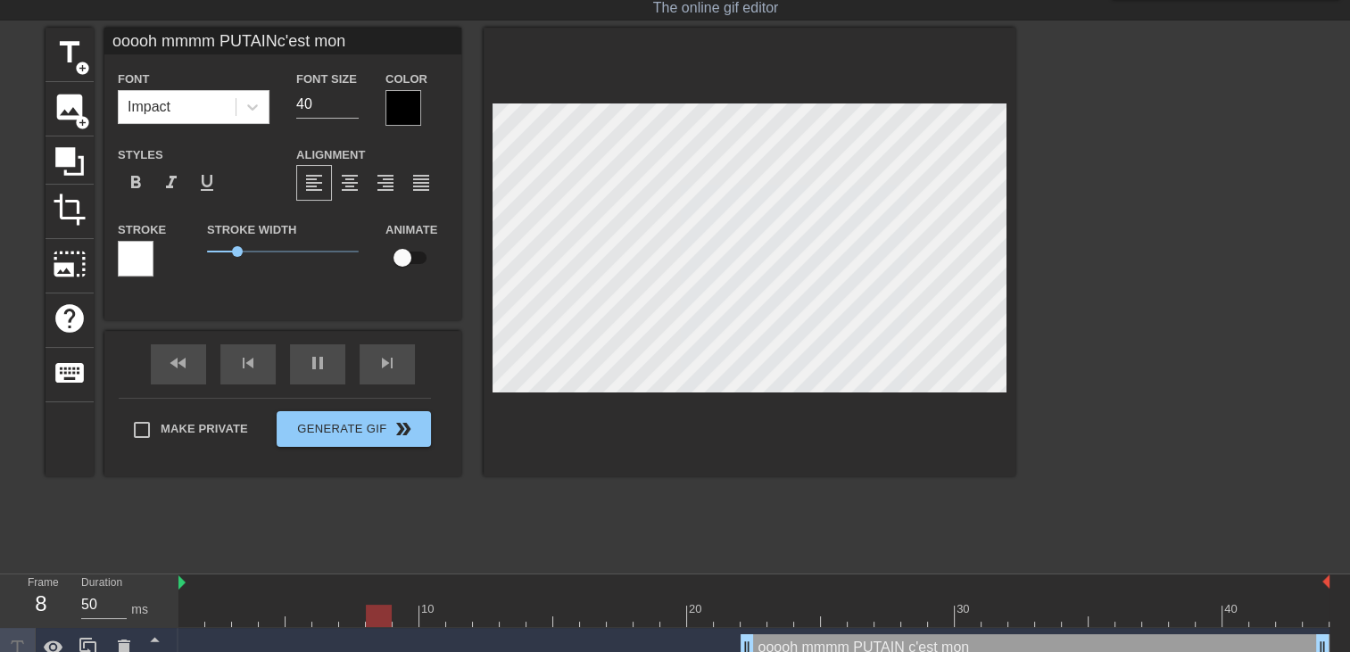
type textarea "ooooh mmmm PUTAIN c'est mon"
type input "ooooh mmmm PUTAINc'est mon c"
type textarea "ooooh mmmm PUTAIN c'est mon c"
type input "ooooh mmmm PUTAINc'est mon co"
type textarea "ooooh mmmm PUTAIN c'est mon co"
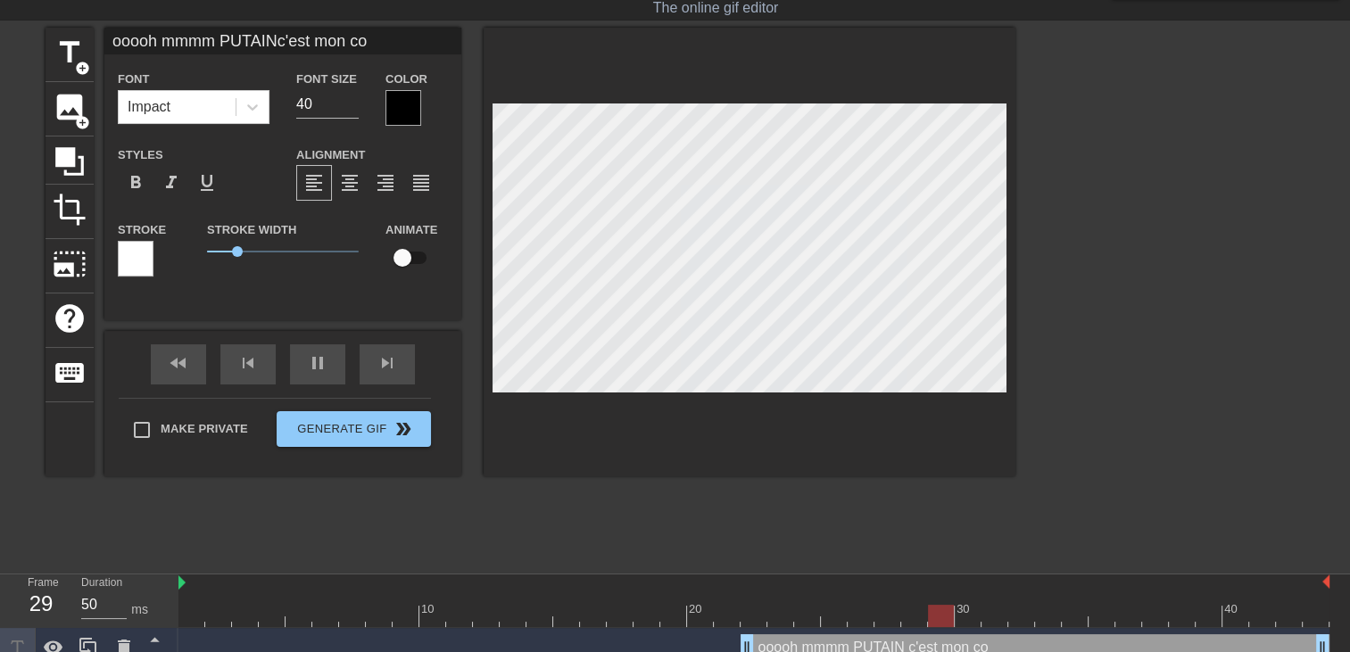
type input "ooooh mmmm PUTAINc'est mon cop"
type textarea "ooooh mmmm PUTAIN c'est mon cop"
type input "ooooh mmmm PUTAINc'est mon copi"
type textarea "ooooh mmmm PUTAIN c'est mon copi"
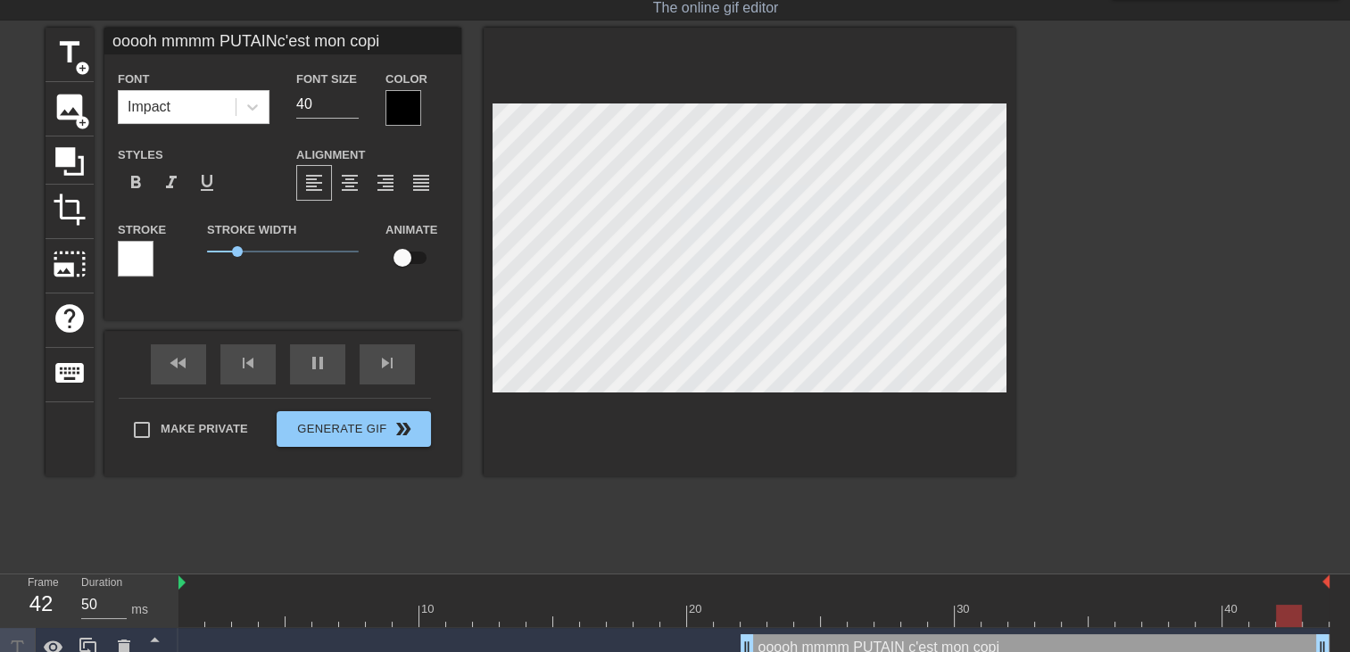
type input "ooooh mmmm PUTAINc'est mon cop"
type textarea "ooooh mmmm PUTAIN c'est mon cop"
type input "50"
type input "ooooh mmmm PUTAINc'est mon copa"
type textarea "ooooh mmmm PUTAIN c'est mon copa"
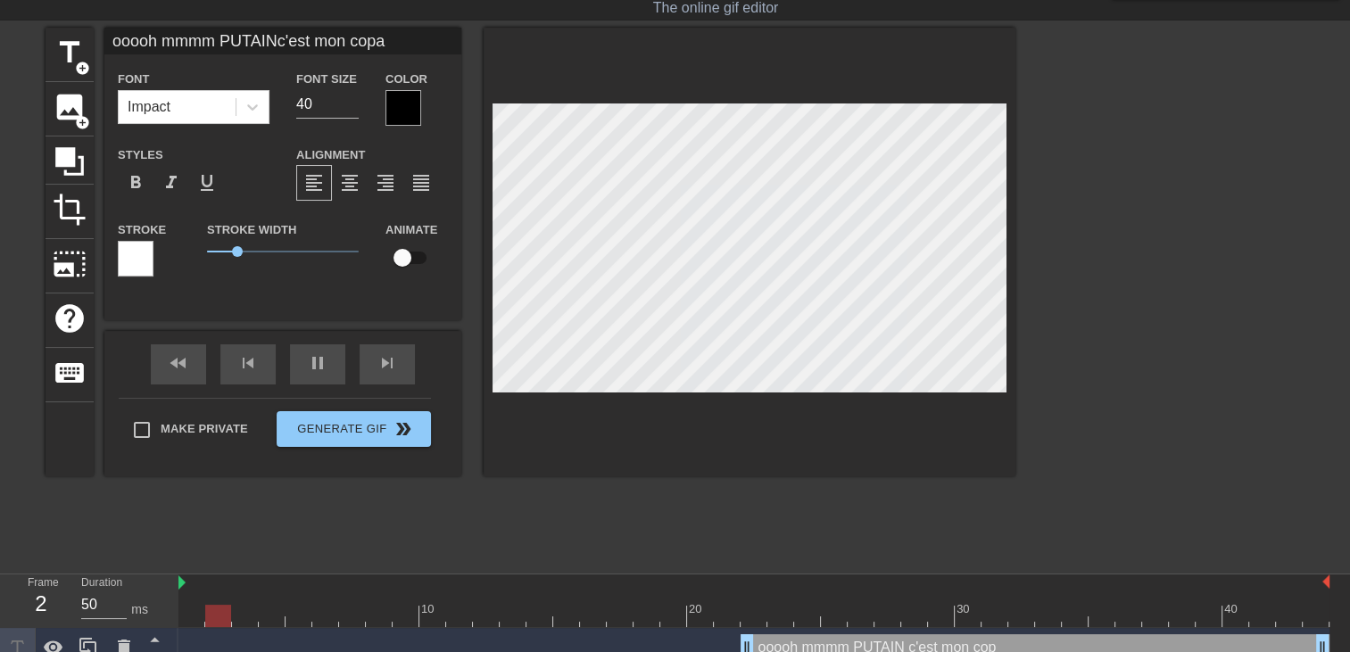
type input "ooooh mmmm PUTAINc'est mon copai"
type textarea "ooooh mmmm PUTAIN c'est mon copai"
type input "ooooh mmmm PUTAINc'est mon copain"
type textarea "ooooh mmmm PUTAIN c'est mon copain"
type input "ooooh mmmm PUTAINc'est mon copain"
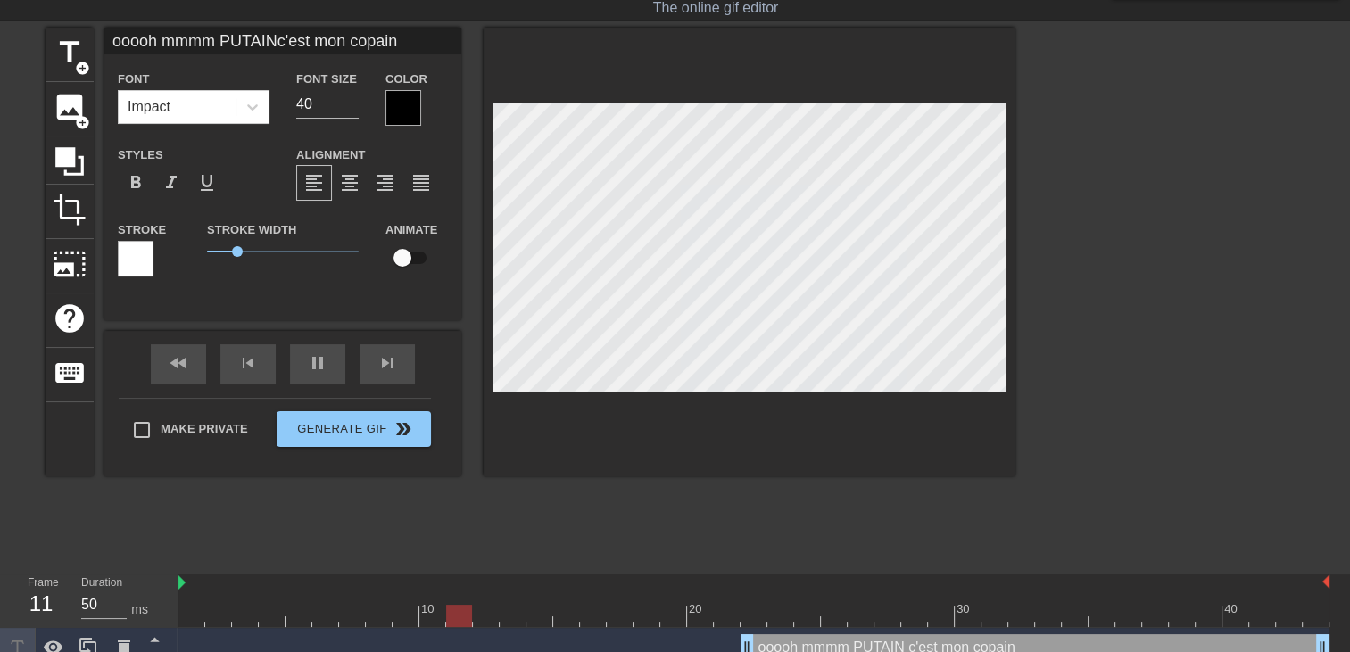
type textarea "ooooh mmmm PUTAIN c'est mon copain"
type input "ooooh mmmm PUTAINc'est mon copain q"
type textarea "ooooh mmmm PUTAIN c'est mon copain q"
type input "ooooh mmmm PUTAINc'est mon copain qu"
type textarea "ooooh mmmm PUTAIN c'est mon copain qu"
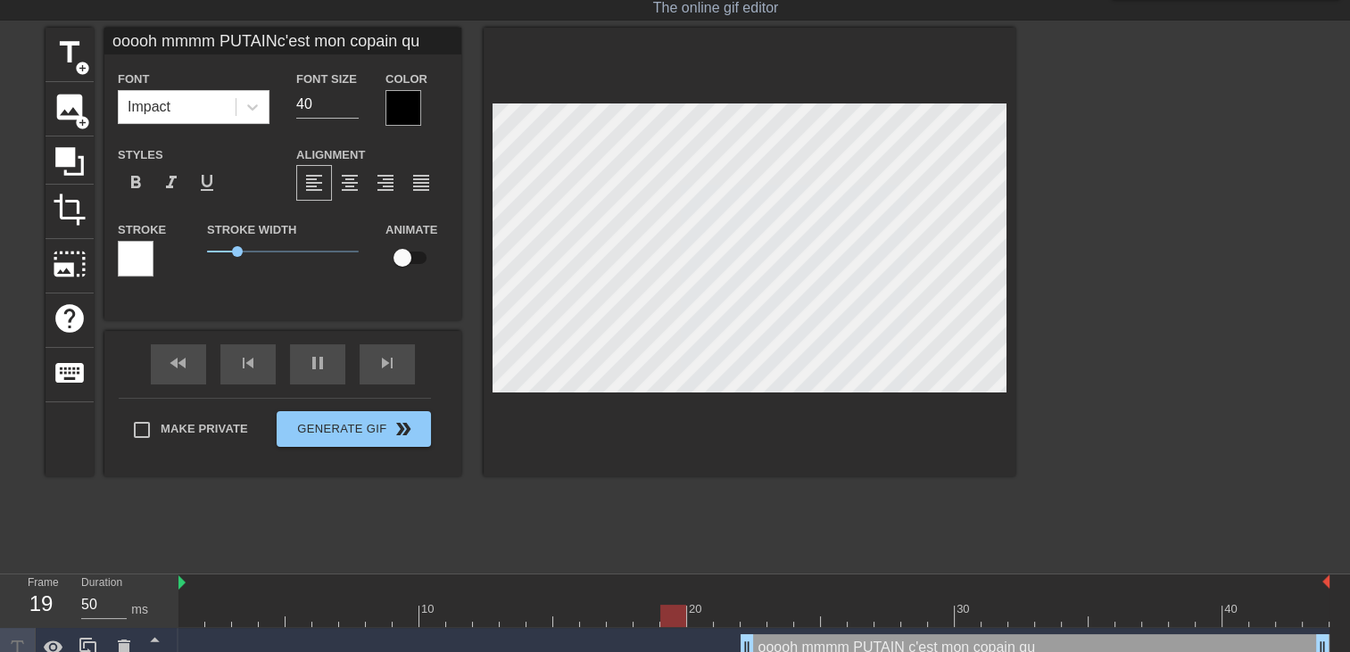
type input "ooooh mmmm PUTAINc'est mon copain qui"
type textarea "ooooh mmmm PUTAIN c'est mon copain qui"
type input "ooooh mmmm PUTAINc'est mon copain qui"
type textarea "ooooh mmmm PUTAIN c'est mon copain qui"
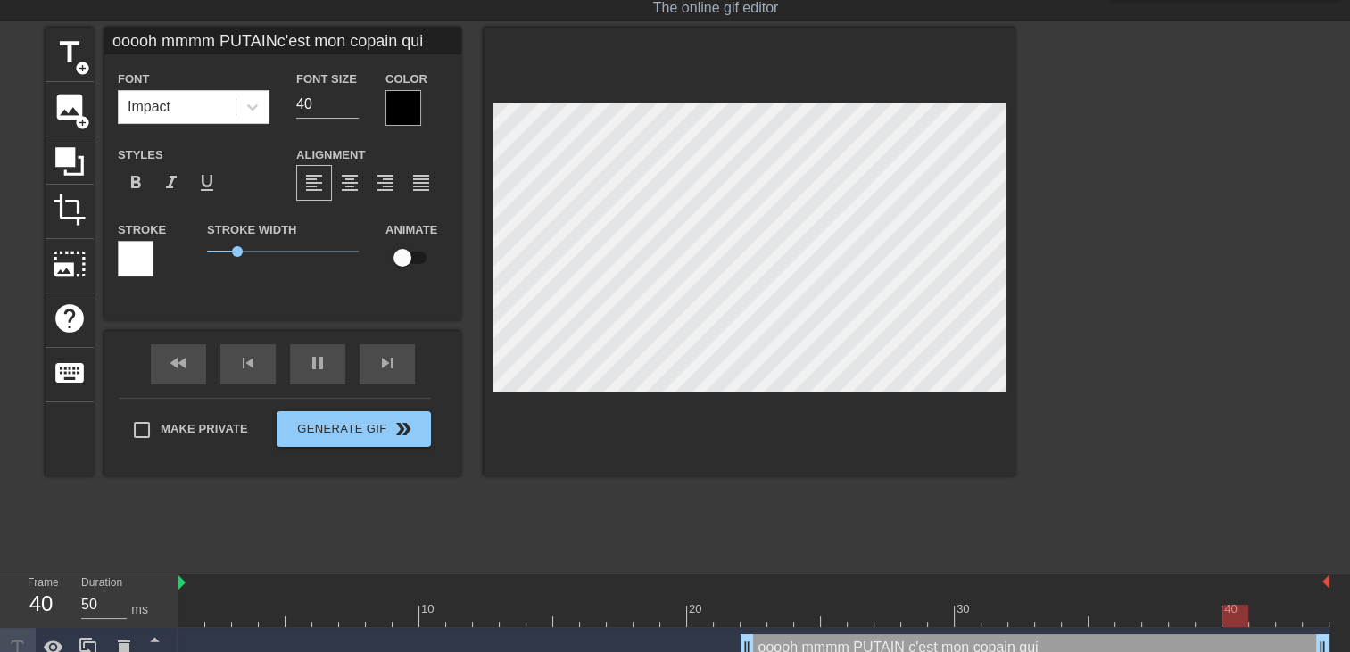
type input "ooooh mmmm PUTAINc'est mon copain qui m"
type textarea "ooooh mmmm PUTAIN c'est mon copain qui m"
type input "50"
type input "ooooh mmmm PUTAINc'est mon copain qui m'"
type textarea "ooooh mmmm PUTAIN c'est mon copain qui m'"
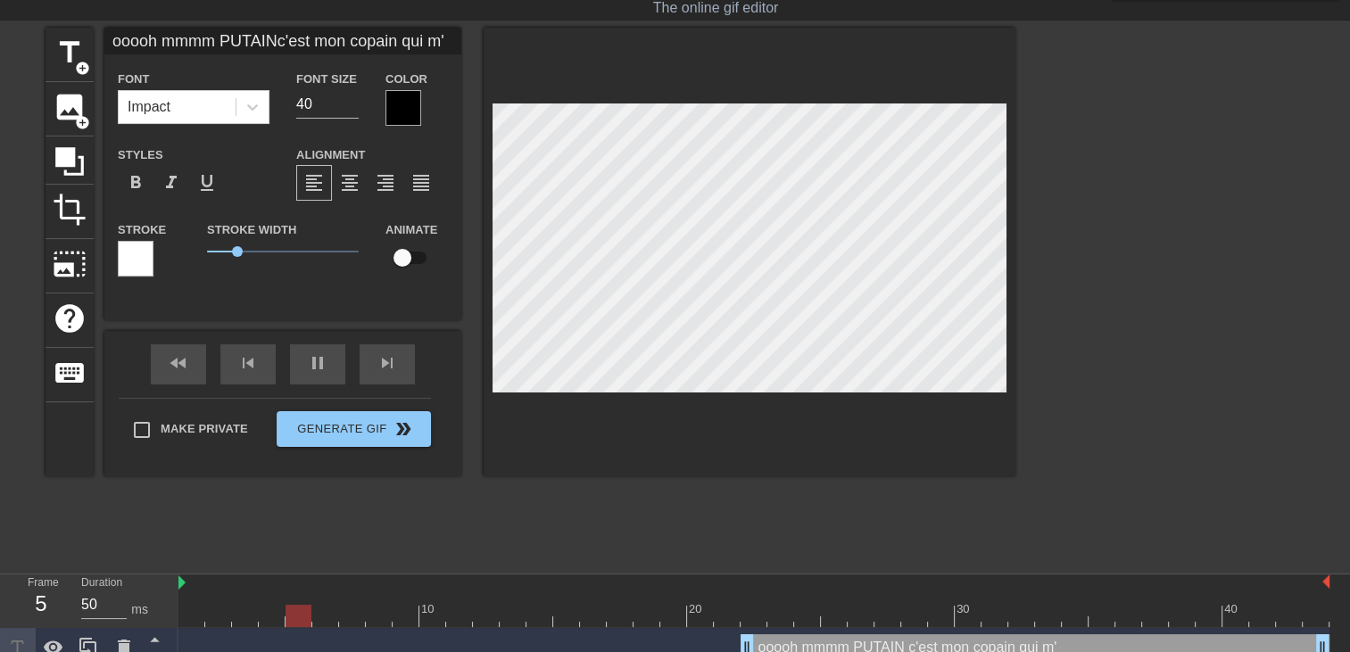
type input "ooooh mmmm PUTAINc'est mon copain qui m'a"
type textarea "ooooh mmmm PUTAIN c'est mon copain qui m'a"
type input "ooooh mmmm PUTAINc'est mon copain qui m'av"
type textarea "ooooh mmmm PUTAIN c'est mon copain qui m'av"
type input "ooooh mmmm PUTAINc'est mon copain qui m'ava"
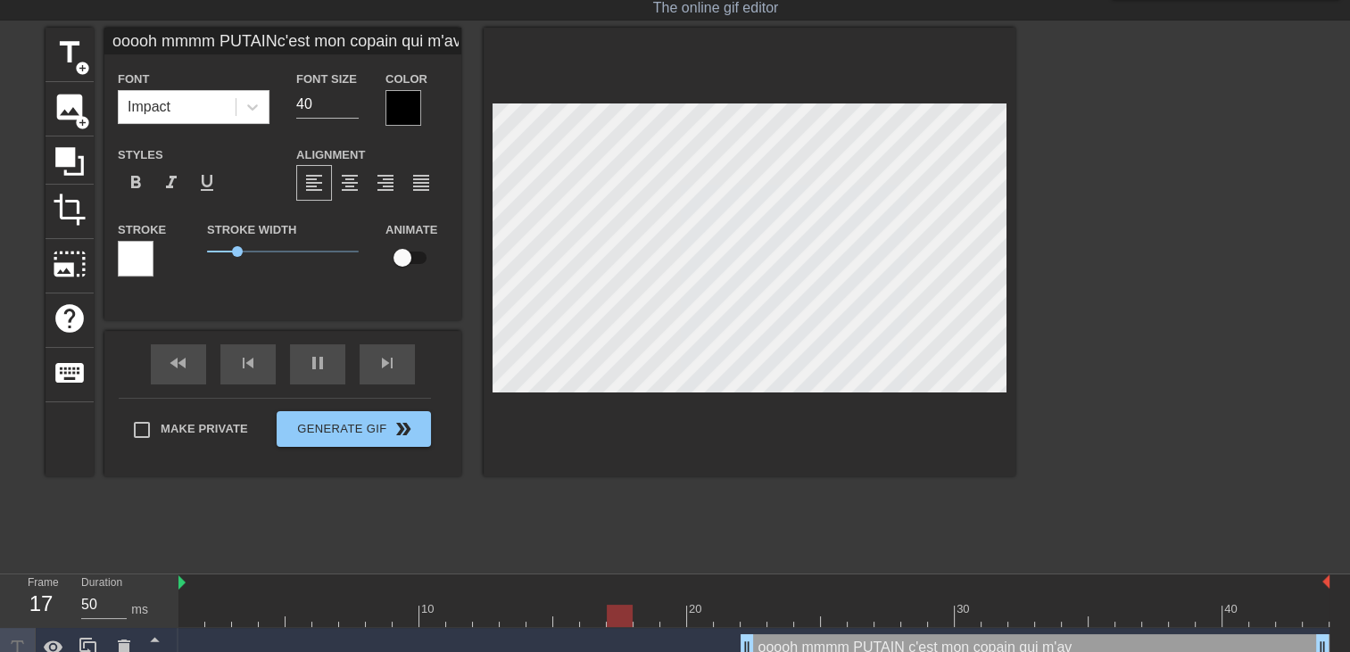
type textarea "ooooh mmmm PUTAIN c'est mon copain qui m'ava"
type input "ooooh mmmm PUTAINc'est mon copain qui m'avai"
type textarea "ooooh mmmm PUTAIN c'est mon copain qui m'avai"
type input "ooooh mmmm PUTAINc'est mon copain qui m'avais"
type textarea "ooooh mmmm PUTAIN c'est mon copain qui m'avais"
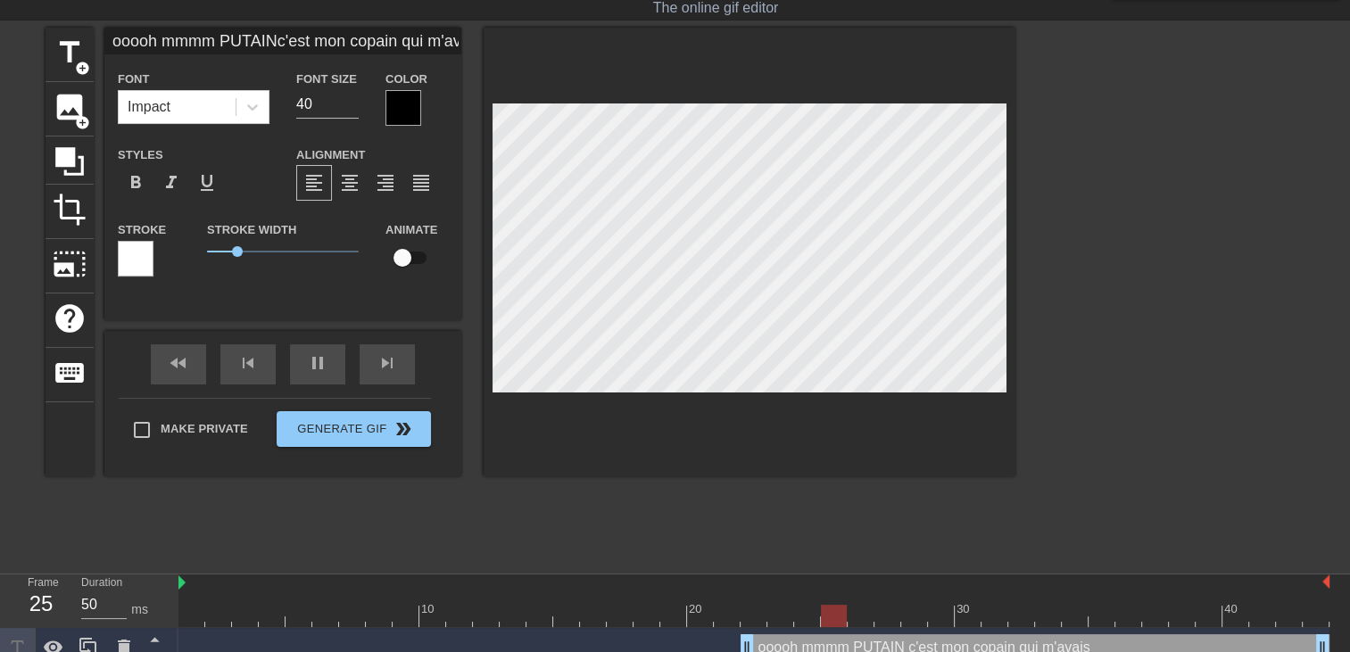
type input "ooooh mmmm PUTAINc'est mon copain qui m'avais"
type textarea "ooooh mmmm PUTAIN c'est mon copain qui m'avais"
type input "ooooh mmmm PUTAINc'est mon copain qui m'avais"
type textarea "ooooh mmmm PUTAIN c'est mon copain qui m'avais"
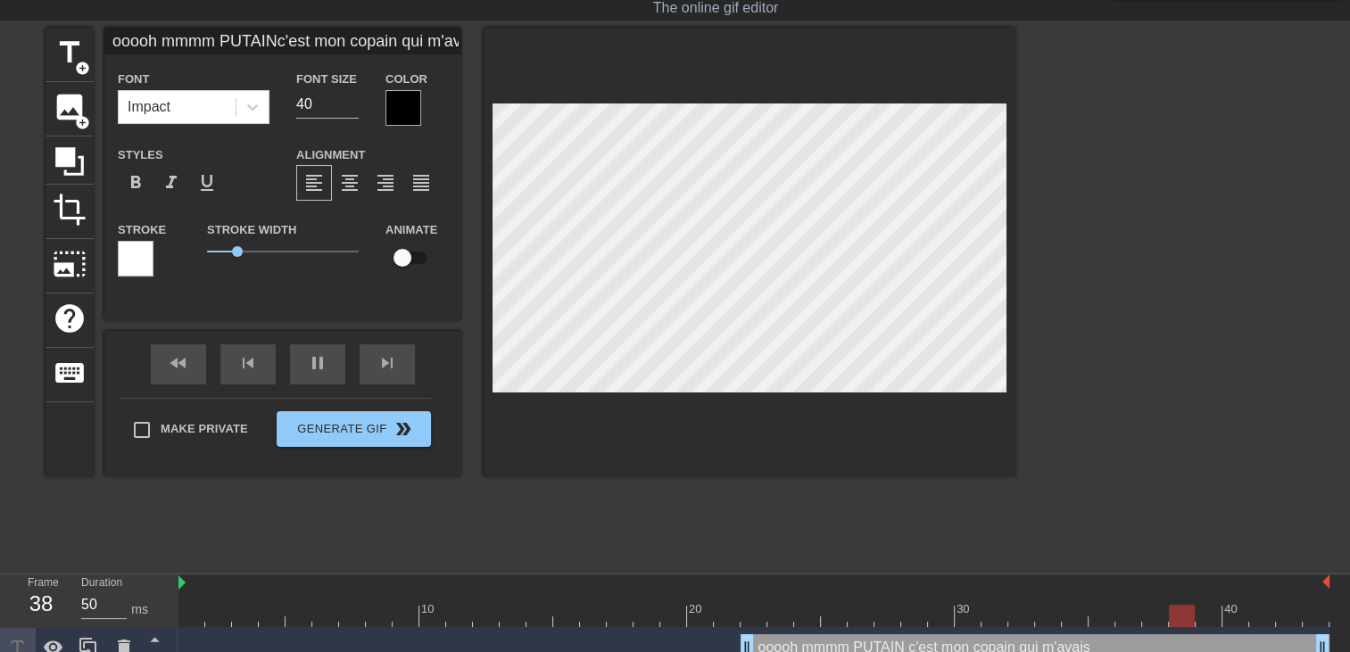
type input "ooooh mmmm PUTAINc'est mon copain qui m'avais o"
type textarea "ooooh mmmm PUTAIN c'est mon copain qui m'avais o"
type input "50"
type input "ooooh mmmm PUTAINc'est mon copain qui m'avais of"
type textarea "ooooh mmmm PUTAIN c'est mon copain qui m'avais of"
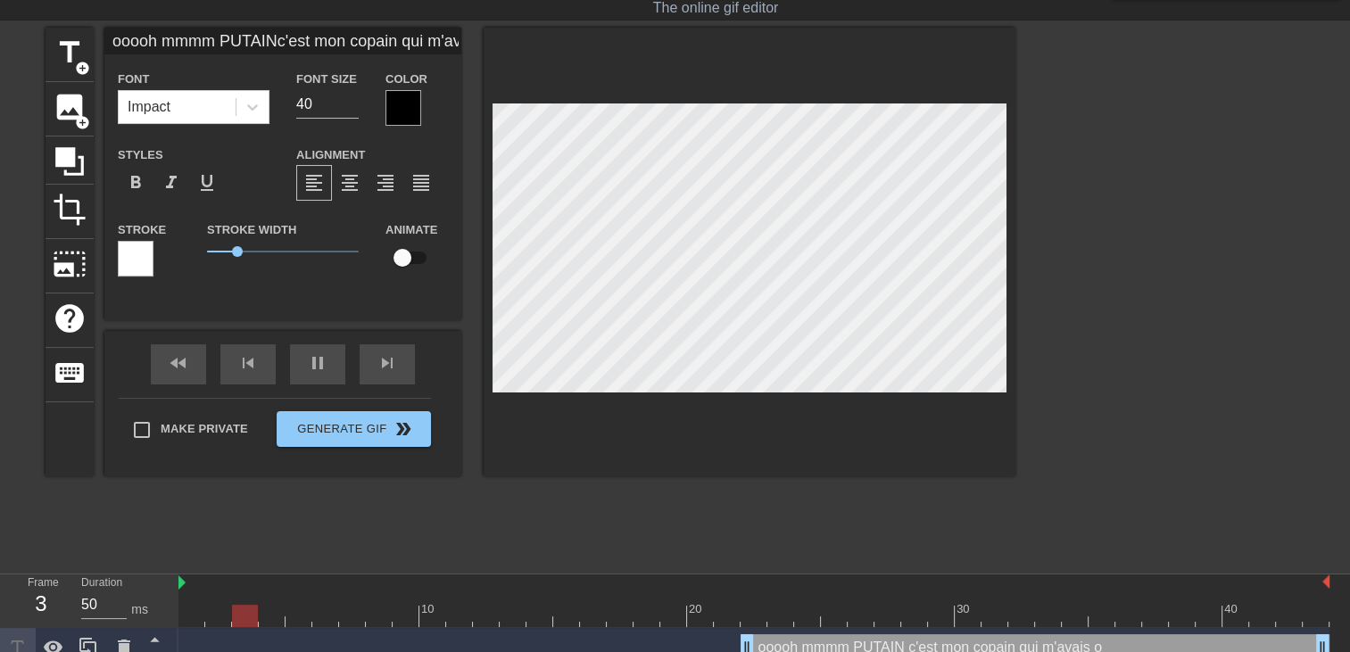
type input "ooooh mmmm PUTAINc'est mon copain qui m'avais off"
type textarea "ooooh mmmm PUTAIN c'est mon copain qui m'avais off"
type input "ooooh mmmm PUTAINc'est mon copain qui m'avais offe"
type textarea "ooooh mmmm PUTAIN c'est mon copain qui m'avais offe"
type input "ooooh mmmm PUTAINc'est mon copain qui m'avais offer"
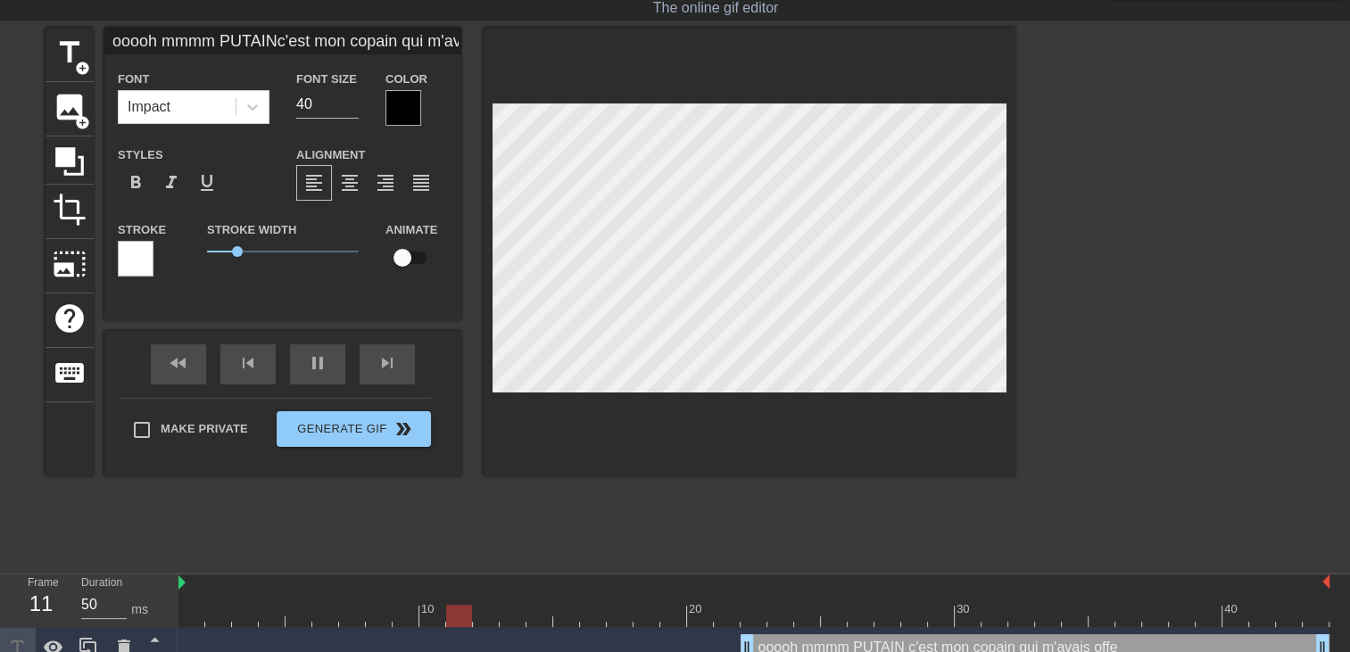
type textarea "ooooh mmmm PUTAIN c'est mon copain qui m'avais offer"
type input "ooooh mmmm PUTAINc'est mon copain qui m'avais offert"
type textarea "ooooh mmmm PUTAIN c'est mon copain qui m'avais offert"
type input "ooooh mmmm PUTAINc'est mon copain qui m'avais offert"
type textarea "ooooh mmmm PUTAIN c'est mon copain qui m'avais offert"
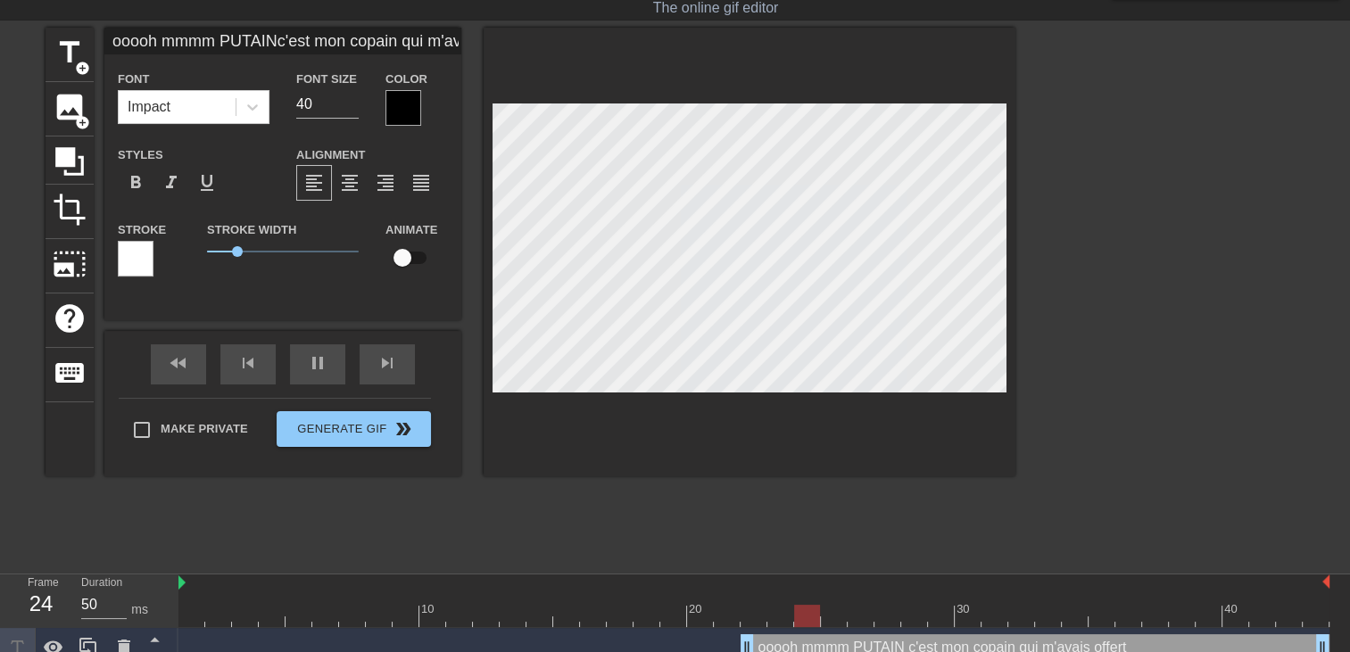
type input "ooooh mmmm PUTAINc'est mon copain qui m'avais offert c"
type textarea "ooooh mmmm PUTAIN c'est mon copain qui m'avais offert c"
type input "ooooh mmmm PUTAINc'est mon copain qui m'avais offert ce"
type textarea "ooooh mmmm PUTAIN c'est mon copain qui m'avais offert ce"
type input "ooooh mmmm PUTAINc'est mon copain qui m'avais offert ce"
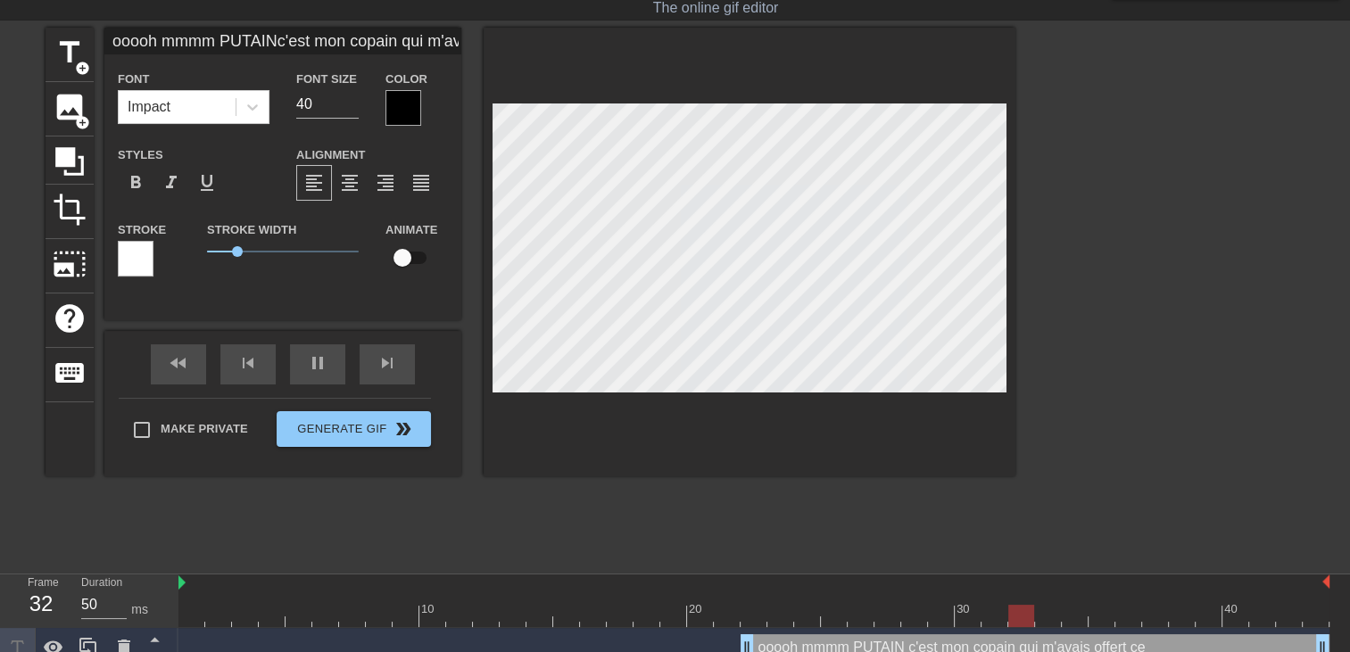
type textarea "ooooh mmmm PUTAIN c'est mon copain qui m'avais offert ce"
type input "ooooh mmmm PUTAINc'est mon copain qui m'avais offert ce s"
type textarea "ooooh mmmm PUTAIN c'est mon copain qui m'avais offert ce s"
type input "100"
type input "ooooh mmmm PUTAINc'est mon copain qui m'avais offert ce st"
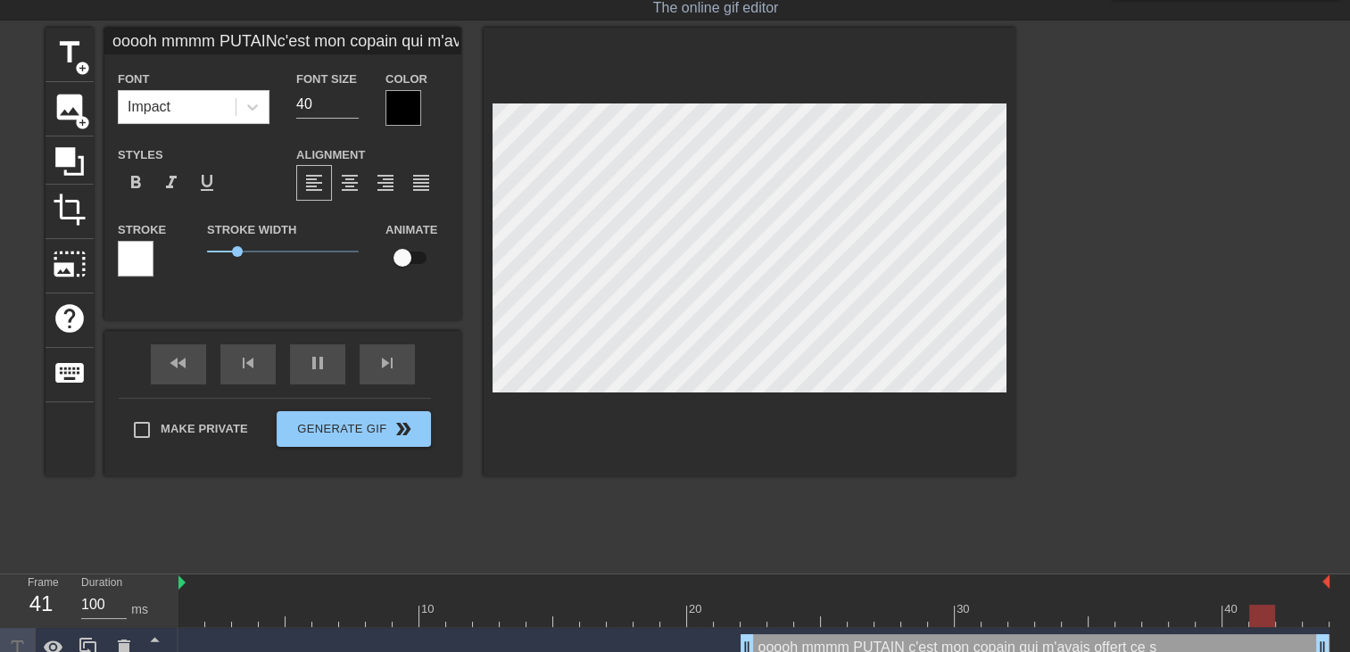
type textarea "ooooh mmmm PUTAIN c'est mon copain qui m'avais offert ce st"
type input "50"
type input "ooooh mmmm PUTAINc'est mon copain qui m'avais offert ce str"
type textarea "ooooh mmmm PUTAIN c'est mon copain qui m'avais offert ce str"
type input "ooooh mmmm PUTAINc'est mon copain qui m'avais offert ce stri"
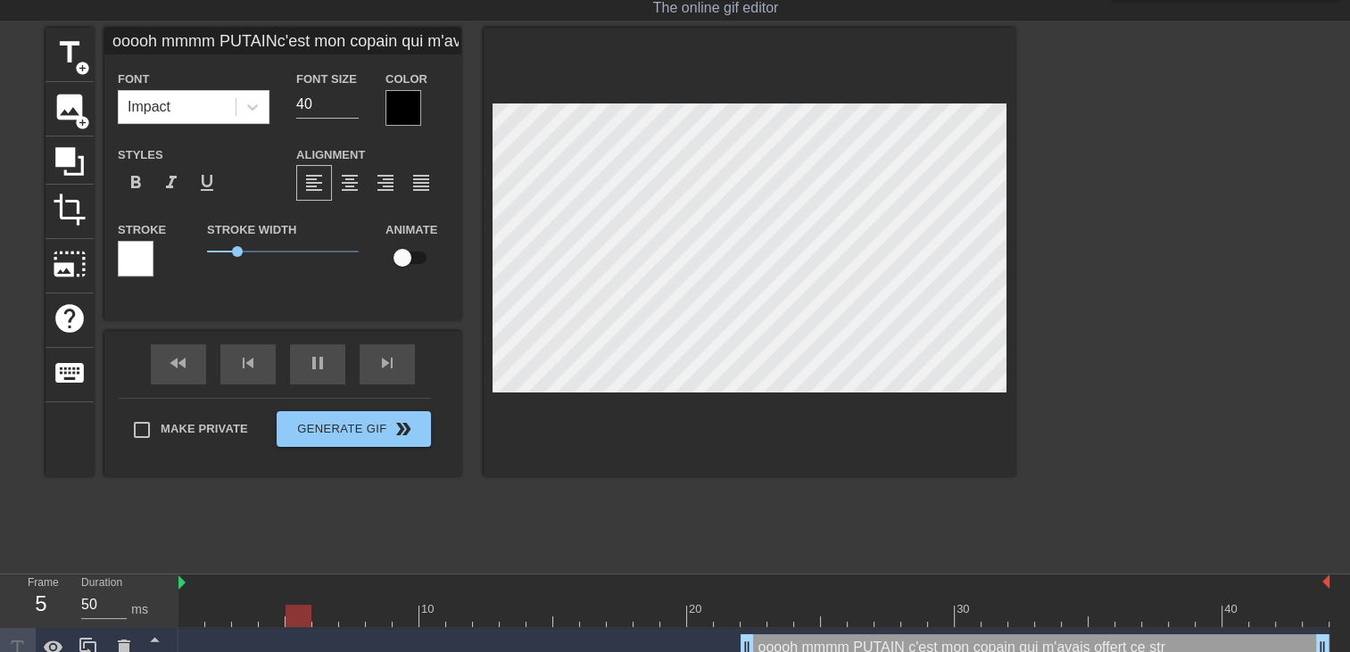
type textarea "ooooh mmmm PUTAIN c'est mon copain qui m'avais offert ce stri"
type input "ooooh mmmm PUTAINc'est mon copain qui m'avais offert ce strin"
type textarea "ooooh mmmm PUTAIN c'est mon copain qui m'avais offert ce strin"
type input "ooooh mmmm PUTAINc'est mon copain qui m'avais offert ce string"
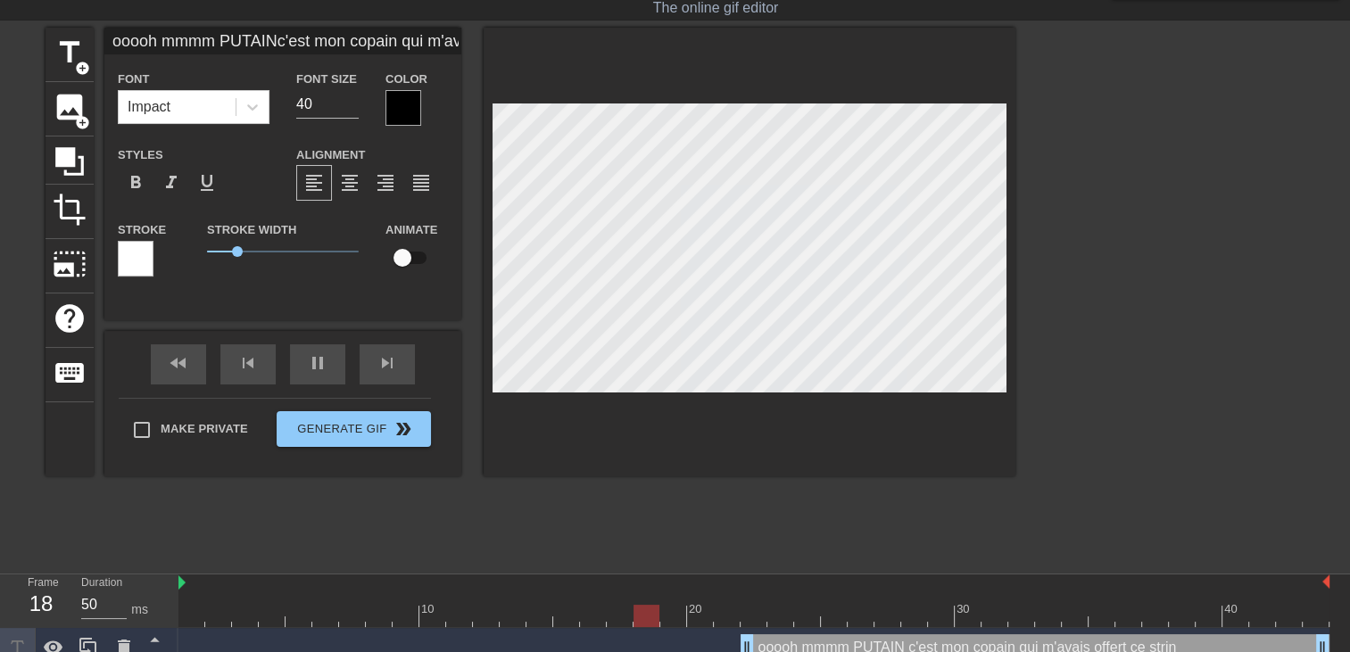
type textarea "ooooh mmmm PUTAIN c'est mon copain qui m'avais offert ce string"
type input "50"
type input "ooooh mmmm PUTAINc'est mon copain qui m'avais offert ce string."
type textarea "ooooh mmmm PUTAIN c'est mon copain qui m'avais offert ce string."
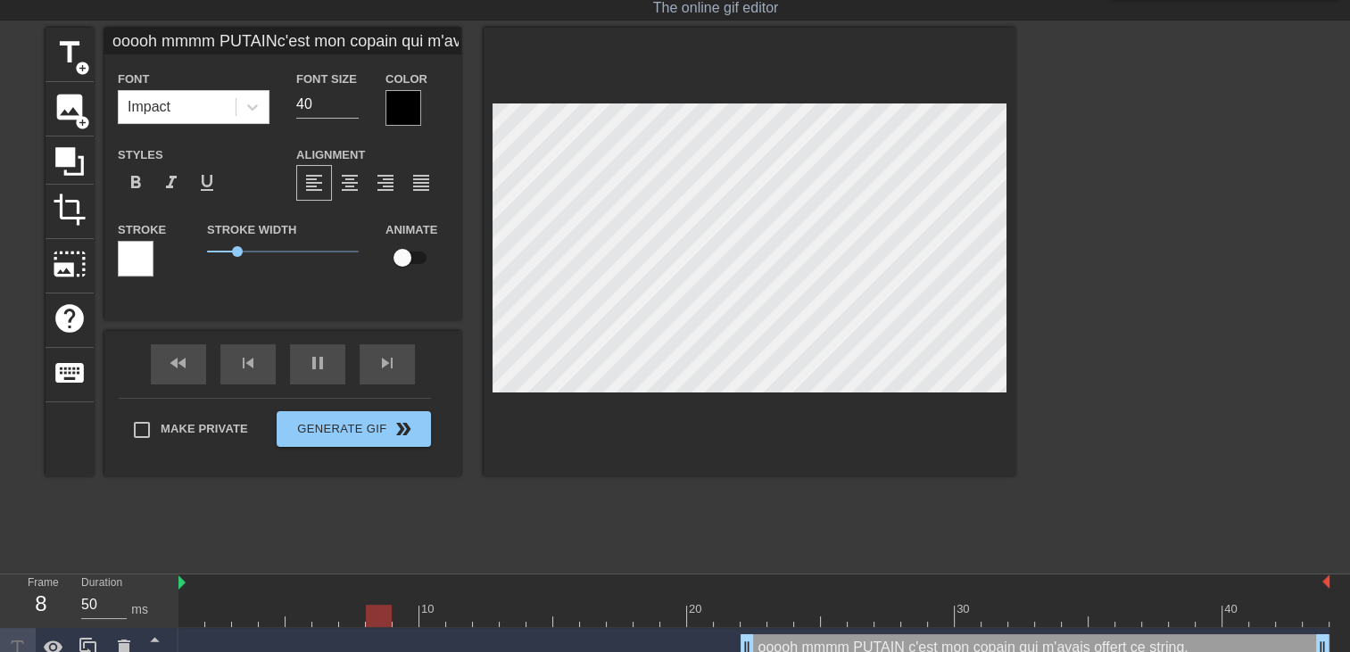
type input "ooooh mmmm PUTAINc'est mon copain qui m'avais offert ce string.."
type textarea "ooooh mmmm PUTAIN c'est mon copain qui m'avais offert ce string.."
type input "ooooh mmmm PUTAINc'est mon copain qui m'avais offert ce string..."
type textarea "ooooh mmmm PUTAIN c'est mon copain qui m'avais offert ce string..."
type input "ooooh mmmm PUTAINc'est mon copain qui m'avais offert ce string...."
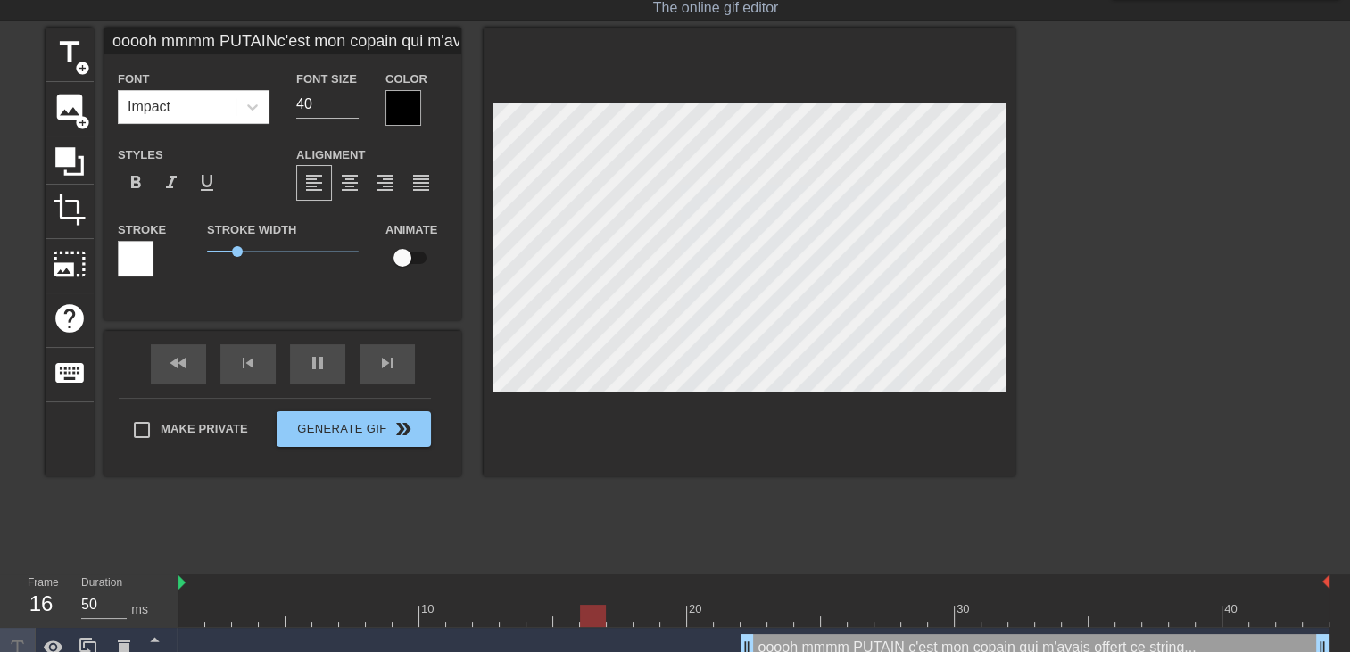
type textarea "ooooh mmmm PUTAIN c'est mon copain qui m'avais offert ce string...."
click at [842, 407] on div at bounding box center [750, 252] width 532 height 449
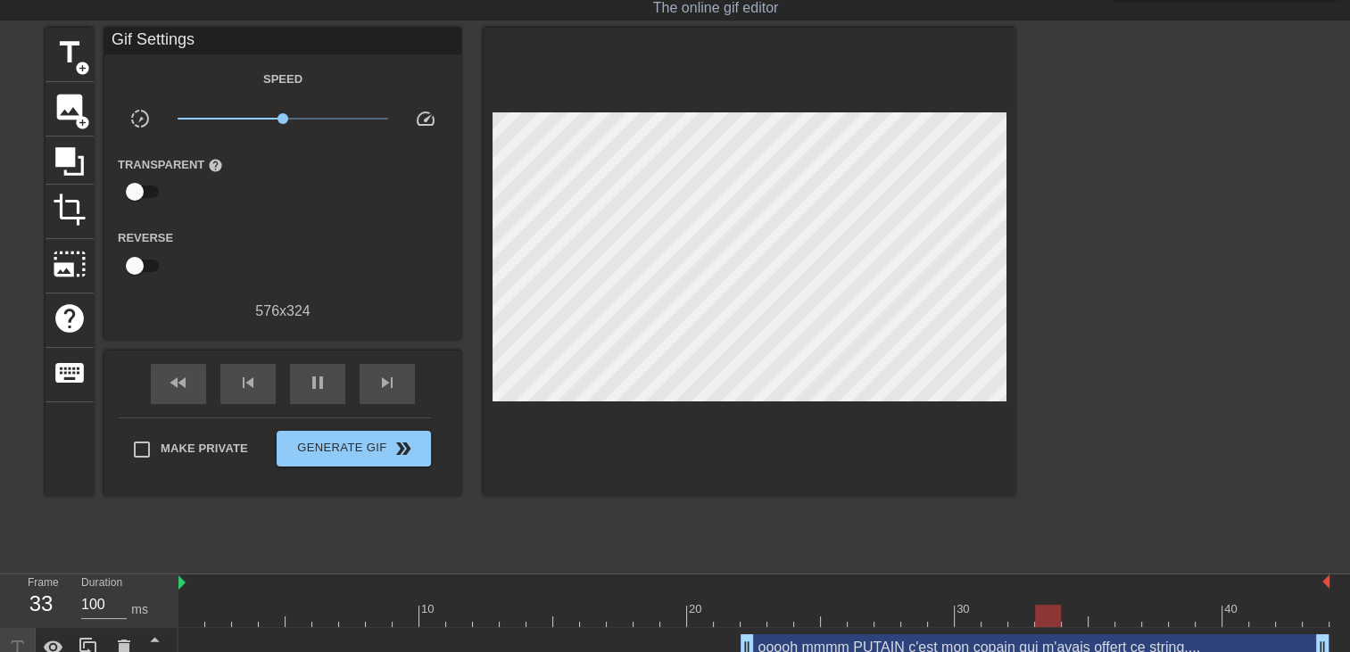
drag, startPoint x: 742, startPoint y: 644, endPoint x: 0, endPoint y: 451, distance: 766.9
click at [0, 453] on html "menu_book Browse the tutorials! Gifntext.com The online gif editor Send Feedbac…" at bounding box center [675, 312] width 1350 height 711
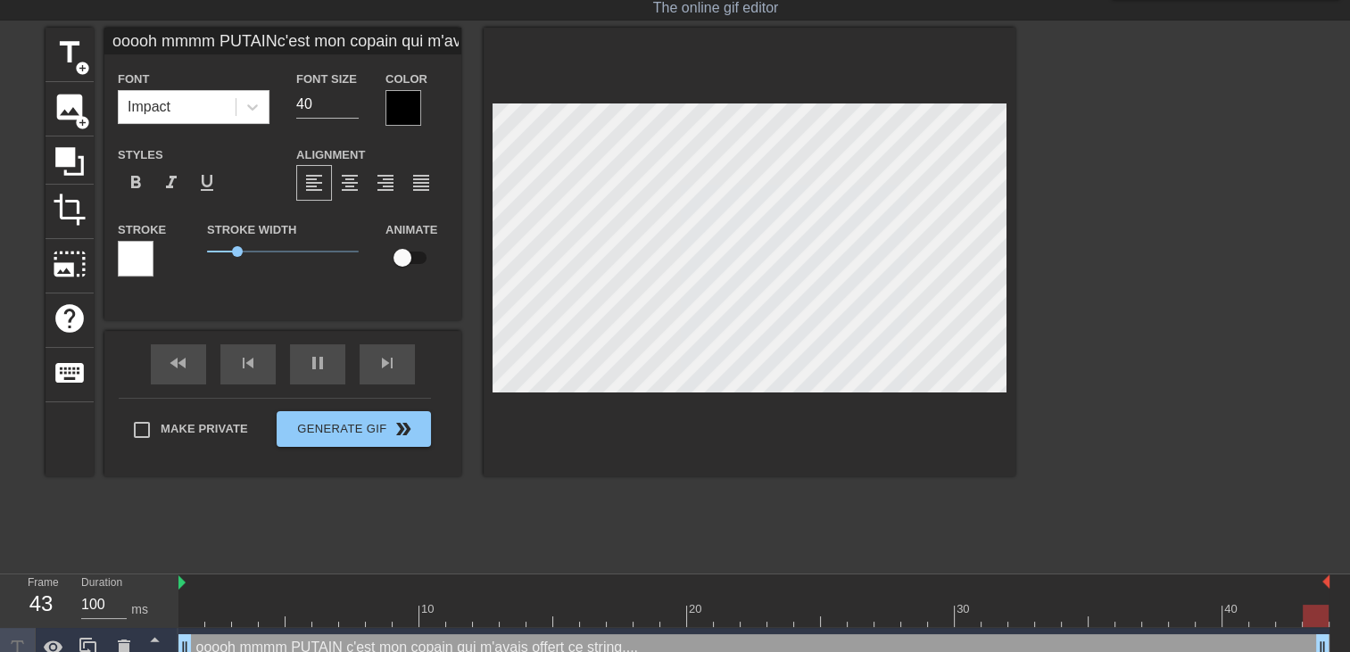
type input "50"
click at [395, 112] on div at bounding box center [403, 108] width 36 height 36
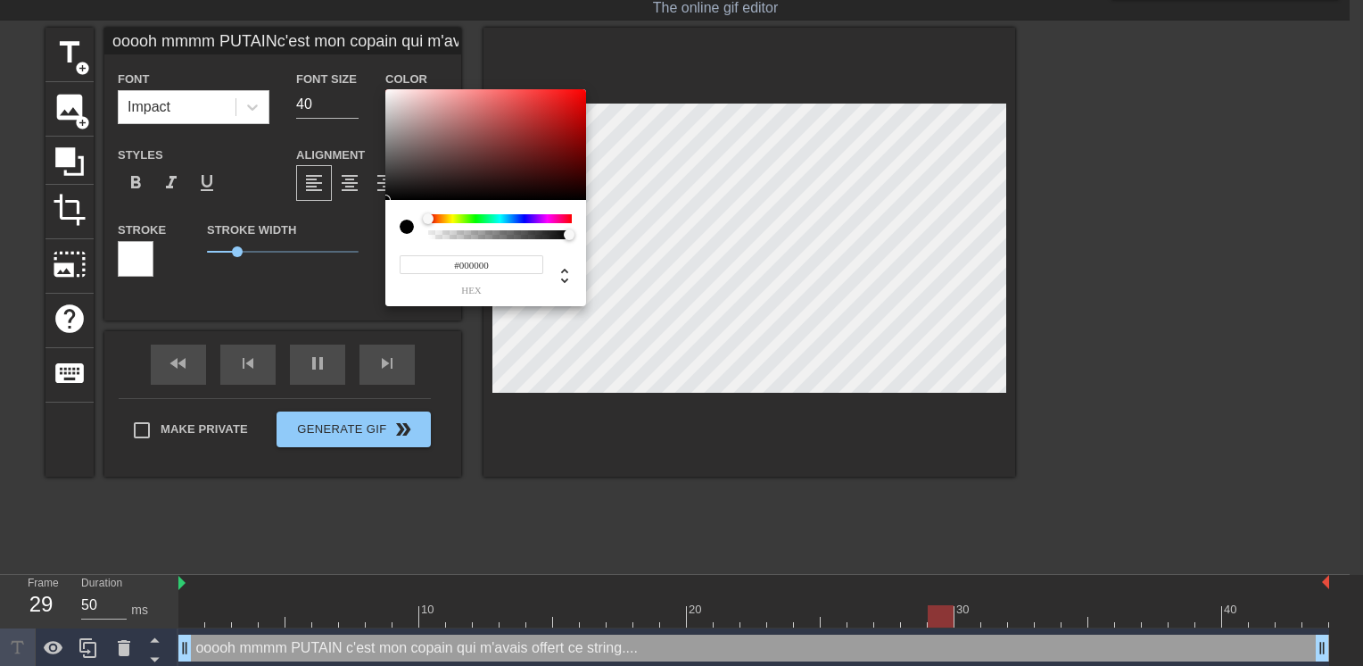
type input "ooooh mmmm PUTAINc'est mon copain qui m'avais offert ce string...."
type input "#E40D0D"
click at [575, 101] on div at bounding box center [485, 144] width 201 height 111
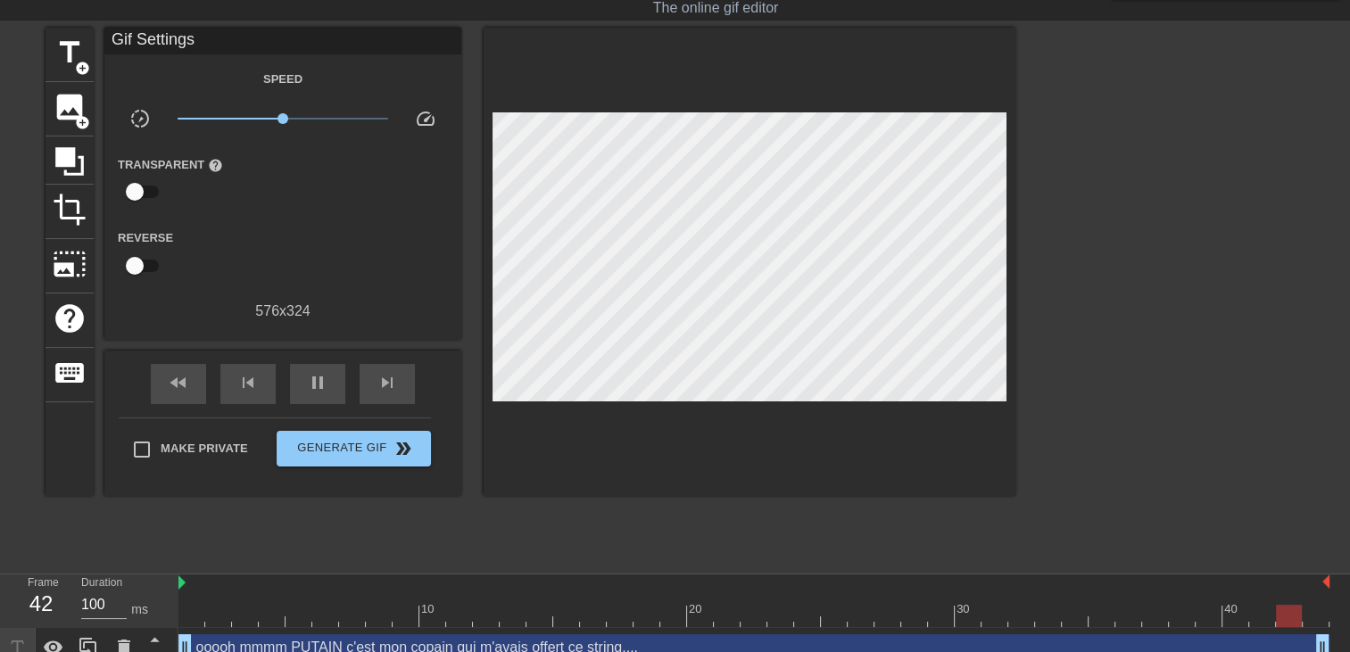
type input "50"
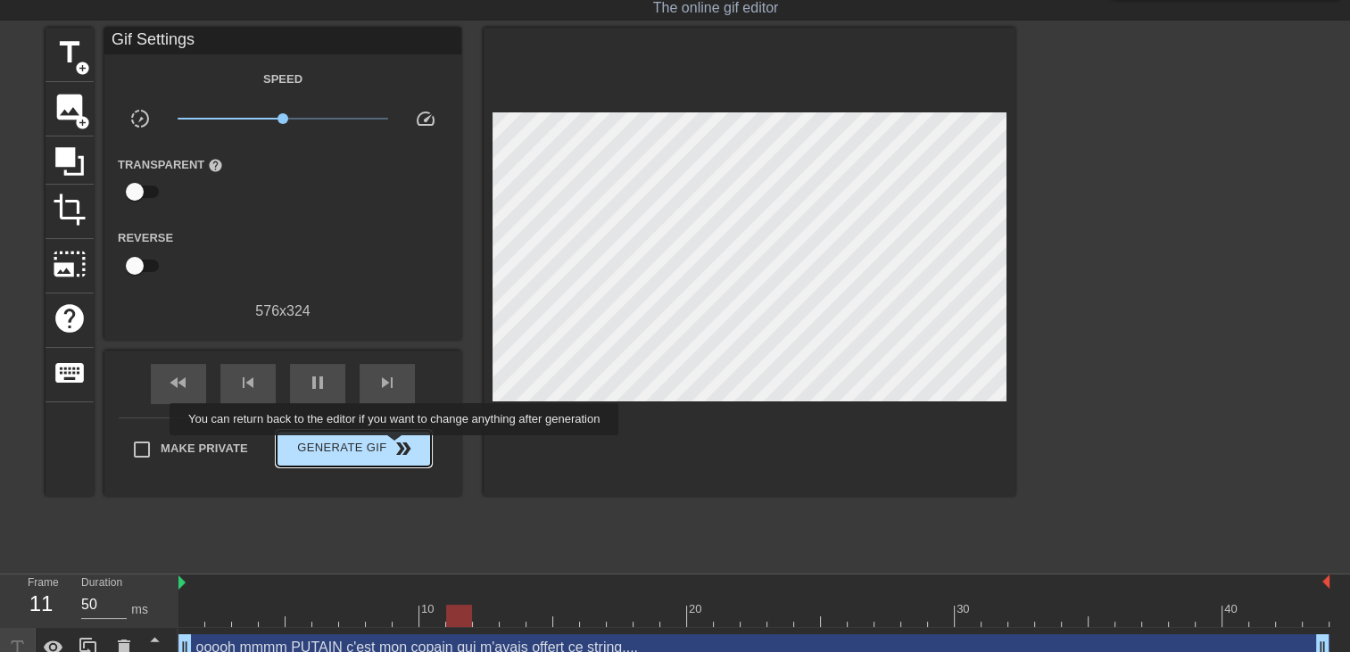
click at [395, 448] on span "double_arrow" at bounding box center [403, 448] width 21 height 21
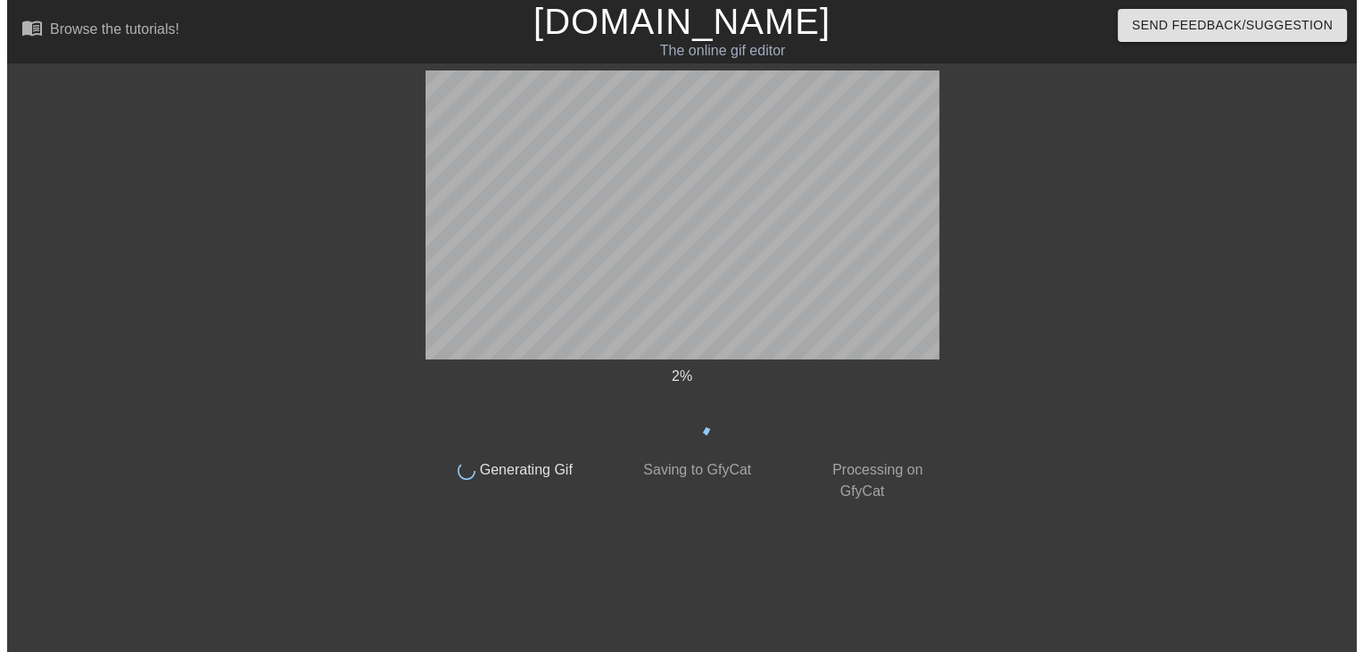
scroll to position [0, 0]
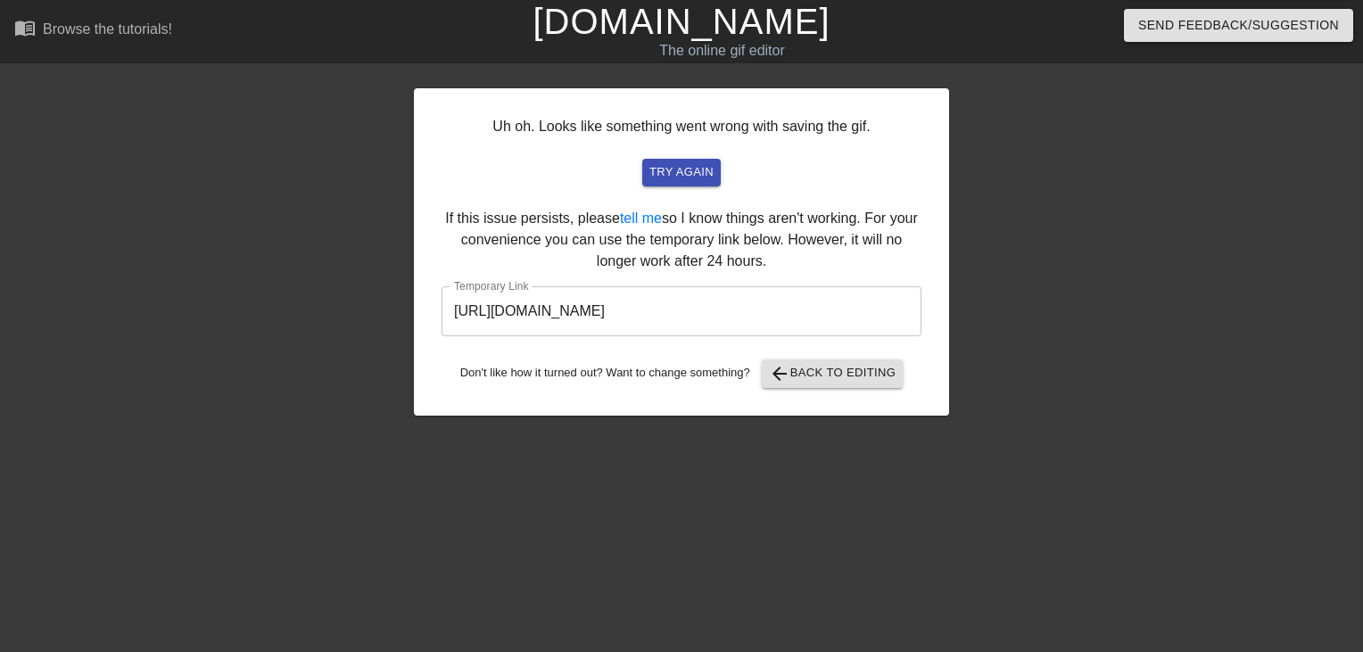
drag, startPoint x: 891, startPoint y: 315, endPoint x: 66, endPoint y: 323, distance: 825.3
click at [66, 323] on div "Uh oh. Looks like something went wrong with saving the gif. try again If this i…" at bounding box center [681, 337] width 1363 height 535
click at [686, 21] on link "[DOMAIN_NAME]" at bounding box center [681, 21] width 297 height 39
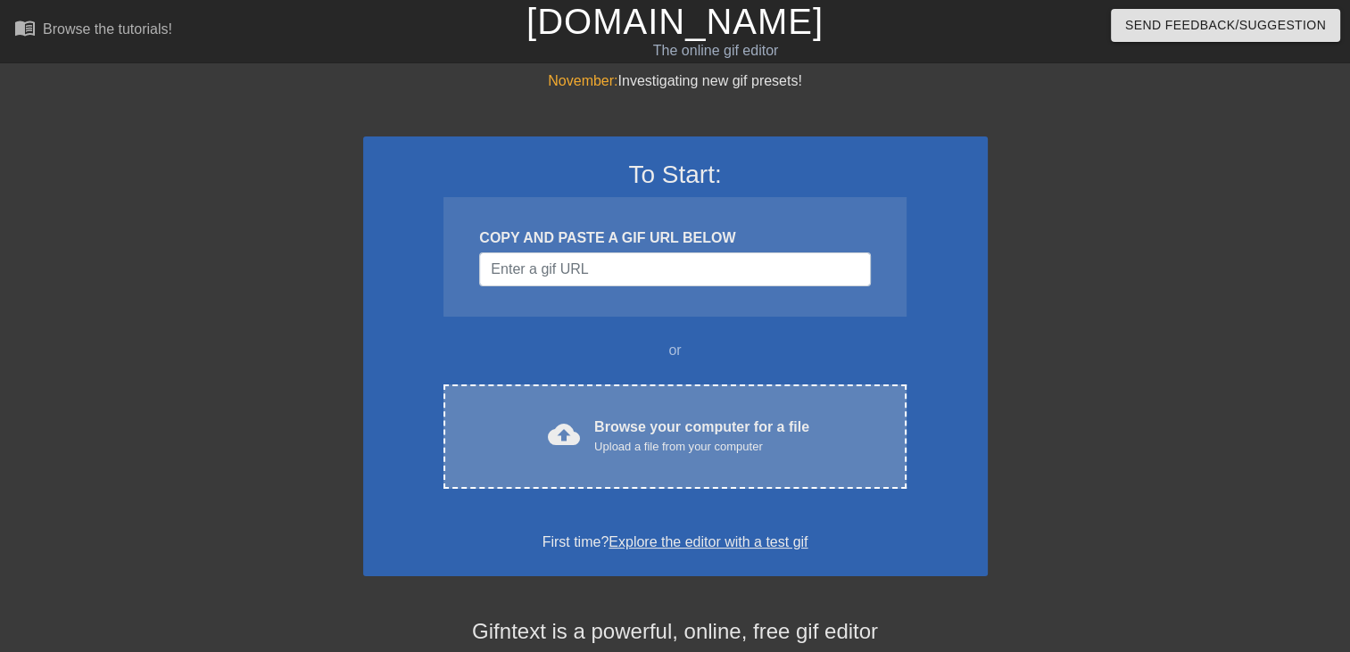
click at [707, 444] on div "Upload a file from your computer" at bounding box center [701, 447] width 215 height 18
click at [644, 463] on div "cloud_upload Browse your computer for a file Upload a file from your computer C…" at bounding box center [674, 437] width 462 height 104
click at [707, 430] on div "Browse your computer for a file Upload a file from your computer" at bounding box center [701, 436] width 215 height 39
click at [635, 403] on div "cloud_upload Browse your computer for a file Upload a file from your computer C…" at bounding box center [674, 437] width 462 height 104
click at [627, 409] on div "cloud_upload Browse your computer for a file Upload a file from your computer C…" at bounding box center [674, 437] width 462 height 104
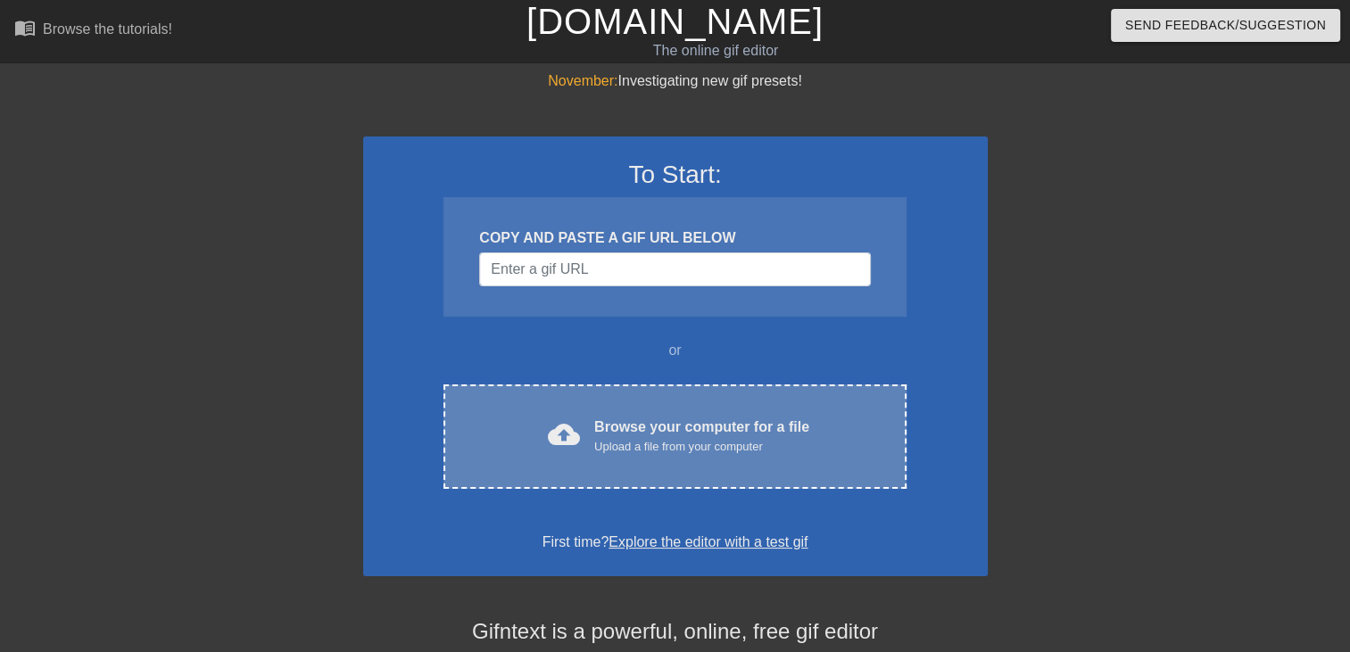
click at [611, 426] on div "Browse your computer for a file Upload a file from your computer" at bounding box center [701, 436] width 215 height 39
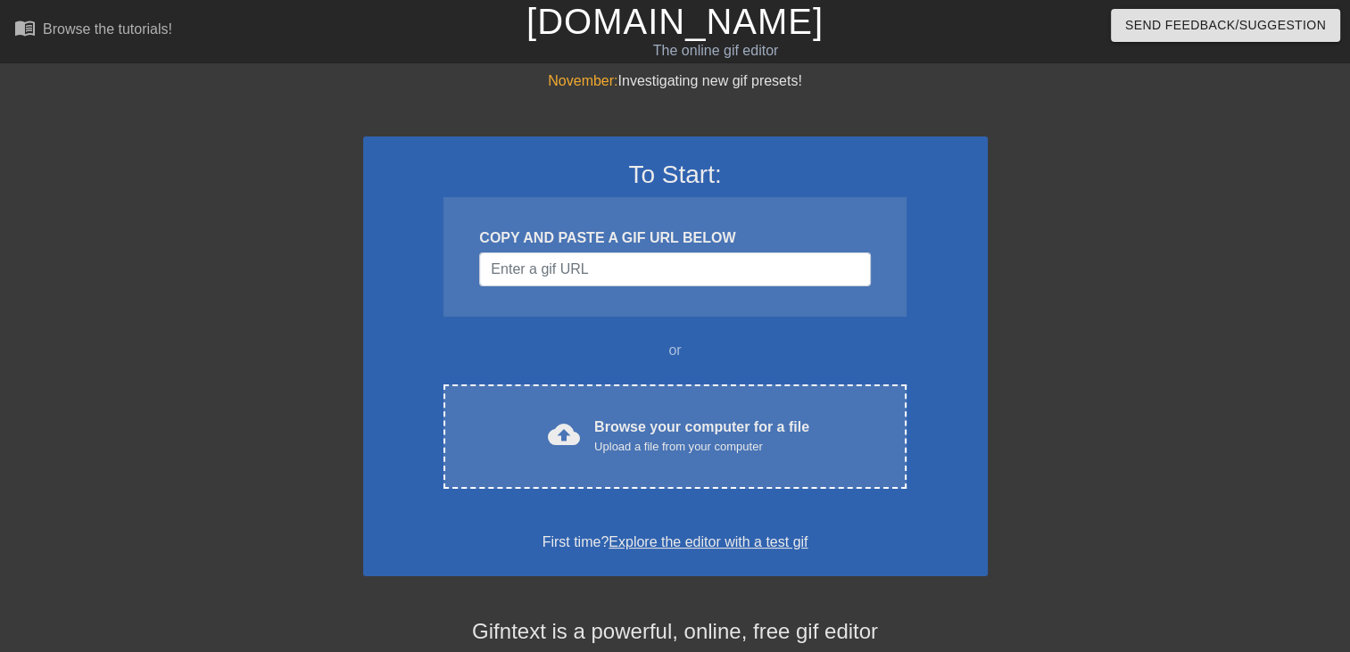
click at [747, 414] on div "cloud_upload Browse your computer for a file Upload a file from your computer C…" at bounding box center [674, 437] width 462 height 104
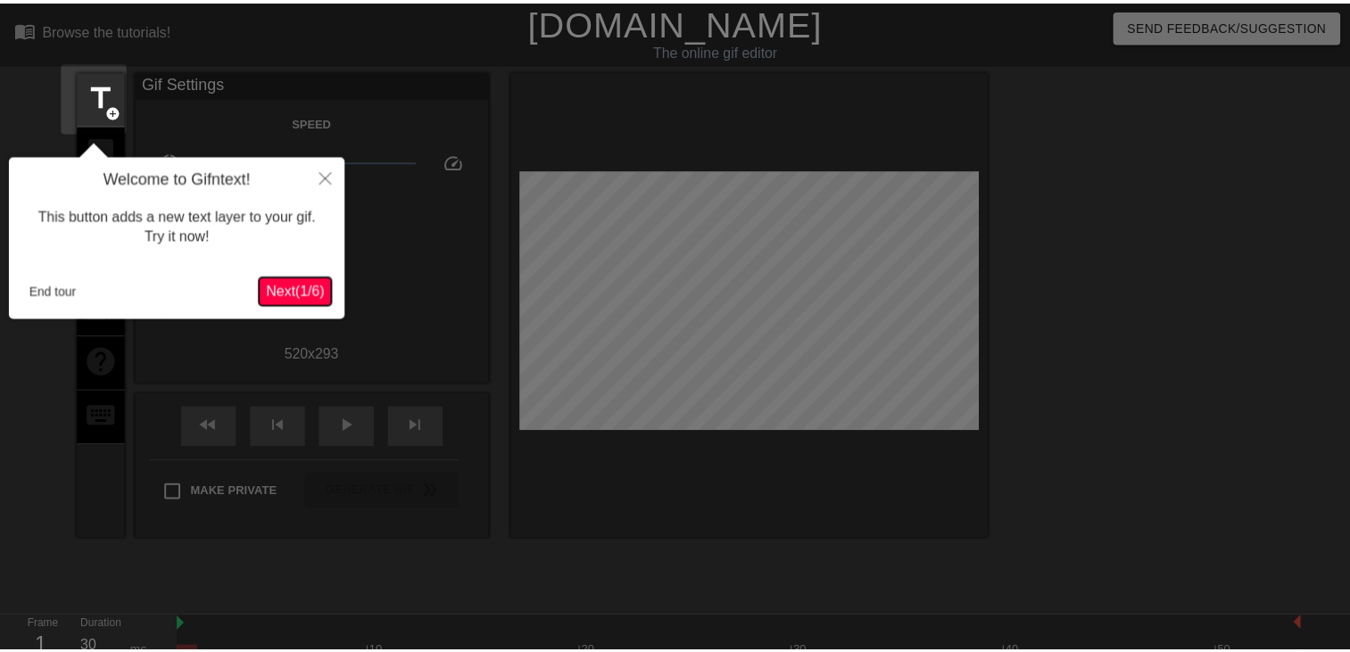
scroll to position [43, 0]
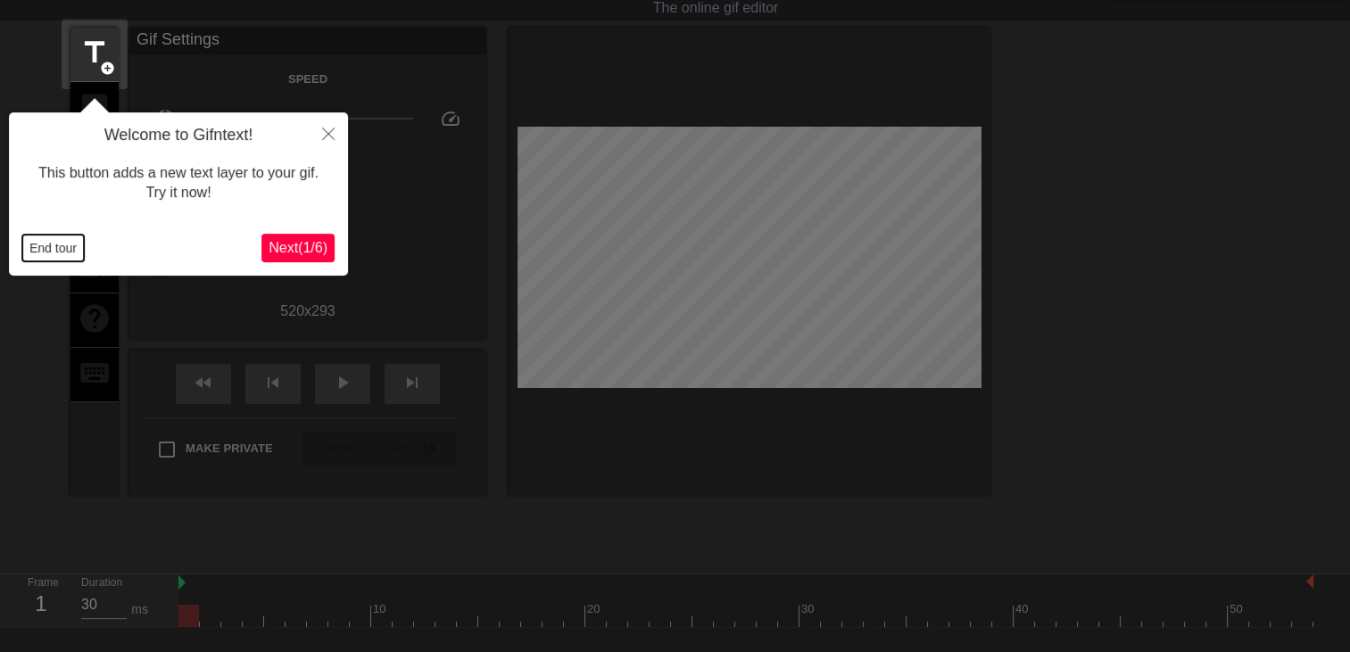
click at [52, 254] on button "End tour" at bounding box center [53, 248] width 62 height 27
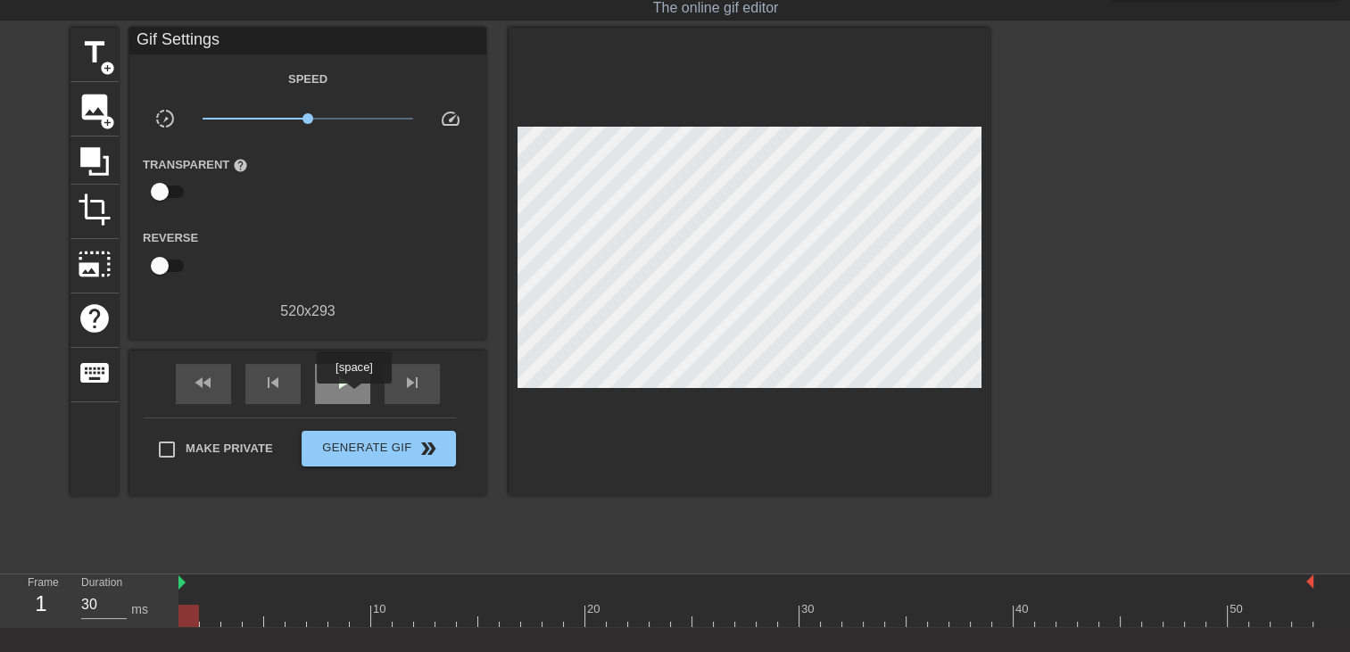
click at [353, 396] on div "play_arrow" at bounding box center [342, 384] width 55 height 40
click at [102, 61] on span "add_circle" at bounding box center [107, 68] width 15 height 15
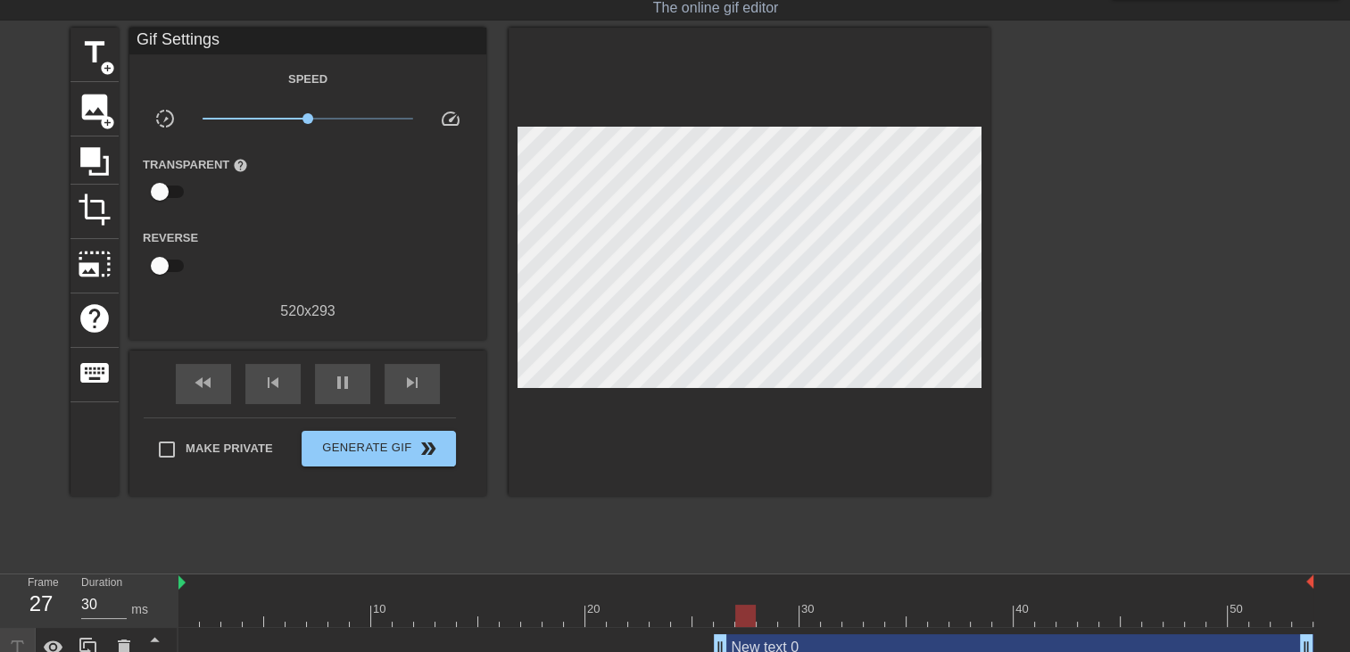
drag, startPoint x: 721, startPoint y: 648, endPoint x: 0, endPoint y: 607, distance: 722.0
click at [0, 608] on html "menu_book Browse the tutorials! [DOMAIN_NAME] The online gif editor Send Feedba…" at bounding box center [675, 312] width 1350 height 711
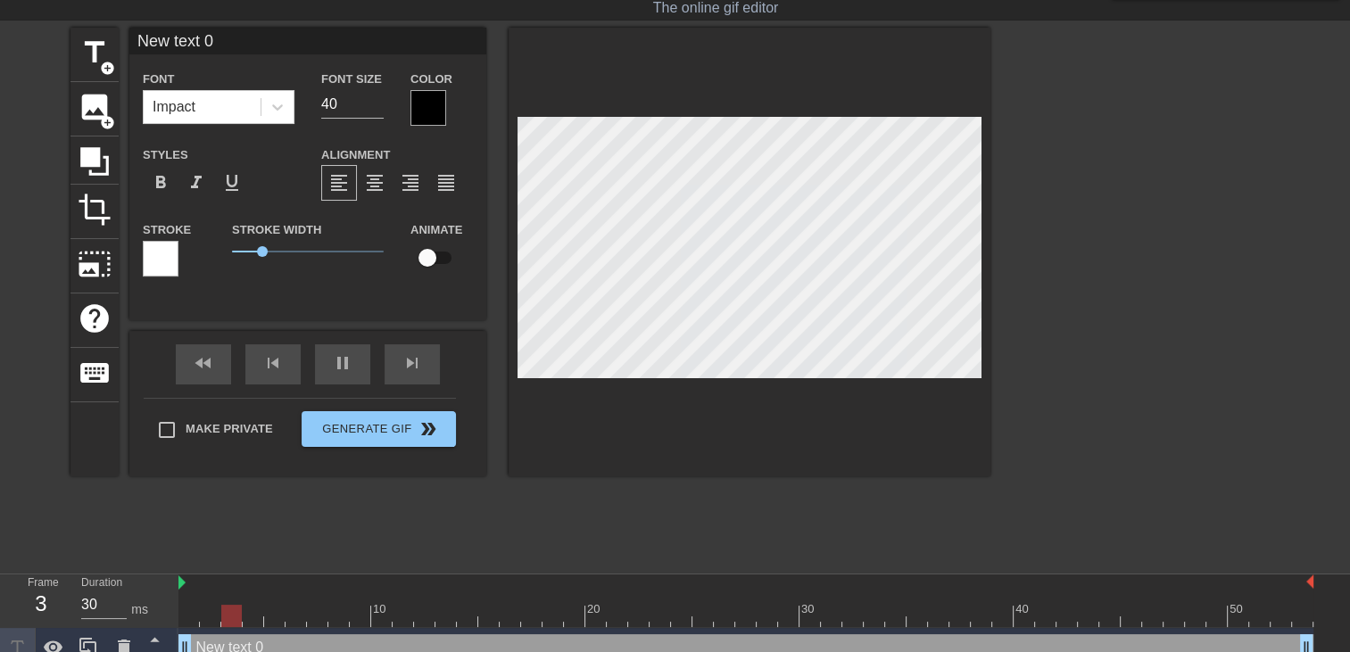
type input "New text"
type textarea "New text"
type input "New text"
type textarea "New text"
type input "New tex"
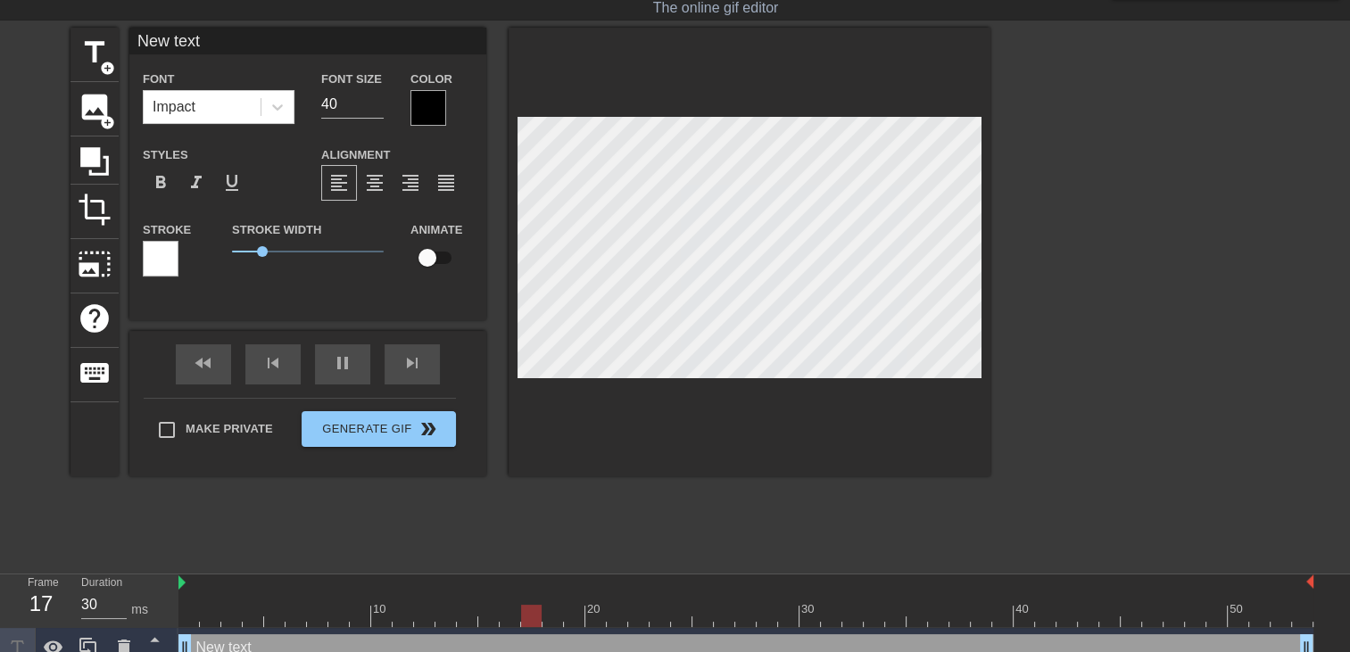
type textarea "New tex"
type input "New te"
type textarea "New te"
type input "New t"
type textarea "New t"
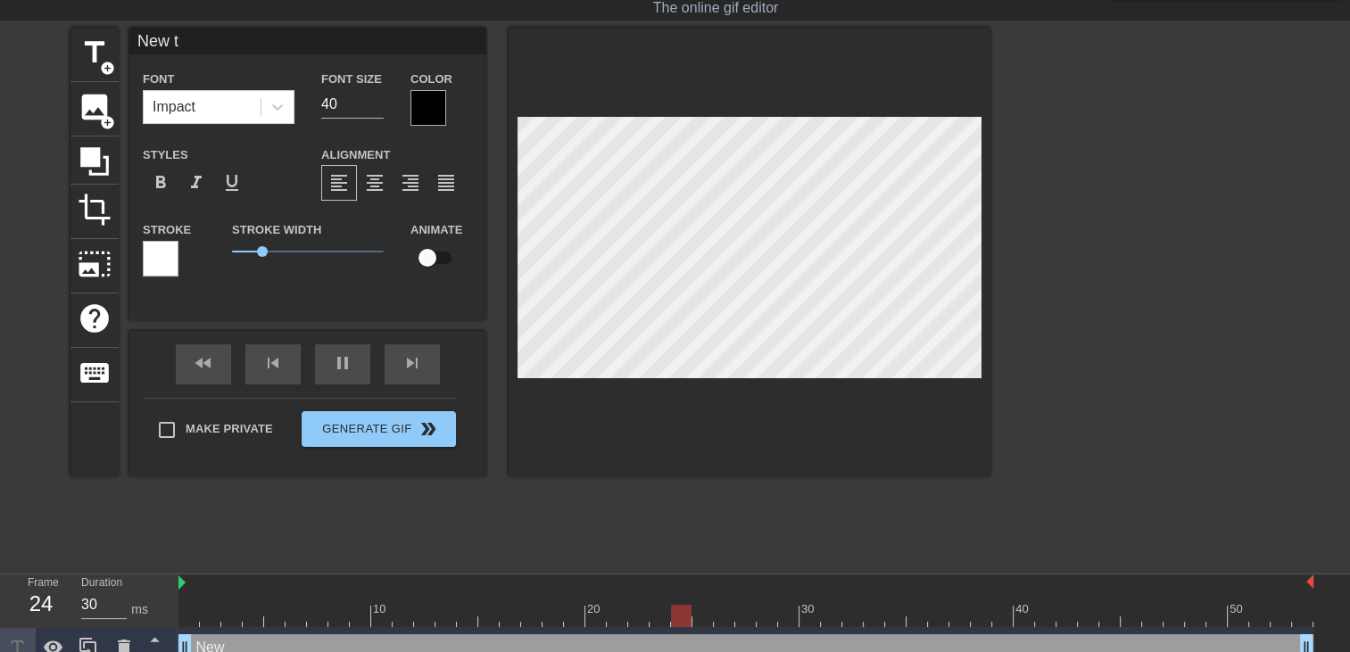
type input "New"
type textarea "New"
type input "New"
type textarea "New"
type input "Ne"
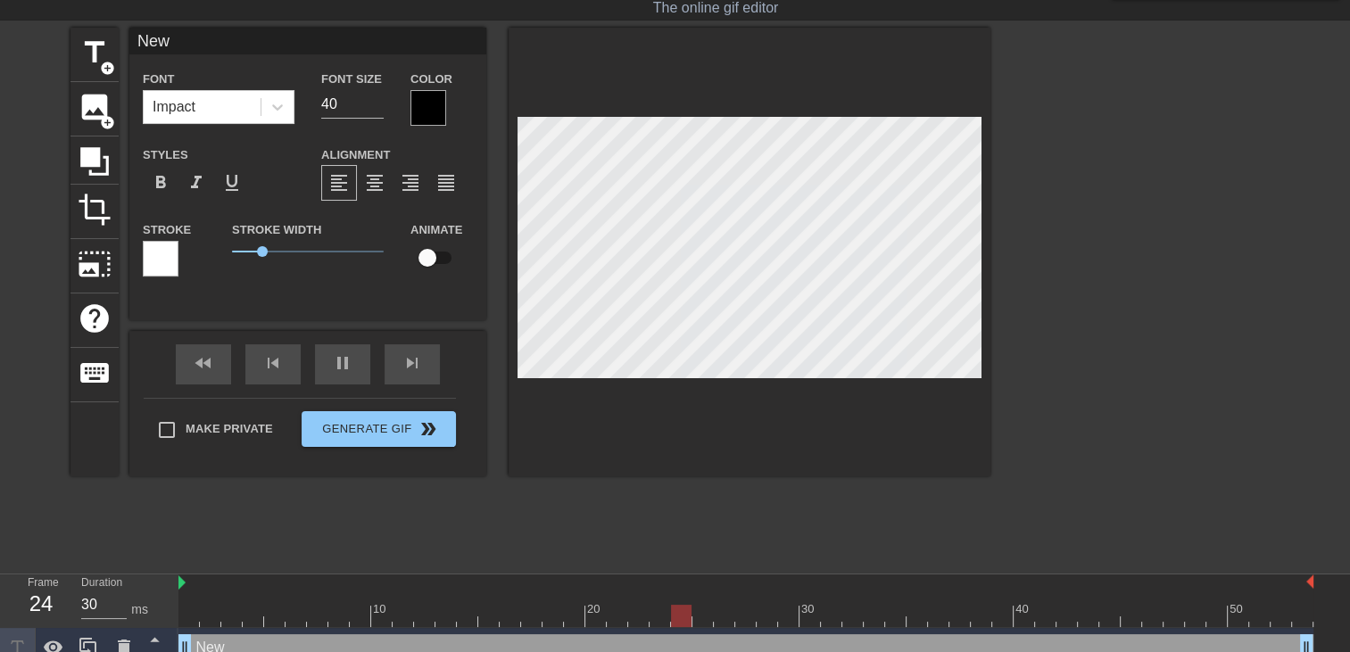
type textarea "Ne"
type input "N"
type textarea "N"
type input "L"
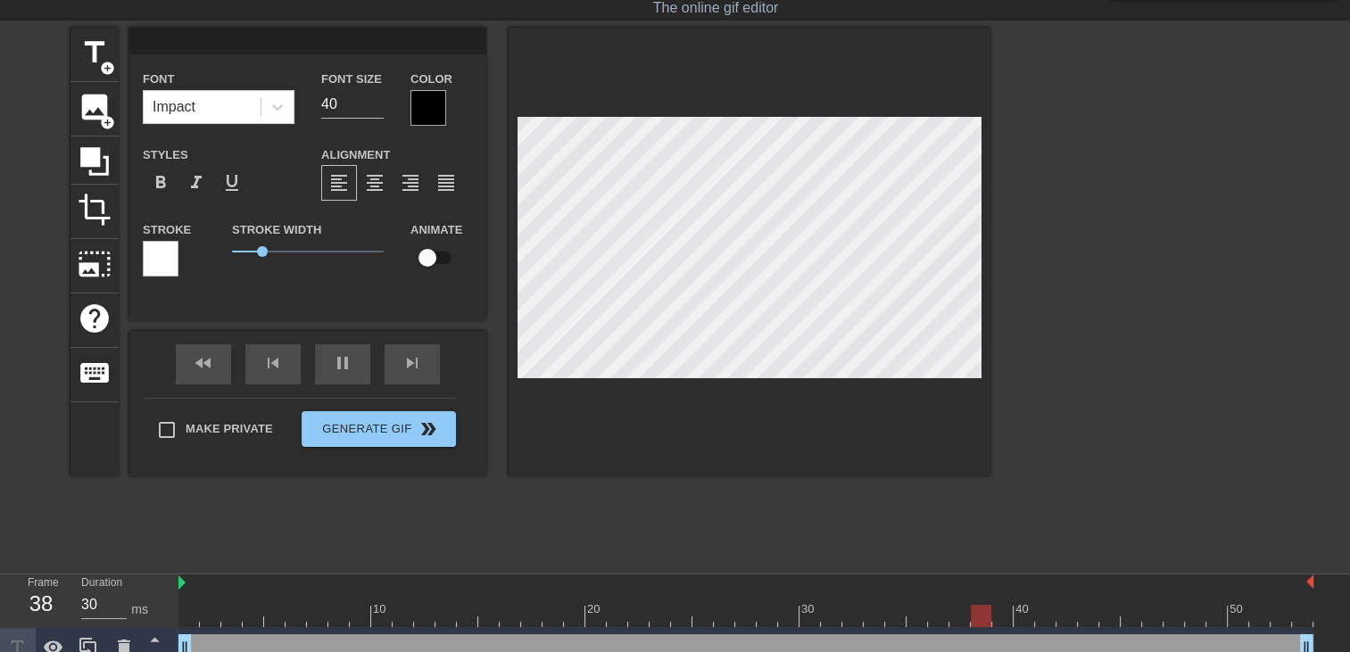
type textarea "L"
type input "Le"
type textarea "Le"
type input "Les"
type textarea "Les"
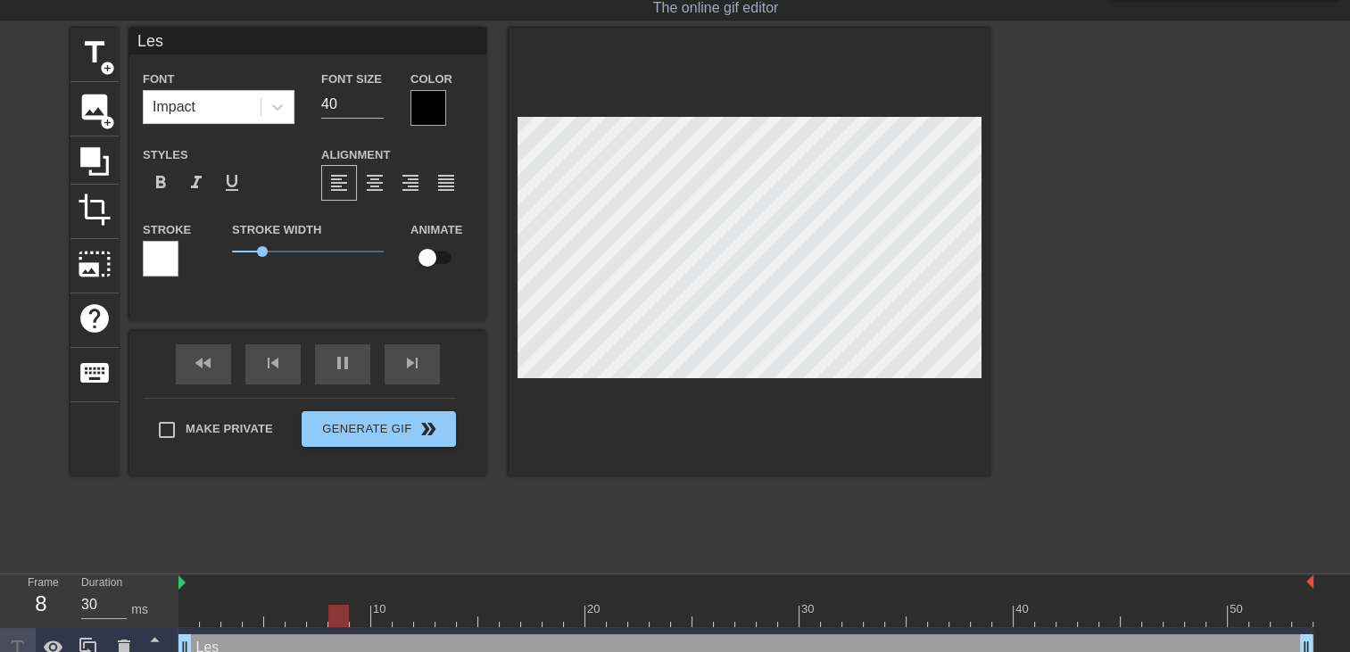
type input "Les"
type textarea "Les"
type input "Les e"
type textarea "Les e"
type input "Les en"
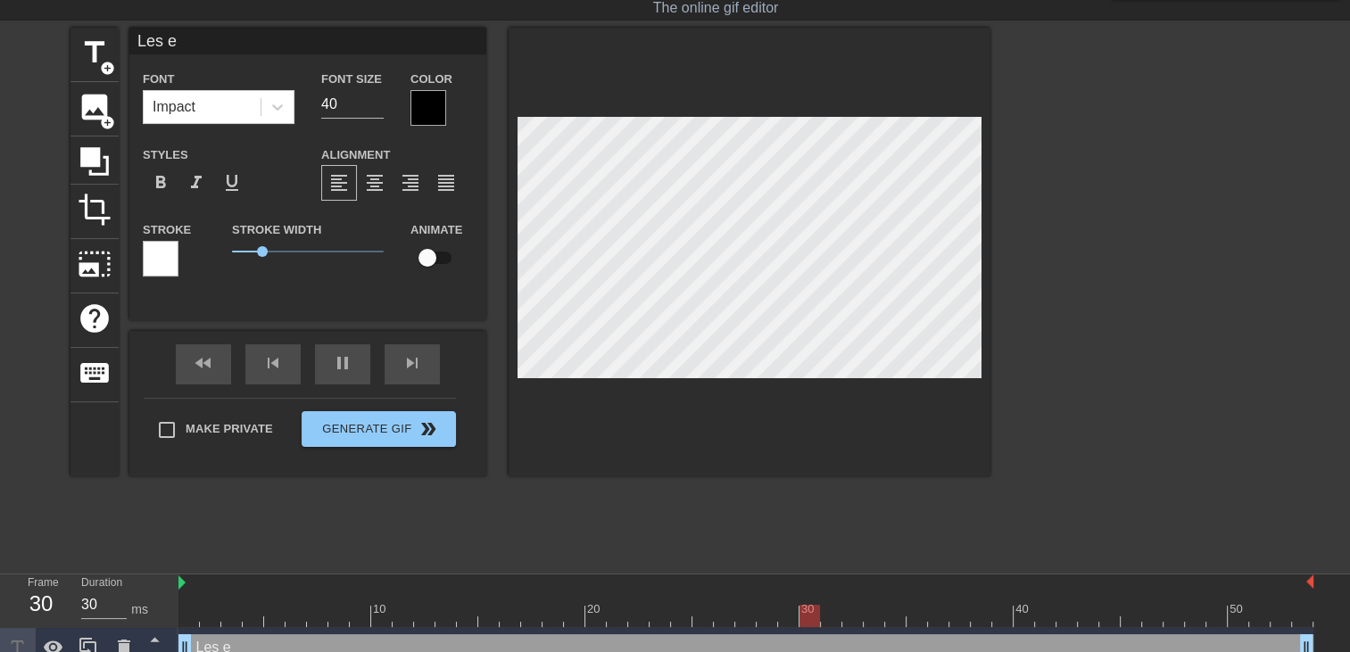
type textarea "Les en"
type input "Les enf"
type textarea "Les enf"
type input "Les enfa"
type textarea "Les enfa"
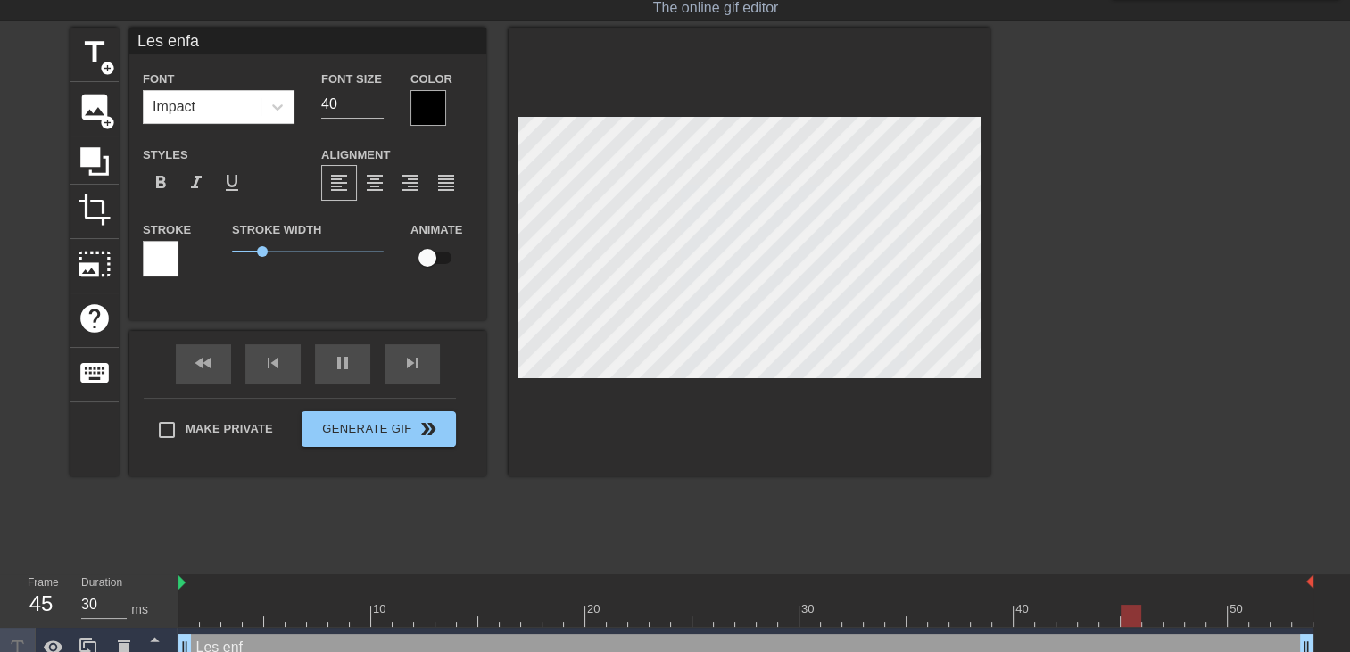
type input "Les enfan"
type textarea "Les enfan"
type input "Les enfant"
type textarea "Les enfant"
type input "Les enfants"
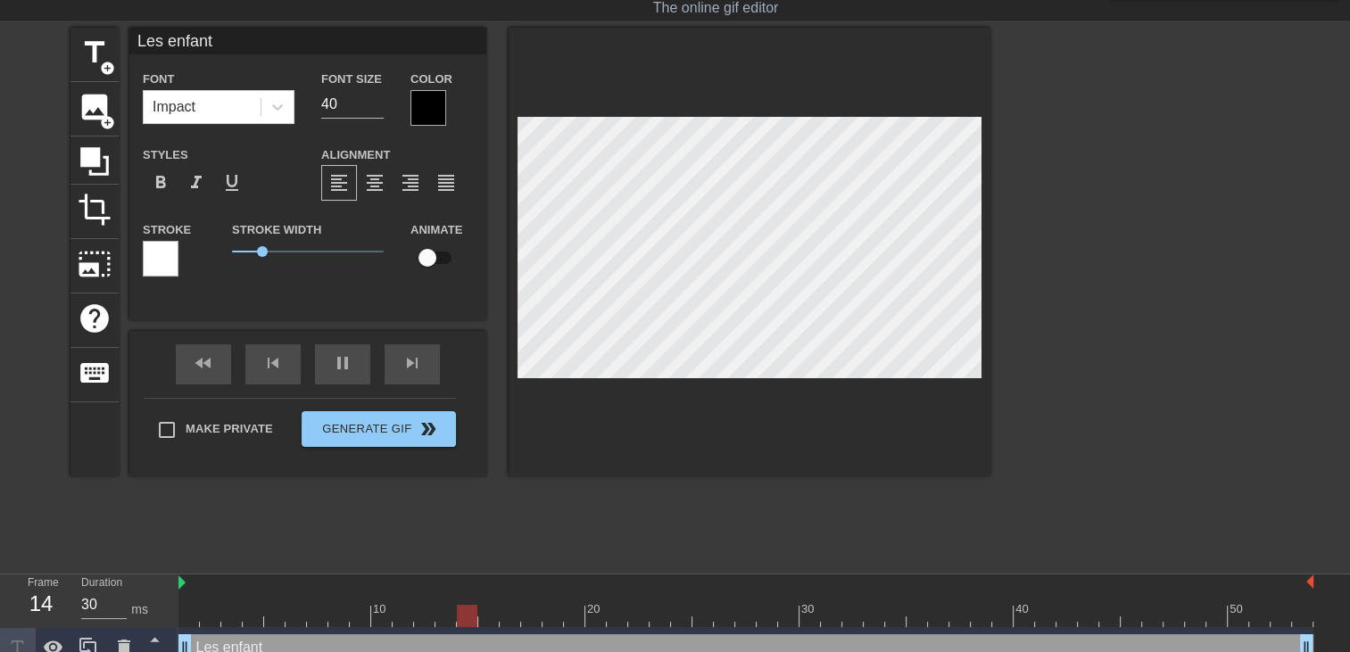
type textarea "Les enfants"
type input "Les enfants"
type textarea "Les enfants"
type input "Les enfants"
type textarea "Les enfants"
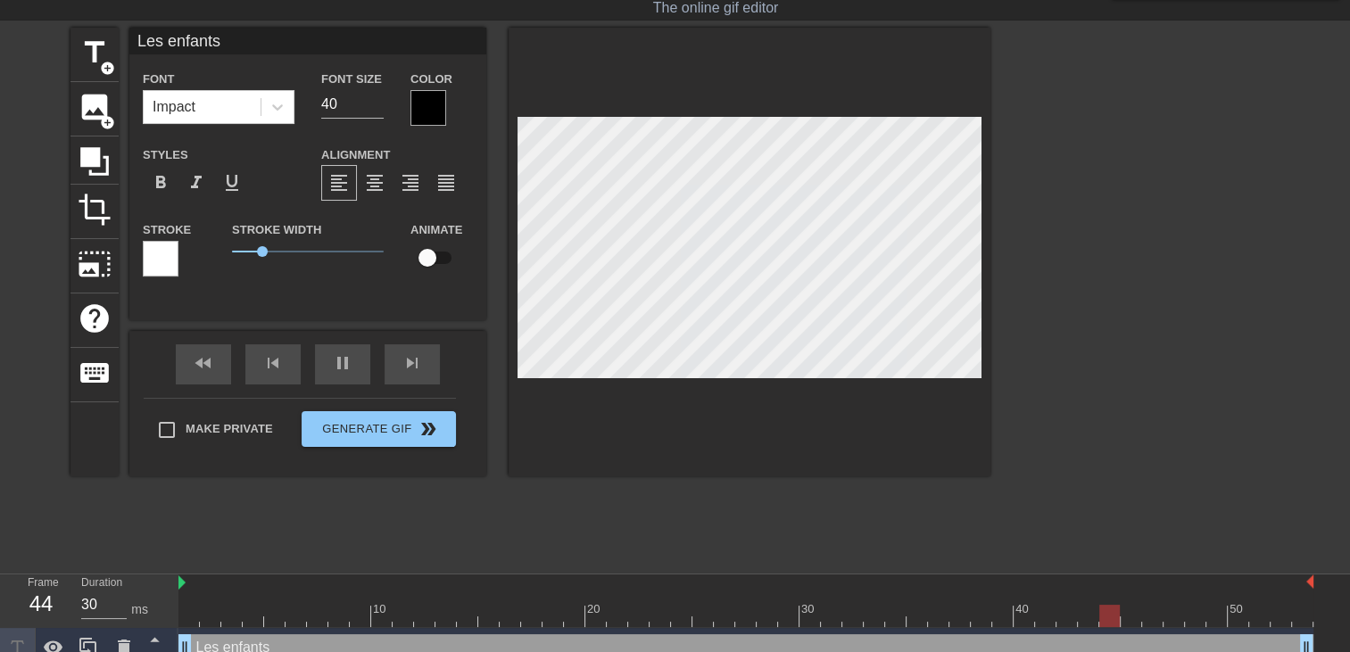
type input "Les enfants v"
type textarea "Les enfants v"
type input "Les enfants vo"
type textarea "Les enfants vo"
type input "Les enfants vou"
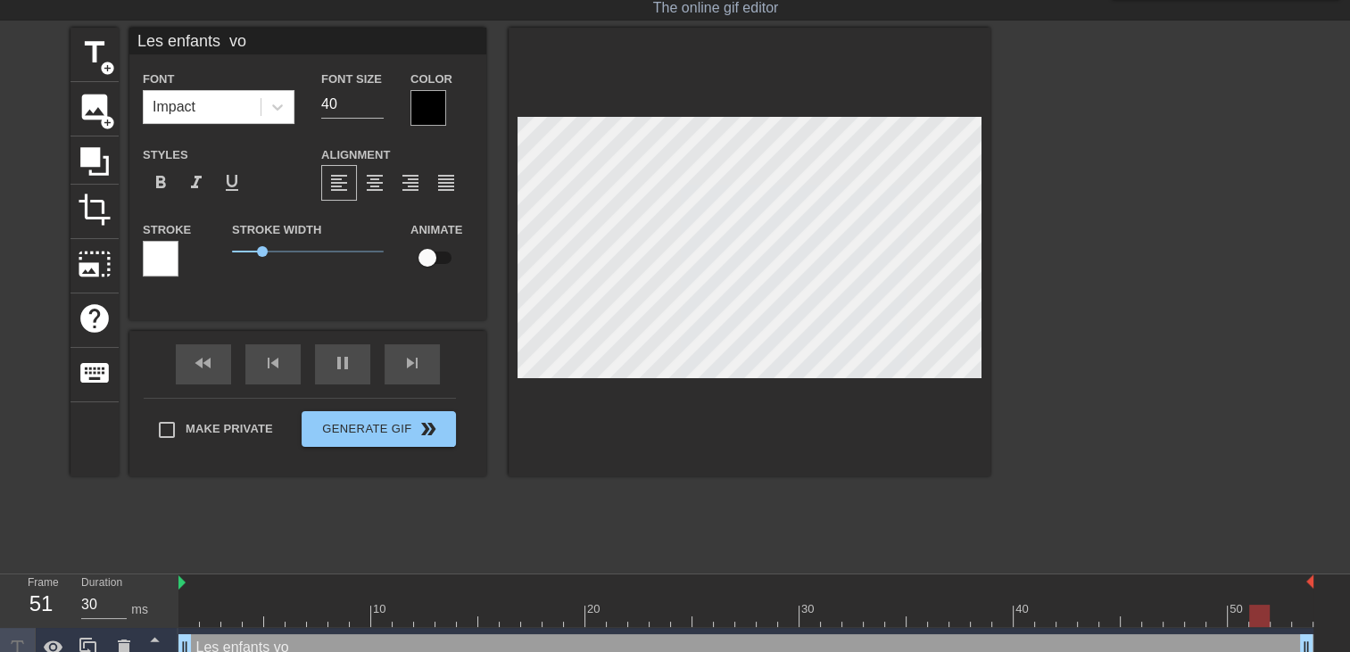
type textarea "Les enfants vou"
type input "Les enfants vous"
type textarea "Les enfants vous"
type input "Les enfants vous"
type textarea "Les enfants vous"
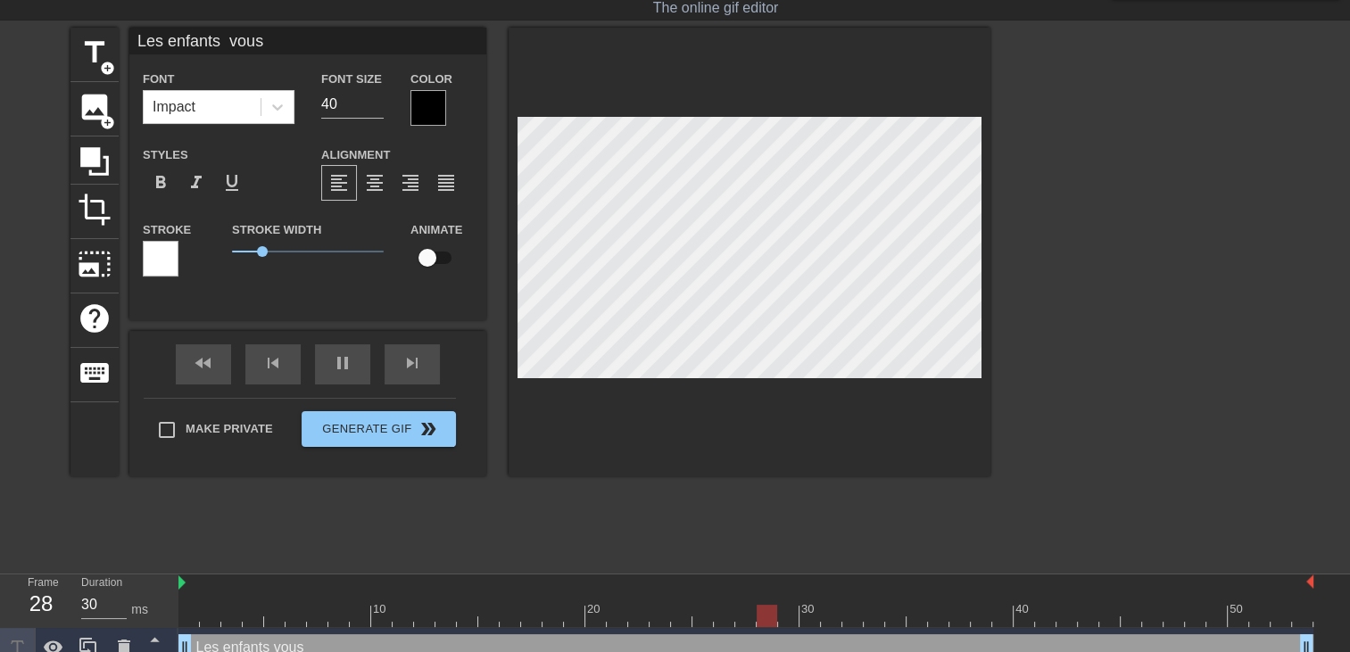
type input "Les enfants vous e"
type textarea "Les enfants vous e"
type input "Les enfants vous et"
type textarea "Les enfants vous et"
type input "Les enfants vous ete"
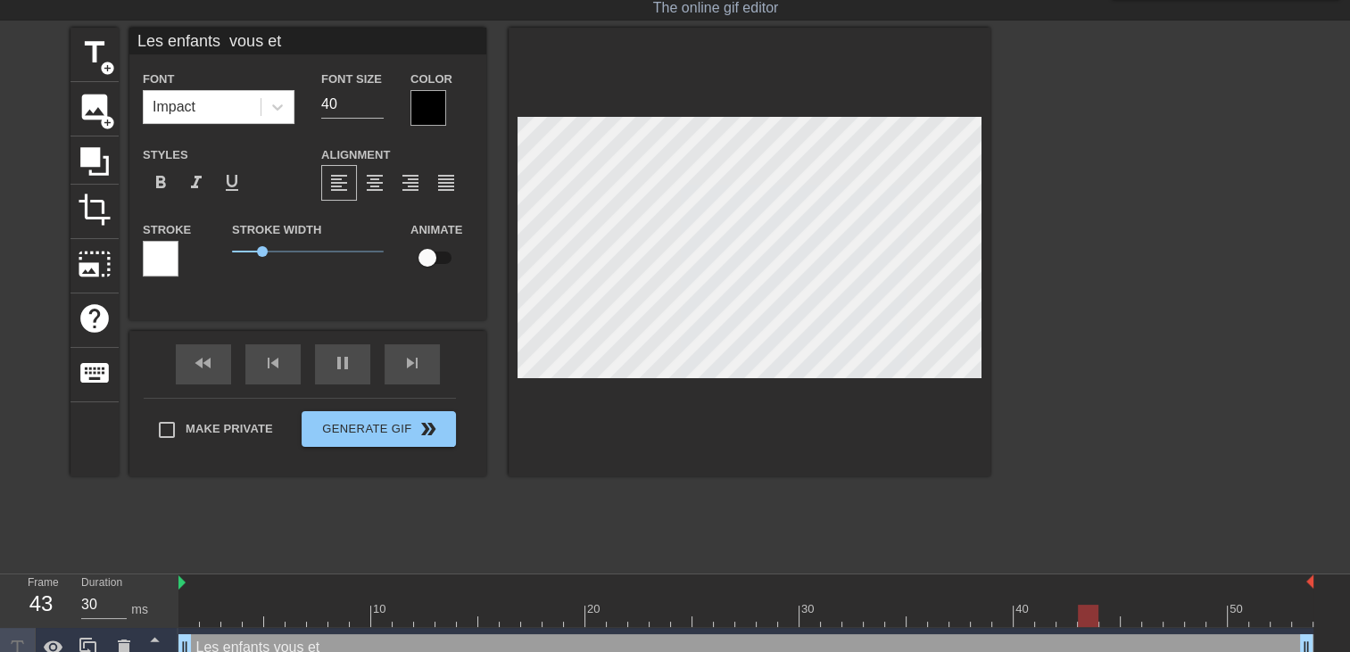
type textarea "Les enfants vous ete"
type input "Les enfants vous etes"
type textarea "Les enfants vous etes"
type input "Les enfants vous etes"
type textarea "Les enfants vous etes"
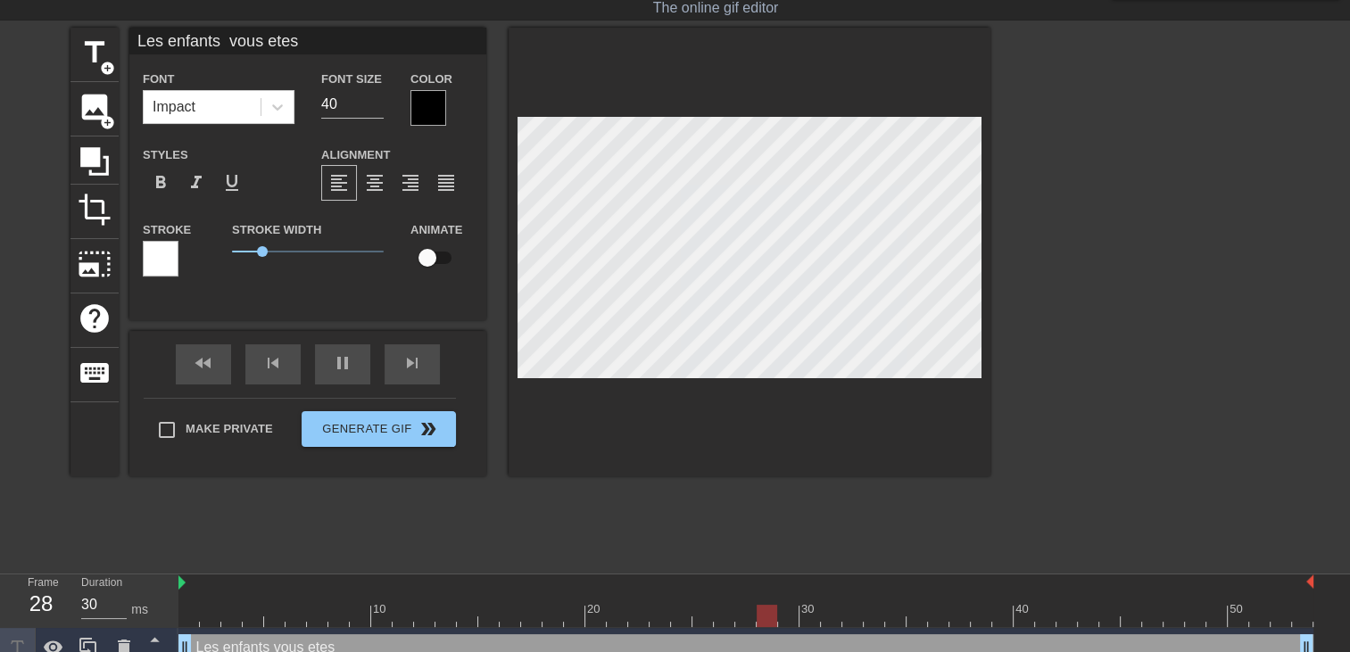
type input "Les enfants vous etes O"
type textarea "Les enfants vous etes O"
type input "Les enfants vous etes OO"
type textarea "Les enfants vous etes OO"
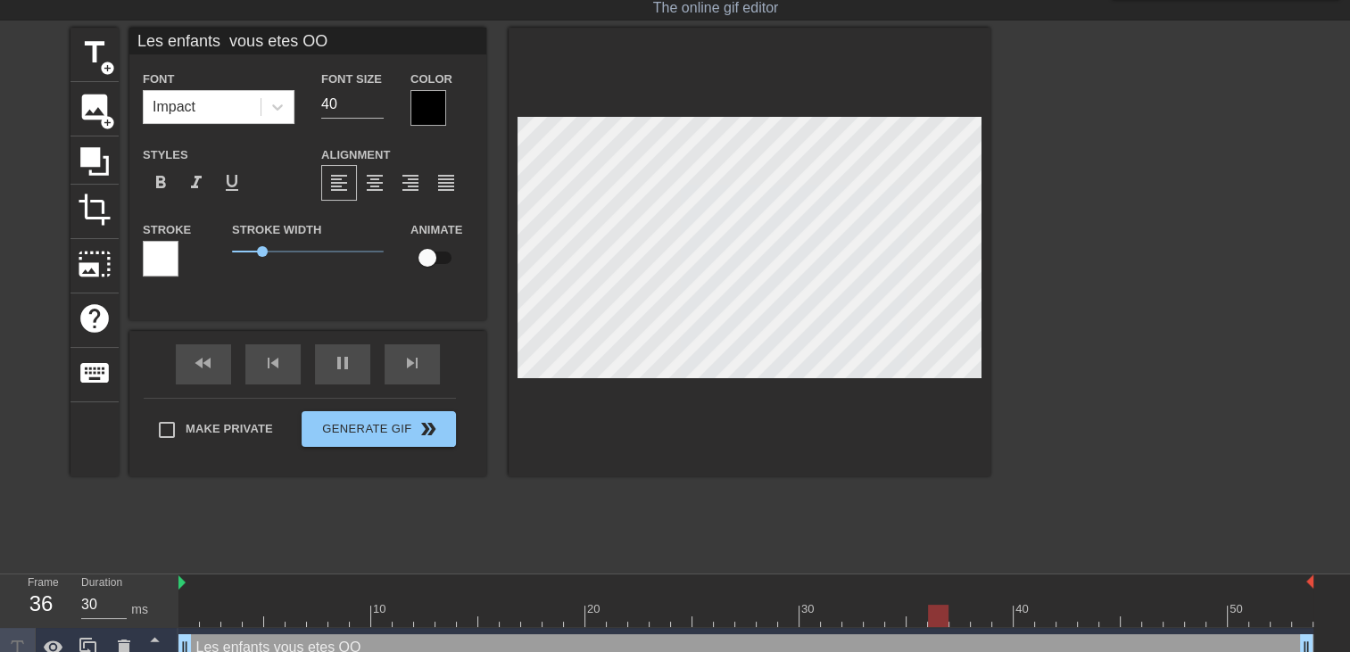
type input "Les enfants vous etes OOO"
type textarea "Les enfants vous etes OOO"
type input "Les enfants vous etes OO"
type textarea "Les enfants vous etes OO"
type input "Les enfants vous etes O"
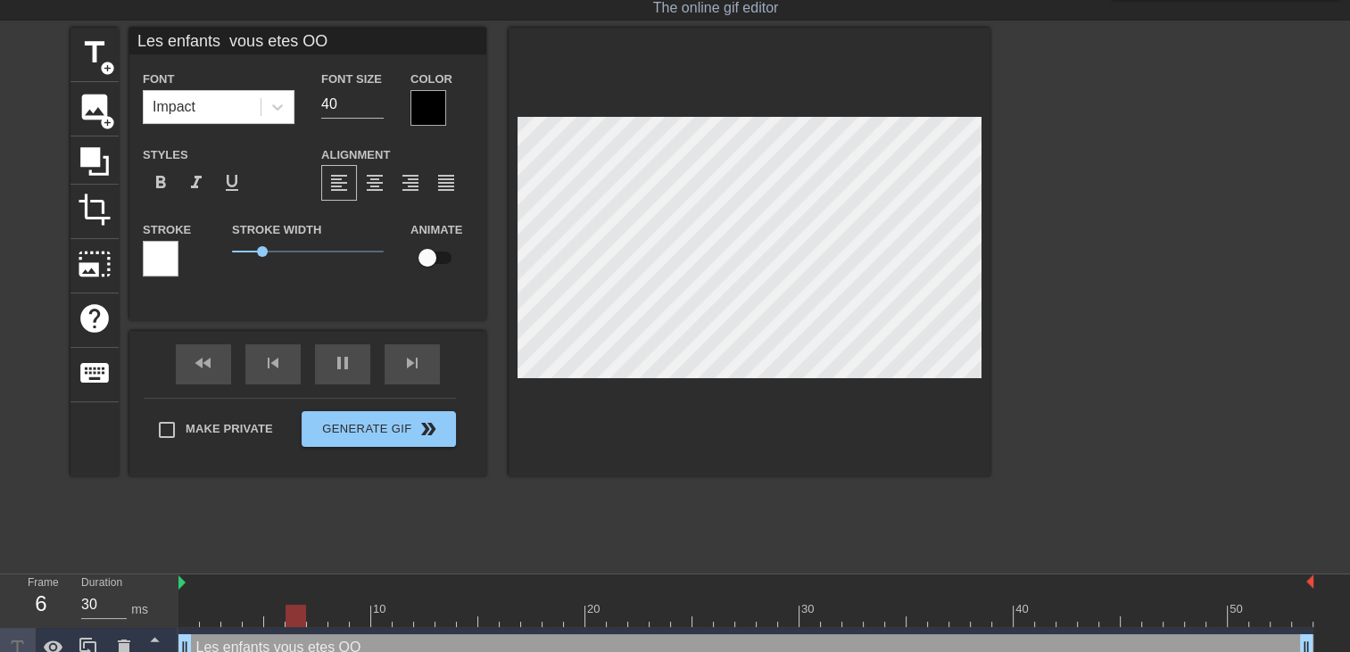
type textarea "Les enfants vous etes O"
type input "Les enfants vous etes OU"
type textarea "Les enfants vous etes OU"
type input "Les enfants vous etes OU,"
type textarea "Les enfants vous etes OU,"
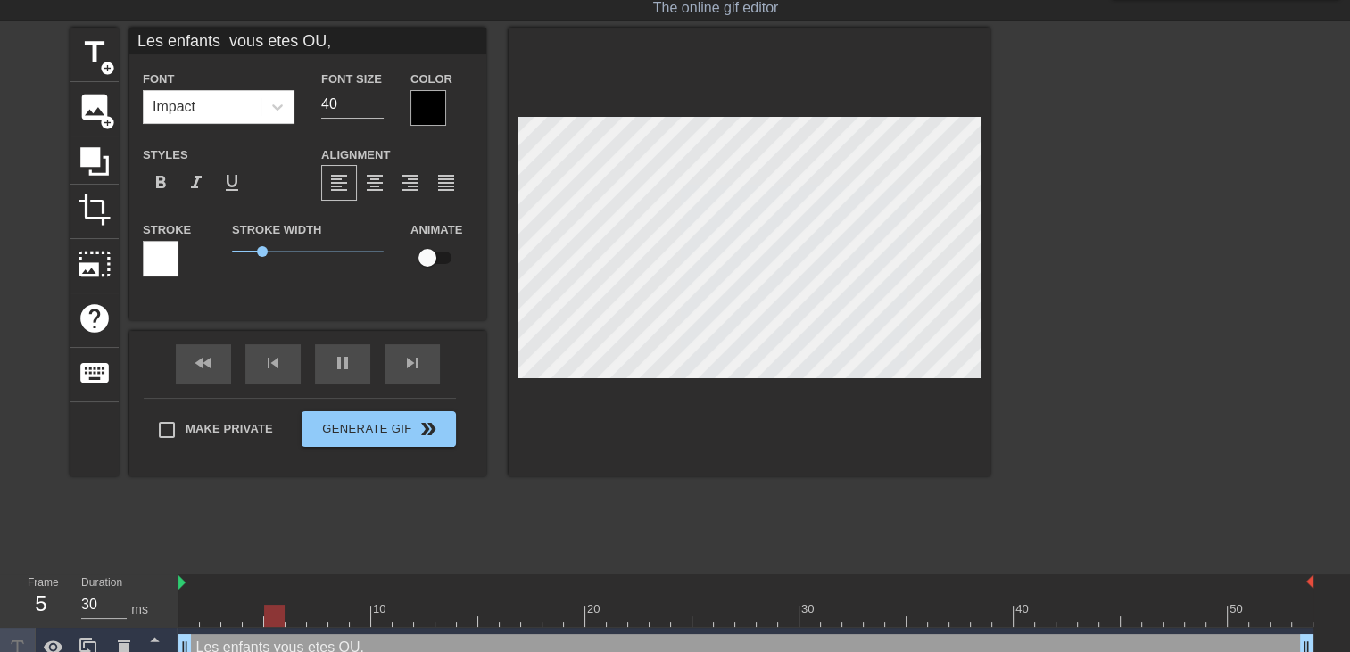
type input "Les enfants vous etes OU,,"
type textarea "Les enfants vous etes OU,,"
type input "Les enfants vous etes OU,,,"
type textarea "Les enfants vous etes OU,,,"
type input "Les enfants vous etes OU,,,,"
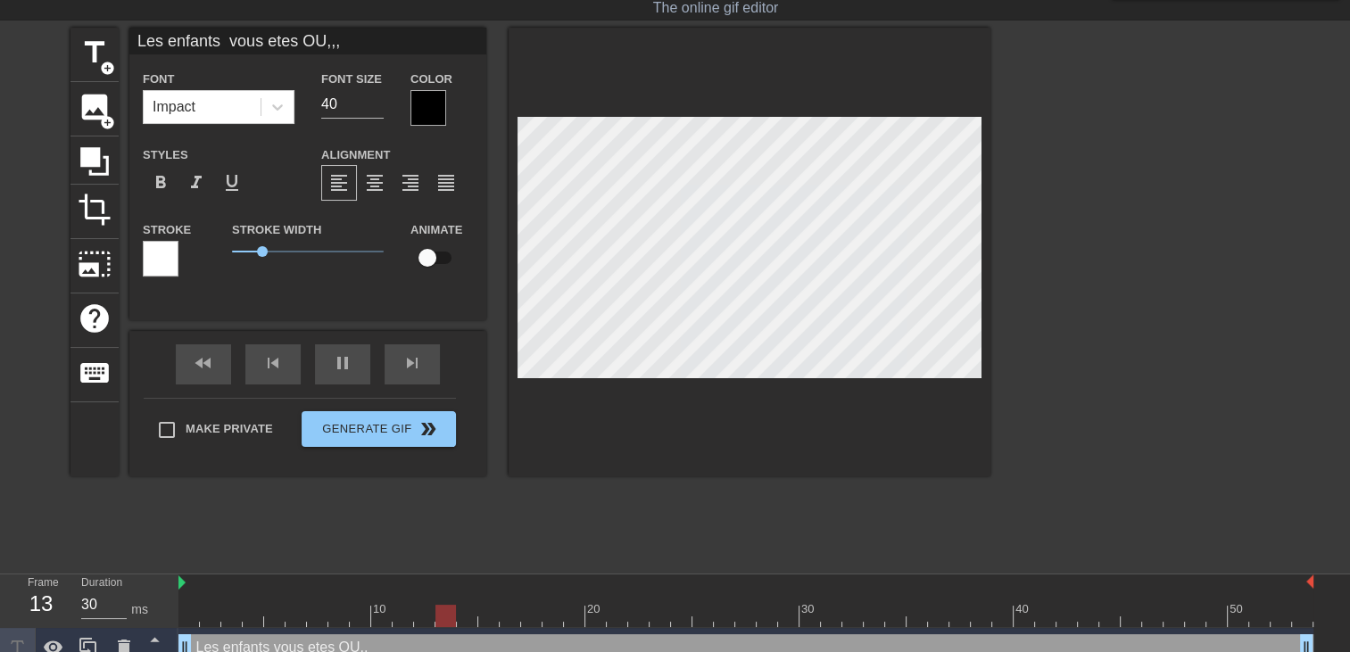
type textarea "Les enfants vous etes OU,,,,"
type input "Les enfants vous etes OU,,,"
type textarea "Les enfants vous etes OU,,,"
type input "Les enfants vous etes OU,,"
type textarea "Les enfants vous etes OU,,"
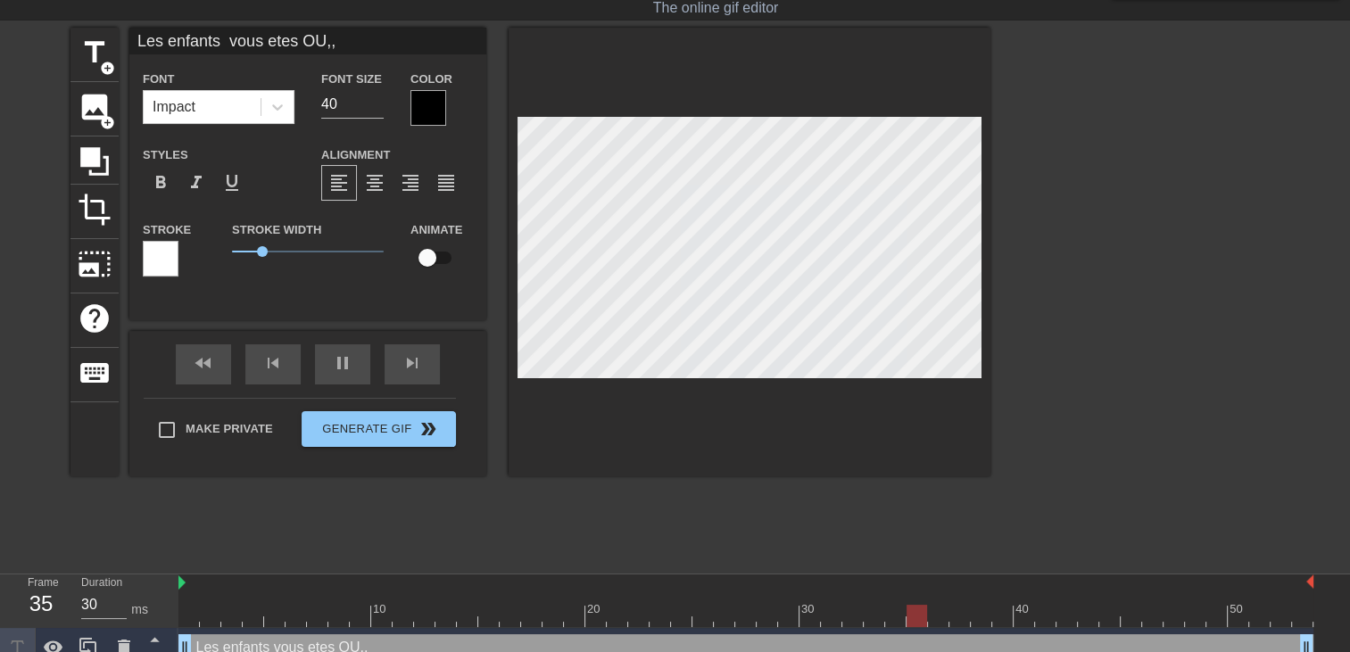
type input "Les enfants vous etes OU,"
type textarea "Les enfants vous etes OU,"
type input "Les enfants vous etes OU"
type textarea "Les enfants vous etes OU"
type input "Les enfants vous etes OU?"
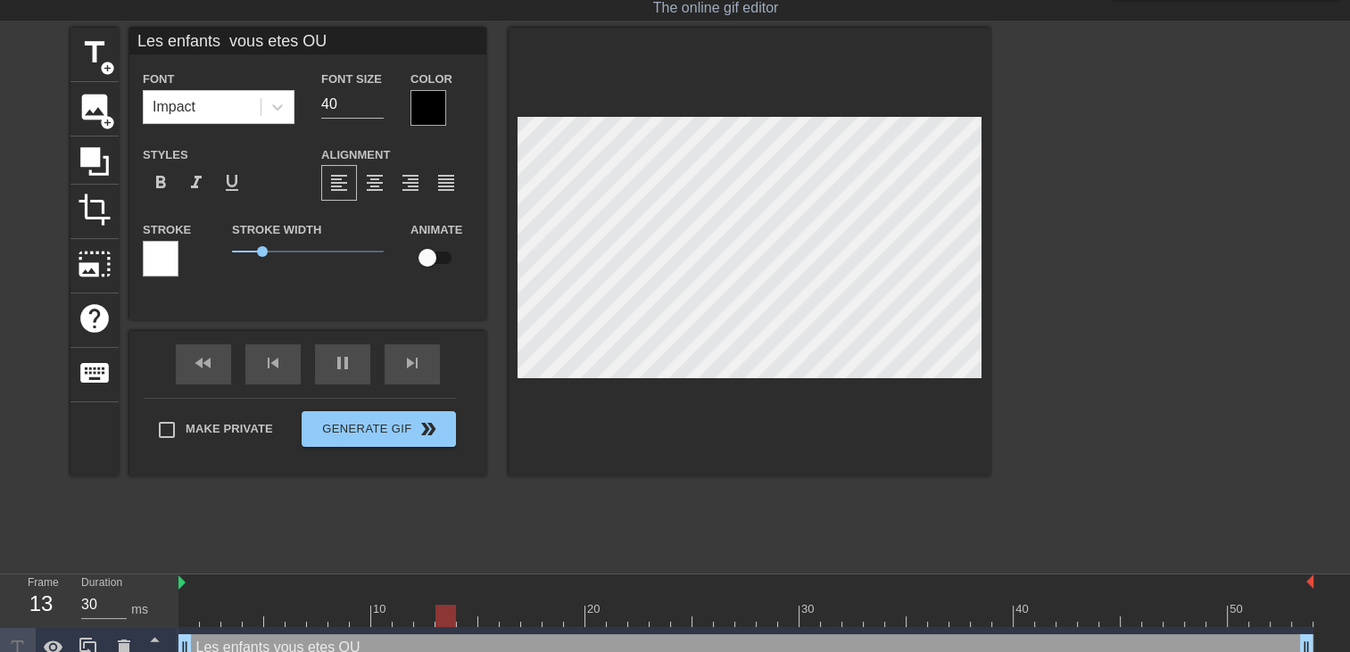
type textarea "Les enfants vous etes OU?"
type input "Les enfants vous etes OU??"
type textarea "Les enfants vous etes OU??"
type input "Les enfants vous etes OU???"
type textarea "Les enfants vous etes OU???"
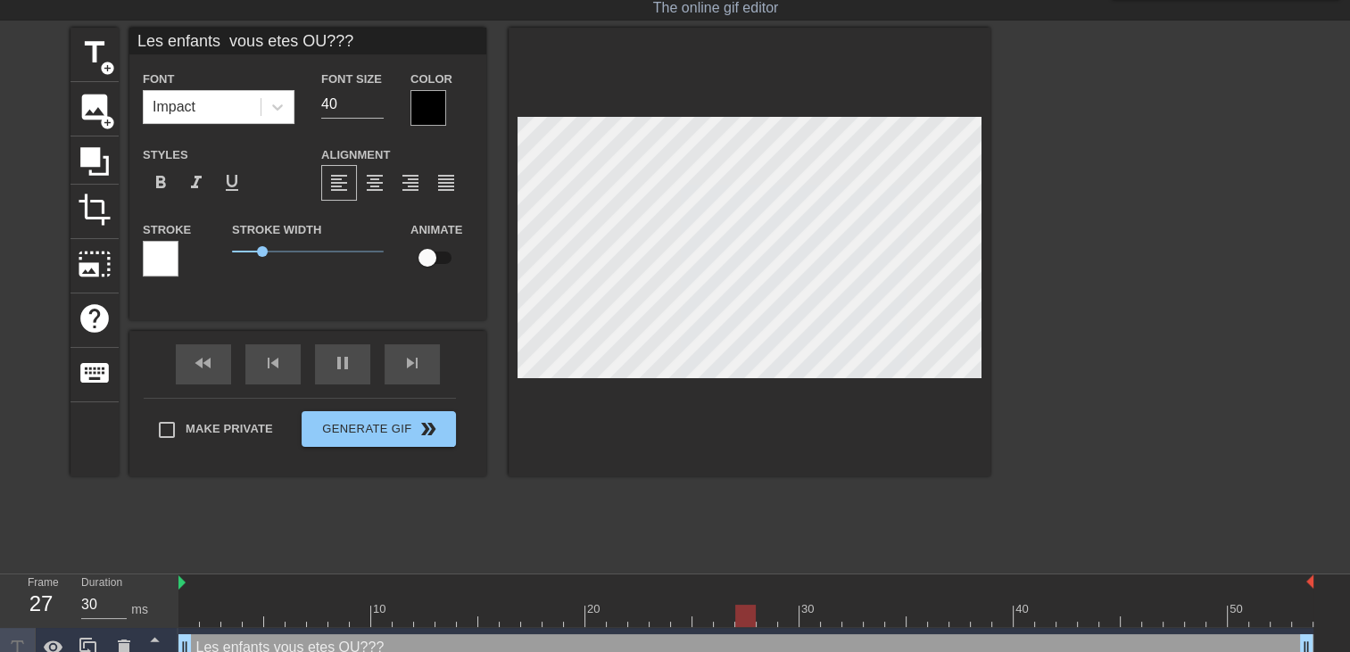
type input "Les enfants vous etes OU????"
type textarea "Les enfants vous etes OU????"
type input "Les enfants vous etes OU????/"
type textarea "Les enfants vous etes OU????/"
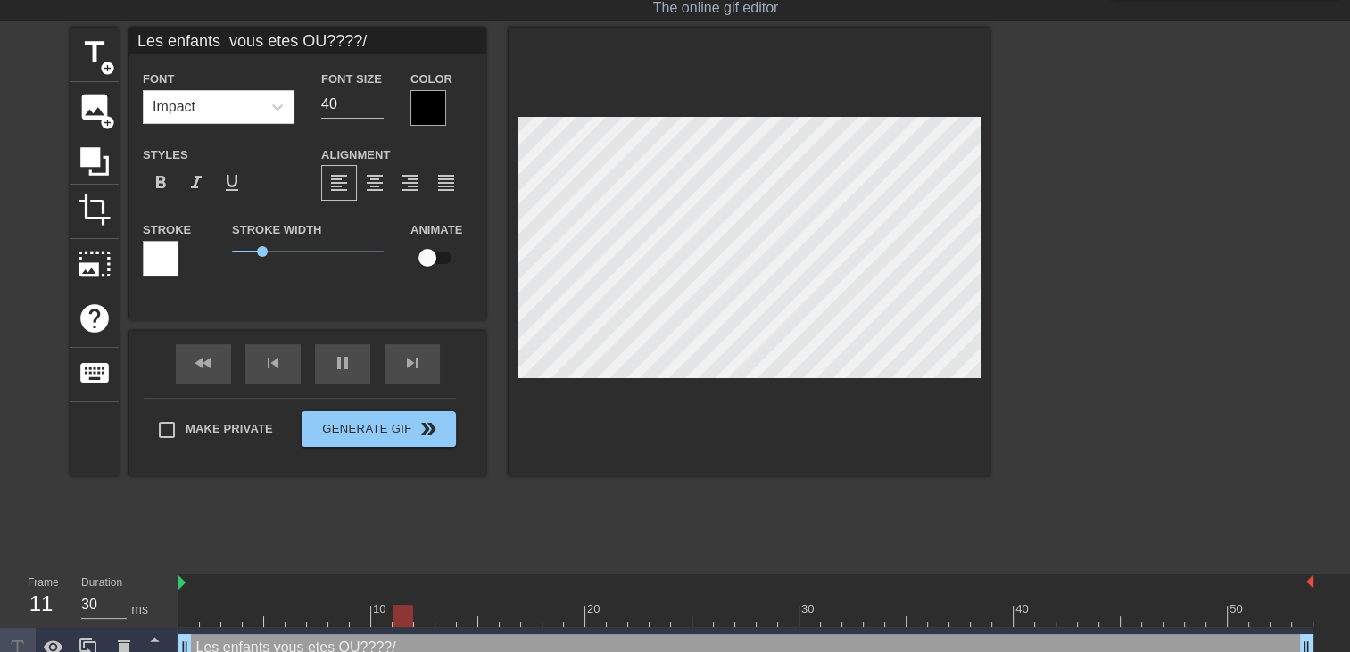
type input "Les enfants vous etes OU????/§"
type textarea "Les enfants vous etes OU????/§"
type input "Les enfants vous etes OU????/"
type textarea "Les enfants vous etes OU????/"
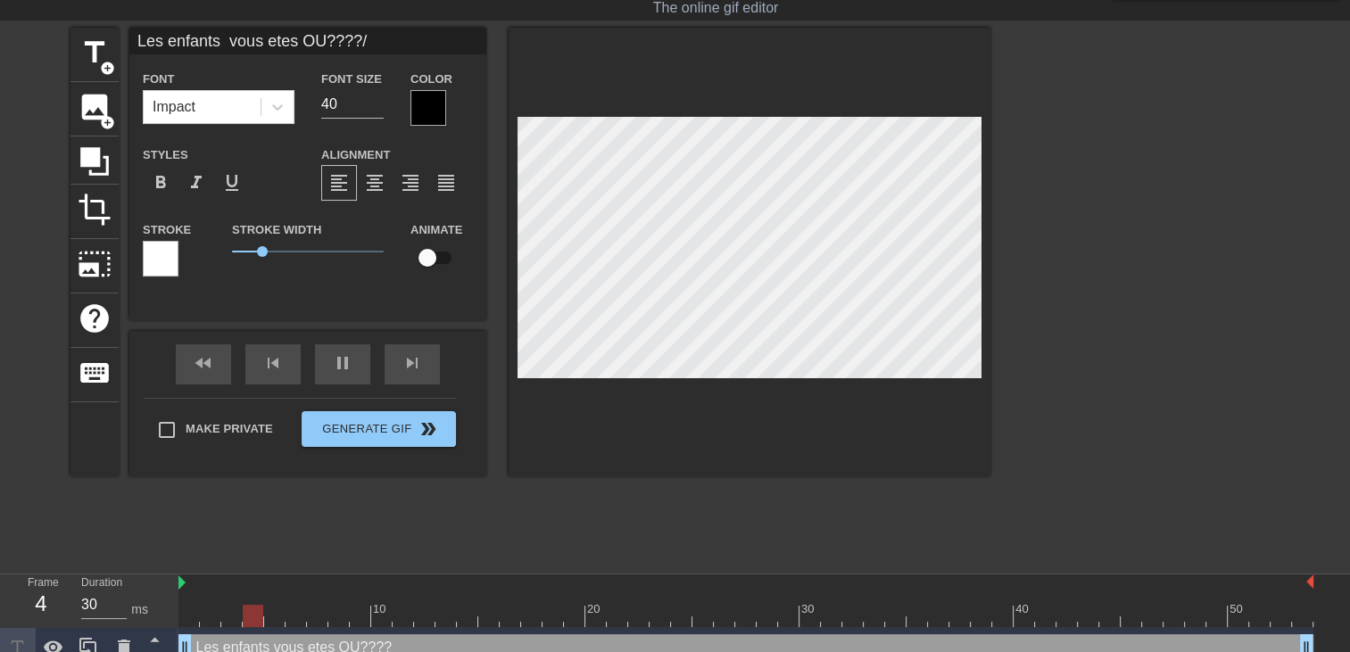
type input "Les enfants vous etes OU????"
type textarea "Les enfants vous etes OU????"
click at [760, 385] on div at bounding box center [750, 252] width 482 height 449
click at [418, 111] on div at bounding box center [428, 108] width 36 height 36
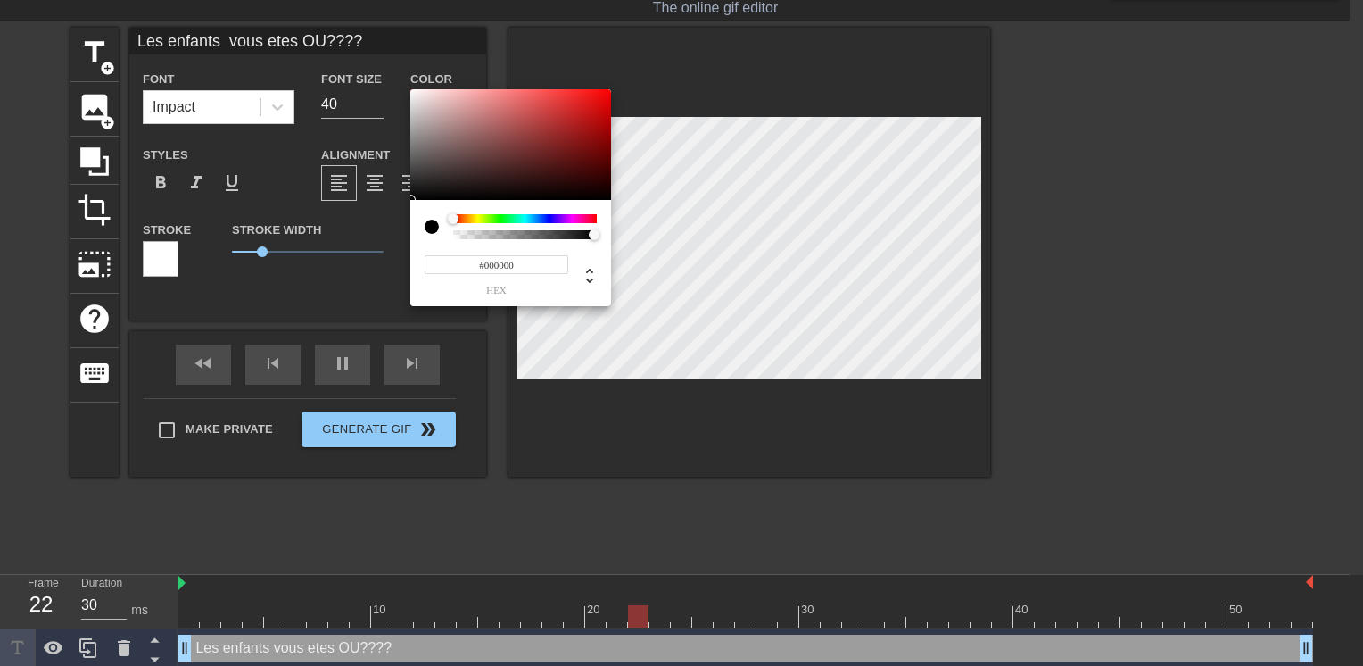
click at [553, 217] on div at bounding box center [525, 218] width 144 height 9
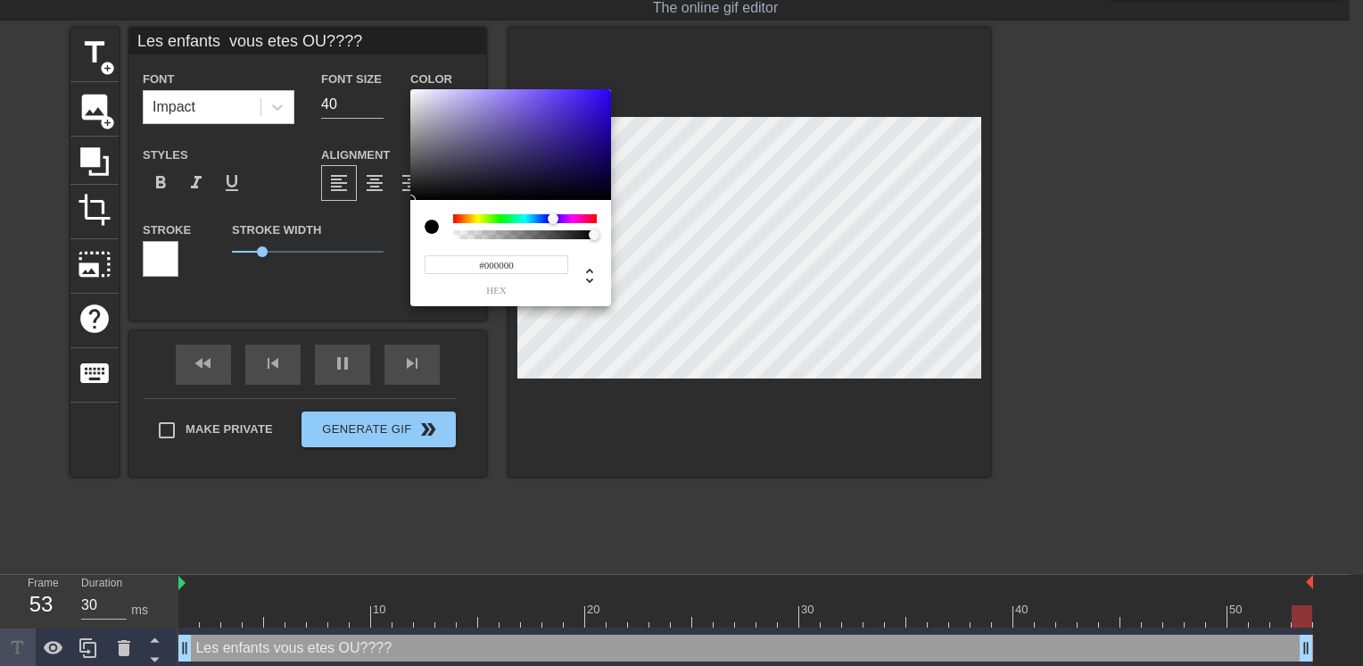
type input "#2905D3"
click at [607, 108] on div at bounding box center [510, 144] width 201 height 111
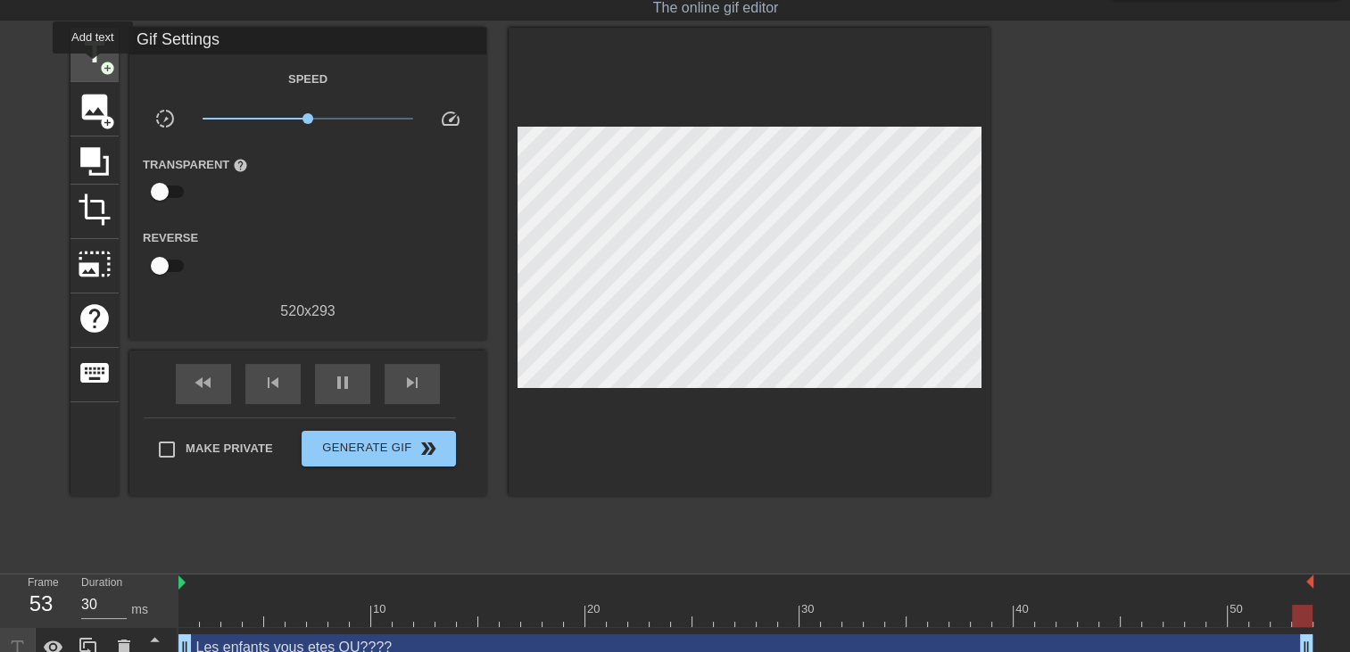
click at [92, 65] on span "title" at bounding box center [95, 53] width 34 height 34
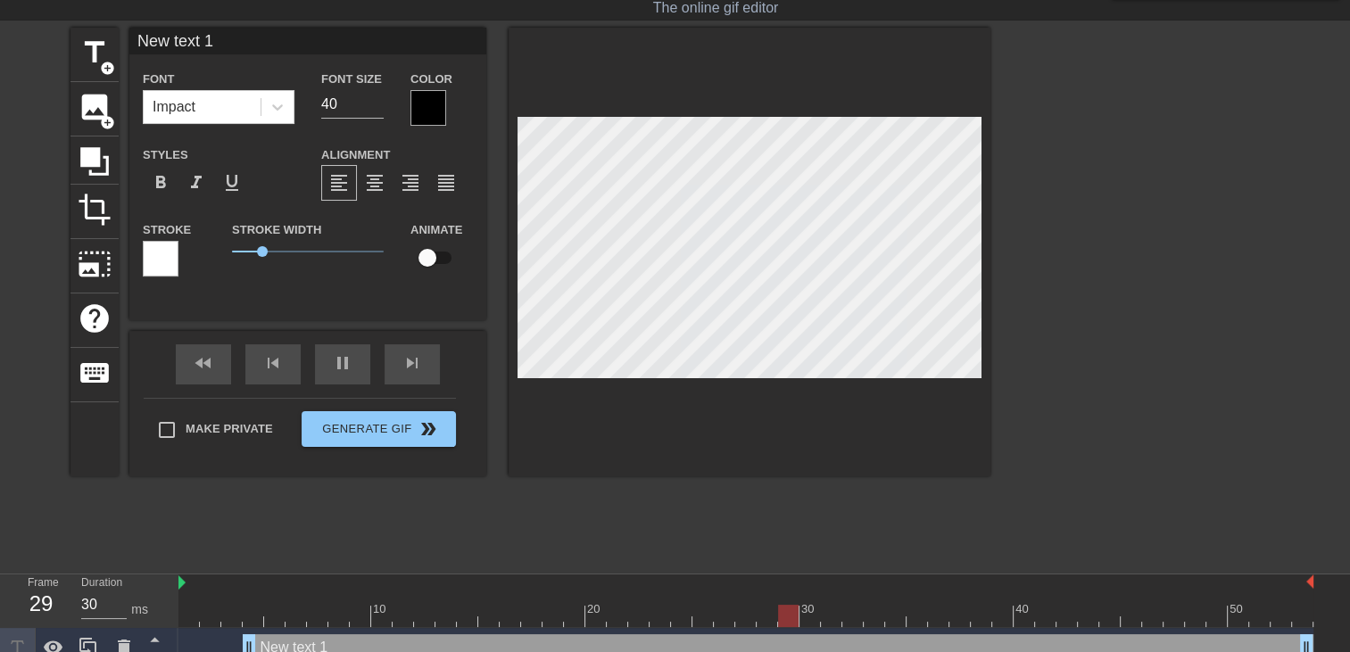
scroll to position [2, 4]
type input "New text"
type textarea "New text"
type input "New text"
type textarea "New text"
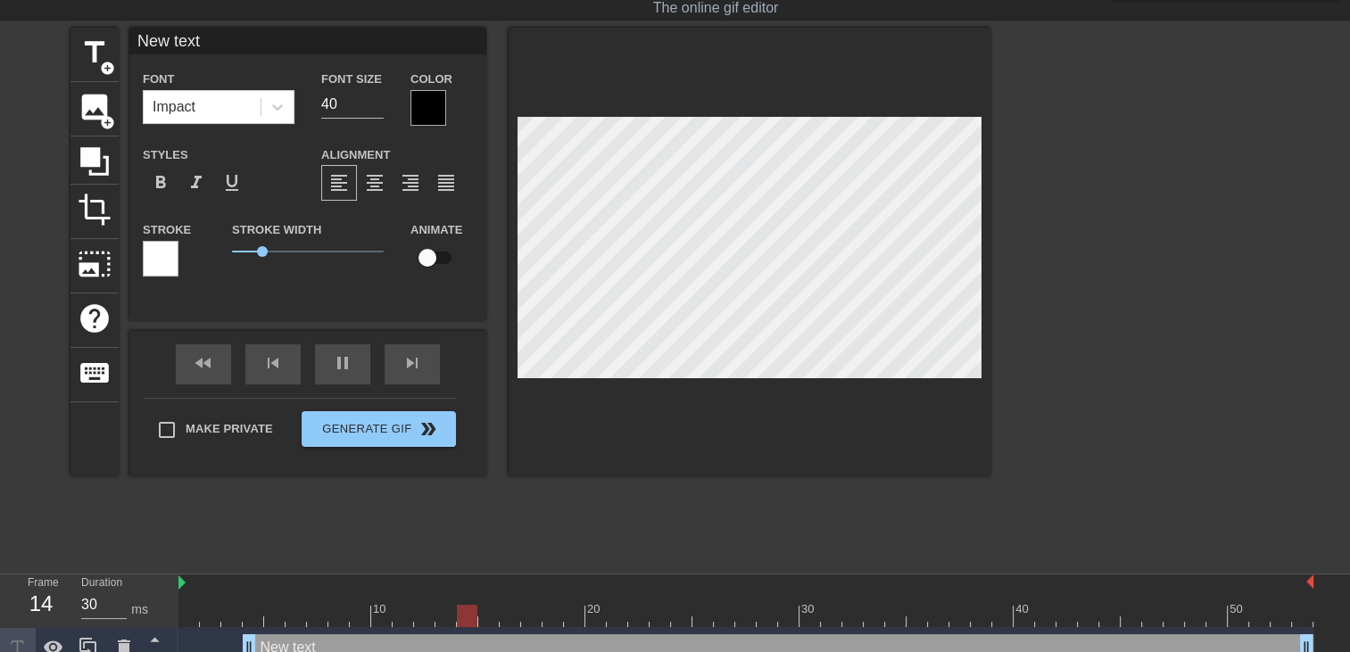
type input "New tex"
type textarea "New tex"
type input "New te"
type textarea "New te"
type input "New t"
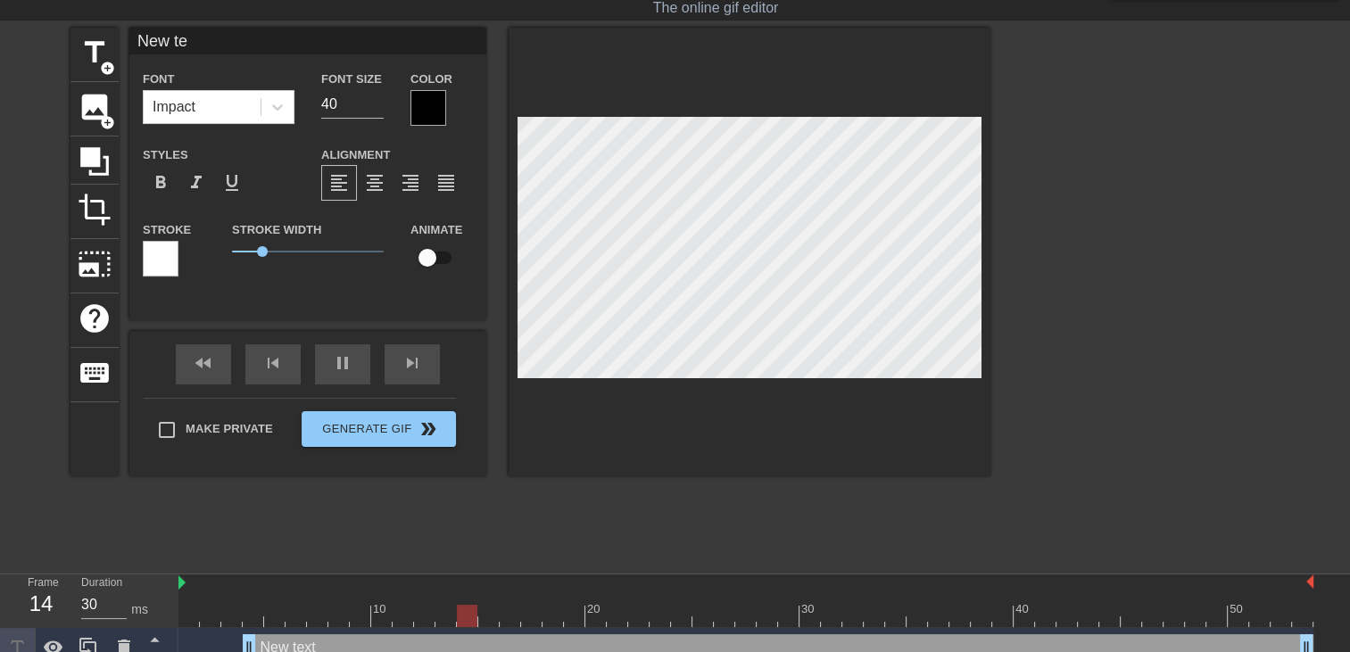
type textarea "New t"
type input "New"
type textarea "New"
type input "New"
type textarea "New"
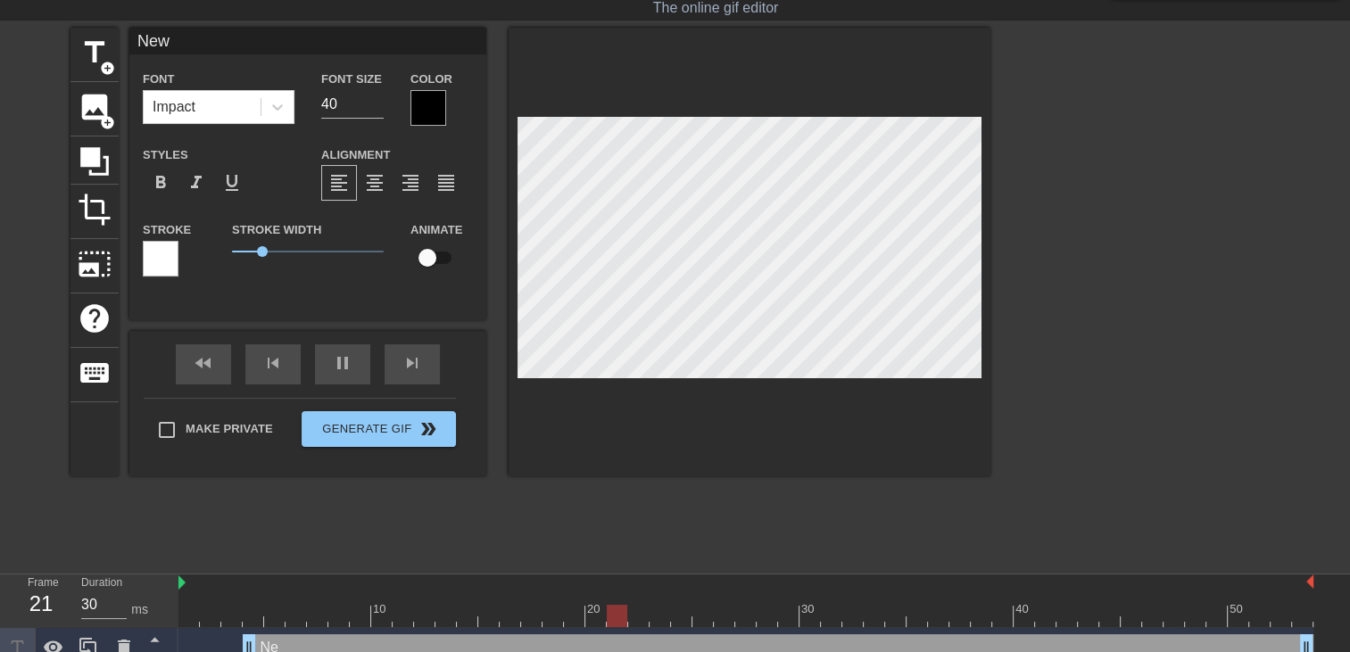
type input "Ne"
type textarea "Ne"
type input "N"
type textarea "N"
type input "o"
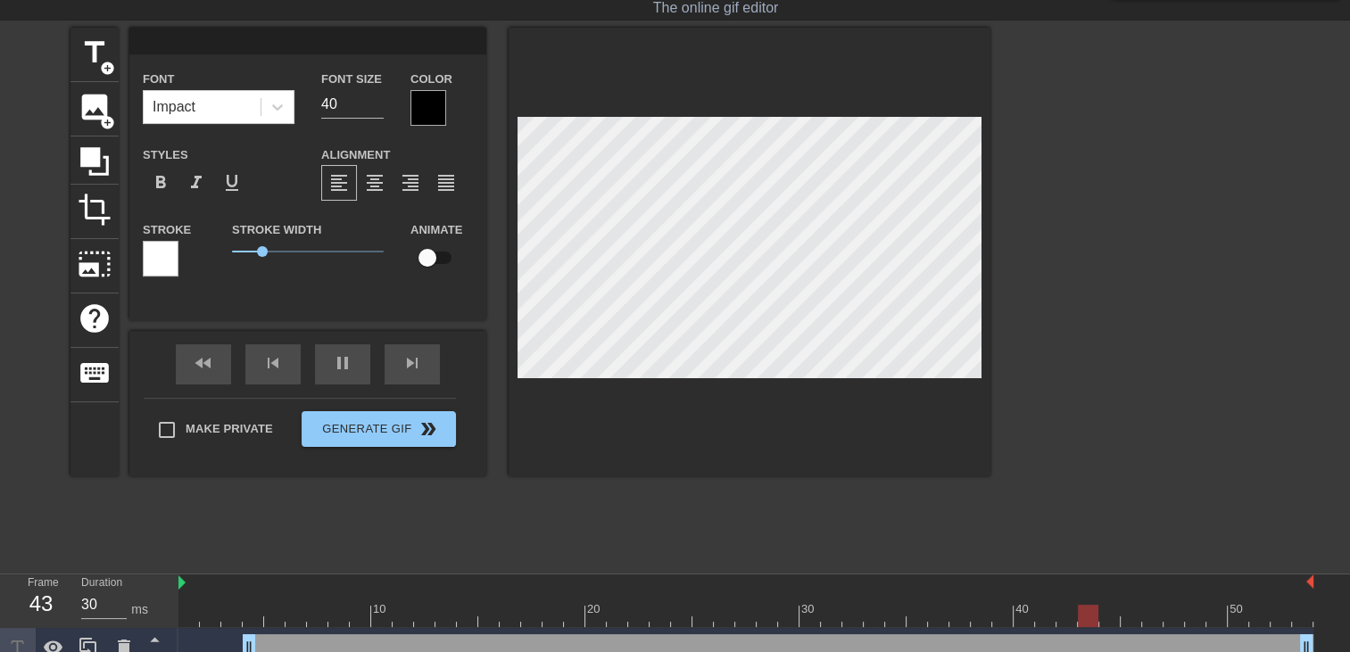
type textarea "o"
type input "o?"
type textarea "o?"
type input "o"
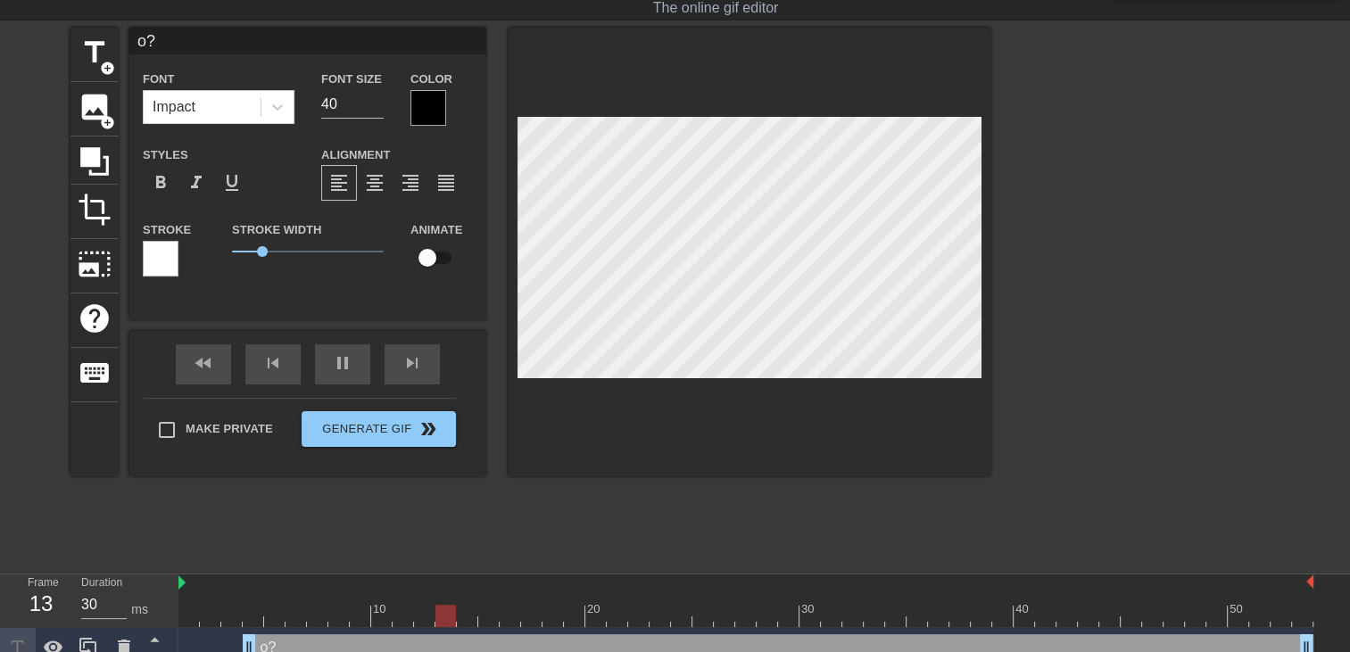
type textarea "o"
type input "O"
type textarea "O"
type input "On"
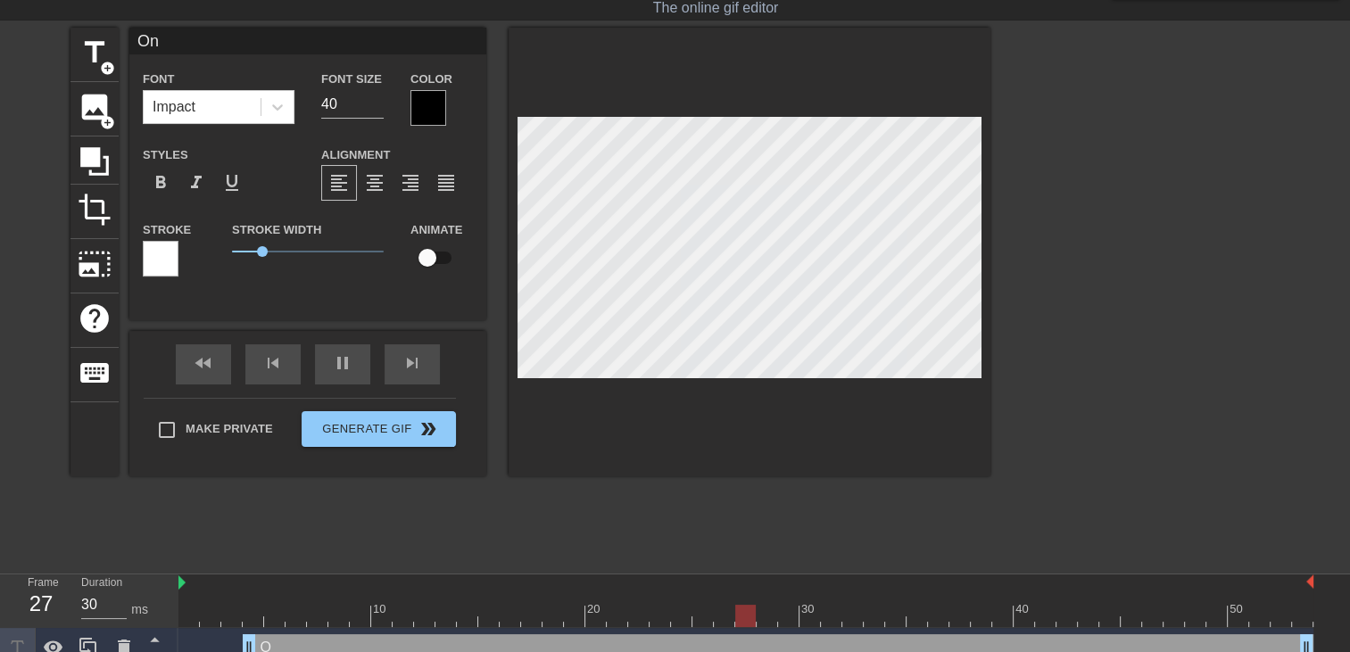
type textarea "On"
type input "On"
type textarea "On"
type input "On a"
type textarea "On a"
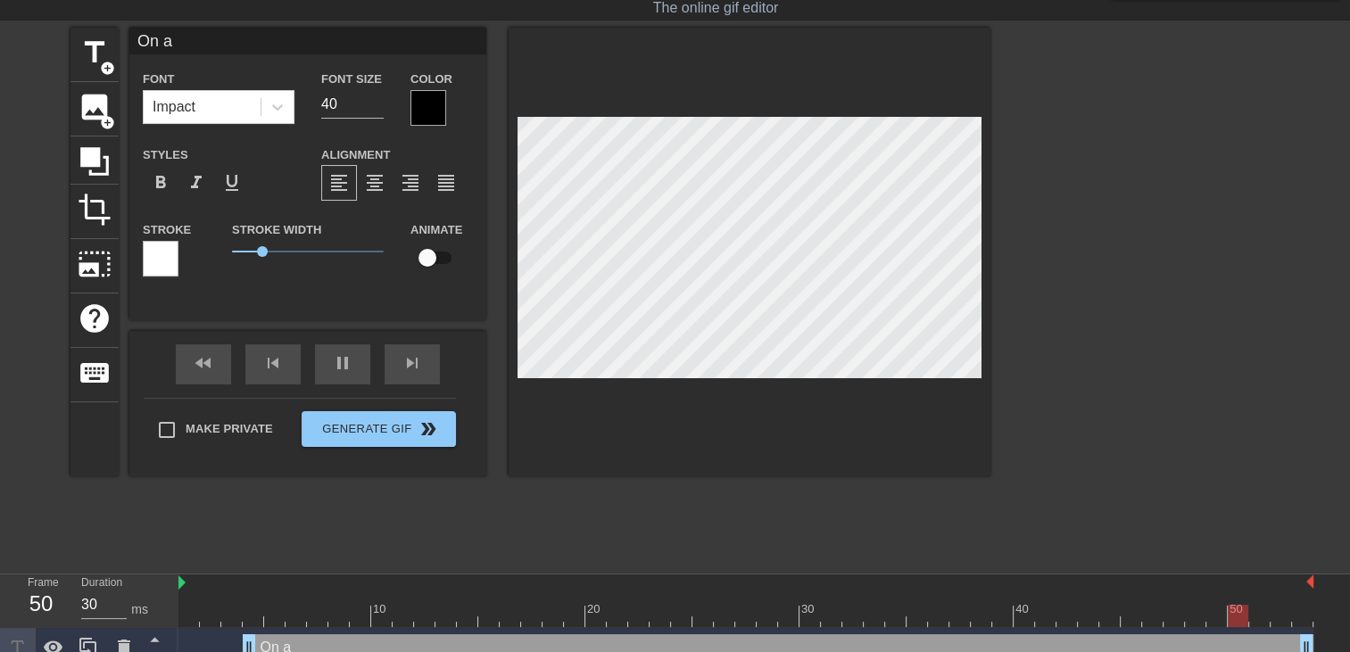
type input "On ar"
type textarea "On ar"
type input "On arr"
type textarea "On arr"
type input "On arri"
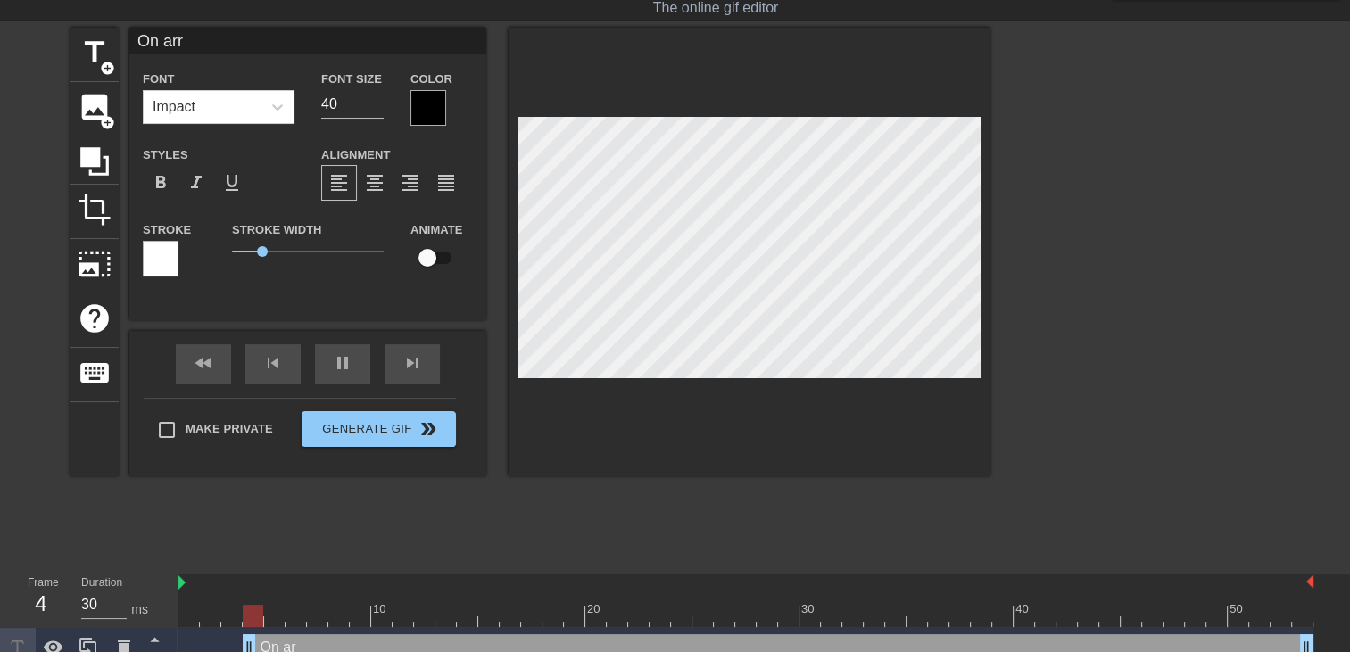
type textarea "On arri"
type input "On arriv"
type textarea "On arriv"
type input "On arrive"
type textarea "On arrive"
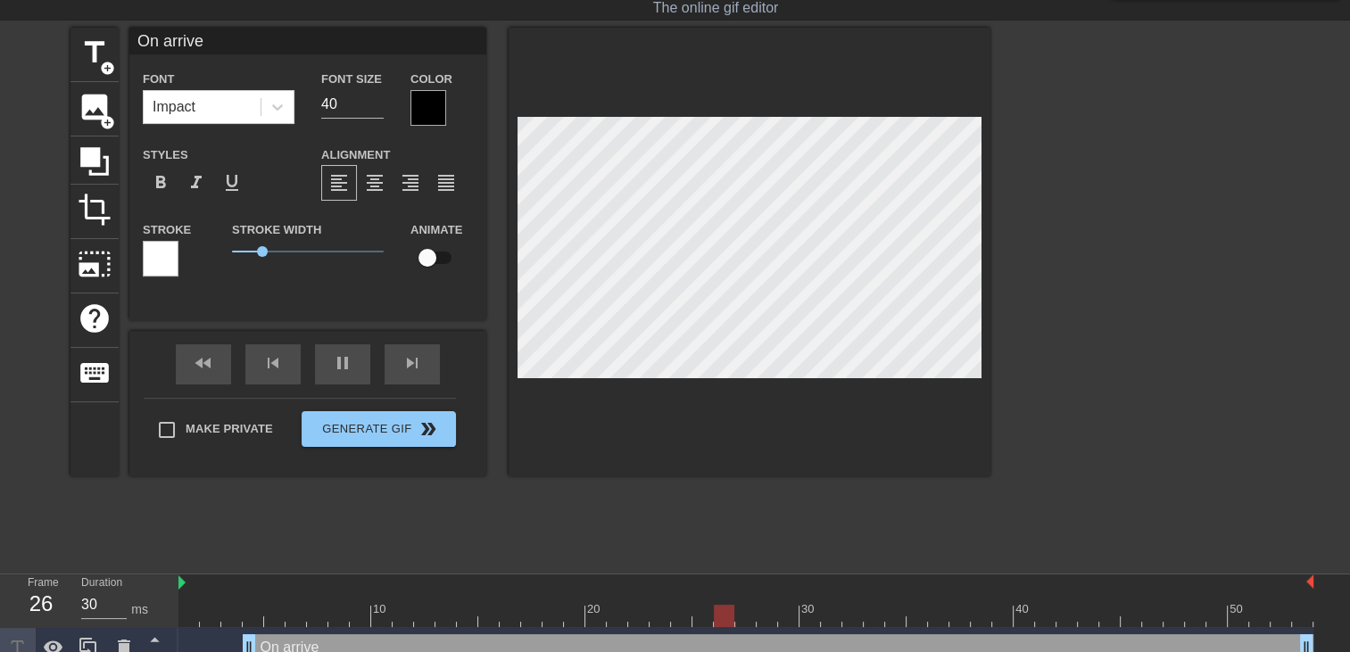
type input "On arrive"
type textarea "On arrive"
type input "On arrive m"
type textarea "On arrive m"
type input "On arrive ma"
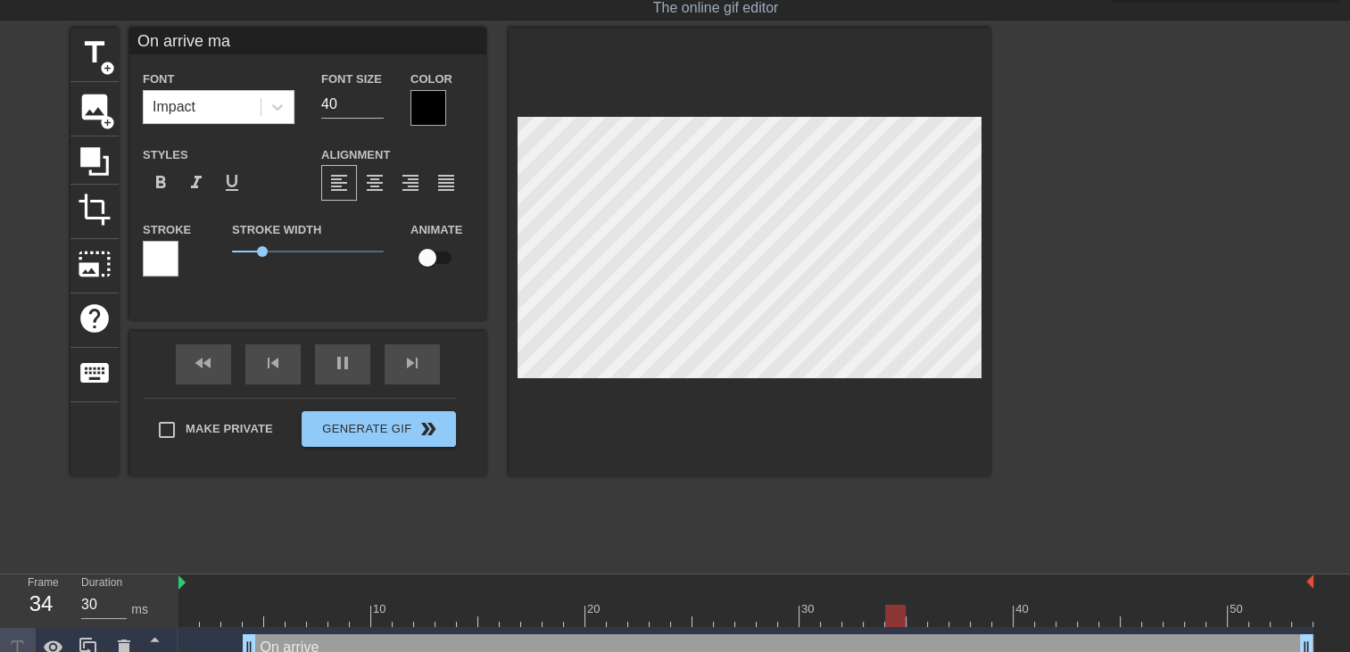
type textarea "On arrive ma"
type input "On arrive mam"
type textarea "On arrive mam"
type input "On arrive mama"
type textarea "On arrive mama"
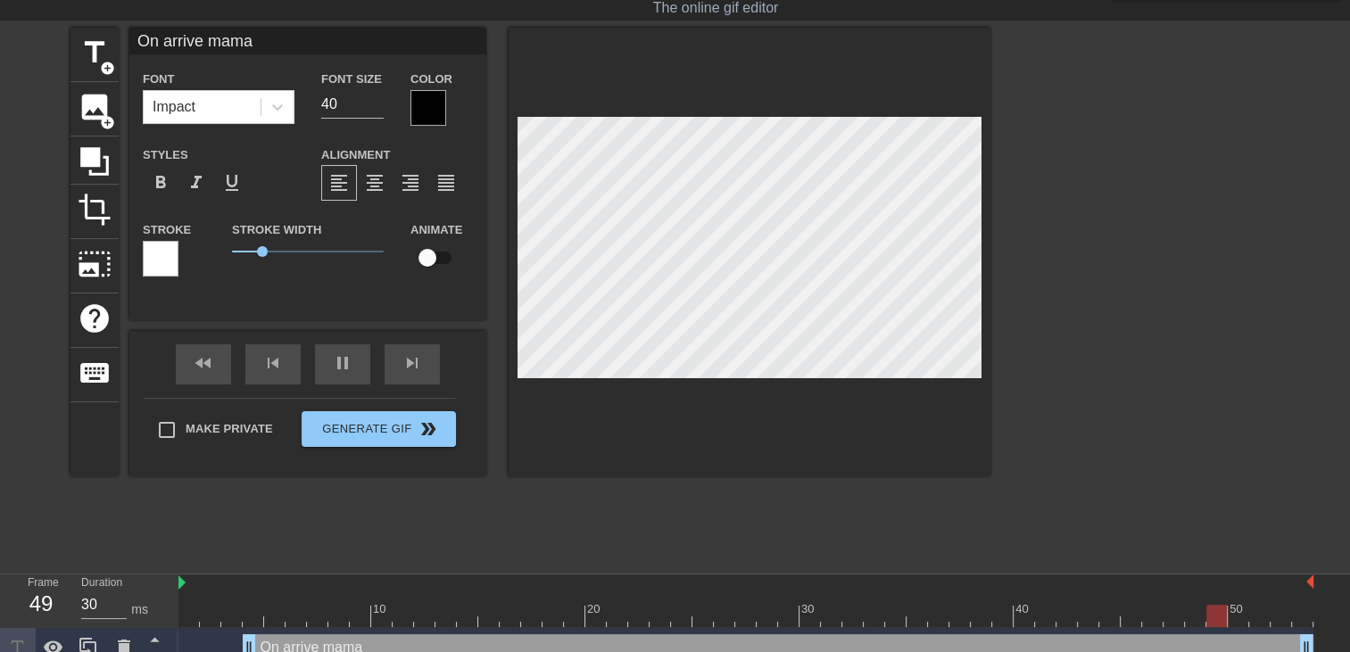
type input "On arrive maman"
type textarea "On arrive maman"
type input "On arrive maman"
type textarea "On arrive maman"
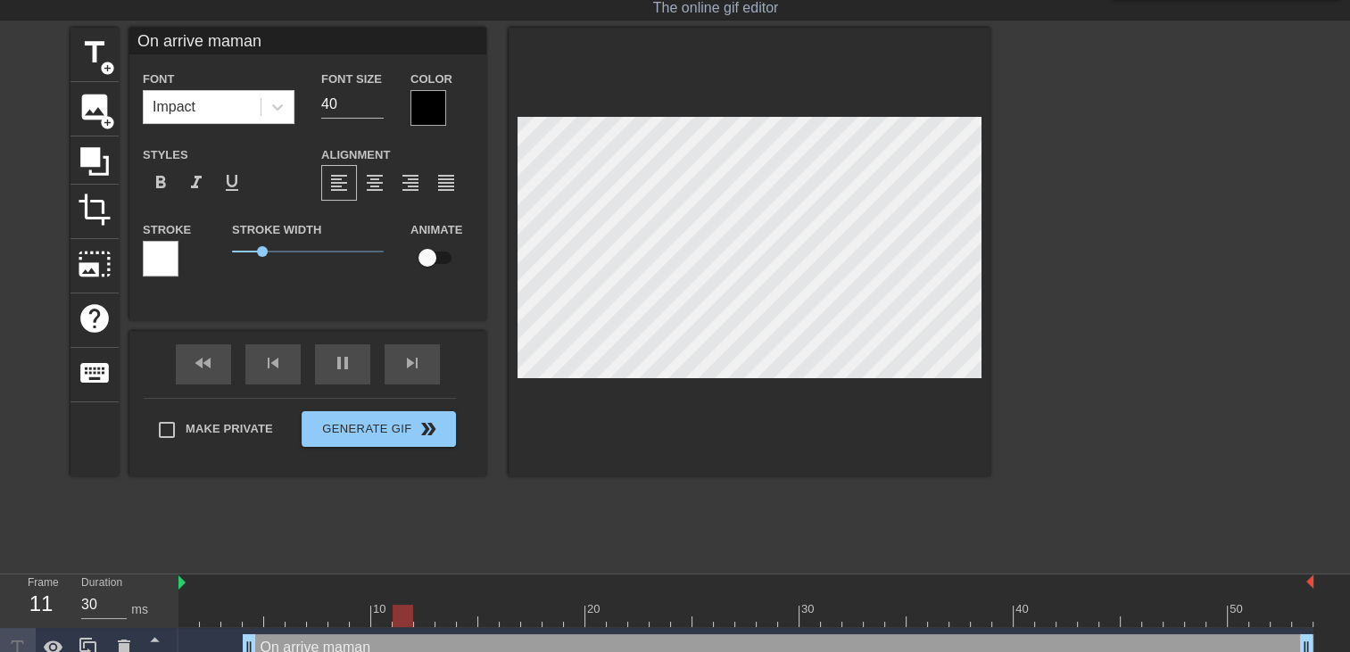
type input "On arrive maman m"
type textarea "On arrive maman m"
type input "On arrive maman mi"
type textarea "On arrive maman mi"
type input "On arrive maman min"
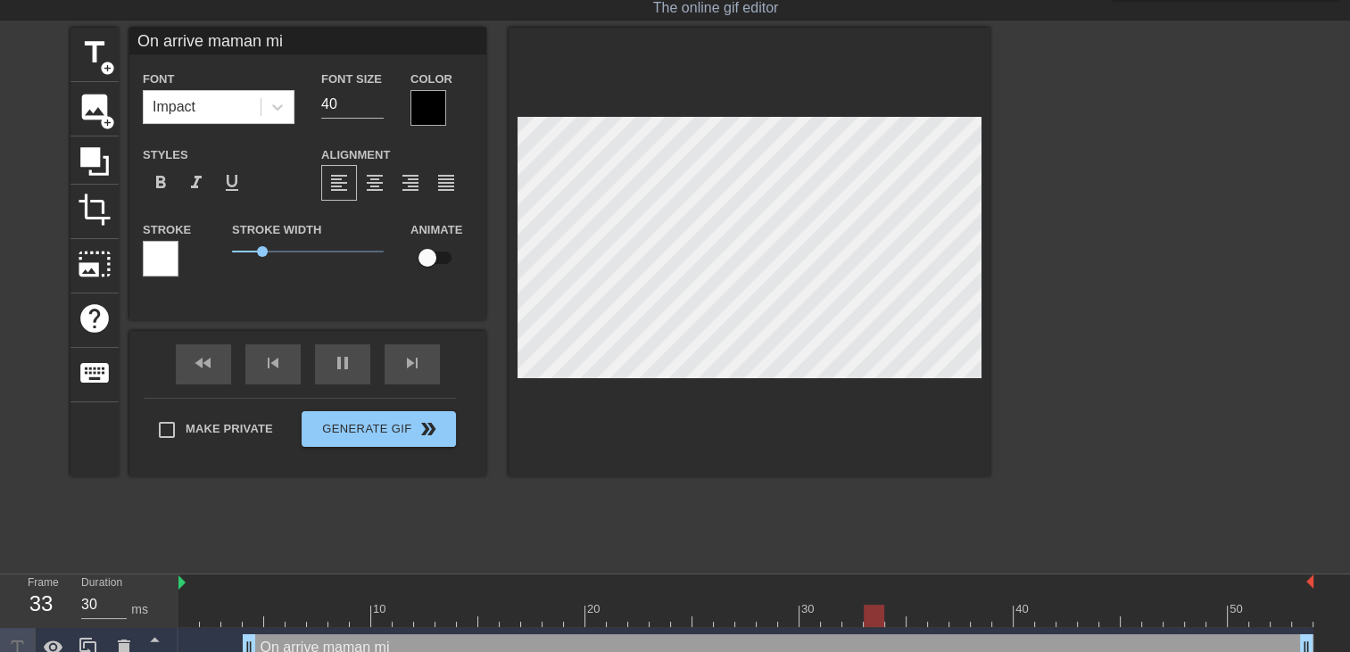
type textarea "On arrive maman min"
type input "On arrive maman min"
type textarea "On arrive maman min"
type input "On arrive maman min"
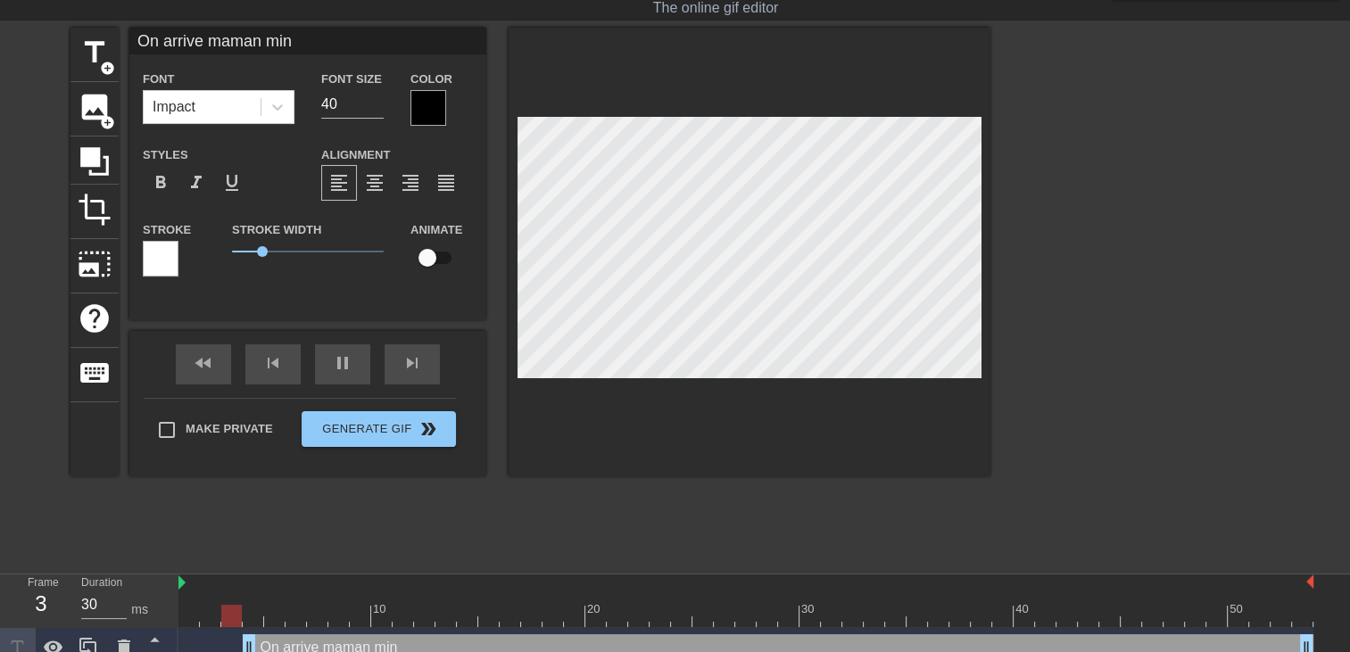
type textarea "On arrive maman min"
type input "On arrive maman mi"
type textarea "On arrive maman mi"
type input "On arrive maman m"
type textarea "On arrive maman m"
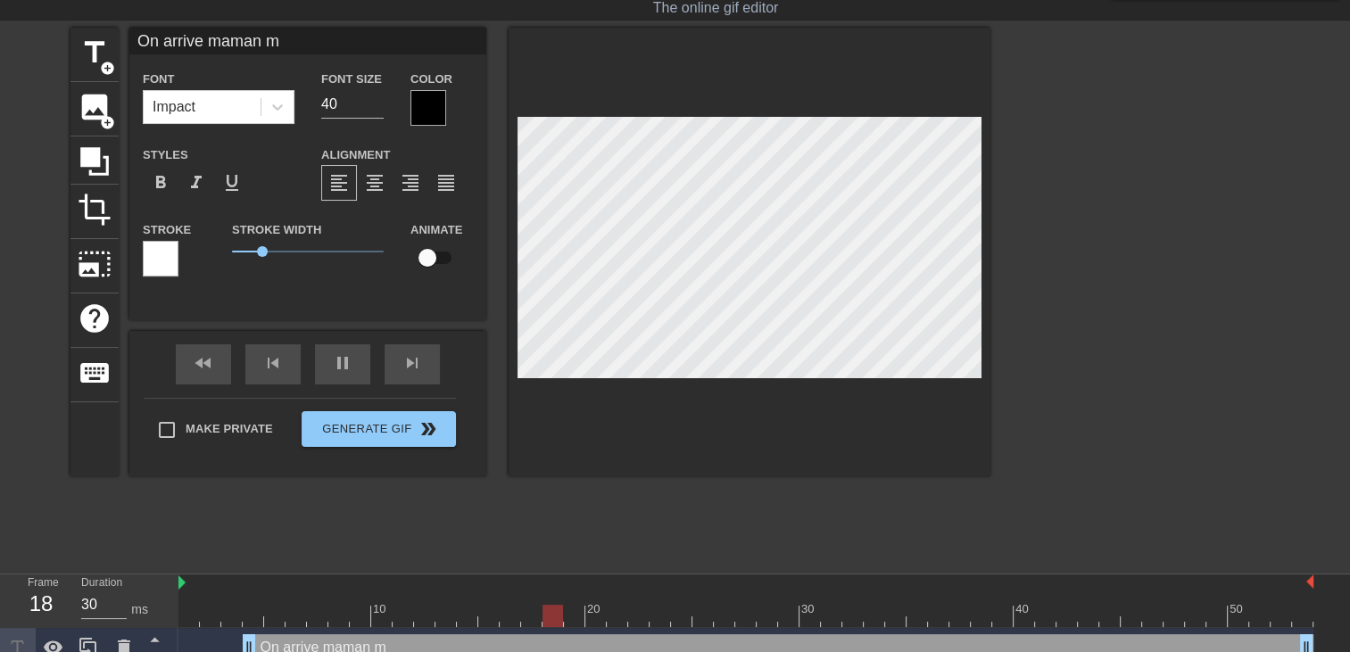
type input "On arrive maman"
type textarea "On arrive maman"
type input "On arrive maman"
type textarea "On arrive maman"
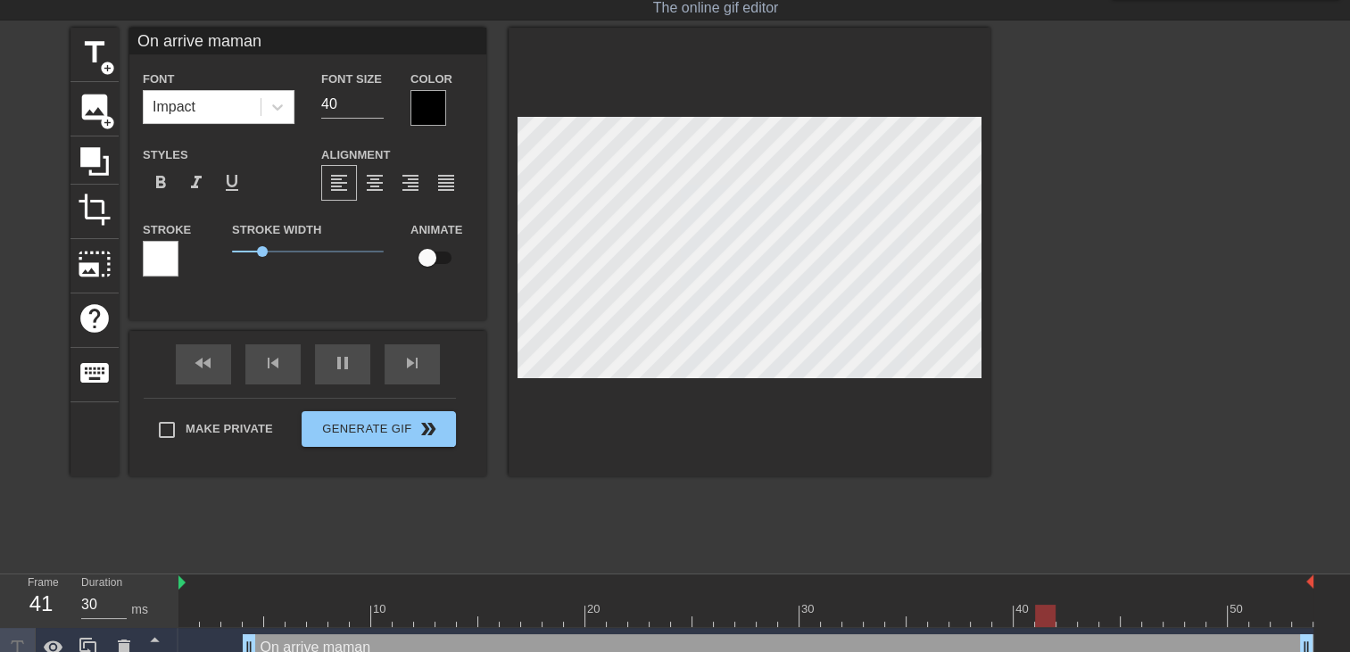
type input "On arrive maman"
type textarea "On arrive maman"
type input "On arrive maman 5"
type textarea "On arrive maman 5"
type input "On arrive maman 5m"
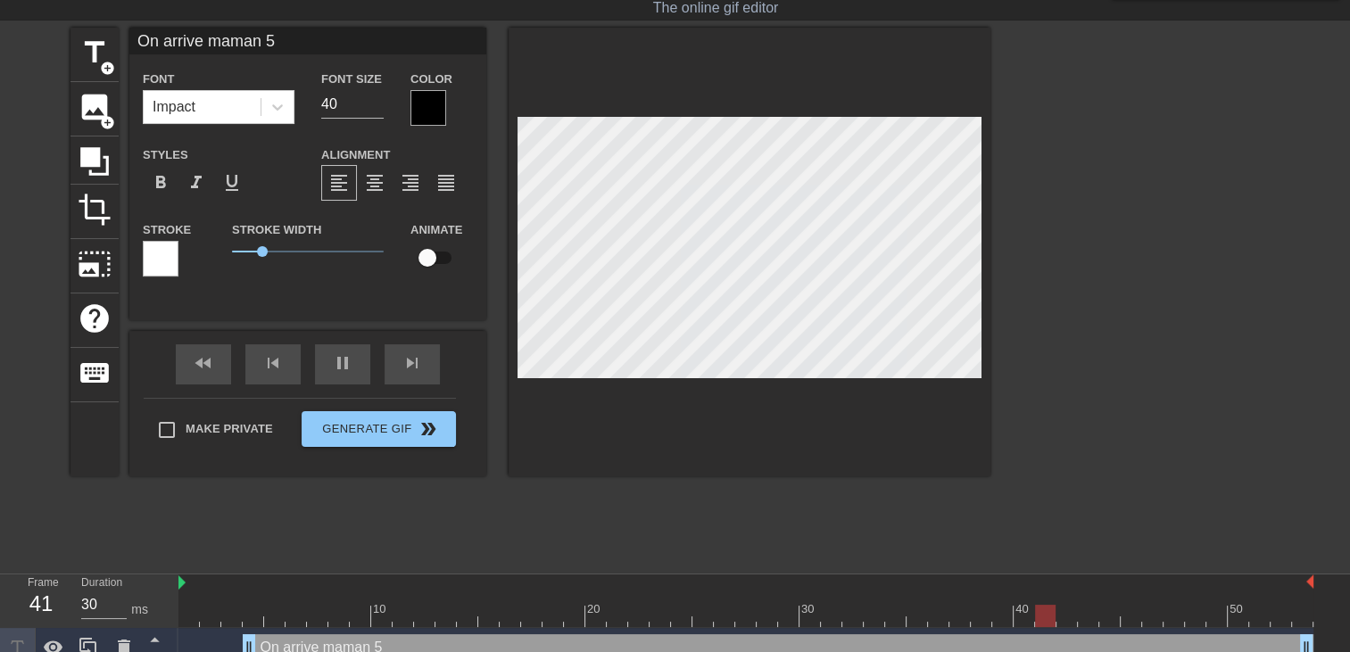
type textarea "On arrive maman 5m"
type input "On arrive maman 5mi"
type textarea "On arrive maman 5mi"
type input "On arrive maman 5min"
type textarea "On arrive maman 5min"
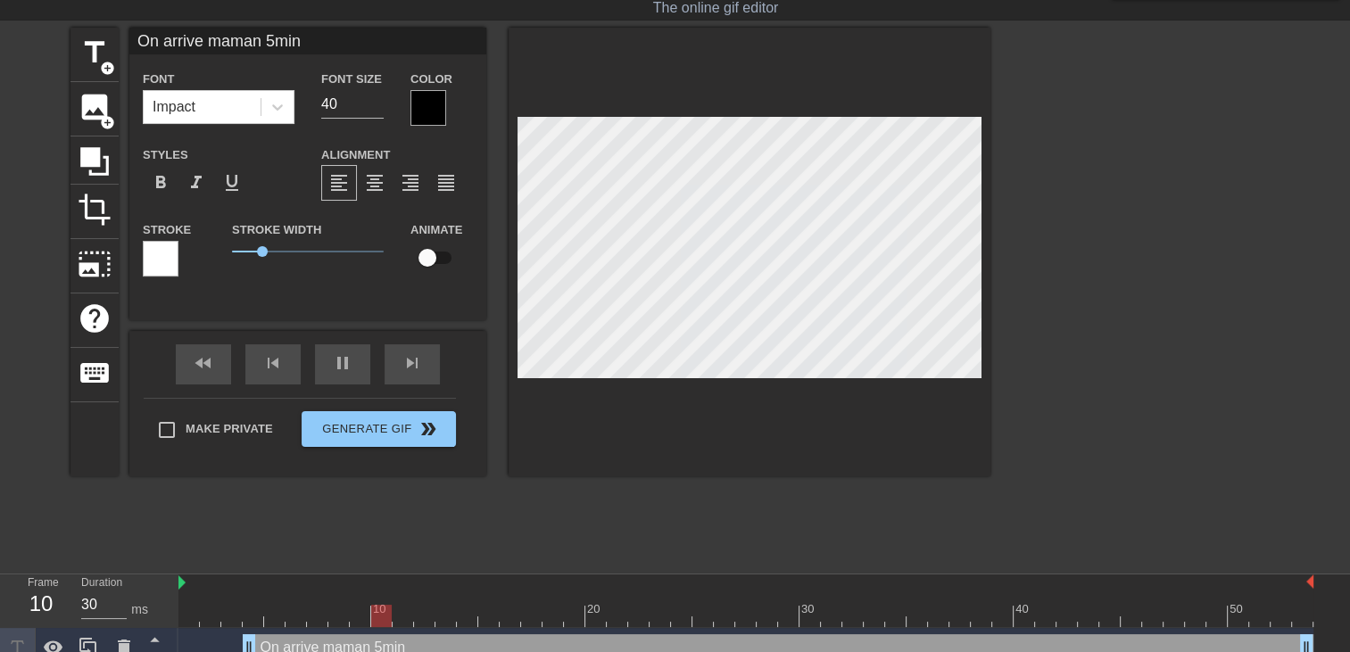
type input "On arrive maman 5min"
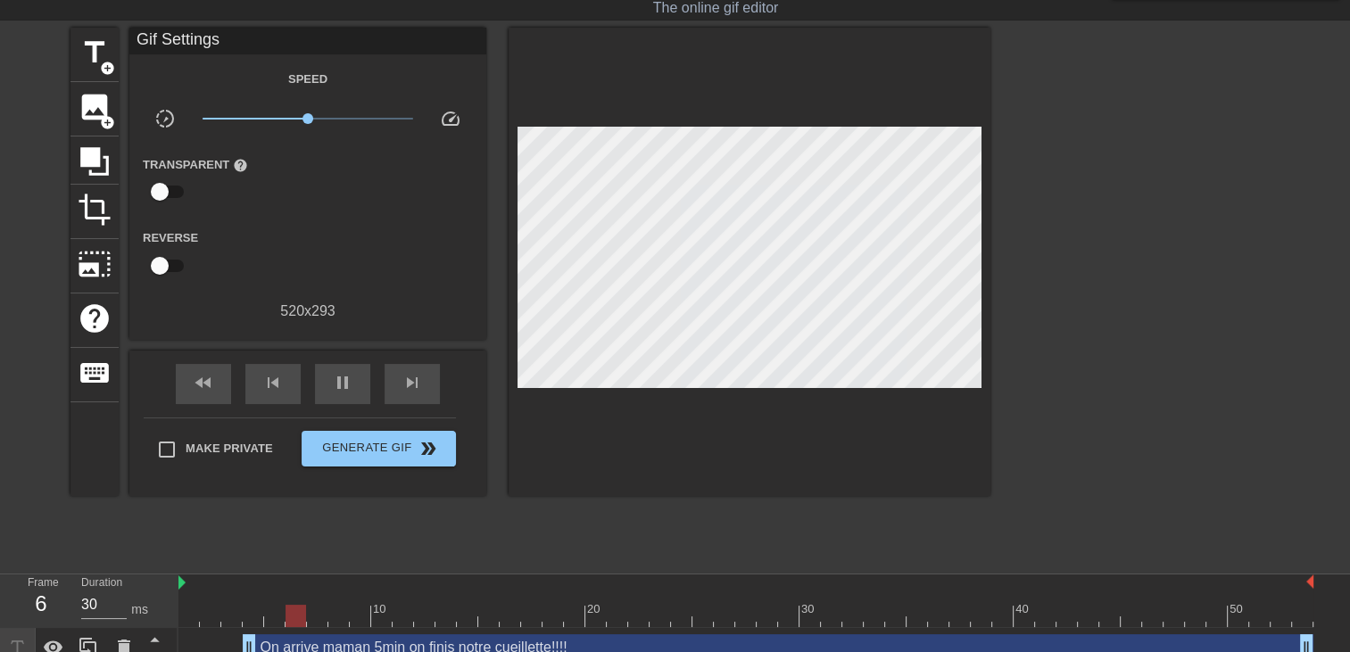
click at [682, 378] on div at bounding box center [750, 262] width 482 height 468
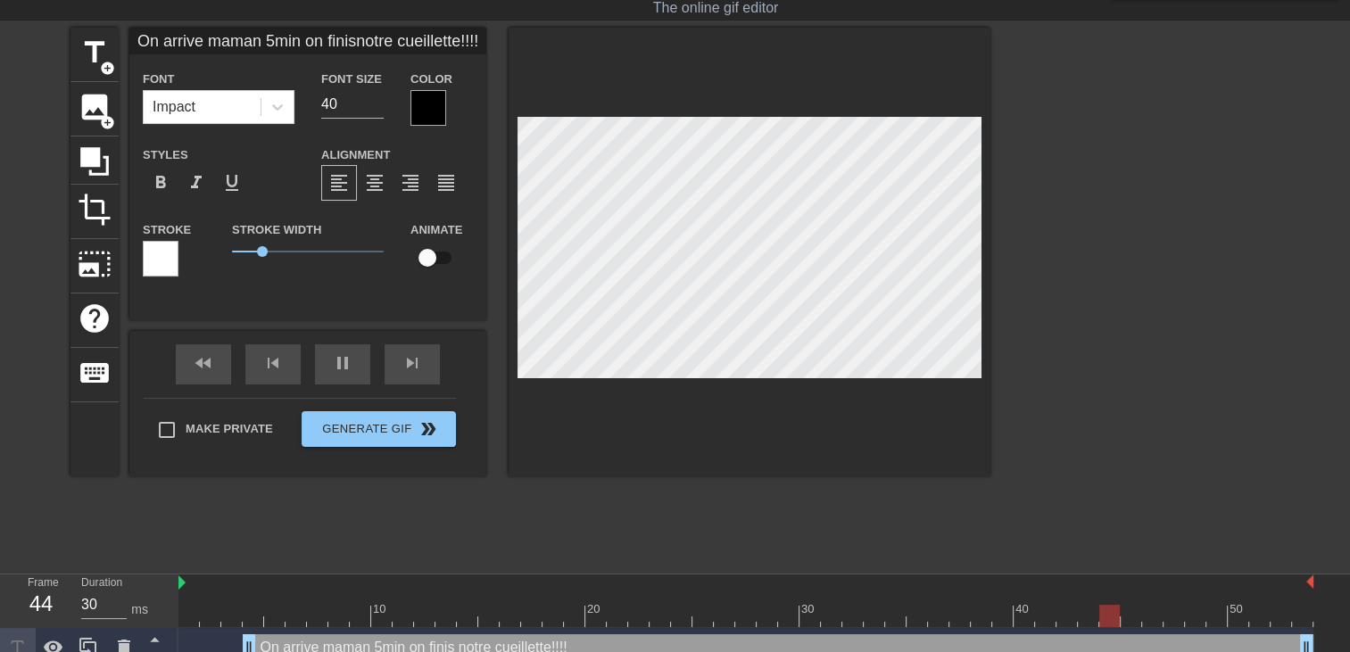
scroll to position [3, 3]
click at [752, 401] on div at bounding box center [750, 252] width 482 height 449
click at [429, 103] on div at bounding box center [428, 108] width 36 height 36
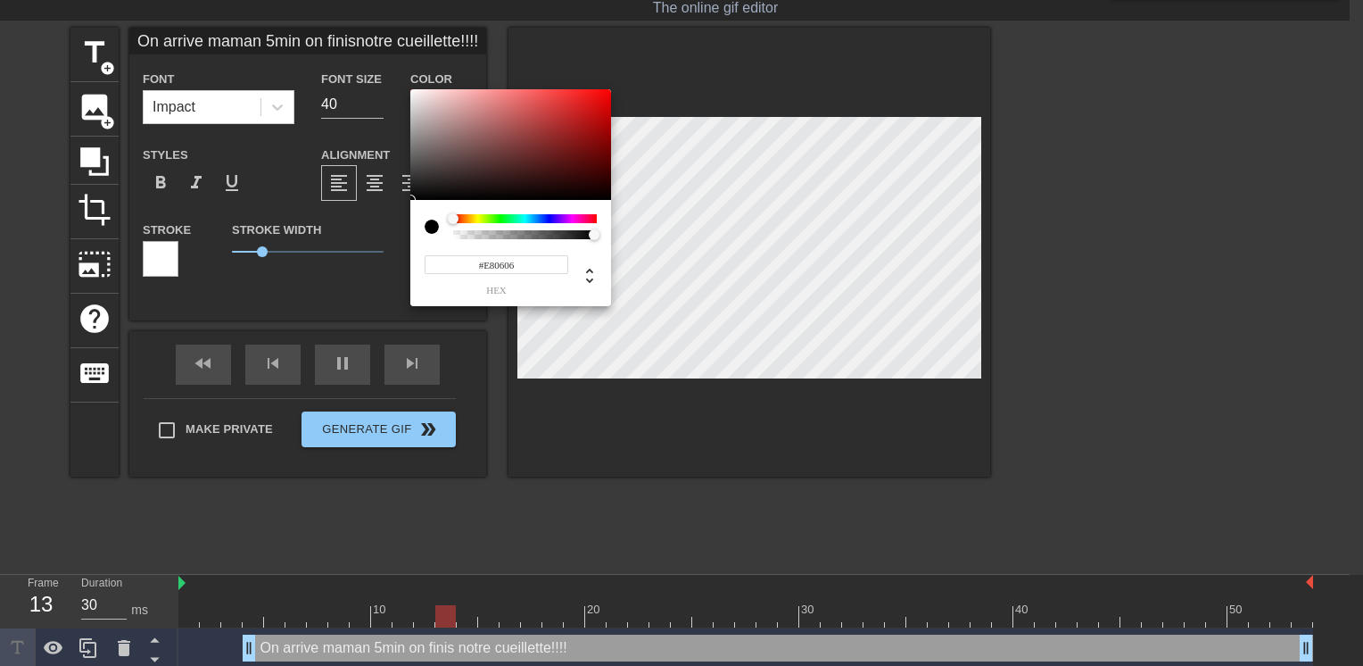
click at [606, 99] on div at bounding box center [510, 144] width 201 height 111
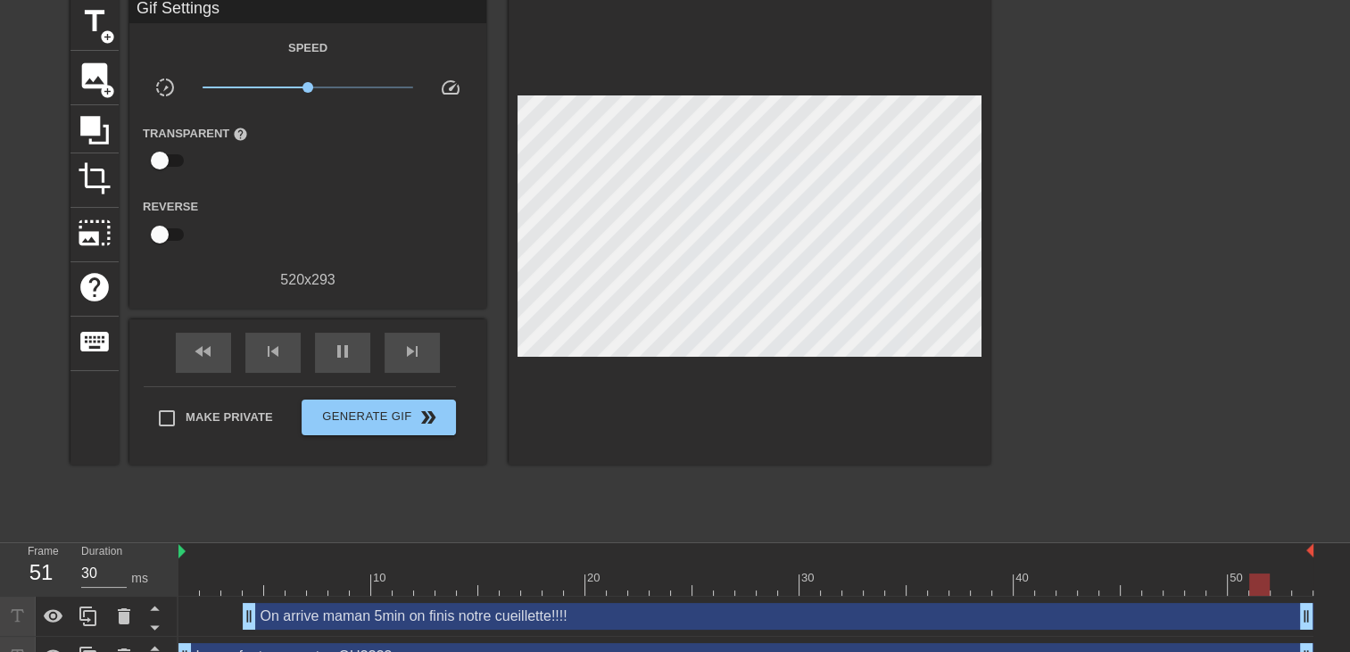
scroll to position [102, 0]
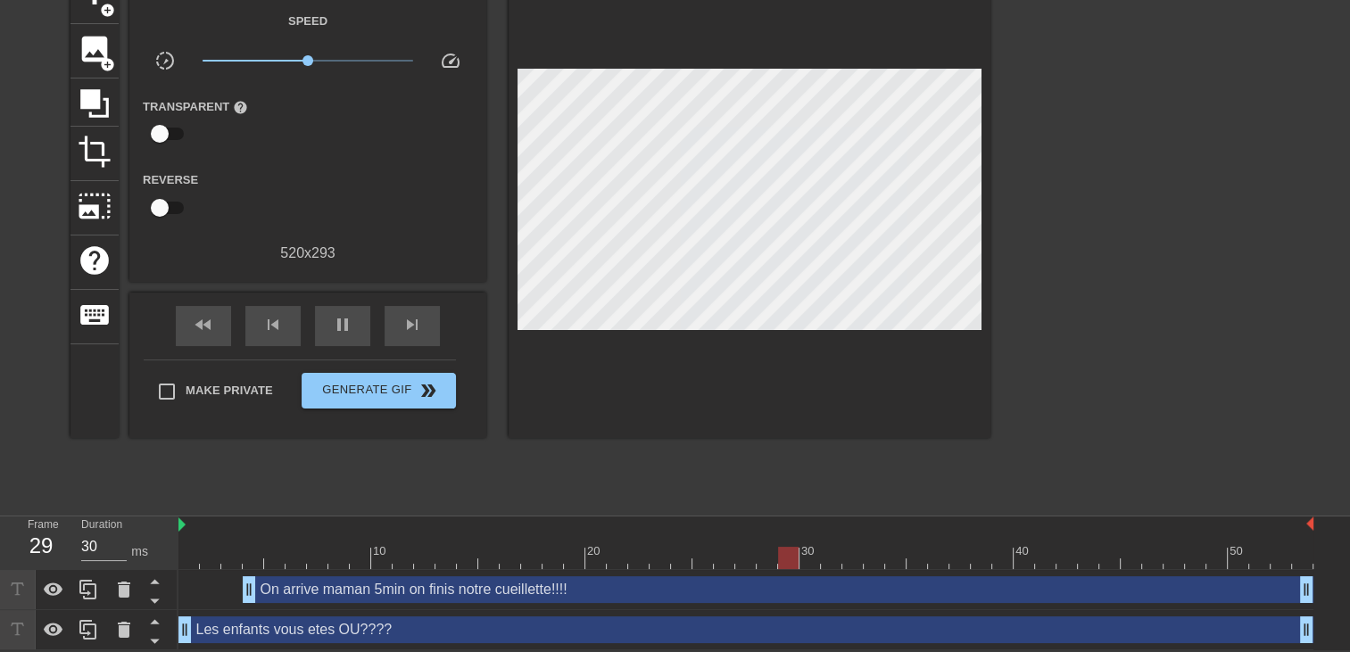
drag, startPoint x: 252, startPoint y: 594, endPoint x: 409, endPoint y: 559, distance: 161.7
click at [409, 559] on div "10 20 30 40 50 On arrive maman 5min on finis notre cueillette!!!! drag_handle d…" at bounding box center [763, 584] width 1171 height 134
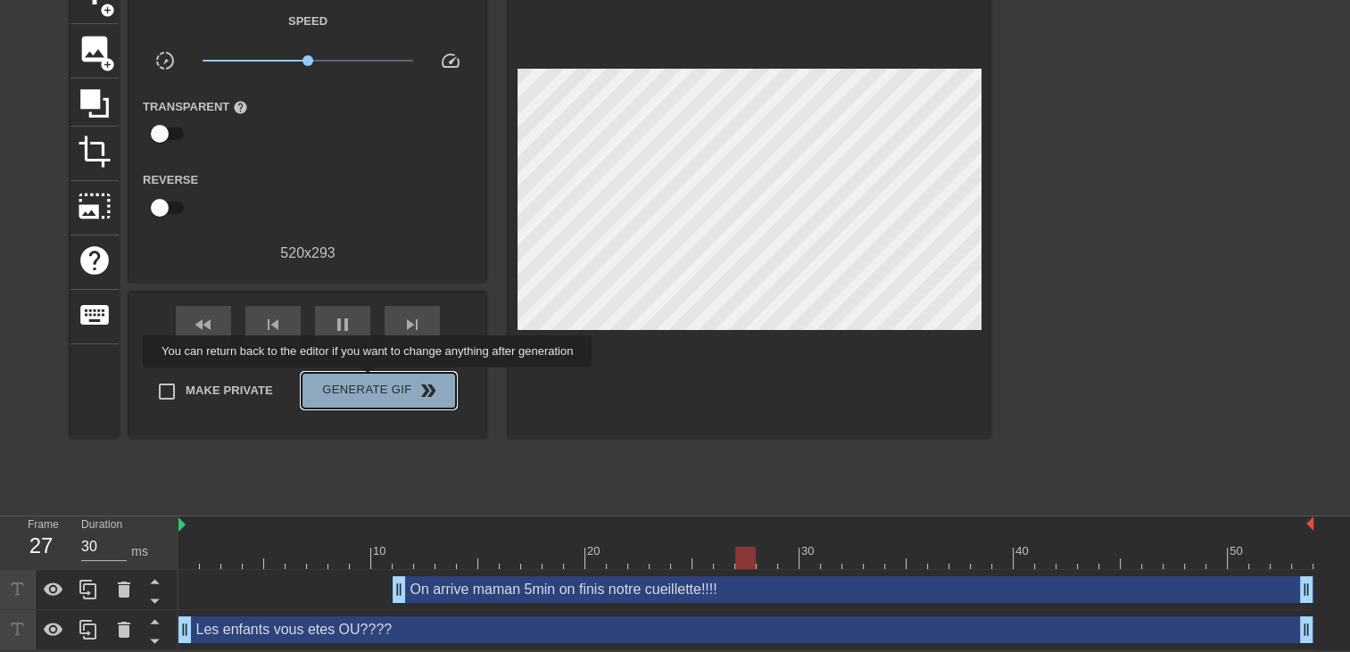
click at [369, 380] on span "Generate Gif double_arrow" at bounding box center [379, 390] width 140 height 21
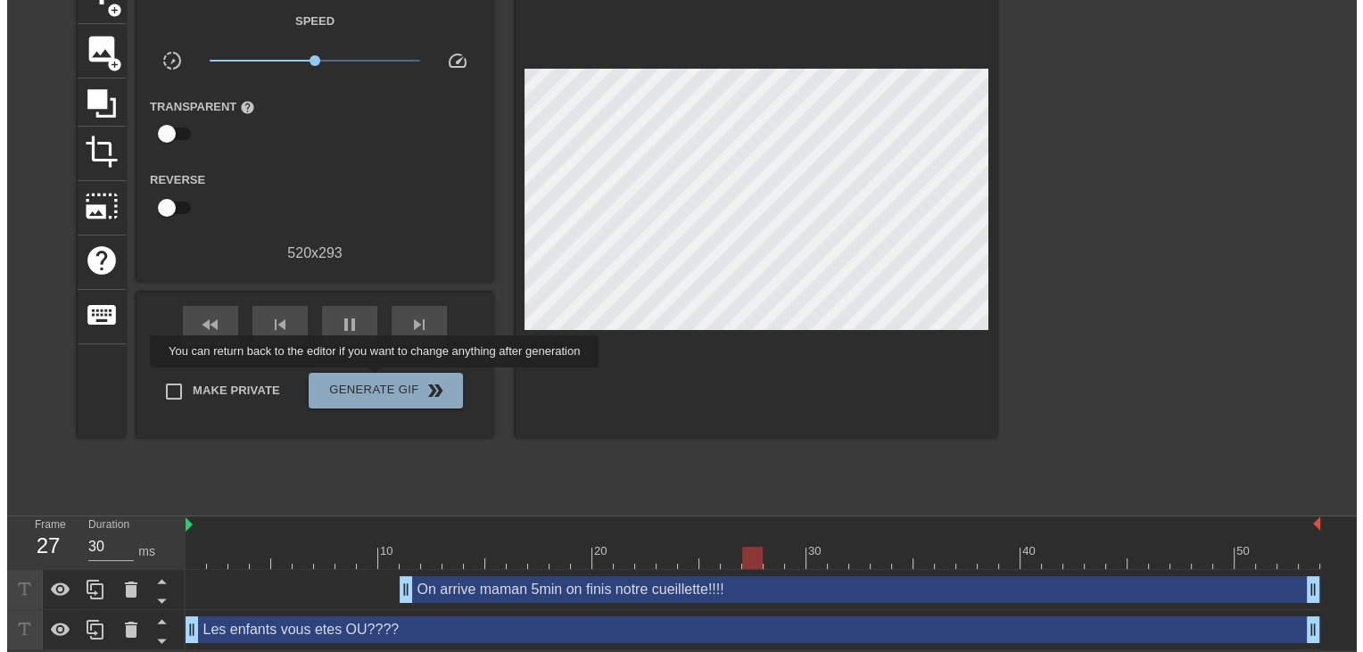
scroll to position [0, 0]
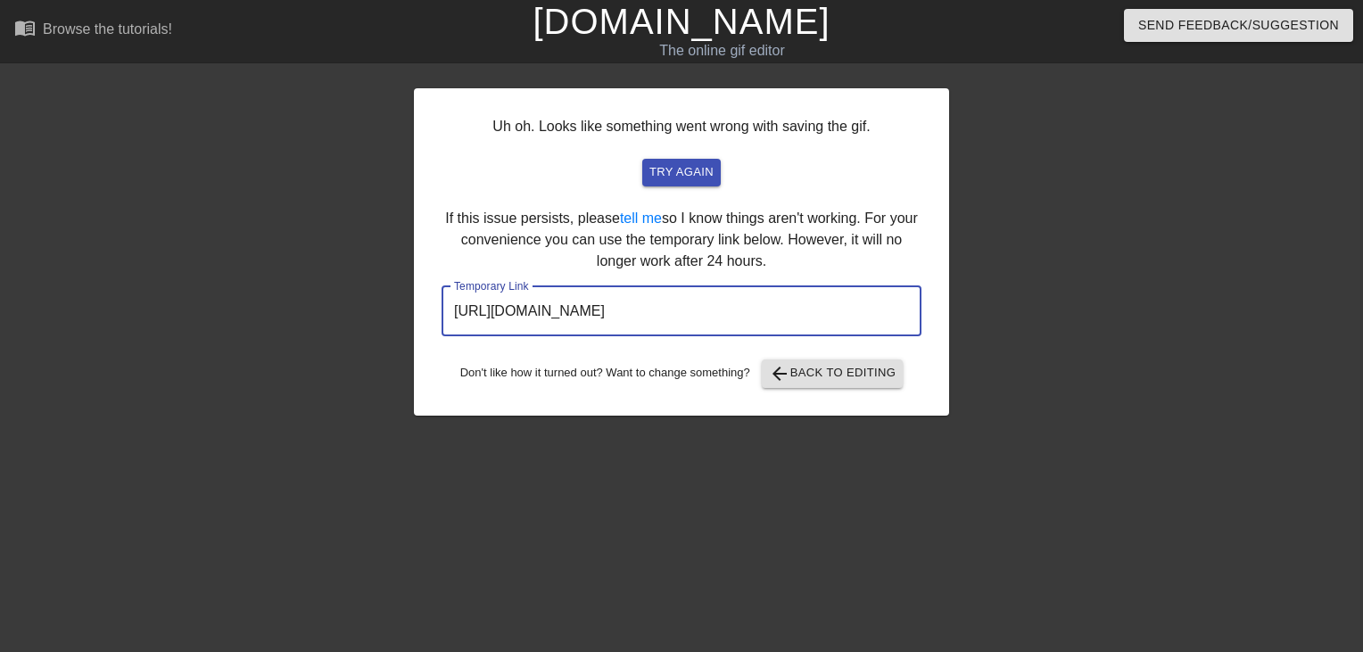
drag, startPoint x: 849, startPoint y: 322, endPoint x: 282, endPoint y: 344, distance: 567.8
click at [294, 343] on div "Uh oh. Looks like something went wrong with saving the gif. try again If this i…" at bounding box center [681, 337] width 1363 height 535
drag, startPoint x: 282, startPoint y: 344, endPoint x: 600, endPoint y: 313, distance: 319.1
click at [633, 28] on link "[DOMAIN_NAME]" at bounding box center [681, 21] width 297 height 39
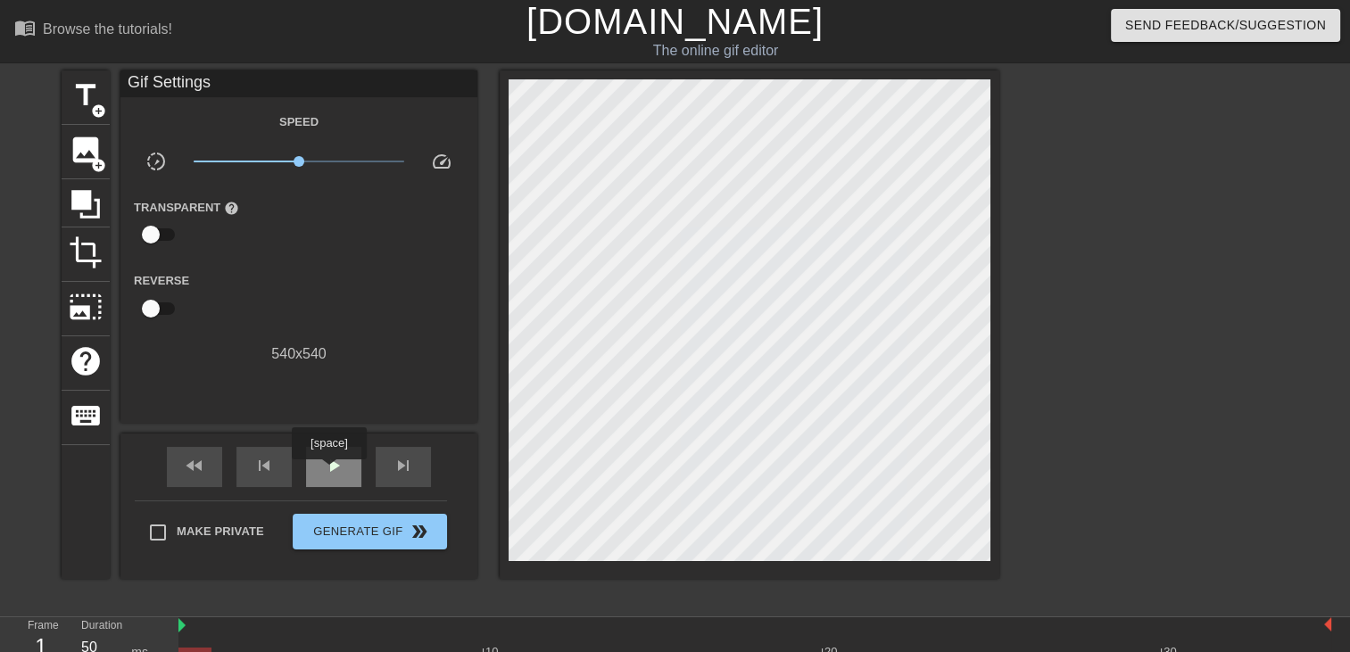
click at [336, 484] on div "play_arrow" at bounding box center [333, 467] width 55 height 40
click at [79, 102] on span "title" at bounding box center [86, 96] width 34 height 34
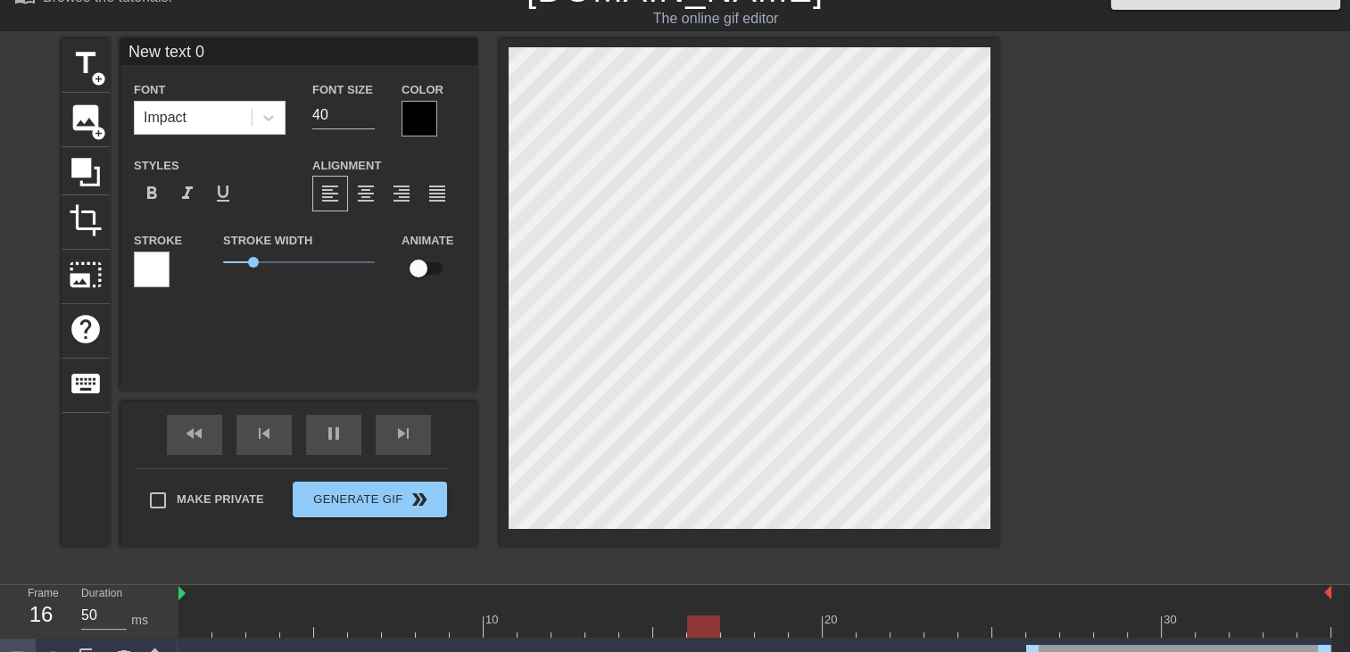
scroll to position [62, 0]
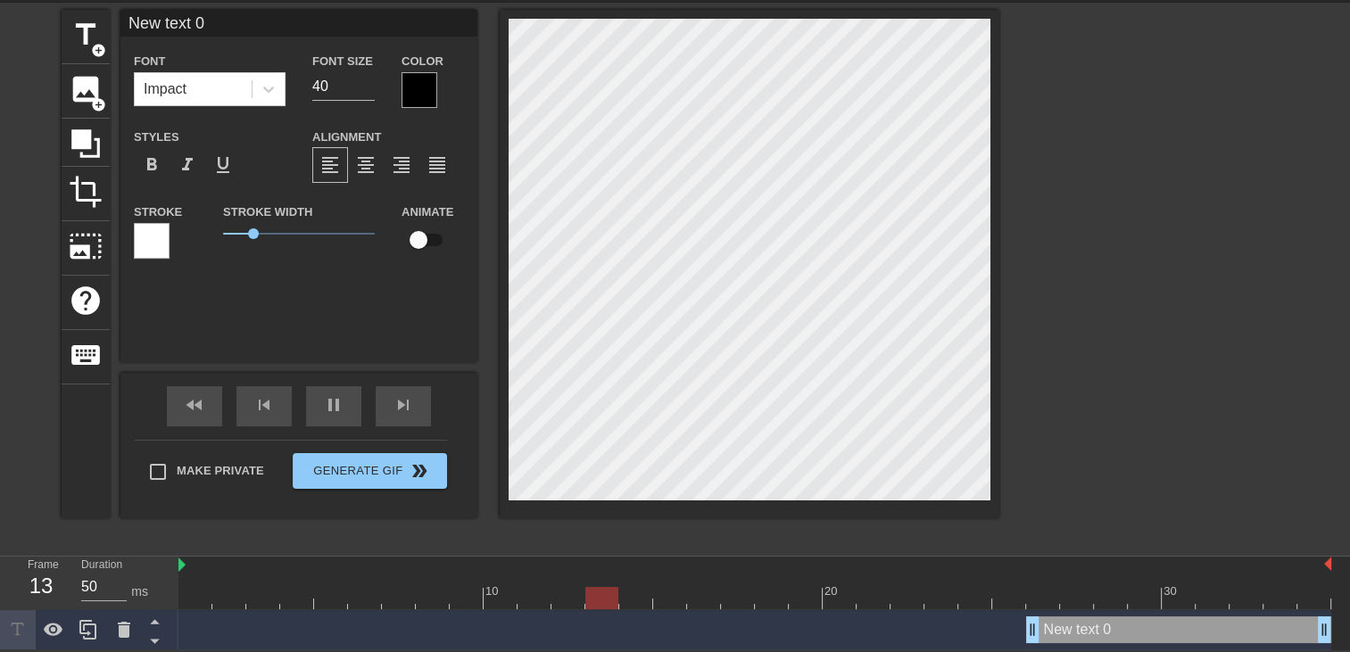
drag, startPoint x: 1030, startPoint y: 632, endPoint x: 0, endPoint y: 608, distance: 1030.7
click at [0, 613] on html "menu_book Browse the tutorials! [DOMAIN_NAME] The online gif editor Send Feedba…" at bounding box center [675, 294] width 1350 height 711
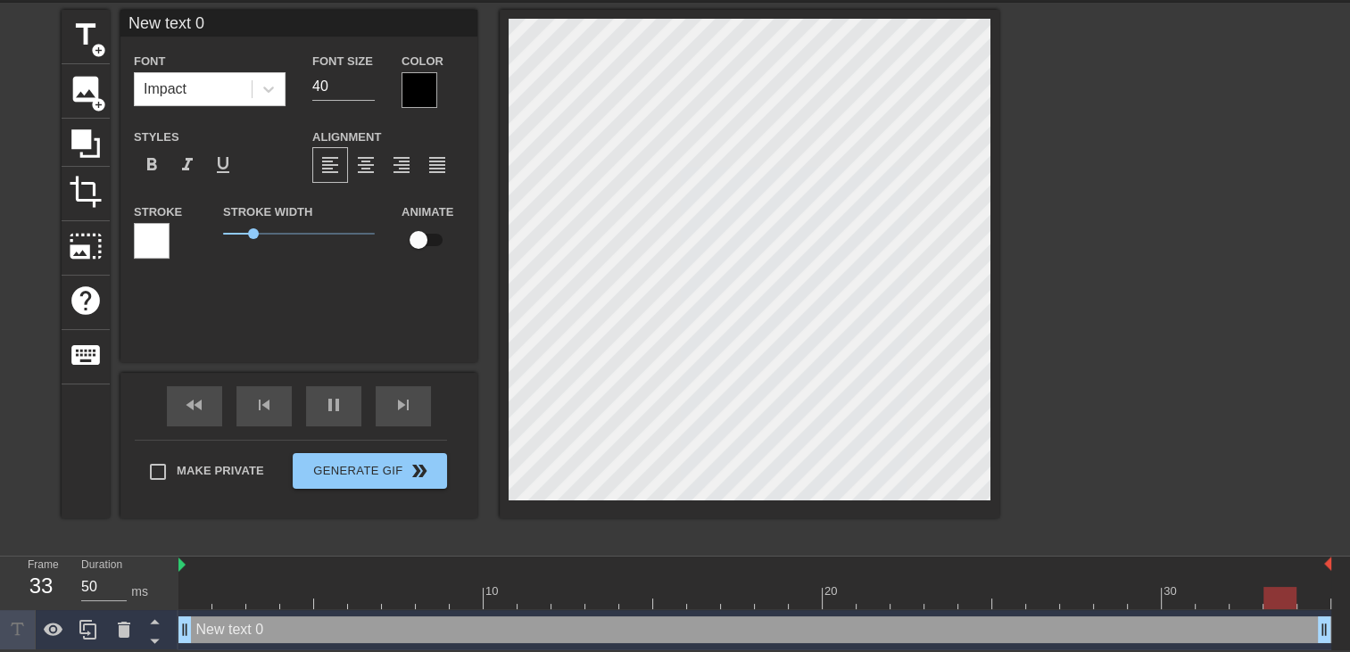
scroll to position [2, 4]
type input "New text"
type textarea "New text"
type input "New text"
type textarea "New text"
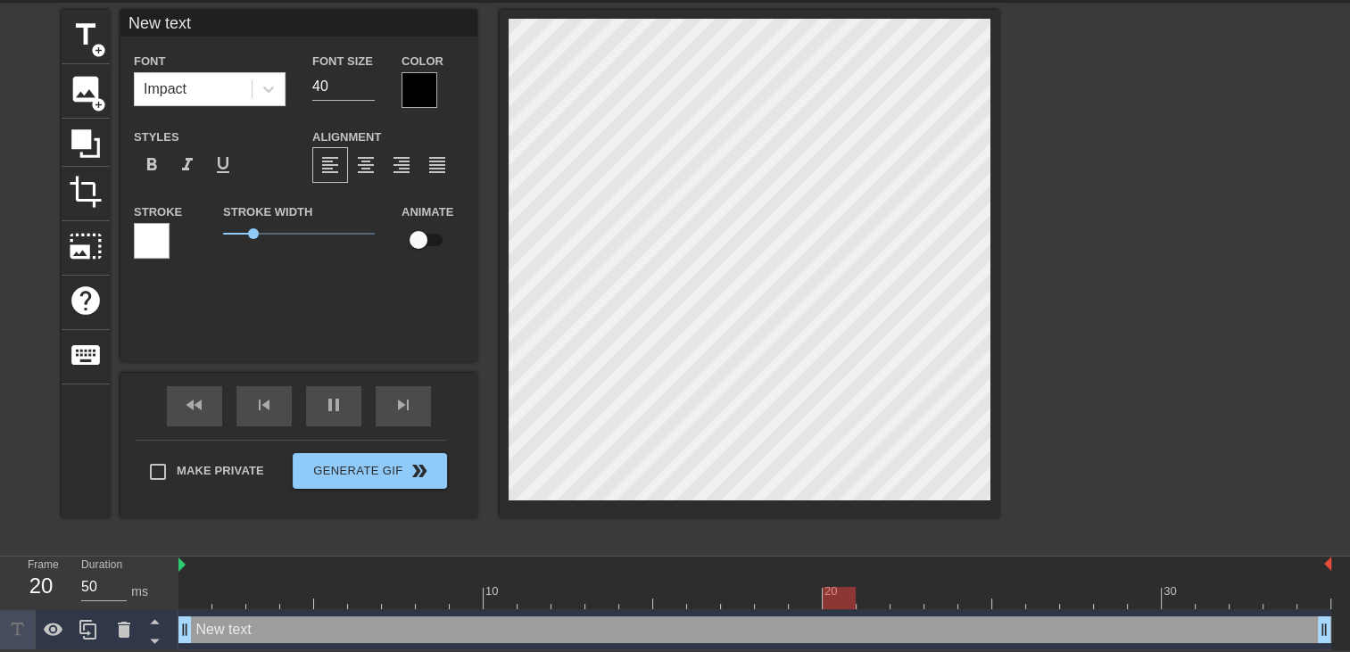
type input "New tex"
type textarea "New tex"
type input "New te"
type textarea "New te"
type input "New t"
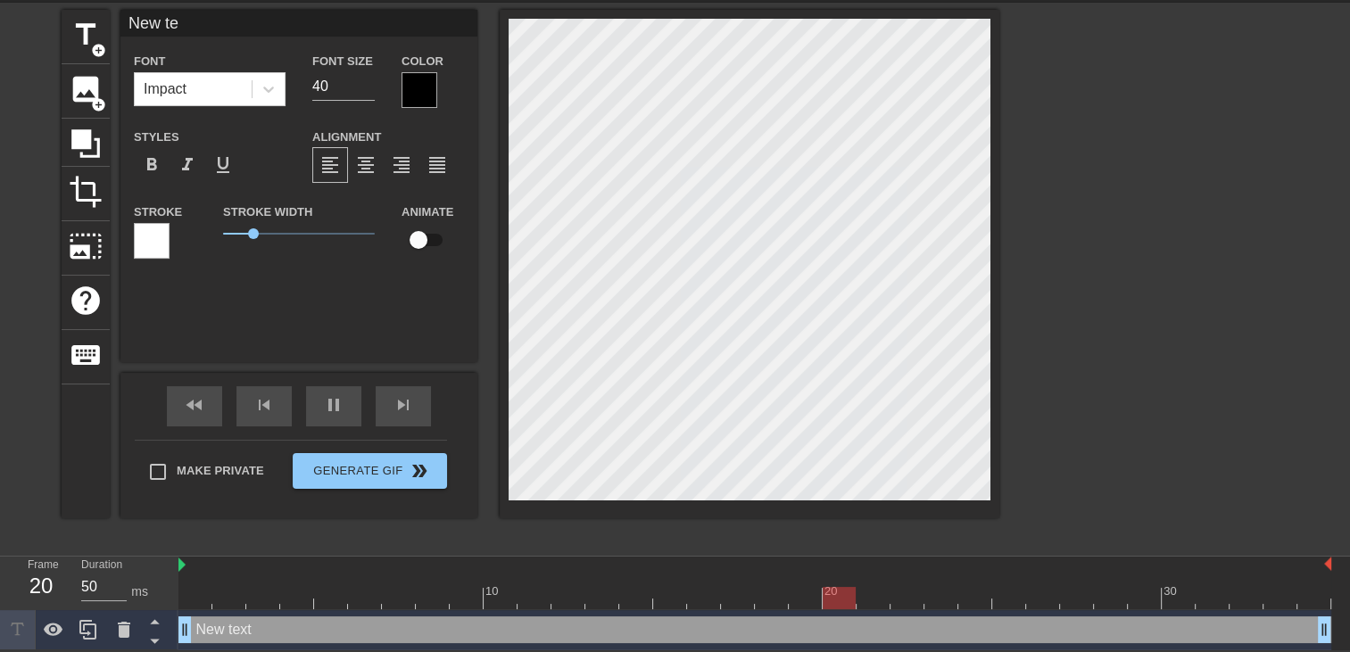
type textarea "New t"
type input "New"
type textarea "New"
type input "New"
type textarea "New"
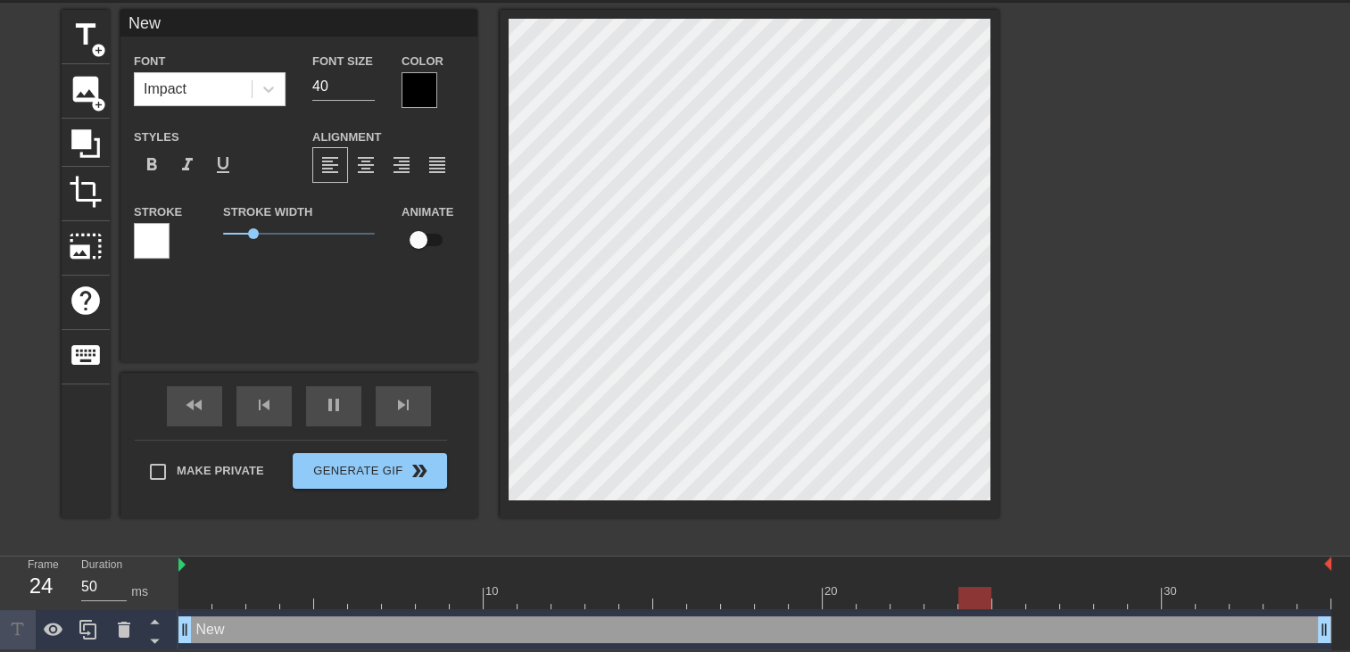
type input "Ne"
type textarea "Ne"
type input "N"
type textarea "N"
type input "O"
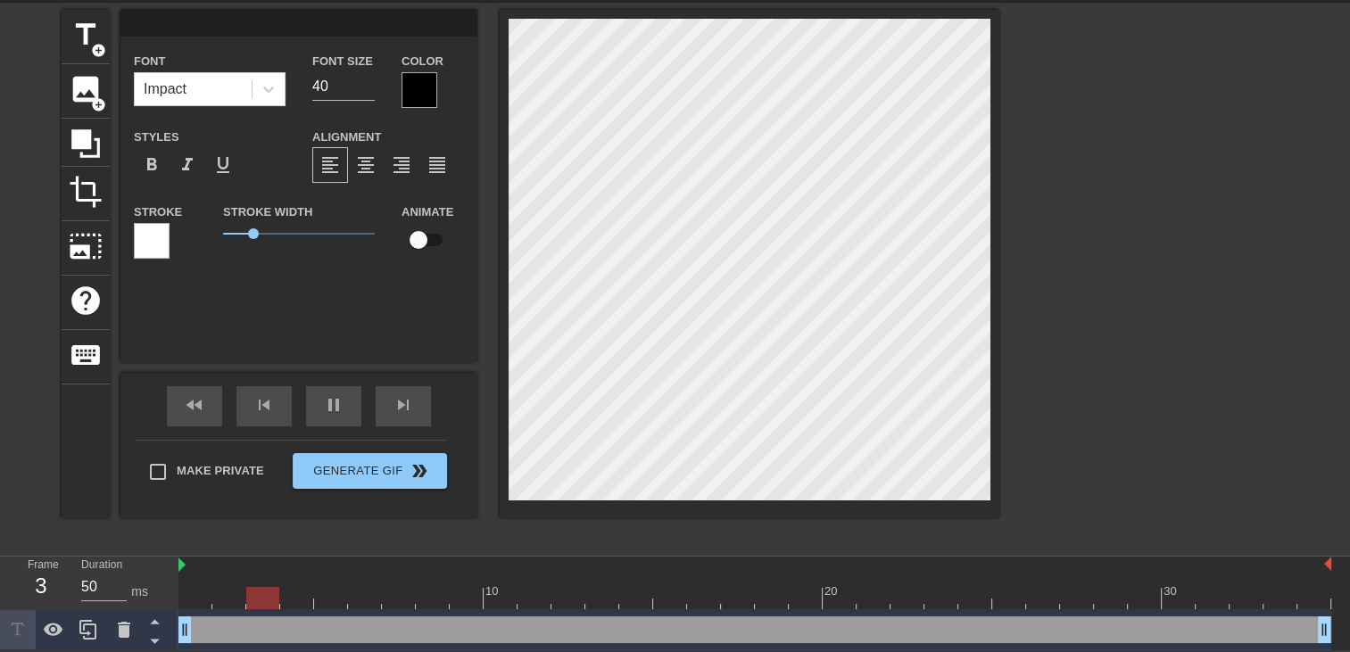
type textarea "O"
type input "OH"
type textarea "OH"
type input "OHH"
type textarea "OHH"
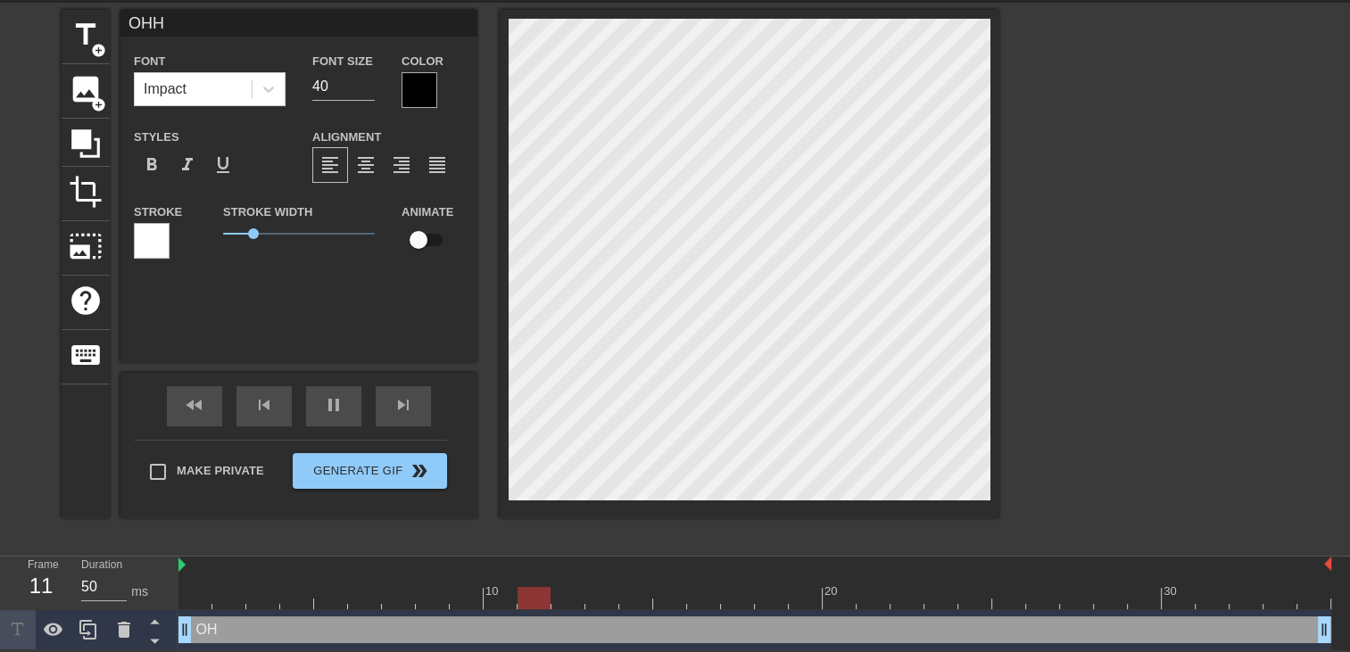
type input "OHHH"
type textarea "OHHH"
type input "OHHHH"
type textarea "OHHHH"
type input "OHHHHH"
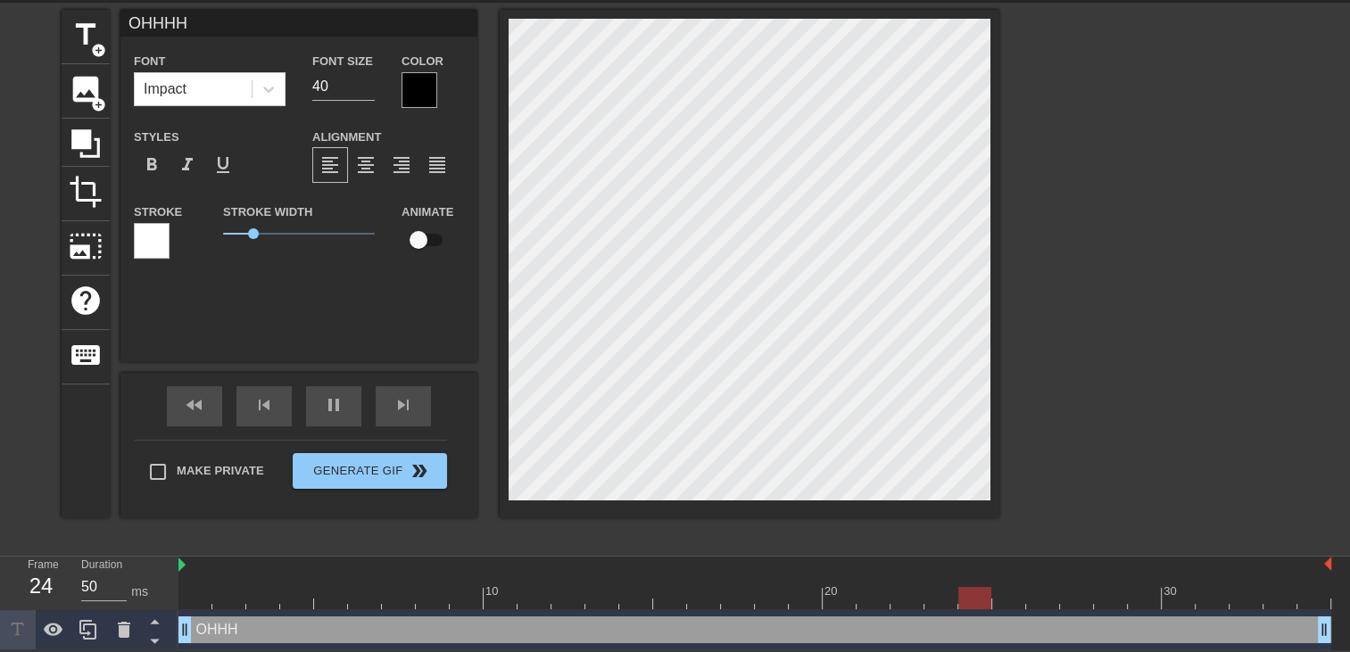
type textarea "OHHHHH"
type input "OHHHHH"
type textarea "OHHHHH"
type input "OHHHHH C"
type textarea "OHHHHH C"
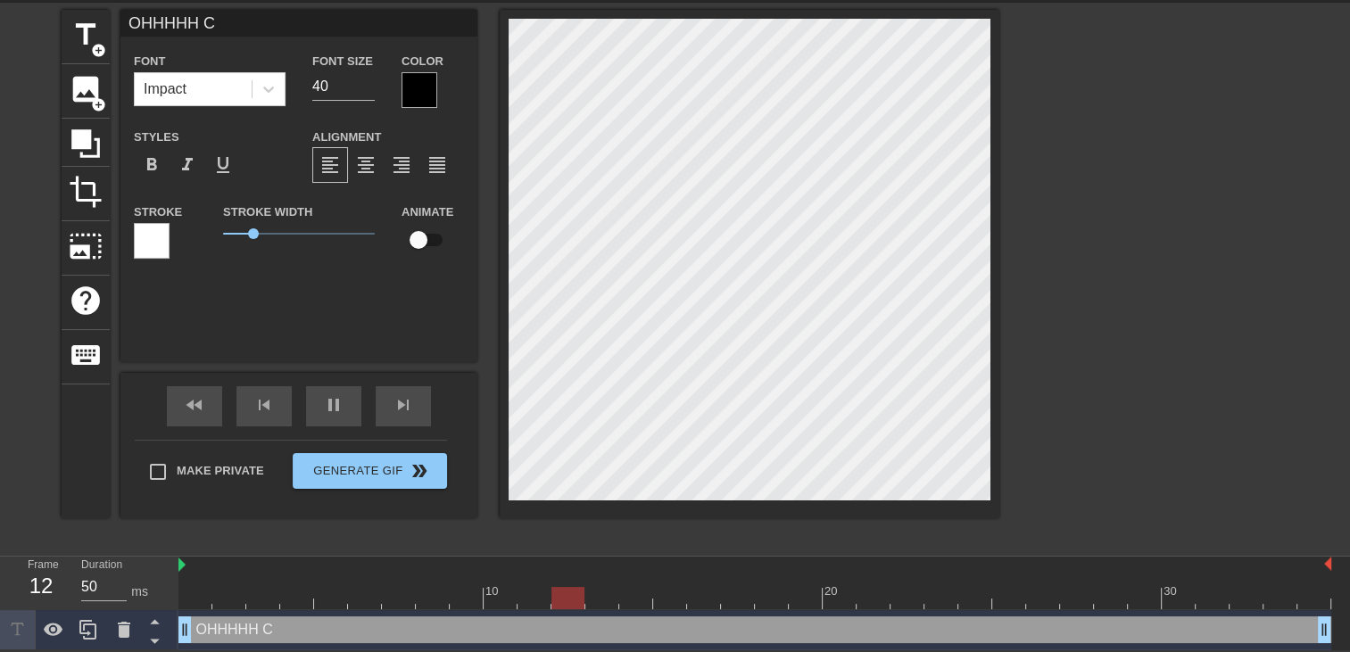
type input "OHHHHH CA"
type textarea "OHHHHH CA"
type input "OHHHHH CAR"
type textarea "OHHHHH CAR"
type input "OHHHHH [PERSON_NAME]"
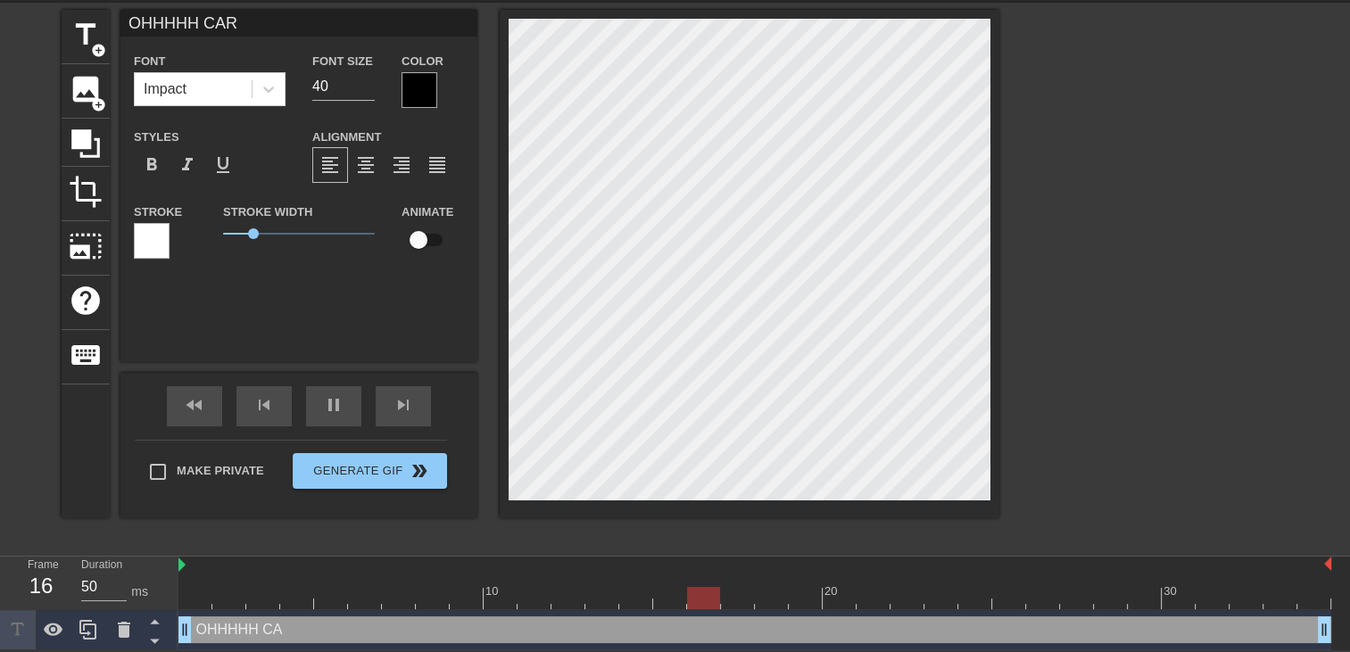
type textarea "OHHHHH [PERSON_NAME]"
type input "OHHHHH [PERSON_NAME]"
type textarea "OHHHHH [PERSON_NAME]"
type input "OHHHHH [PERSON_NAME]"
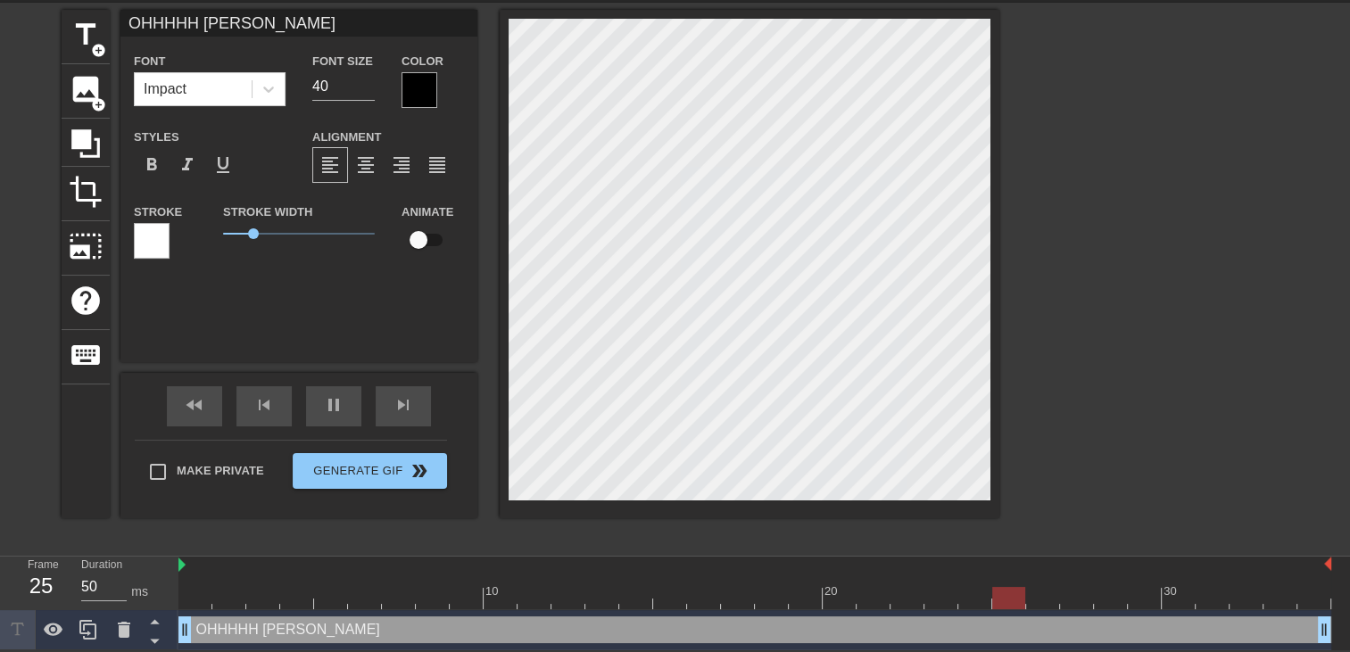
type textarea "OHHHHH [PERSON_NAME]"
type input "OHHHHH [PERSON_NAME]"
type textarea "OHHHHH [PERSON_NAME]"
type input "OHHHHH [PERSON_NAME]"
type textarea "OHHHHH [PERSON_NAME]"
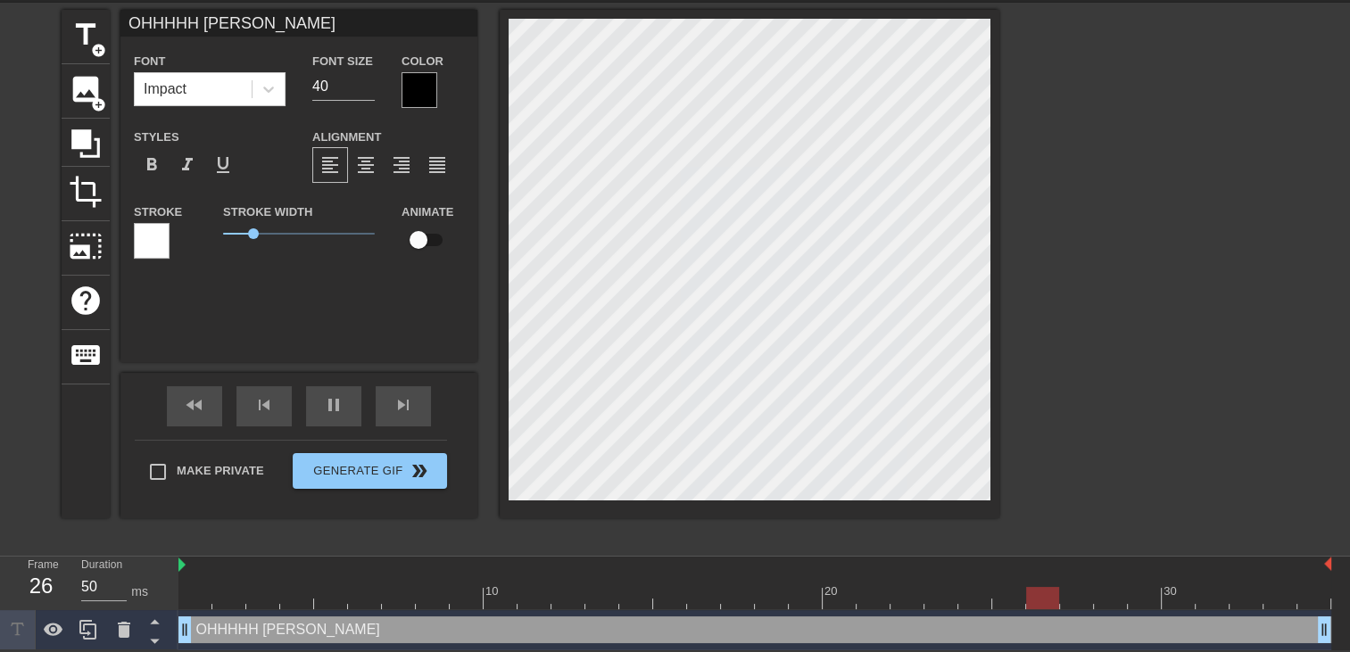
type input "OHHHHH [PERSON_NAME]"
type textarea "OHHHHH [PERSON_NAME]"
type input "OHHHHH [PERSON_NAME]"
type textarea "OHHHHH [PERSON_NAME]"
type input "OHHHHH [PERSON_NAME]"
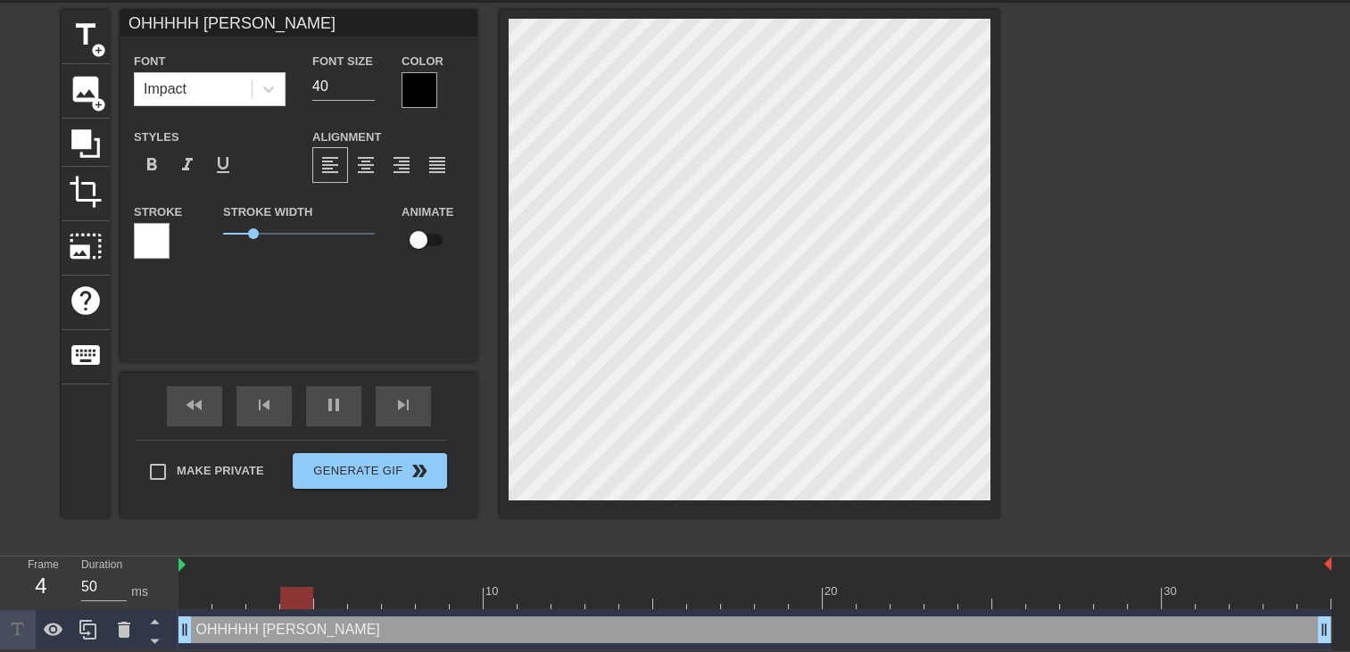
type textarea "OHHHHH [PERSON_NAME]"
type input "OHHHHH [PERSON_NAME]"
type textarea "OHHHHH [PERSON_NAME]"
type input "OHHHHH [PERSON_NAME]"
type textarea "OHHHHH [PERSON_NAME]"
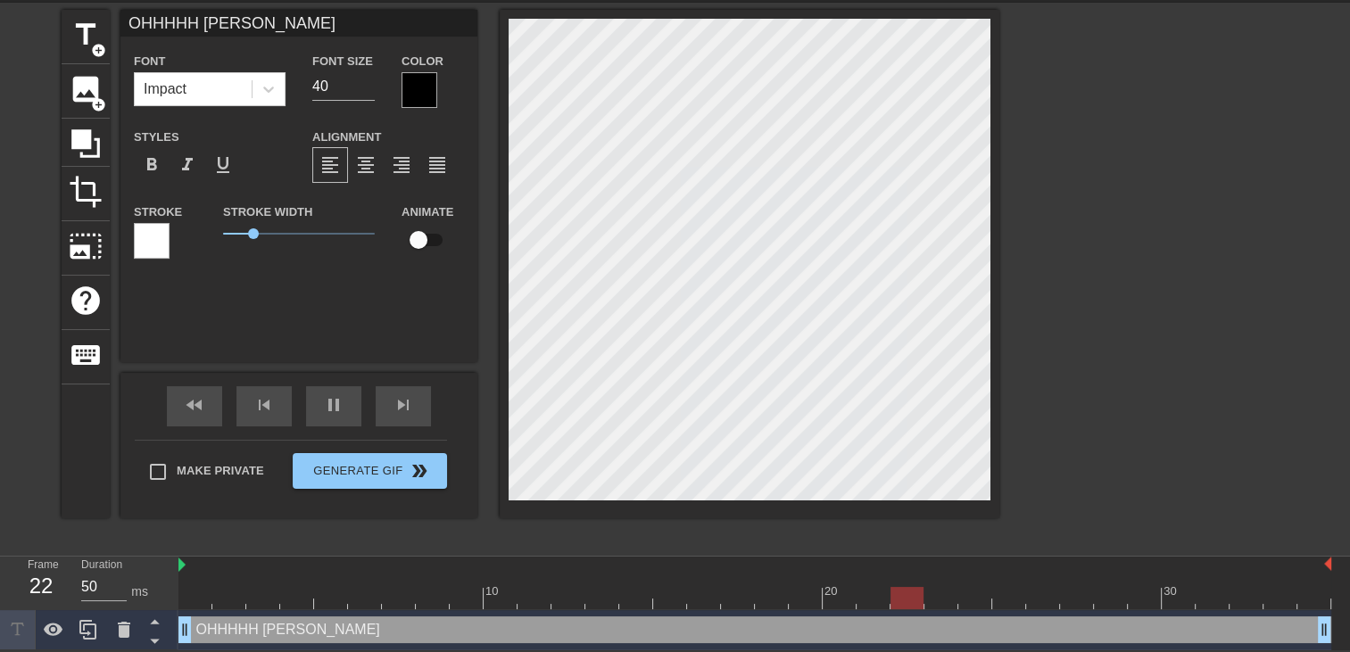
type input "OHHHHH [PERSON_NAME]"
type textarea "OHHHHH [PERSON_NAME]"
type input "OHHHHH [PERSON_NAME]"
type textarea "OHHHHH [PERSON_NAME]"
type input "OHHHHH [PERSON_NAME]'"
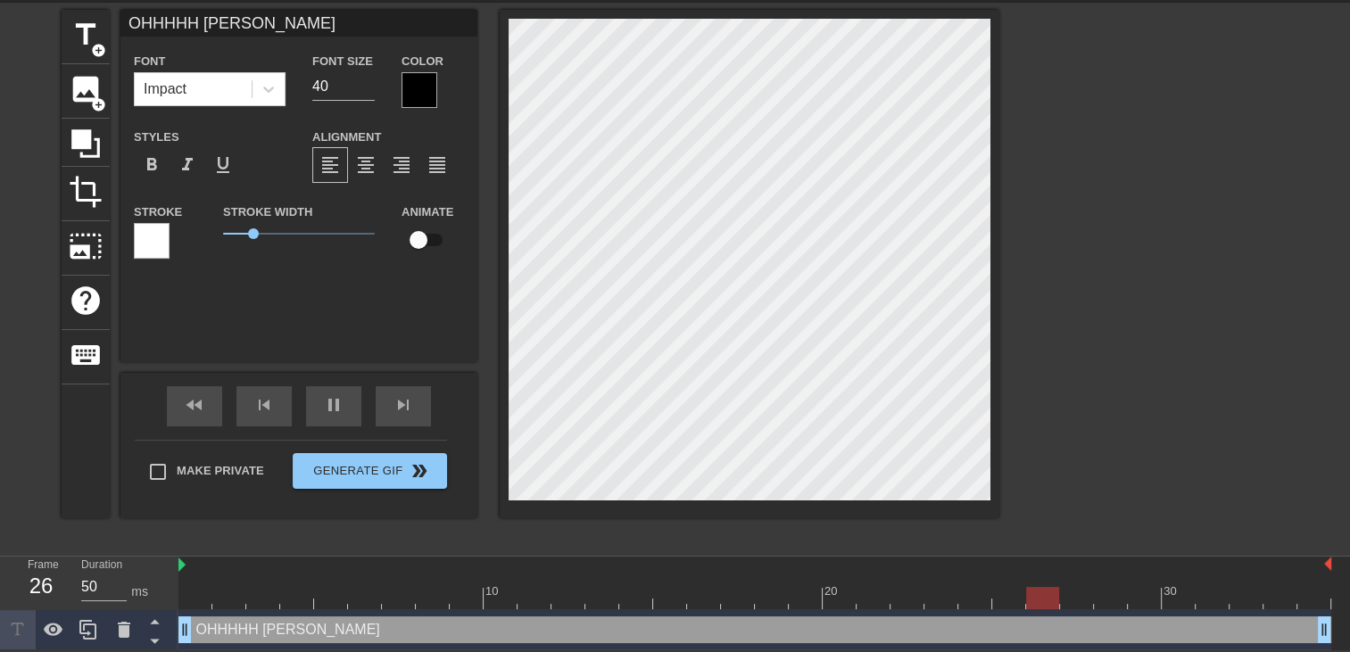
type textarea "OHHHHH [PERSON_NAME]'"
type input "OHHHHH [PERSON_NAME]"
type textarea "OHHHHH [PERSON_NAME]"
type input "OHHHHH [PERSON_NAME]"
type textarea "OHHHHH [PERSON_NAME]"
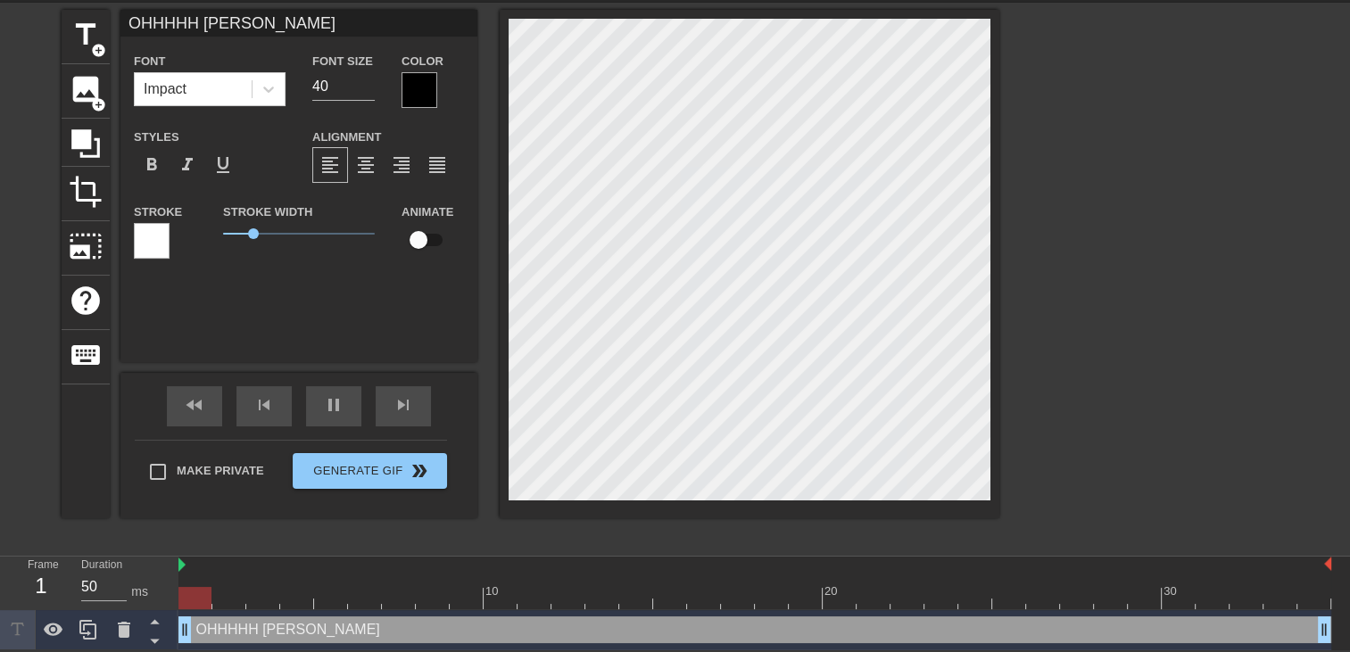
scroll to position [2, 8]
type input "OHHHHH [PERSON_NAME]"
type textarea "OHHHHH [PERSON_NAME]"
type input "OHHHHH CARLA j'ai g"
type textarea "OHHHHH CARLA j'ai g"
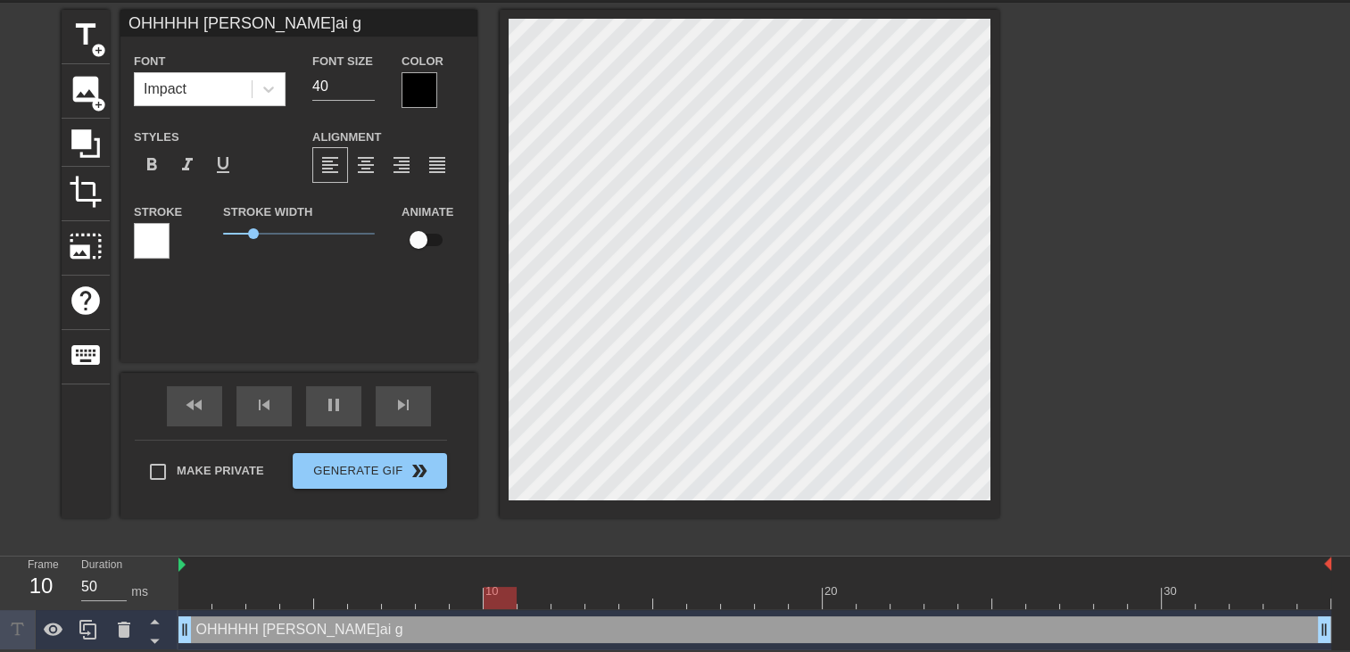
type input "OHHHHH CARLA j'ai gi"
type textarea "OHHHHH CARLA j'ai gi"
type input "OHHHHH CARLA j'ai gic"
type textarea "OHHHHH CARLA j'ai gic"
type input "OHHHHH CARLA j'ai gicl"
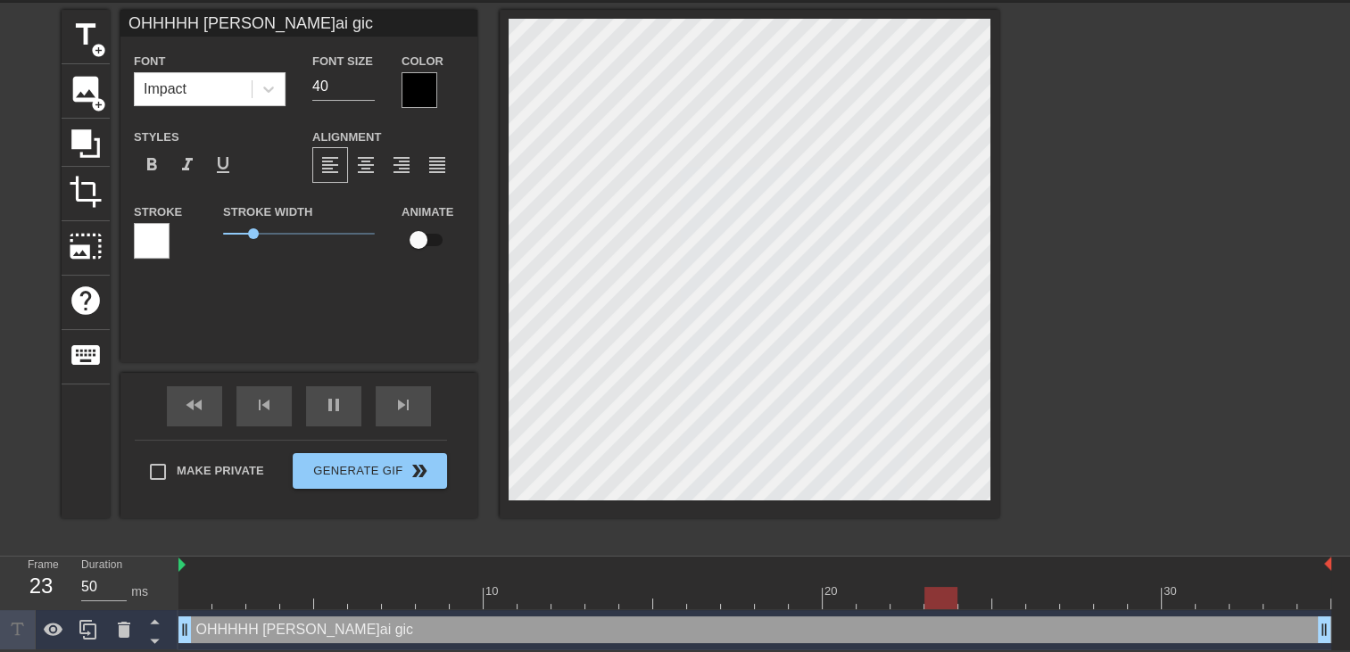
type textarea "OHHHHH CARLA j'ai gicl"
type input "OHHHHH CARLA j'ai gicle"
type textarea "OHHHHH CARLA j'ai gicle"
type input "OHHHHH CARLA j'ai gicler"
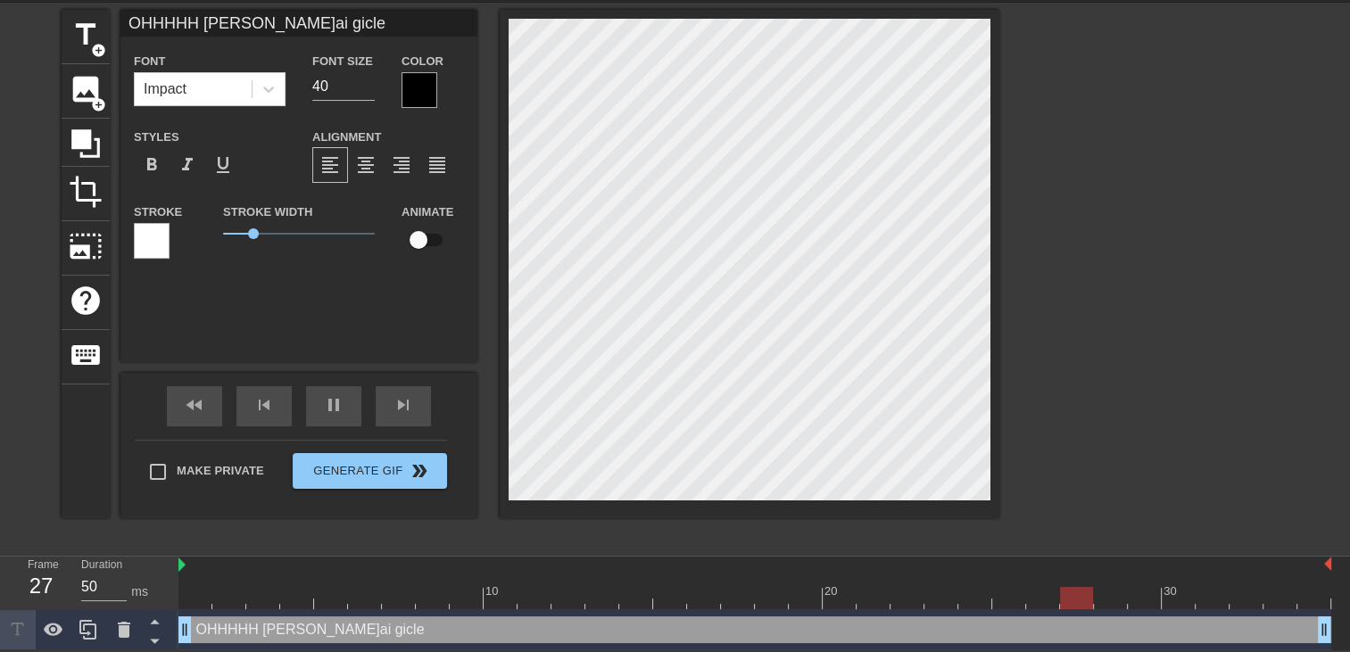
type textarea "OHHHHH CARLA j'ai gicler"
type input "OHHHHH CARLA j'ai gicler"
type textarea "OHHHHH CARLA j'ai gicler"
type input "OHHHHH CARLA j'ai gicler"
type textarea "OHHHHH CARLA j'ai gicler"
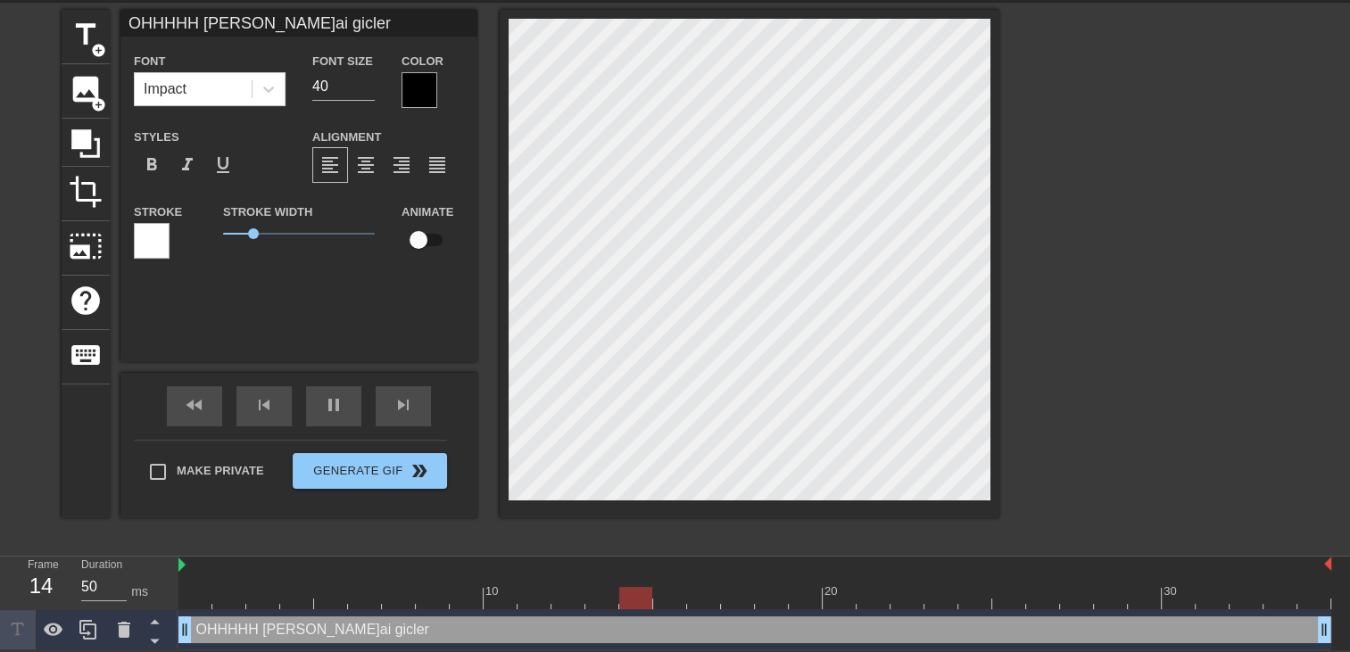
type input "OHHHHH CARLA j'ai gicle"
type textarea "OHHHHH CARLA j'ai gicle"
type input "OHHHHH CARLA j'ai gicl"
type textarea "OHHHHH CARLA j'ai gicl"
type input "OHHHHH CARLA j'ai gic"
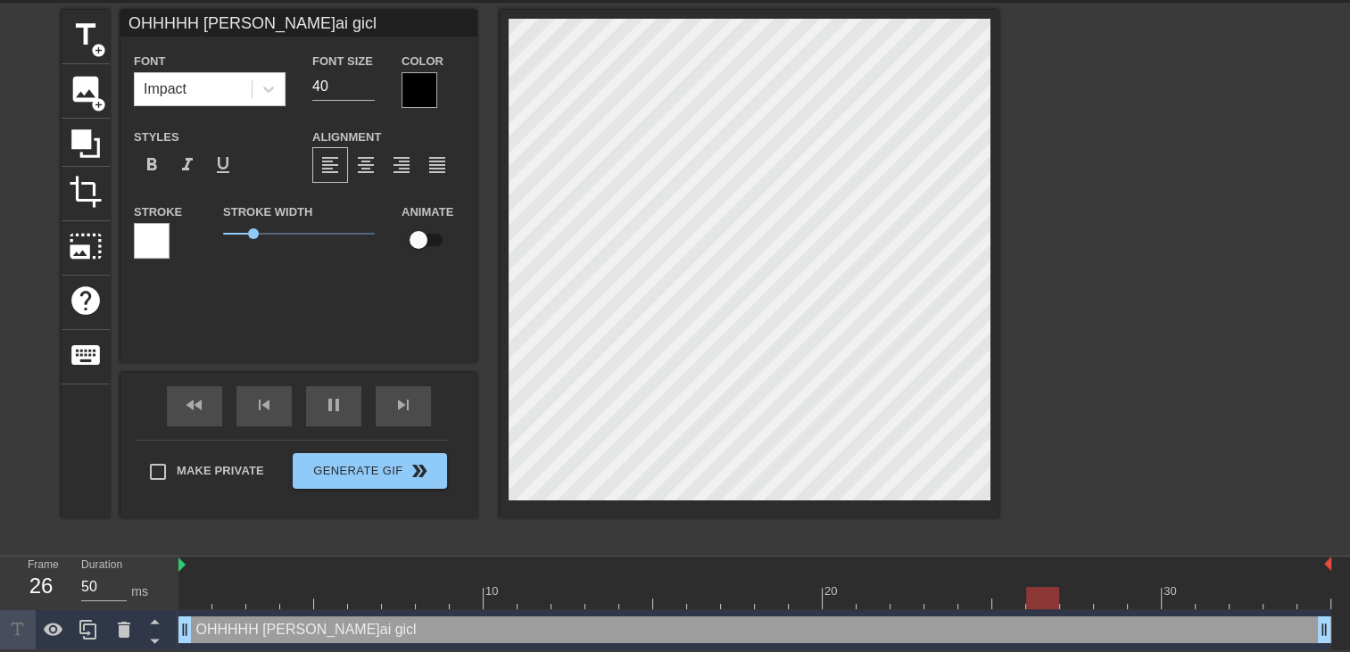
type textarea "OHHHHH CARLA j'ai gic"
type input "OHHHHH CARLA j'ai gi"
type textarea "OHHHHH CARLA j'ai gi"
type input "OHHHHH CARLA j'ai g"
type textarea "OHHHHH CARLA j'ai g"
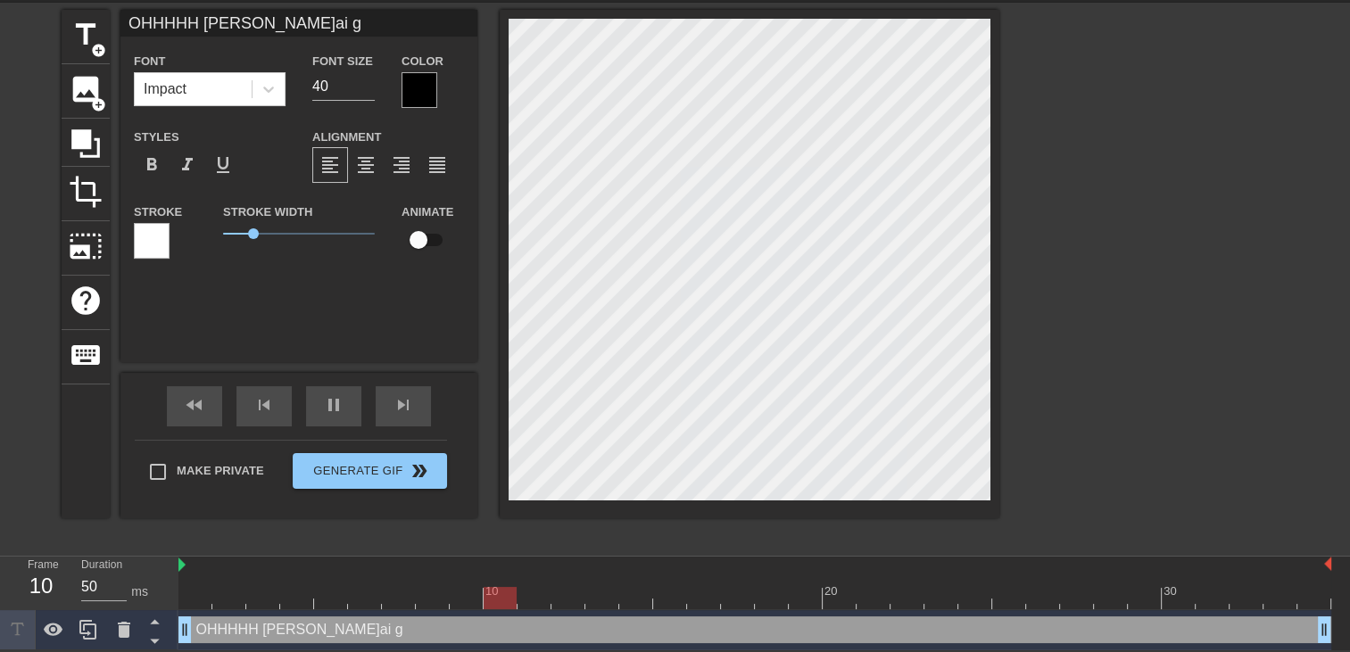
type input "OHHHHH CARLA j'ai"
type textarea "OHHHHH CARLA j'ai"
type input "OHHHHH CARLA j'ai"
type textarea "OHHHHH CARLA j'ai"
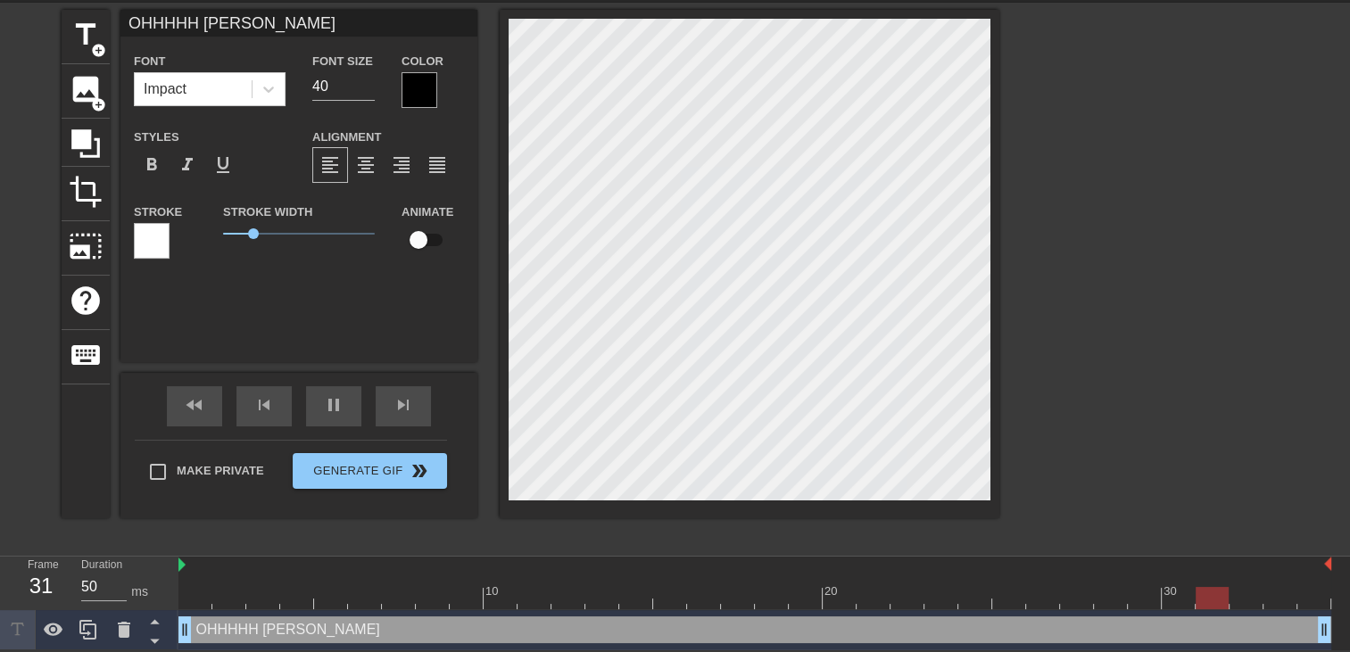
type input "OHHHHH CARLA j'a"
type textarea "OHHHHH CARLA j'a"
type input "OHHHHH CARLA j'"
type textarea "OHHHHH CARLA j'"
type input "OHHHHH CARLA j"
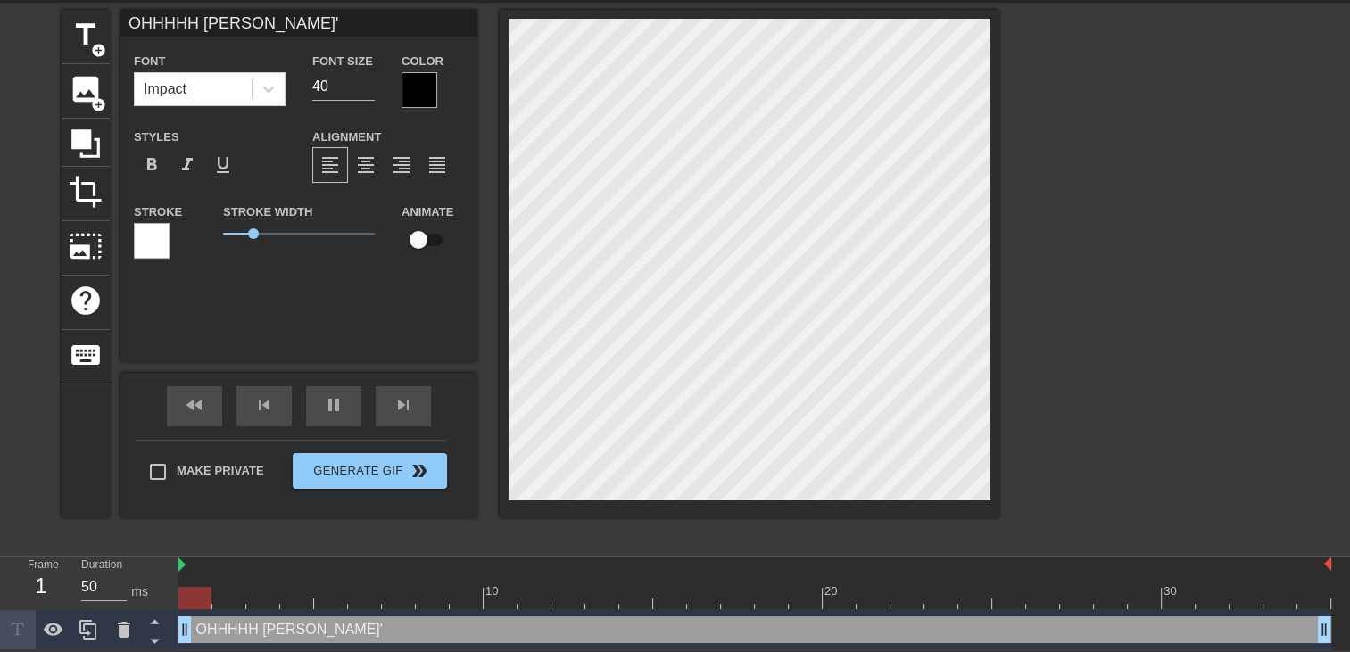
type textarea "OHHHHH CARLA j"
type input "OHHHHH CARLA"
type textarea "OHHHHH CARLA"
type input "OHHHHH CARLA c"
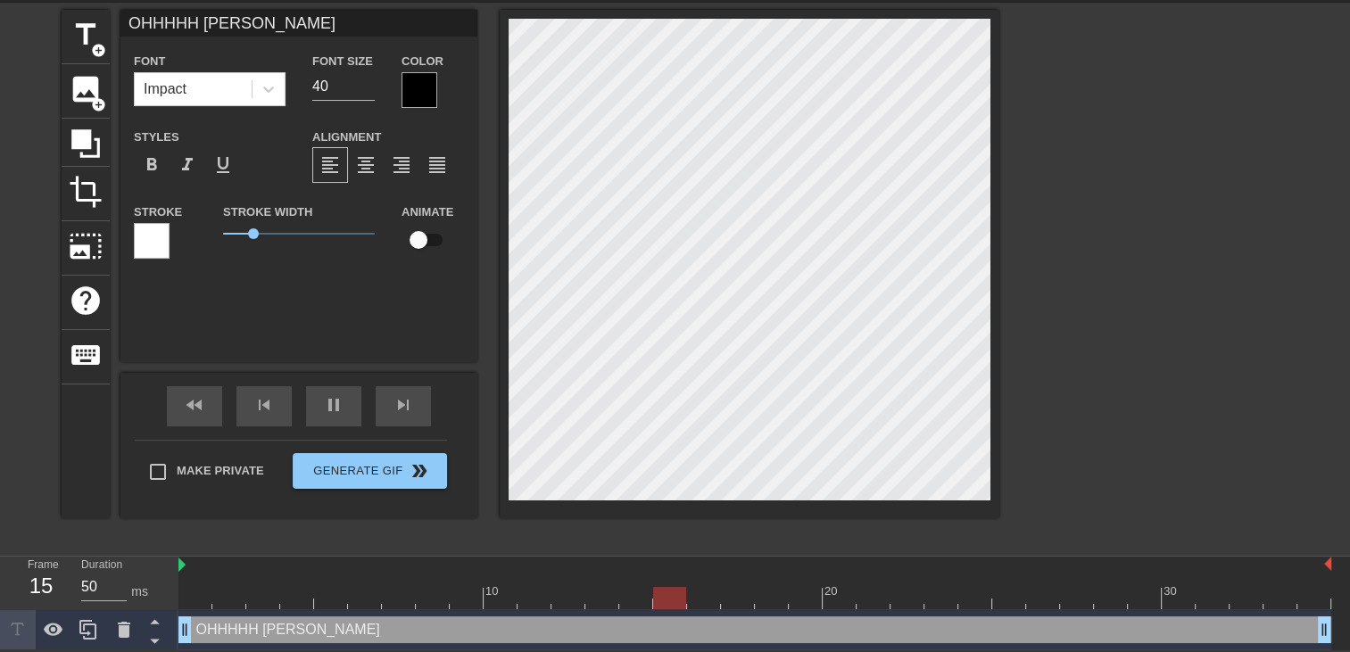
type textarea "OHHHHH CARLA c"
type input "OHHHHH CARLA c'"
type textarea "OHHHHH CARLA c'"
type input "OHHHHH CARLA c'e"
type textarea "OHHHHH CARLA c'e"
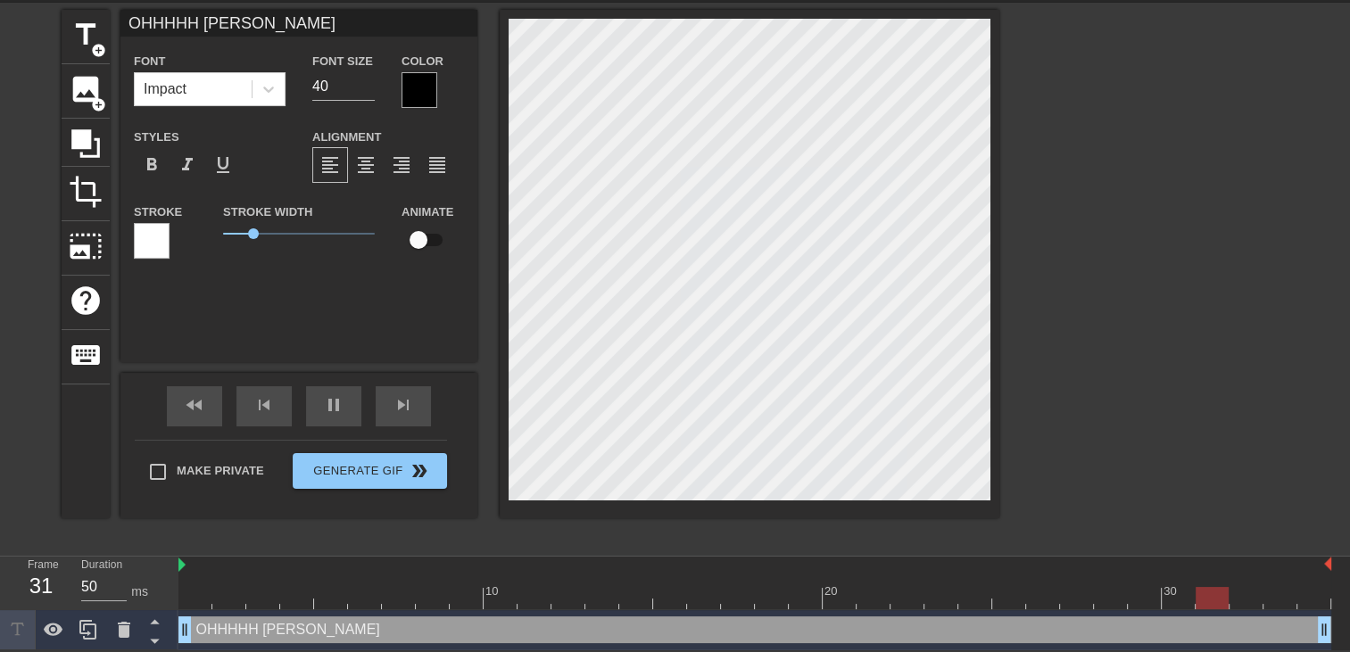
type input "OHHHHH CARLA c'es"
type textarea "OHHHHH CARLA c'es"
type input "OHHHHH CARLA c'est"
type textarea "OHHHHH CARLA c'est"
type input "OHHHHH CARLA c'est"
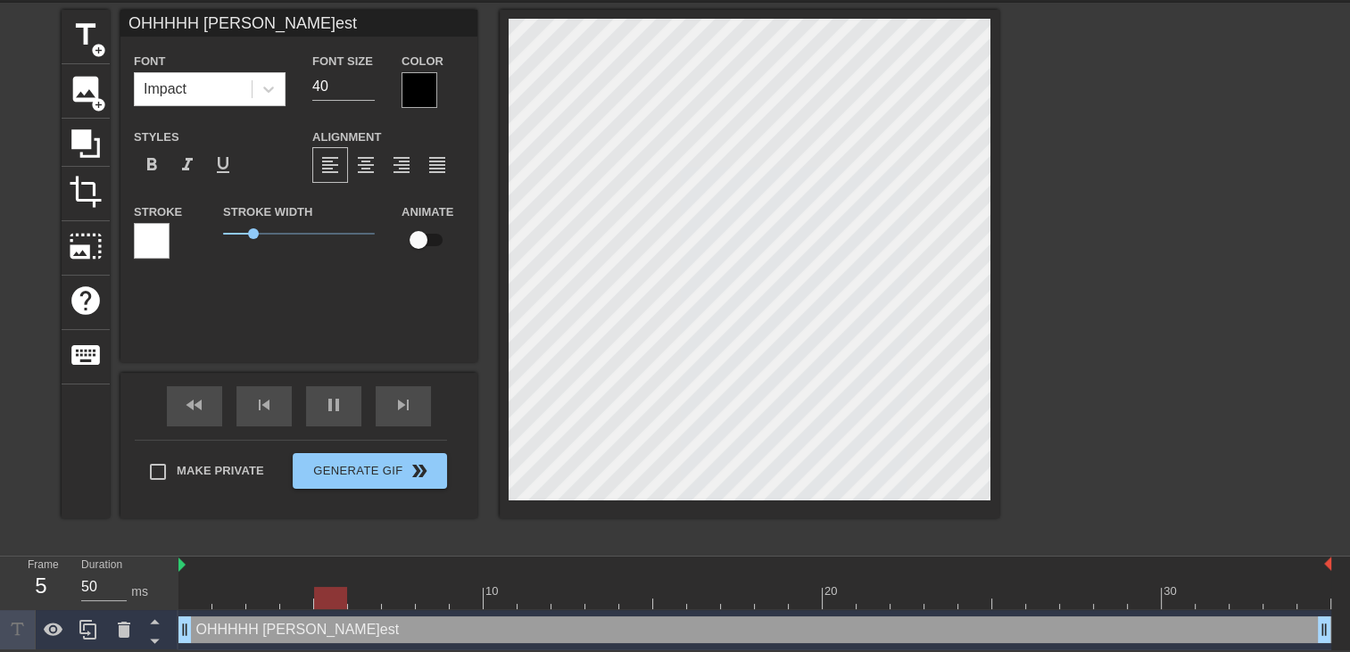
type textarea "OHHHHH CARLA c'est"
type input "OHHHHH CARLA c'est t"
type textarea "OHHHHH CARLA c'est t"
type input "OHHHHH CARLA c'est tr"
type textarea "OHHHHH CARLA c'est tr"
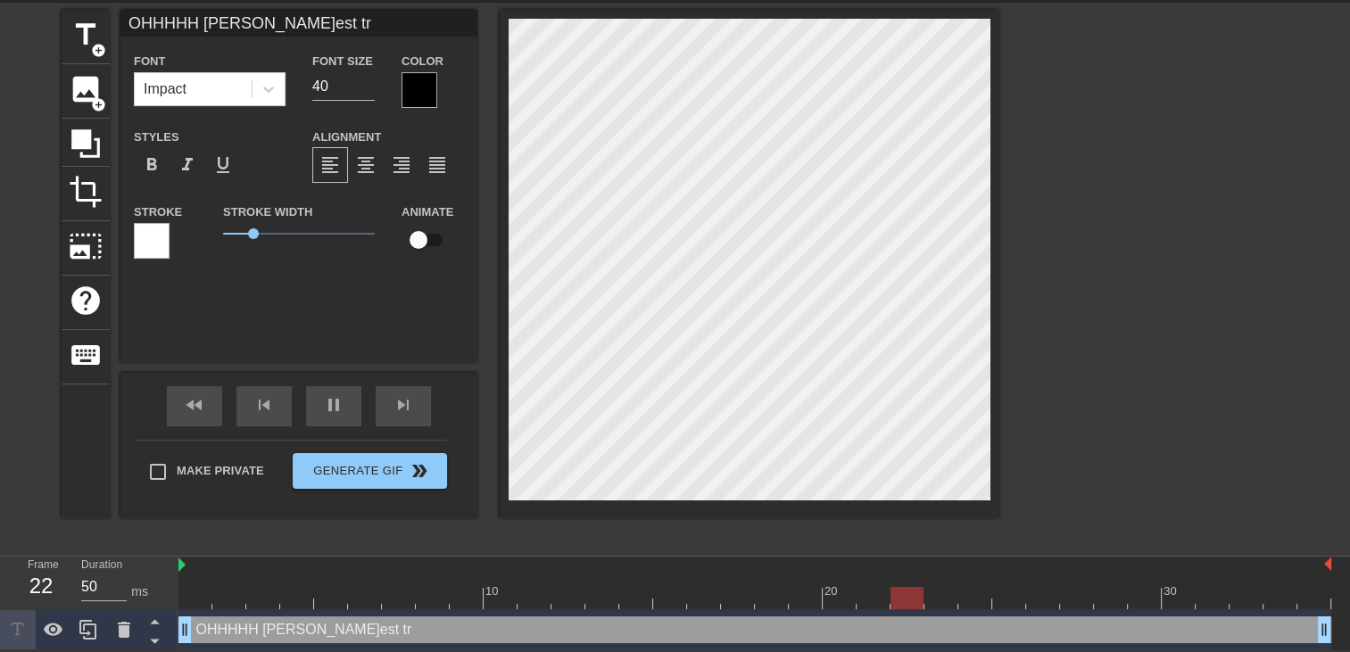
type input "OHHHHH CARLA c'est tro"
type textarea "OHHHHH CARLA c'est tro"
type input "OHHHHH CARLA c'est trop"
type textarea "OHHHHH CARLA c'est trop"
type input "OHHHHH CARLA c'est trop"
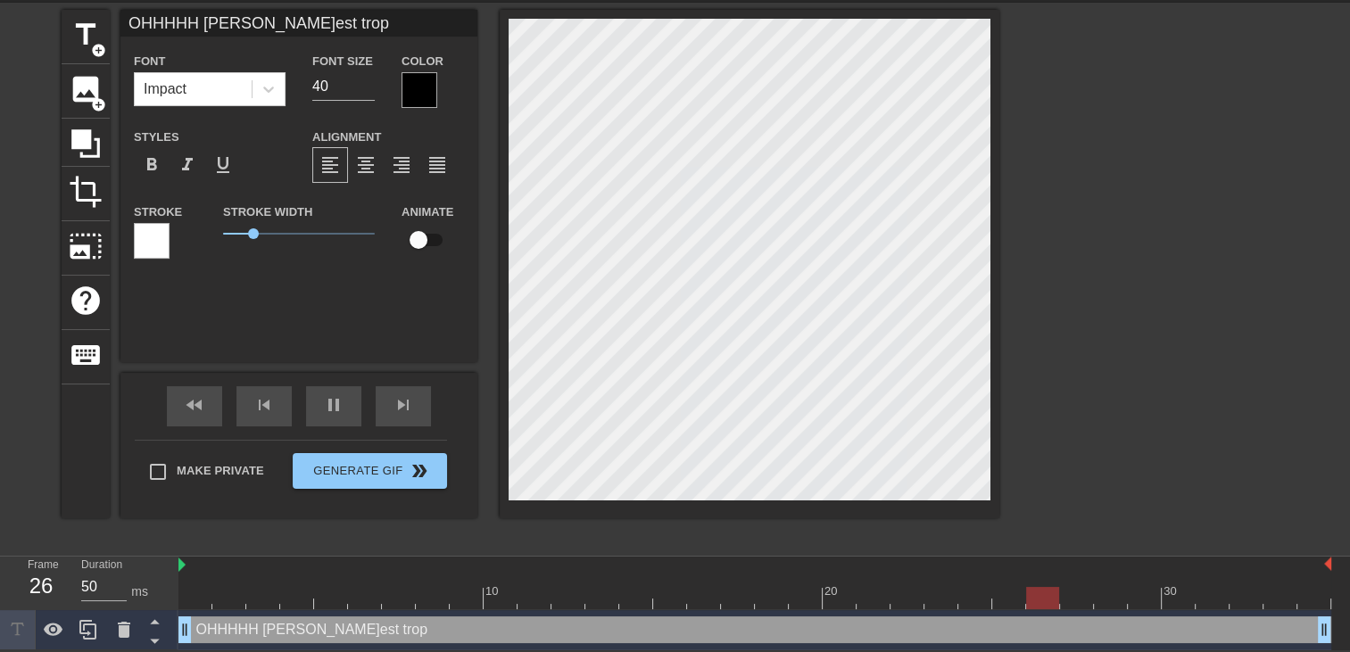
type textarea "OHHHHH CARLA c'est trop"
type input "OHHHHH CARLA c'est trop b"
type textarea "OHHHHH CARLA c'est trop b"
type input "OHHHHH CARLA c'est trop bo"
type textarea "OHHHHH CARLA c'est trop bo"
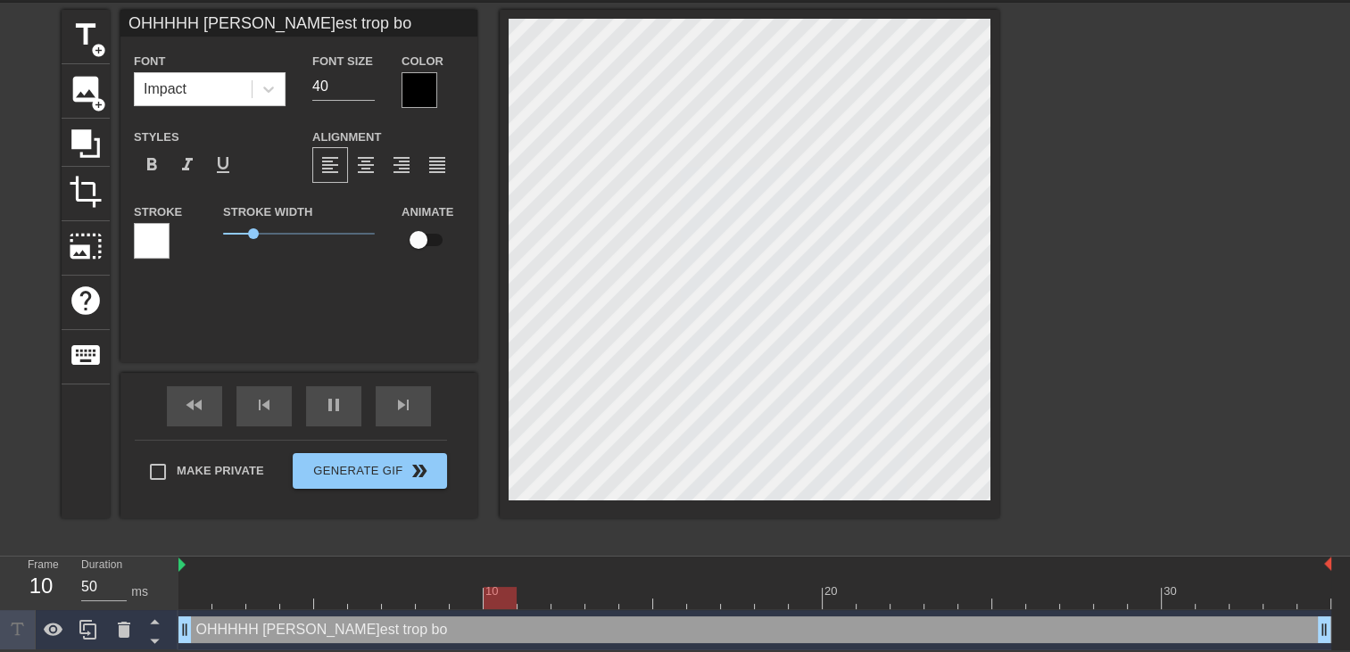
type input "OHHHHH CARLA c'est trop bon"
type textarea "OHHHHH CARLA c'est trop bon"
type input "OHHHHH CARLA c'est trop bon"
type textarea "OHHHHH CARLA c'est trop bon"
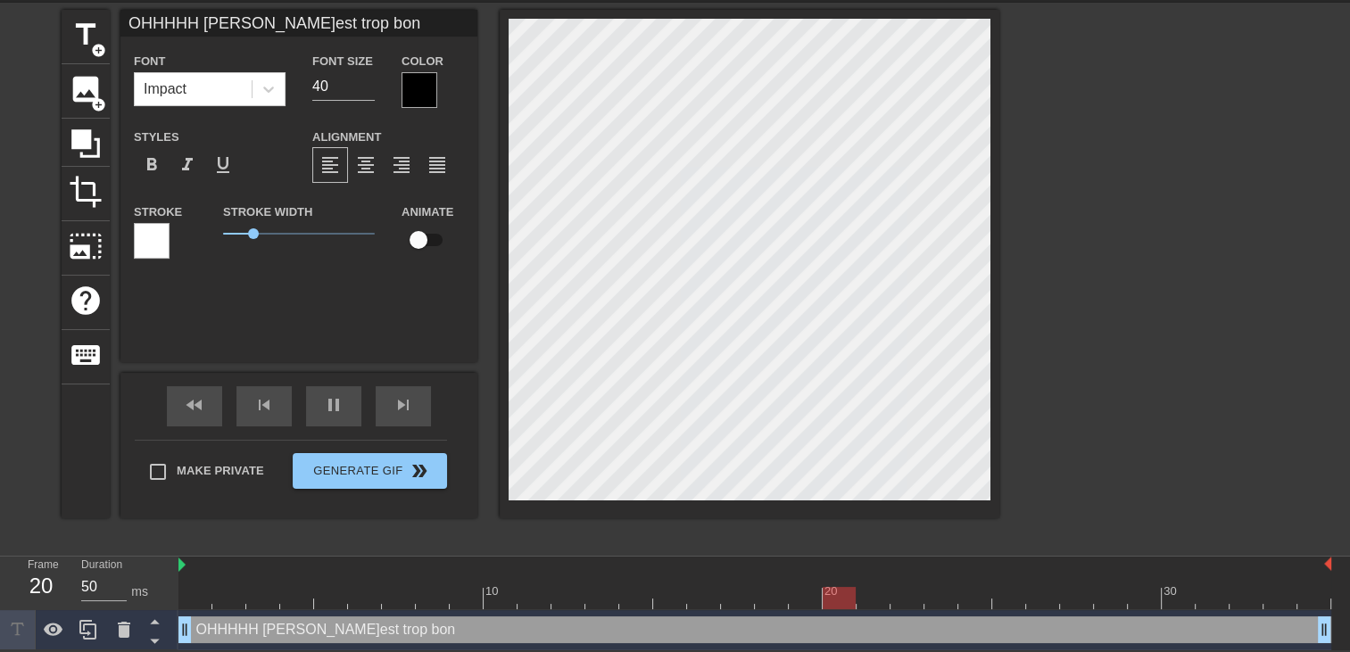
type input "OHHHHH CARLA c'est trop bon §"
type textarea "OHHHHH CARLA c'est trop bon §"
type input "OHHHHH CARLA c'est trop bon §§"
type textarea "OHHHHH CARLA c'est trop bon §§"
type input "OHHHHH CARLA c'est trop bon §§§"
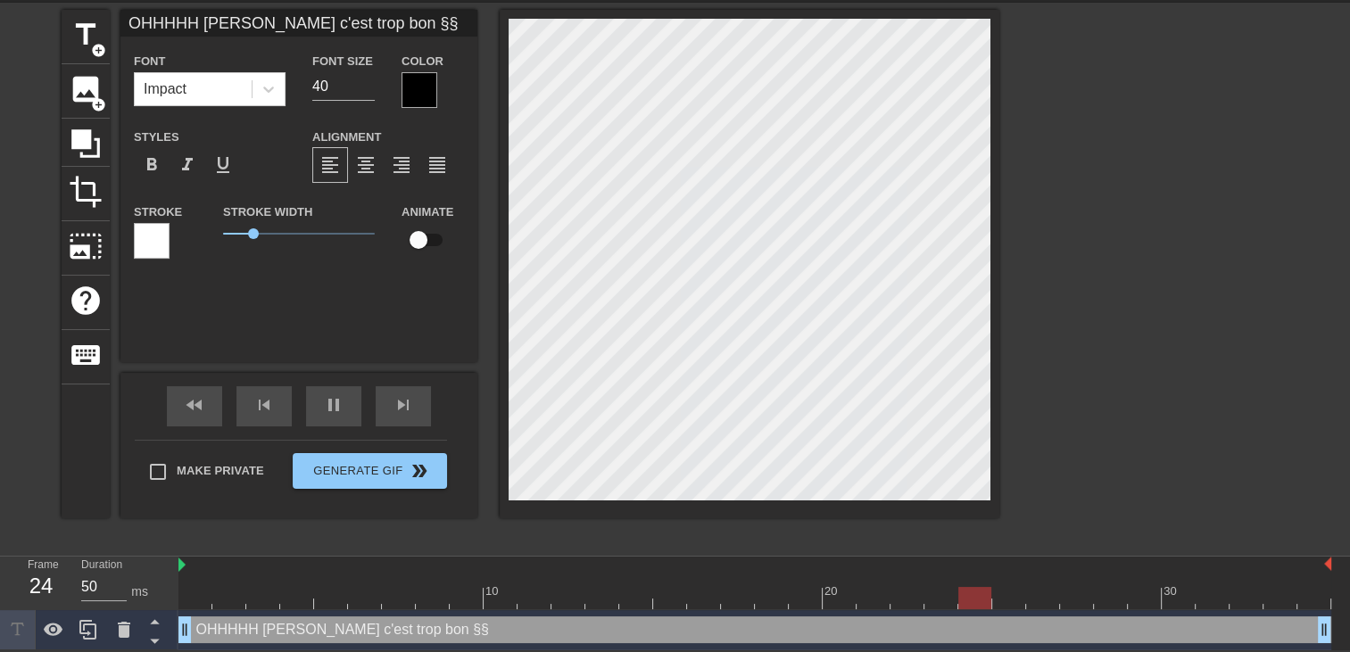
type textarea "OHHHHH CARLA c'est trop bon §§§"
type input "OHHHHH CARLA c'est trop bon §§"
type textarea "OHHHHH CARLA c'est trop bon §§"
type input "OHHHHH CARLA c'est trop bon §"
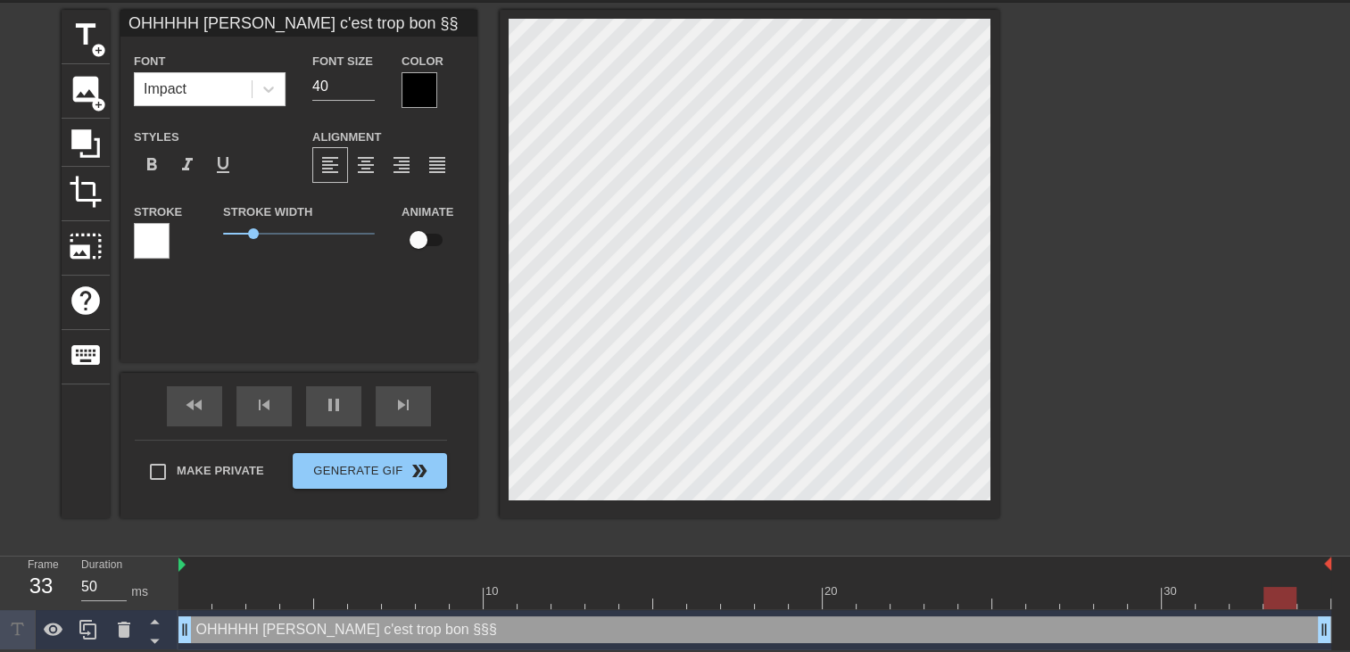
type textarea "OHHHHH CARLA c'est trop bon §"
type input "OHHHHH CARLA c'est trop bon"
type textarea "OHHHHH CARLA c'est trop bon"
type input "OHHHHH CARLA c'est trop bon :"
type textarea "OHHHHH CARLA c'est trop bon :"
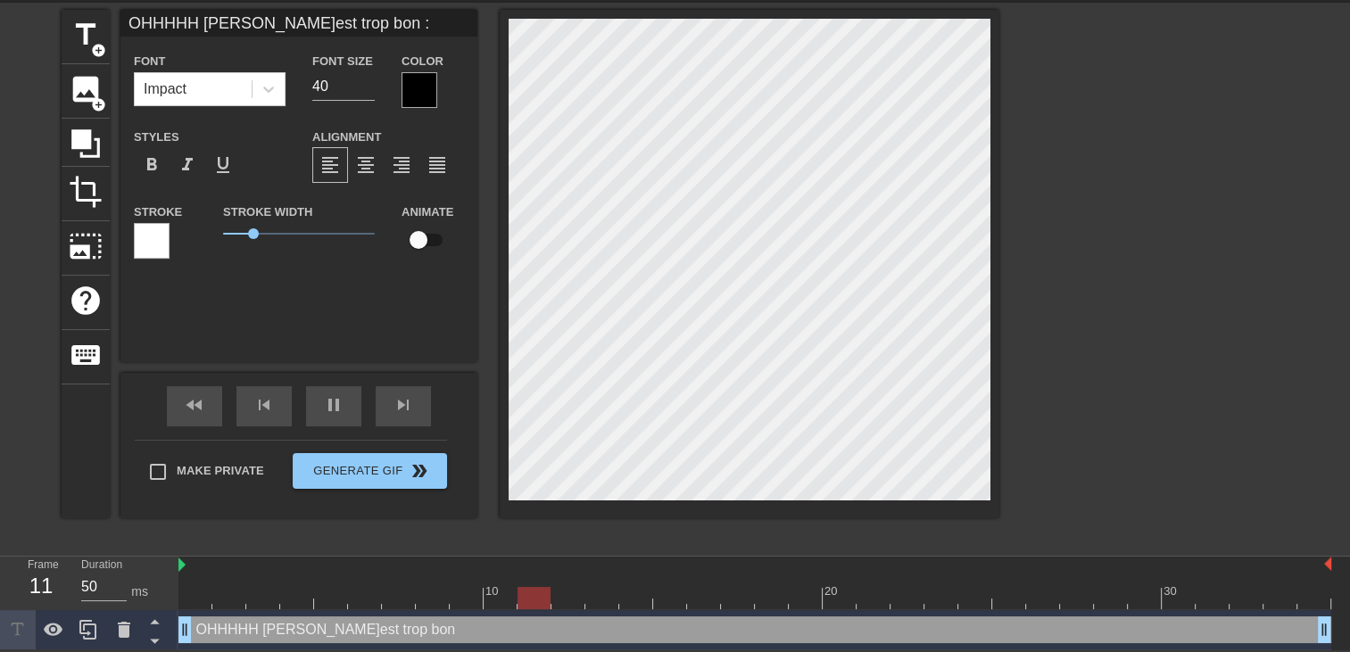
type input "OHHHHH CARLA c'est trop bon ::"
type textarea "OHHHHH CARLA c'est trop bon ::"
type input "OHHHHH CARLA c'est trop bon :::"
type textarea "OHHHHH CARLA c'est trop bon :::"
type input "OHHHHH CARLA c'est trop bon ::::"
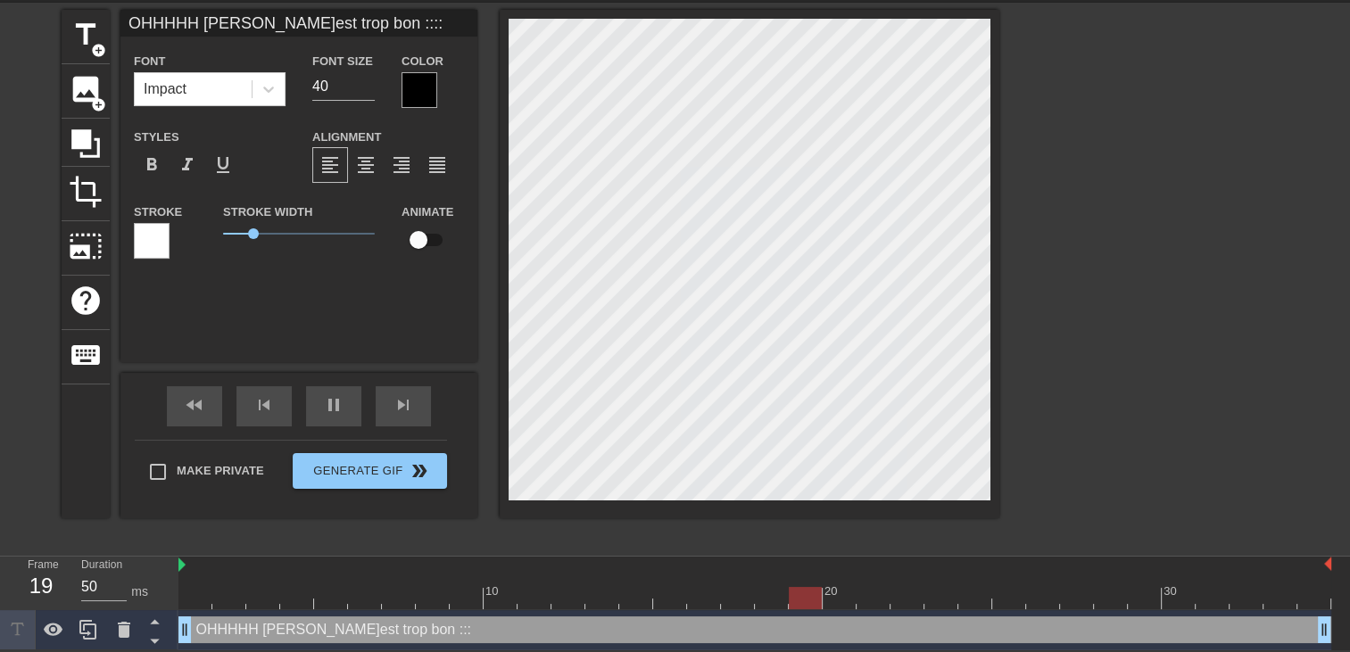
type textarea "OHHHHH CARLA c'est trop bon ::::"
type input "OHHHHH CARLA c'est trop bon :::"
type textarea "OHHHHH CARLA c'est trop bon :::"
type input "OHHHHH CARLA c'est trop bon ::"
type textarea "OHHHHH CARLA c'est trop bon ::"
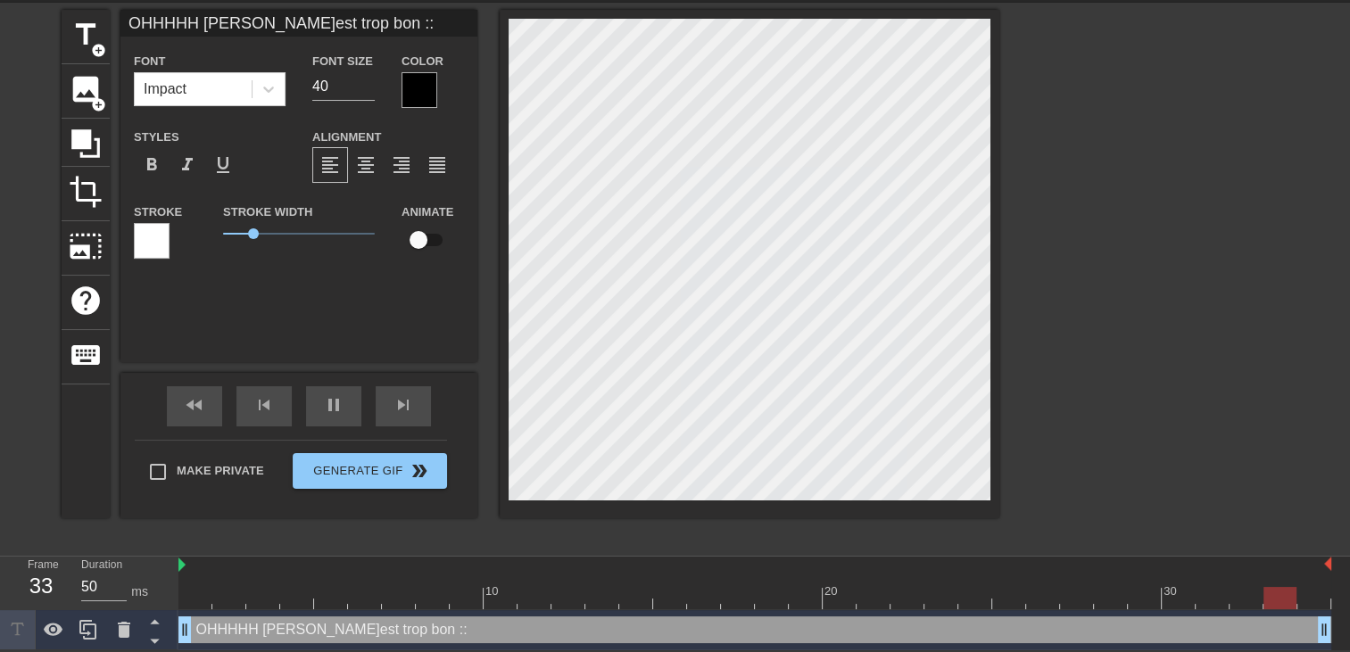
type input "OHHHHH CARLA c'est trop bon :"
type textarea "OHHHHH CARLA c'est trop bon :"
type input "OHHHHH CARLA c'est trop bon"
type textarea "OHHHHH CARLA c'est trop bon"
type input "OHHHHH CARLA c'est trop bon §"
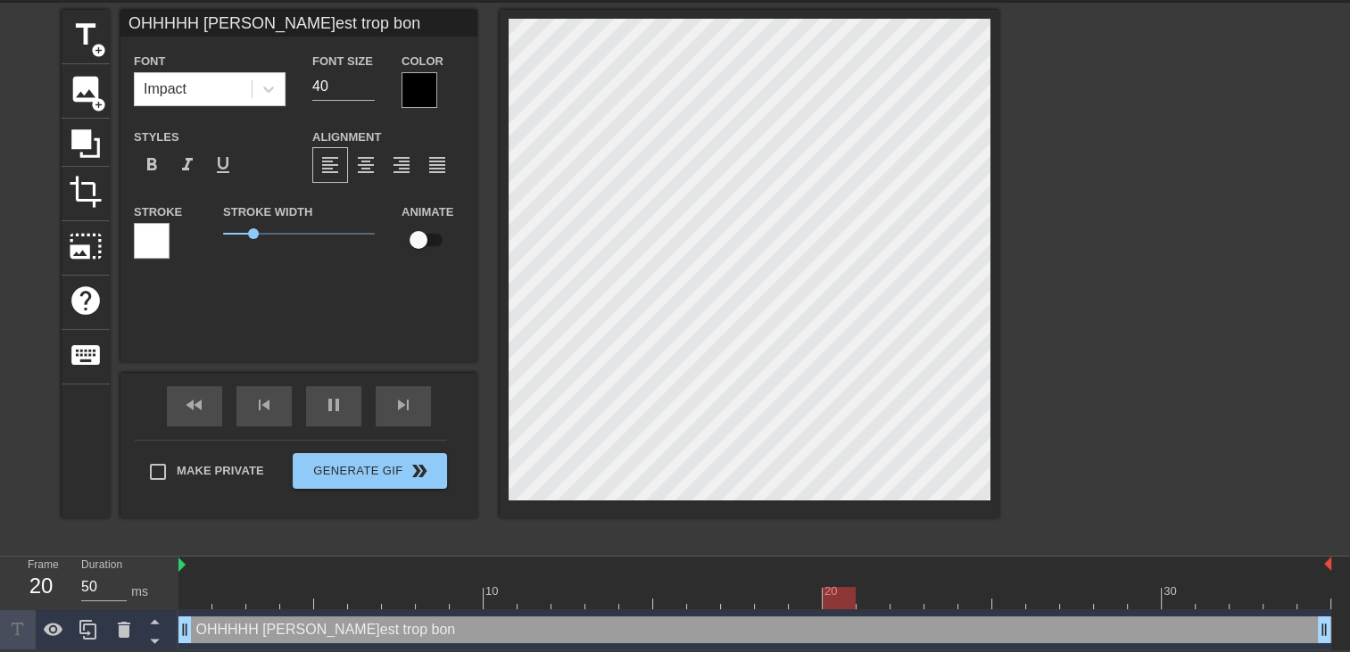
type textarea "OHHHHH CARLA c'est trop bon §"
type input "OHHHHH CARLA c'est trop bon §§"
type textarea "OHHHHH CARLA c'est trop bon §§"
type input "OHHHHH CARLA c'est trop bon §§§"
type textarea "OHHHHH CARLA c'est trop bon §§§"
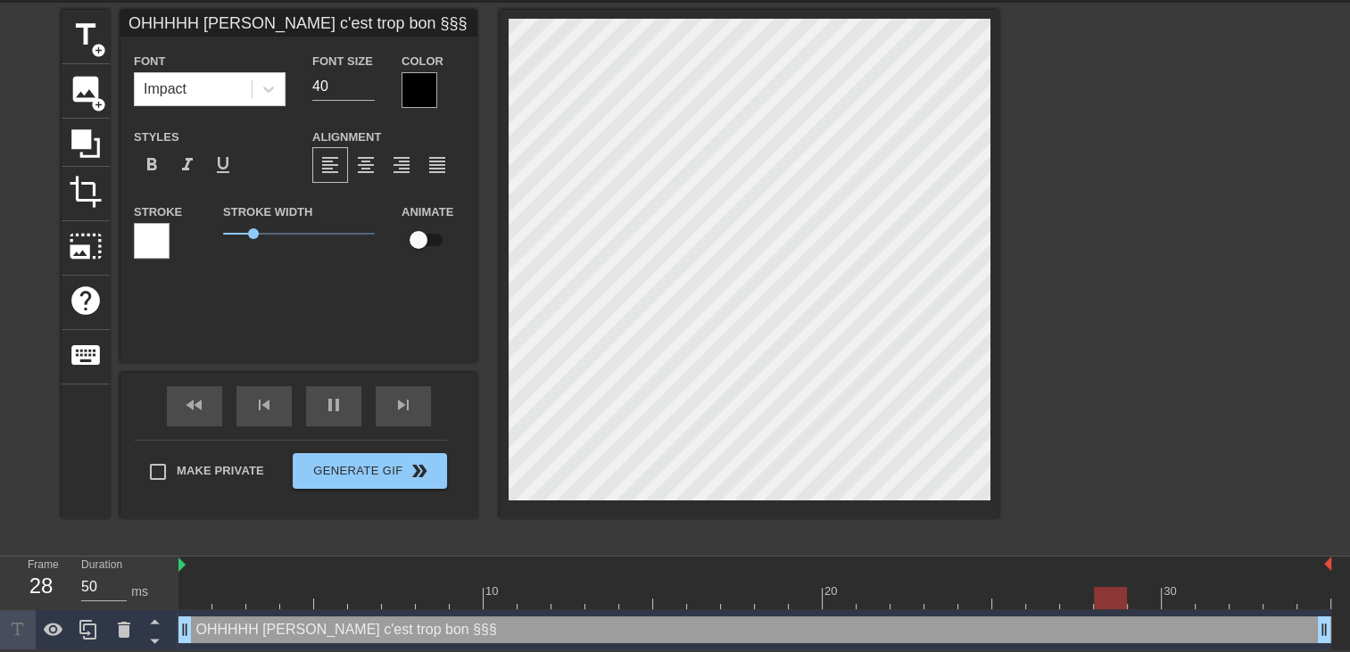
type input "OHHHHH CARLA c'est trop bon §§§§"
type textarea "OHHHHH CARLA c'est trop bon §§§§"
type input "OHHHHH CARLA c'est trop bon §§§"
type textarea "OHHHHH CARLA c'est trop bon §§§"
type input "OHHHHH CARLA c'est trop bon §§"
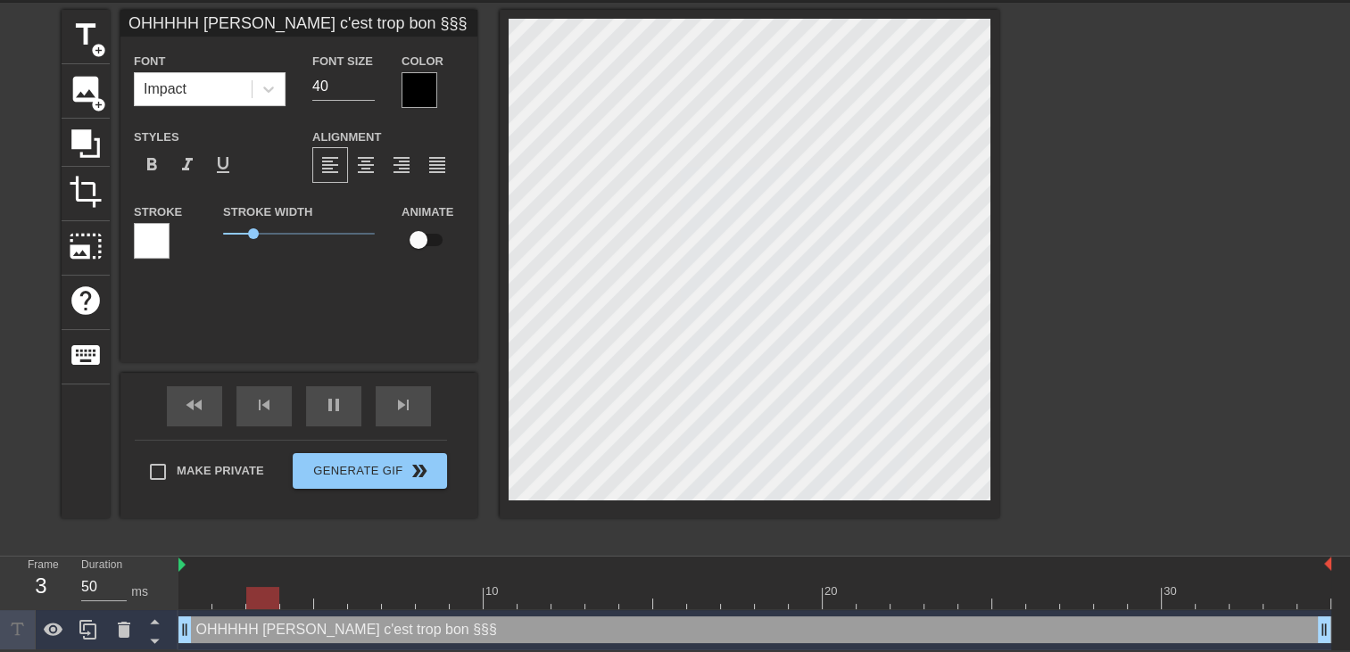
type textarea "OHHHHH CARLA c'est trop bon §§"
type input "OHHHHH CARLA c'est trop bon §"
type textarea "OHHHHH CARLA c'est trop bon §"
type input "OHHHHH CARLA c'est trop bon"
type textarea "OHHHHH CARLA c'est trop bon"
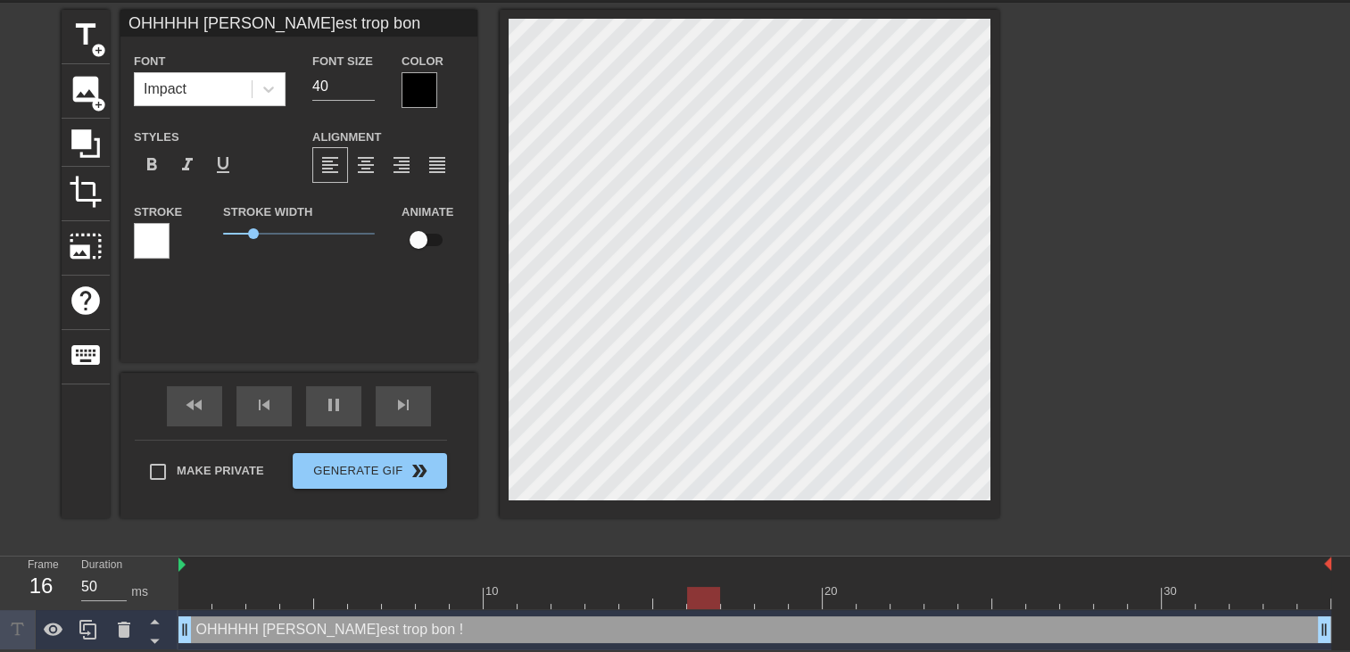
type input "OHHHHH CARLA c'est trop bon !"
type textarea "OHHHHH CARLA c'est trop bon !"
type input "OHHHHH CARLA c'est trop bon !!"
type textarea "OHHHHH CARLA c'est trop bon !!"
type input "OHHHHH CARLA c'est trop bon !!!"
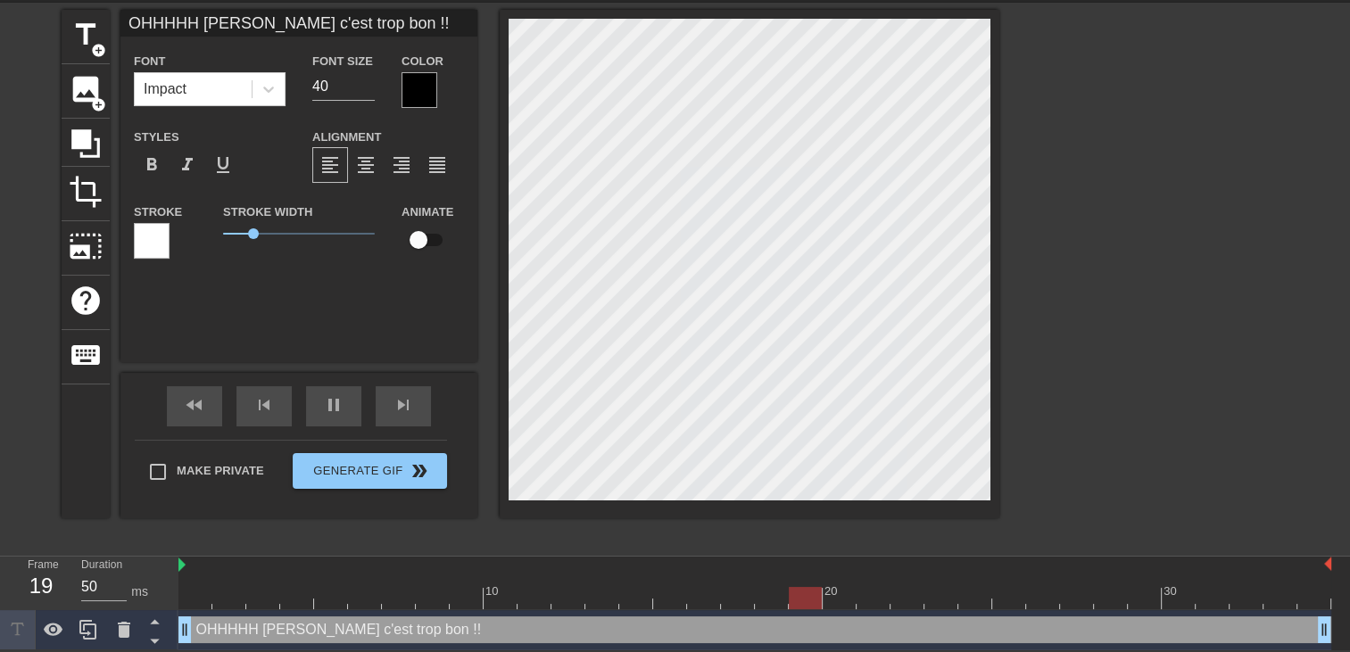
type textarea "OHHHHH CARLA c'est trop bon !!!"
type input "OHHHHH CARLA c'est trop bon !!!!"
type textarea "OHHHHH CARLA c'est trop bon !!!!"
type input "OHHHHH CARLA c'est trop bon !!!!"
type textarea "OHHHHH CARLA c'est trop bon !!!!"
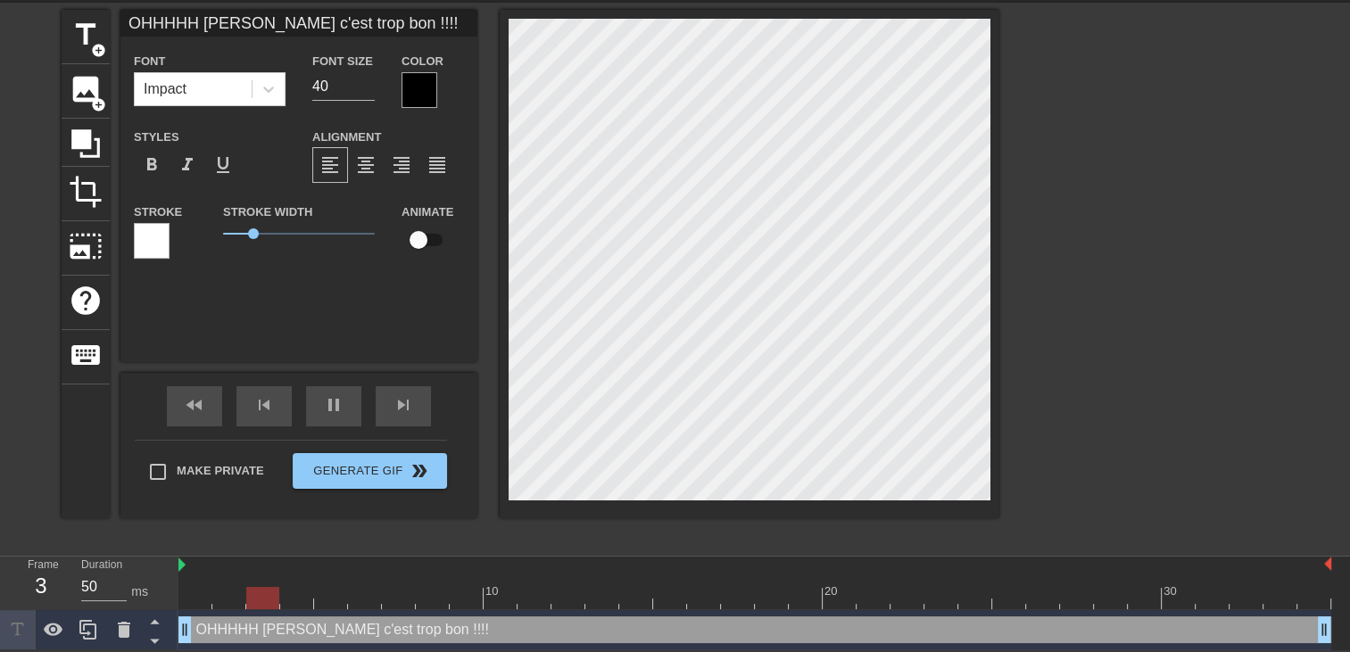
type input "OHHHHH CARLA c'est trop bon !!!!"
type textarea "OHHHHH CARLA c'est trop bon !!!!"
type input "OHHHHH CARLA c'est trop bon !!!!"
type textarea "OHHHHH CARLA c'est trop bon !!!!"
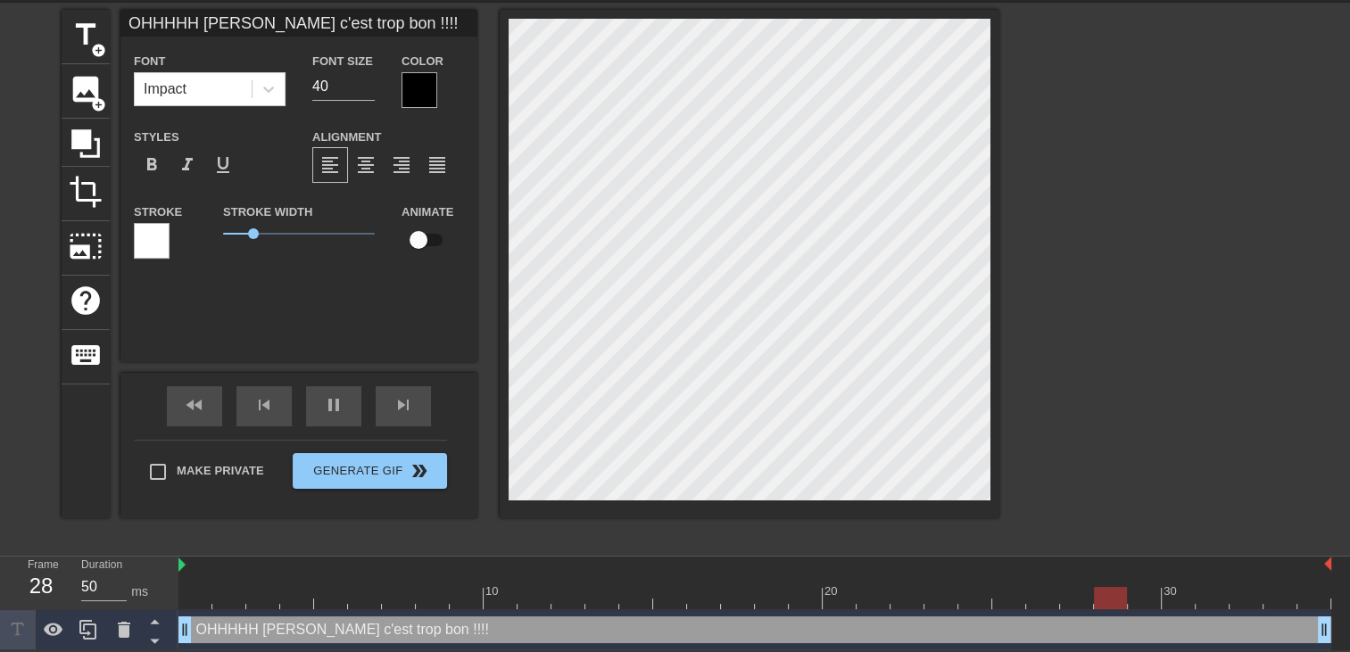
type input "OHHHHH CARLA c'est trop bon !!!!A"
type textarea "OHHHHH CARLA c'est trop bon !!!! A"
click at [424, 90] on div at bounding box center [419, 90] width 36 height 36
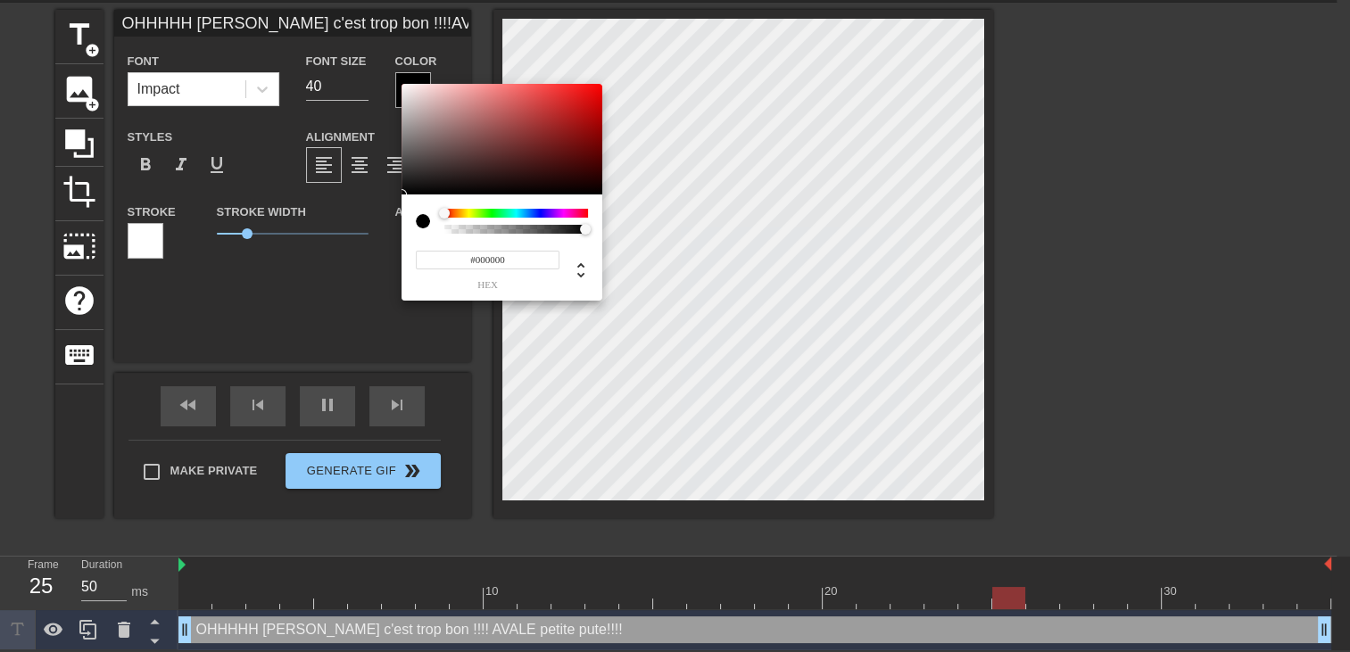
scroll to position [48, 0]
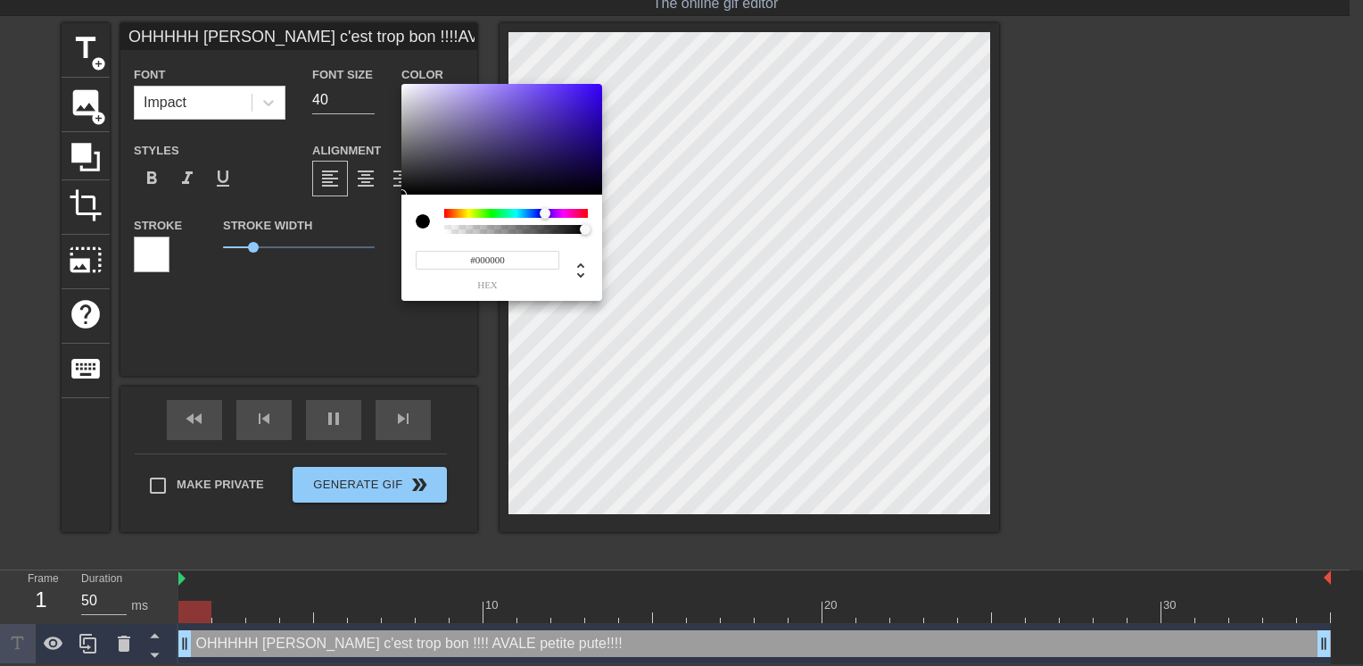
click at [545, 209] on div at bounding box center [516, 213] width 144 height 9
click at [588, 88] on div at bounding box center [501, 139] width 201 height 111
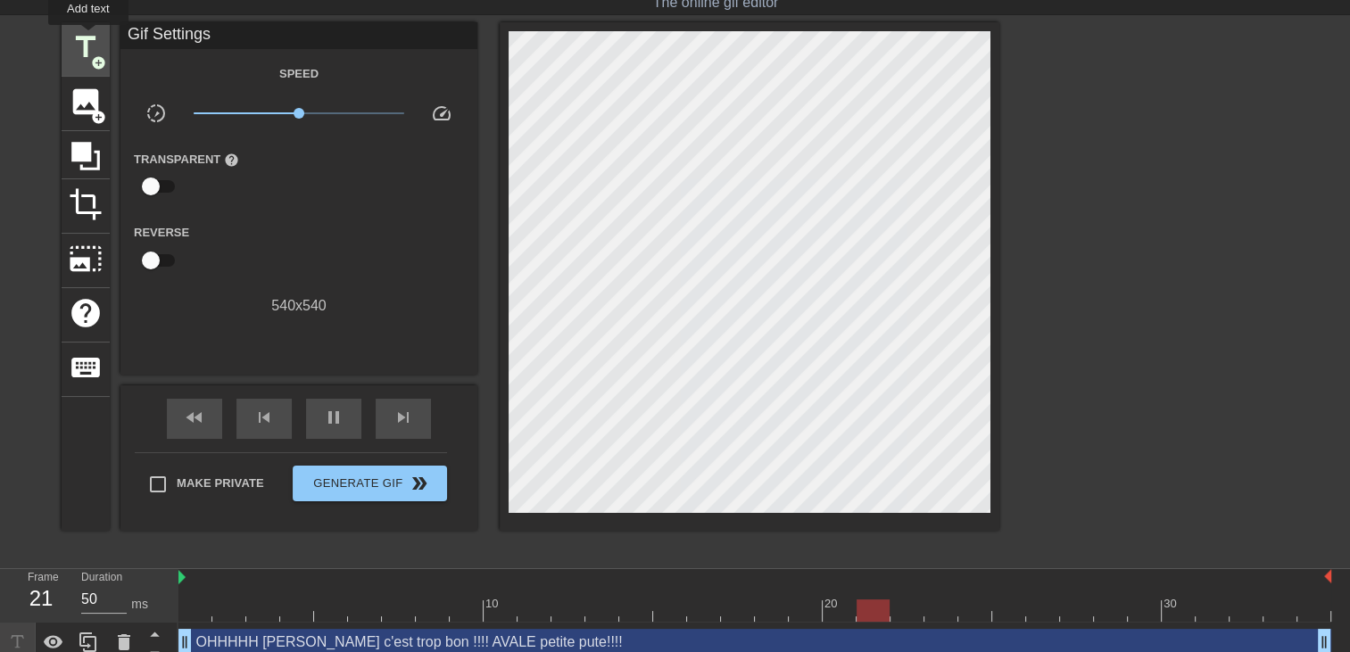
click at [89, 35] on span "title" at bounding box center [86, 47] width 34 height 34
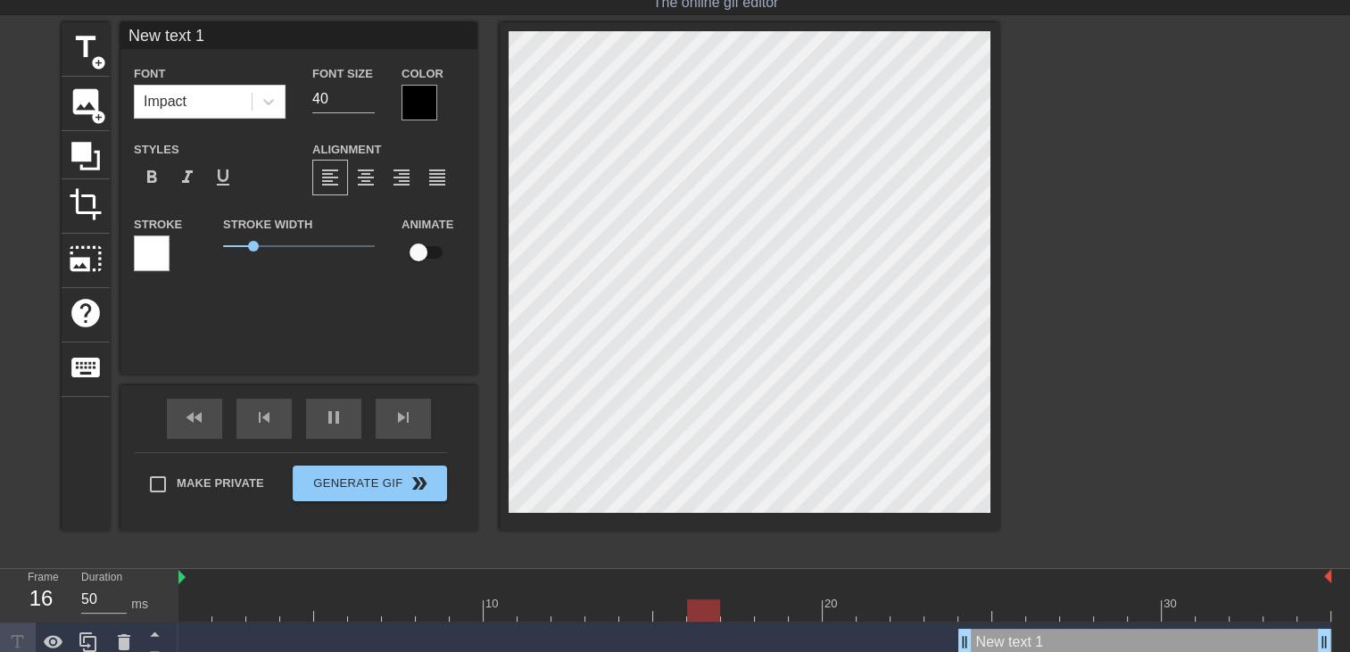
scroll to position [102, 0]
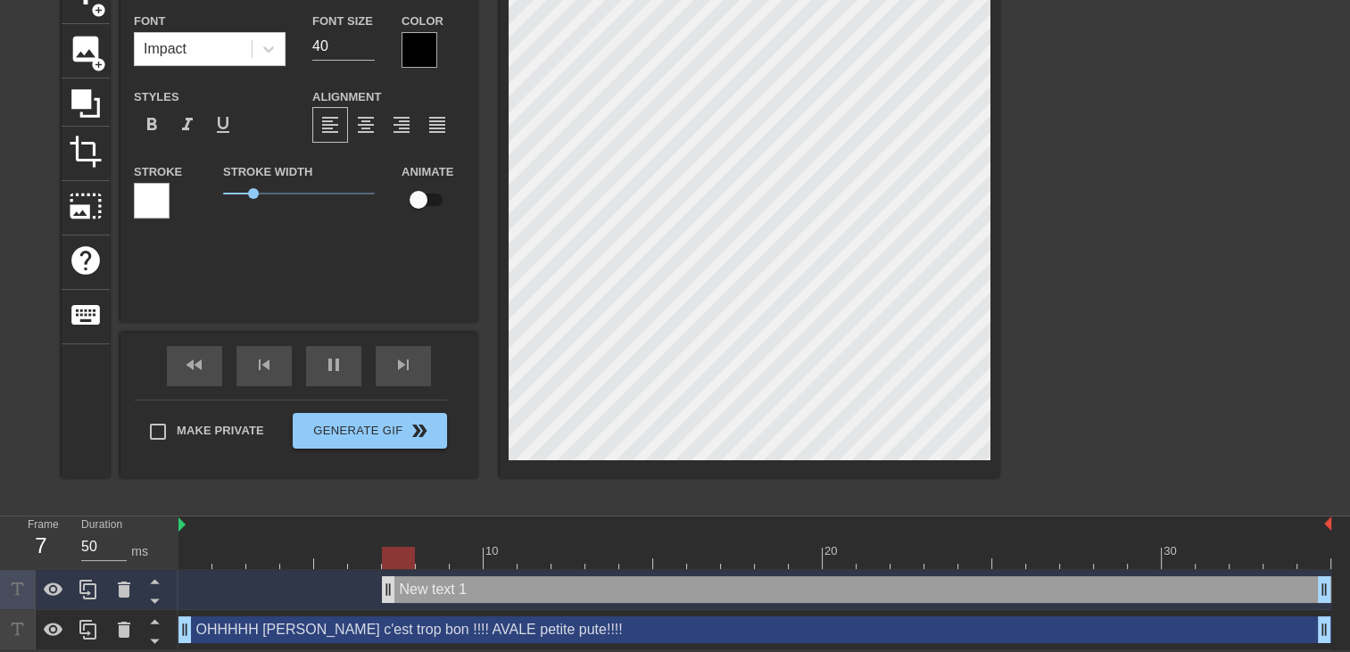
drag, startPoint x: 963, startPoint y: 590, endPoint x: 385, endPoint y: 582, distance: 577.3
click at [414, 57] on div at bounding box center [419, 50] width 36 height 36
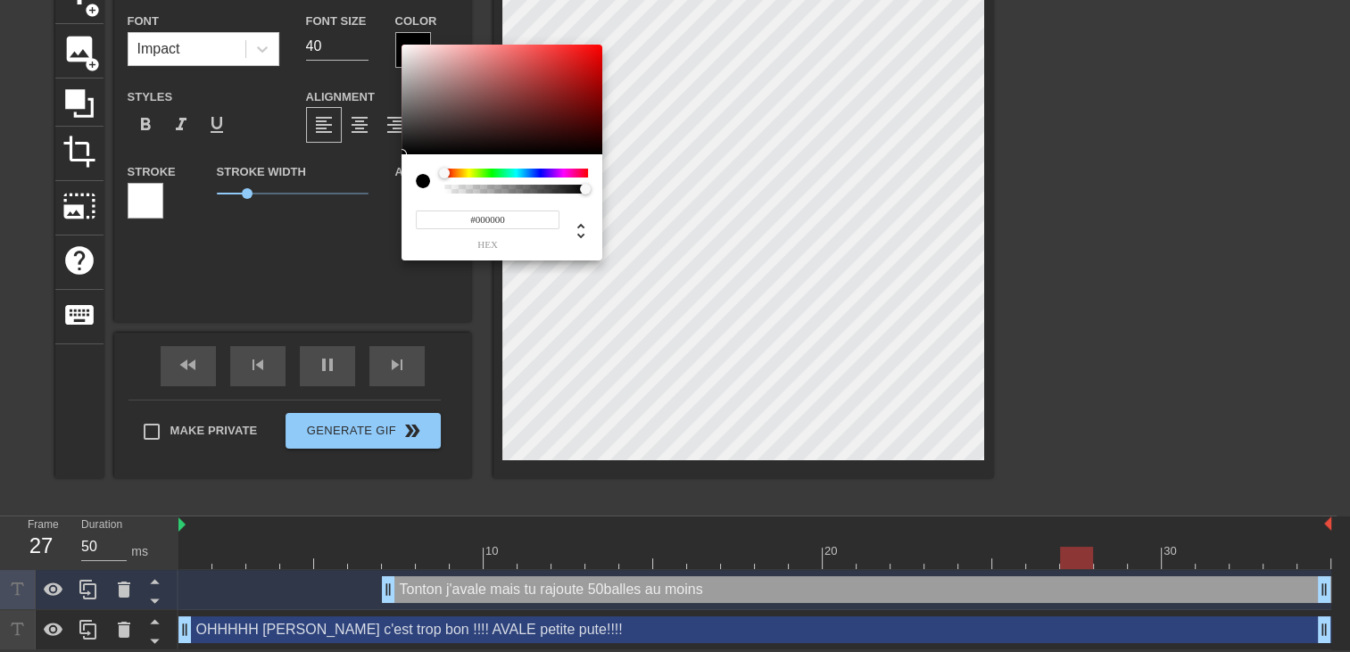
scroll to position [88, 0]
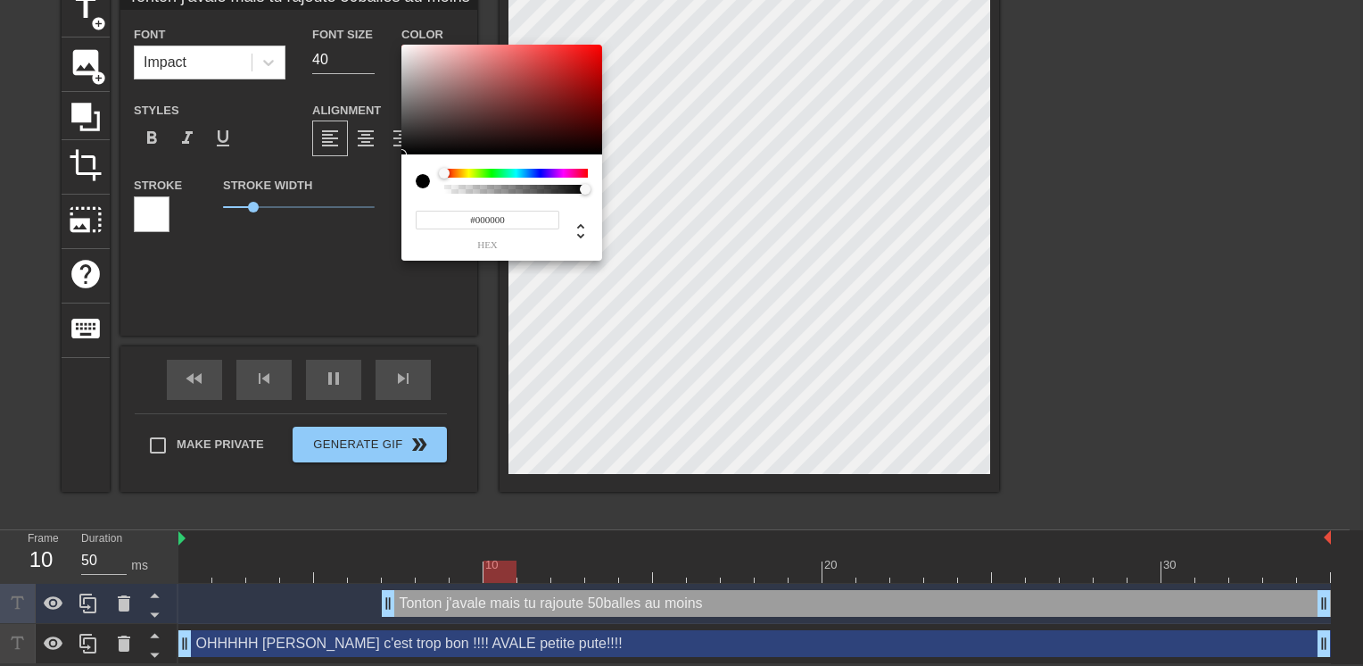
click at [567, 175] on div at bounding box center [516, 173] width 144 height 9
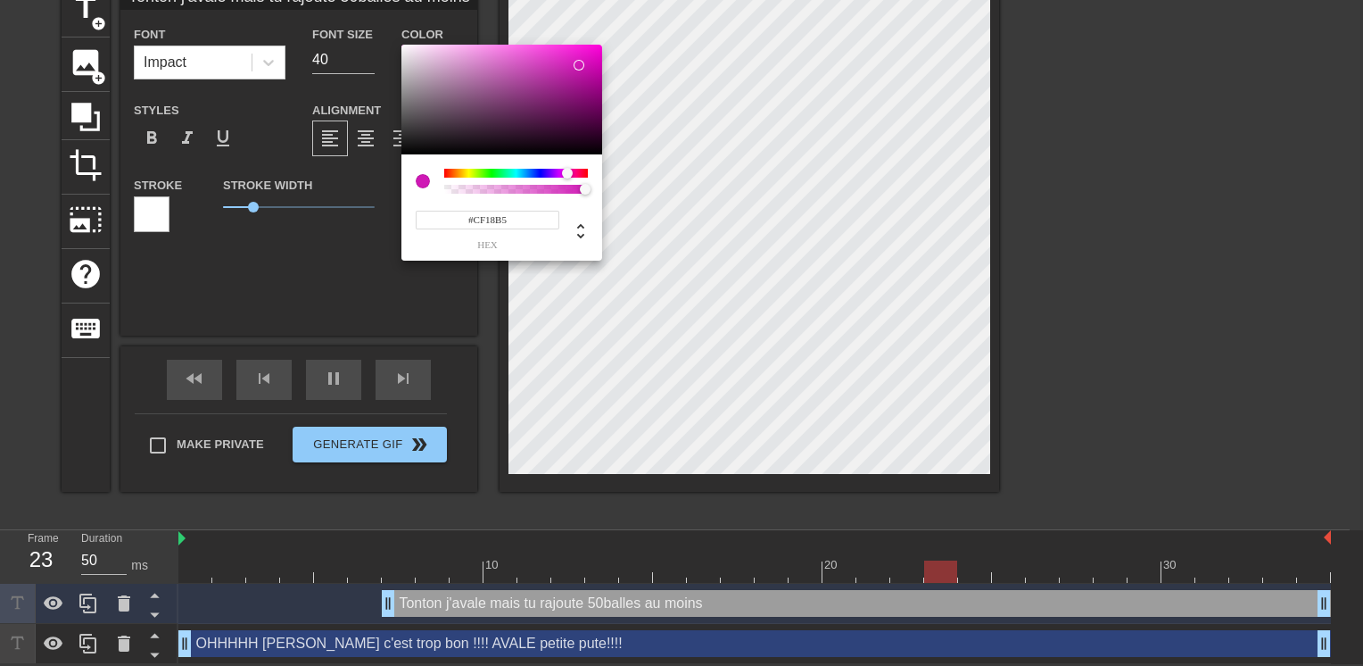
click at [579, 65] on div at bounding box center [501, 100] width 201 height 111
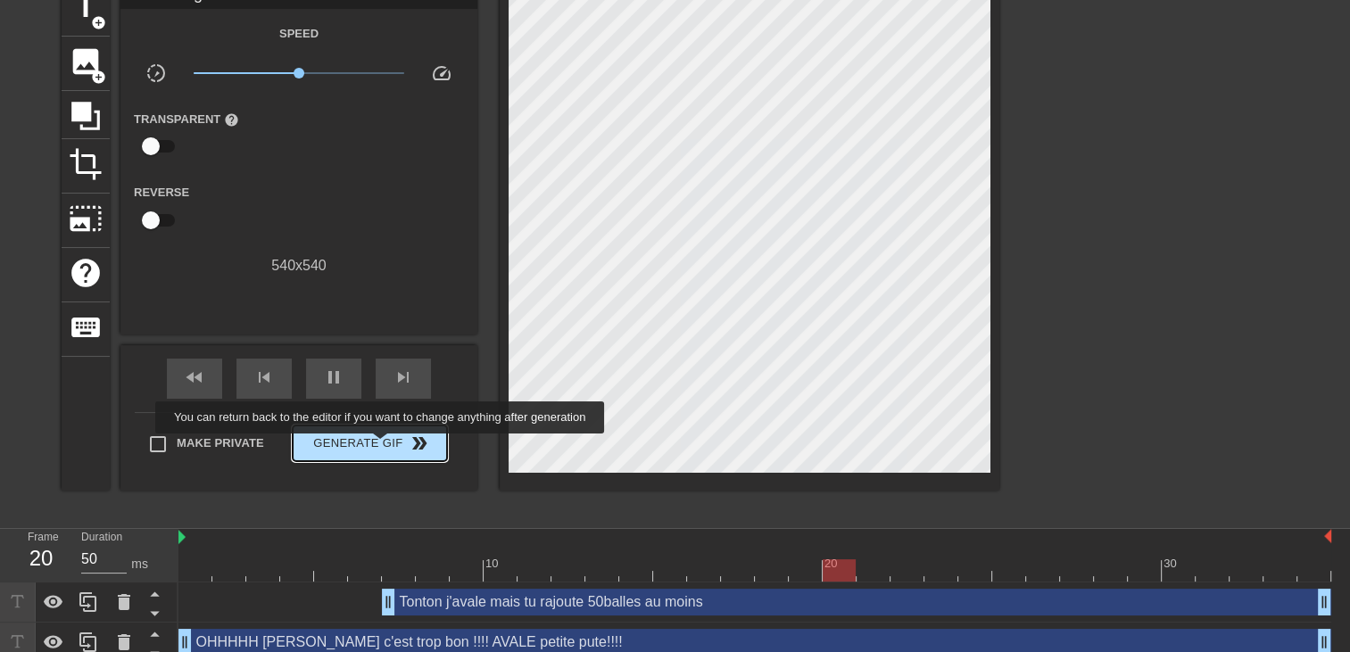
click at [382, 446] on span "Generate Gif double_arrow" at bounding box center [370, 443] width 140 height 21
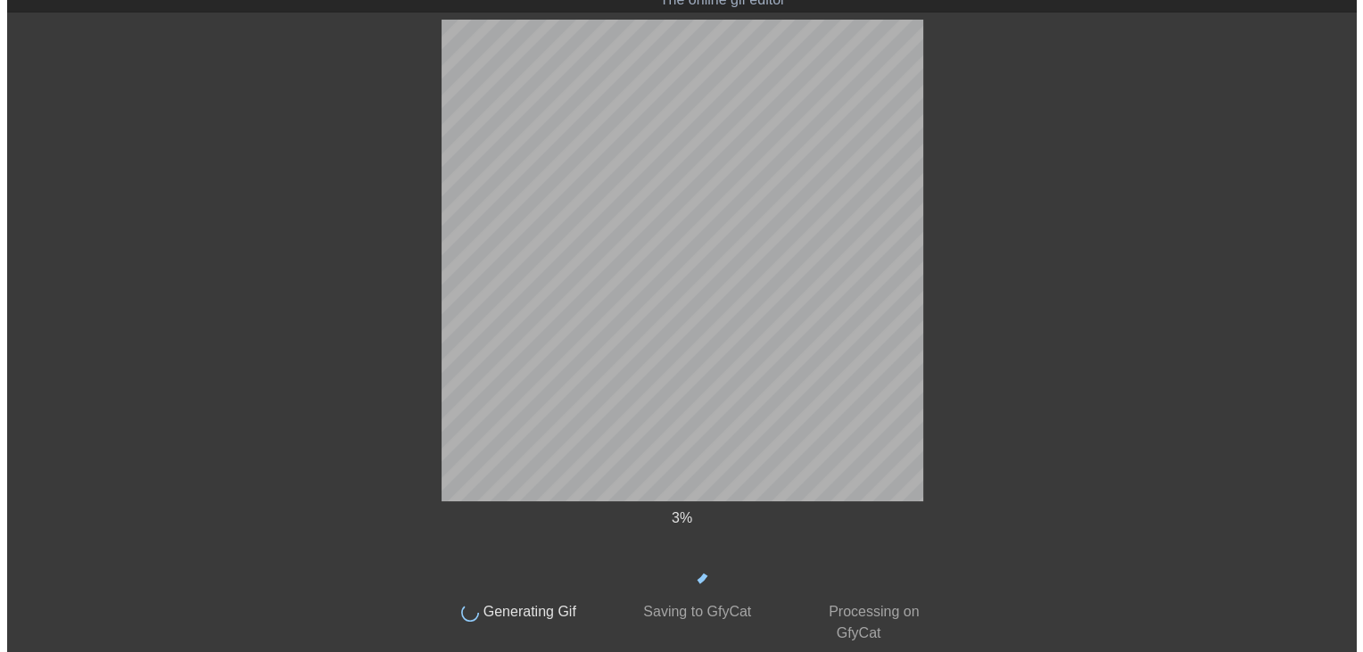
scroll to position [0, 0]
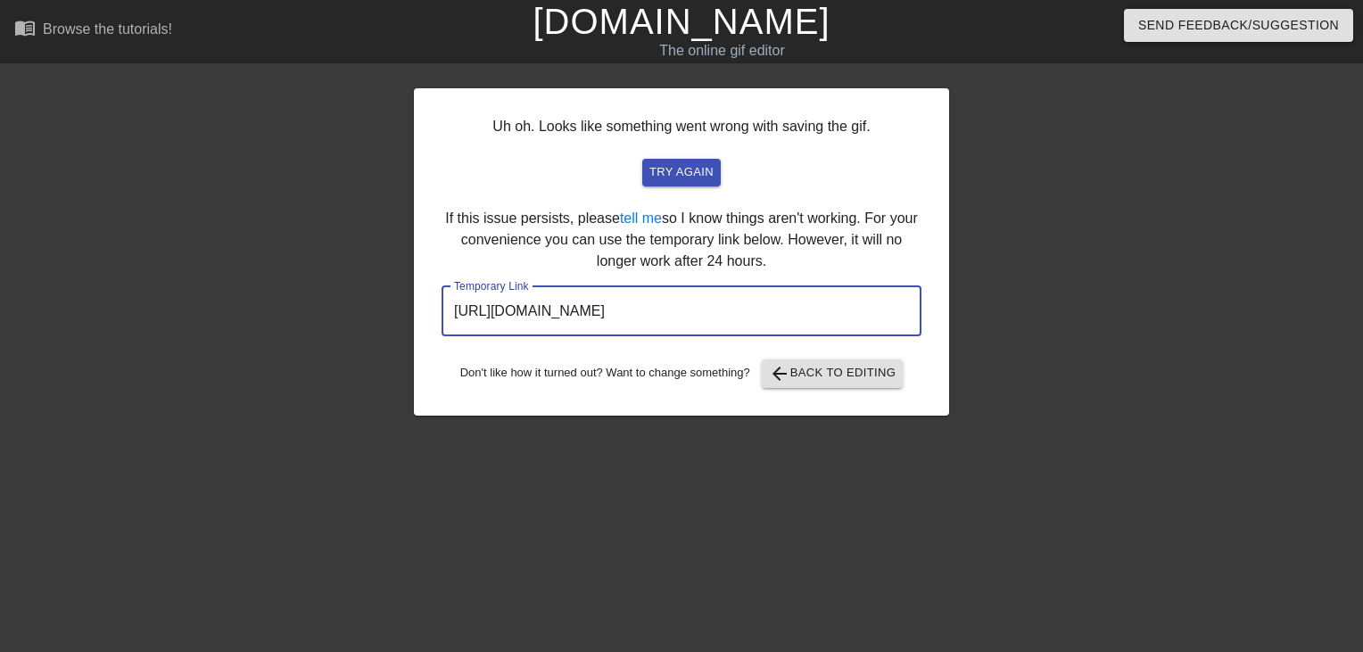
drag, startPoint x: 870, startPoint y: 312, endPoint x: 275, endPoint y: 340, distance: 595.7
click at [289, 340] on div "Uh oh. Looks like something went wrong with saving the gif. try again If this i…" at bounding box center [681, 337] width 1363 height 535
drag, startPoint x: 275, startPoint y: 340, endPoint x: 528, endPoint y: 318, distance: 254.3
click at [624, 34] on link "[DOMAIN_NAME]" at bounding box center [681, 21] width 297 height 39
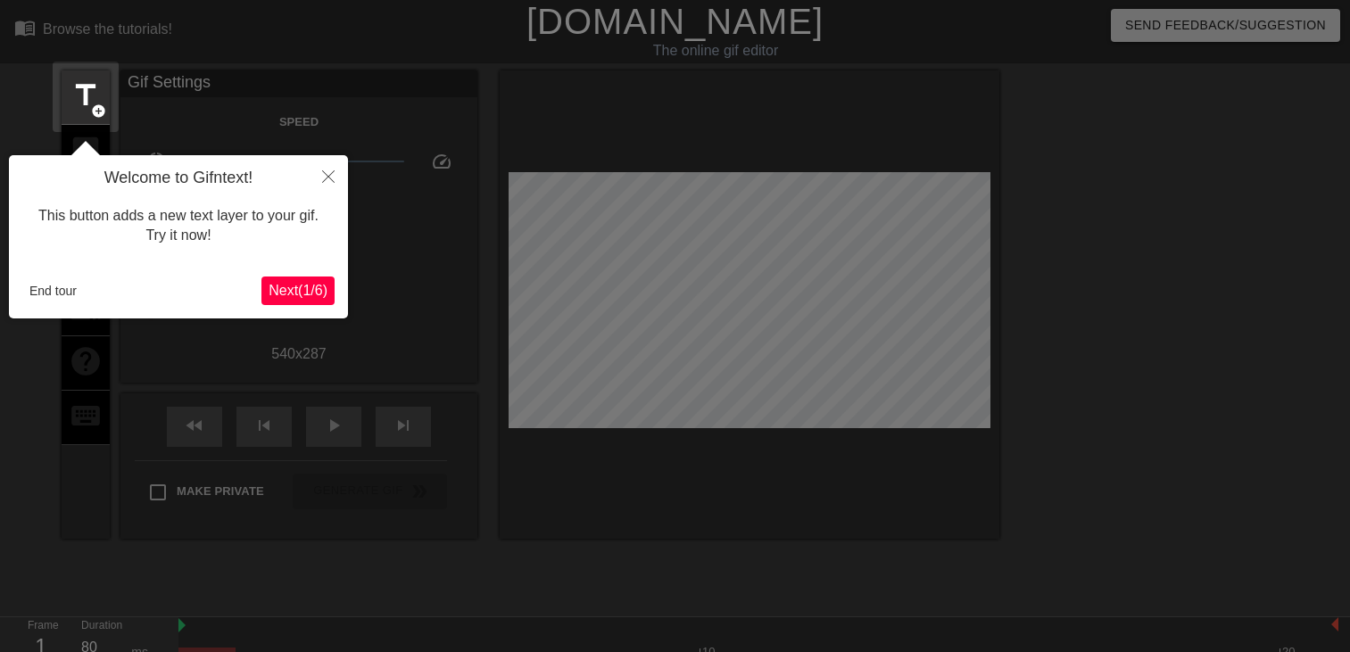
scroll to position [43, 0]
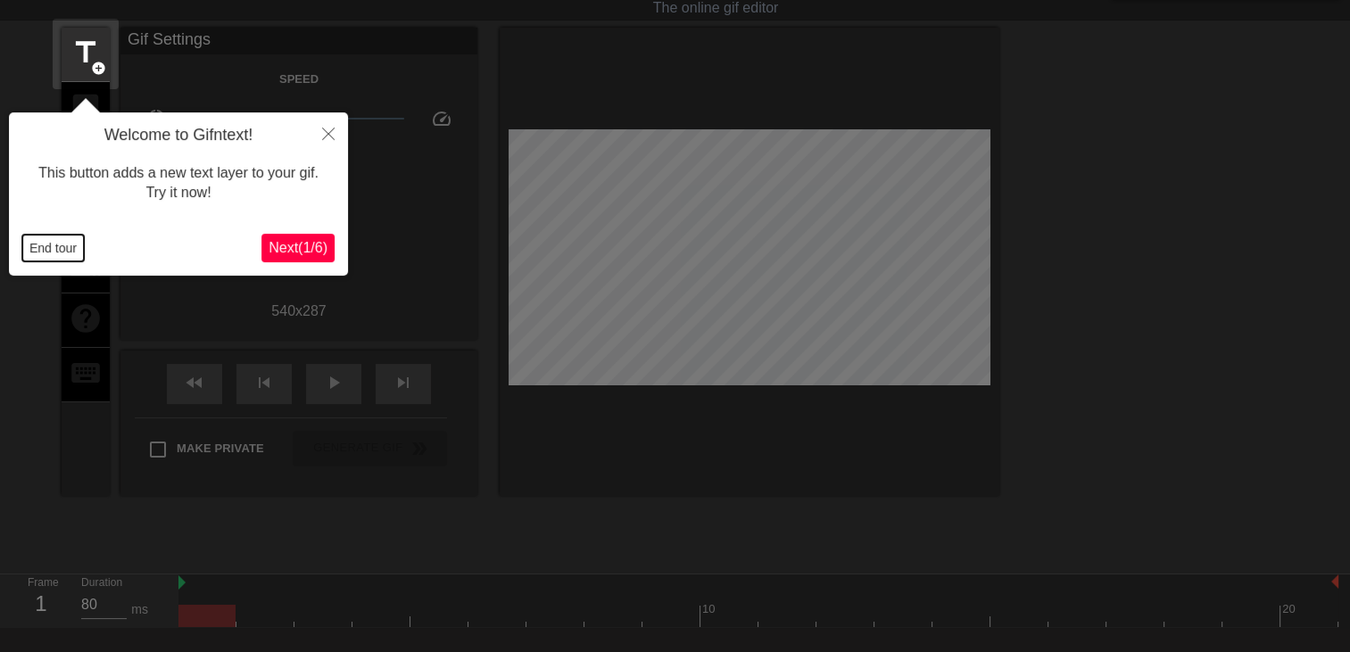
click at [66, 252] on button "End tour" at bounding box center [53, 248] width 62 height 27
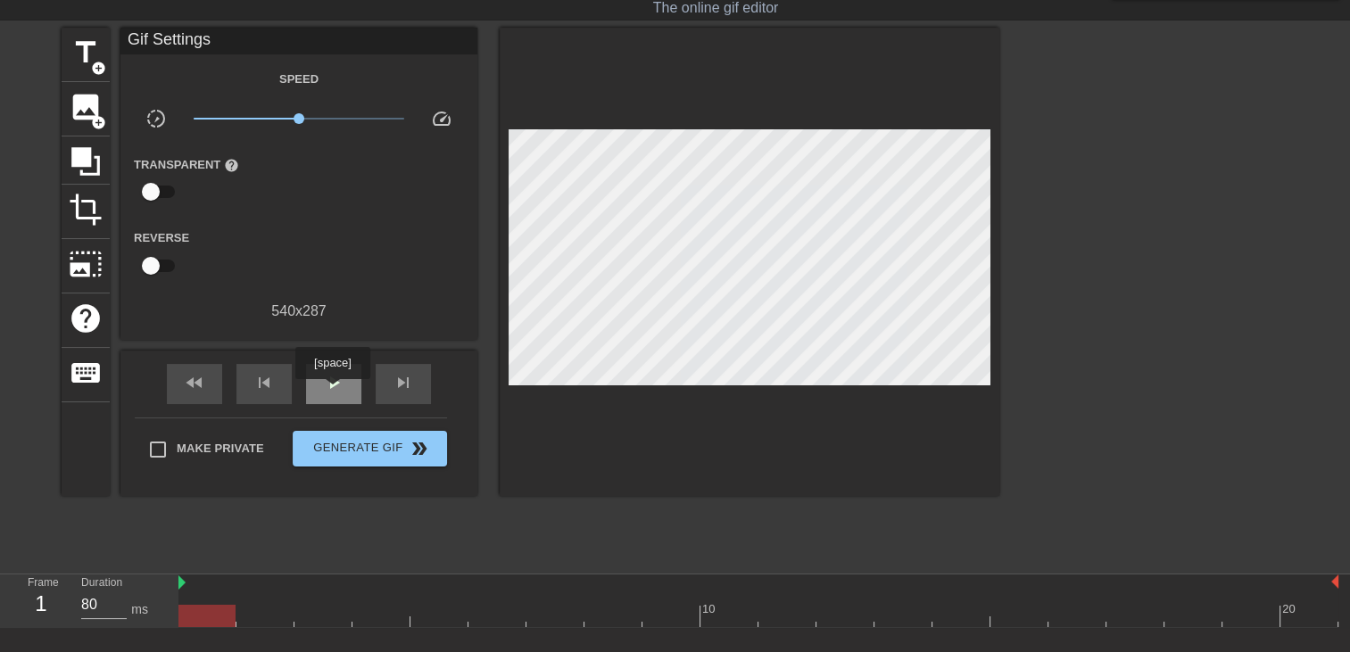
click at [332, 392] on div "play_arrow" at bounding box center [333, 384] width 55 height 40
click at [95, 64] on span "add_circle" at bounding box center [98, 68] width 15 height 15
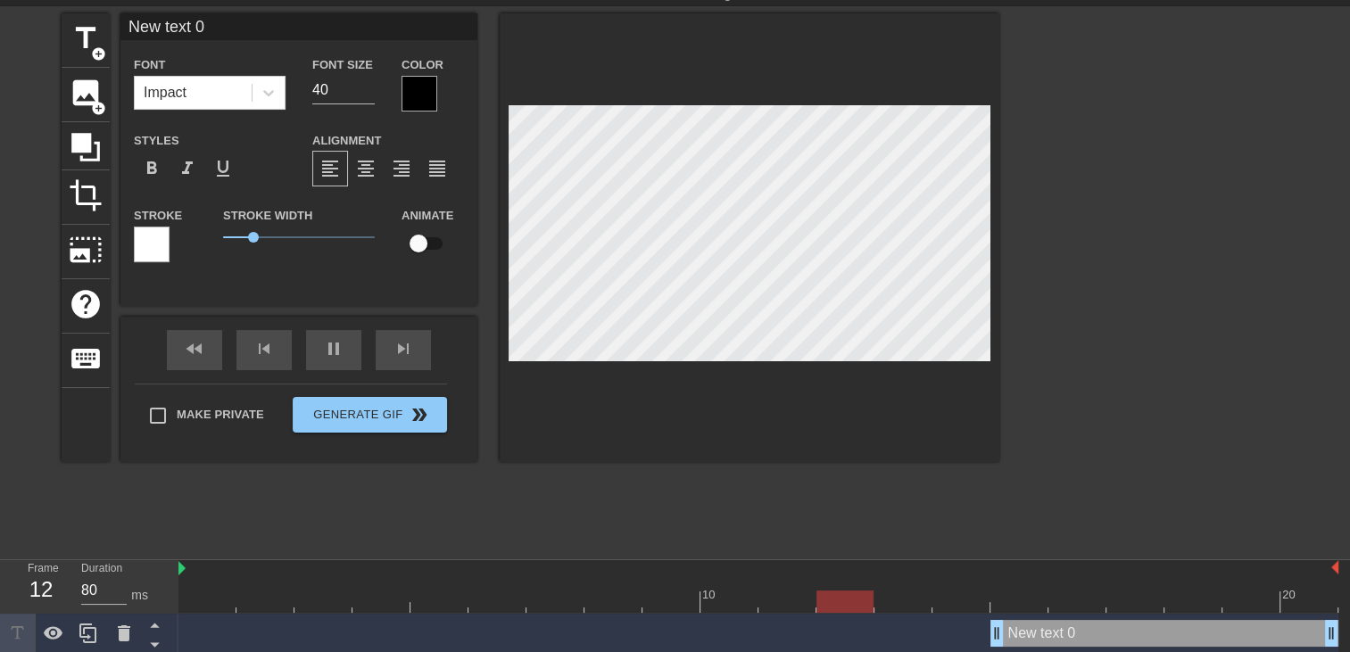
scroll to position [62, 0]
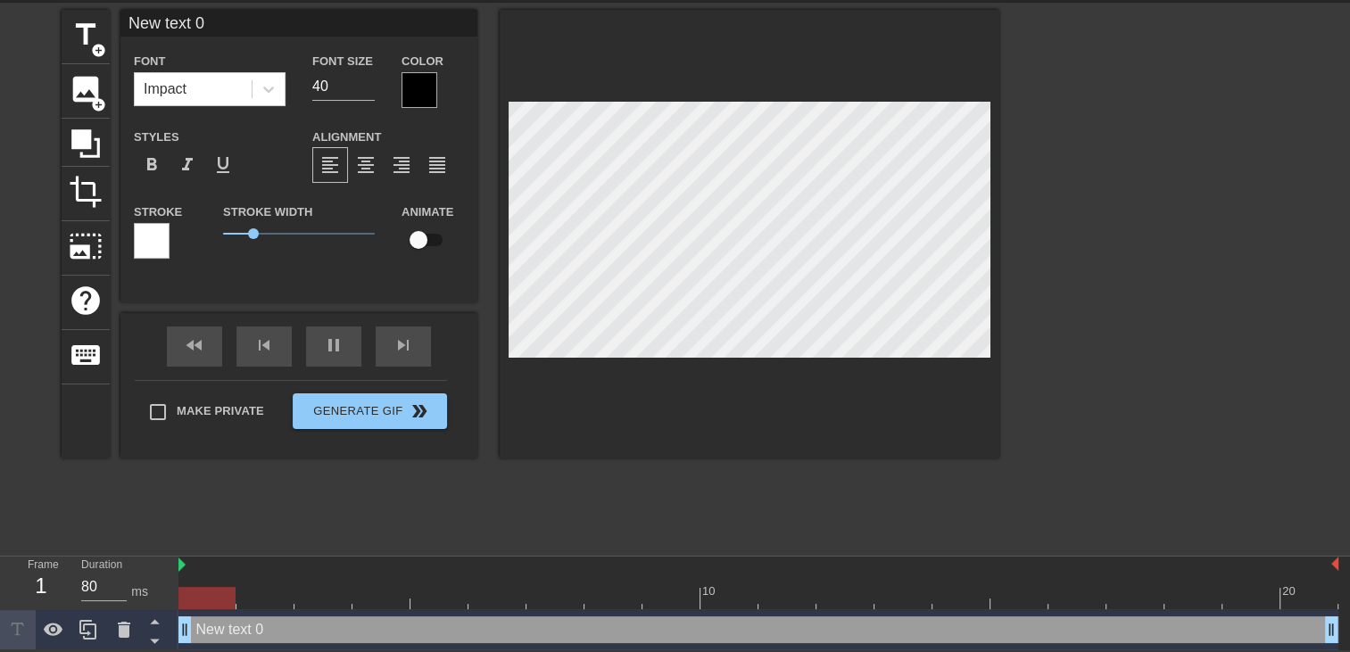
drag, startPoint x: 1000, startPoint y: 630, endPoint x: 0, endPoint y: 589, distance: 1000.9
click at [0, 589] on html "menu_book Browse the tutorials! Gifntext.com The online gif editor Send Feedbac…" at bounding box center [675, 294] width 1350 height 711
type input "New text"
type textarea "New text"
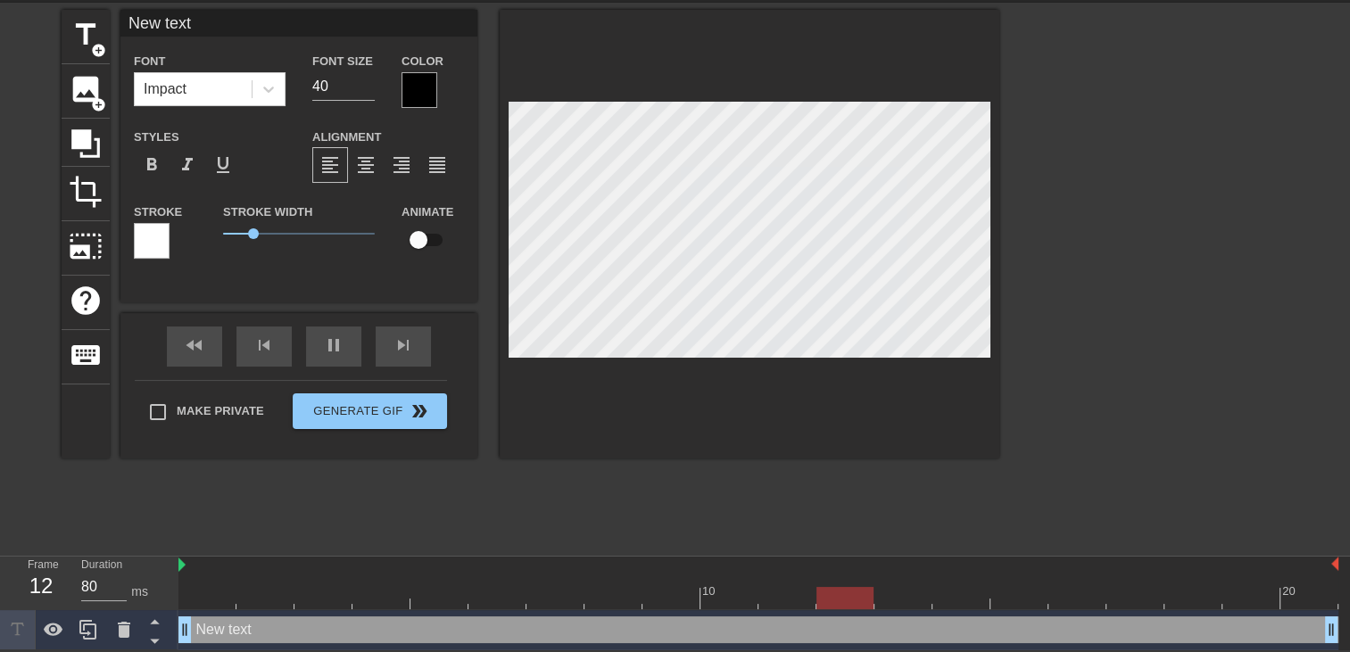
type input "New text"
type textarea "New text"
type input "New tex"
type textarea "New tex"
type input "New te"
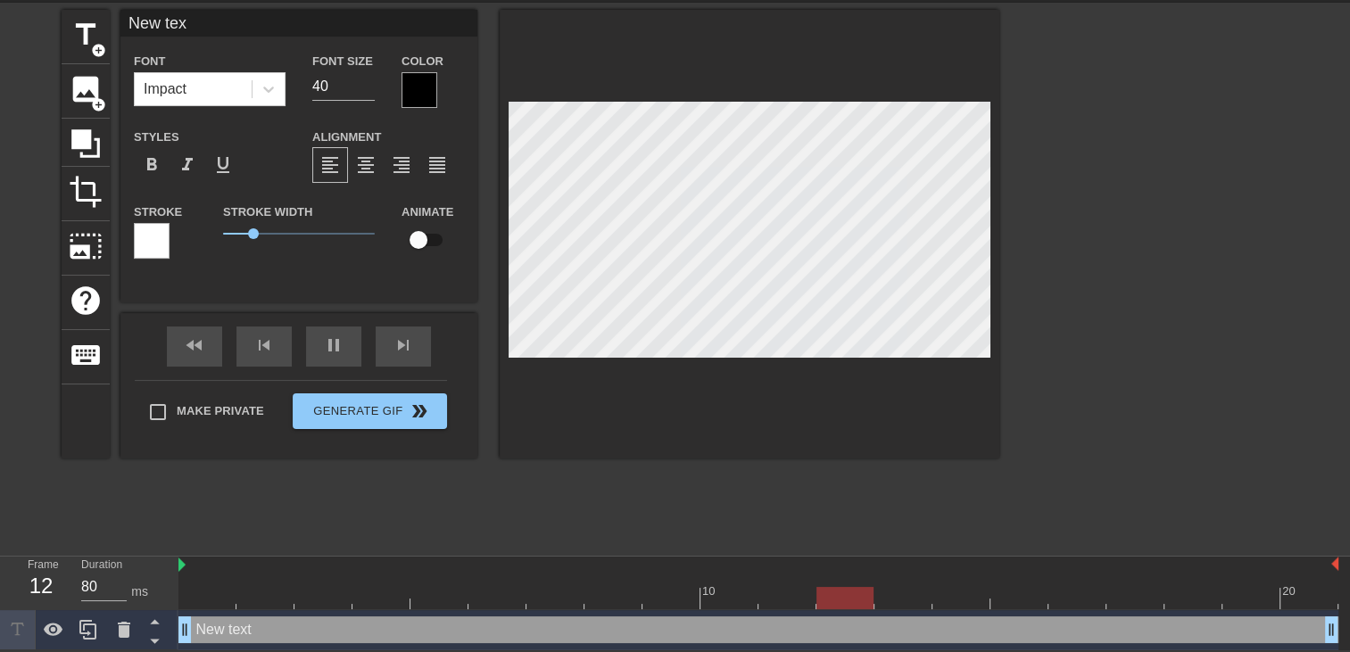
type textarea "New te"
type input "New t"
type textarea "New t"
type input "New"
type textarea "New"
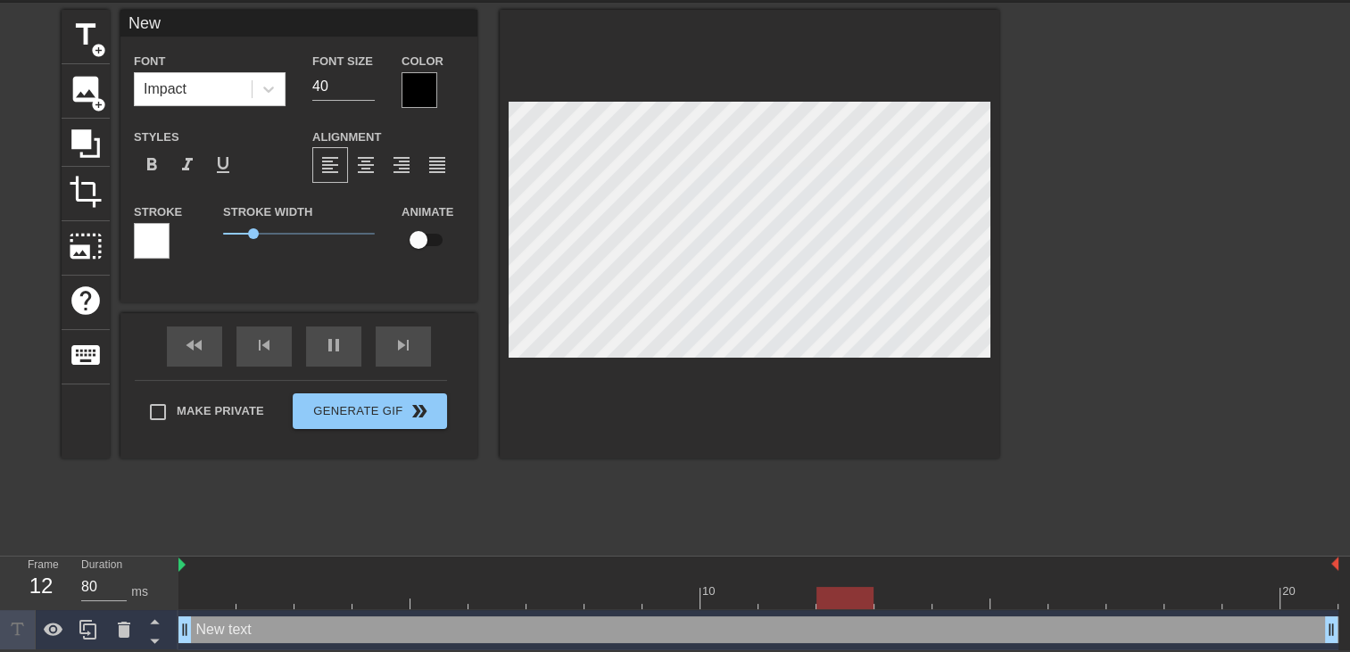
type input "New"
type textarea "New"
type input "Ne"
type textarea "Ne"
type input "N"
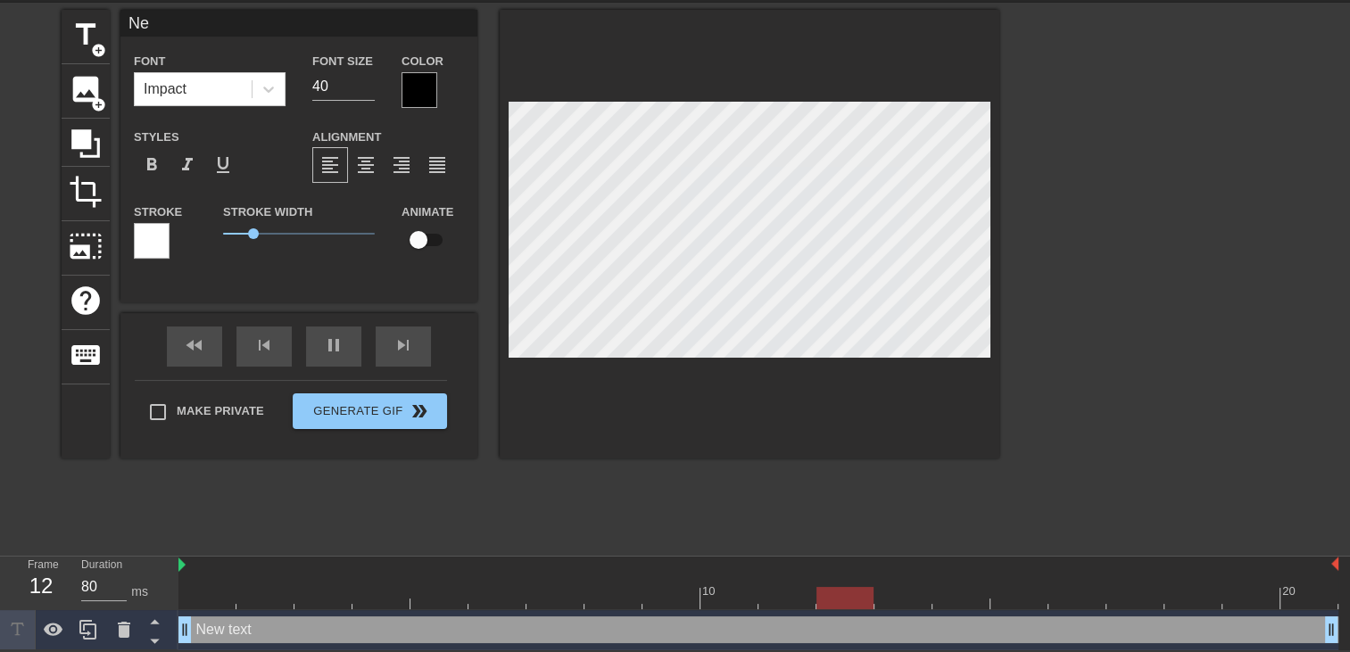
type textarea "N"
type input "P"
type textarea "P"
type input "Pu"
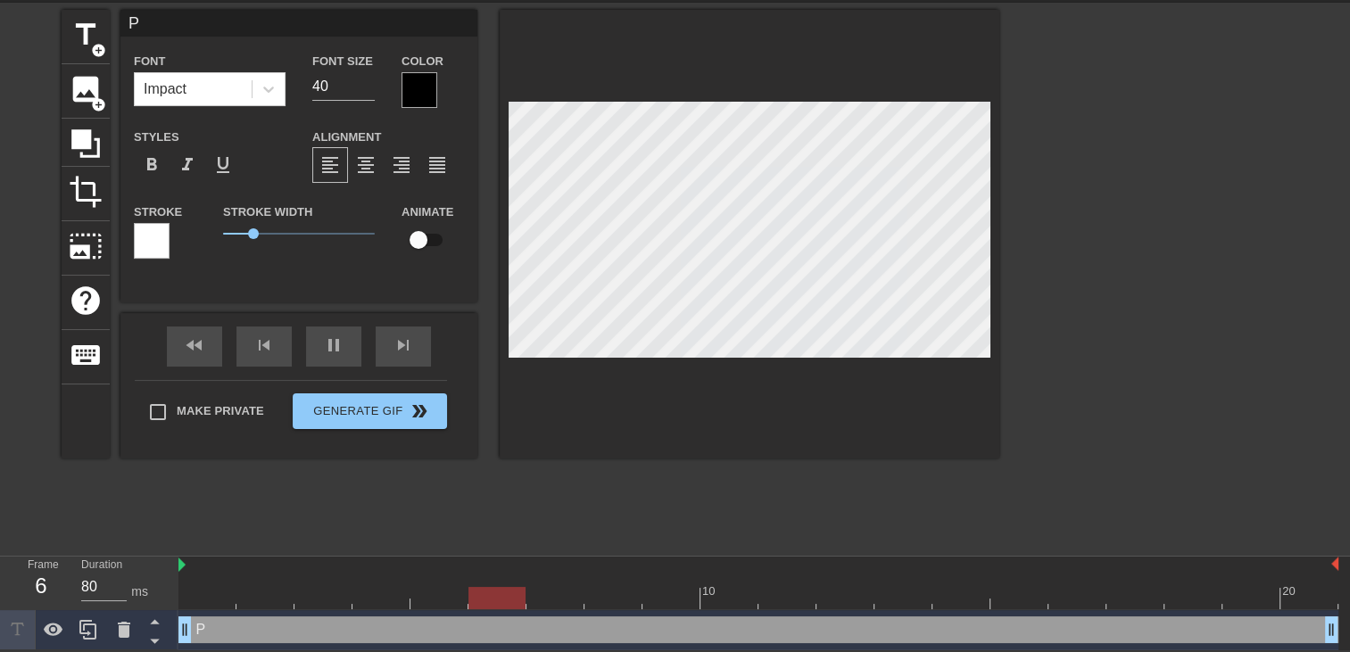
type textarea "Pu"
type input "Put"
type textarea "Put"
type input "Puta"
type textarea "Puta"
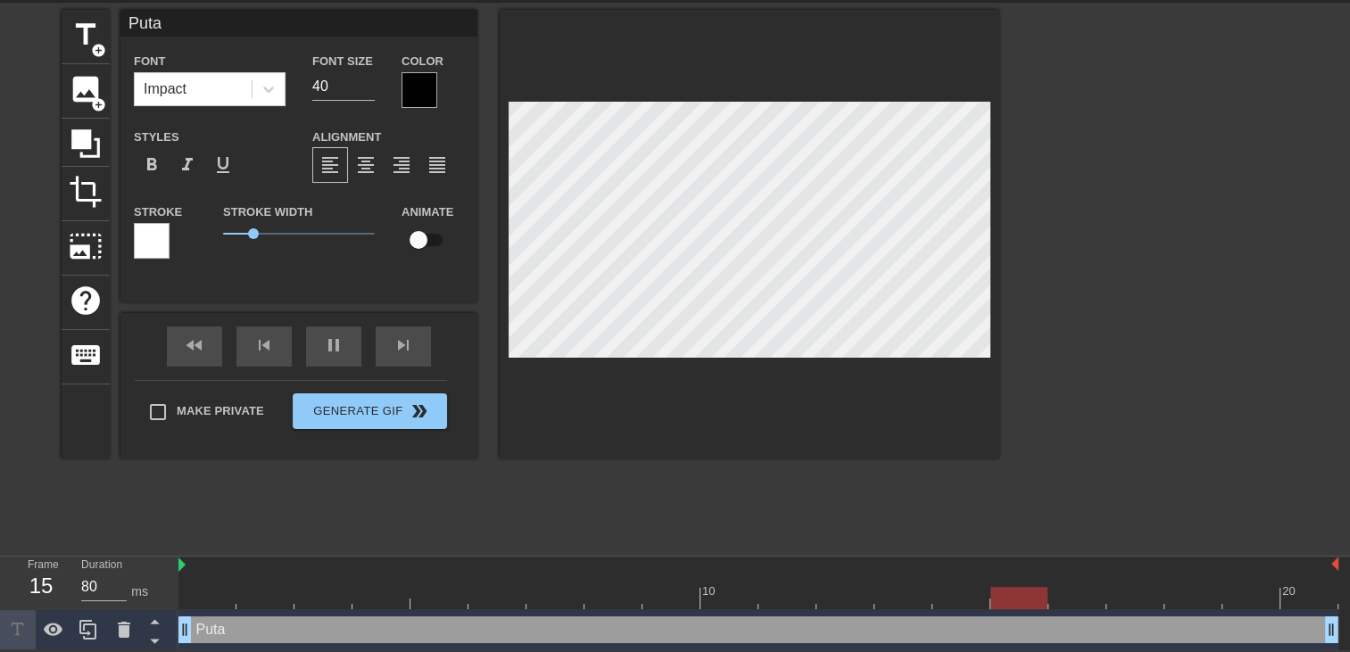
type input "Putai"
type textarea "Putai"
type input "Putain"
type textarea "Putain"
type input "Putain"
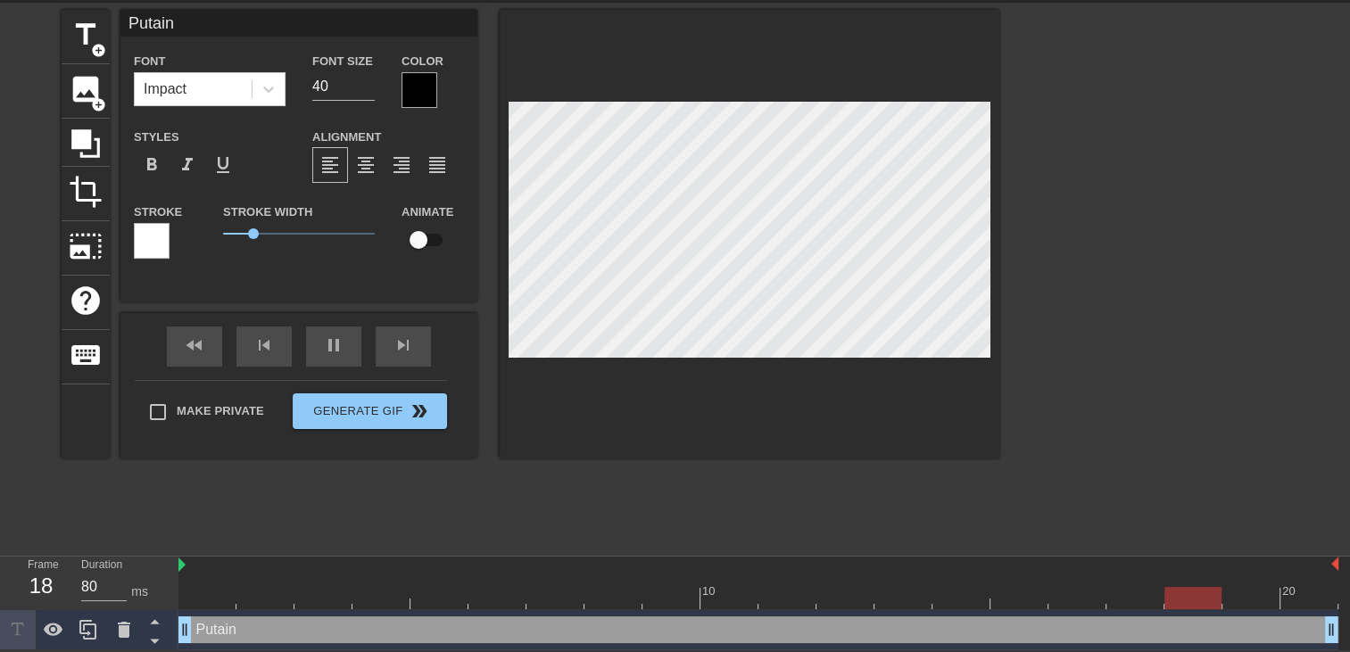
type textarea "Putain"
type input "Putain s"
type textarea "Putain s"
type input "Putain so"
type textarea "Putain so"
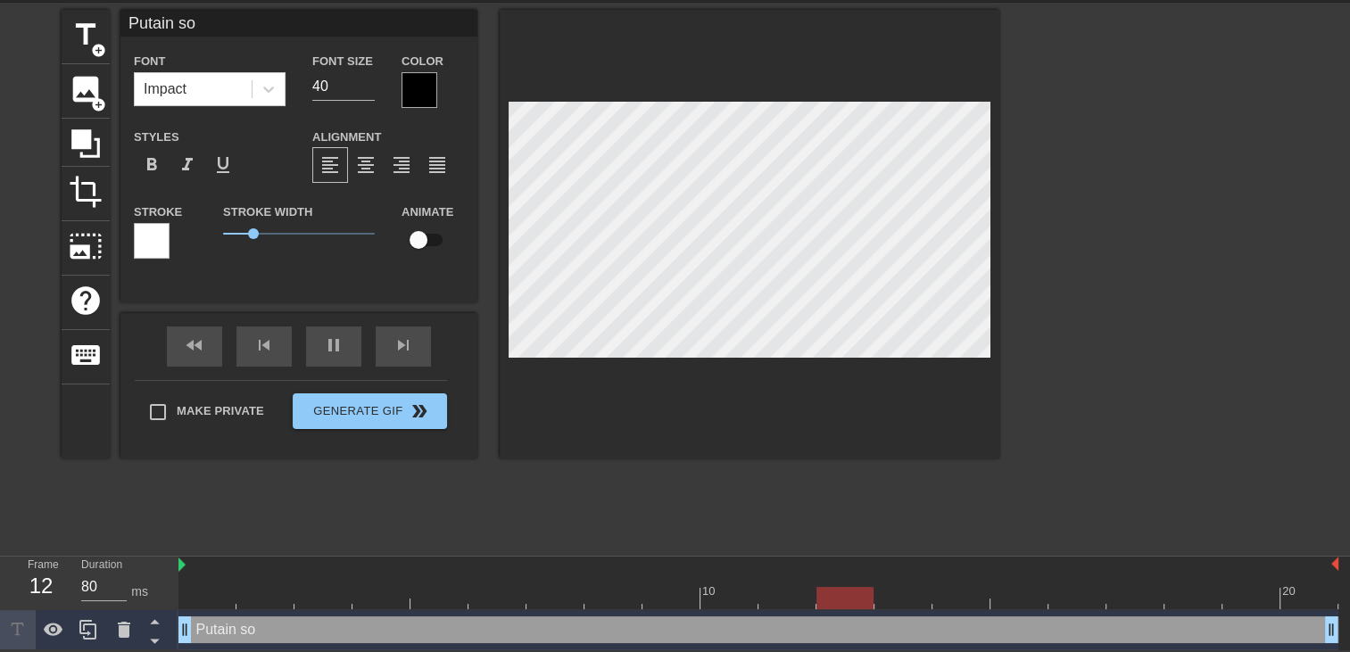
type input "Putain soe"
type textarea "Putain soe"
type input "Putain soeu"
type textarea "Putain soeu"
type input "Putain soeur"
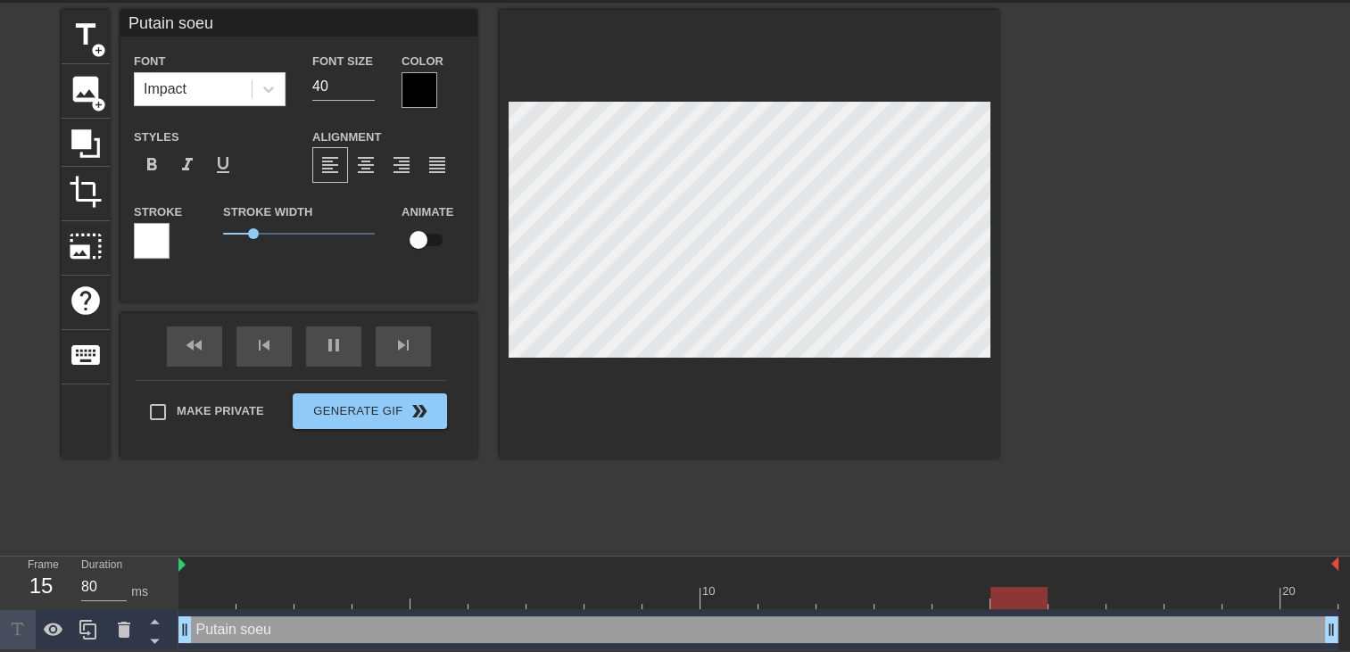
type textarea "Putain soeur"
type input "Putain soeure"
type textarea "Putain soeure"
type input "Putain soeuret"
type textarea "Putain soeuret"
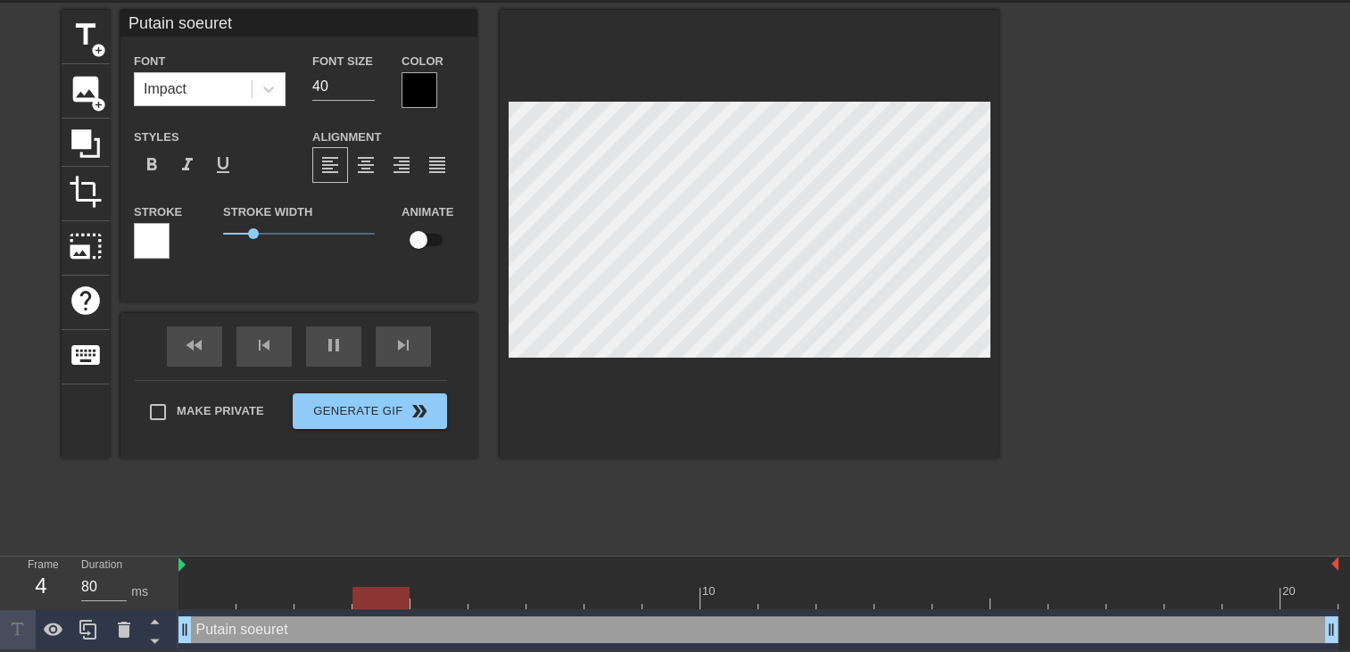
type input "Putain soeurett"
type textarea "Putain soeurett"
type input "Putain soeurette"
type textarea "Putain soeurette"
type input "Putain soeurette"
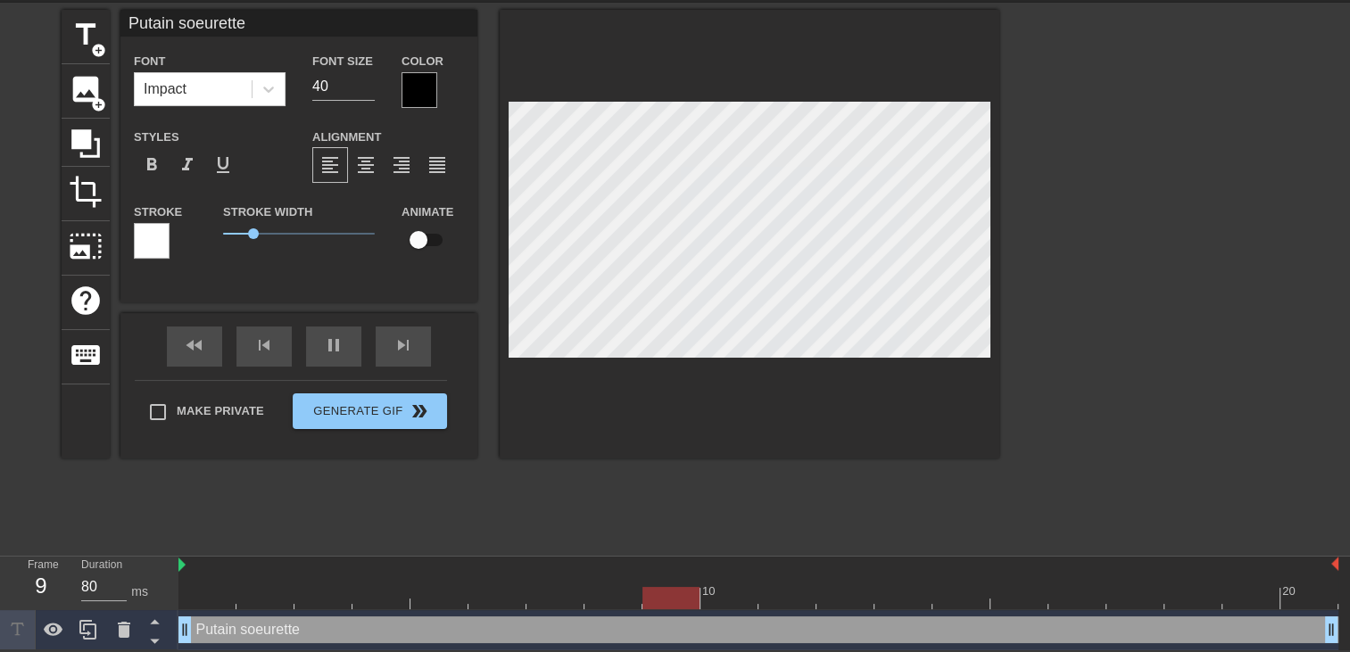
type textarea "Putain soeurette"
type input "Putain soeurette t"
type textarea "Putain soeurette t"
type input "Putain soeurette tu"
type textarea "Putain soeurette tu"
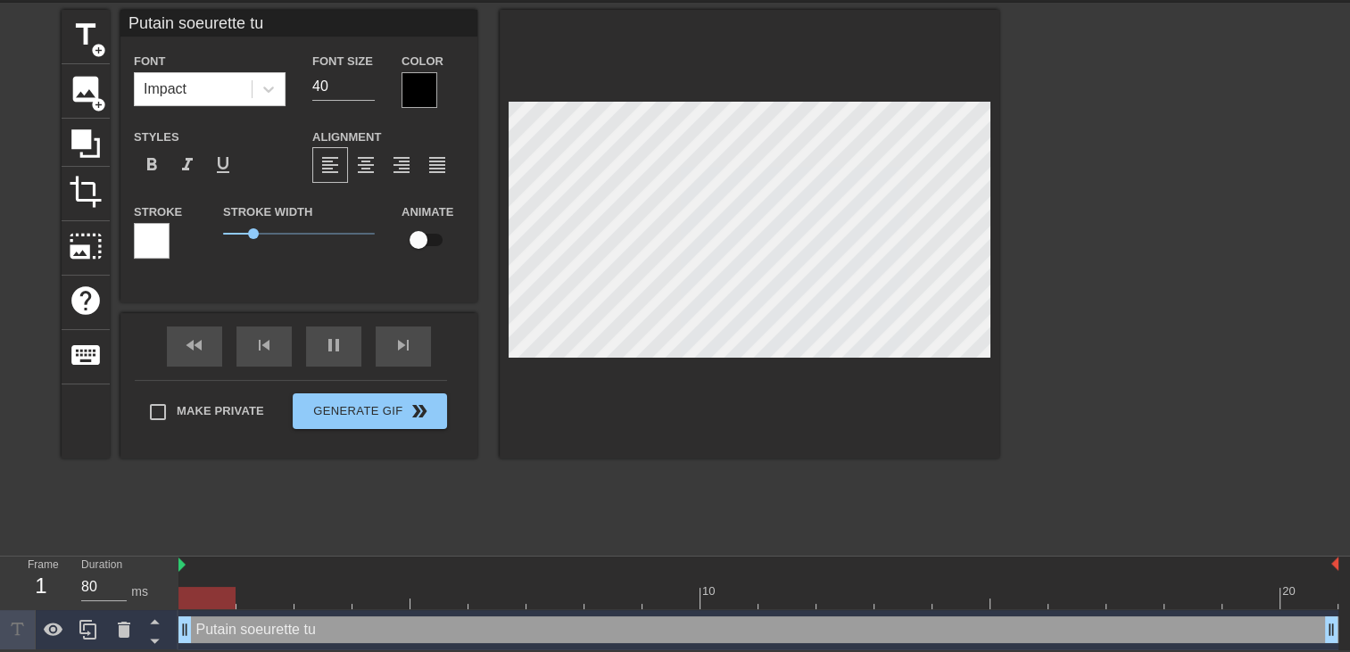
type input "Putain soeurette tu"
type textarea "Putain soeurette tu"
type input "Putain soeurette tu e"
type textarea "Putain soeurette tu e"
type input "Putain soeurette tu es"
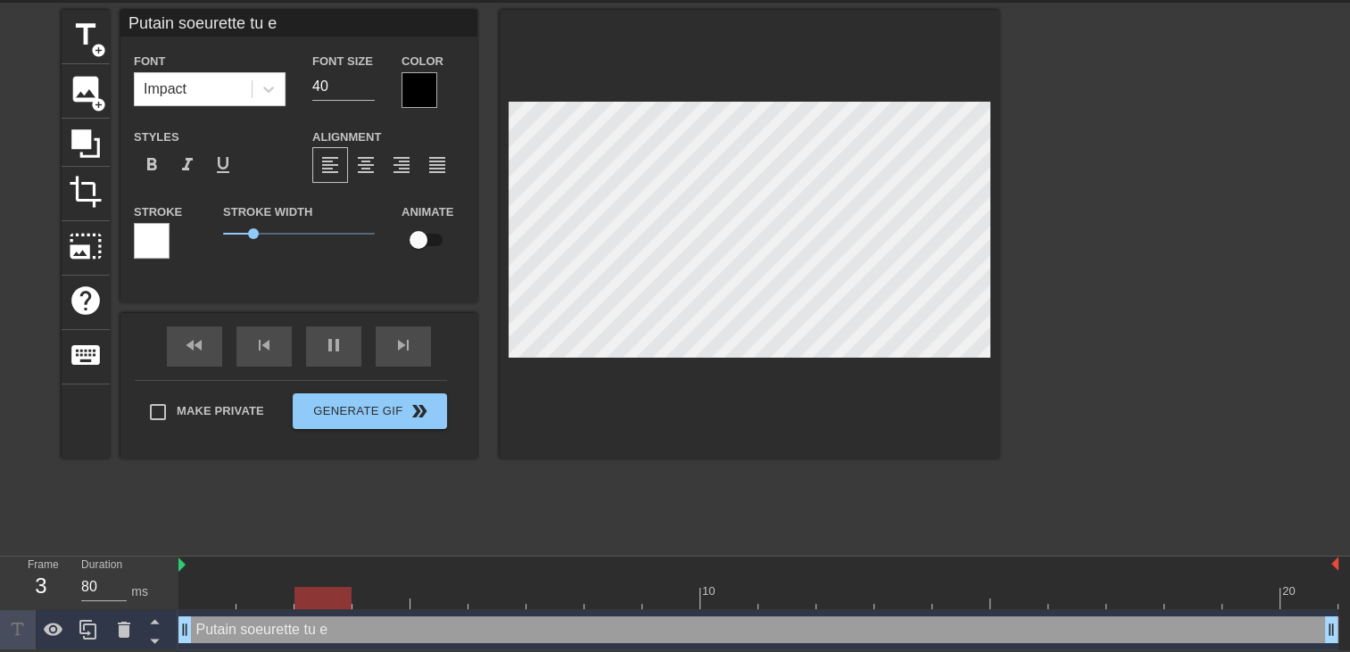
type textarea "Putain soeurette tu es"
type input "Putain soeurette tu es"
type textarea "Putain soeurette tu es"
type input "Putain soeurette tu es t"
type textarea "Putain soeurette tu es t"
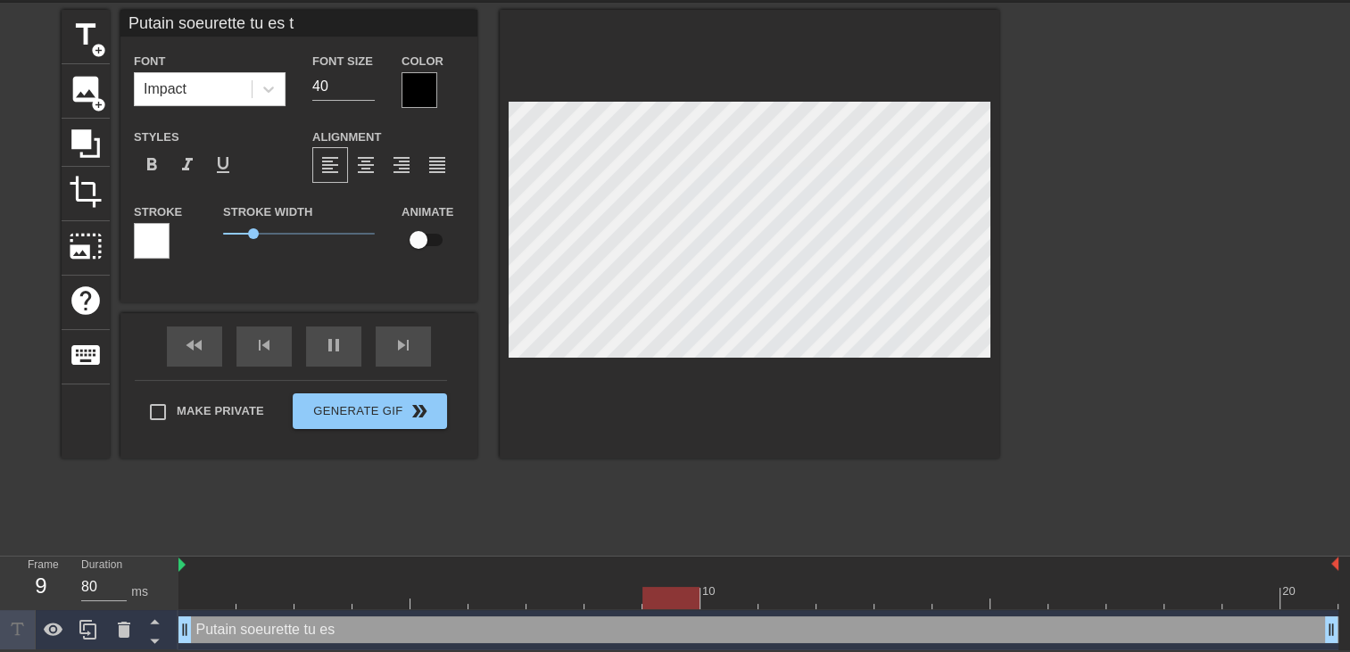
type input "Putain soeurette tu es tr"
type textarea "Putain soeurette tu es tr"
type input "Putain soeurette tu es tro"
type textarea "Putain soeurette tu es tro"
type input "Putain soeurette tu es trop"
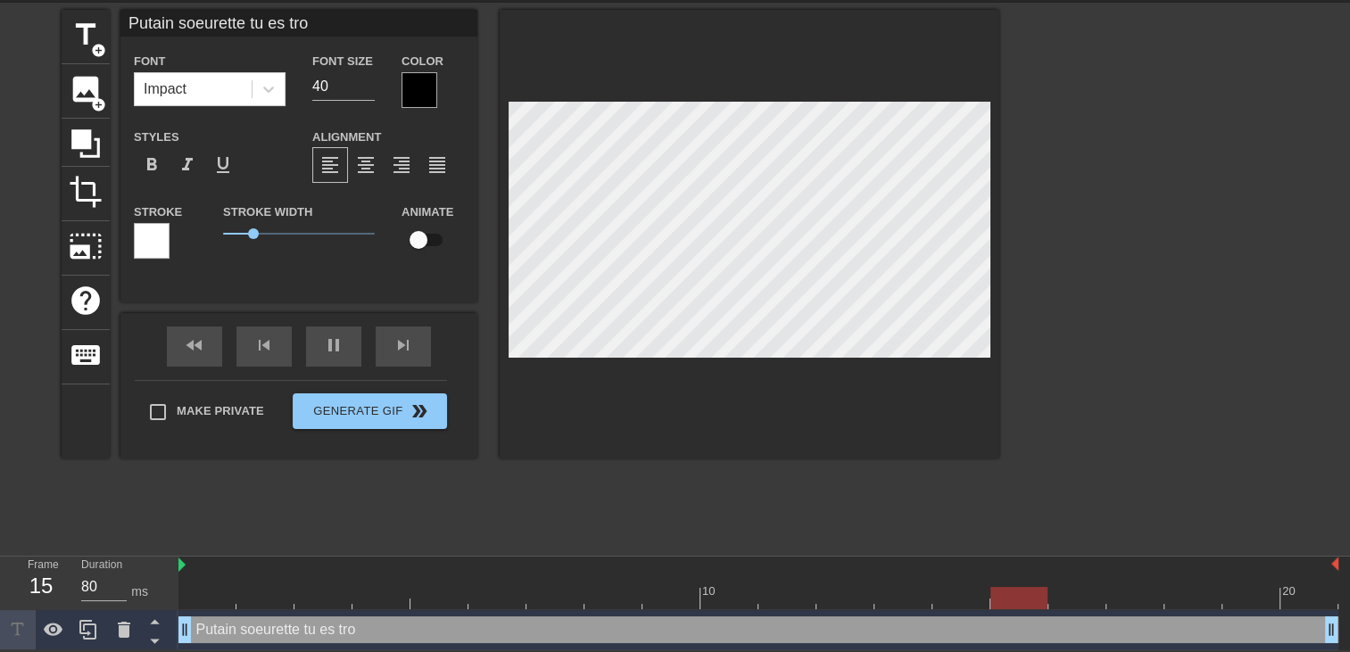
type textarea "Putain soeurette tu es trop"
type input "Putain soeurette tu es trop"
type textarea "Putain soeurette tu es trop"
type input "Putain soeurette tu es trop b"
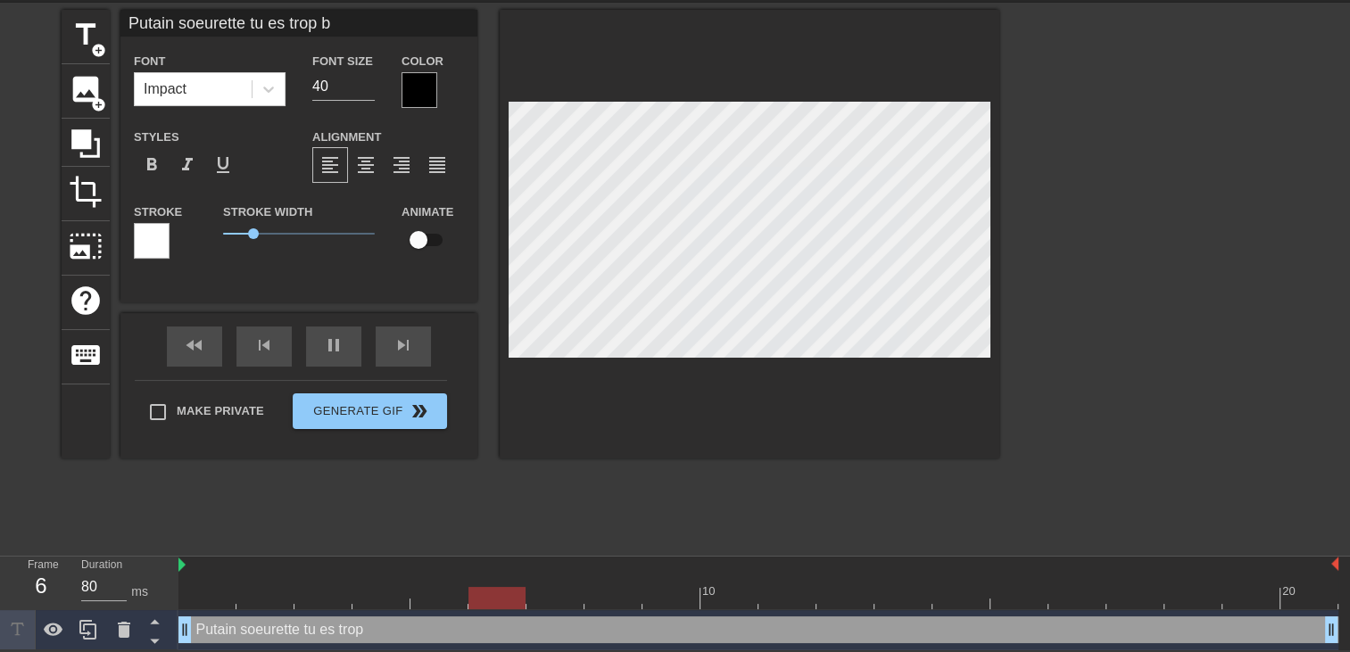
type textarea "Putain soeurette tu es trop b"
type input "Putain soeurette tu es trop bo"
type textarea "Putain soeurette tu es trop bo"
type input "Putain soeurette tu es trop bon"
type textarea "Putain soeurette tu es trop bon"
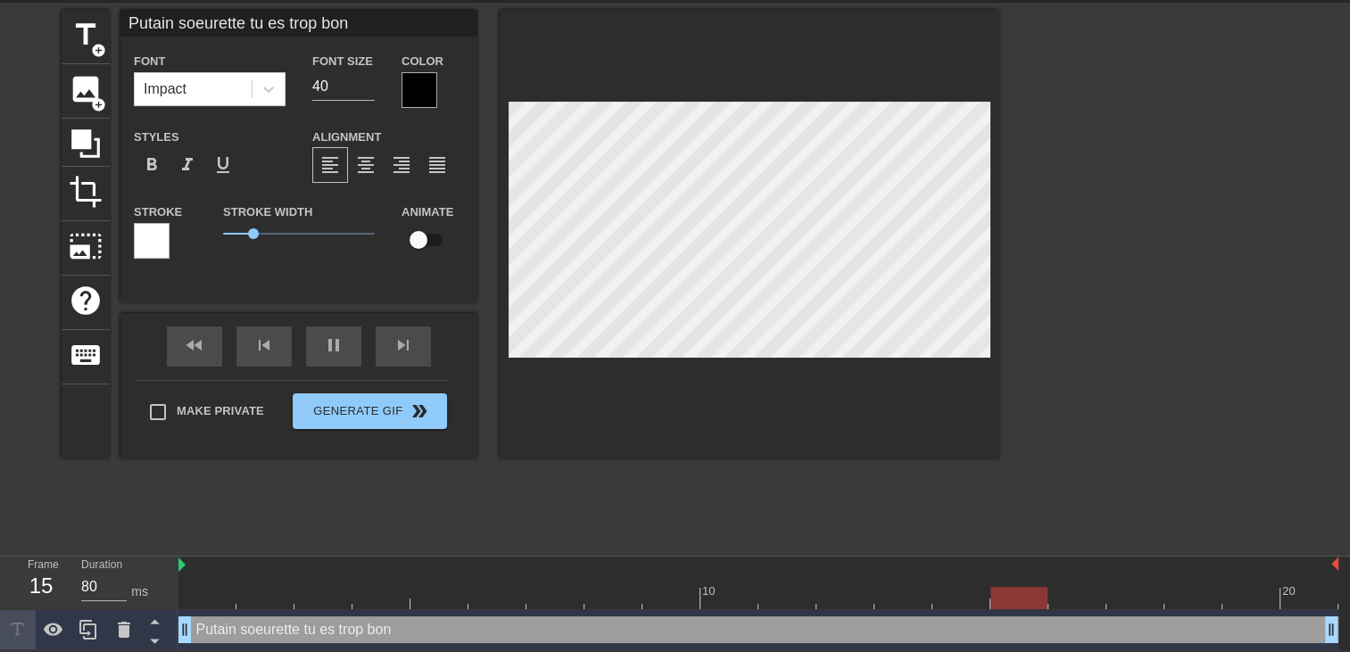
type input "Putain soeurette tu es trop bonn"
type textarea "Putain soeurette tu es trop bonn"
type input "Putain soeurette tu es trop bonne"
type textarea "Putain soeurette tu es trop bonne"
type input "Putain soeurette tu es trop bonne"
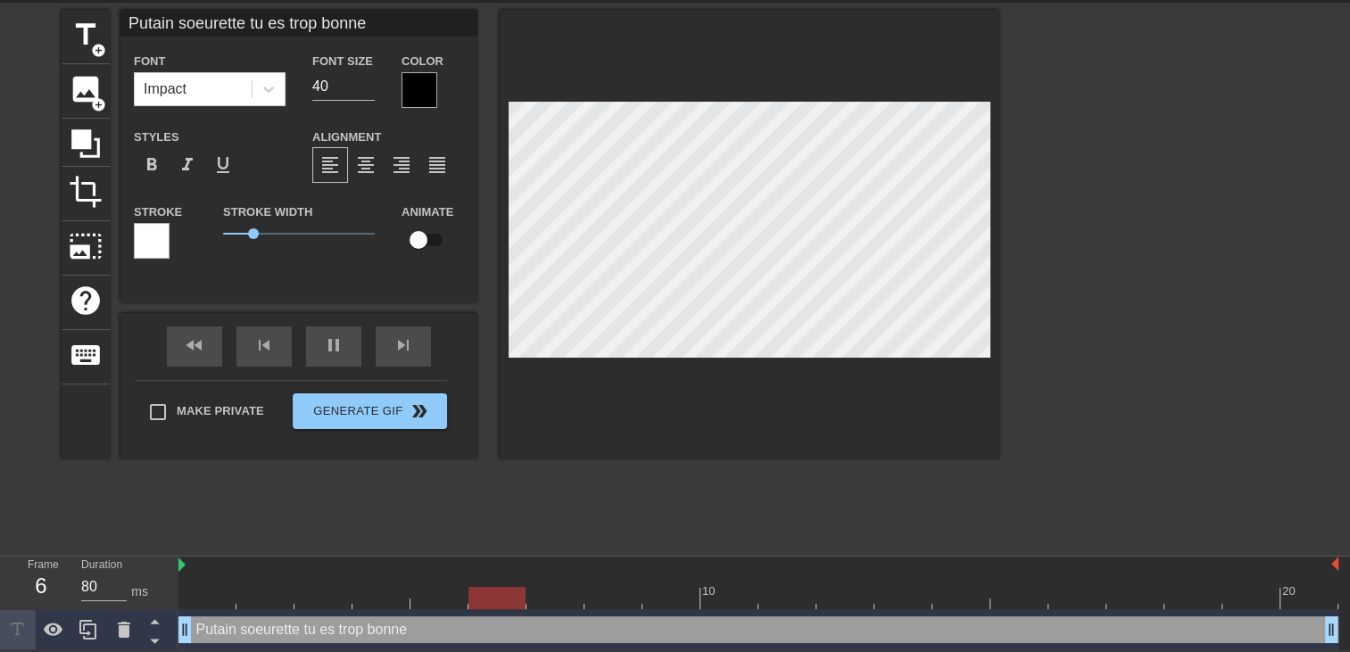
scroll to position [3, 2]
type textarea "Putain soeurette tu es trop bonne"
type input "Putain soeurette tu es trop bonne"
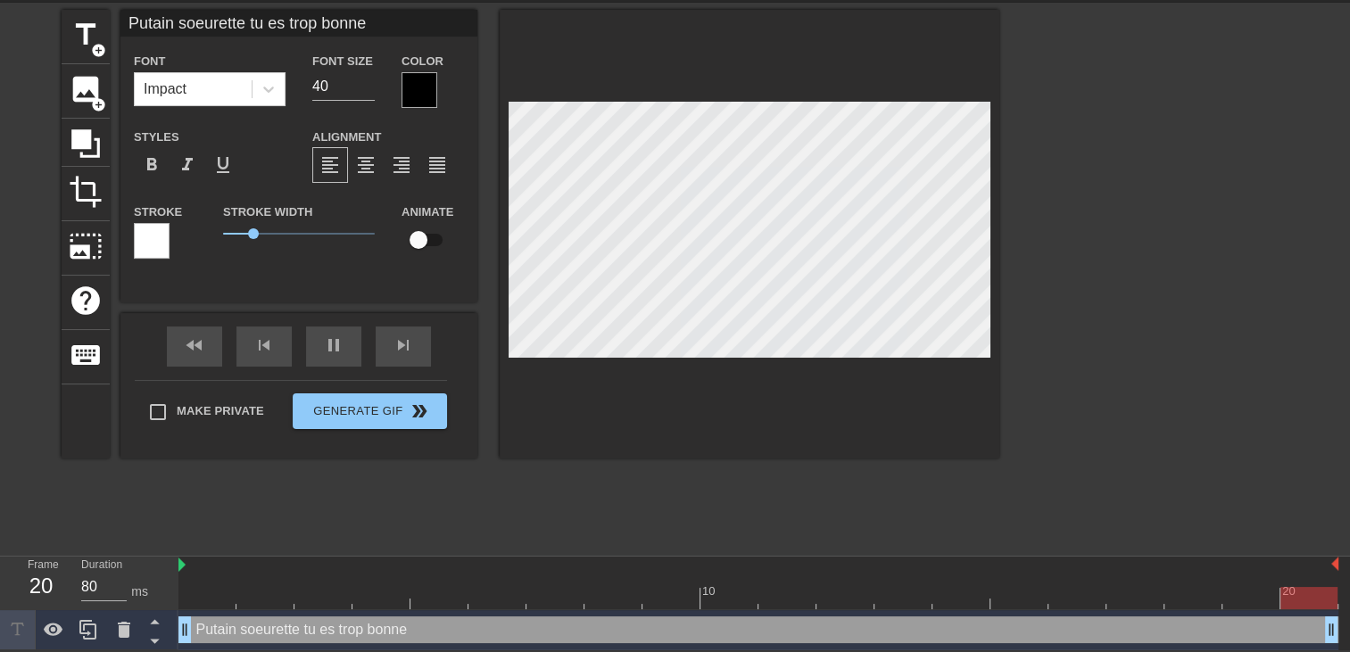
type textarea "Putain soeurette tu es trop bonne"
type input "Putain soeurette tu es trop bonne"
type textarea "Putain soeurette tu es trop bonne"
type input "Putain soeurette tu es trop bonne j"
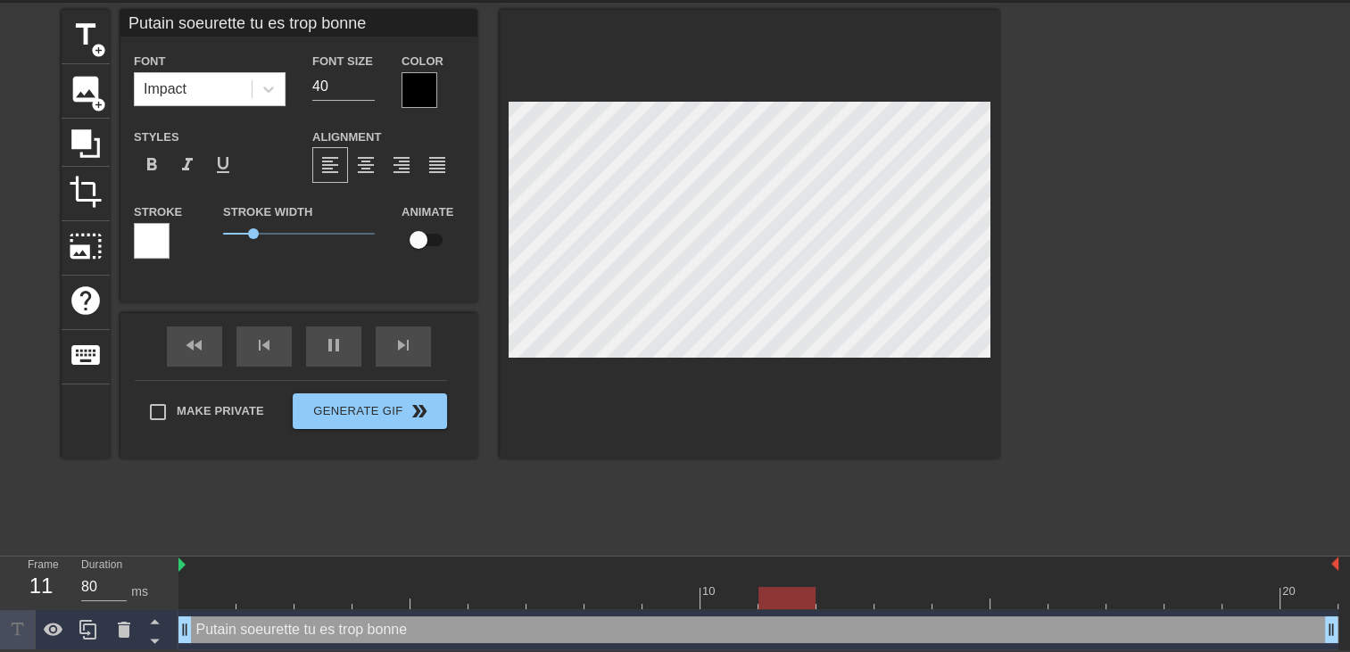
type textarea "Putain soeurette tu es trop bonne j"
type input "Putain soeurette tu es trop bonne je"
type textarea "Putain soeurette tu es trop bonne je"
type input "Putain soeurette tu es trop bonne je"
type textarea "Putain soeurette tu es trop bonne je"
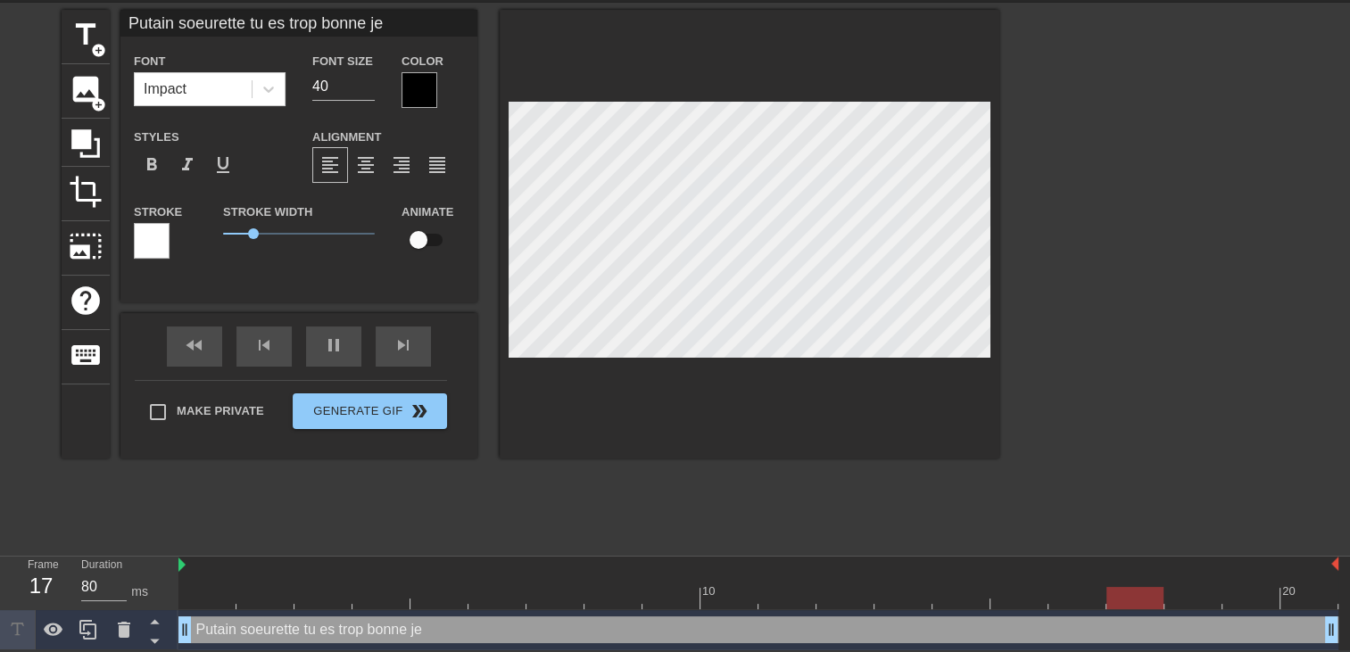
type input "Putain soeurette tu es trop bonne je v"
type textarea "Putain soeurette tu es trop bonne je v"
type input "Putain soeurette tu es trop bonne je va"
type textarea "Putain soeurette tu es trop bonne je va"
type input "Putain soeurette tu es trop bonne je vai"
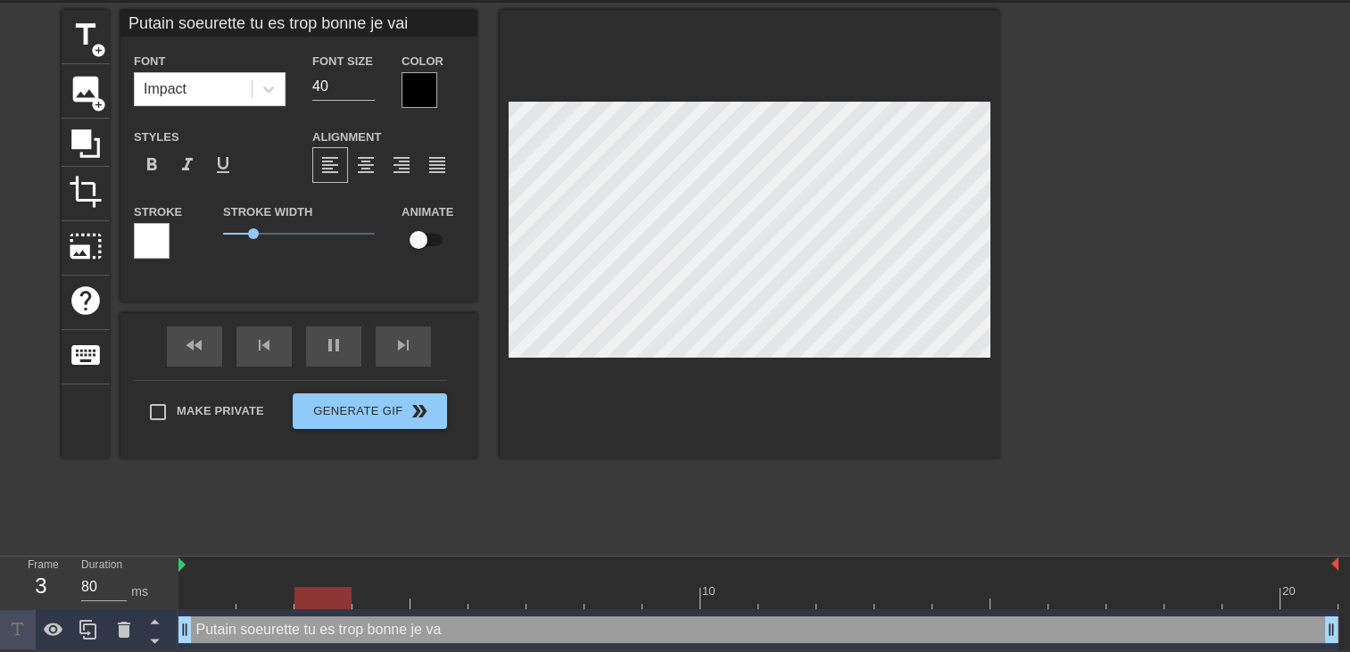
type textarea "Putain soeurette tu es trop bonne je vai"
type input "Putain soeurette tu es trop bonne je vais"
type textarea "Putain soeurette tu es trop bonne je vais"
type input "Putain soeurette tu es trop bonne je vaiss"
type textarea "Putain soeurette tu es trop bonne je vaiss"
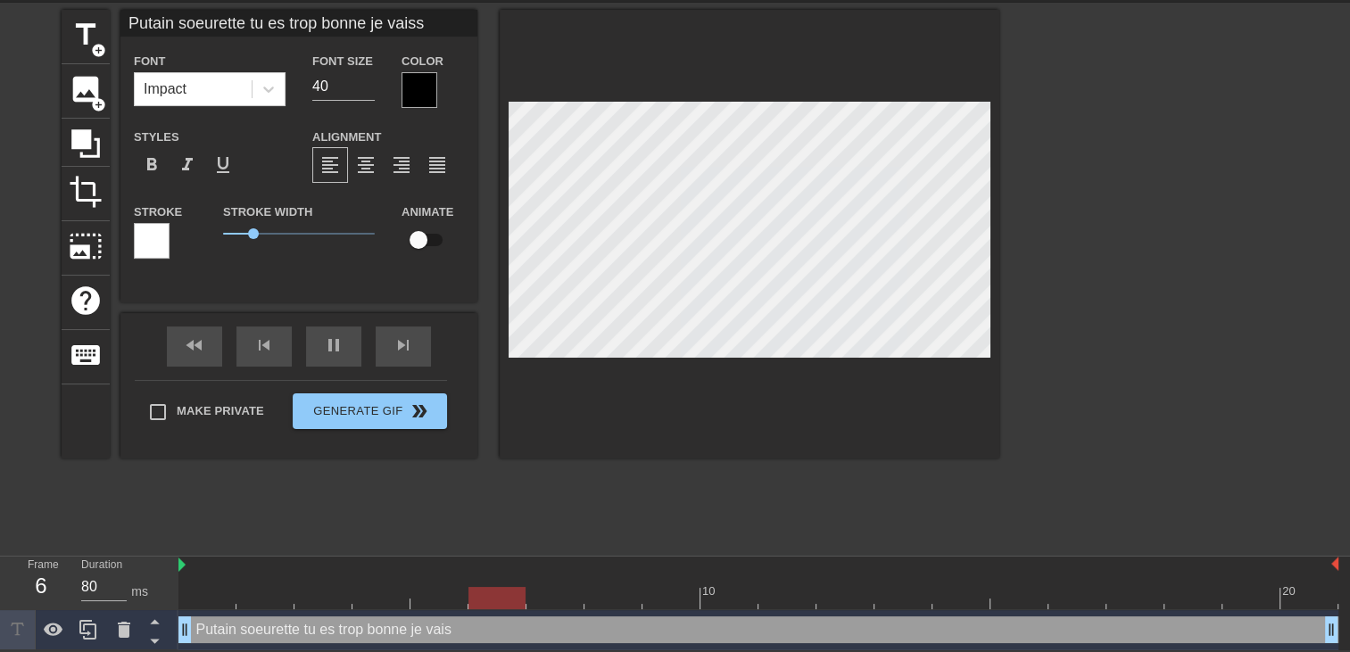
scroll to position [4, 10]
type input "Putain soeurette tu es trop bonne je vais"
type textarea "Putain soeurette tu es trop bonne je vais"
type input "Putain soeurette tu es trop bonne je vais"
type textarea "Putain soeurette tu es trop bonne je vais"
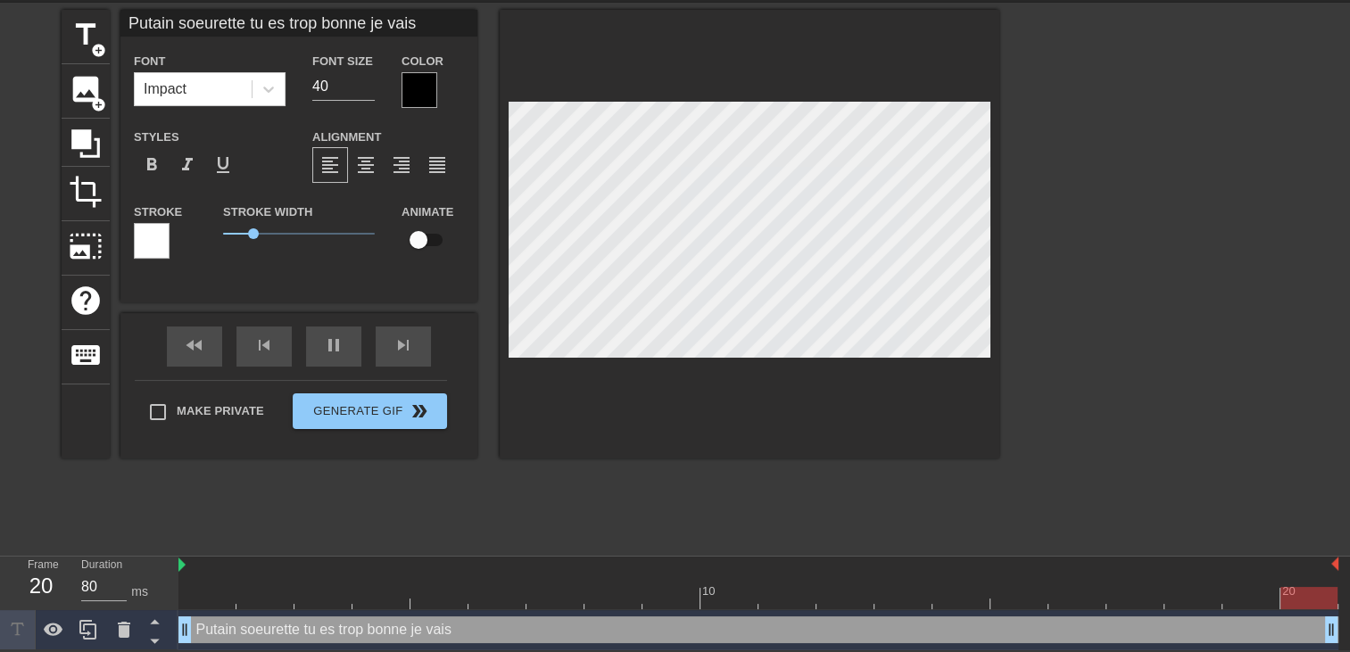
type input "Putain soeurette tu es trop bonne je vais t"
type textarea "Putain soeurette tu es trop bonne je vais t"
type input "Putain soeurette tu es trop bonne je vais te"
type textarea "Putain soeurette tu es trop bonne je vais te"
type input "Putain soeurette tu es trop bonne je vais te"
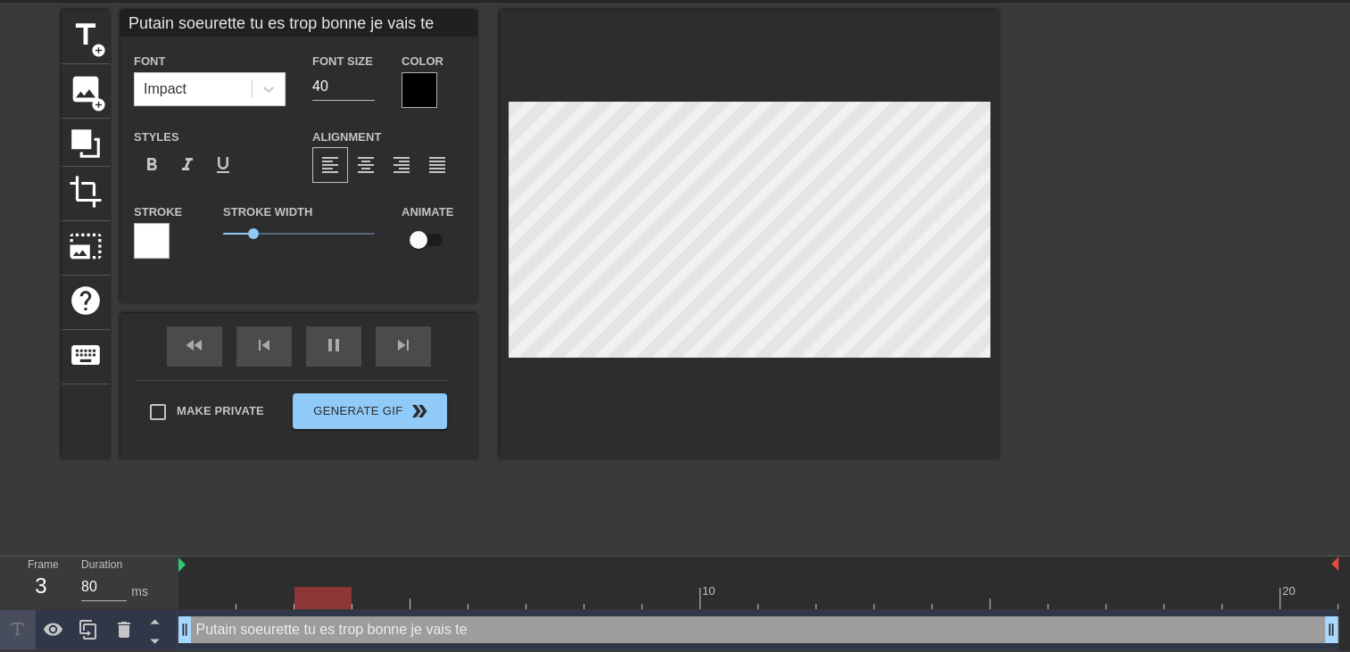
type textarea "Putain soeurette tu es trop bonne je vais te"
type input "Putain soeurette tu es trop bonne je vais te b"
type textarea "Putain soeurette tu es trop bonne je vais te b"
type input "Putain soeurette tu es trop bonne je vais te"
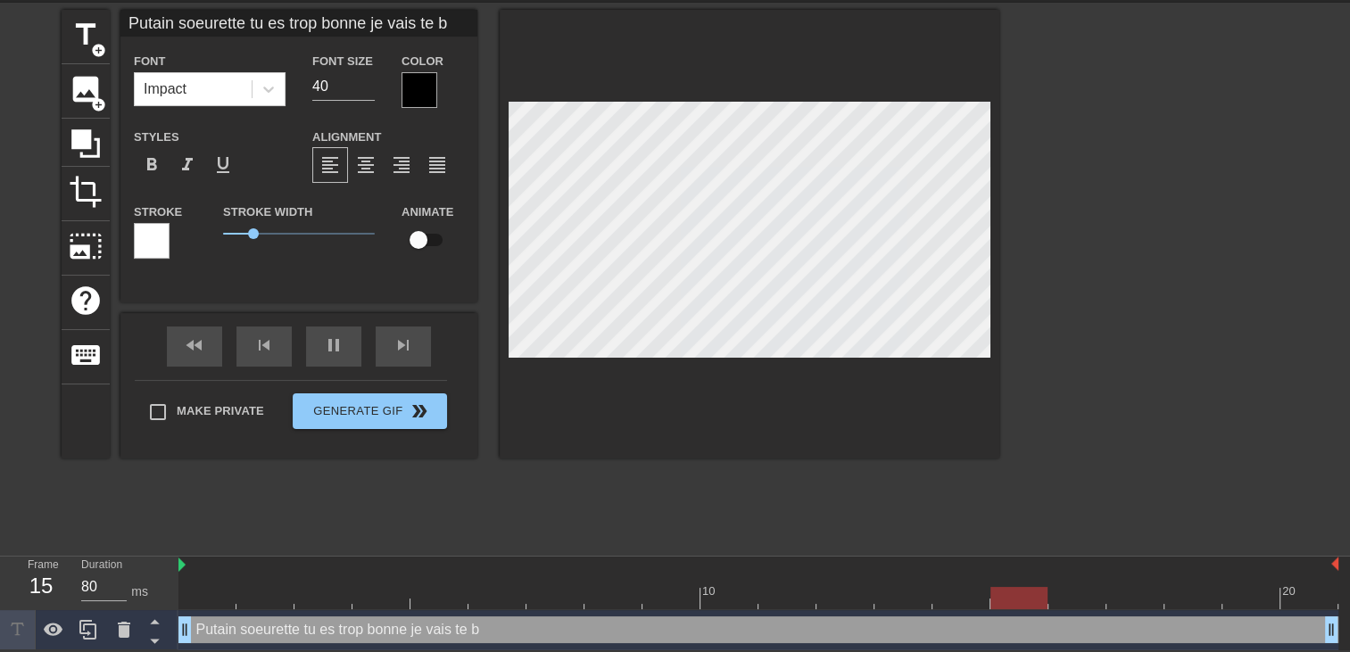
type textarea "Putain soeurette tu es trop bonne je vais te"
type input "Putain soeurette tu es trop bonne je vais te a"
type textarea "Putain soeurette tu es trop bonne je vais te a"
type input "Putain soeurette tu es trop bonne je vais te ai"
type textarea "Putain soeurette tu es trop bonne je vais te ai"
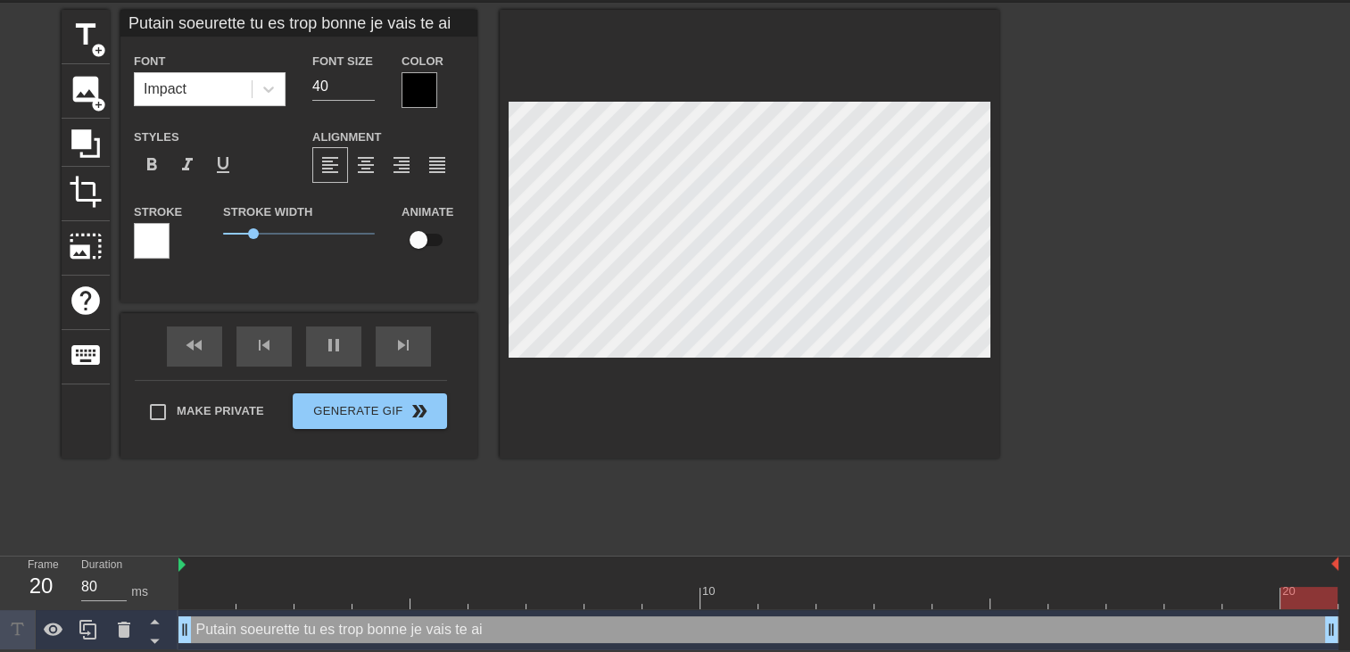
type input "Putain soeurette tu es trop bonne je vais te ais"
type textarea "Putain soeurette tu es trop bonne je vais te ais"
type input "Putain soeurette tu es trop bonne je vais te ai"
type textarea "Putain soeurette tu es trop bonne je vais te ai"
type input "Putain soeurette tu es trop bonne je vais te a"
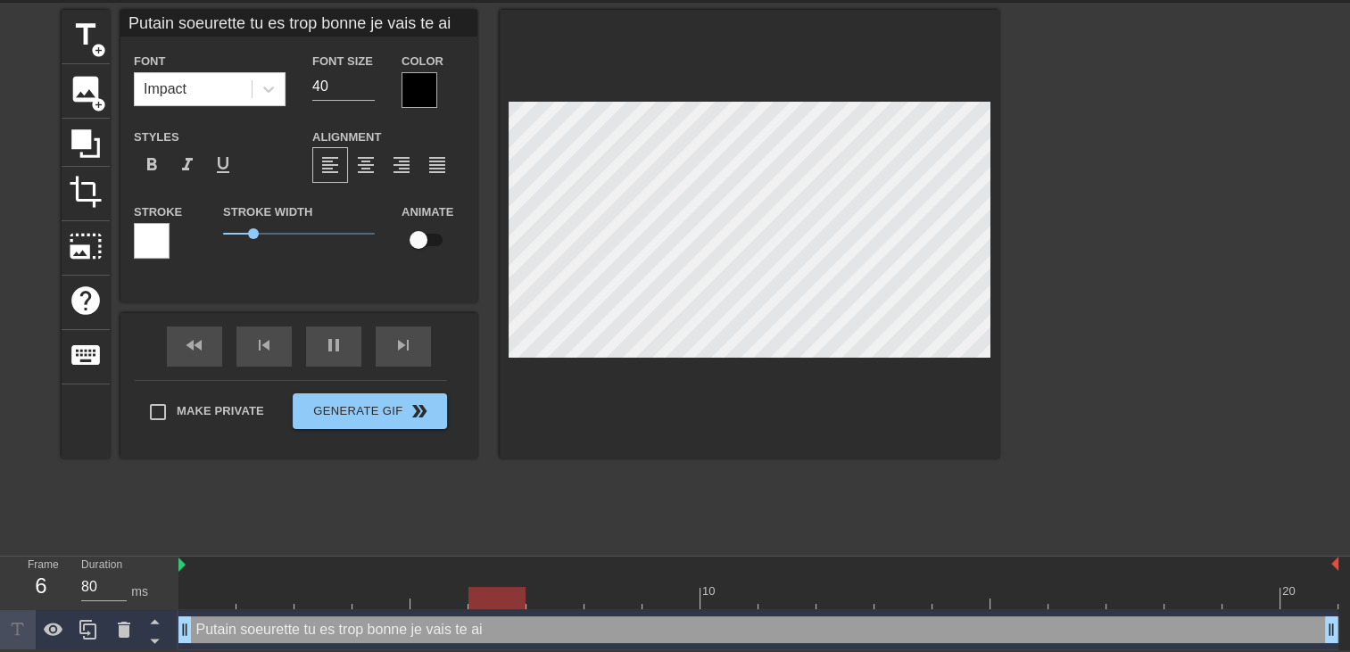
type textarea "Putain soeurette tu es trop bonne je vais te a"
type input "Putain soeurette tu es trop bonne je vais te"
type textarea "Putain soeurette tu es trop bonne je vais te"
type input "Putain soeurette tu es trop bonne je vais te b"
type textarea "Putain soeurette tu es trop bonne je vais te b"
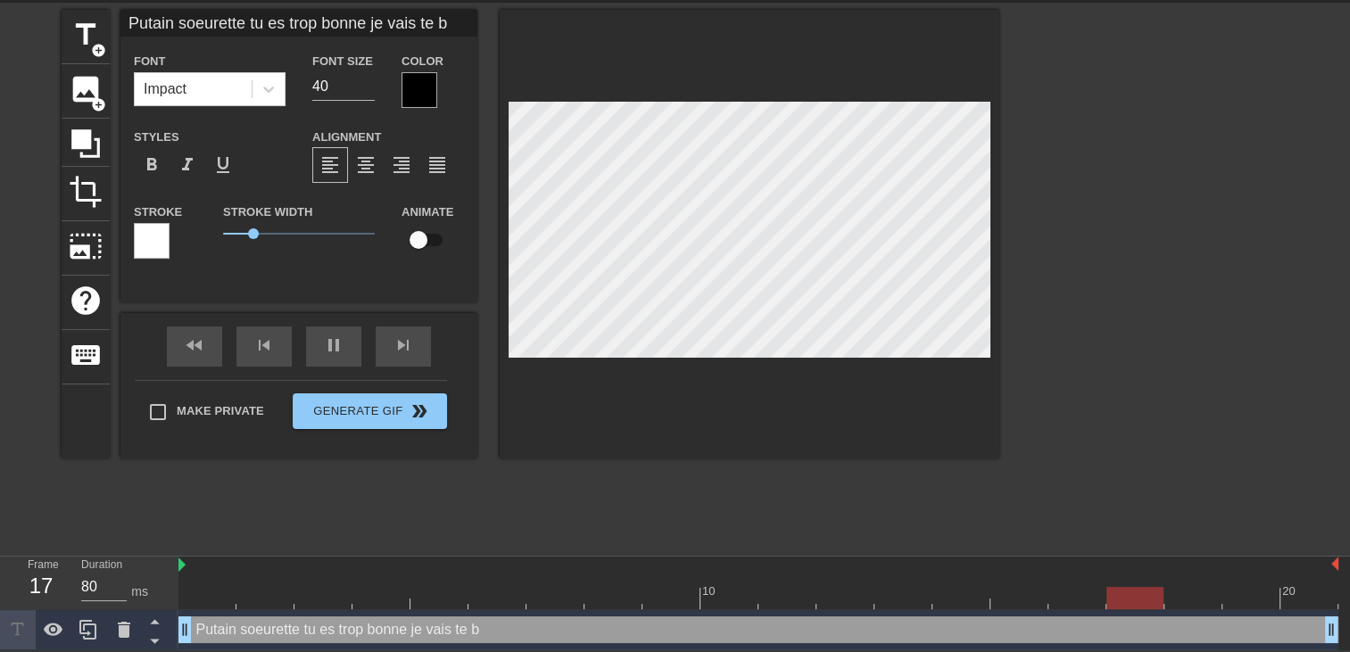
type input "Putain soeurette tu es trop bonne je vais te ba"
type textarea "Putain soeurette tu es trop bonne je vais te ba"
type input "Putain soeurette tu es trop bonne je vais te bai"
type textarea "Putain soeurette tu es trop bonne je vais te bai"
type input "Putain soeurette tu es trop bonne je vais te bais"
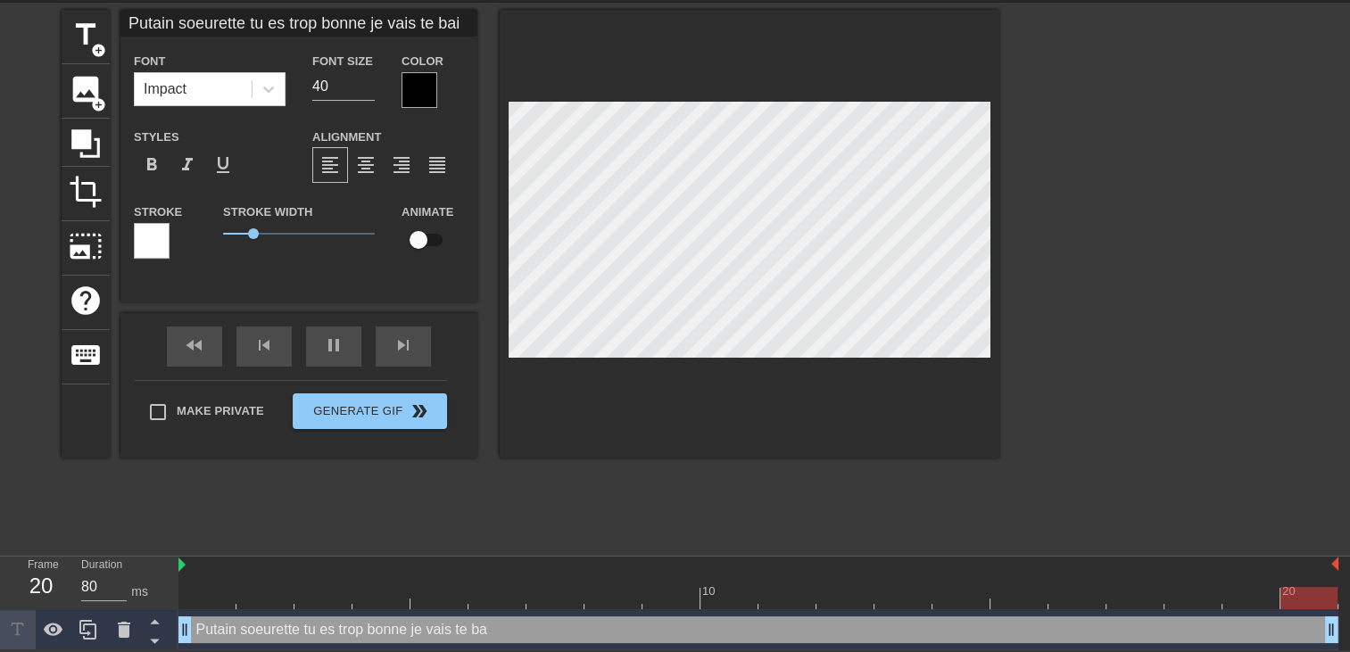
type textarea "Putain soeurette tu es trop bonne je vais te bais"
type input "Putain soeurette tu es trop bonne je vais te baisr"
type textarea "Putain soeurette tu es trop bonne je vais te baisr"
type input "Putain soeurette tu es trop bonne je vais te bais"
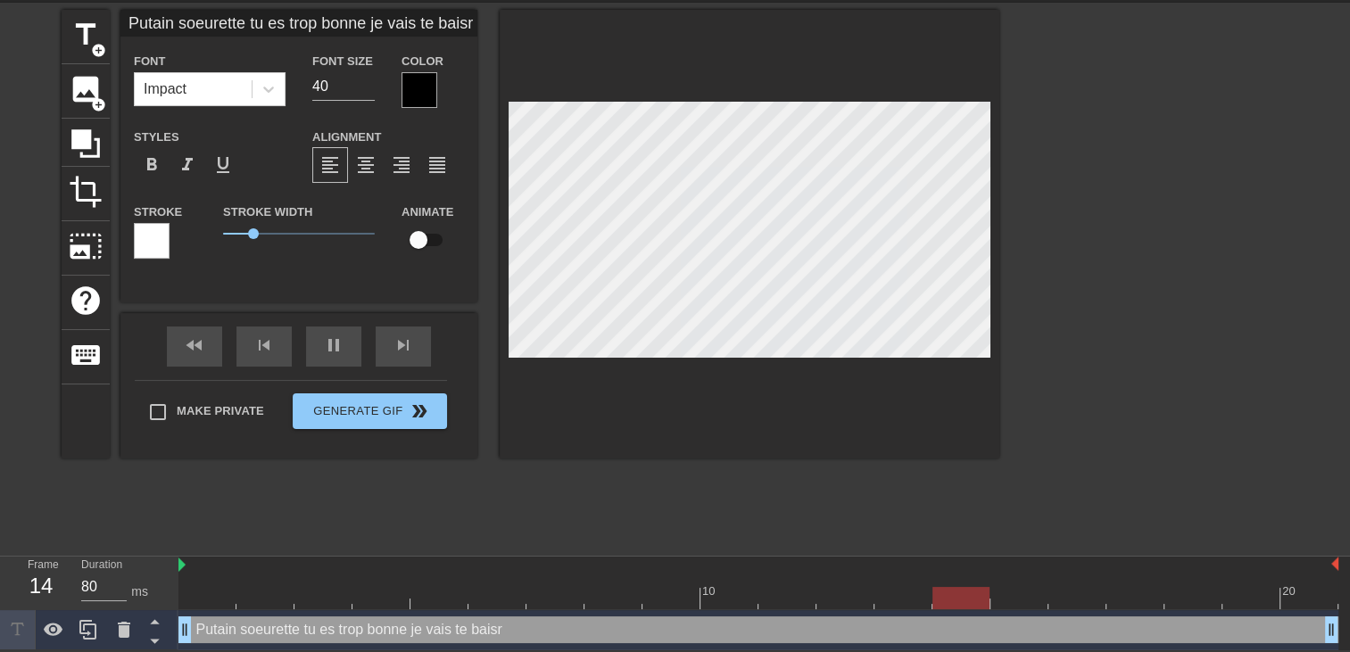
type textarea "Putain soeurette tu es trop bonne je vais te bais"
type input "Putain soeurette tu es trop bonne je vais te baise"
type textarea "Putain soeurette tu es trop bonne je vais te baise"
type input "Putain soeurette tu es trop bonne je vais te baiser"
type textarea "Putain soeurette tu es trop bonne je vais te baiser"
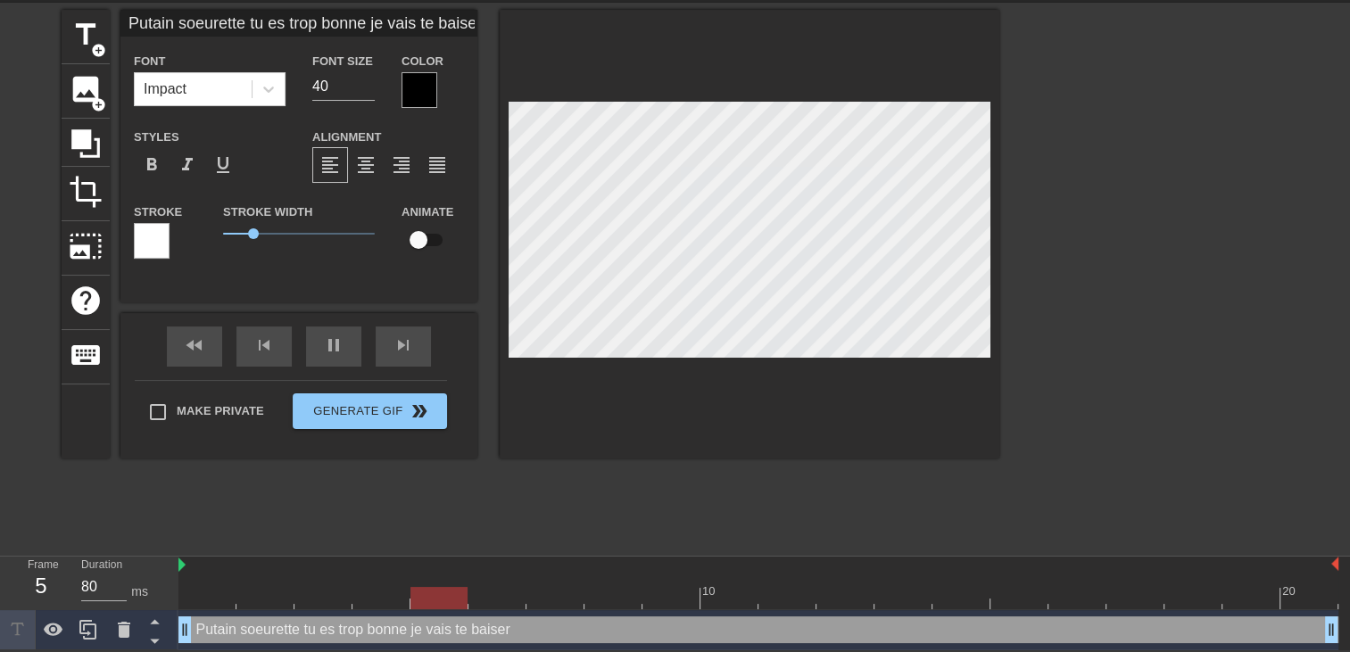
type input "Putain soeurette tu es trop bonne je vais te baiser"
type textarea "Putain soeurette tu es trop bonne je vais te baiser"
type input "Putain soeurette tu es trop bonne je vais te baisert"
type textarea "Putain soeurette tu es trop bonne je vais te baiser t"
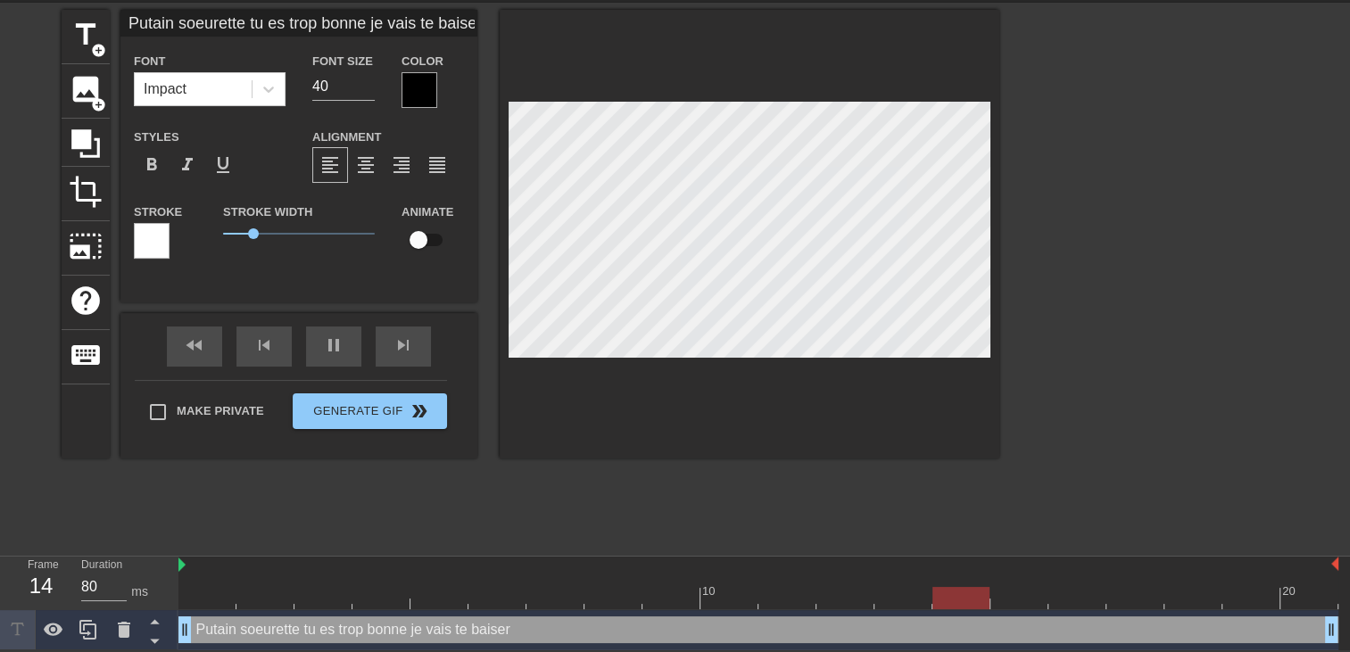
type input "Putain soeurette tu es trop bonne je vais te baiserto"
type textarea "Putain soeurette tu es trop bonne je vais te baiser to"
type input "Putain soeurette tu es trop bonne je vais te baisertou"
type textarea "Putain soeurette tu es trop bonne je vais te baiser tou"
type input "Putain soeurette tu es trop bonne je vais te baisertout"
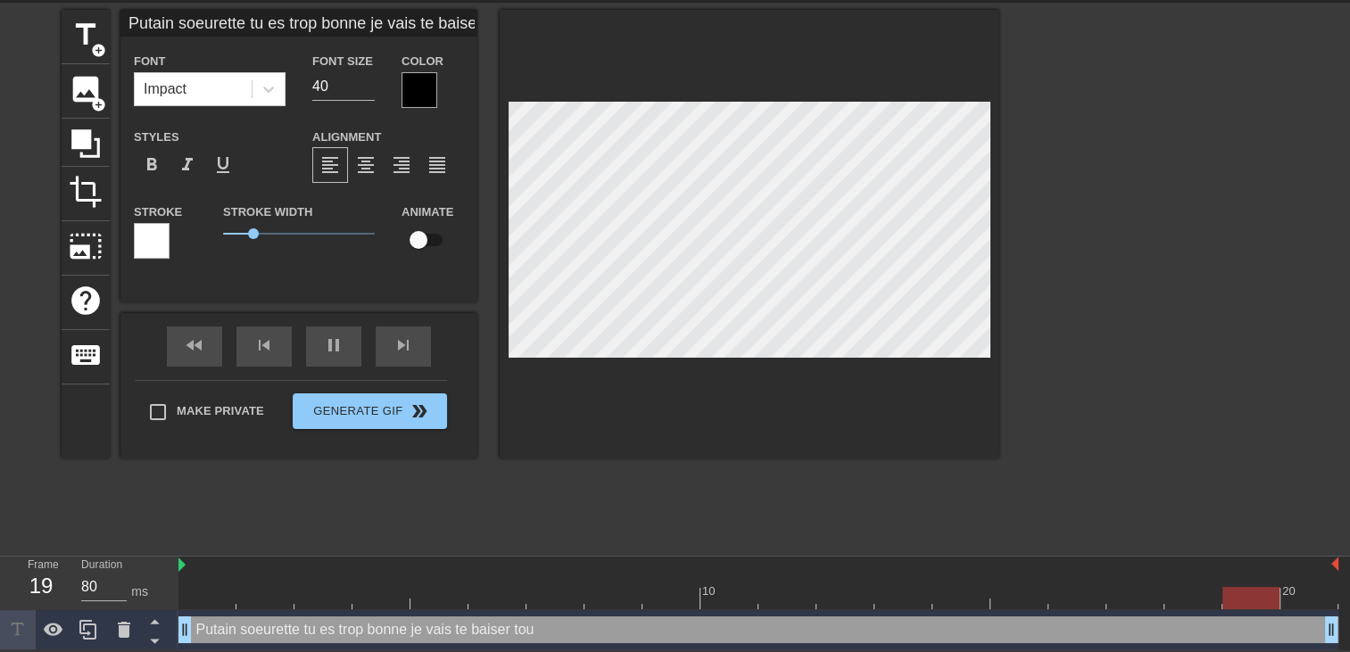
type textarea "Putain soeurette tu es trop bonne je vais te baiser tout"
type input "Putain soeurette tu es trop bonne je vais te baisertout"
type textarea "Putain soeurette tu es trop bonne je vais te baiser tout"
type input "Putain soeurette tu es trop bonne je vais te baisertout l"
type textarea "Putain soeurette tu es trop bonne je vais te baiser tout l"
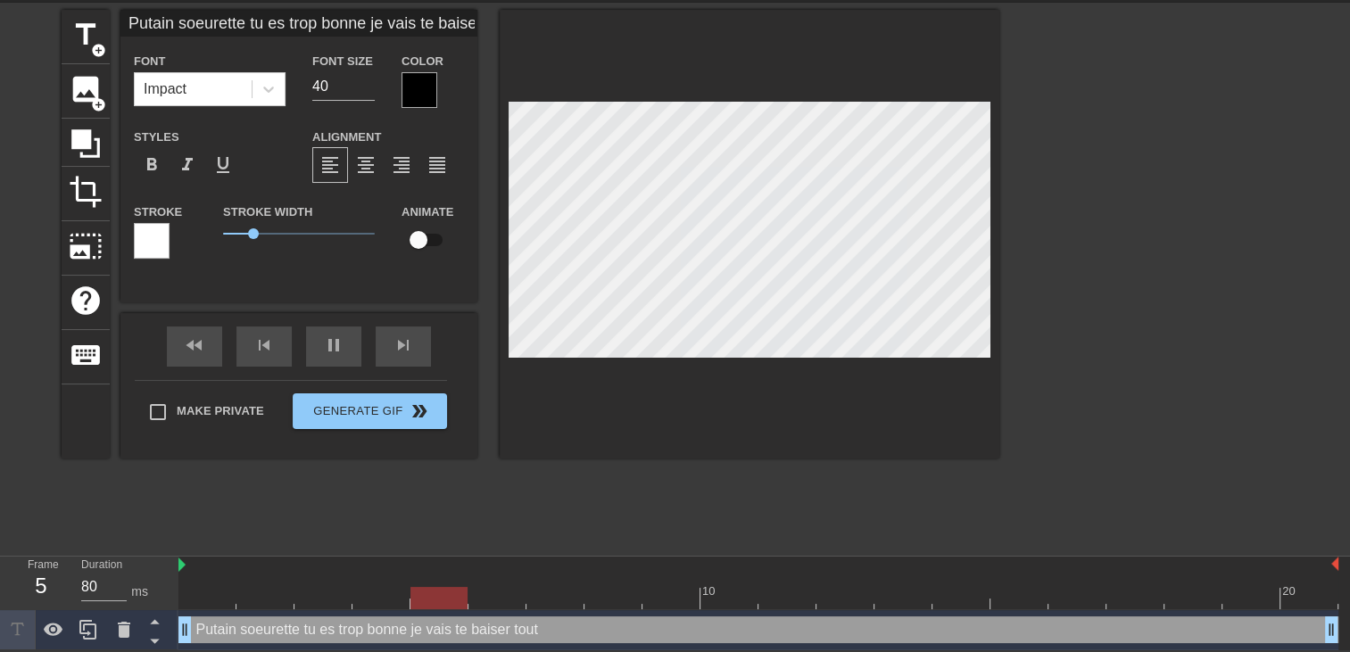
type input "Putain soeurette tu es trop bonne je vais te baisertout le"
type textarea "Putain soeurette tu es trop bonne je vais te baiser tout le"
type input "Putain soeurette tu es trop bonne je vais te baisertout les"
type textarea "Putain soeurette tu es trop bonne je vais te baiser tout les"
type input "Putain soeurette tu es trop bonne je vais te baisertout les"
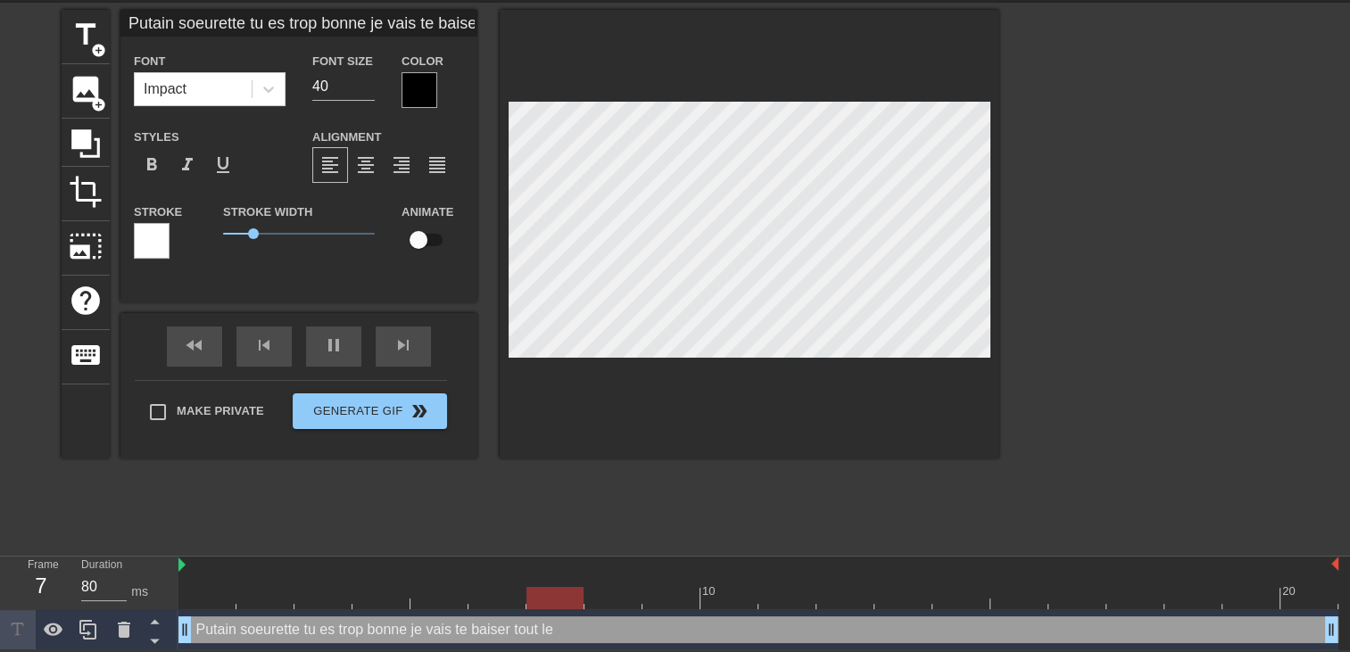
type textarea "Putain soeurette tu es trop bonne je vais te baiser tout les"
type input "Putain soeurette tu es trop bonne je vais te baisertout les j"
type textarea "Putain soeurette tu es trop bonne je vais te baiser tout les j"
type input "Putain soeurette tu es trop bonne je vais te baisertout les jo"
type textarea "Putain soeurette tu es trop bonne je vais te baiser tout les jo"
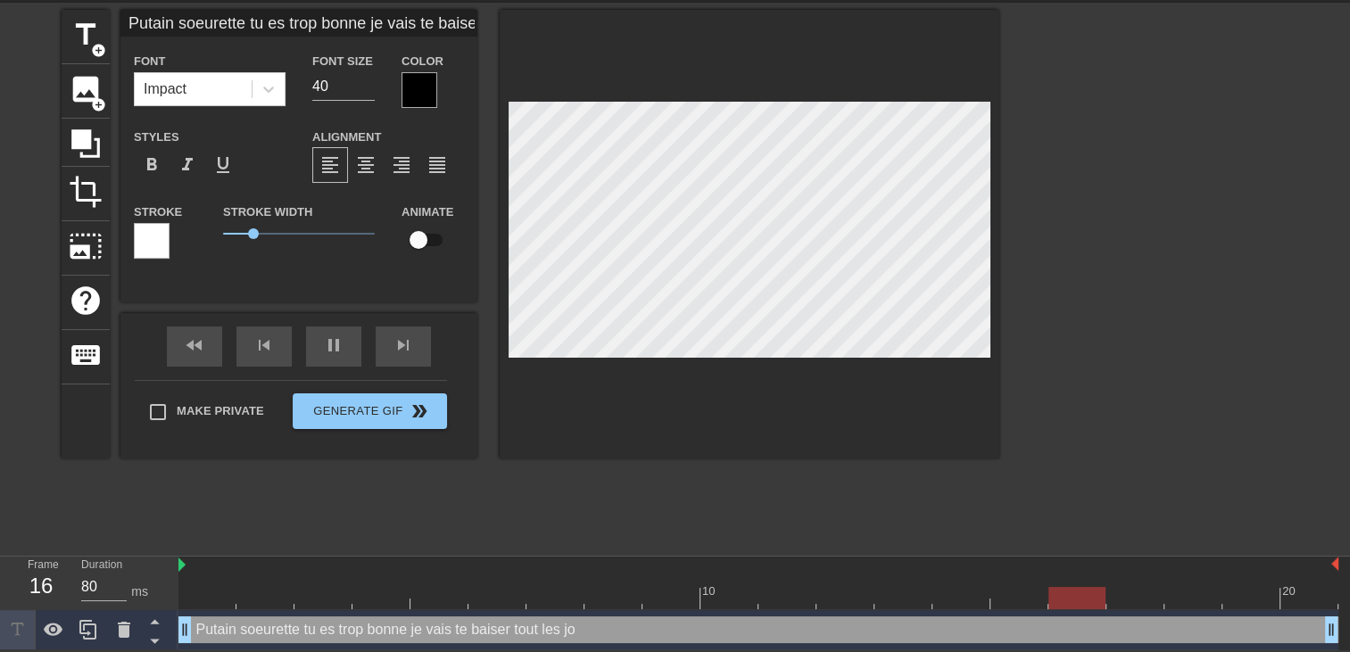
type input "Putain soeurette tu es trop bonne je vais te baisertout les jou"
type textarea "Putain soeurette tu es trop bonne je vais te baiser tout les jou"
type input "Putain soeurette tu es trop bonne je vais te baisertout les jour"
type textarea "Putain soeurette tu es trop bonne je vais te baiser tout les jour"
type input "Putain soeurette tu es trop bonne je vais te baisertout les jours"
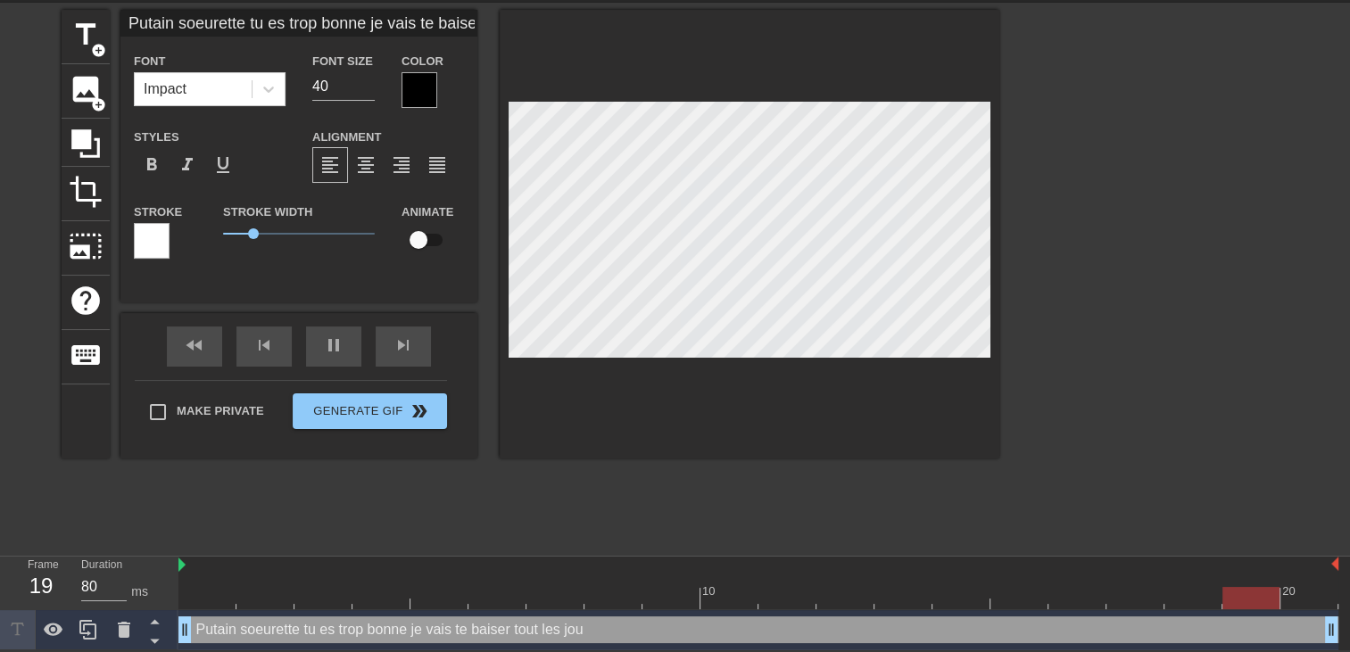
type textarea "Putain soeurette tu es trop bonne je vais te baiser tout les jours"
type input "Putain soeurette tu es trop bonne je vais te baisertout les jours"
type textarea "Putain soeurette tu es trop bonne je vais te baiser tout les jours"
type input "Putain soeurette tu es trop bonne je vais te baisertout les jours j"
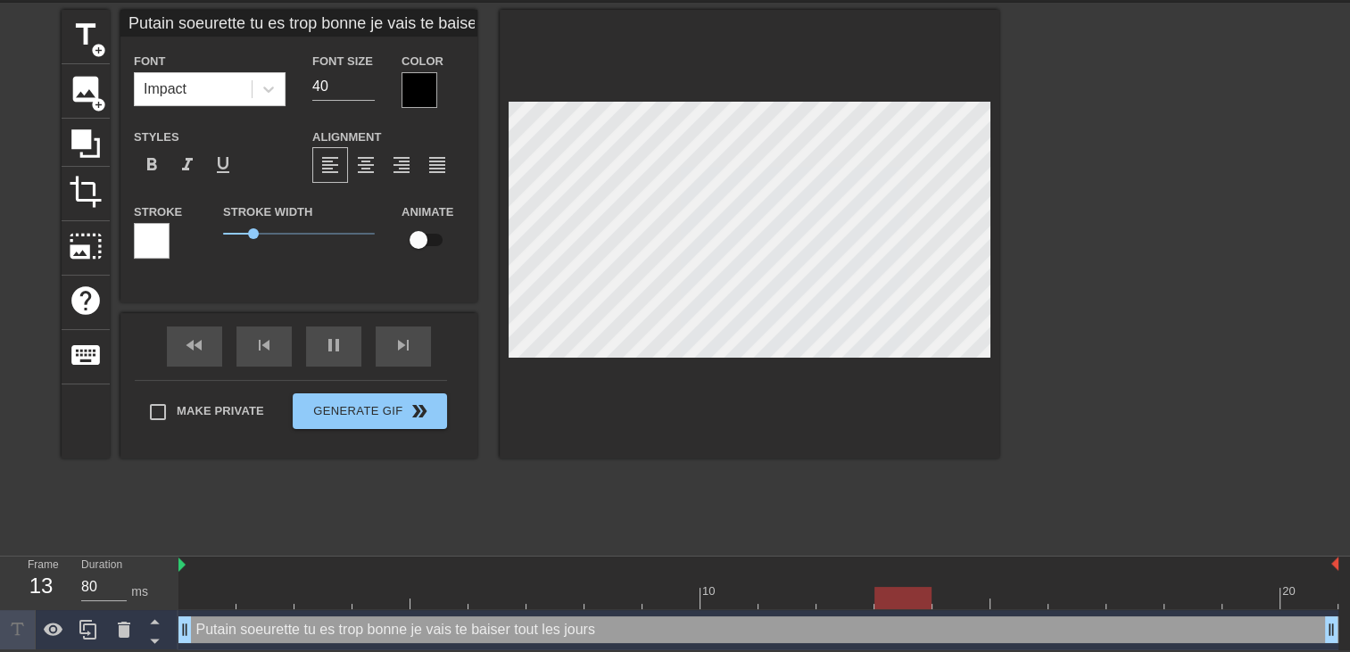
type textarea "Putain soeurette tu es trop bonne je vais te baiser tout les jours j"
type input "Putain soeurette tu es trop bonne je vais te baisertout les jours ju"
type textarea "Putain soeurette tu es trop bonne je vais te baiser tout les jours ju"
type input "Putain soeurette tu es trop bonne je vais te baisertout les jours jus"
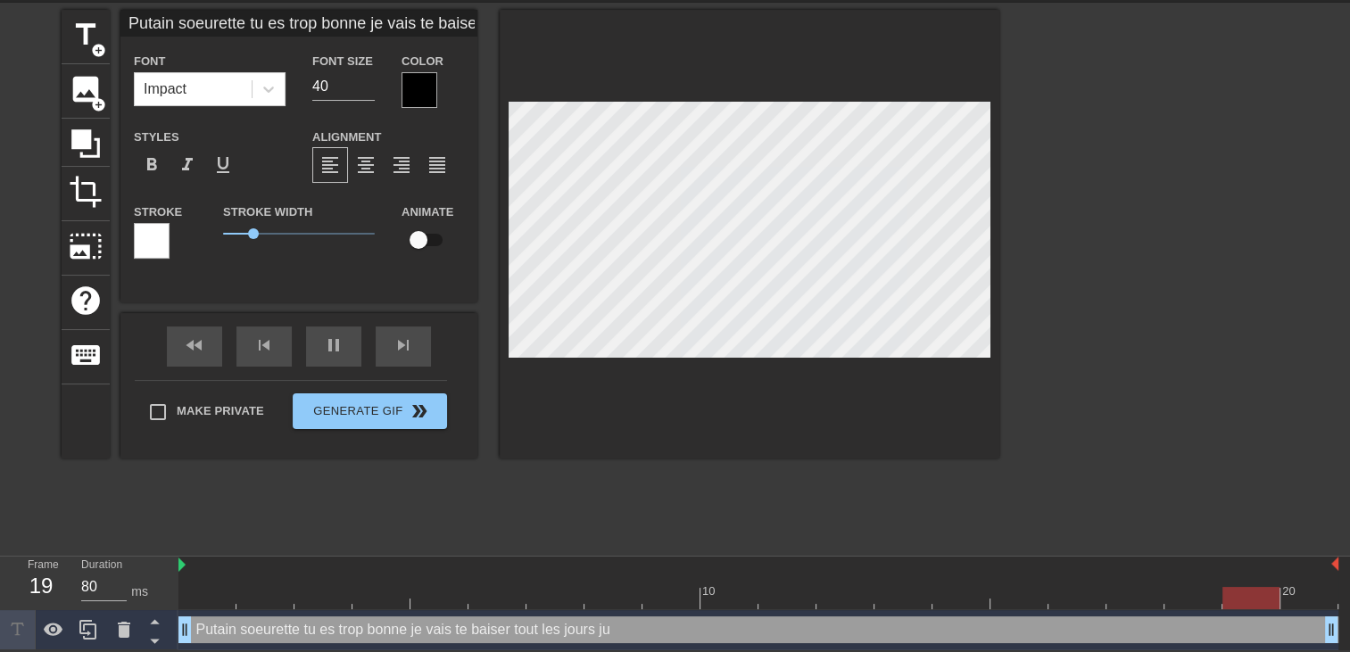
type textarea "Putain soeurette tu es trop bonne je vais te baiser tout les jours jus"
type input "Putain soeurette tu es trop bonne je vais te baisertout les jours jus'"
type textarea "Putain soeurette tu es trop bonne je vais te baiser tout les jours jus'"
type input "Putain soeurette tu es trop bonne je vais te baisertout les jours jus"
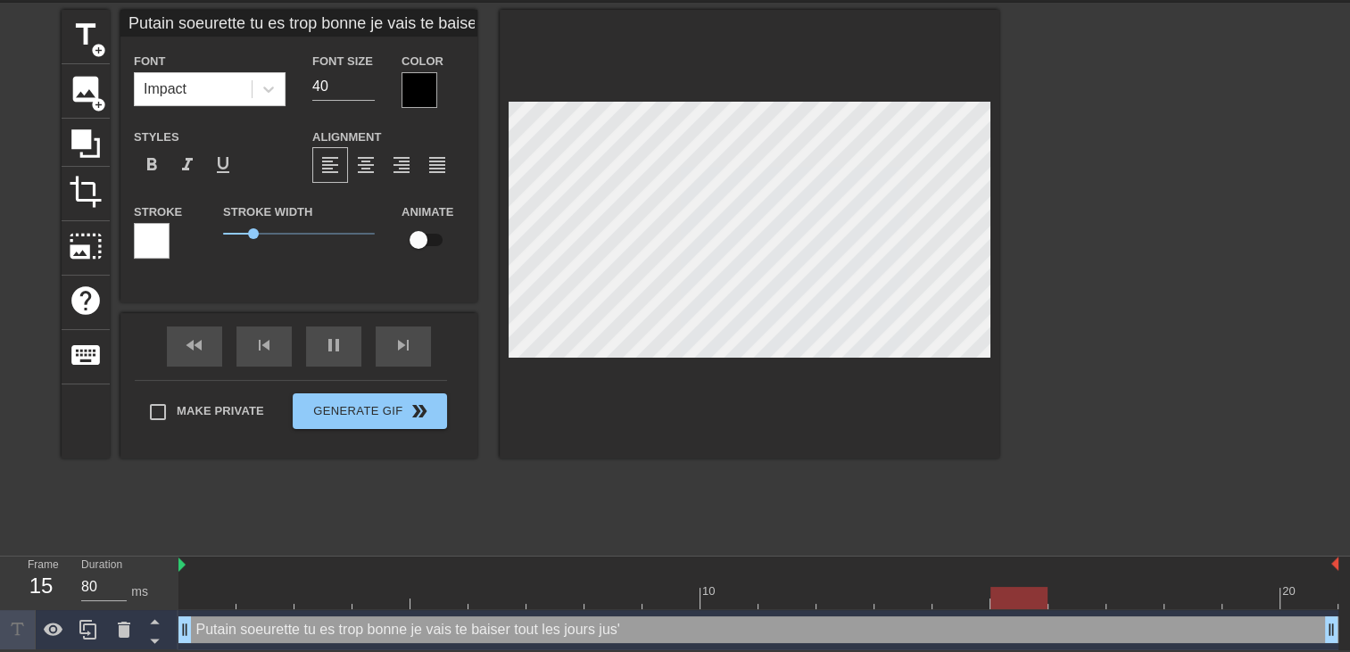
type textarea "Putain soeurette tu es trop bonne je vais te baiser tout les jours jus"
type input "Putain soeurette tu es trop bonne je vais te baisertout les jours ju"
type textarea "Putain soeurette tu es trop bonne je vais te baiser tout les jours ju"
type input "Putain soeurette tu es trop bonne je vais te baisertout les jours j"
type textarea "Putain soeurette tu es trop bonne je vais te baiser tout les jours j"
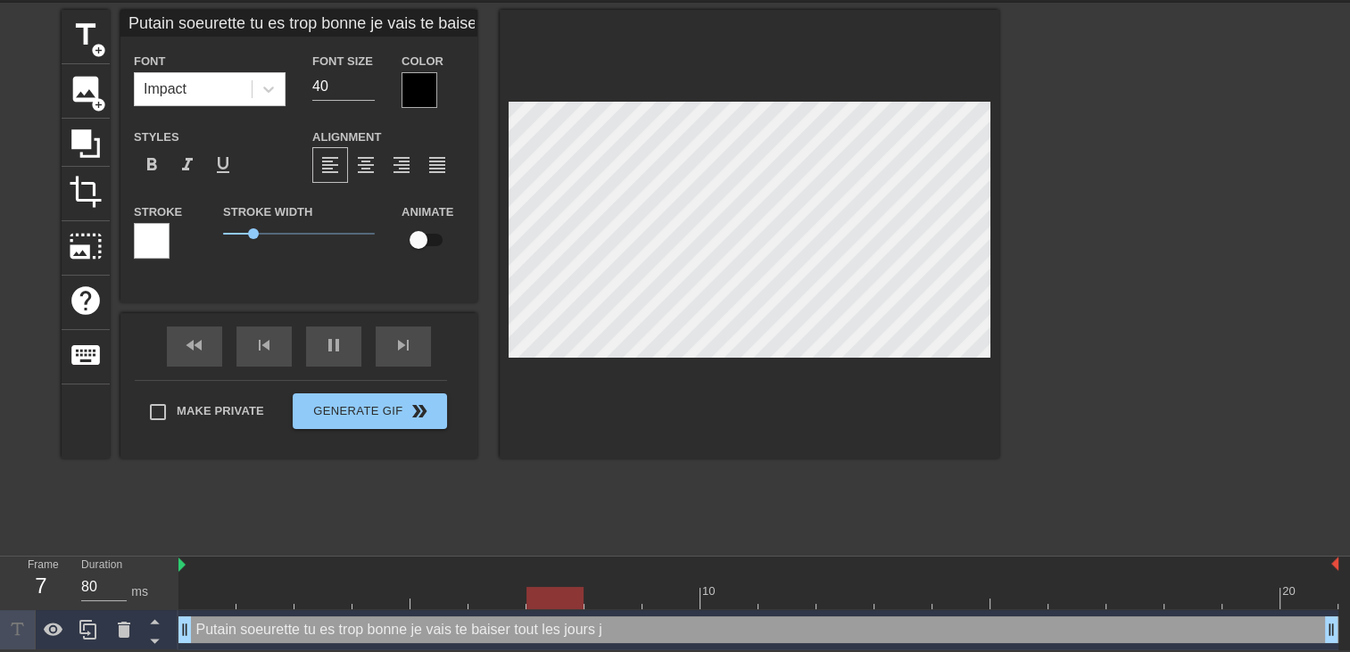
type input "Putain soeurette tu es trop bonne je vais te baisertout les jours"
type textarea "Putain soeurette tu es trop bonne je vais te baiser tout les jours"
type input "Putain soeurette tu es trop bonne je vais te baisertout les jours c"
type textarea "Putain soeurette tu es trop bonne je vais te baiser tout les jours c"
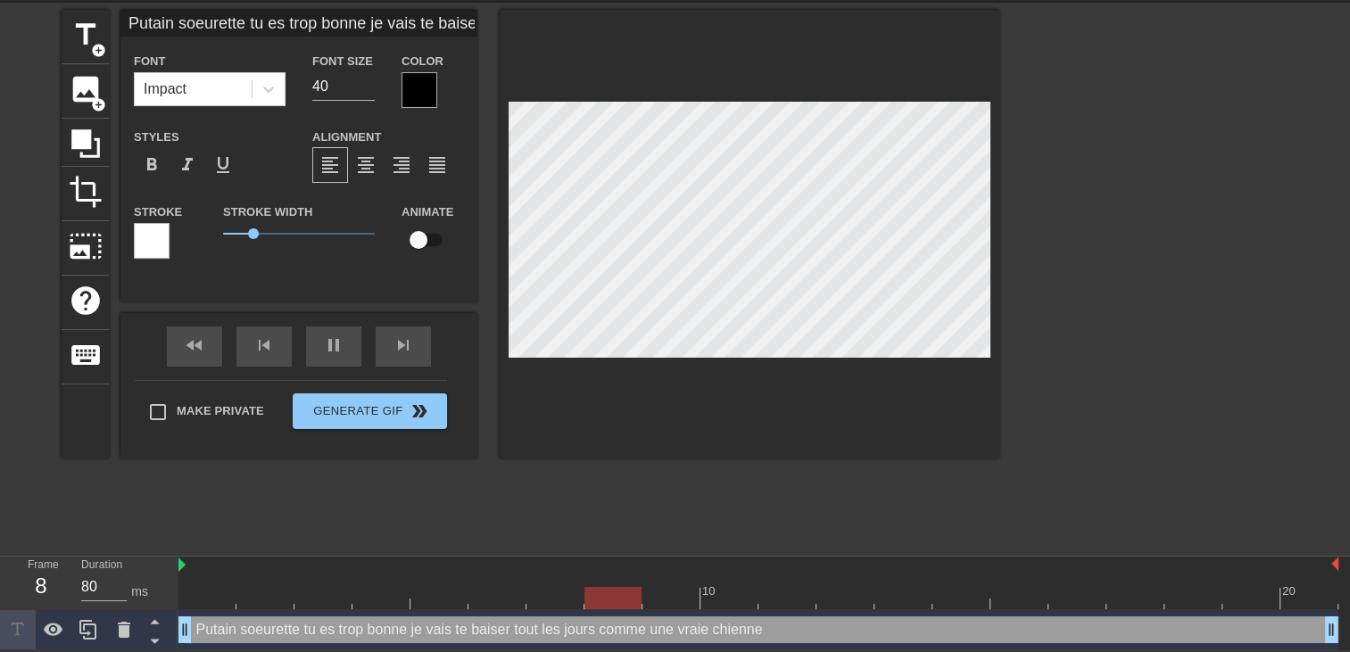
drag, startPoint x: 825, startPoint y: 379, endPoint x: 824, endPoint y: 370, distance: 9.0
click at [825, 378] on div at bounding box center [750, 234] width 500 height 449
click at [411, 103] on div at bounding box center [419, 90] width 36 height 36
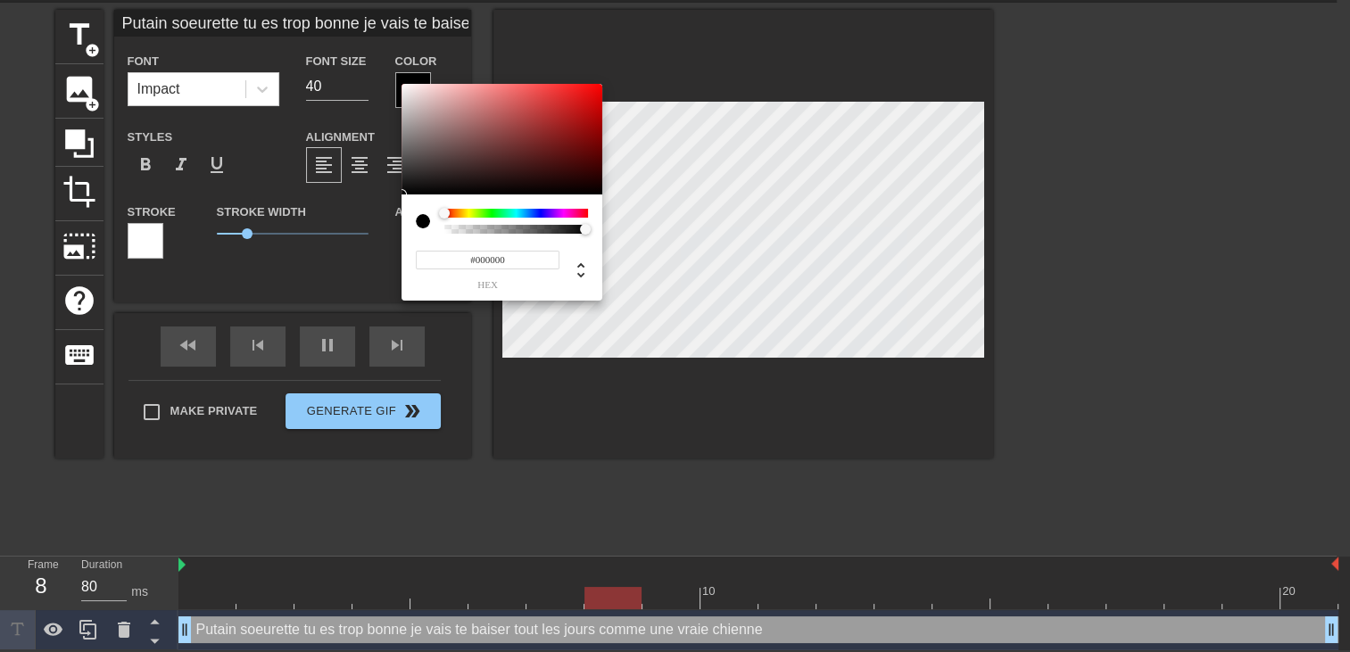
scroll to position [48, 0]
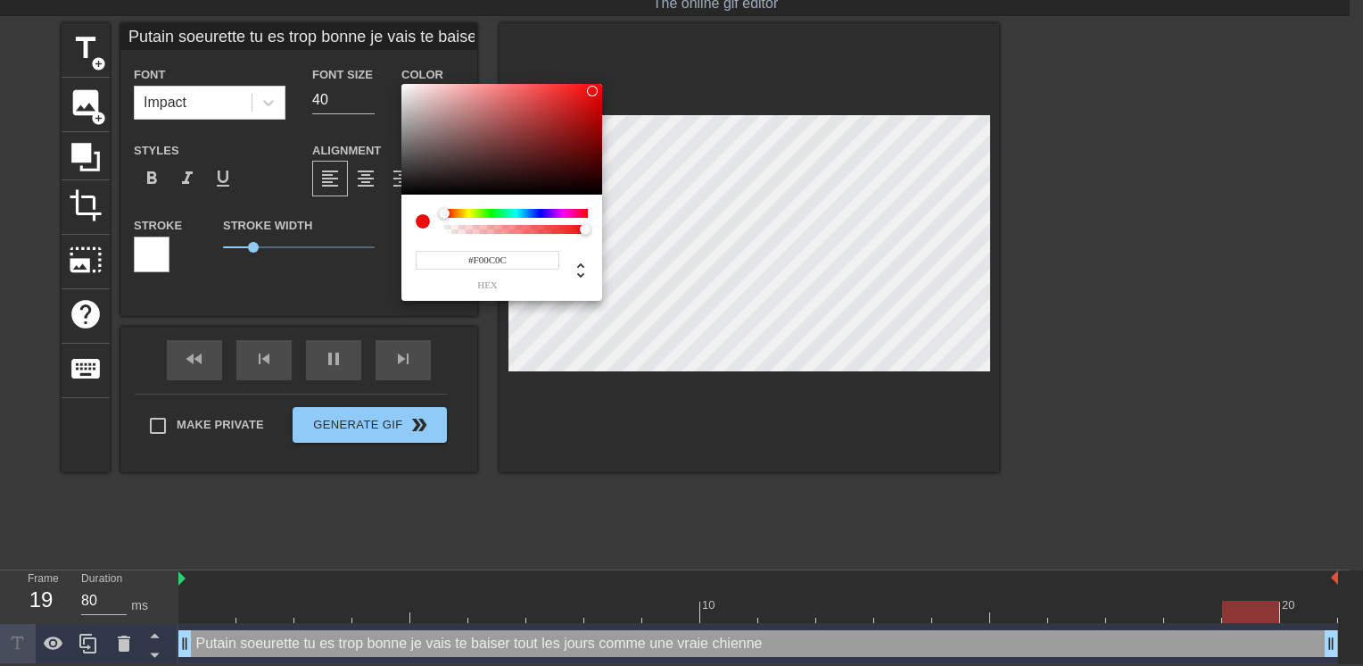
click at [592, 91] on div at bounding box center [501, 139] width 201 height 111
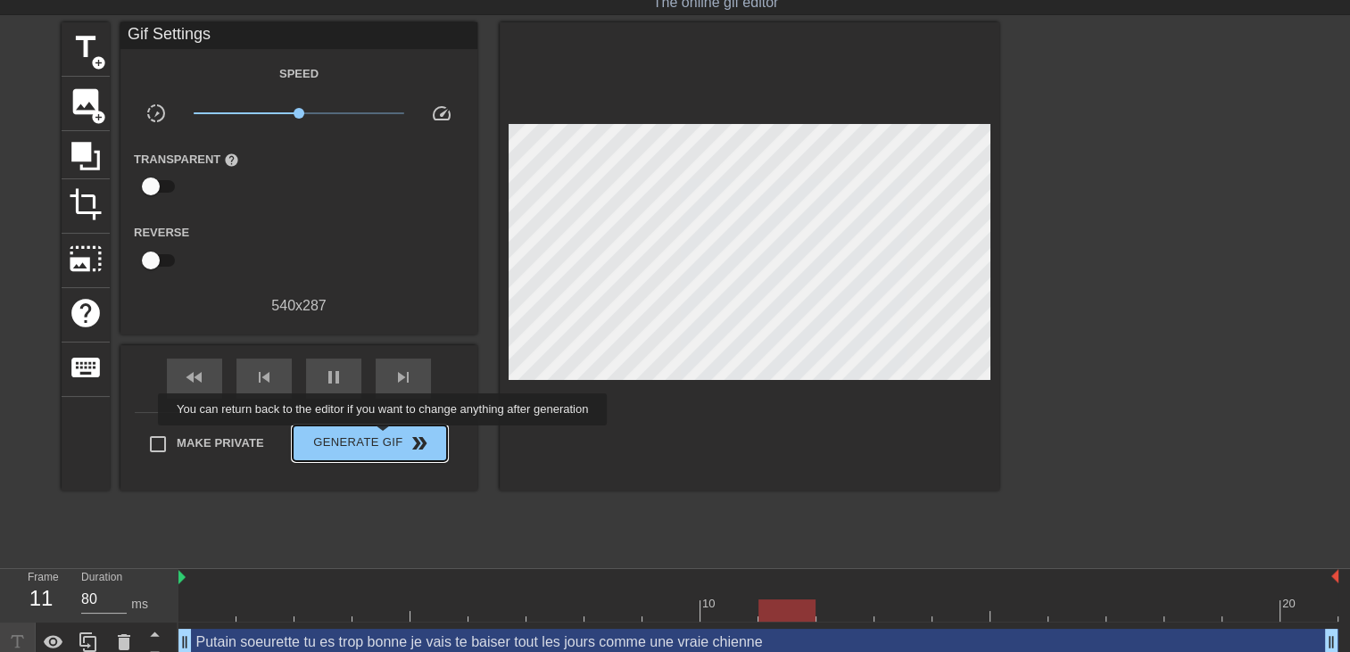
drag, startPoint x: 382, startPoint y: 443, endPoint x: 394, endPoint y: 4, distance: 439.1
click at [382, 443] on span "Generate Gif double_arrow" at bounding box center [370, 443] width 140 height 21
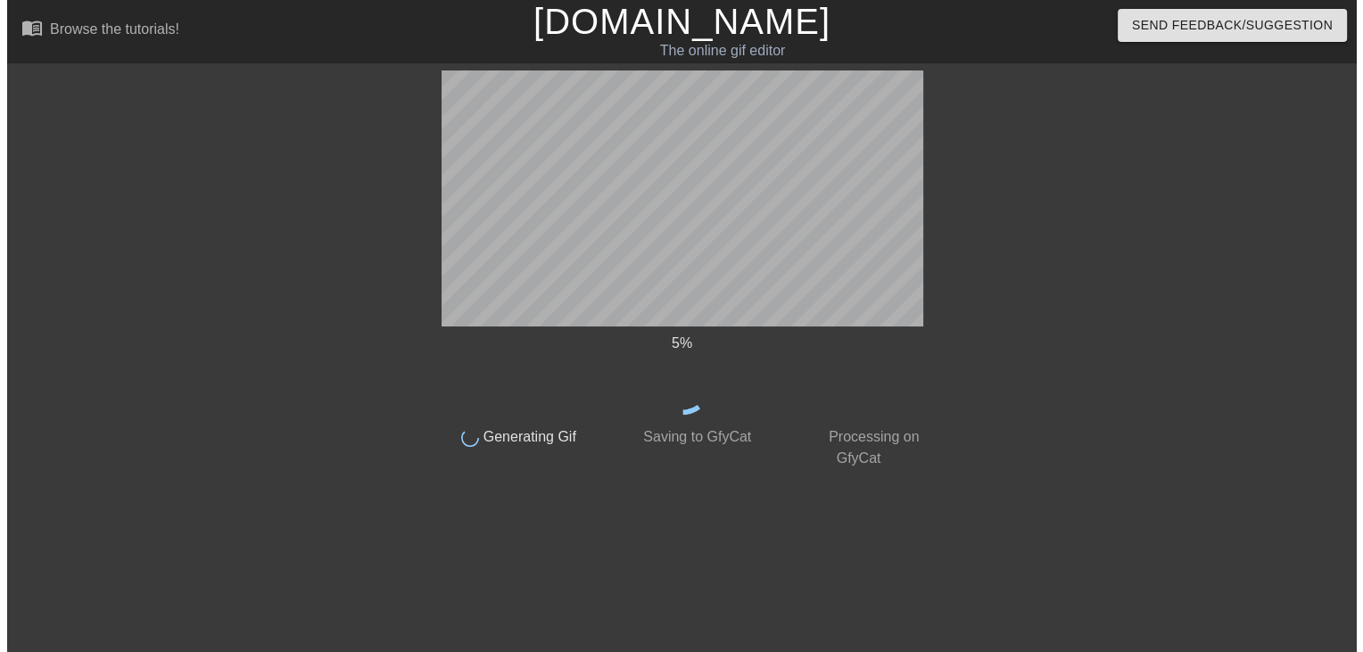
scroll to position [0, 0]
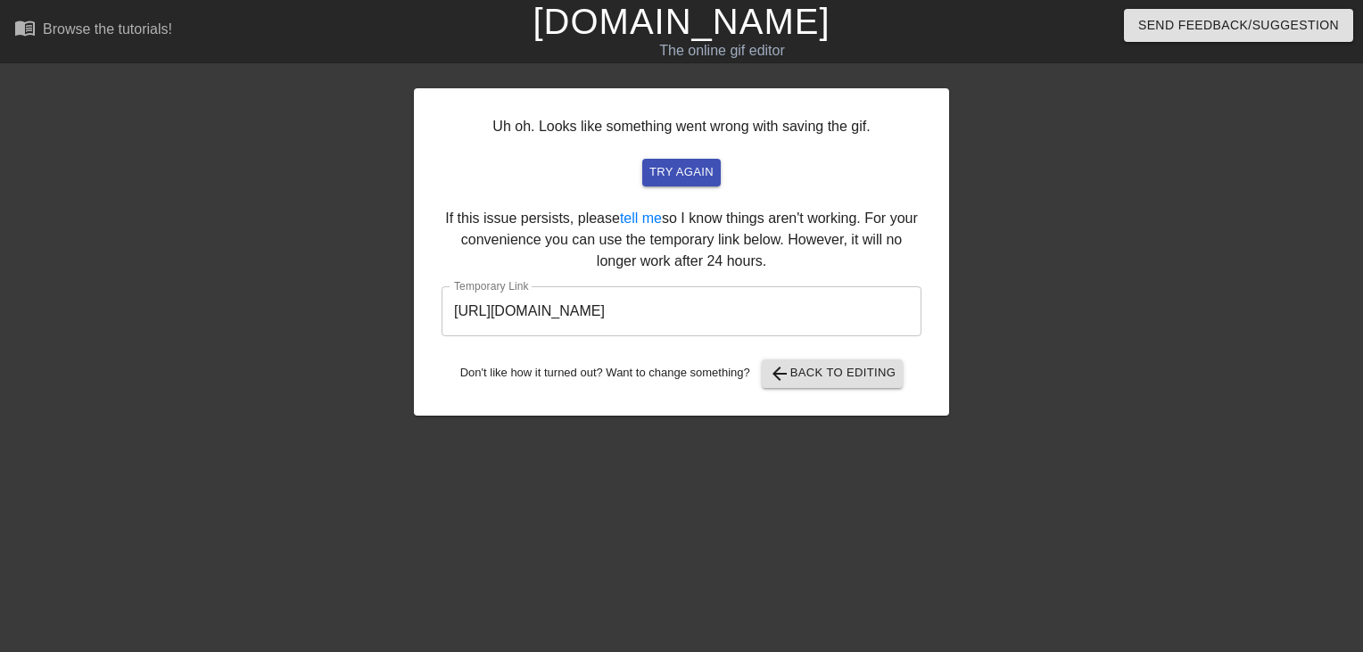
drag, startPoint x: 851, startPoint y: 314, endPoint x: 43, endPoint y: 326, distance: 808.4
click at [72, 326] on div "Uh oh. Looks like something went wrong with saving the gif. try again If this i…" at bounding box center [681, 337] width 1363 height 535
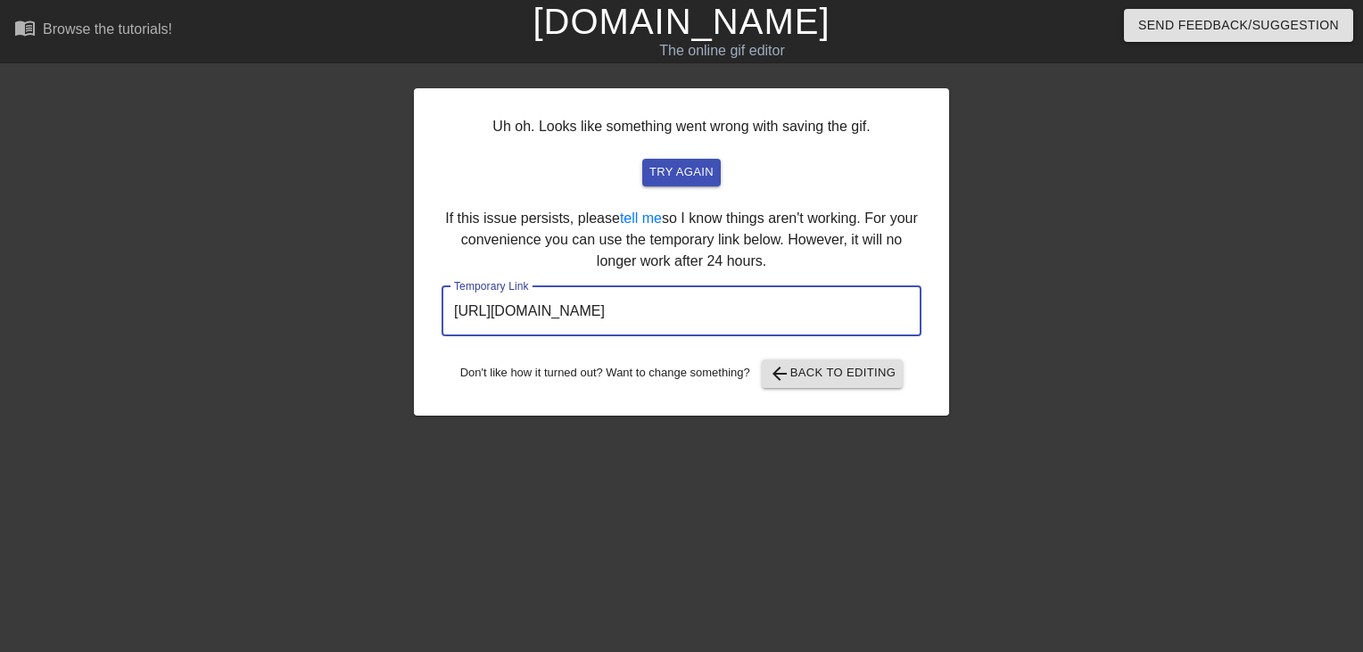
click at [684, 25] on link "[DOMAIN_NAME]" at bounding box center [681, 21] width 297 height 39
drag, startPoint x: 875, startPoint y: 321, endPoint x: 0, endPoint y: 330, distance: 875.2
click at [0, 330] on html "menu_book Browse the tutorials! [DOMAIN_NAME] The online gif editor Send Feedba…" at bounding box center [681, 307] width 1363 height 614
click at [699, 30] on link "[DOMAIN_NAME]" at bounding box center [681, 21] width 297 height 39
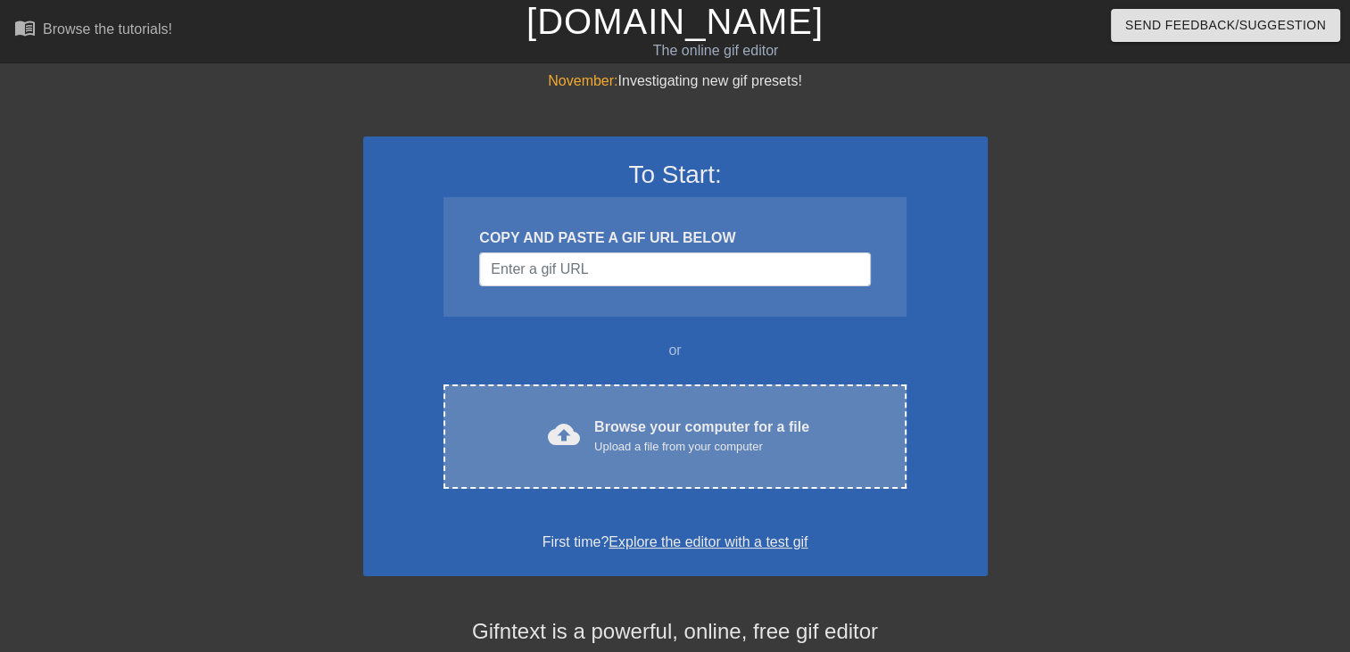
click at [620, 415] on div "cloud_upload Browse your computer for a file Upload a file from your computer C…" at bounding box center [674, 437] width 462 height 104
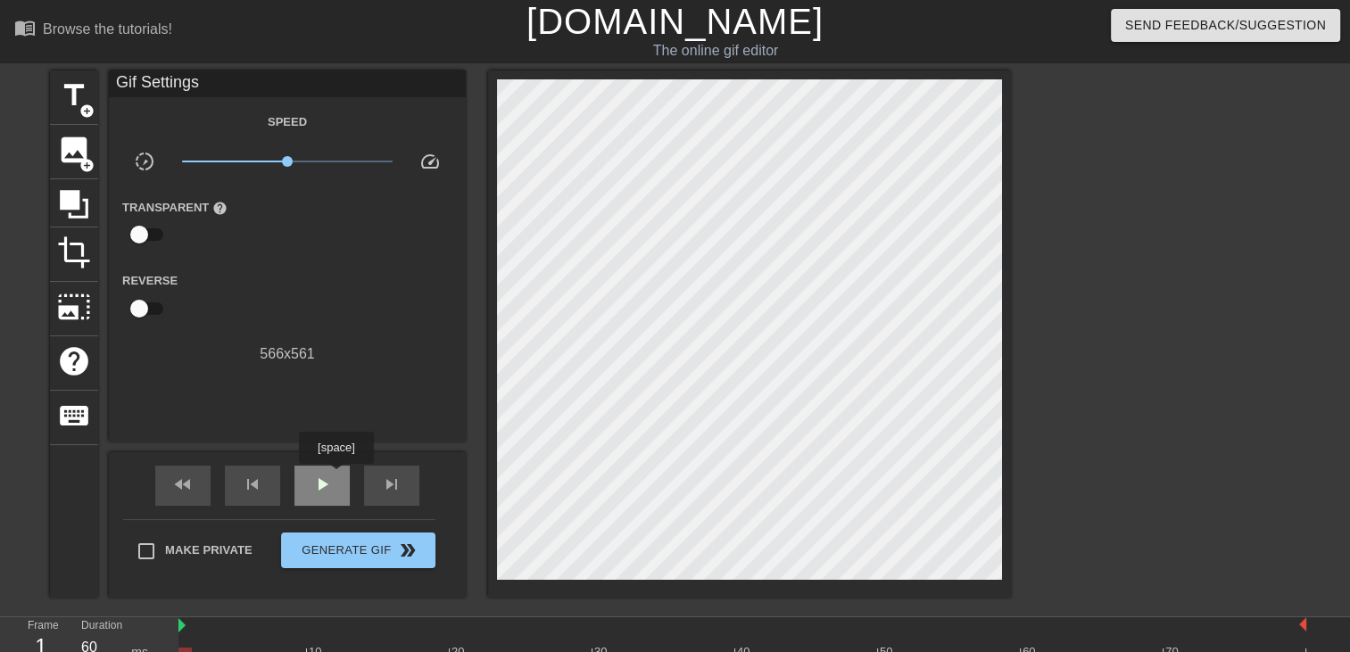
click at [335, 476] on div "play_arrow" at bounding box center [321, 486] width 55 height 40
click at [72, 95] on span "title" at bounding box center [74, 96] width 34 height 34
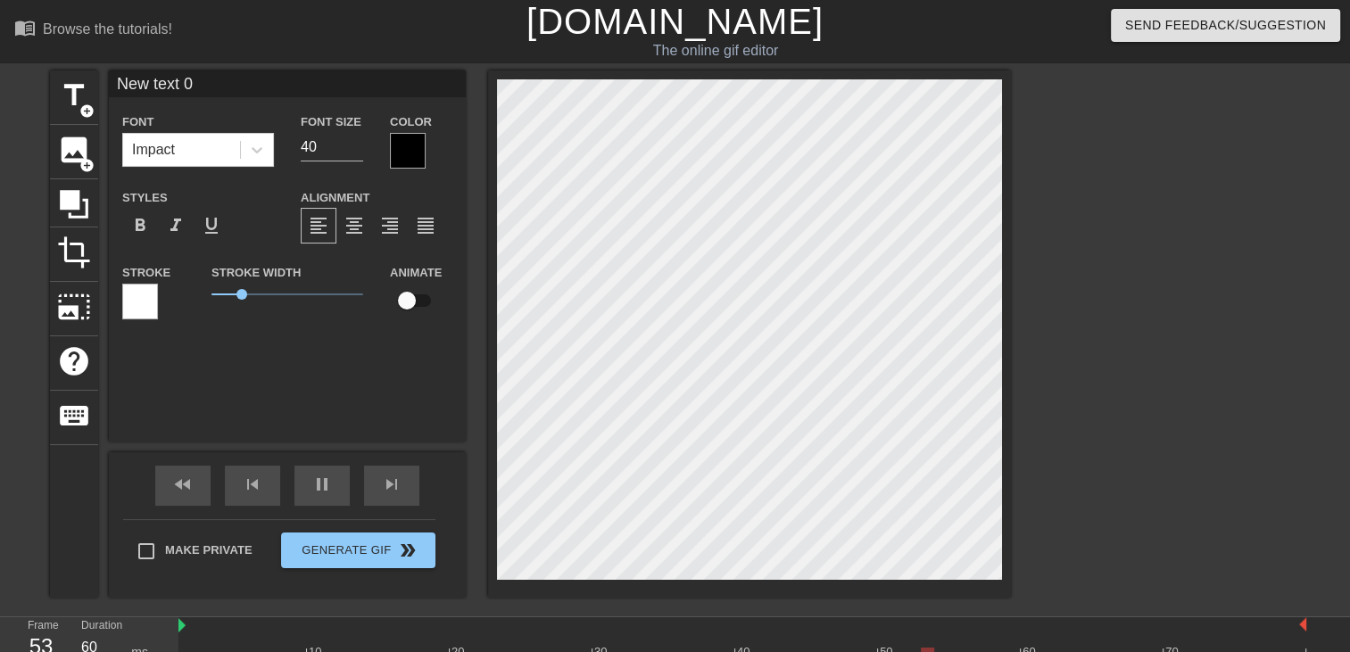
scroll to position [2, 4]
type input "New text"
type textarea "New text"
type input "New text"
type textarea "New text"
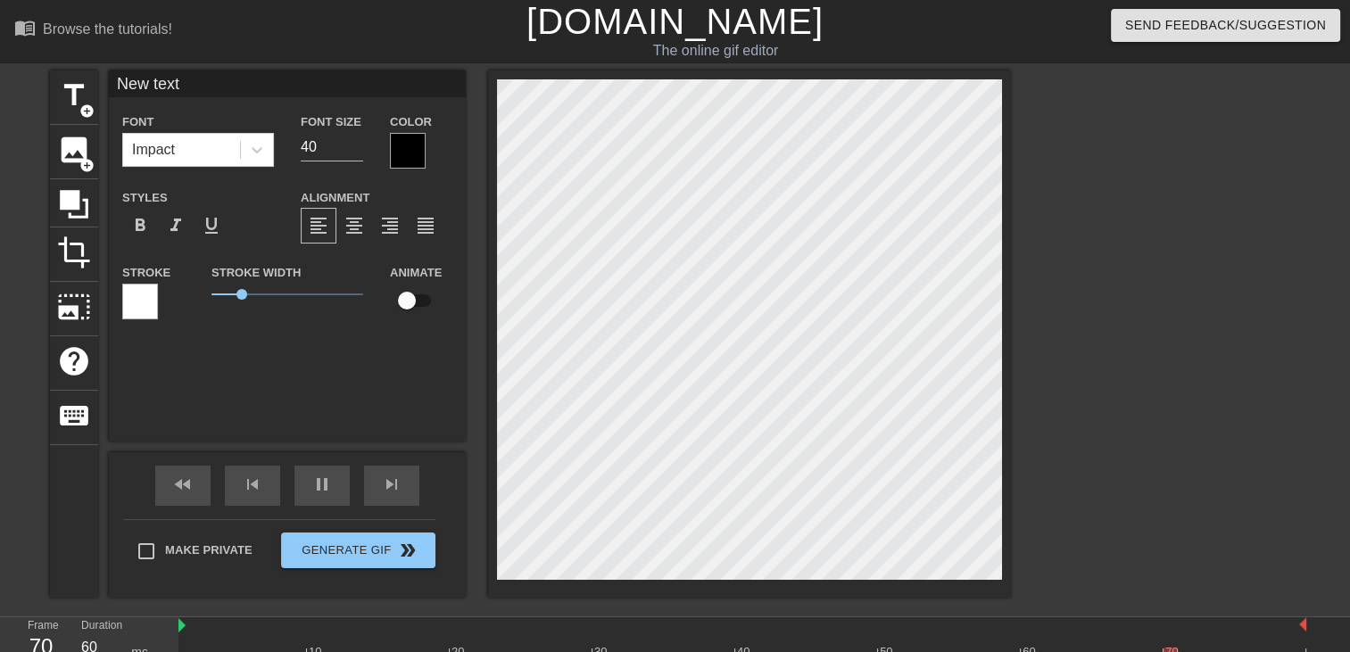
type input "New tex"
type textarea "New tex"
type input "New te"
type textarea "New te"
type input "New t"
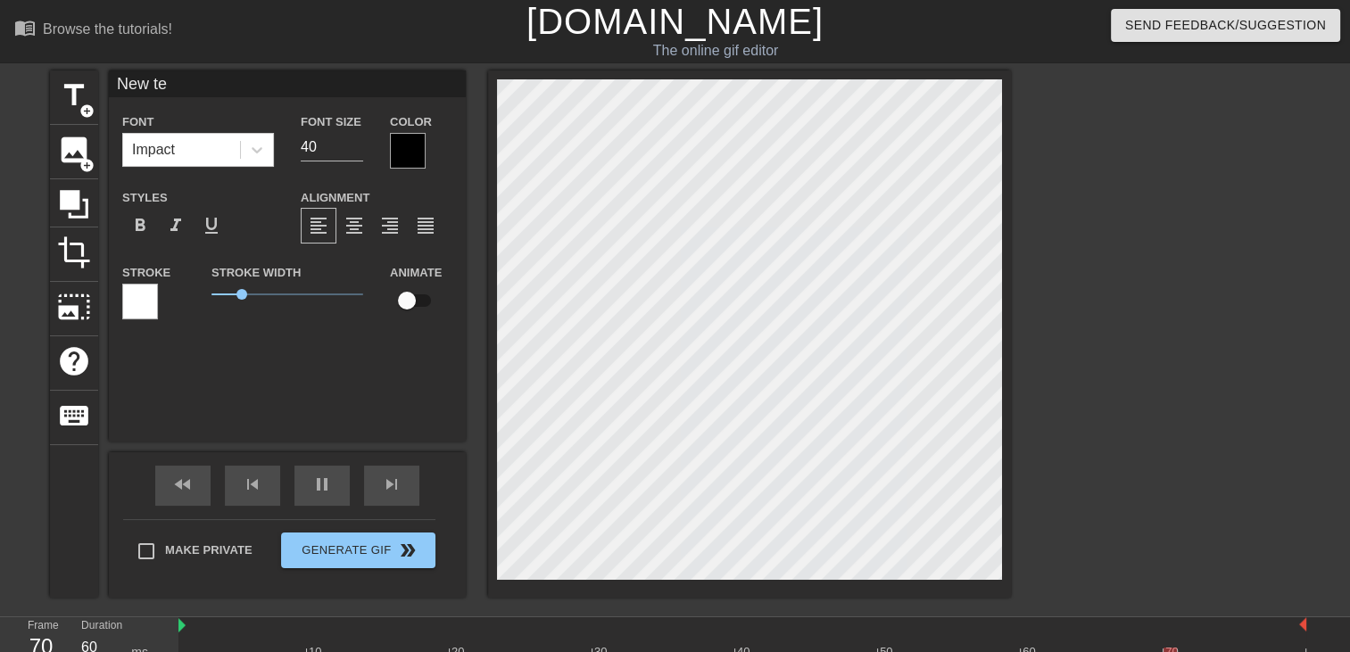
type textarea "New t"
type input "New"
type textarea "New"
type input "New"
type textarea "New"
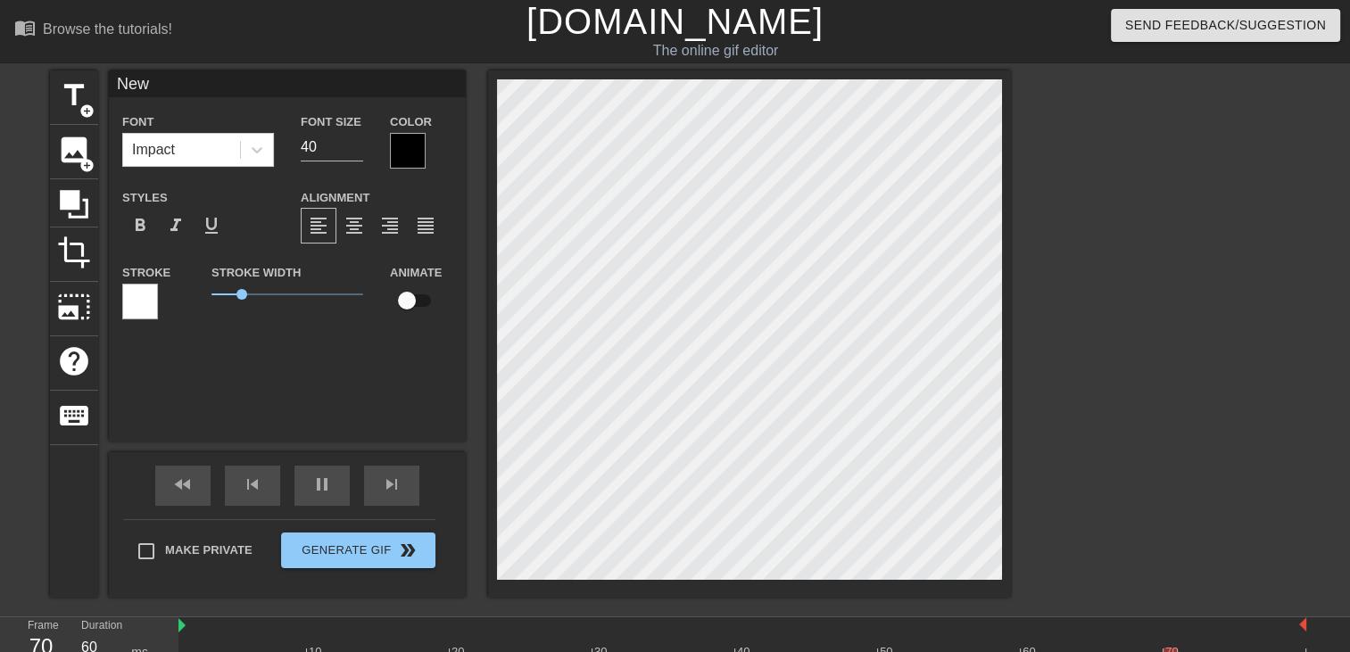
type input "Ne"
type textarea "Ne"
type input "N"
type textarea "N"
type input "O"
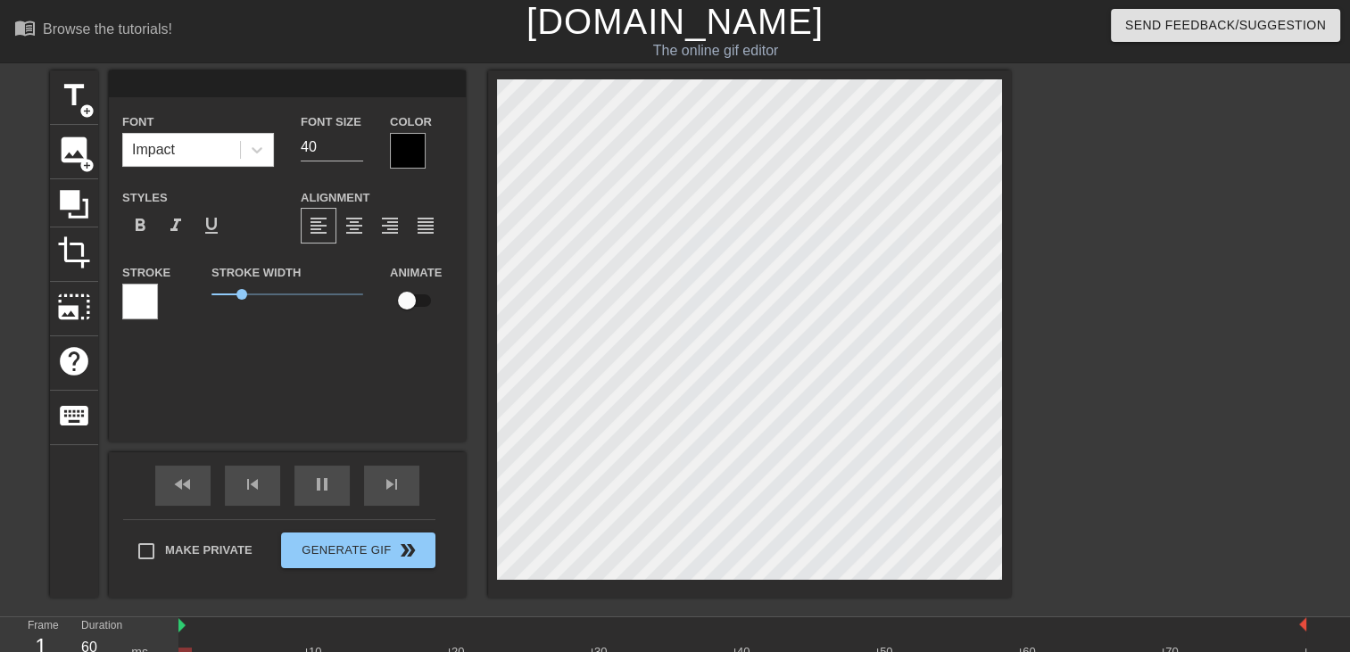
type textarea "O"
type input "Om"
type textarea "Om"
type input "O"
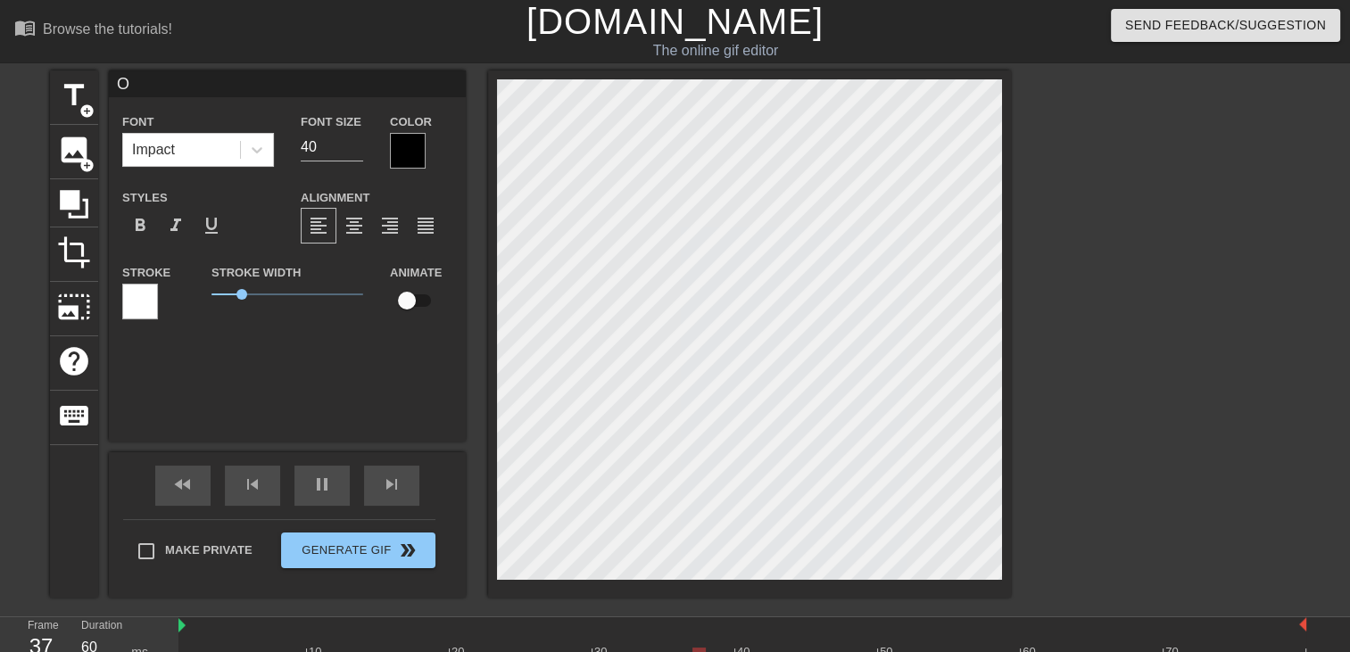
type textarea "O"
type input "Oh"
type textarea "Oh"
type input "Oh"
type textarea "Oh"
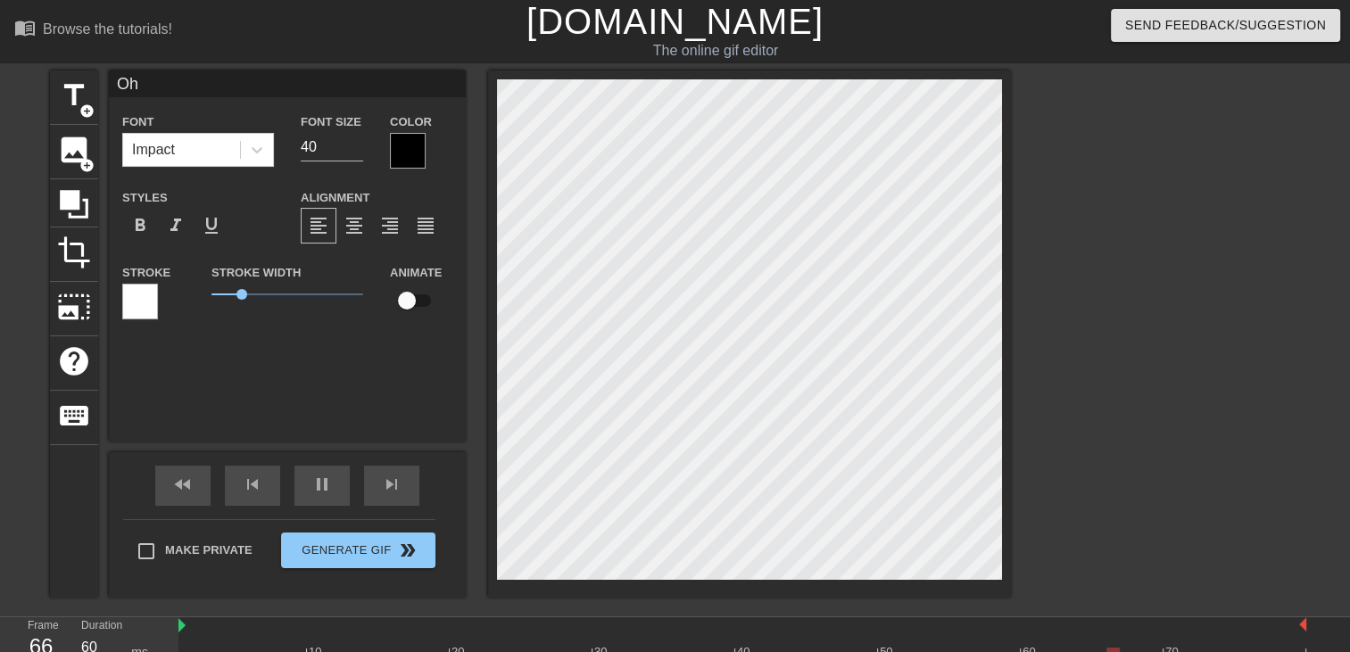
type input "Oh c"
type textarea "Oh c"
type input "Oh ch"
type textarea "Oh ch"
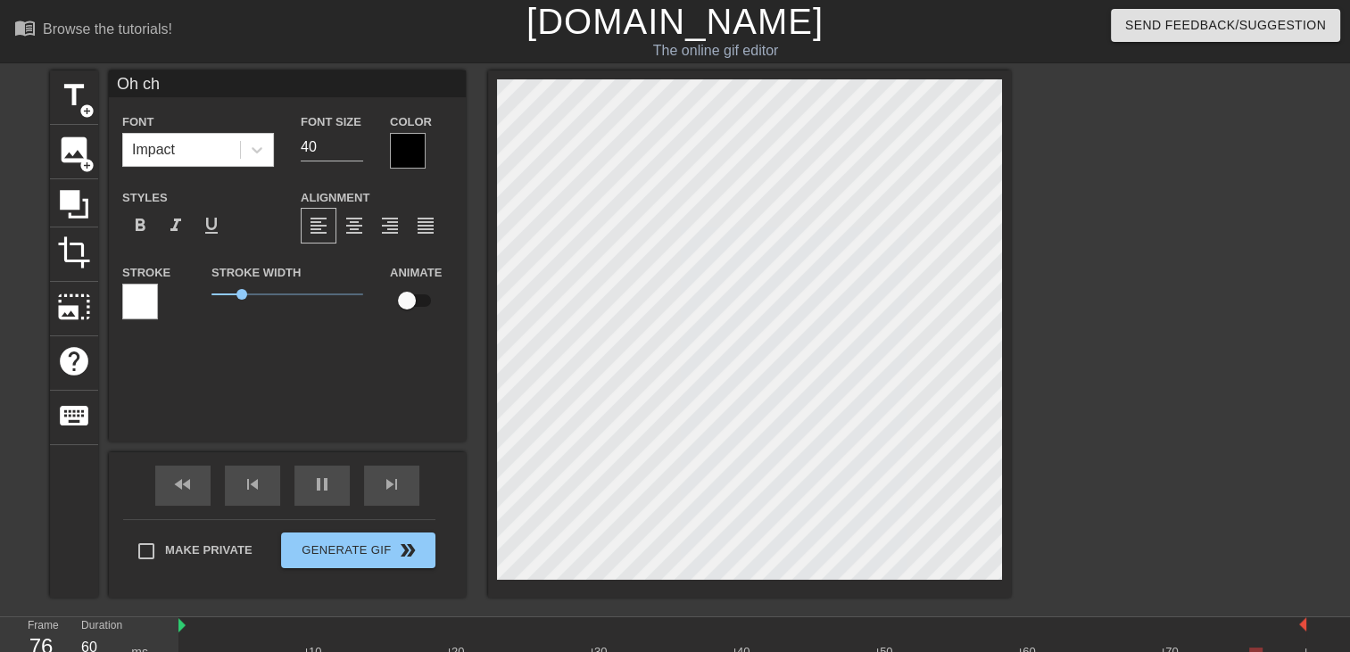
type input "Oh chl"
type textarea "Oh chl"
type input "Oh chlo"
type textarea "Oh chlo"
type input "Oh [PERSON_NAME]"
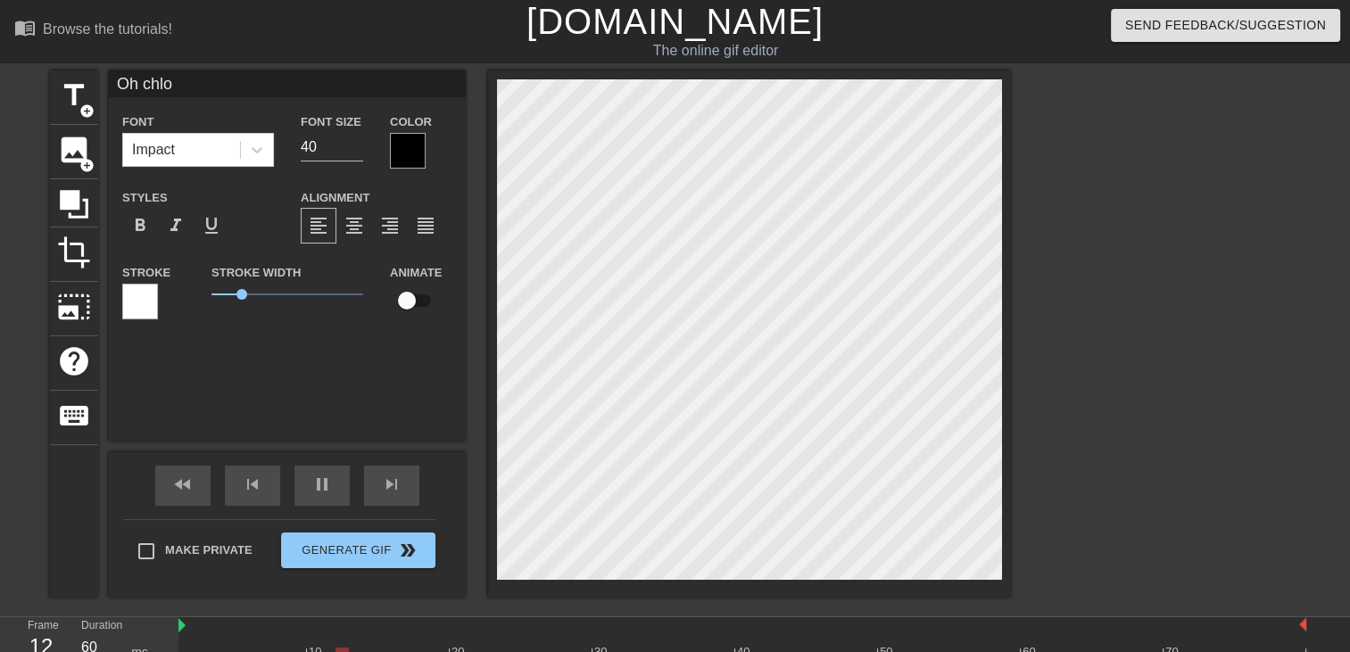
type textarea "Oh [PERSON_NAME]"
type input "Oh [PERSON_NAME]"
type textarea "Oh [PERSON_NAME]"
type input "Oh chloé m"
type textarea "Oh chloé m"
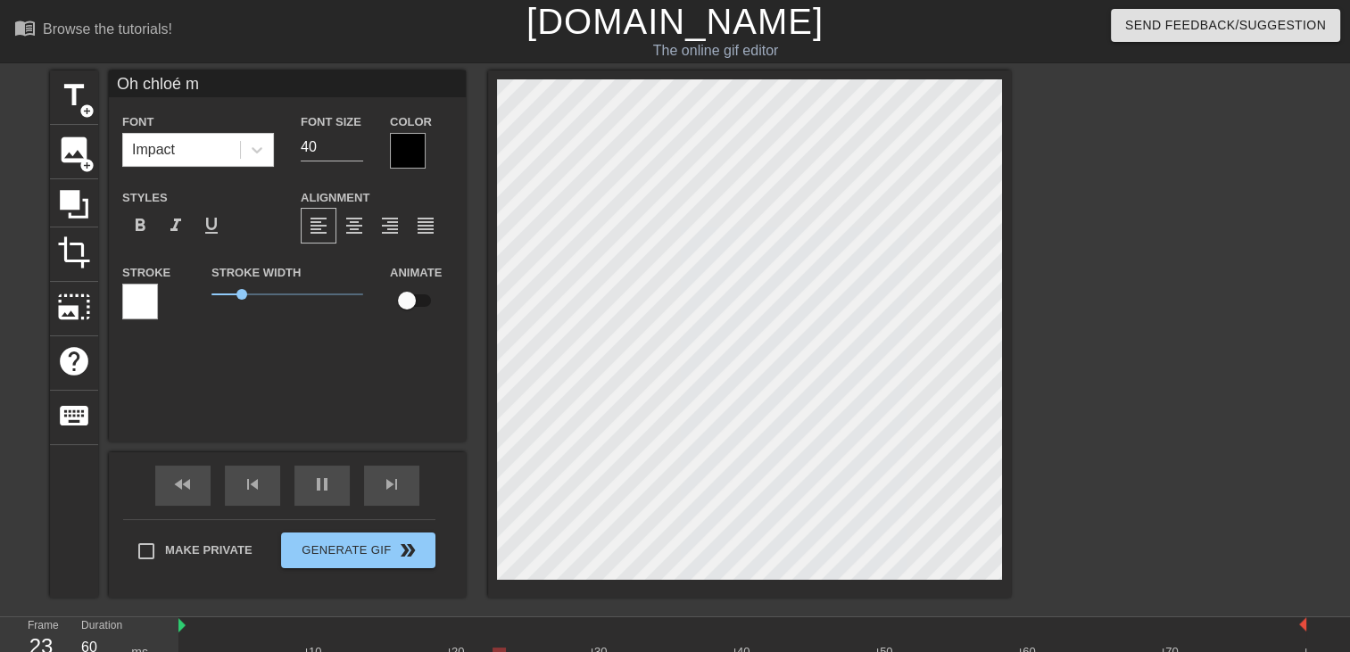
type input "Oh chloé ma"
type textarea "Oh chloé ma"
type input "Oh chloé ma"
type textarea "Oh chloé ma"
type input "Oh [PERSON_NAME] ma f"
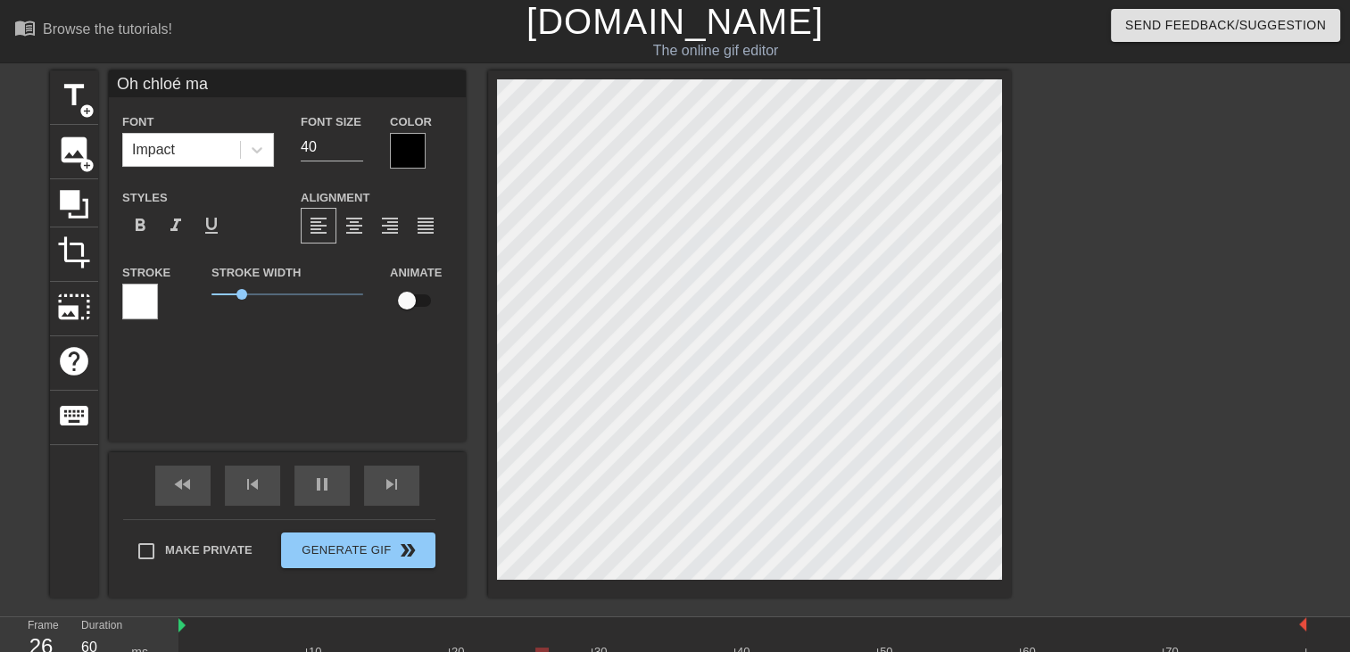
type textarea "Oh [PERSON_NAME] ma f"
type input "Oh [PERSON_NAME] ma fi"
type textarea "Oh [PERSON_NAME] ma fi"
type input "Oh [PERSON_NAME] ma fil"
type textarea "Oh [PERSON_NAME] ma fil"
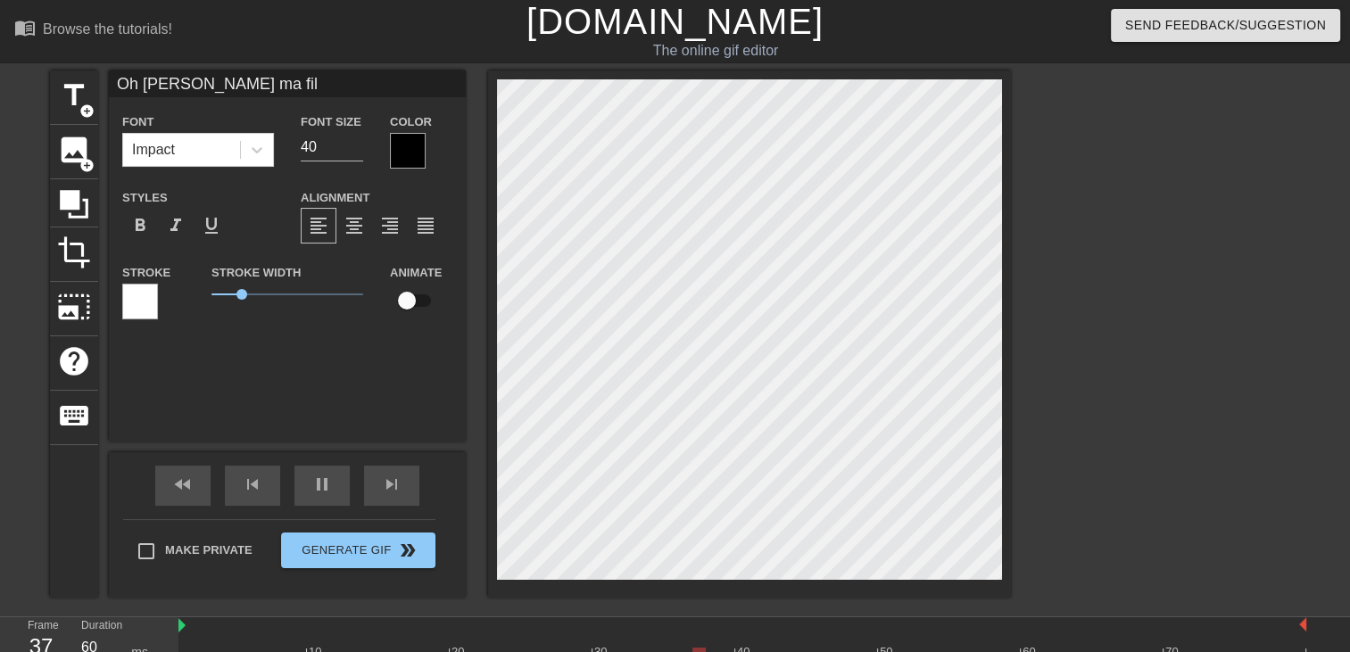
type input "Oh [PERSON_NAME] ma fill"
type textarea "Oh [PERSON_NAME] ma fill"
type input "Oh [PERSON_NAME] ma fille"
type textarea "Oh [PERSON_NAME] ma fille"
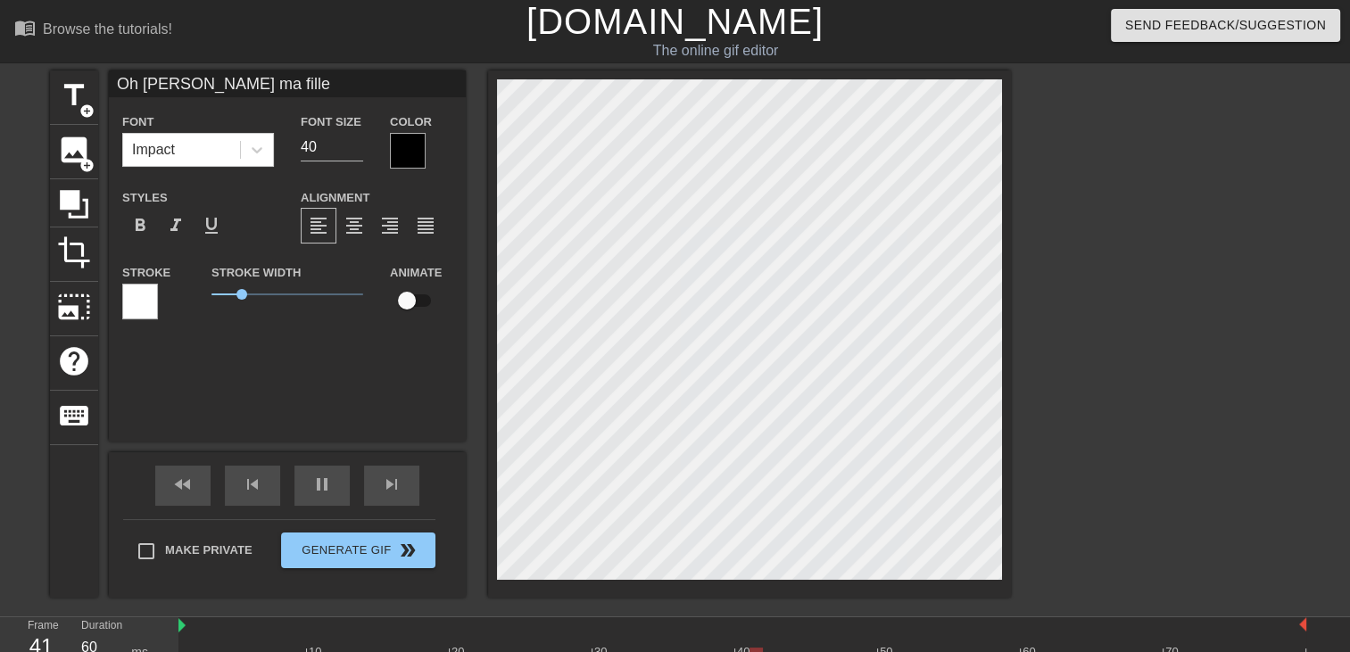
type input "Oh [PERSON_NAME] ma fille"
type textarea "Oh [PERSON_NAME] ma fille"
type input "Oh [PERSON_NAME] ma fille t"
type textarea "Oh [PERSON_NAME] ma fille t"
type input "Oh [PERSON_NAME] ma fille tu"
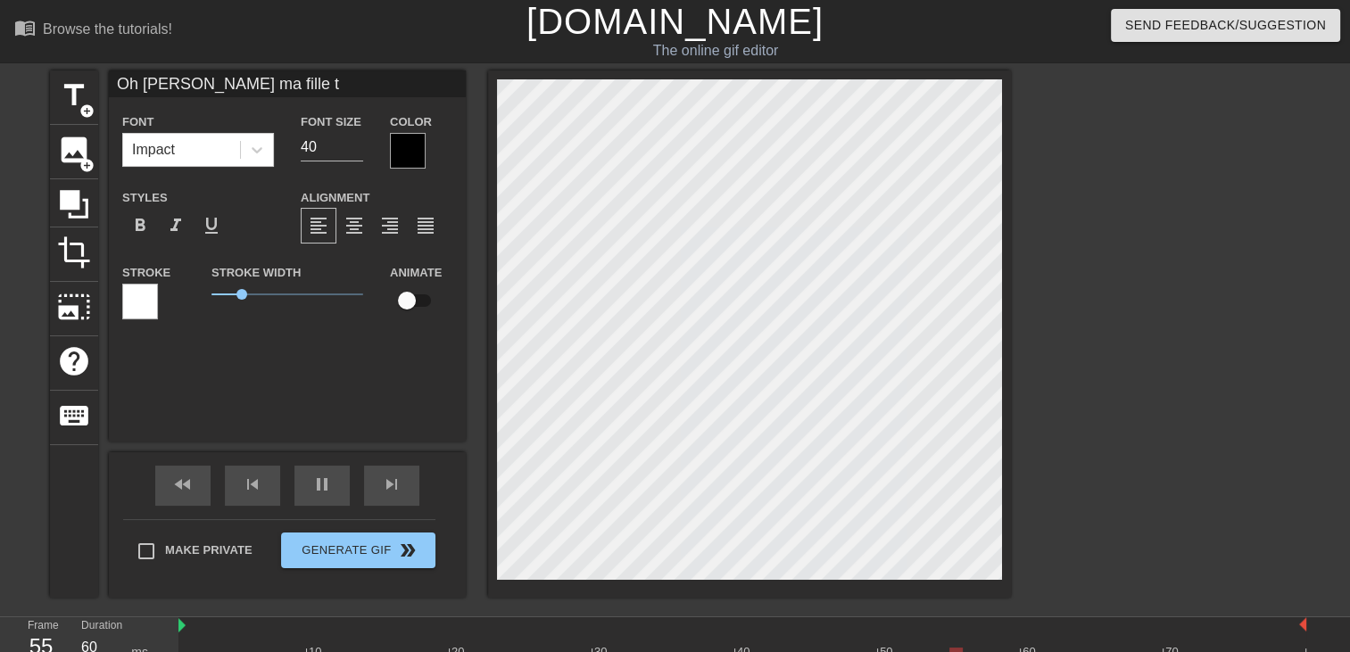
type textarea "Oh [PERSON_NAME] ma fille tu"
type input "Oh [PERSON_NAME] ma fille tu"
type textarea "Oh [PERSON_NAME] ma fille tu"
type input "Oh [PERSON_NAME] ma fille tu e"
type textarea "Oh [PERSON_NAME] ma fille tu e"
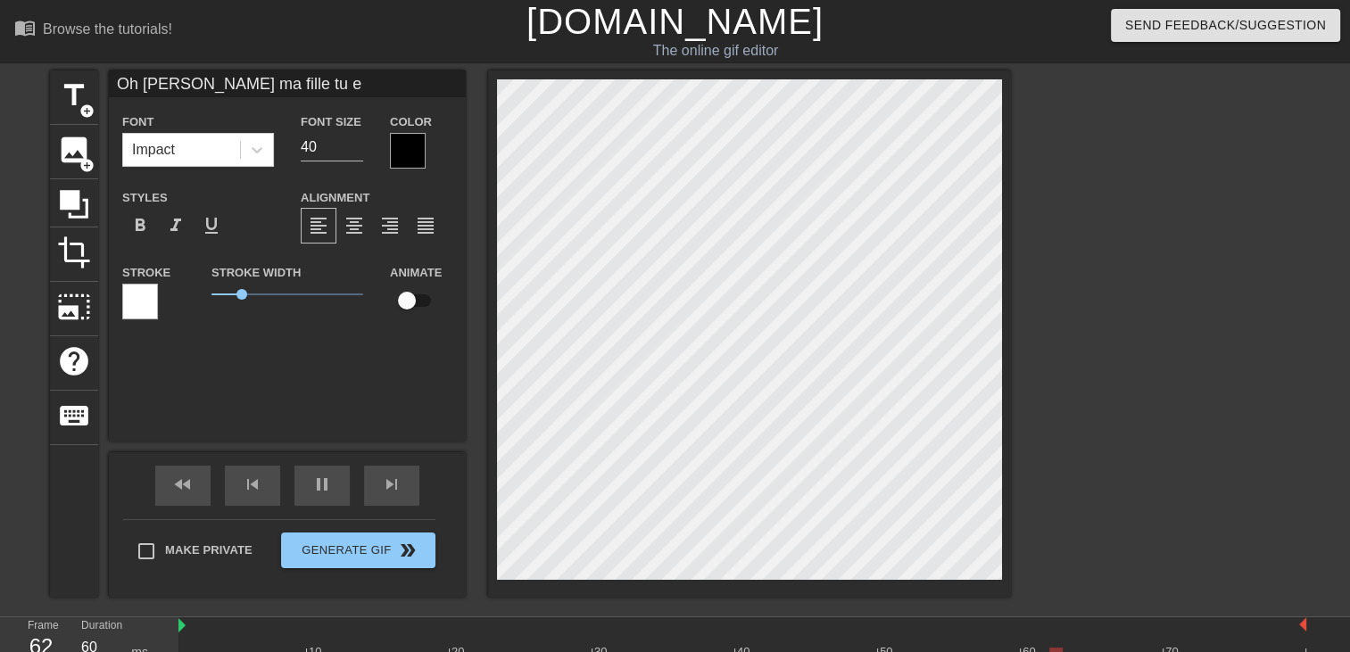
type input "Oh [PERSON_NAME] ma fille tu es"
type textarea "Oh [PERSON_NAME] ma fille tu es"
type input "Oh [PERSON_NAME] ma fille tu es"
type textarea "Oh [PERSON_NAME] ma fille tu es"
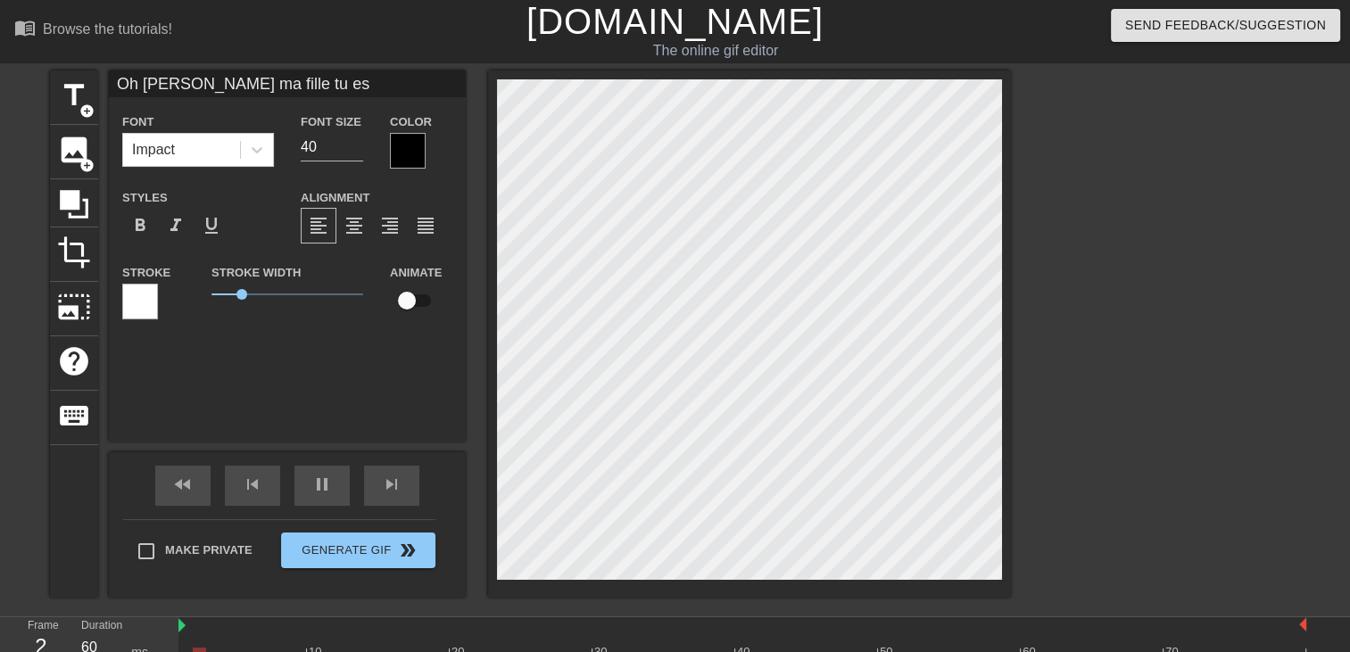
type input "Oh [PERSON_NAME] ma fille tu es m"
type textarea "Oh [PERSON_NAME] ma fille tu es m"
type input "Oh [PERSON_NAME] ma fille tu es ma"
type textarea "Oh [PERSON_NAME] ma fille tu es ma"
type input "Oh [PERSON_NAME] ma fille tu es mag"
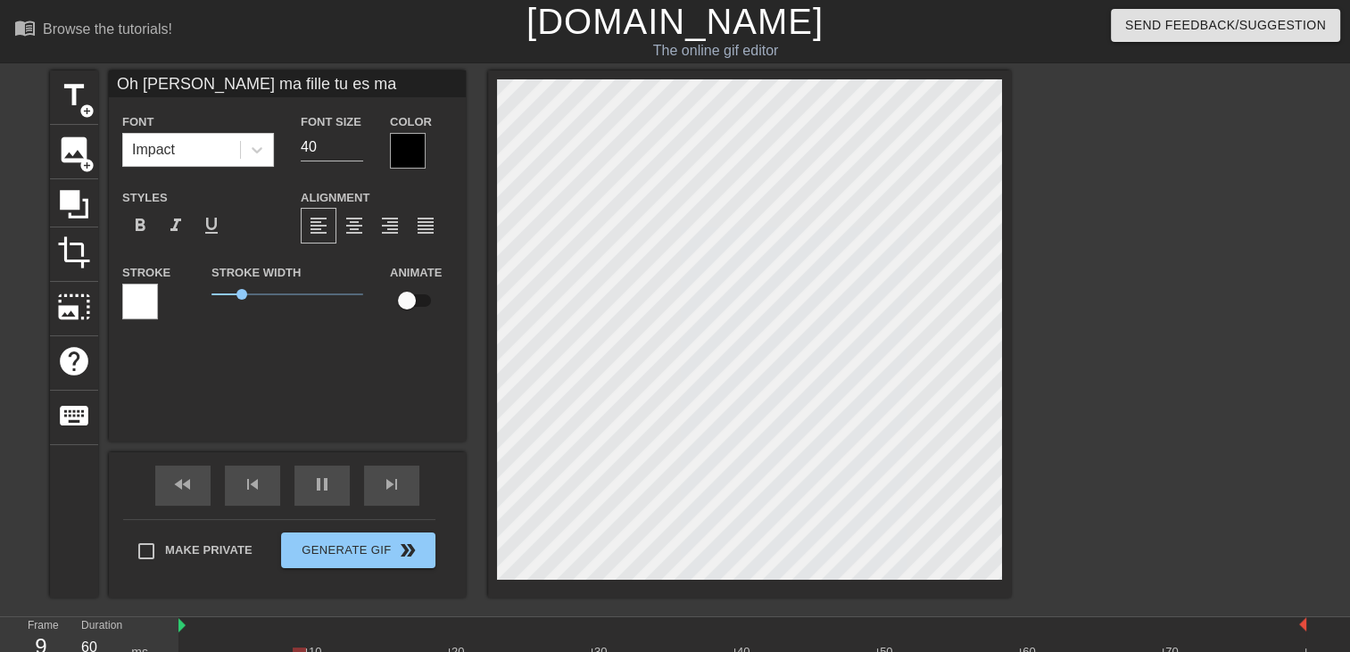
type textarea "Oh [PERSON_NAME] ma fille tu es mag"
type input "Oh [PERSON_NAME] ma fille tu es magn"
type textarea "Oh [PERSON_NAME] ma fille tu es magn"
type input "Oh [PERSON_NAME] ma fille tu es magni"
type textarea "Oh [PERSON_NAME] ma fille tu es magni"
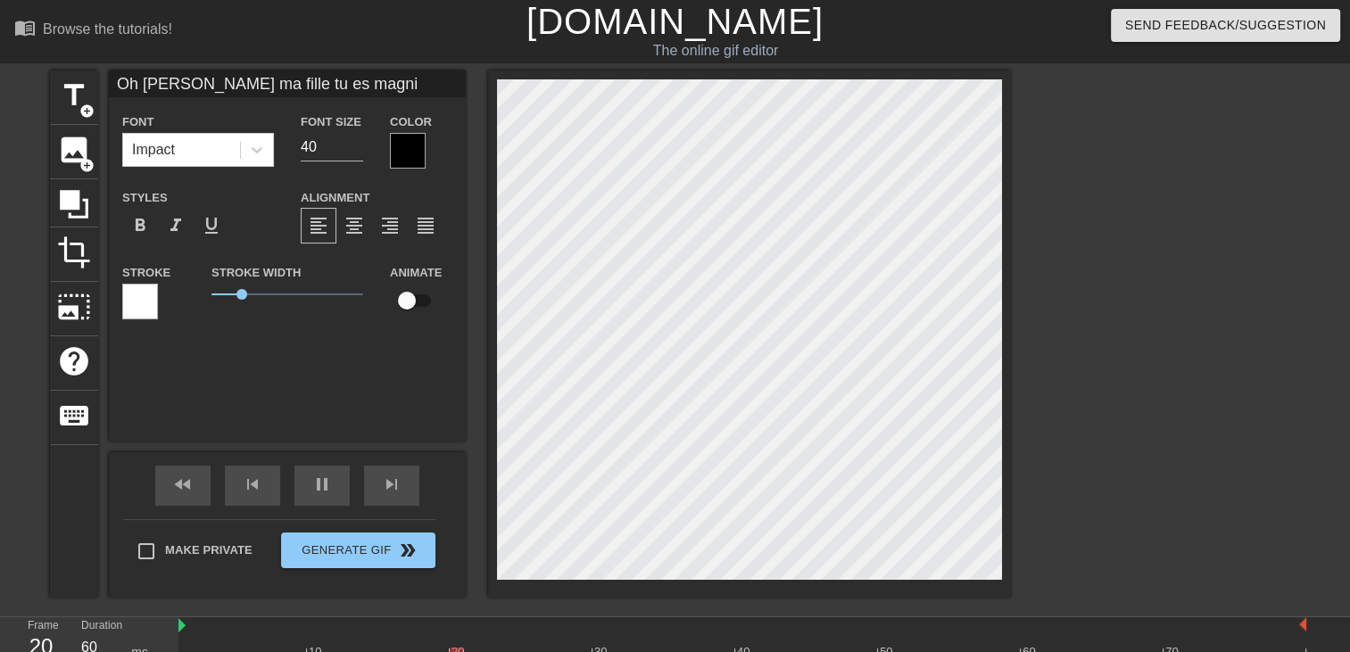
type input "Oh [PERSON_NAME] ma fille tu es magnif"
type textarea "Oh [PERSON_NAME] ma fille tu es magnif"
type input "Oh [PERSON_NAME] ma fille tu es magnifi"
type textarea "Oh [PERSON_NAME] ma fille tu es magnifi"
type input "Oh [PERSON_NAME] ma fille tu es [PERSON_NAME]"
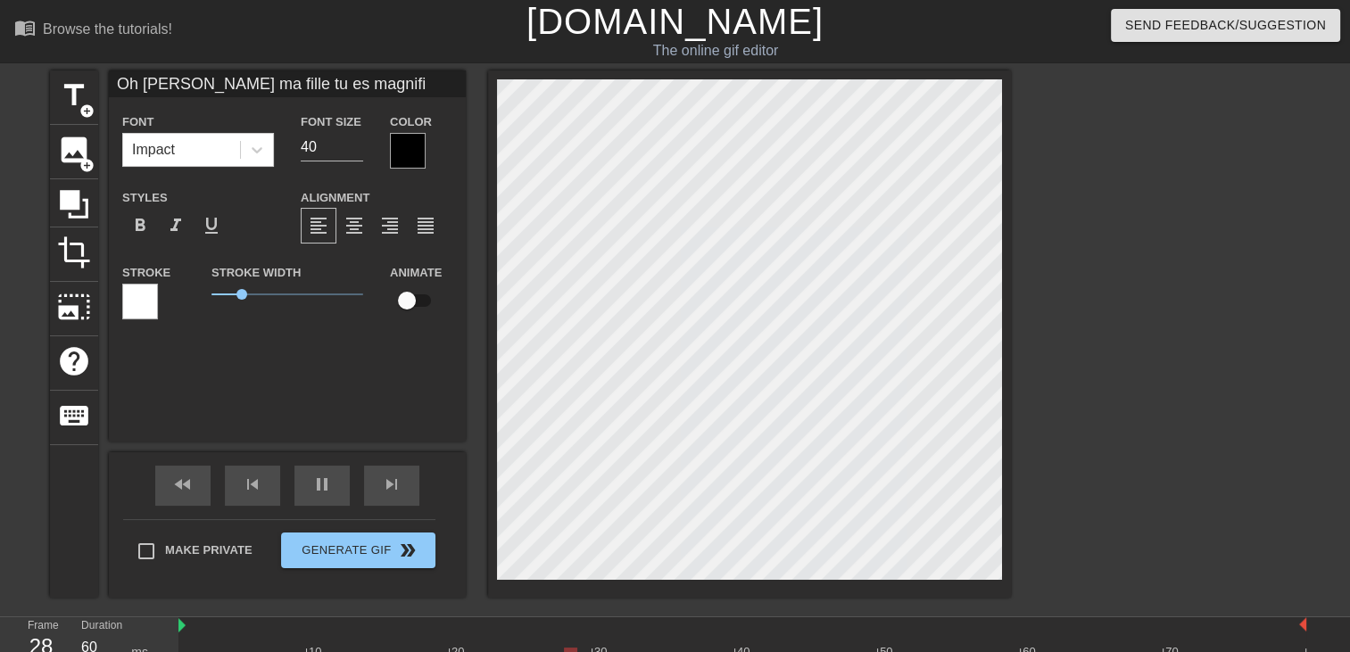
type textarea "Oh [PERSON_NAME] ma fille tu es [PERSON_NAME]"
type input "Oh [PERSON_NAME] ma fille tu es magnifiqu"
type textarea "Oh [PERSON_NAME] ma fille tu es magnifiqu"
type input "Oh [PERSON_NAME] ma fille tu es magnifique"
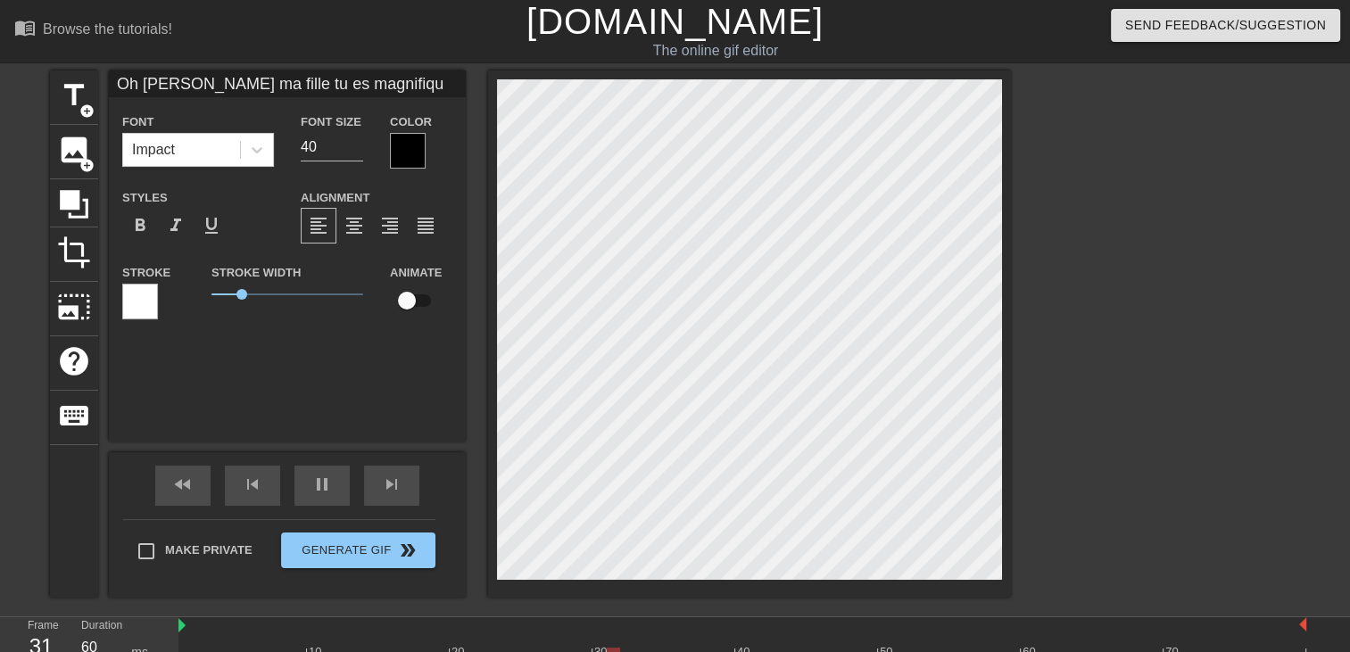
type textarea "Oh [PERSON_NAME] ma fille tu es magnifique"
type input "Oh [PERSON_NAME] ma fille tu es magnifique"
type textarea "Oh [PERSON_NAME] ma fille tu es magnifique"
type input "Oh [PERSON_NAME] ma fille tu es magnifique"
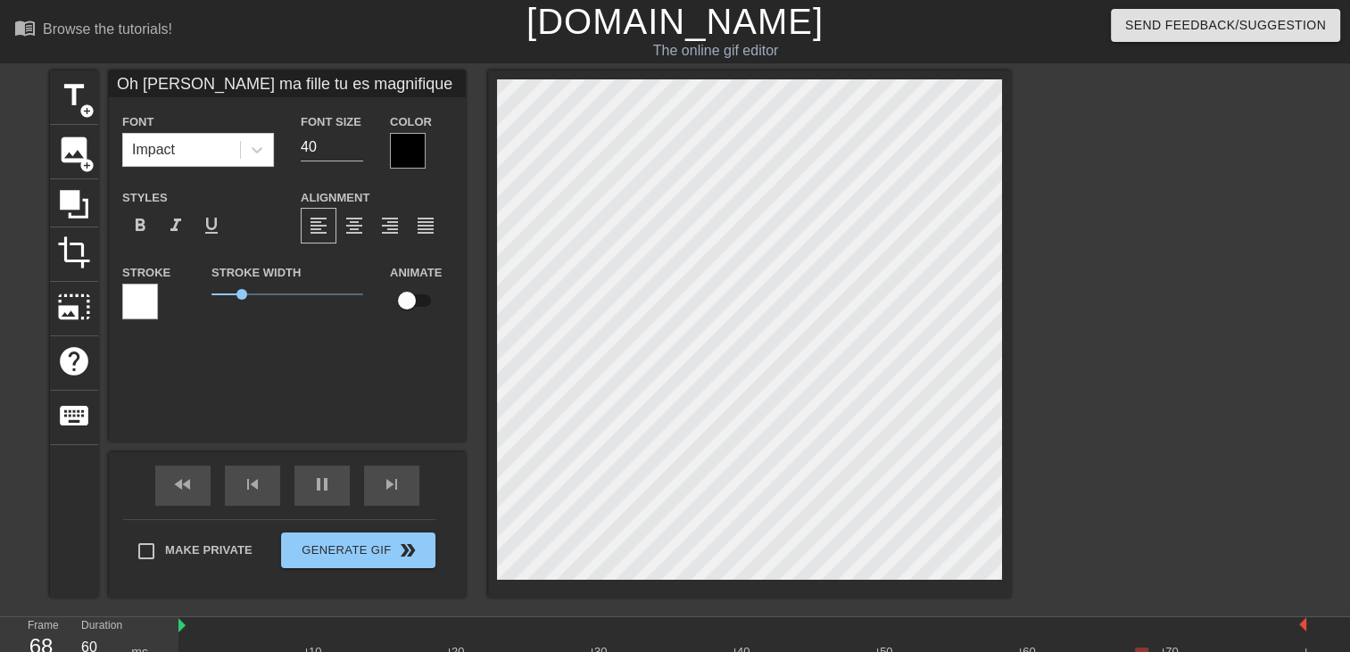
type textarea "Oh [PERSON_NAME] ma fille tu es magnifique"
type input "Oh [PERSON_NAME] ma fille tu es magnifique"
type textarea "Oh [PERSON_NAME] ma fille tu es magnifique"
type input "Oh [PERSON_NAME] ma fille tu es magnifiques"
type textarea "Oh [PERSON_NAME] ma fille tu es magnifique s"
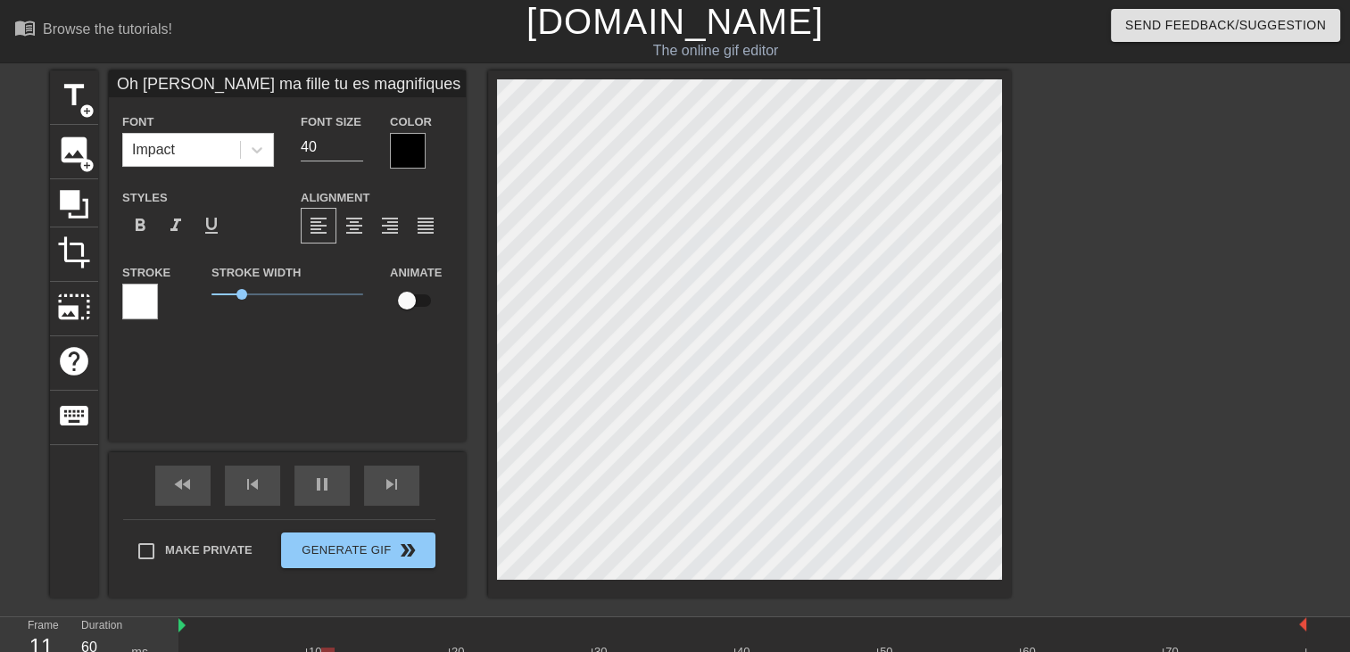
type input "Oh [PERSON_NAME] ma fille tu es magnifiquesi"
type textarea "Oh [PERSON_NAME] ma fille tu es magnifique si"
type input "Oh [PERSON_NAME] ma fille tu es magnifiquesi"
type textarea "Oh [PERSON_NAME] ma fille tu es magnifique si"
type input "Oh [PERSON_NAME] ma fille tu es magnifiquesi j"
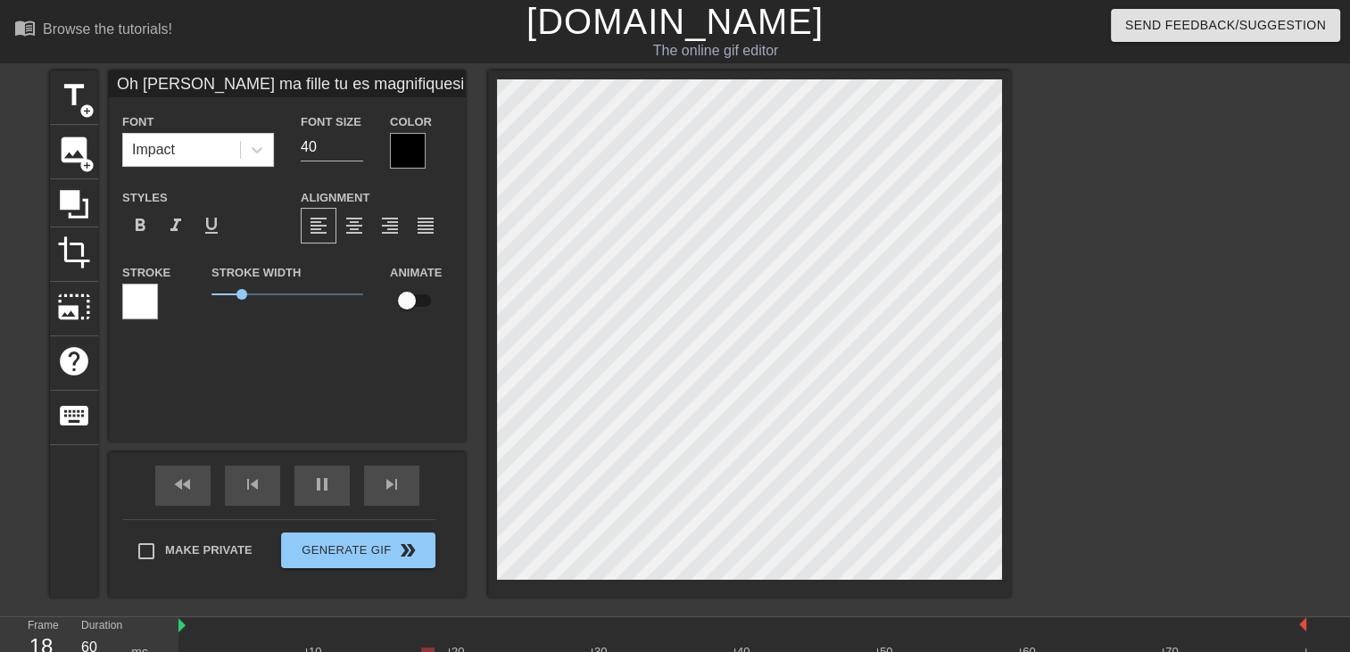
type textarea "Oh [PERSON_NAME] ma fille tu es magnifique si j"
type input "Oh [PERSON_NAME] ma fille tu es magnifiquesi ja"
type textarea "Oh [PERSON_NAME] ma fille tu es magnifique si ja"
type input "Oh [PERSON_NAME] ma fille tu es magnifiquesi jav"
type textarea "Oh [PERSON_NAME] ma fille tu es magnifique si jav"
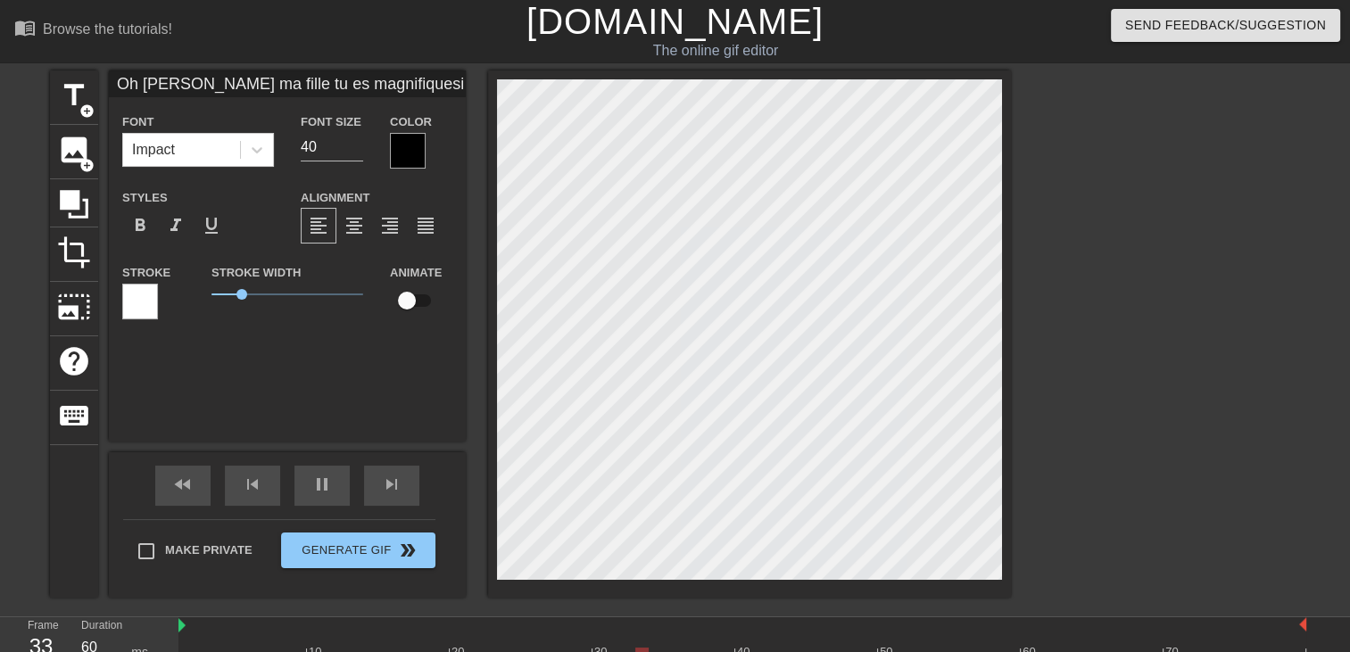
type input "Oh [PERSON_NAME] ma fille tu es magnifiquesi java"
type textarea "Oh [PERSON_NAME] ma fille tu es magnifique si java"
type input "Oh [PERSON_NAME] ma fille tu es magnifiquesi javai"
type textarea "Oh [PERSON_NAME] ma fille tu es magnifique si javai"
type input "Oh [PERSON_NAME] ma fille tu es magnifiquesi javais"
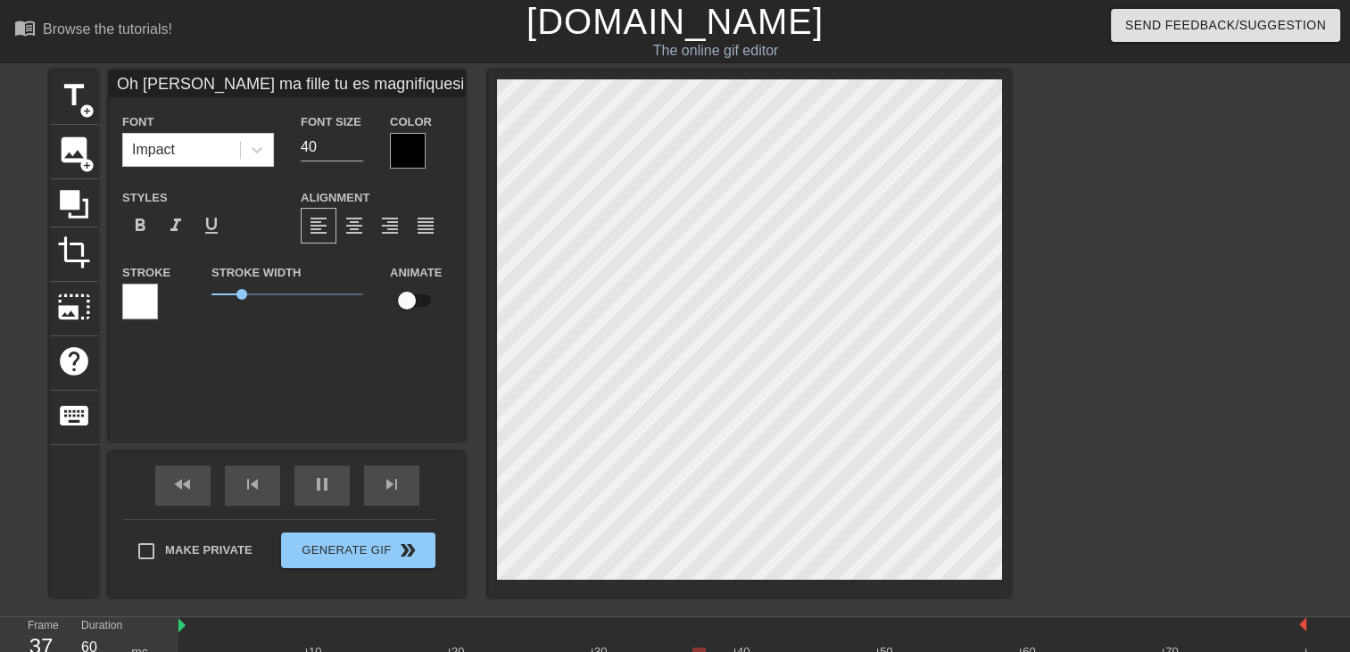
type textarea "Oh [PERSON_NAME] ma fille tu es magnifique si javais"
type input "Oh [PERSON_NAME] ma fille tu es magnifiquesi javais"
type textarea "Oh [PERSON_NAME] ma fille tu es magnifique si javais"
type input "Oh [PERSON_NAME] ma fille tu es magnifiquesi javais"
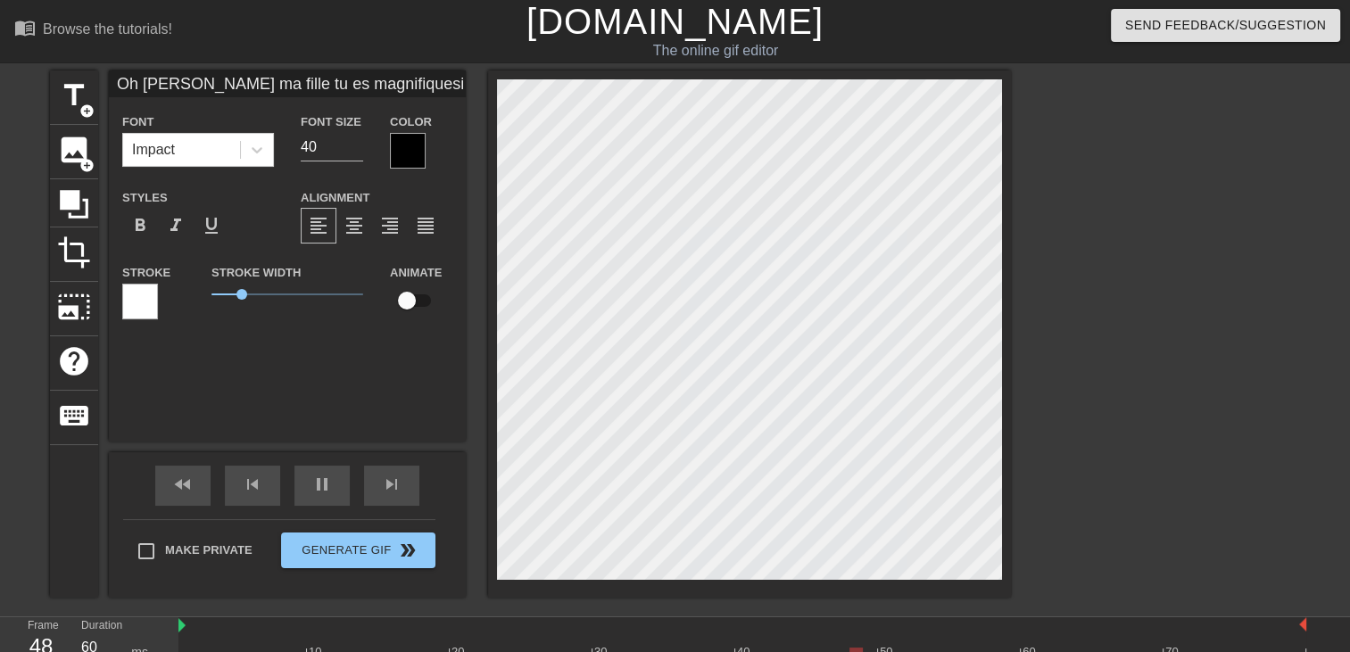
type textarea "Oh [PERSON_NAME] ma fille tu es magnifique si javais"
type input "Oh [PERSON_NAME] ma fille tu es magnifiquesi javai"
type textarea "Oh [PERSON_NAME] ma fille tu es magnifique si javai"
type input "Oh [PERSON_NAME] ma fille tu es magnifiquesi java"
type textarea "Oh [PERSON_NAME] ma fille tu es magnifique si java"
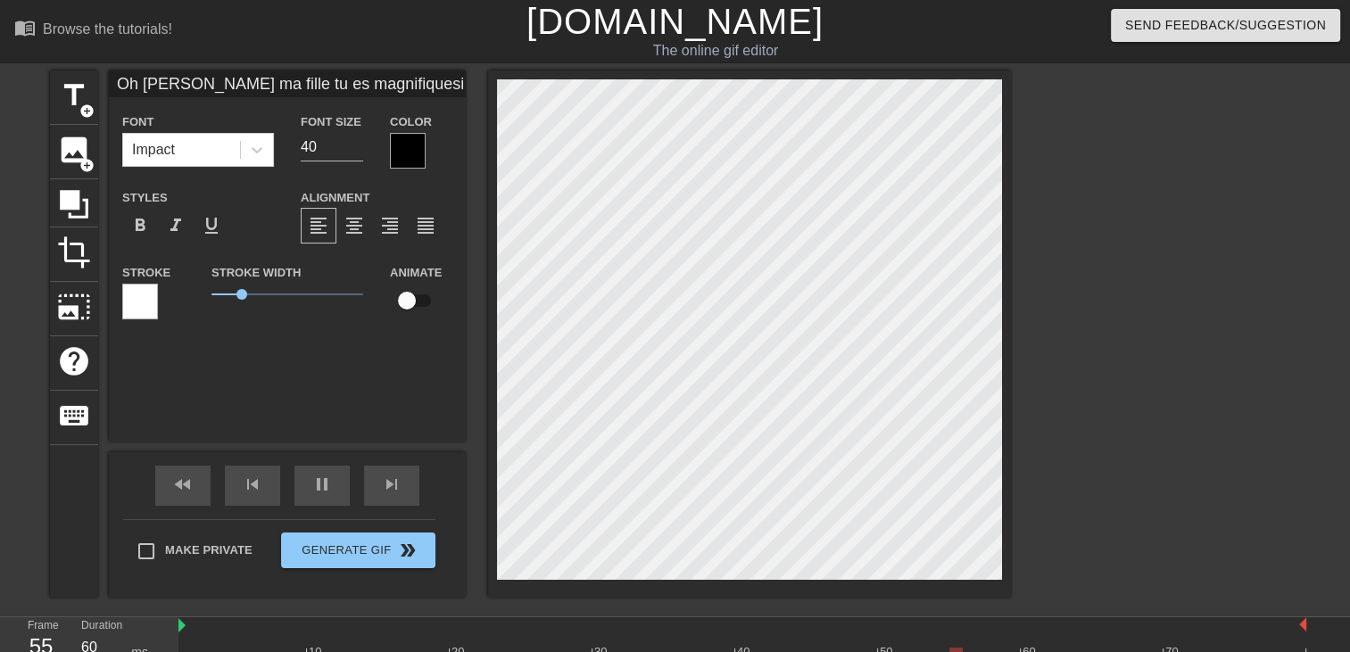
type input "Oh [PERSON_NAME] ma fille tu es magnifiquesi jav"
type textarea "Oh [PERSON_NAME] ma fille tu es magnifique si jav"
type input "Oh [PERSON_NAME] ma fille tu es magnifiquesi ja"
type textarea "Oh [PERSON_NAME] ma fille tu es magnifique si ja"
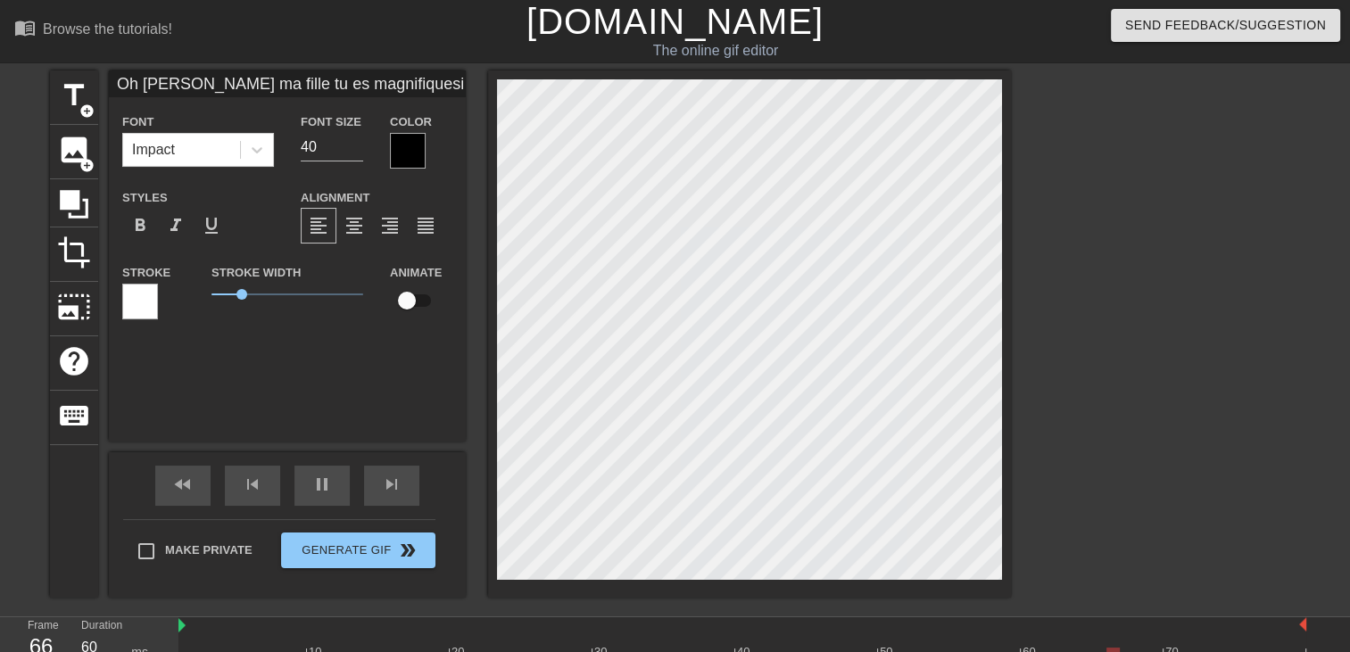
type input "Oh [PERSON_NAME] ma fille tu es magnifiquesi j"
type textarea "Oh [PERSON_NAME] ma fille tu es magnifique si j"
type input "Oh chloé ma fille tu es magnifiquesi j'"
type textarea "Oh chloé ma fille tu es magnifique si j'"
type input "Oh chloé ma fille tu es magnifiquesi j'a"
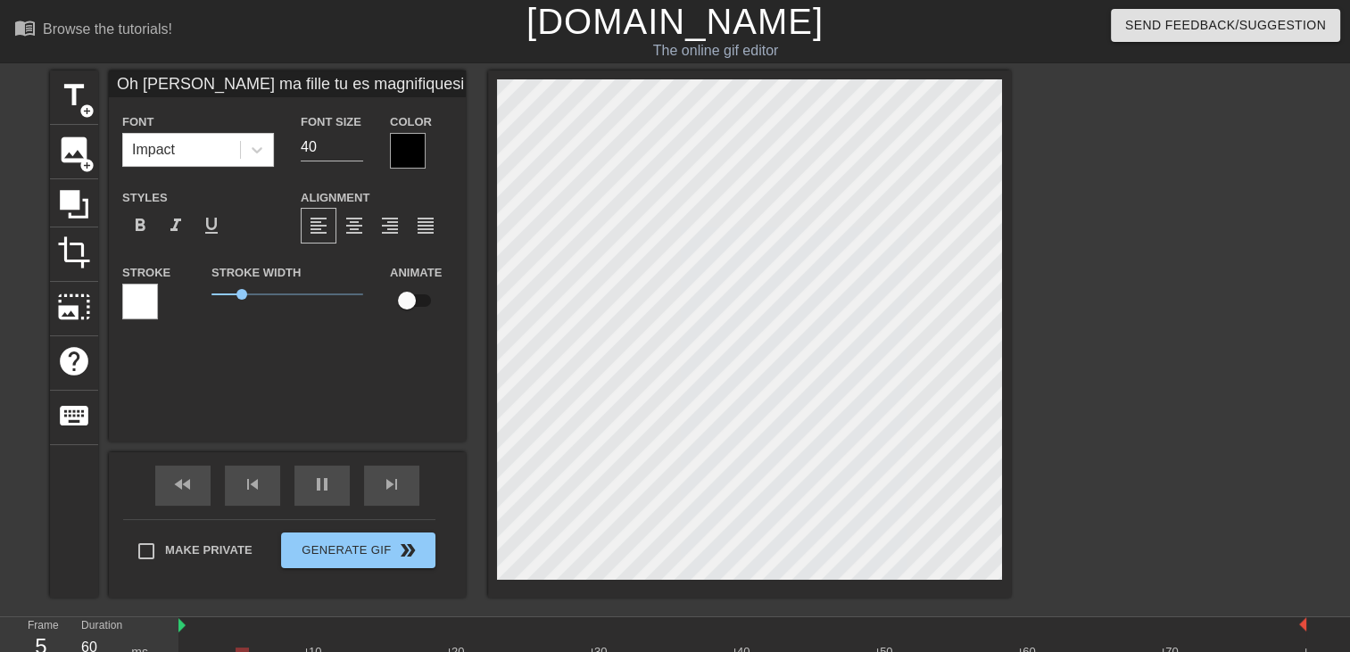
type textarea "Oh chloé ma fille tu es magnifique si j'a"
type input "Oh chloé ma fille tu es magnifiquesi j'av"
type textarea "Oh chloé ma fille tu es magnifique si j'av"
type input "Oh chloé ma fille tu es magnifiquesi j'ava"
type textarea "Oh chloé ma fille tu es magnifique si j'ava"
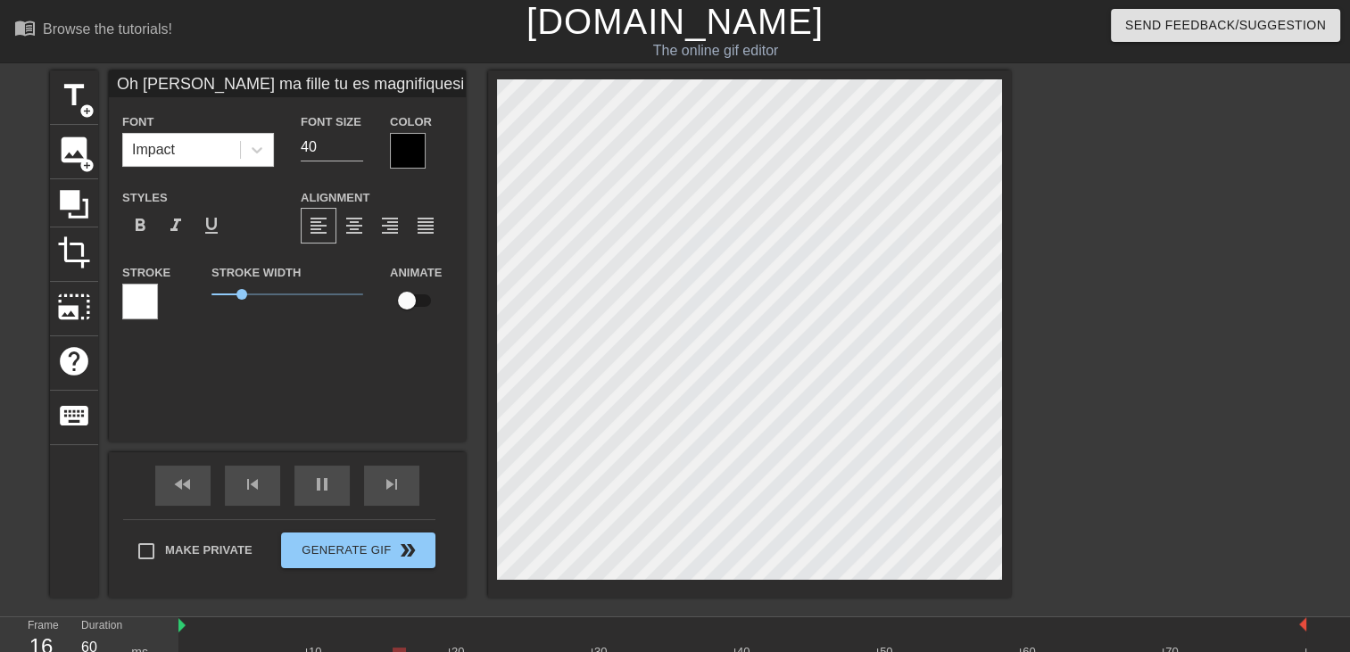
type input "Oh chloé ma fille tu es magnifiquesi j'avai"
type textarea "Oh chloé ma fille tu es magnifique si j'avai"
type input "Oh chloé ma fille tu es magnifiquesi j'avais"
type textarea "Oh chloé ma fille tu es magnifique si j'avais"
type input "Oh chloé ma fille tu es magnifiquesi j'avais"
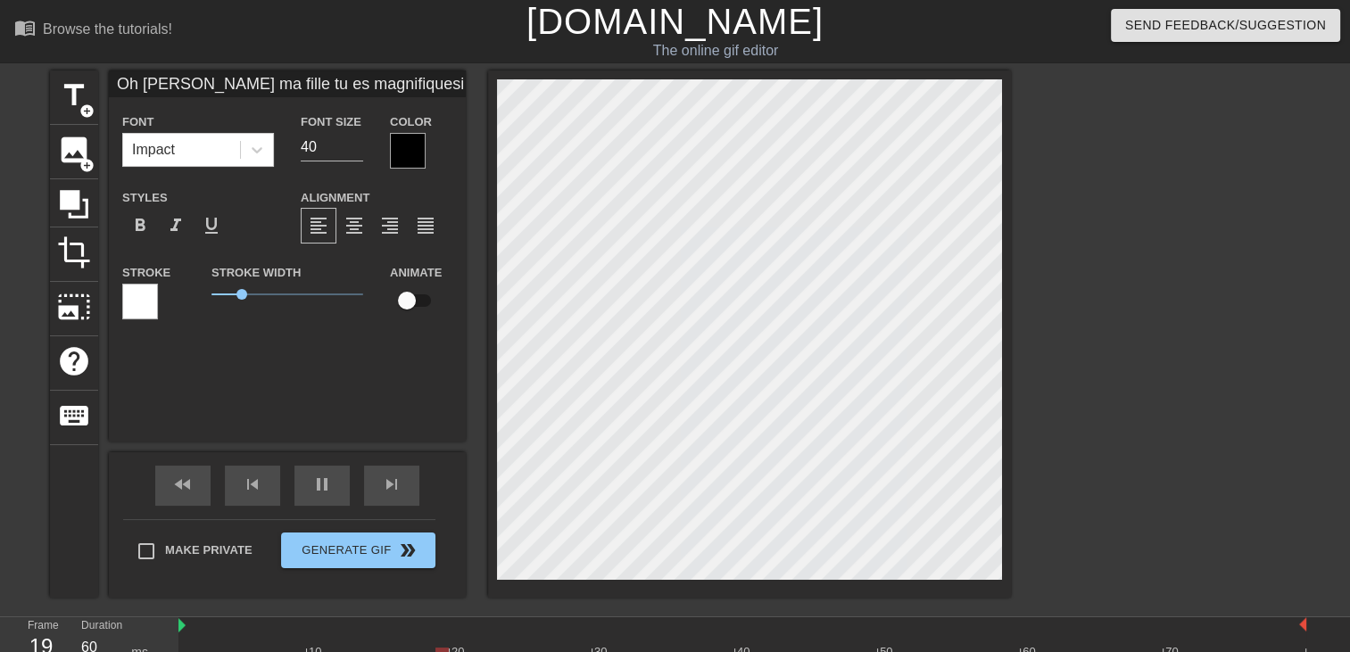
type textarea "Oh chloé ma fille tu es magnifique si j'avais"
type input "Oh chloé ma fille tu es magnifiquesi j'avais t"
type textarea "Oh chloé ma fille tu es magnifique si j'avais t"
type input "Oh chloé ma fille tu es magnifiquesi j'avais to"
type textarea "Oh chloé ma fille tu es magnifique si j'avais to"
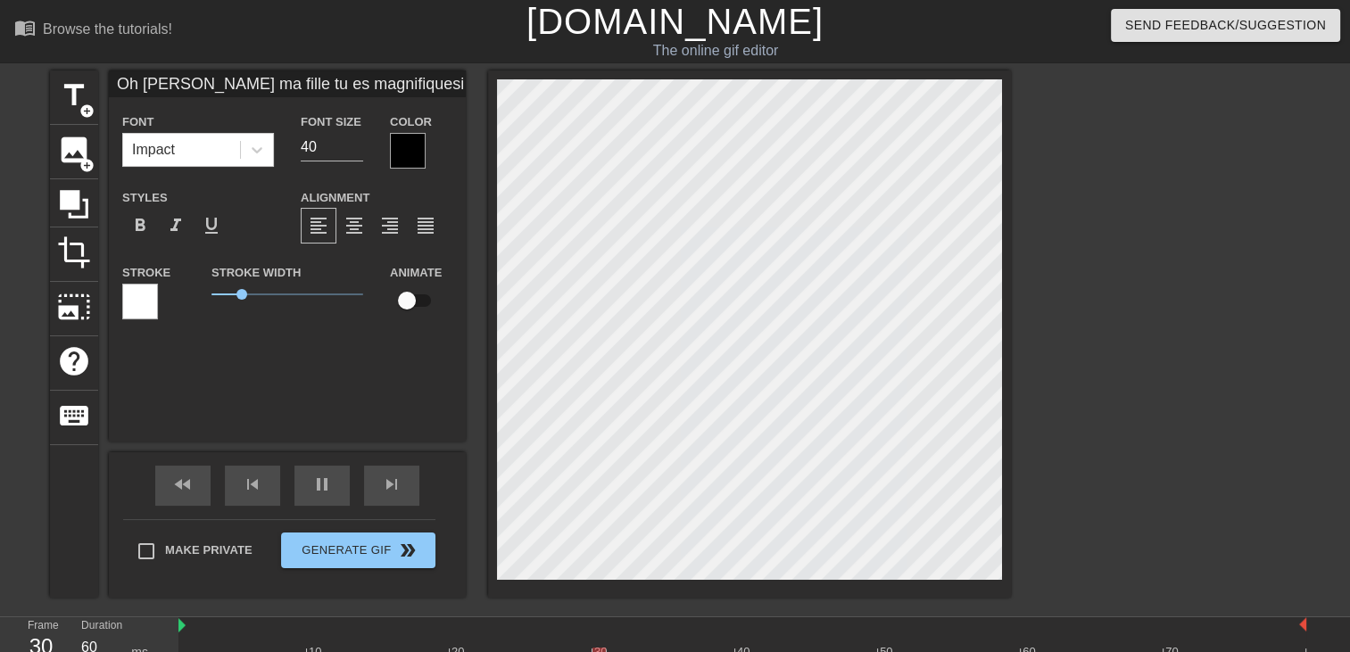
type input "Oh chloé ma fille tu es magnifiquesi j'avais ton"
type textarea "Oh chloé ma fille tu es magnifique si j'avais ton"
type input "Oh chloé ma fille tu es magnifiquesi j'avais ton"
type textarea "Oh chloé ma fille tu es magnifique si j'avais ton"
type input "Oh chloé ma fille tu es magnifiquesi j'avais ton a"
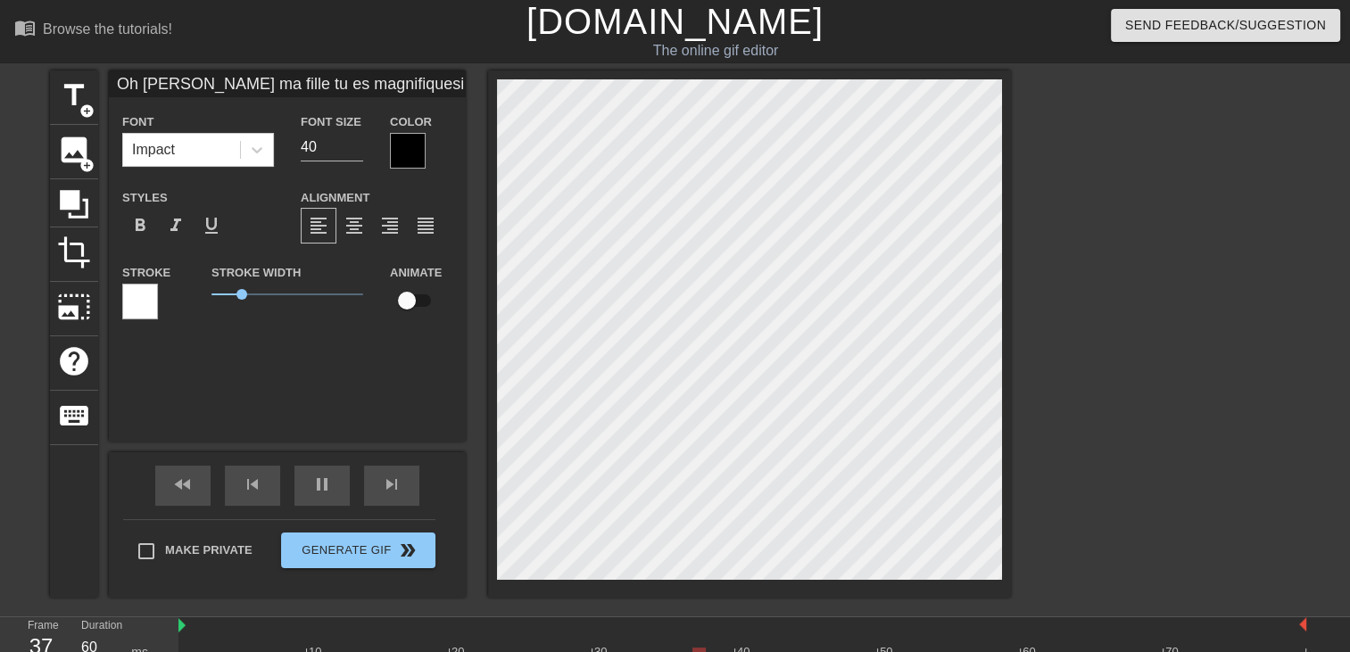
type textarea "Oh chloé ma fille tu es magnifique si j'avais ton a"
type input "Oh chloé ma fille tu es magnifiquesi j'avais ton ag"
type textarea "Oh chloé ma fille tu es magnifique si j'avais ton ag"
type input "Oh chloé ma fille tu es magnifiquesi j'avais ton age"
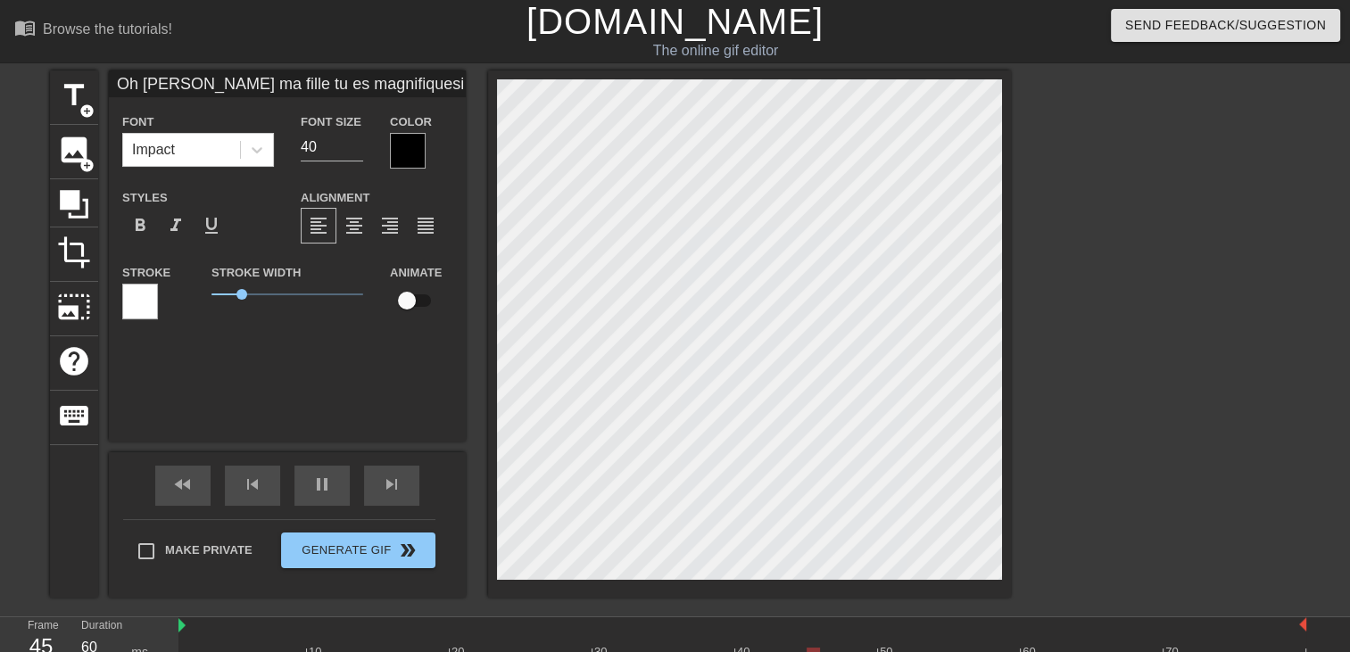
type textarea "Oh chloé ma fille tu es magnifique si j'avais ton age"
type input "Oh chloé ma fille tu es magnifiquesi j'avais ton age."
type textarea "Oh chloé ma fille tu es magnifique si j'avais ton age."
type input "Oh chloé ma fille tu es magnifiquesi j'avais ton age.."
type textarea "Oh chloé ma fille tu es magnifique si j'avais ton age.."
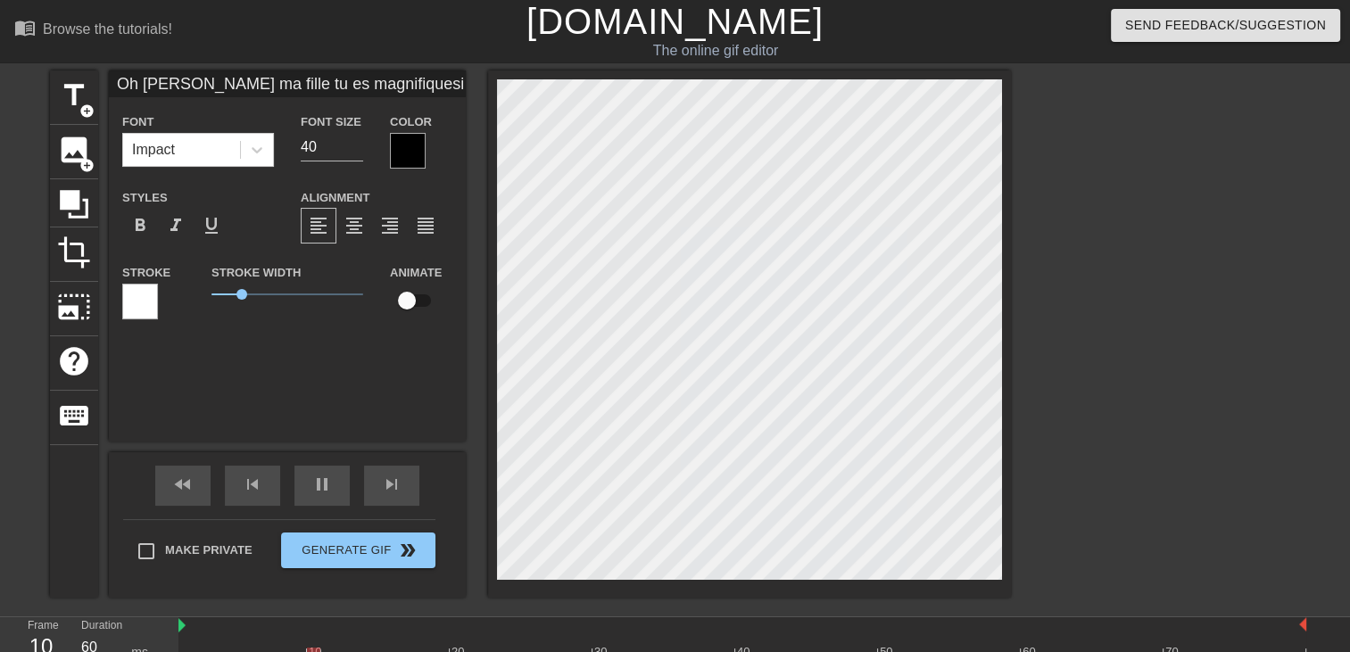
type input "Oh chloé ma fille tu es magnifiquesi j'avais ton age..."
type textarea "Oh chloé ma fille tu es magnifique si j'avais ton age..."
type input "Oh chloé ma fille tu es magnifiquesi j'avais ton age...."
type textarea "Oh chloé ma fille tu es magnifique si j'avais ton age...."
type input "Oh chloé ma fille tu es magnifiquesi j'avais ton age...."
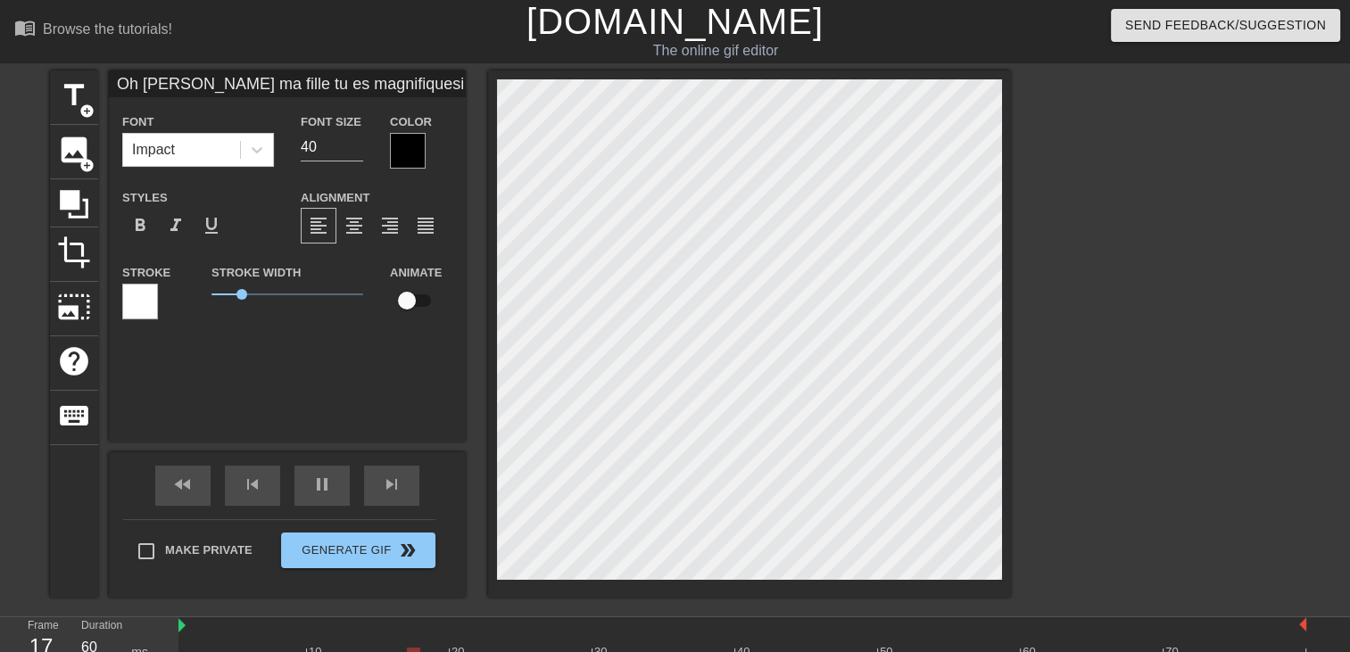
type textarea "Oh chloé ma fille tu es magnifique si j'avais ton age...."
type input "Oh chloé ma fille tu es magnifiquesi j'avais ton age....m"
type textarea "Oh chloé ma fille tu es magnifique si j'avais ton age.... m"
type input "Oh chloé ma fille tu es magnifiquesi j'avais ton age....me"
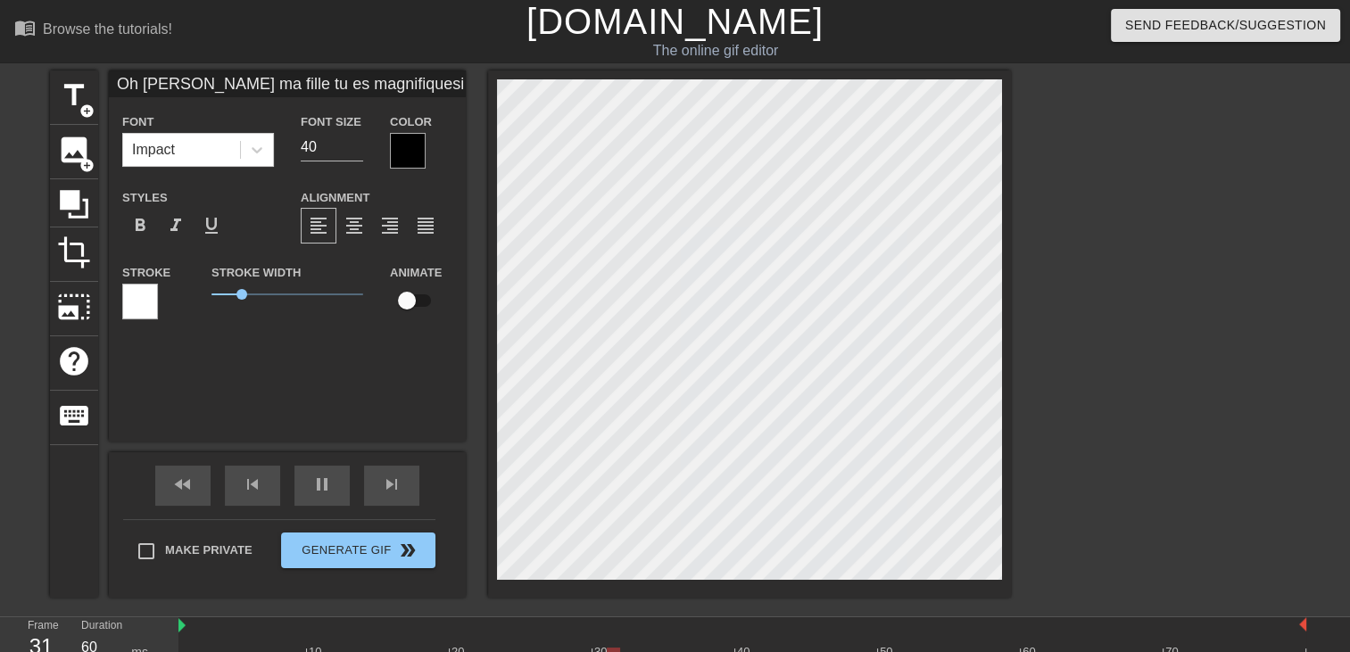
type textarea "Oh chloé ma fille tu es magnifique si j'avais ton age.... me"
type input "Oh chloé ma fille tu es magnifiquesi j'avais ton age....mem"
type textarea "Oh chloé ma fille tu es magnifique si j'avais ton age.... mem"
type input "Oh chloé ma fille tu es magnifiquesi j'avais ton age....memm"
type textarea "Oh chloé ma fille tu es magnifique si j'avais ton age.... memm"
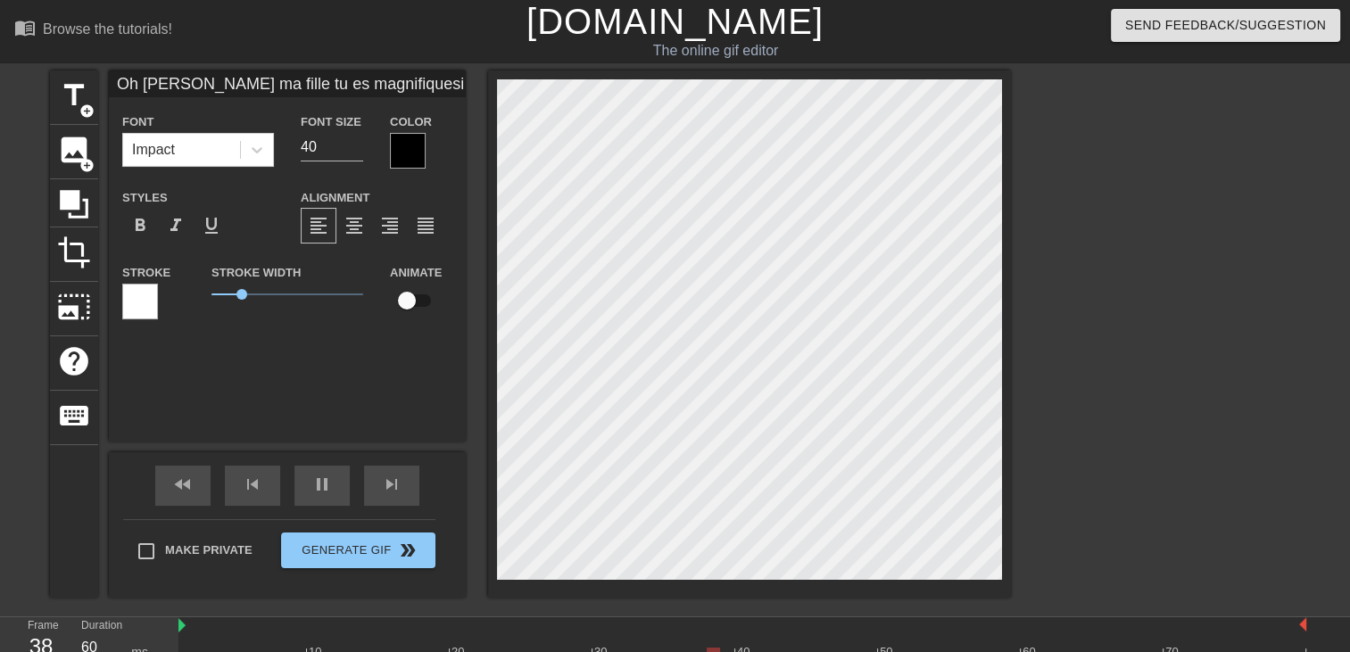
scroll to position [4, 3]
type input "Oh chloé ma fille tu es magnifiquesi j'avais ton age....mem"
type textarea "Oh chloé ma fille tu es magnifique si j'avais ton age.... mem"
type input "Oh chloé ma fille tu es magnifiquesi j'avais ton age....meme"
type textarea "Oh chloé ma fille tu es magnifique si j'avais ton age.... meme"
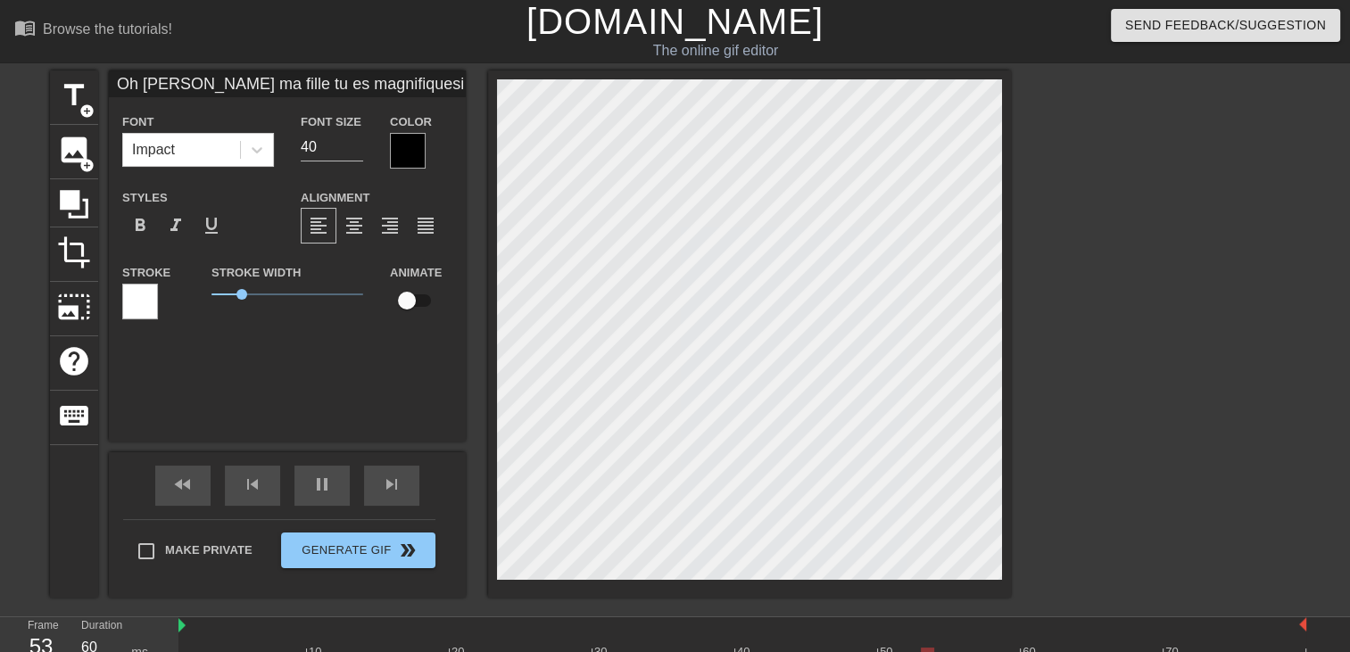
type input "Oh chloé ma fille tu es magnifiquesi j'avais ton age....meme"
type textarea "Oh chloé ma fille tu es magnifique si j'avais ton age.... meme"
type input "Oh chloé ma fille tu es magnifiquesi j'avais ton age....meme a"
type textarea "Oh chloé ma fille tu es magnifique si j'avais ton age.... meme a"
type input "Oh chloé ma fille tu es magnifiquesi j'avais ton age....meme a"
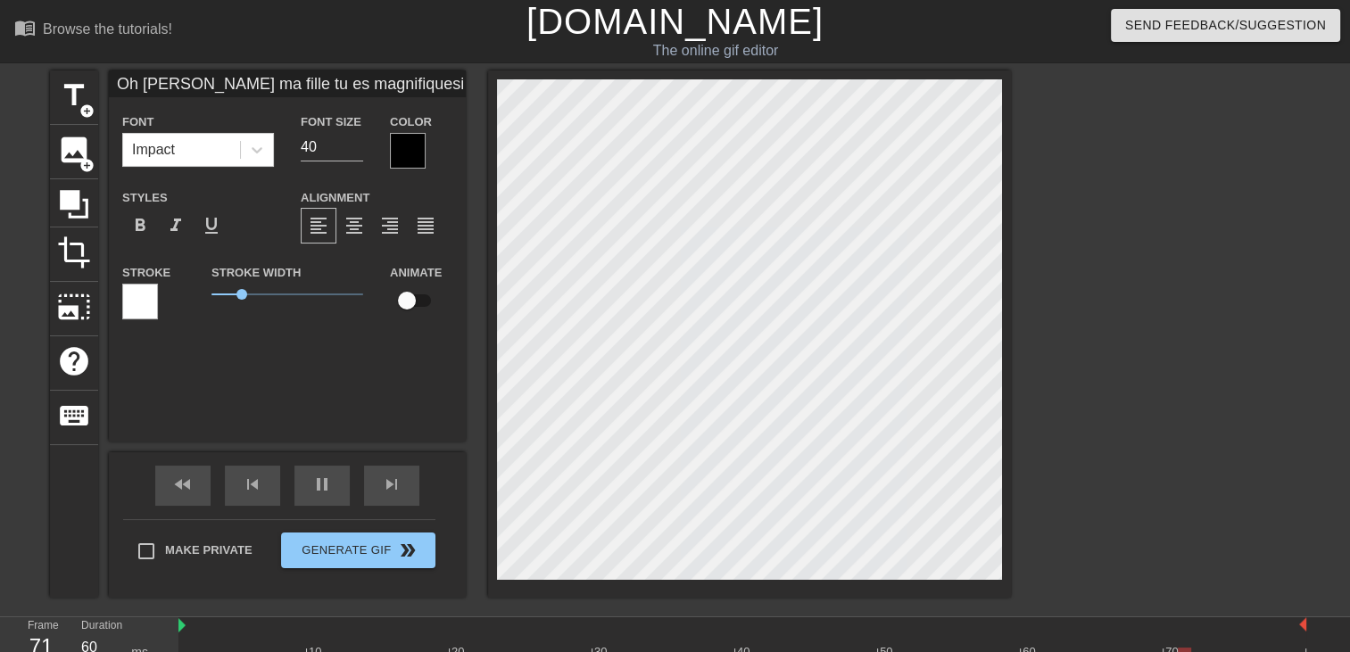
type textarea "Oh chloé ma fille tu es magnifique si j'avais ton age.... meme a"
type input "Oh chloé ma fille tu es magnifiquesi j'avais ton age....meme a m"
type textarea "Oh chloé ma fille tu es magnifique si j'avais ton age.... meme a m"
type input "Oh chloé ma fille tu es magnifiquesi j'avais ton age....meme a mo"
type textarea "Oh chloé ma fille tu es magnifique si j'avais ton age.... meme a mo"
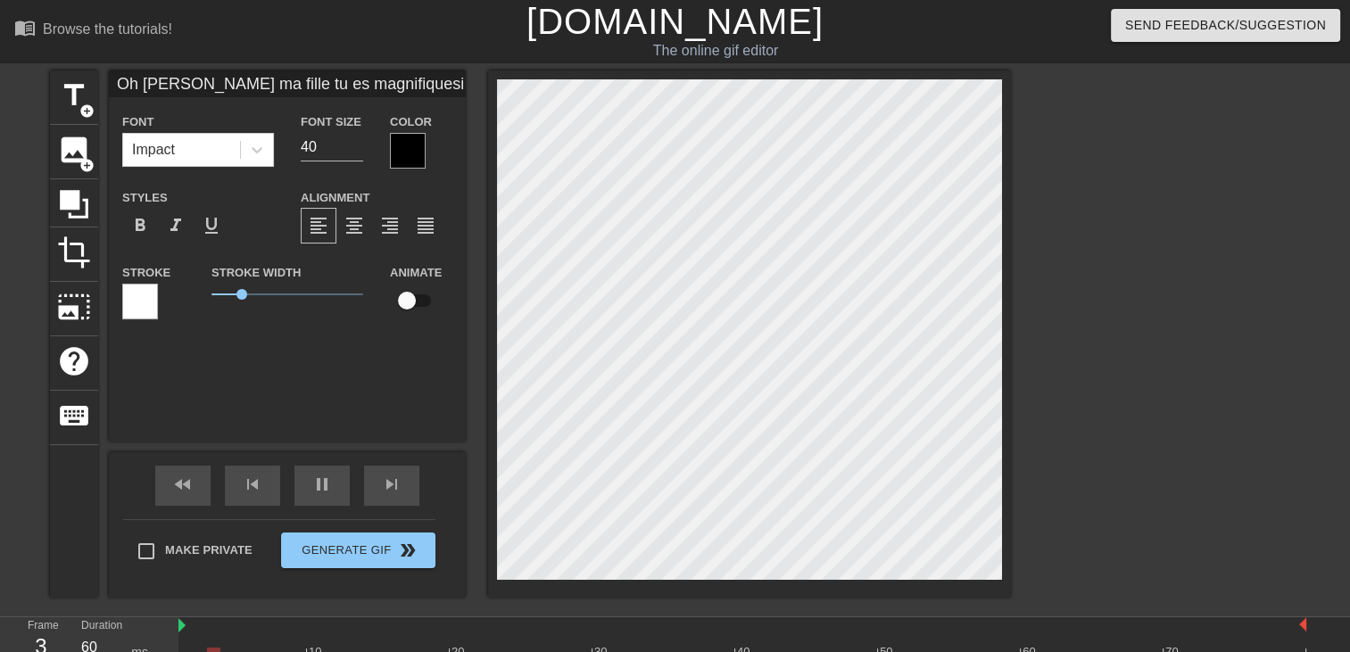
type input "Oh chloé ma fille tu es magnifiquesi j'avais ton age....meme a mon"
type textarea "Oh chloé ma fille tu es magnifique si j'avais ton age.... meme a mon"
type input "Oh chloé ma fille tu es magnifiquesi j'avais ton age....meme a mon"
type textarea "Oh chloé ma fille tu es magnifique si j'avais ton age.... meme a mon"
type input "Oh chloé ma fille tu es magnifiquesi j'avais ton age....meme a mon a"
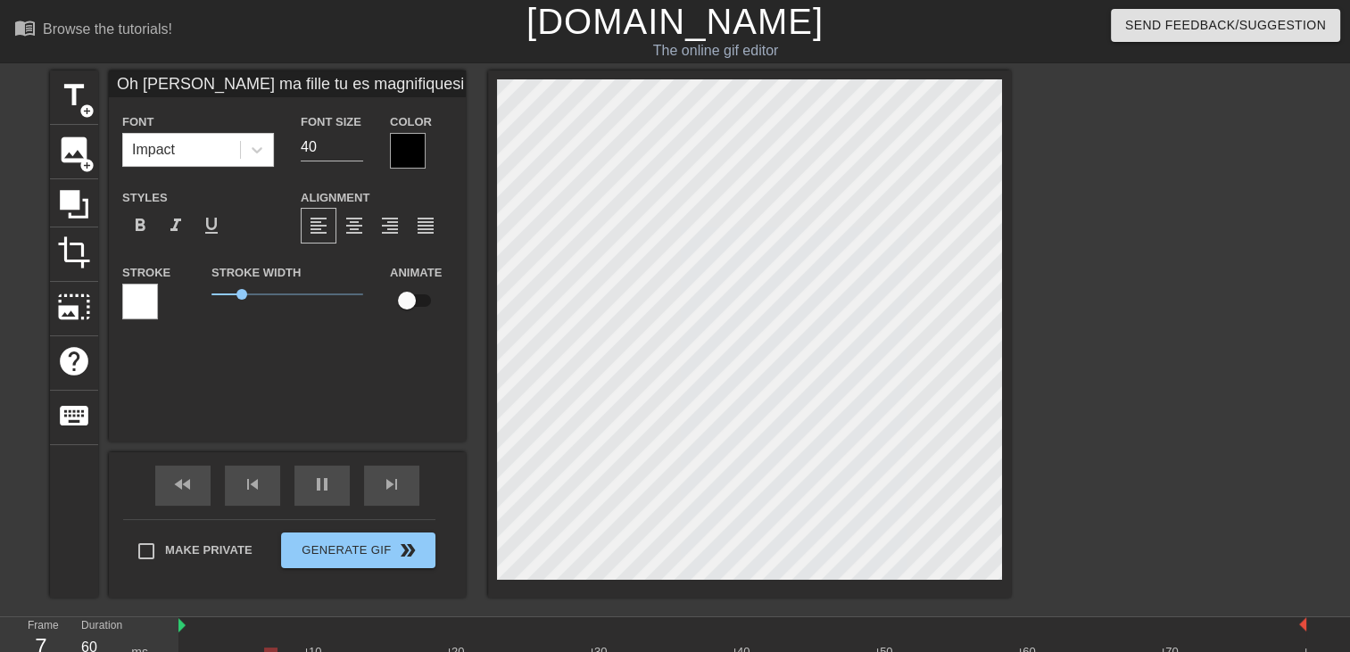
type textarea "Oh chloé ma fille tu es magnifique si j'avais ton age.... meme a mon a"
type input "Oh chloé ma fille tu es magnifiquesi j'avais ton age....meme a mon ag"
type textarea "Oh chloé ma fille tu es magnifique si j'avais ton age.... meme a mon ag"
type input "Oh chloé ma fille tu es magnifiquesi j'avais ton age....meme a mon age"
type textarea "Oh chloé ma fille tu es magnifique si j'avais ton age.... meme a mon age"
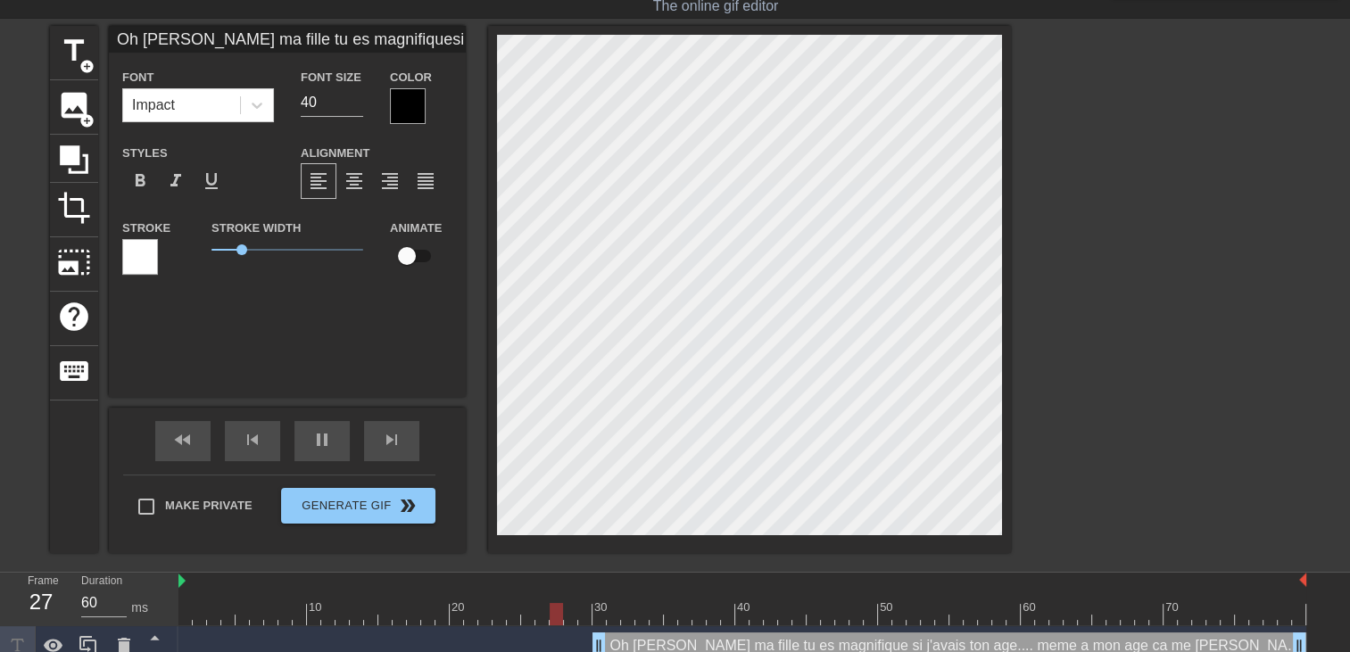
scroll to position [62, 0]
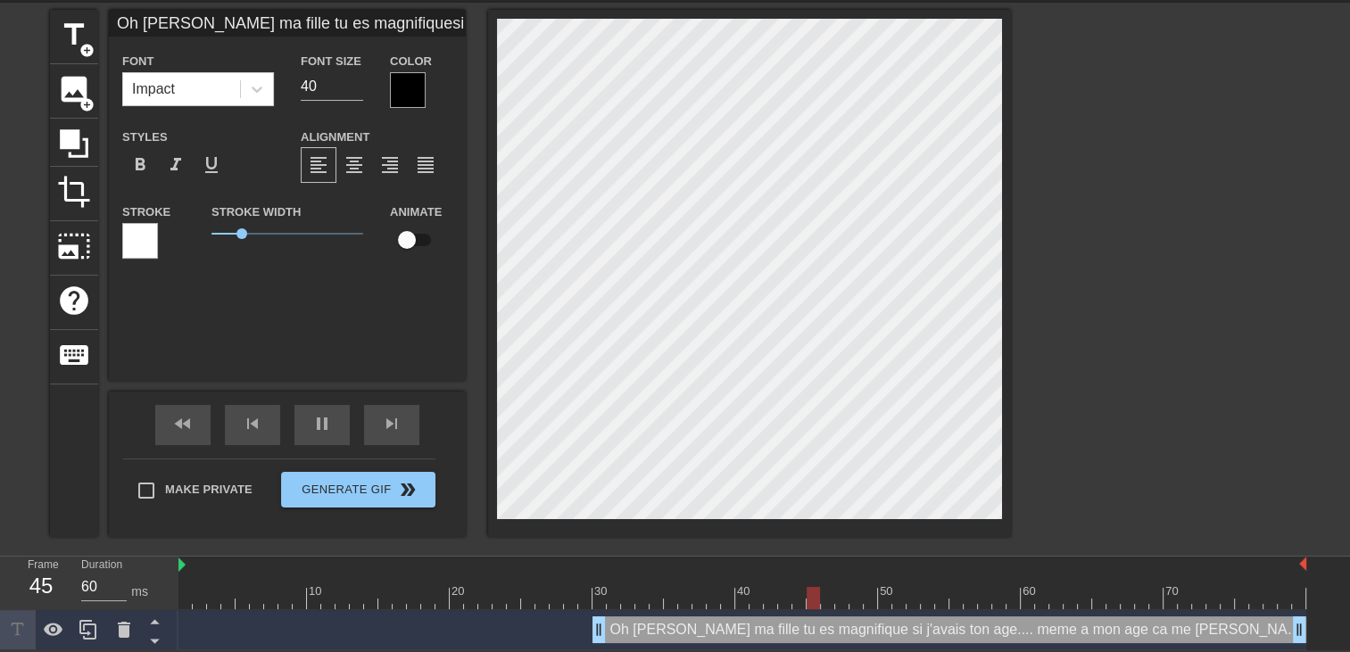
drag, startPoint x: 592, startPoint y: 619, endPoint x: 46, endPoint y: 544, distance: 551.1
click at [61, 546] on div "menu_book Browse the tutorials! Gifntext.com The online gif editor Send Feedbac…" at bounding box center [675, 294] width 1350 height 711
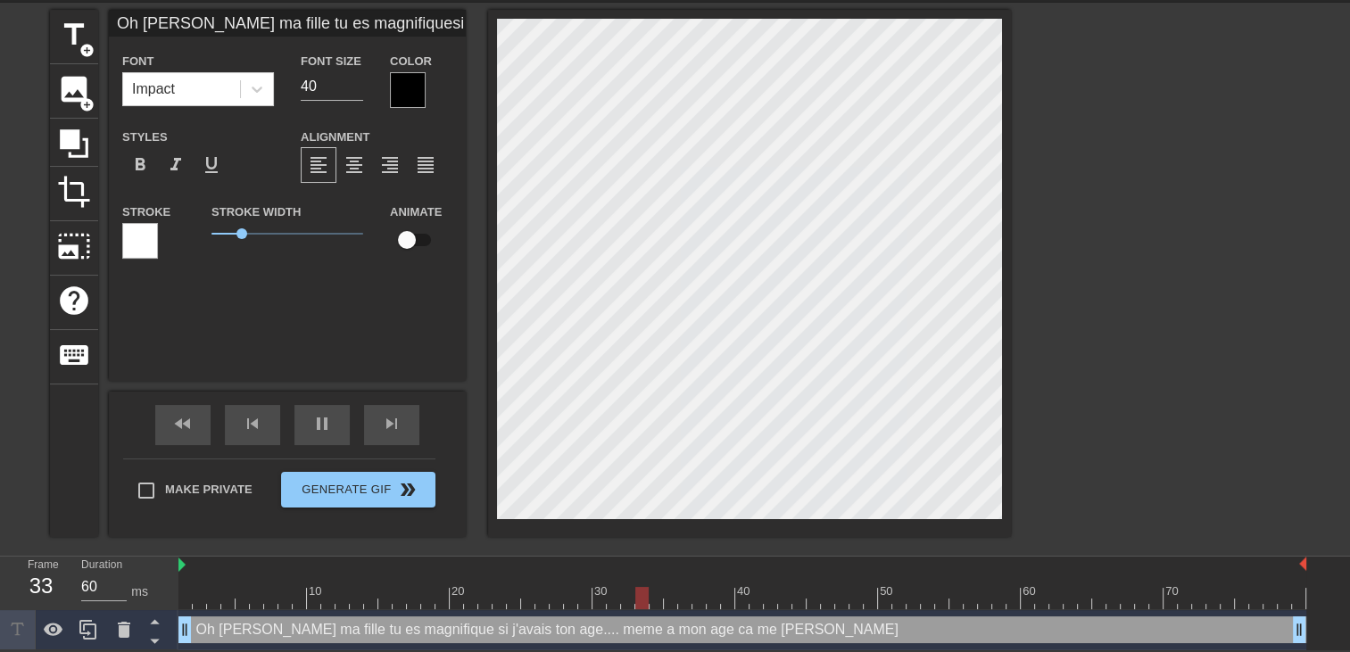
scroll to position [6, 6]
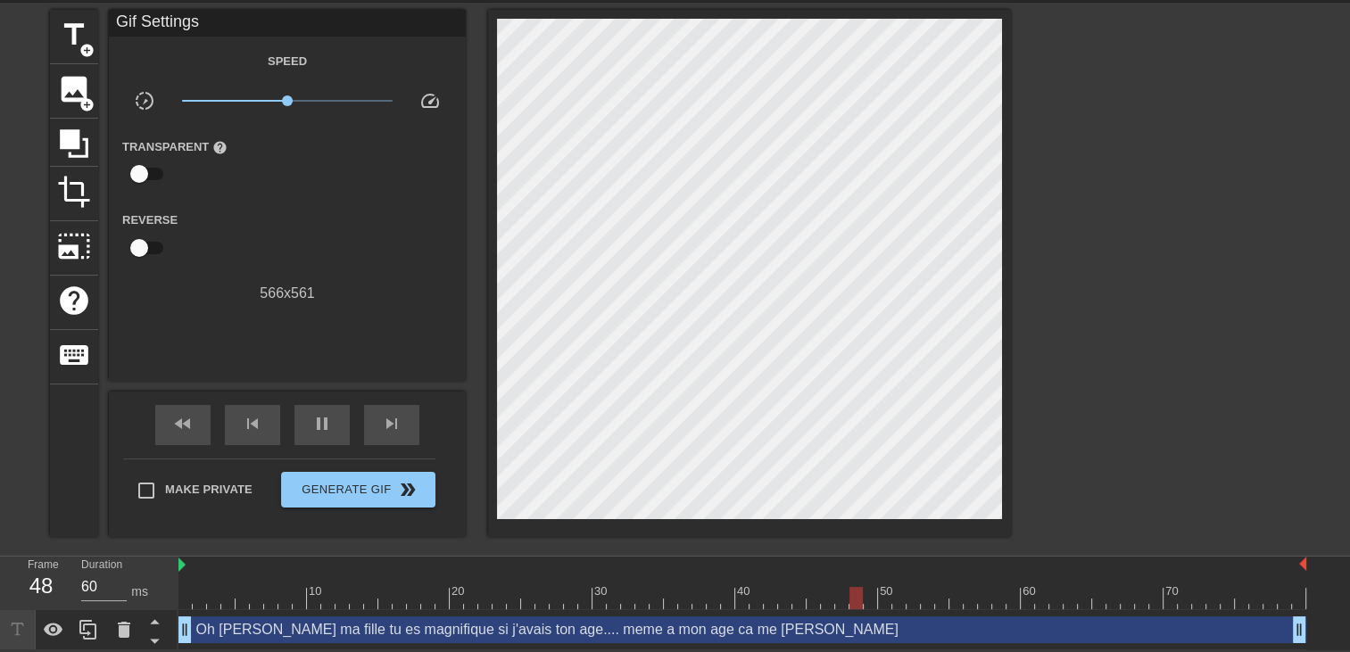
click at [1025, 455] on div "title add_circle image add_circle crop photo_size_select_large help keyboard Gi…" at bounding box center [675, 277] width 1350 height 535
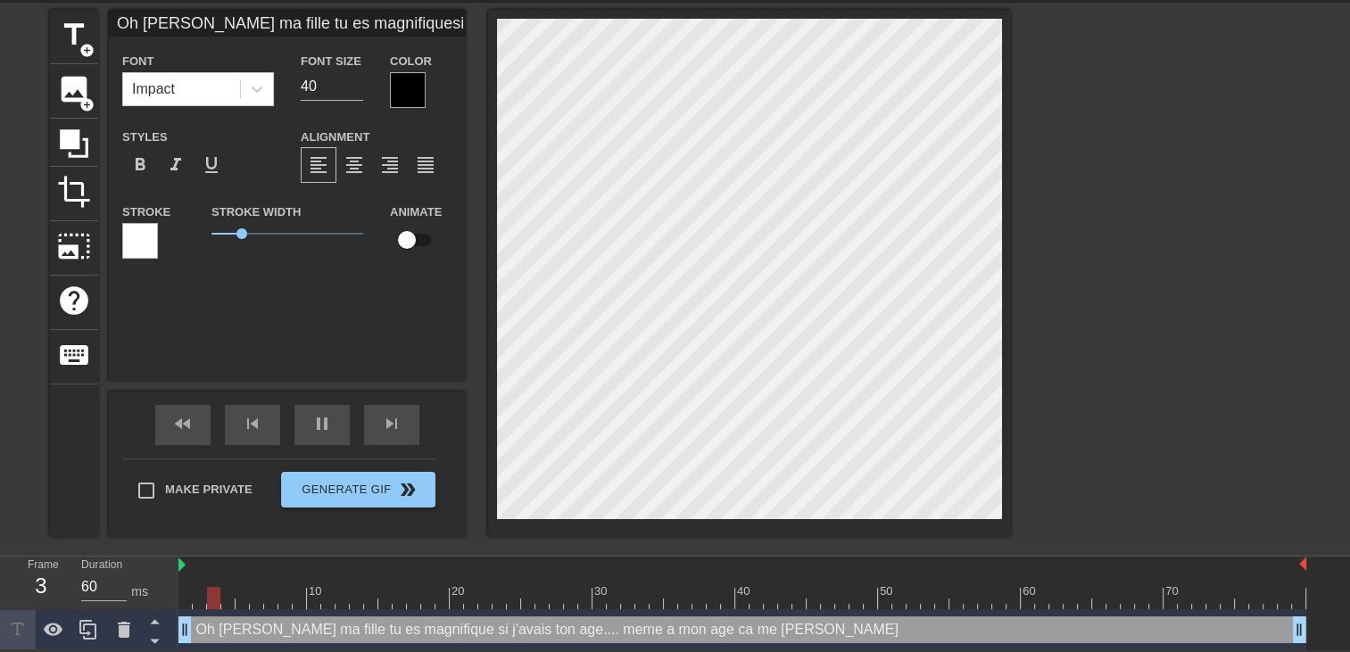
click at [410, 89] on div at bounding box center [408, 90] width 36 height 36
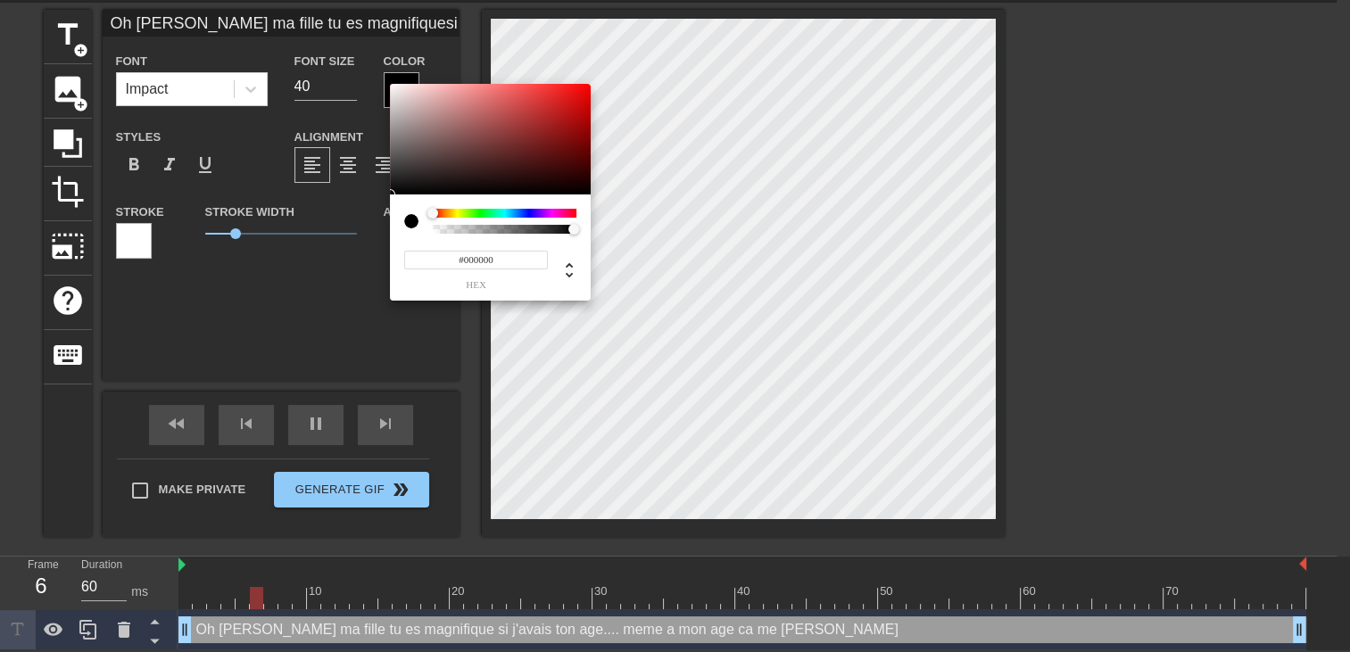
scroll to position [48, 0]
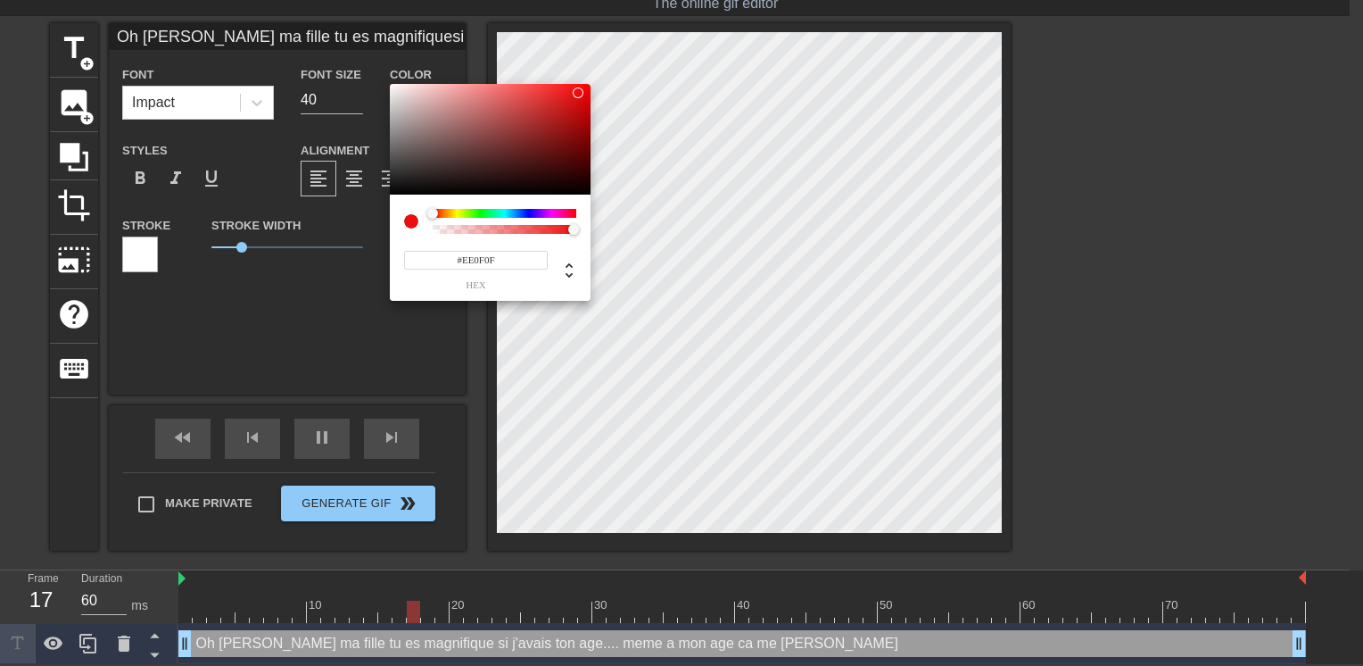
click at [578, 91] on div at bounding box center [490, 139] width 201 height 111
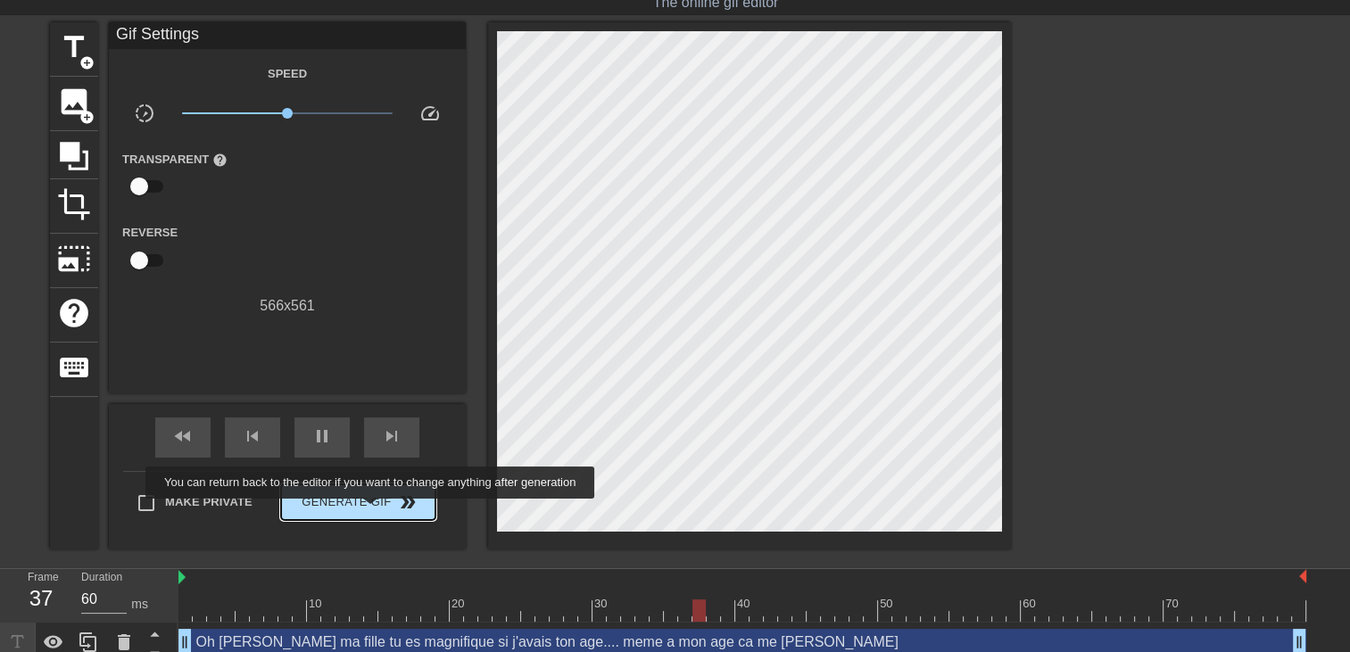
click at [372, 511] on button "Generate Gif double_arrow" at bounding box center [358, 502] width 154 height 36
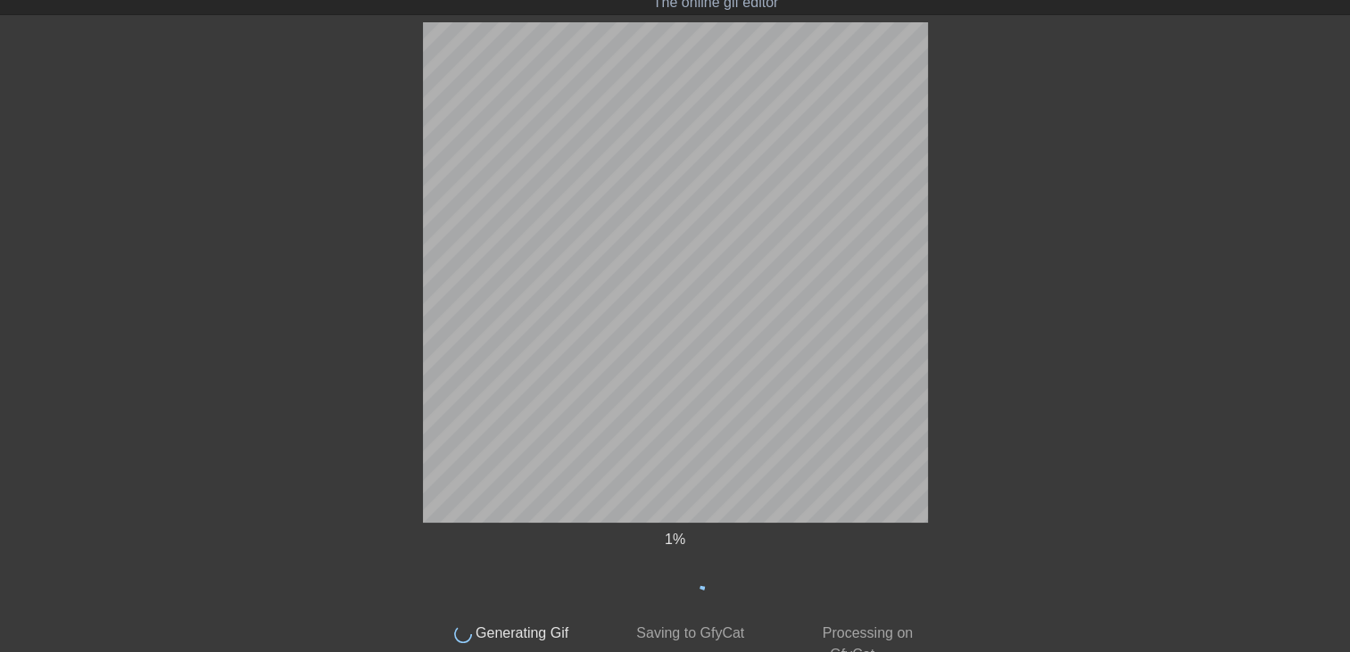
scroll to position [0, 0]
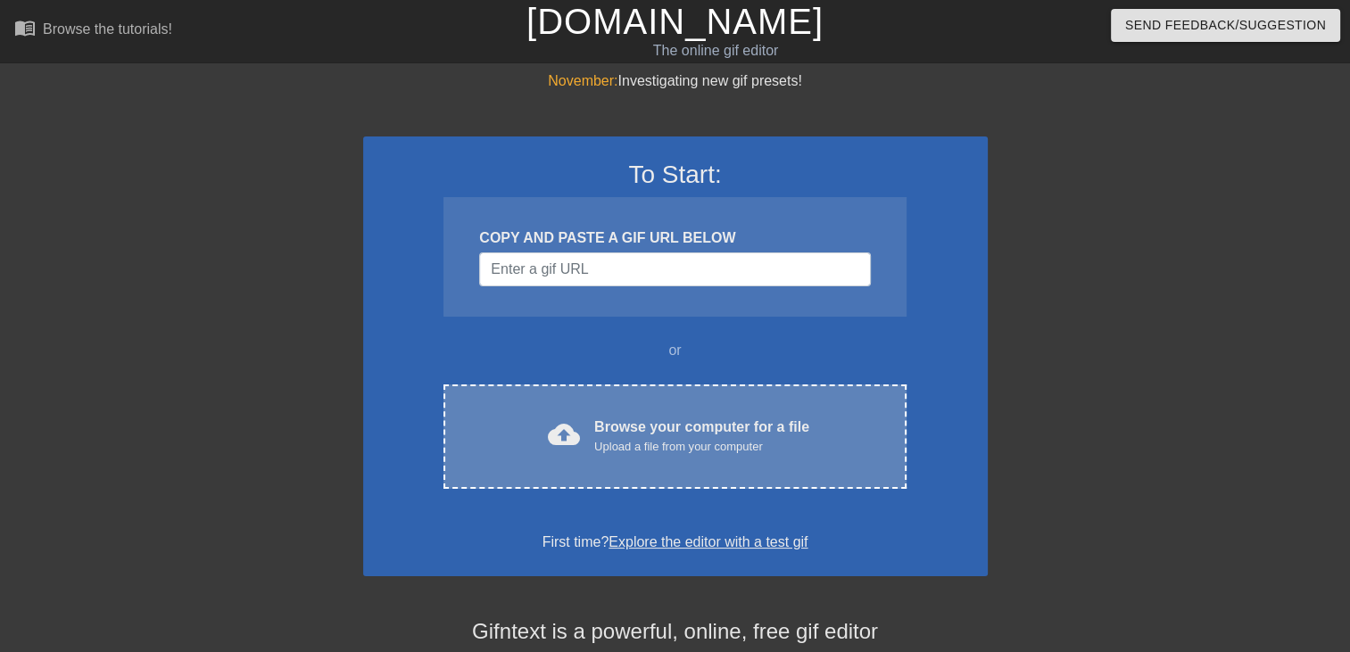
click at [732, 405] on div "cloud_upload Browse your computer for a file Upload a file from your computer C…" at bounding box center [674, 437] width 462 height 104
click at [716, 401] on div "cloud_upload Browse your computer for a file Upload a file from your computer C…" at bounding box center [674, 437] width 462 height 104
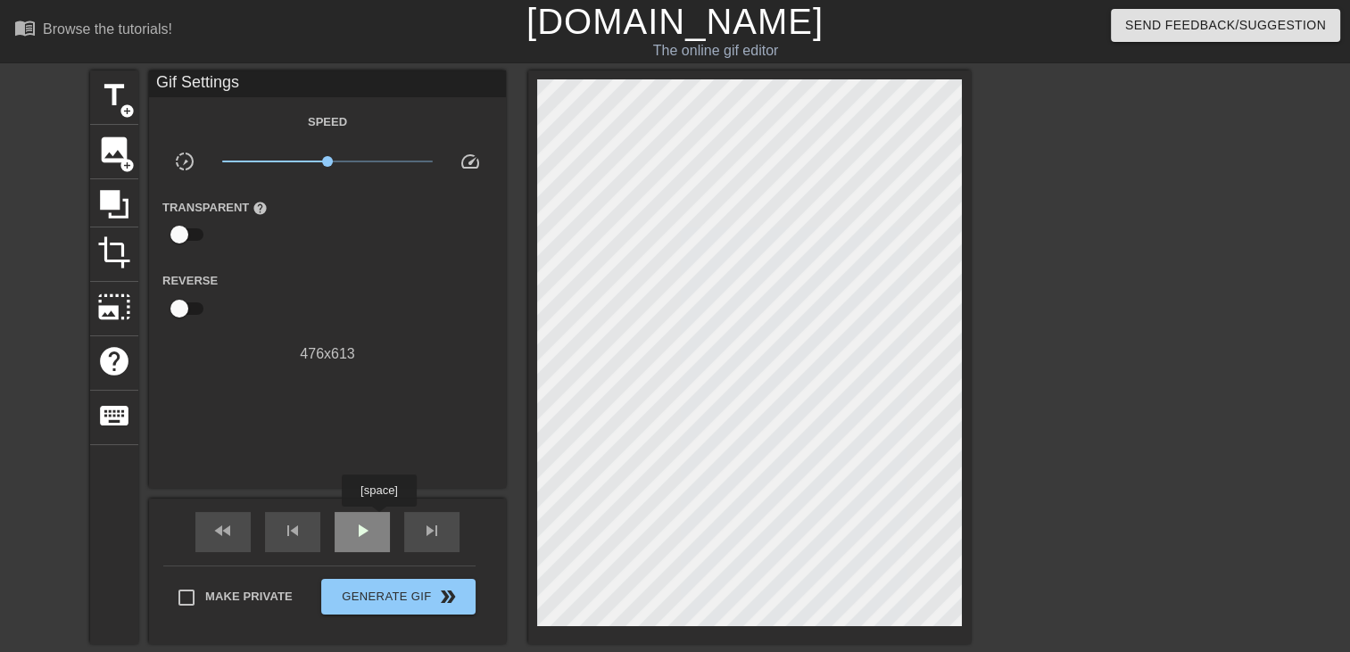
click at [377, 525] on div "play_arrow" at bounding box center [362, 532] width 55 height 40
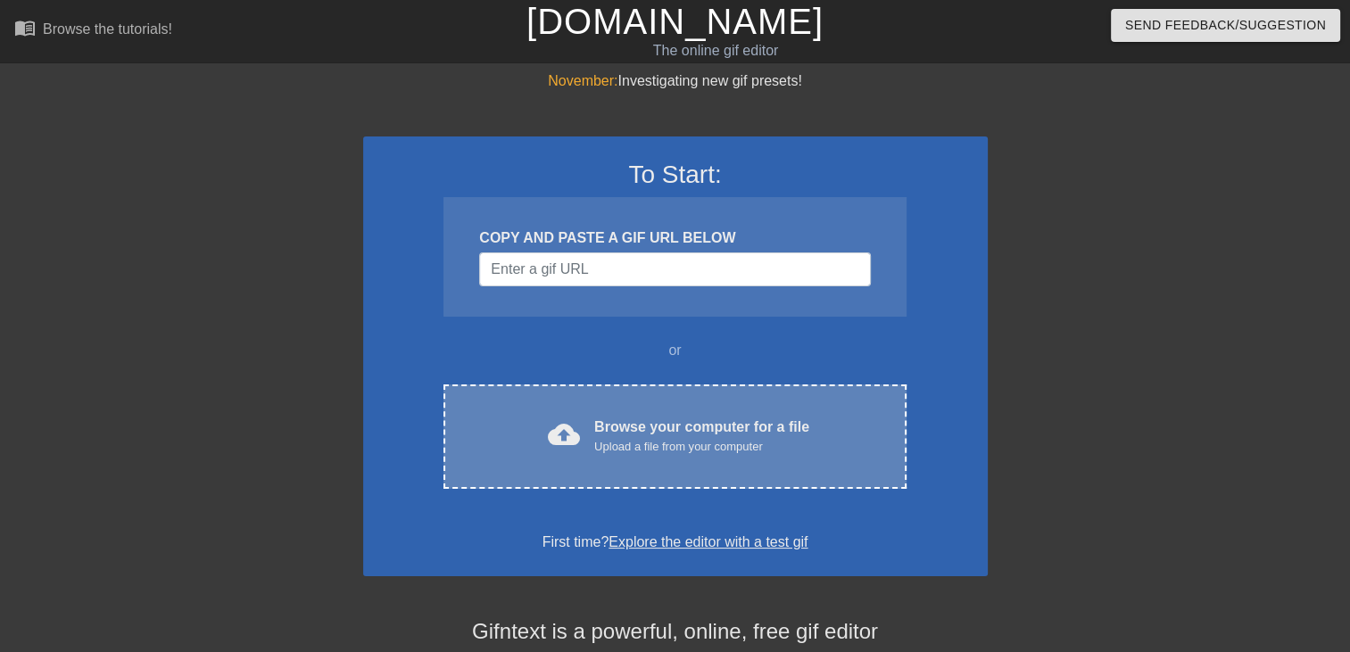
click at [636, 444] on div "Upload a file from your computer" at bounding box center [701, 447] width 215 height 18
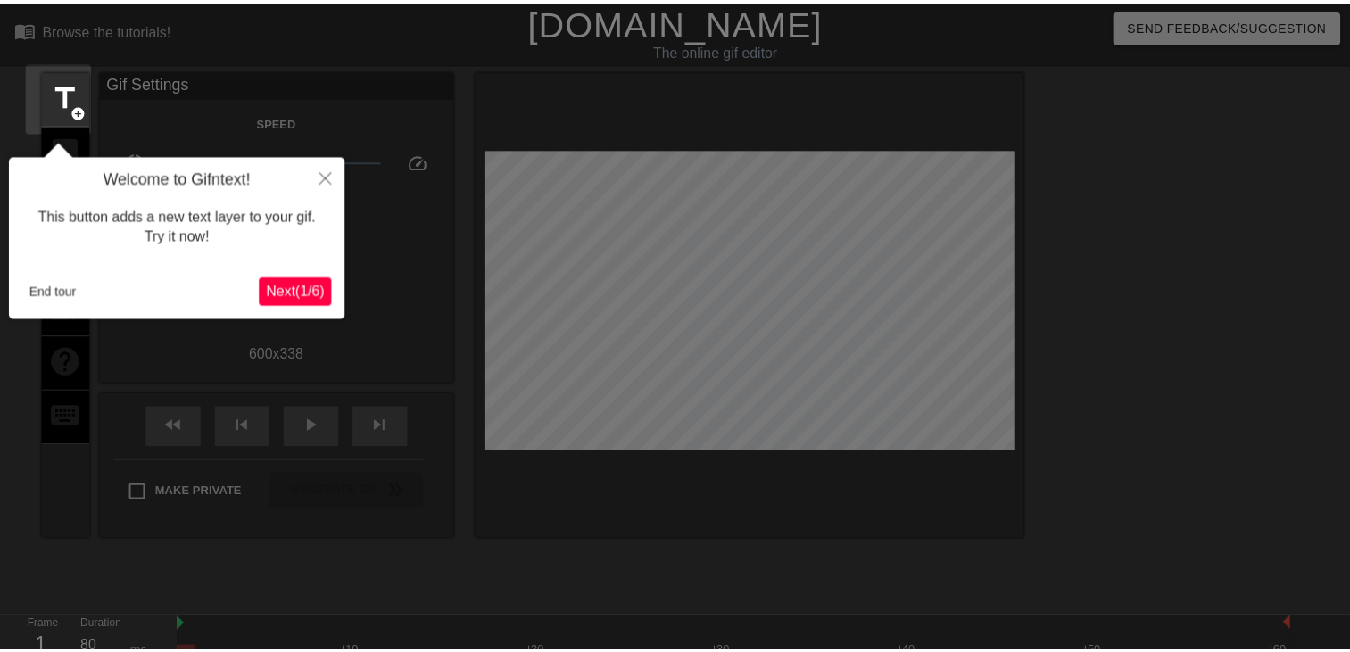
scroll to position [43, 0]
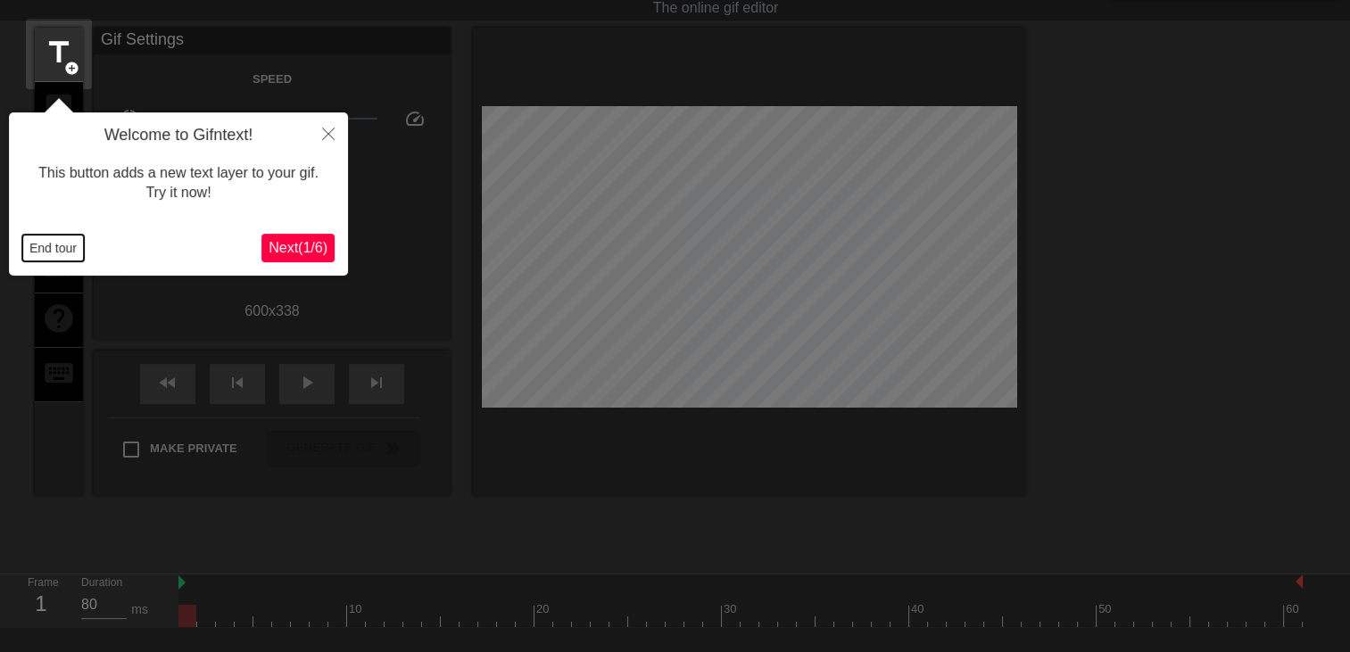
click at [54, 250] on button "End tour" at bounding box center [53, 248] width 62 height 27
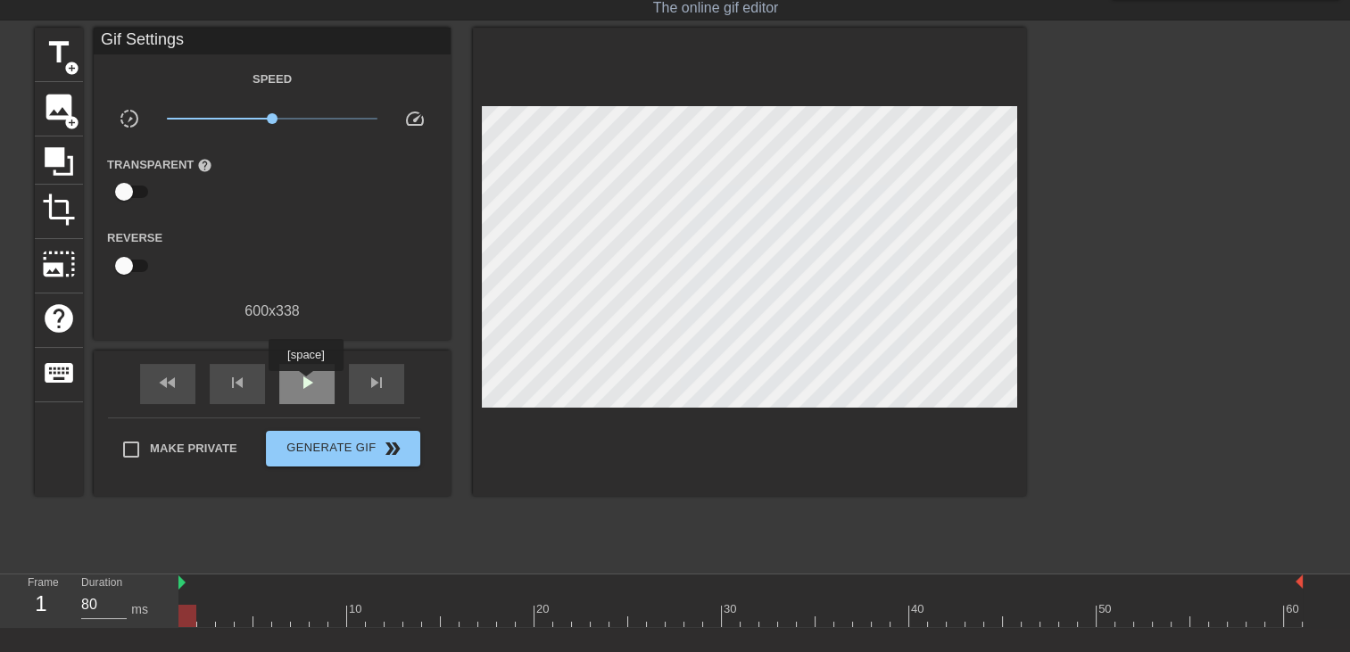
click at [306, 383] on span "play_arrow" at bounding box center [306, 382] width 21 height 21
type input "80"
